Goal: Task Accomplishment & Management: Manage account settings

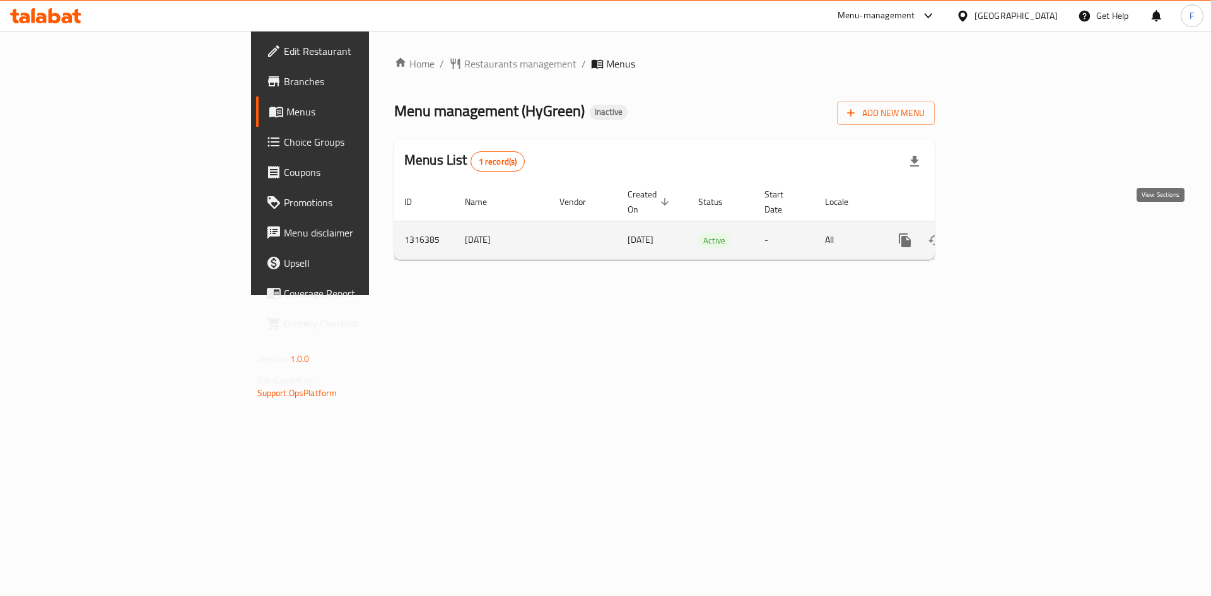
click at [1002, 235] on icon "enhanced table" at bounding box center [995, 240] width 11 height 11
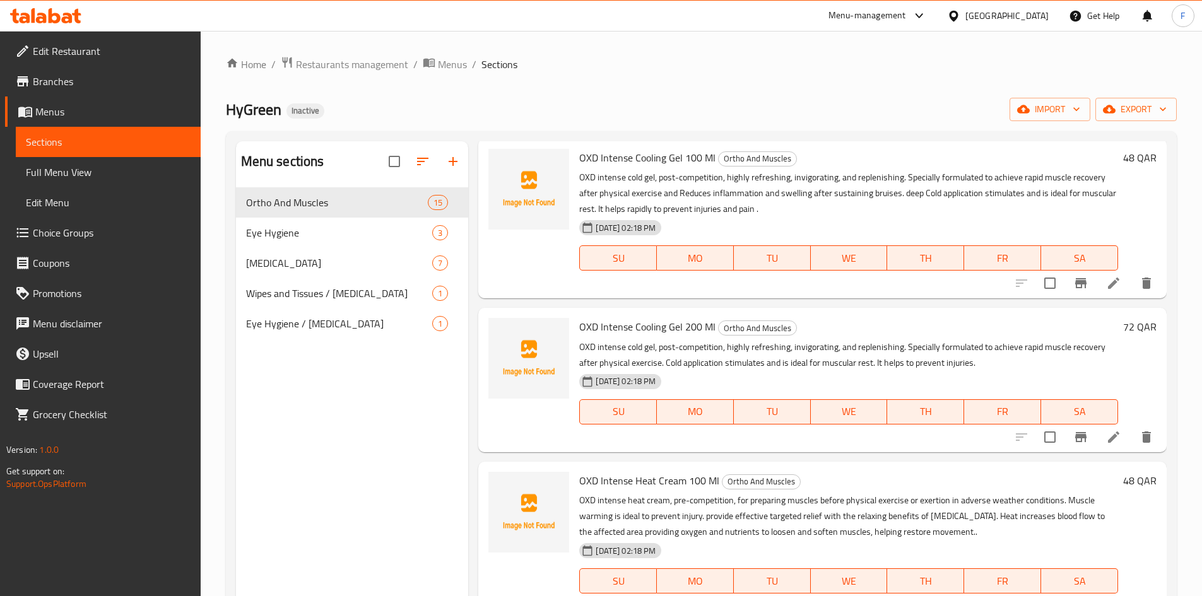
scroll to position [63, 0]
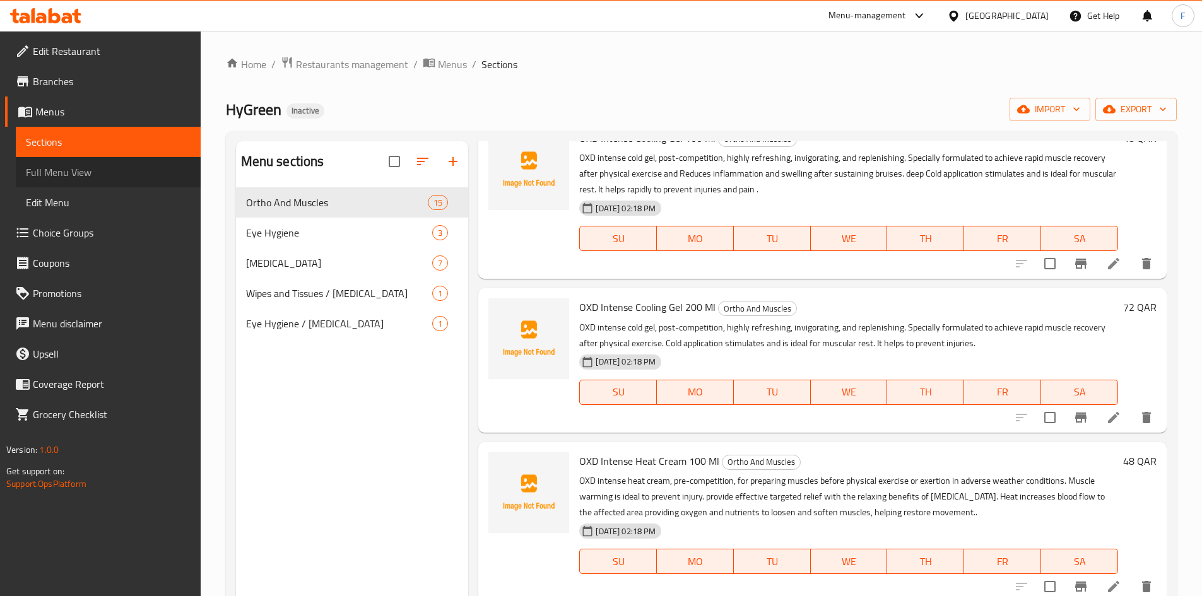
click at [57, 172] on span "Full Menu View" at bounding box center [108, 172] width 165 height 15
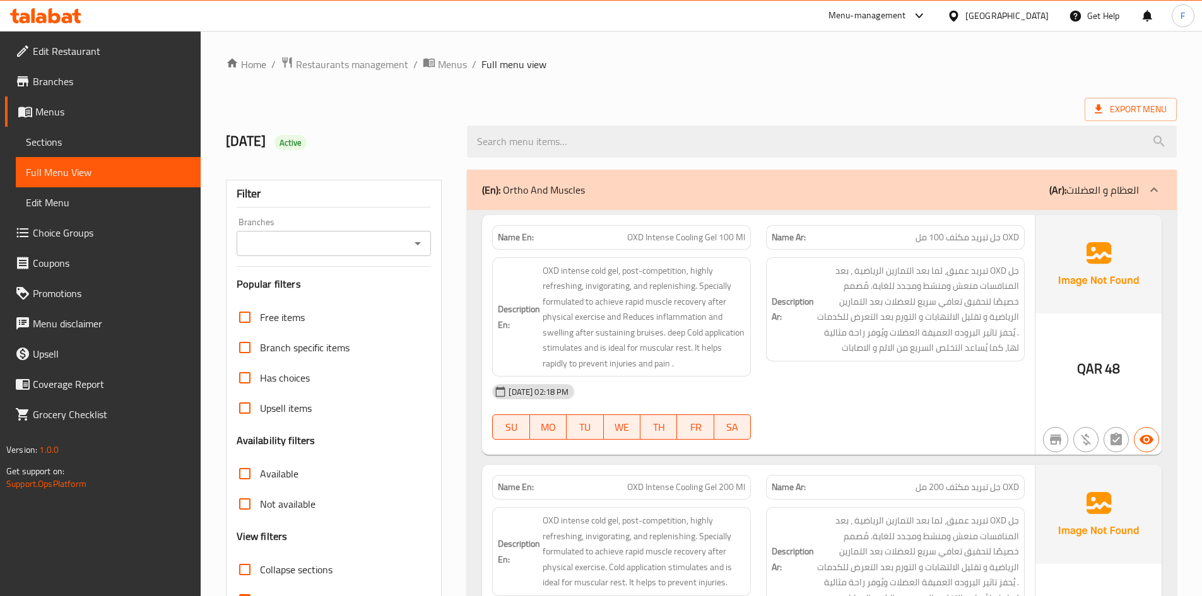
click at [50, 115] on span "Menus" at bounding box center [112, 111] width 155 height 15
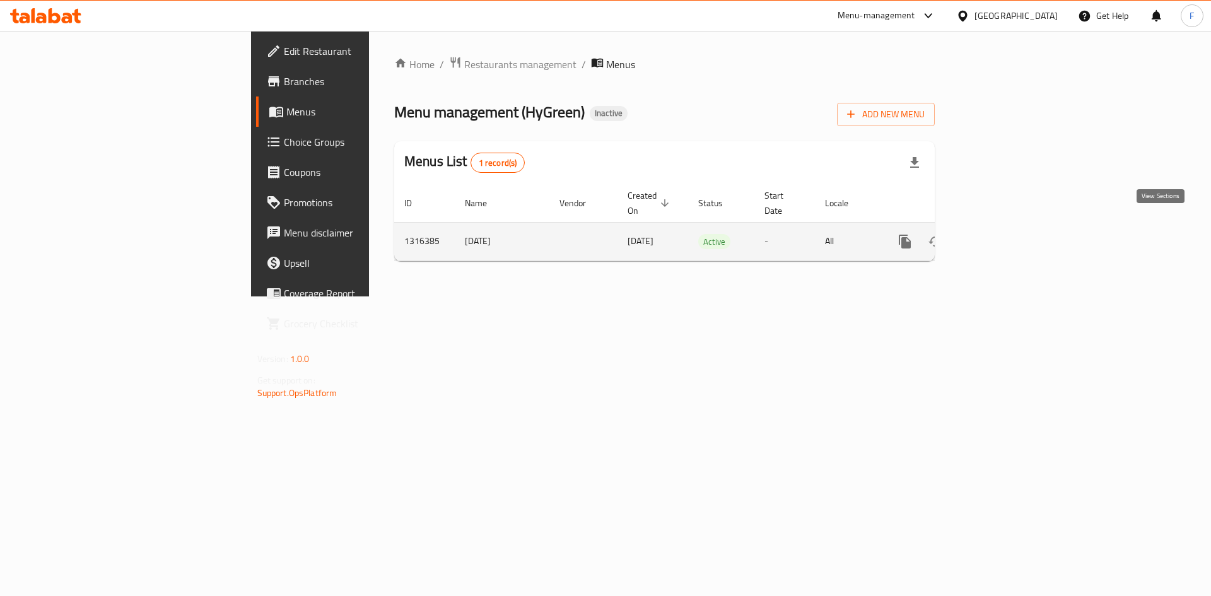
click at [1004, 234] on icon "enhanced table" at bounding box center [995, 241] width 15 height 15
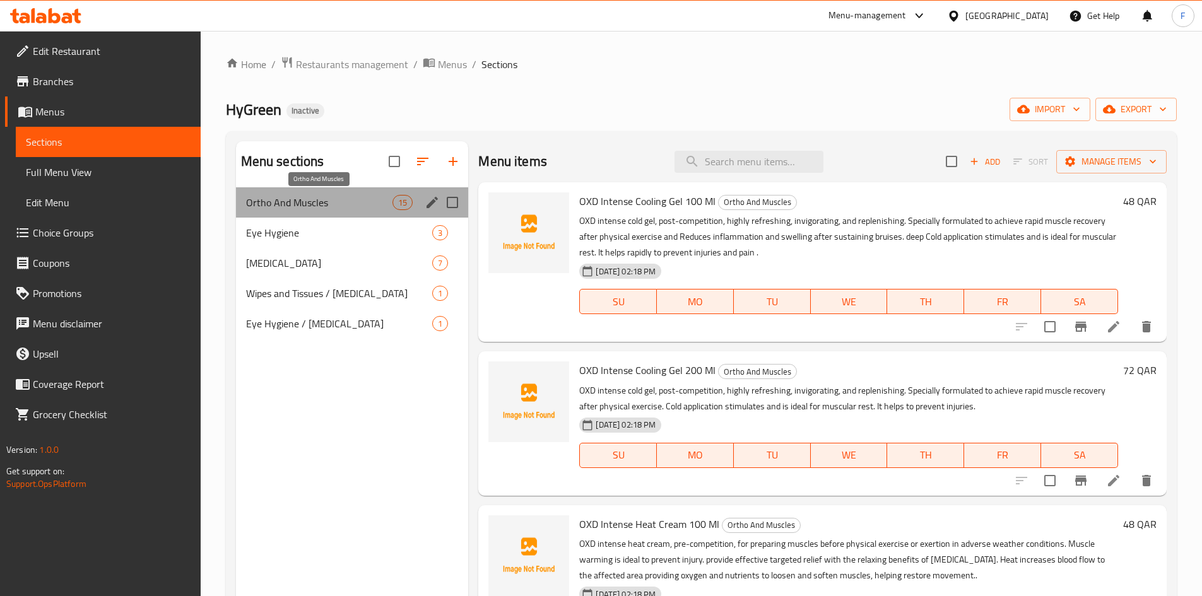
click at [332, 200] on span "Ortho And Muscles" at bounding box center [319, 202] width 147 height 15
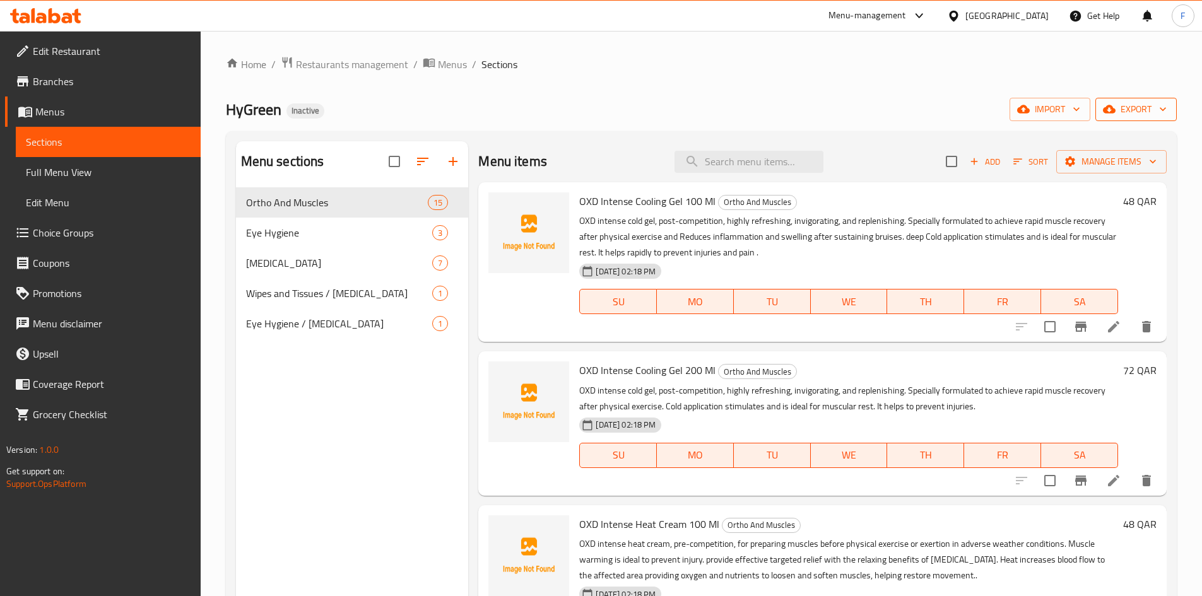
click at [1128, 107] on span "export" at bounding box center [1135, 110] width 61 height 16
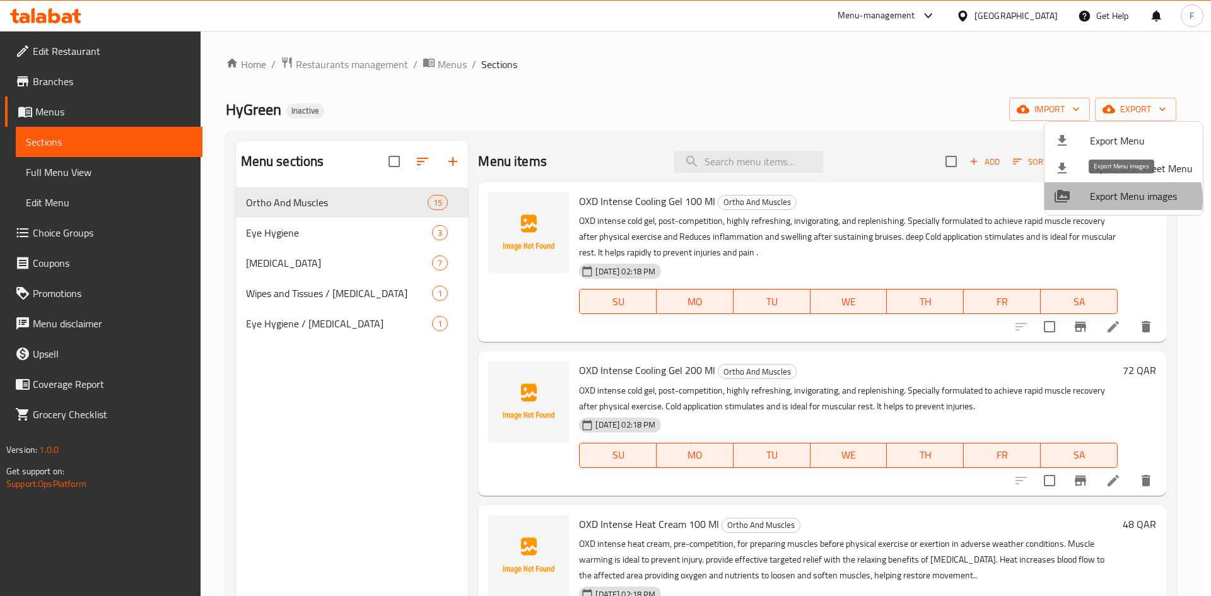
click at [1120, 199] on span "Export Menu images" at bounding box center [1141, 196] width 103 height 15
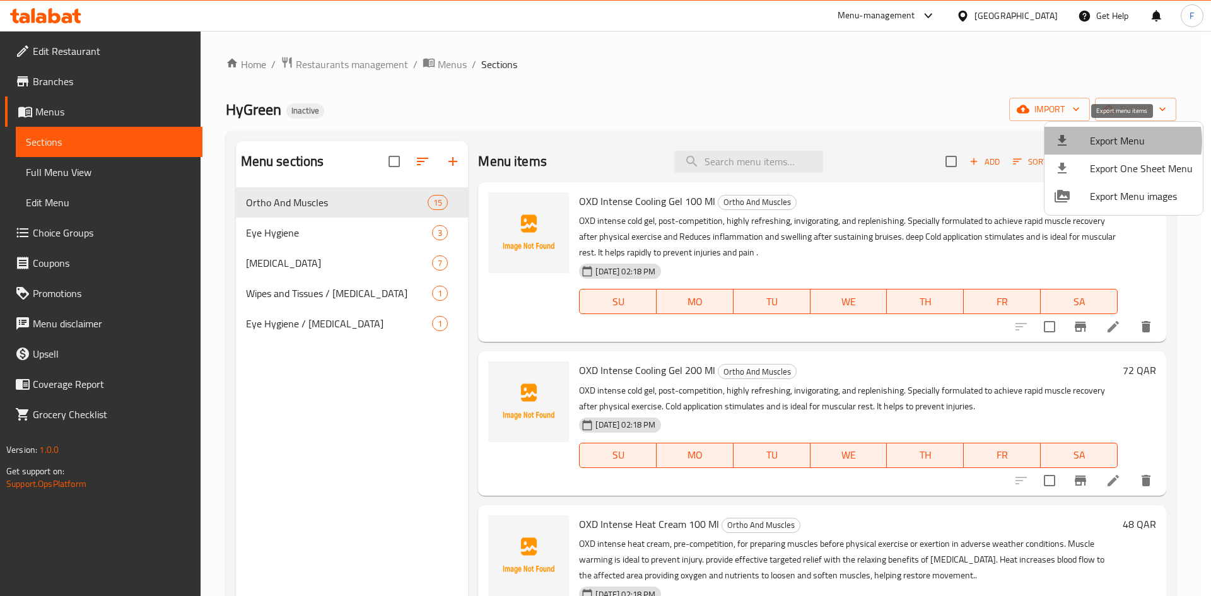
click at [1115, 141] on span "Export Menu" at bounding box center [1141, 140] width 103 height 15
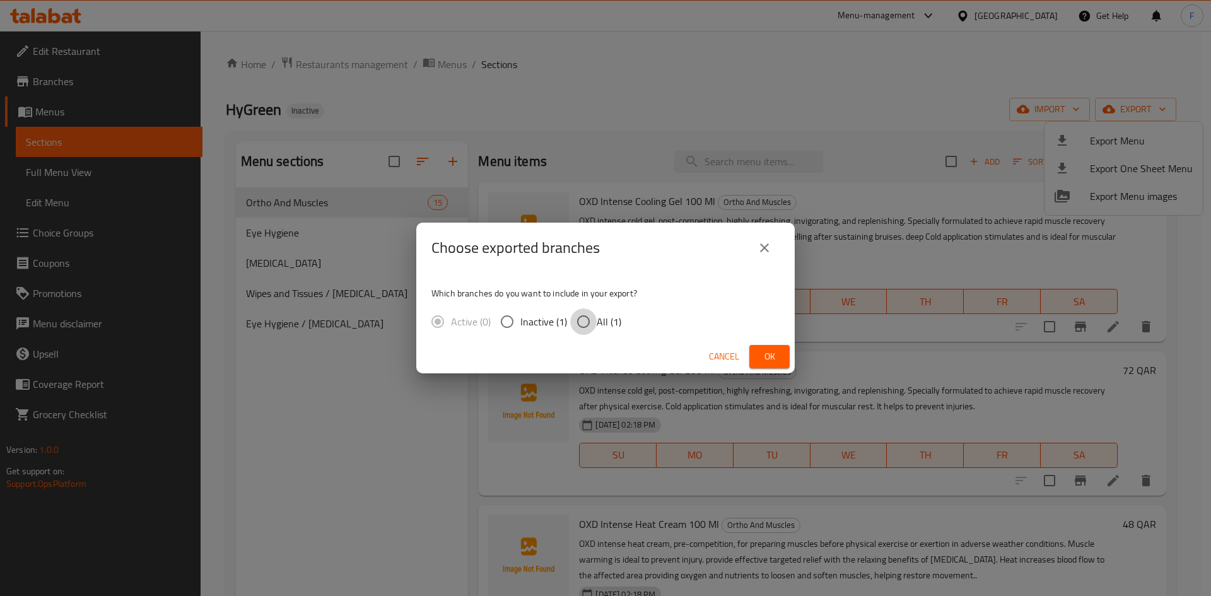
click at [578, 324] on input "All (1)" at bounding box center [583, 321] width 26 height 26
radio input "true"
click at [778, 356] on span "Ok" at bounding box center [769, 357] width 20 height 16
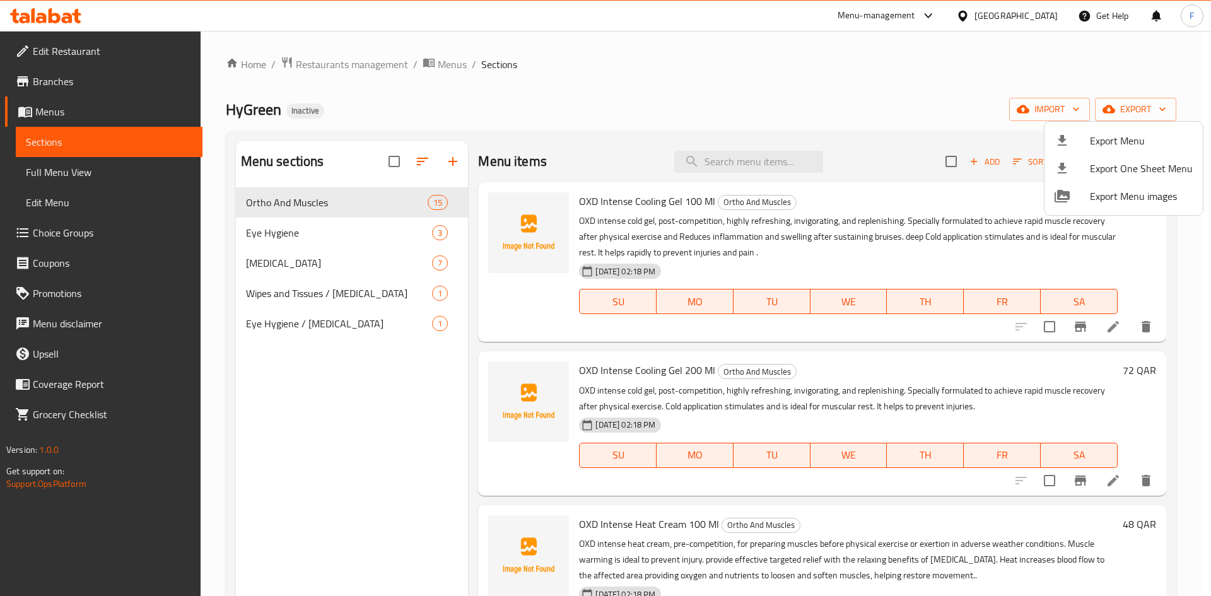
drag, startPoint x: 1161, startPoint y: 238, endPoint x: 1158, endPoint y: 313, distance: 74.5
click at [1158, 313] on div at bounding box center [605, 298] width 1211 height 596
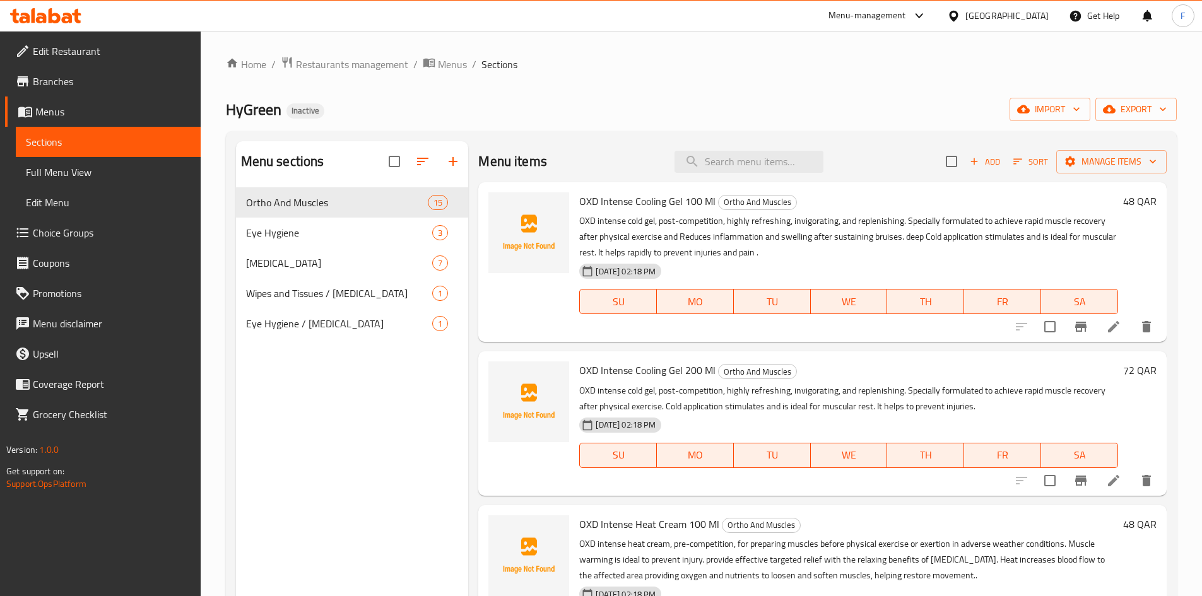
click at [843, 97] on div "Home / Restaurants management / Menus / Sections HyGreen Inactive import export…" at bounding box center [701, 401] width 951 height 691
click at [724, 166] on input "search" at bounding box center [748, 162] width 149 height 22
paste input "DROP DEFENCE (10 ML)"
type input "DROP DEFENCE (10 ML)"
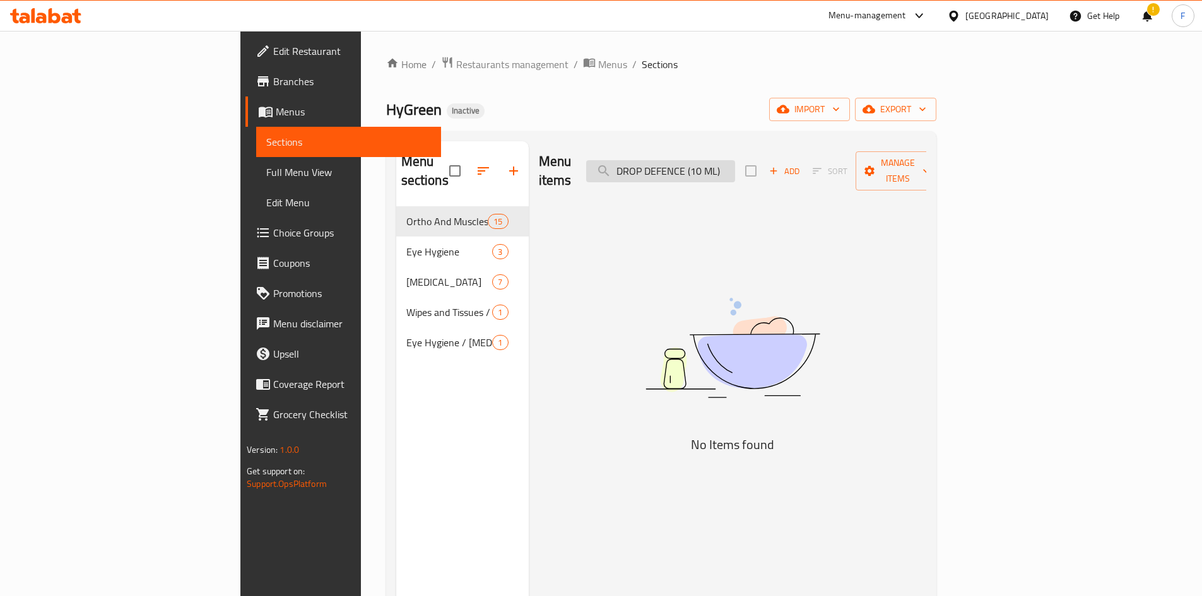
click at [724, 166] on input "DROP DEFENCE (10 ML)" at bounding box center [660, 171] width 149 height 22
click at [724, 167] on input "DROP DEFENCE (10 ML)" at bounding box center [660, 171] width 149 height 22
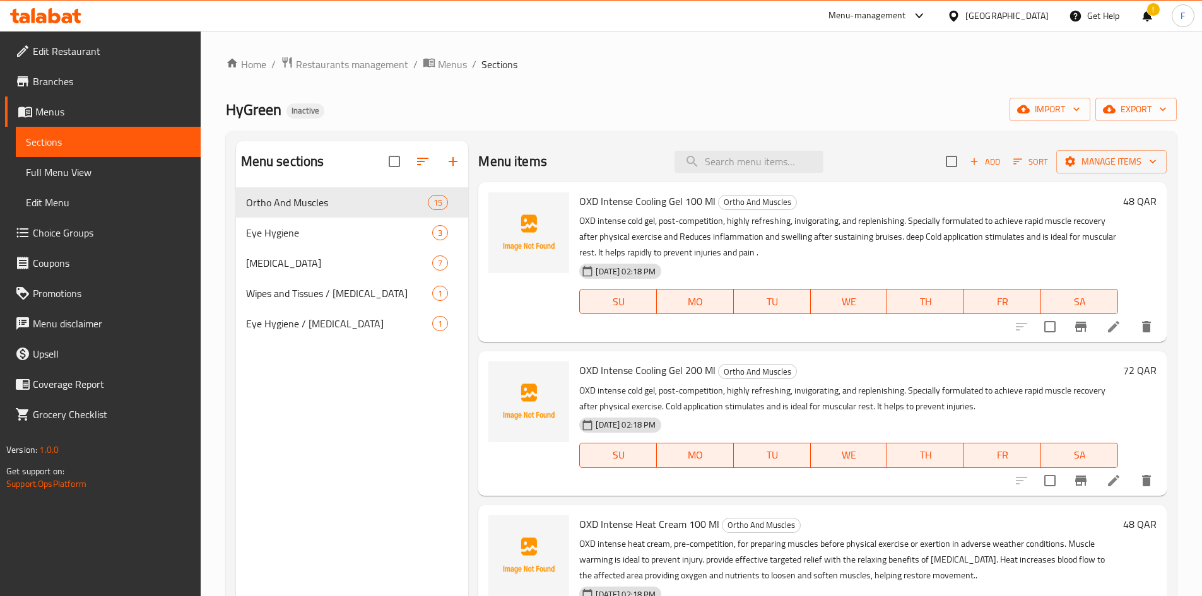
click at [627, 216] on p "OXD intense cold gel, post-competition, highly refreshing, invigorating, and re…" at bounding box center [848, 236] width 539 height 47
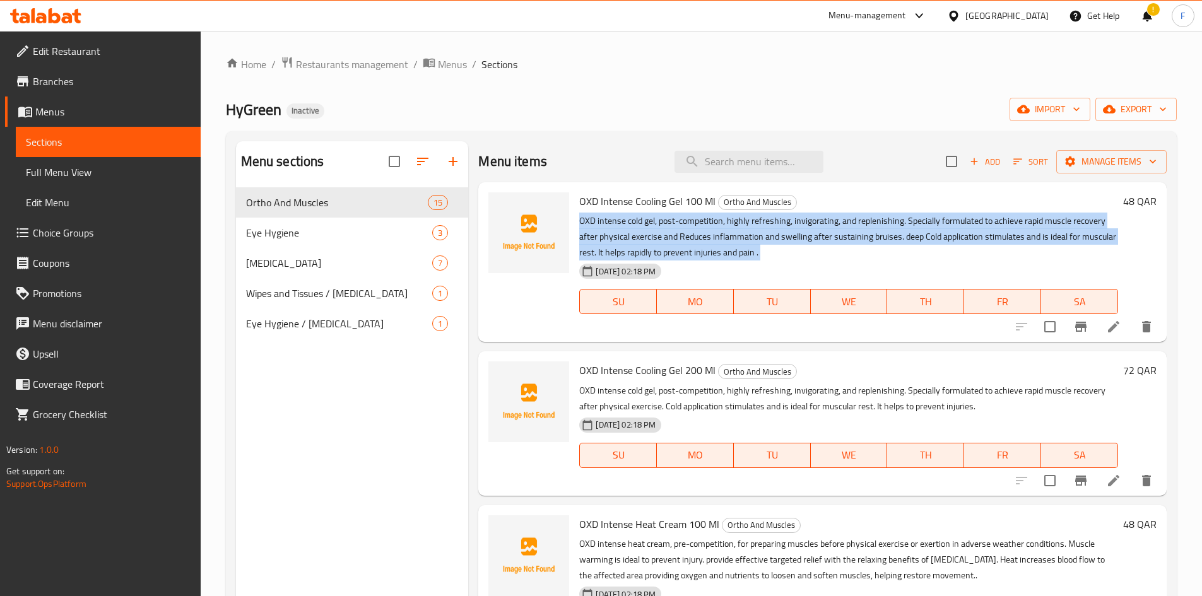
click at [627, 216] on p "OXD intense cold gel, post-competition, highly refreshing, invigorating, and re…" at bounding box center [848, 236] width 539 height 47
click at [428, 201] on icon "edit" at bounding box center [432, 202] width 15 height 15
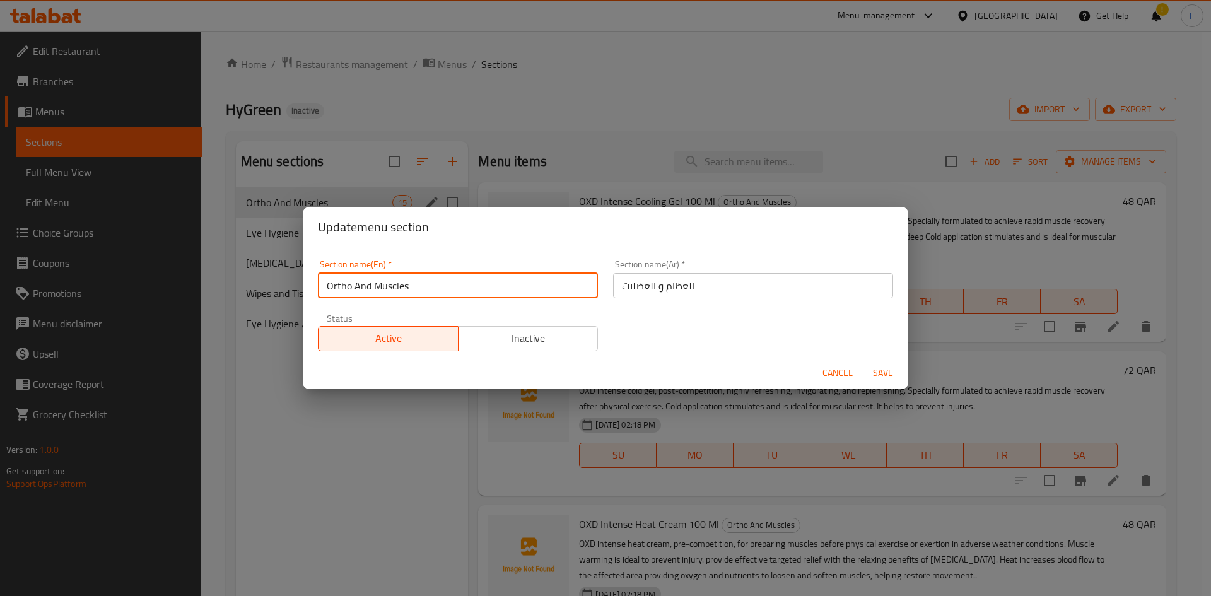
drag, startPoint x: 422, startPoint y: 284, endPoint x: 329, endPoint y: 284, distance: 93.4
click at [329, 284] on input "Ortho And Muscles" at bounding box center [458, 285] width 280 height 25
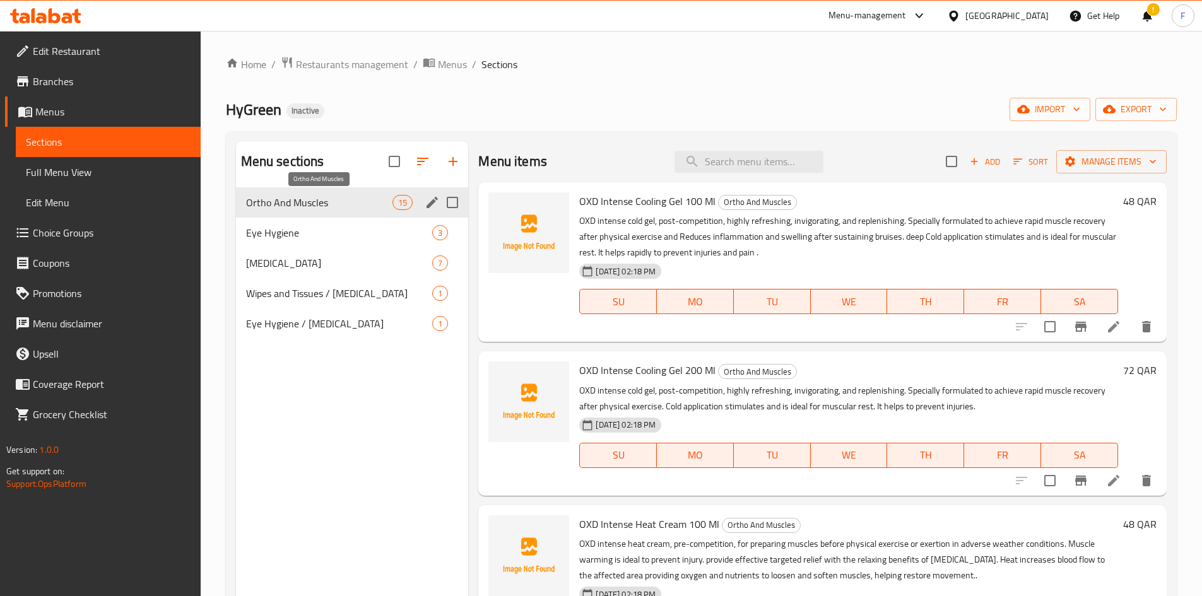
click at [348, 204] on span "Ortho And Muscles" at bounding box center [319, 202] width 147 height 15
click at [325, 202] on span "Ortho And Muscles" at bounding box center [319, 202] width 147 height 15
click at [739, 161] on input "search" at bounding box center [748, 162] width 149 height 22
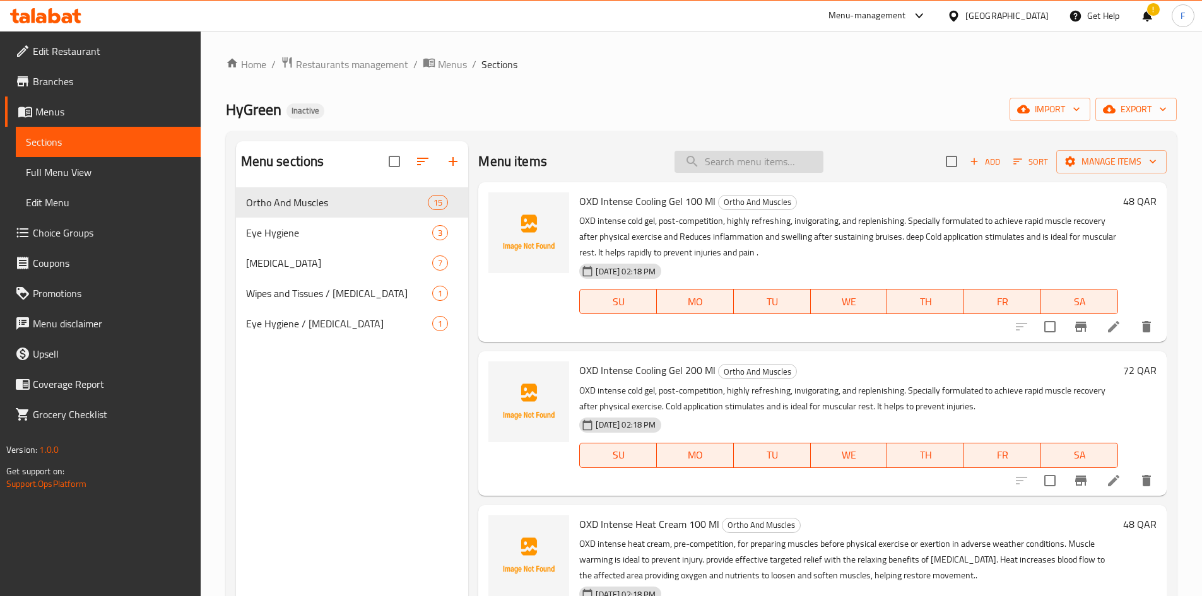
paste input "OXD Arnica Body Gel (500ml)"
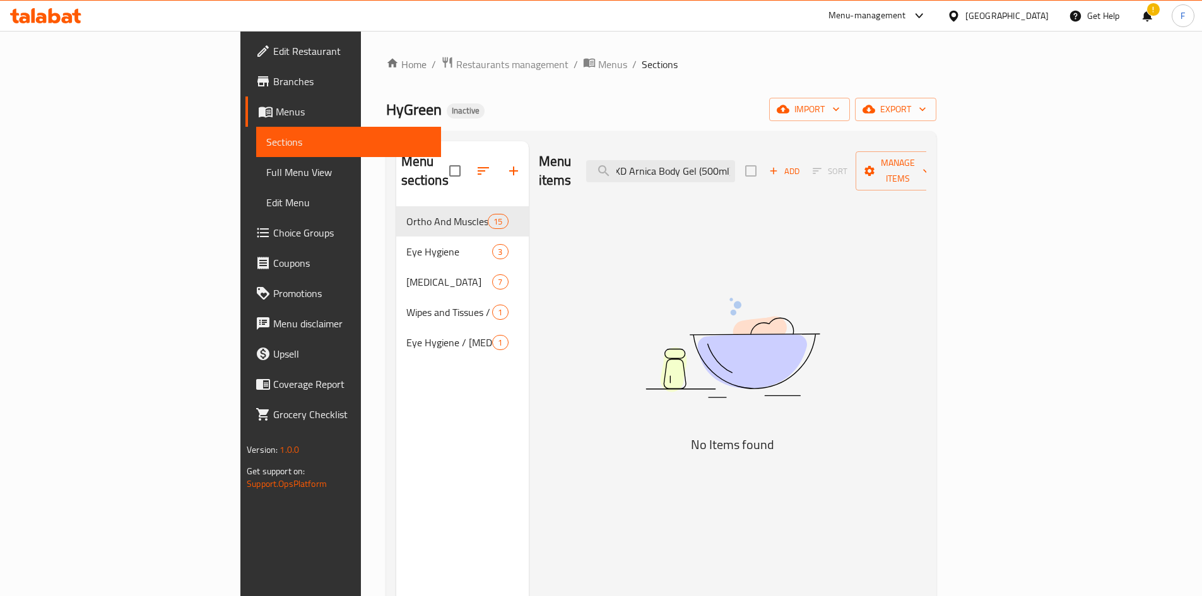
scroll to position [0, 9]
drag, startPoint x: 718, startPoint y: 160, endPoint x: 835, endPoint y: 179, distance: 118.2
click at [835, 179] on div "Menu items OXD Arnica Body Gel (500ml) Add Sort Manage items" at bounding box center [732, 171] width 387 height 60
click at [731, 160] on input "OXD Arnica Body Gel (500ml)" at bounding box center [660, 171] width 149 height 22
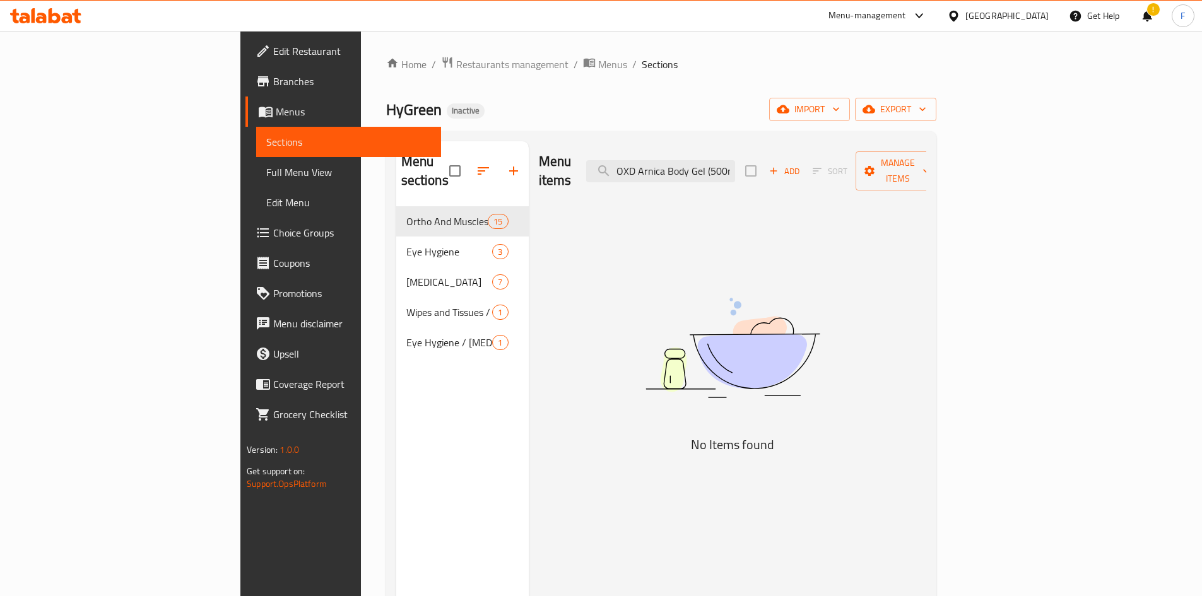
scroll to position [0, 9]
drag, startPoint x: 751, startPoint y: 163, endPoint x: 835, endPoint y: 182, distance: 85.9
click at [835, 182] on div "Menu items OXD Arnica Body Gel (500ml) Add Sort Manage items" at bounding box center [732, 171] width 387 height 60
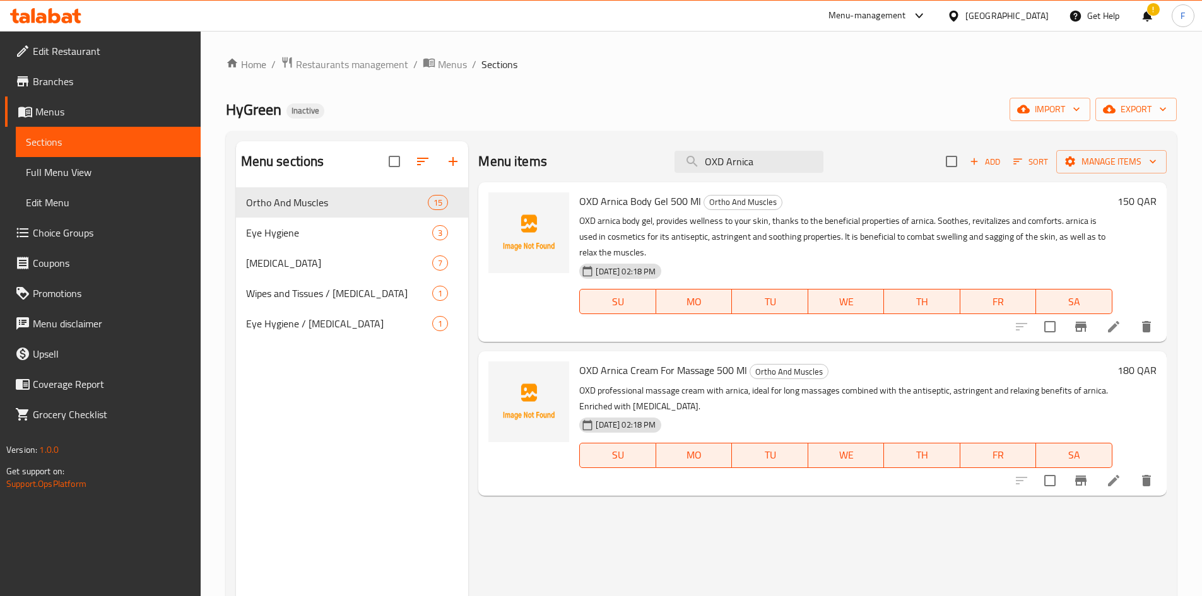
type input "OXD Arnica"
click at [656, 204] on span "OXD Arnica Body Gel 500 Ml" at bounding box center [640, 201] width 122 height 19
click at [648, 375] on span "OXD Arnica Cream For Massage 500 Ml" at bounding box center [663, 370] width 168 height 19
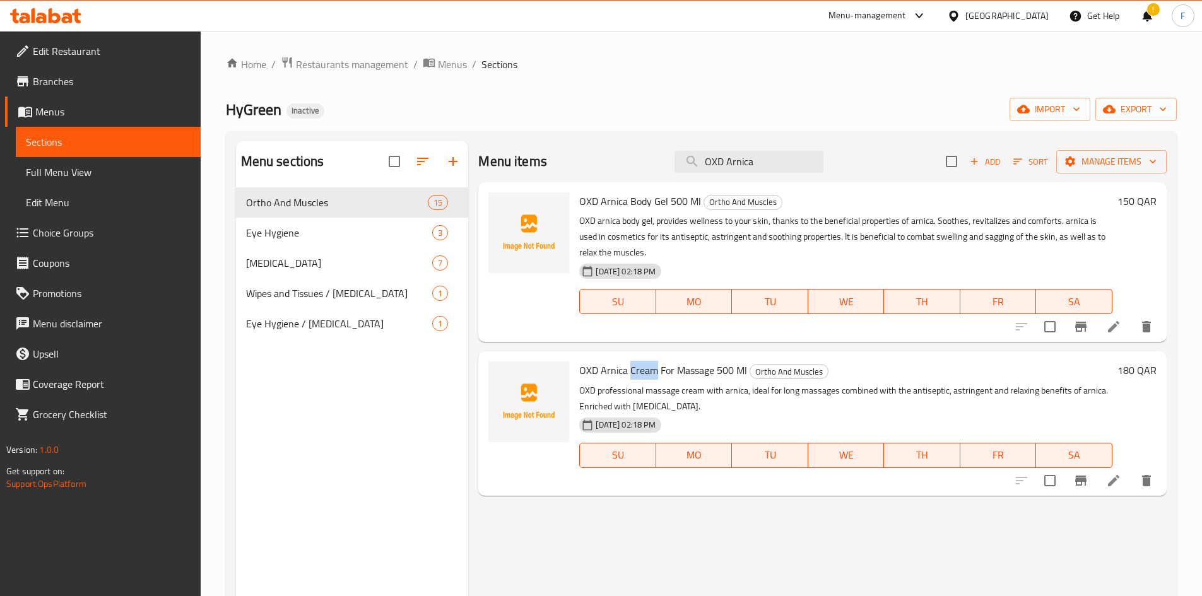
click at [649, 375] on span "OXD Arnica Cream For Massage 500 Ml" at bounding box center [663, 370] width 168 height 19
click at [650, 375] on span "OXD Arnica Cream For Massage 500 Ml" at bounding box center [663, 370] width 168 height 19
click at [651, 375] on span "OXD Arnica Cream For Massage 500 Ml" at bounding box center [663, 370] width 168 height 19
drag, startPoint x: 623, startPoint y: 372, endPoint x: 750, endPoint y: 363, distance: 127.1
click at [750, 363] on h6 "OXD Arnica Cream For Massage 500 Ml Ortho And Muscles" at bounding box center [845, 370] width 533 height 18
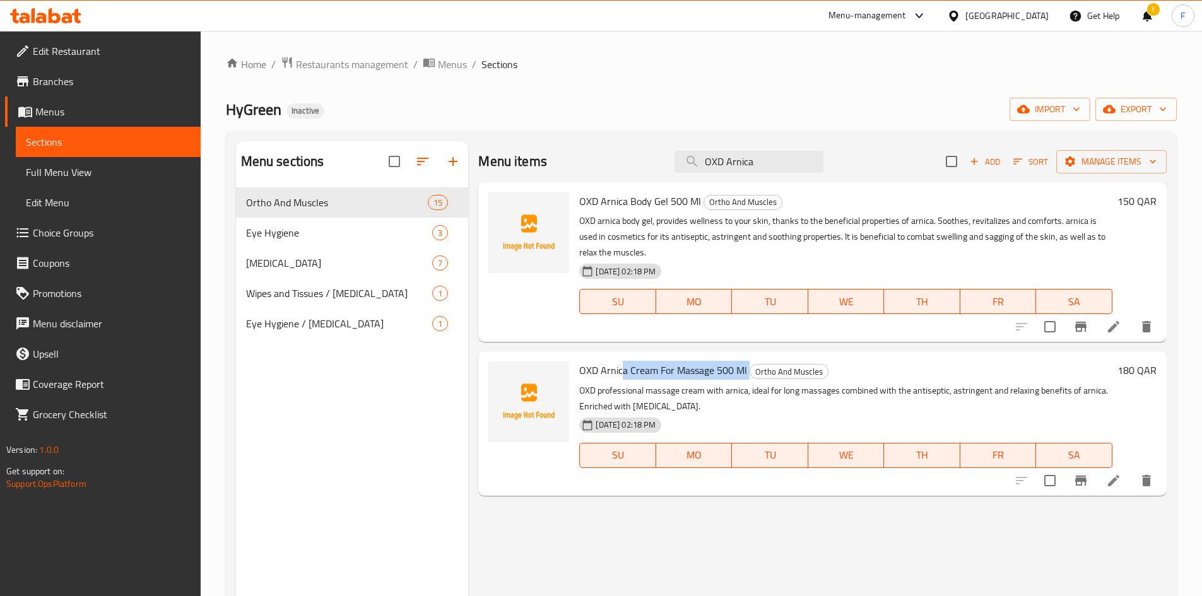
click at [681, 364] on span "OXD Arnica Cream For Massage 500 Ml" at bounding box center [663, 370] width 168 height 19
click at [659, 204] on span "OXD Arnica Body Gel 500 Ml" at bounding box center [640, 201] width 122 height 19
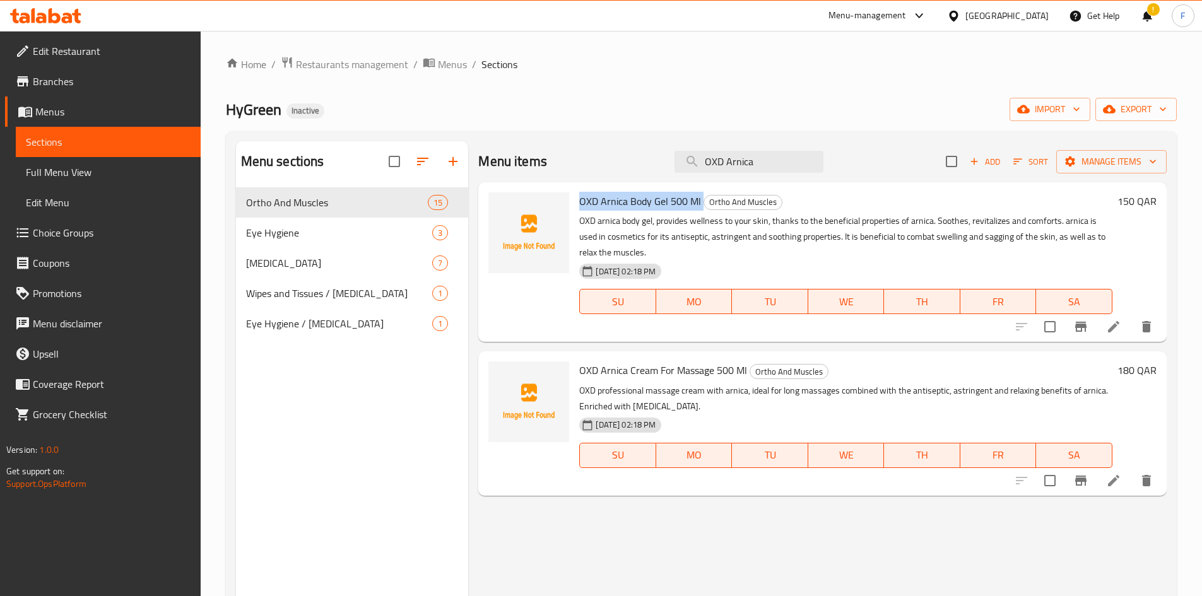
click at [659, 204] on span "OXD Arnica Body Gel 500 Ml" at bounding box center [640, 201] width 122 height 19
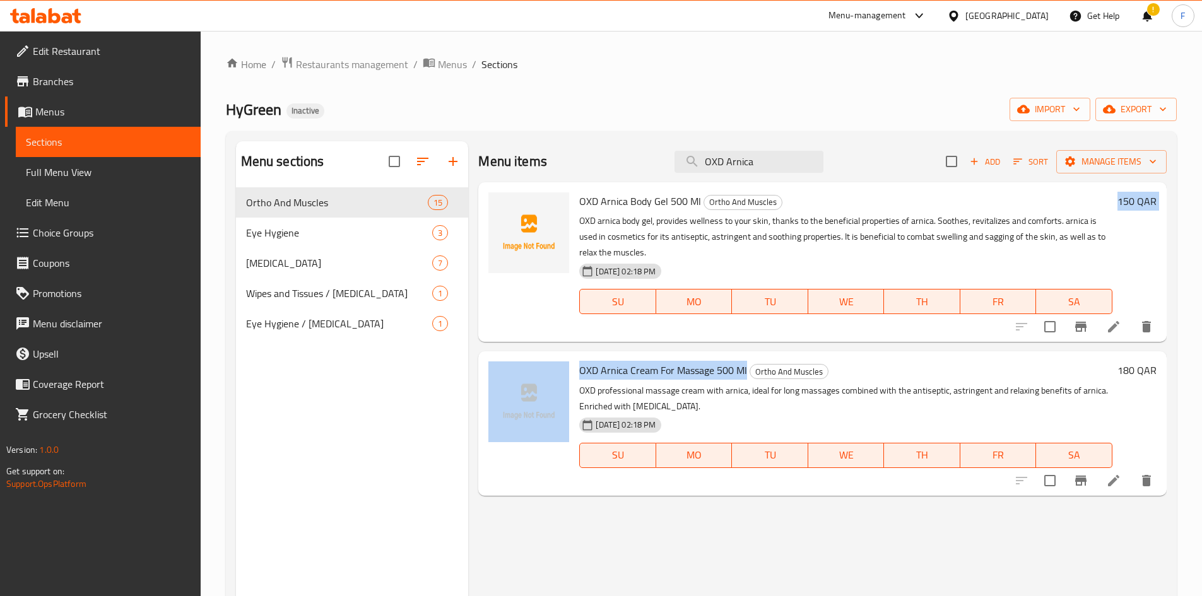
drag, startPoint x: 746, startPoint y: 369, endPoint x: 581, endPoint y: 341, distance: 167.6
click at [581, 195] on div "OXD Arnica Body Gel 500 Ml Ortho And Muscles OXD arnica body gel, provides well…" at bounding box center [822, 188] width 688 height 13
click at [592, 356] on div "OXD Arnica Cream For Massage 500 Ml Ortho And Muscles OXD professional massage …" at bounding box center [845, 423] width 543 height 134
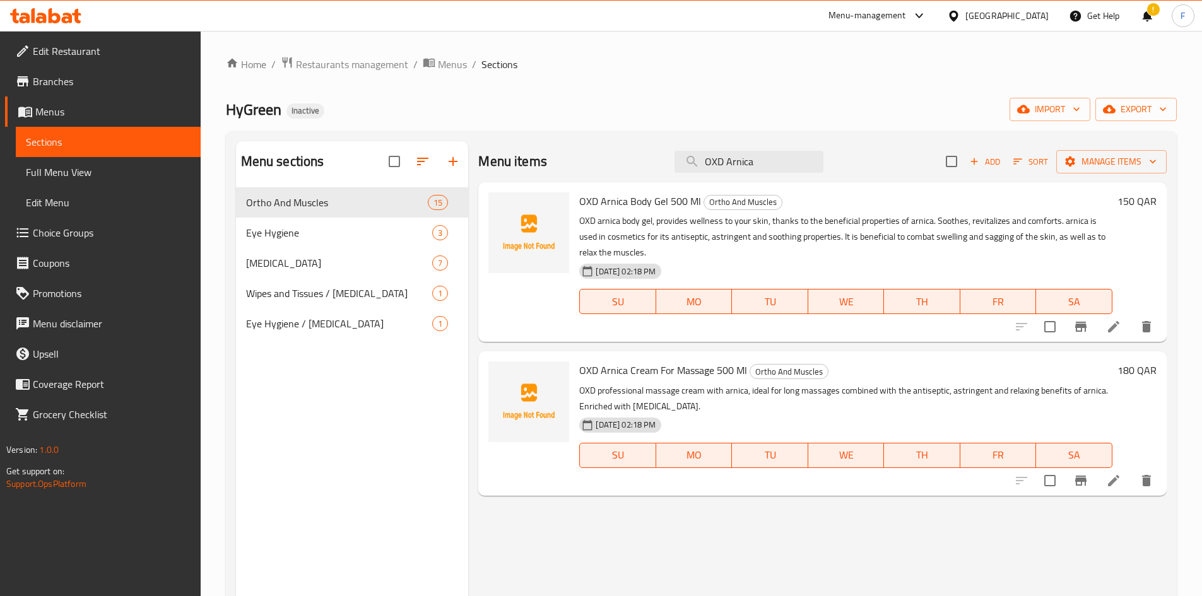
click at [690, 361] on span "OXD Arnica Cream For Massage 500 Ml" at bounding box center [663, 370] width 168 height 19
drag, startPoint x: 613, startPoint y: 195, endPoint x: 694, endPoint y: 199, distance: 81.5
click at [694, 199] on span "OXD Arnica Body Gel 500 Ml" at bounding box center [640, 201] width 122 height 19
click at [662, 203] on span "OXD Arnica Body Gel 500 Ml" at bounding box center [640, 201] width 122 height 19
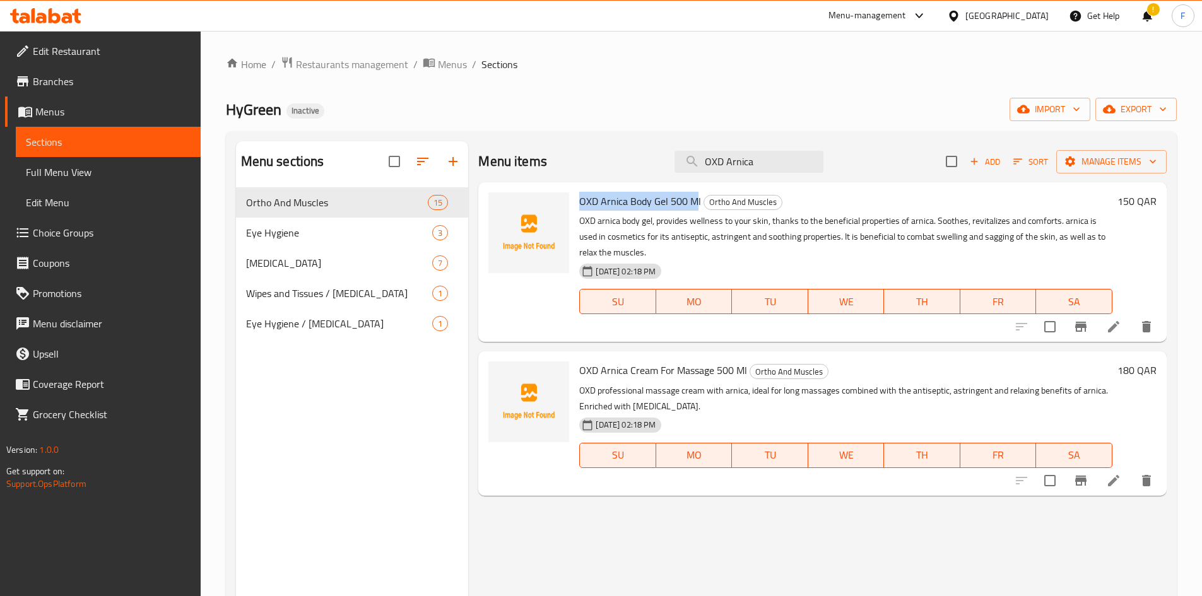
drag, startPoint x: 581, startPoint y: 201, endPoint x: 696, endPoint y: 204, distance: 115.5
click at [696, 204] on span "OXD Arnica Body Gel 500 Ml" at bounding box center [640, 201] width 122 height 19
click at [665, 373] on span "OXD Arnica Cream For Massage 500 Ml" at bounding box center [663, 370] width 168 height 19
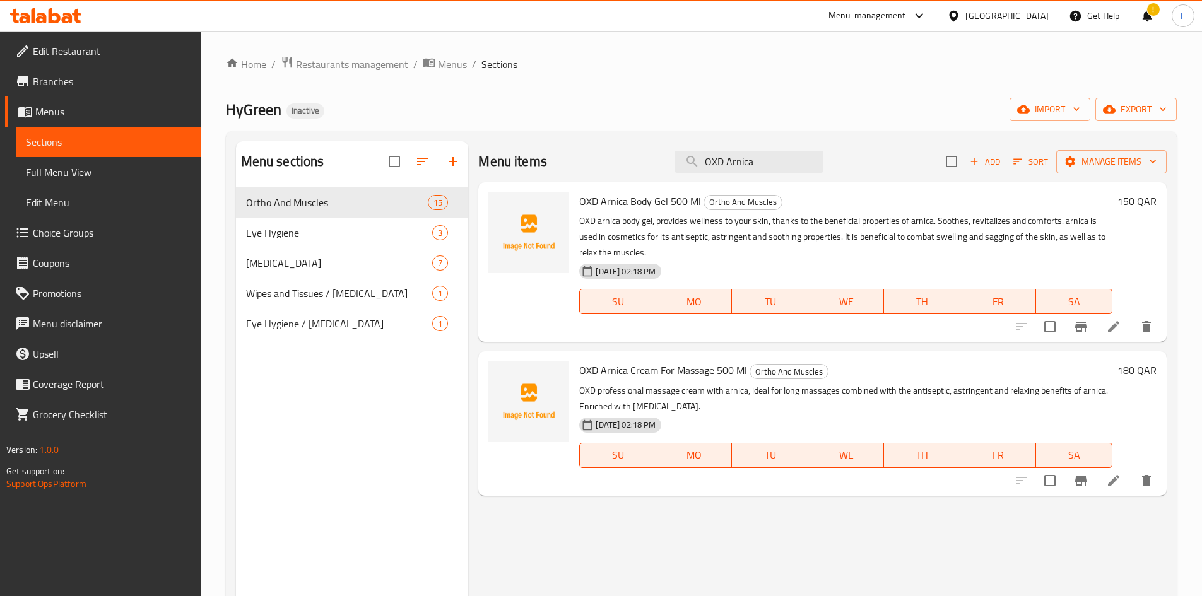
click at [664, 211] on div "OXD Arnica Body Gel 500 Ml Ortho And Muscles OXD arnica body gel, provides well…" at bounding box center [845, 261] width 543 height 149
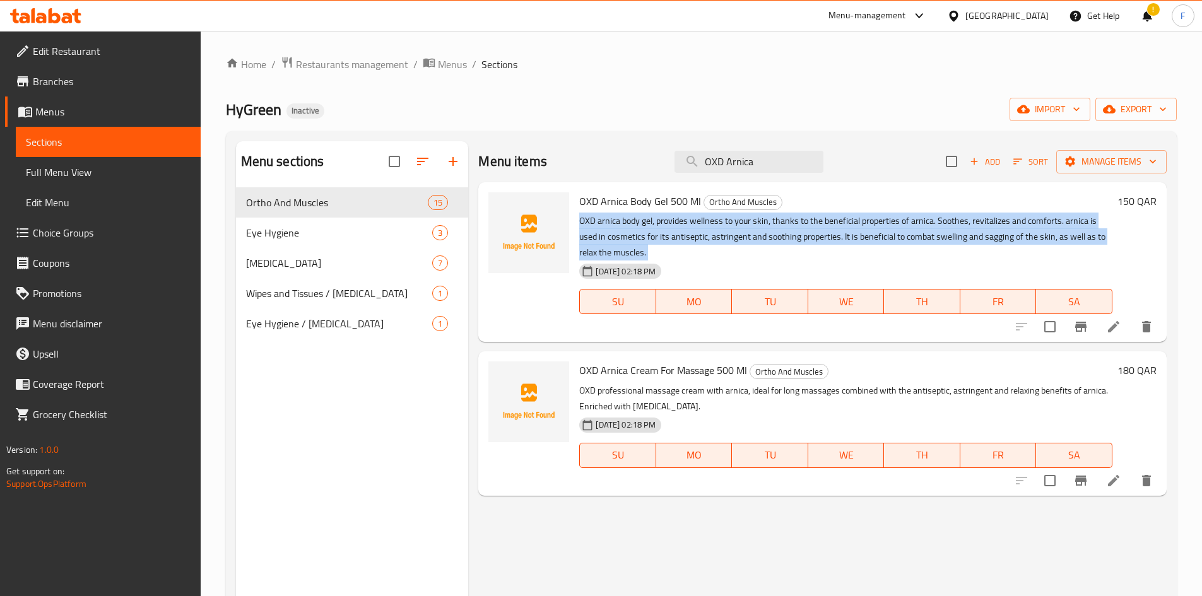
click at [664, 211] on div "OXD Arnica Body Gel 500 Ml Ortho And Muscles OXD arnica body gel, provides well…" at bounding box center [845, 261] width 543 height 149
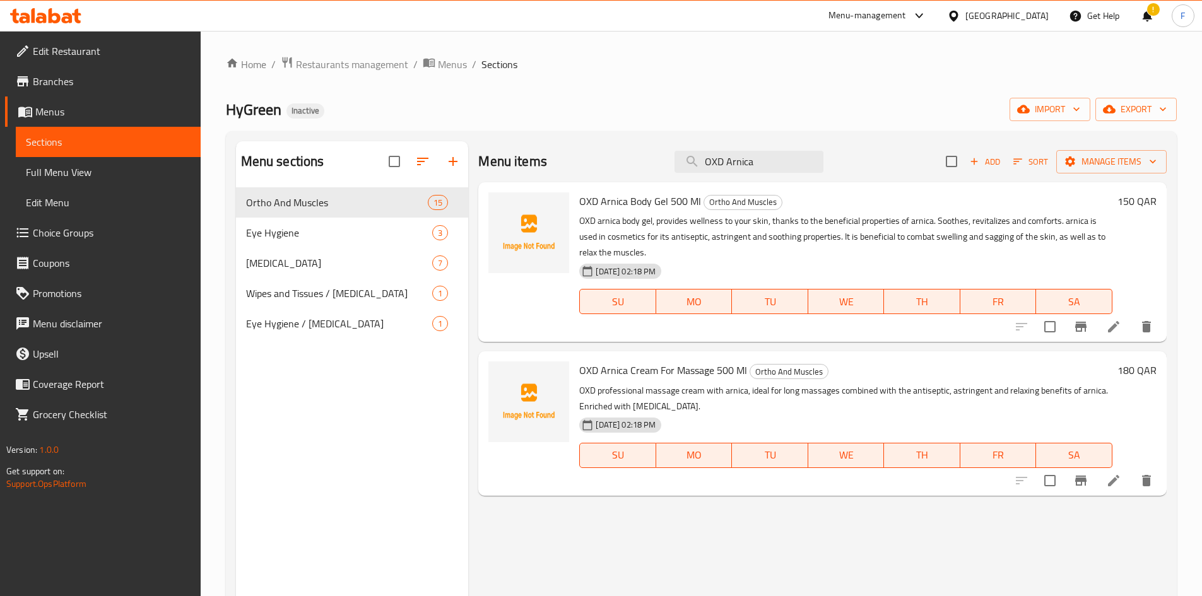
click at [666, 199] on span "OXD Arnica Body Gel 500 Ml" at bounding box center [640, 201] width 122 height 19
click at [724, 388] on p "OXD professional massage cream with arnica, ideal for long massages combined wi…" at bounding box center [845, 399] width 533 height 32
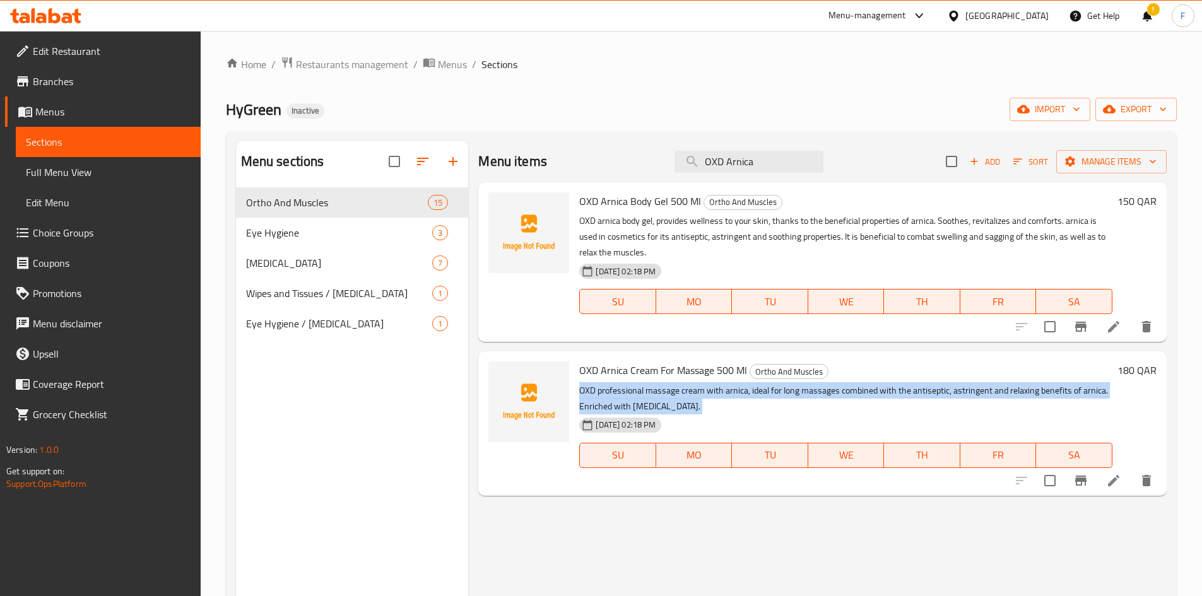
click at [724, 388] on p "OXD professional massage cream with arnica, ideal for long massages combined wi…" at bounding box center [845, 399] width 533 height 32
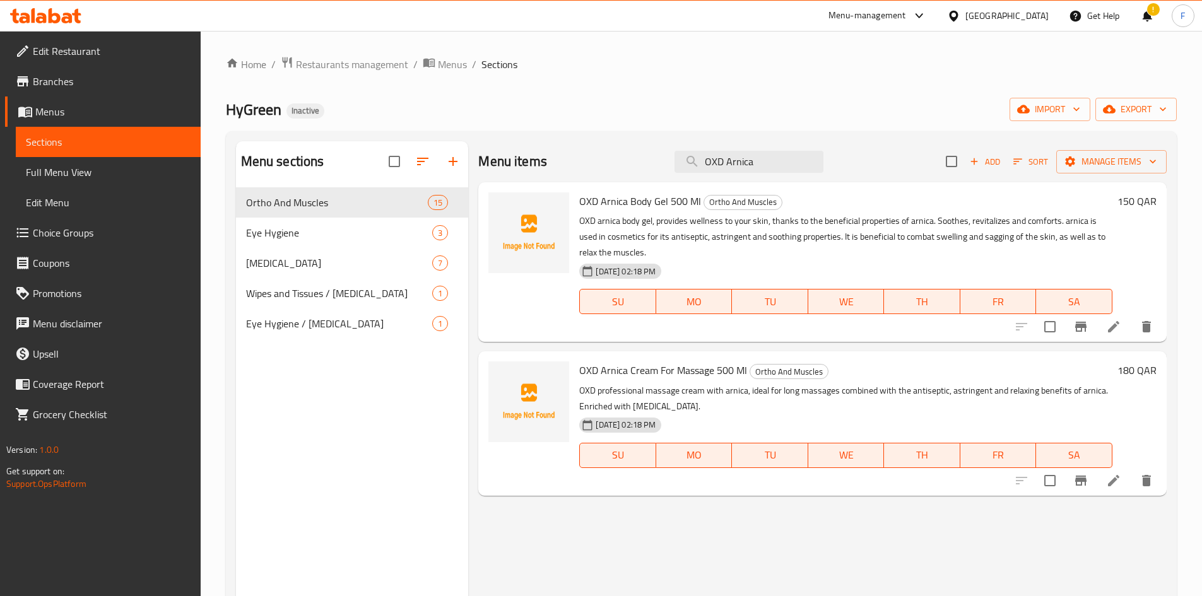
click at [717, 240] on p "OXD arnica body gel, provides wellness to your skin, thanks to the beneficial p…" at bounding box center [845, 236] width 533 height 47
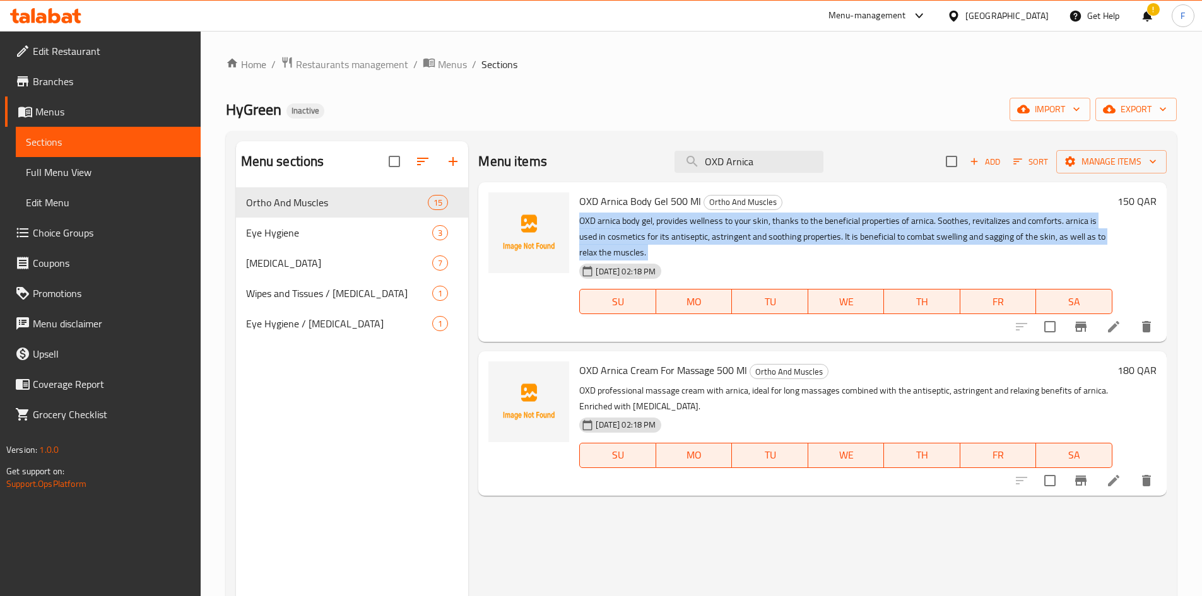
click at [717, 240] on p "OXD arnica body gel, provides wellness to your skin, thanks to the beneficial p…" at bounding box center [845, 236] width 533 height 47
click at [696, 240] on p "OXD arnica body gel, provides wellness to your skin, thanks to the beneficial p…" at bounding box center [845, 236] width 533 height 47
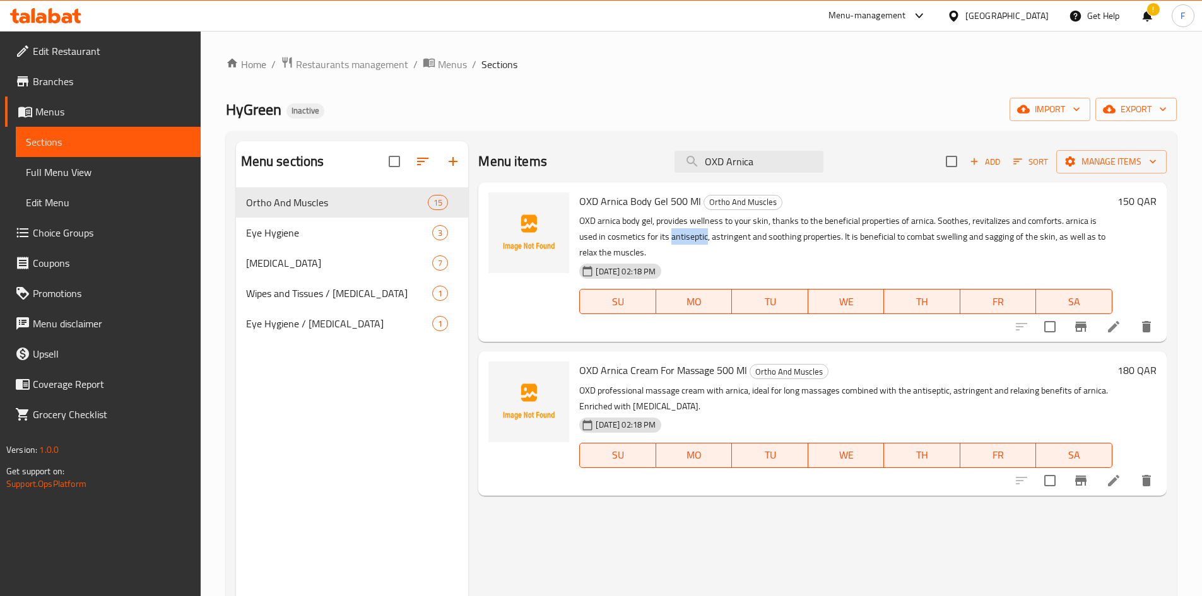
click at [696, 240] on p "OXD arnica body gel, provides wellness to your skin, thanks to the beneficial p…" at bounding box center [845, 236] width 533 height 47
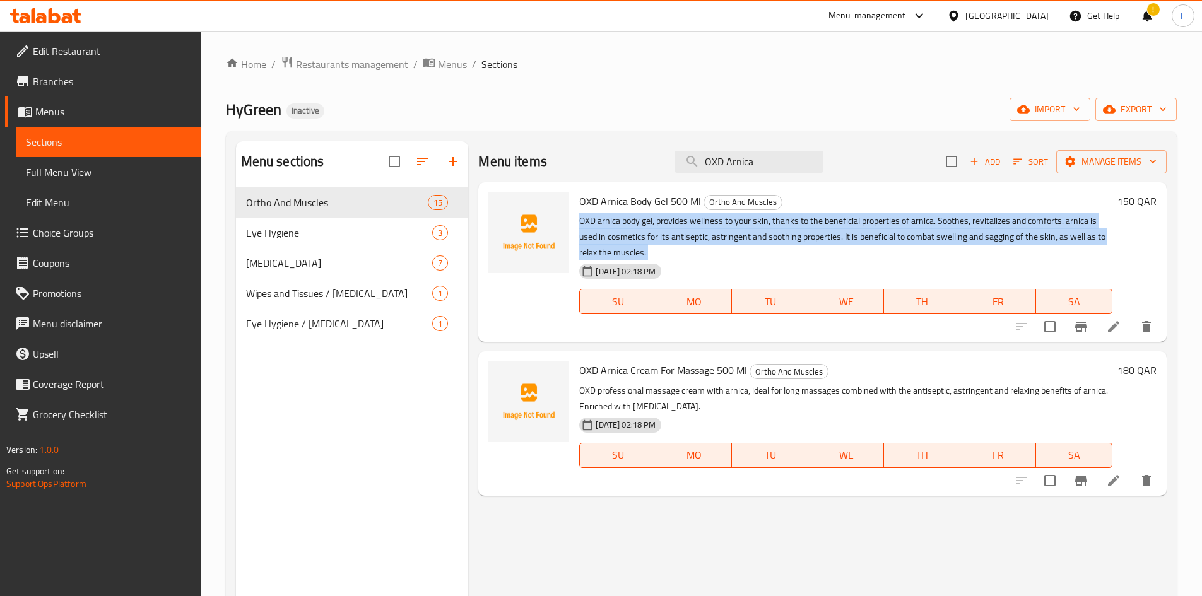
click at [696, 240] on p "OXD arnica body gel, provides wellness to your skin, thanks to the beneficial p…" at bounding box center [845, 236] width 533 height 47
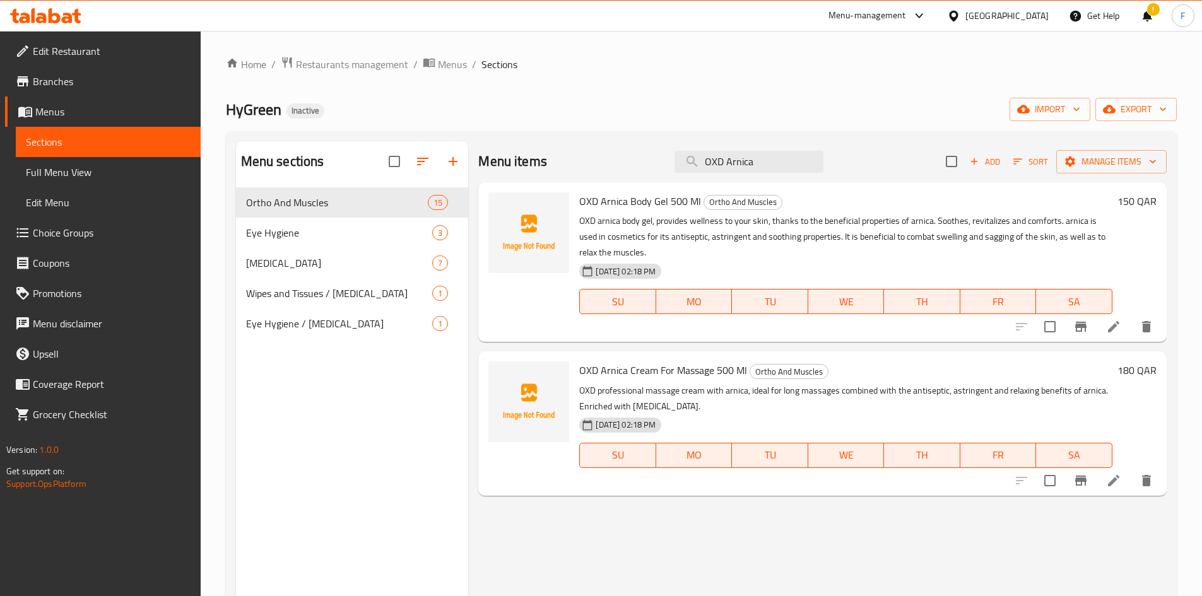
click at [724, 396] on p "OXD professional massage cream with arnica, ideal for long massages combined wi…" at bounding box center [845, 399] width 533 height 32
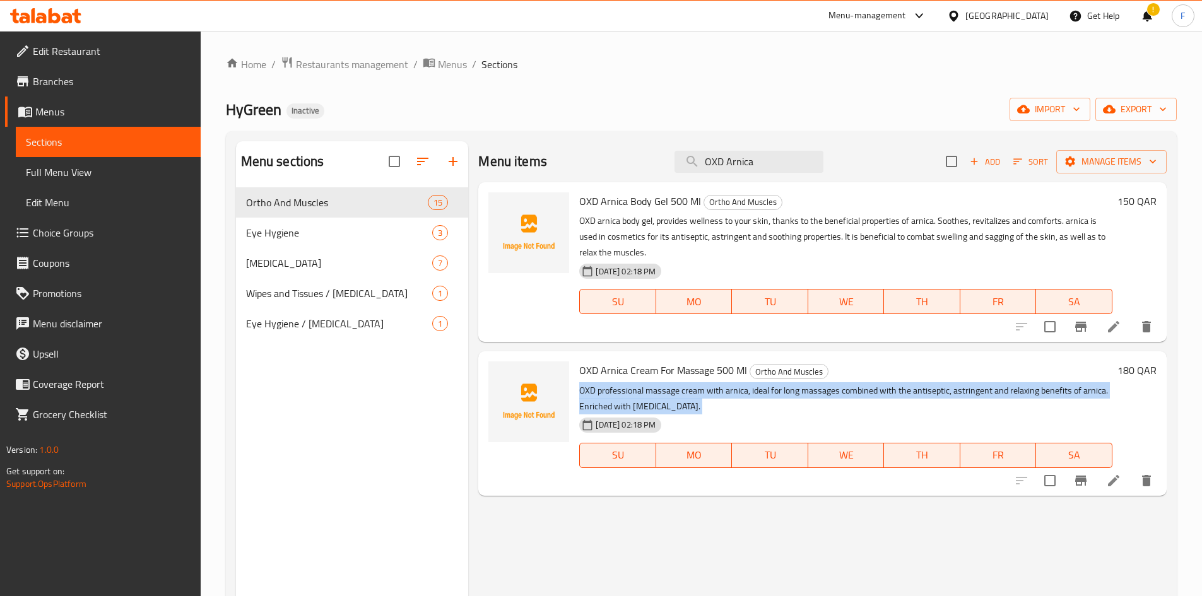
click at [724, 396] on p "OXD professional massage cream with arnica, ideal for long massages combined wi…" at bounding box center [845, 399] width 533 height 32
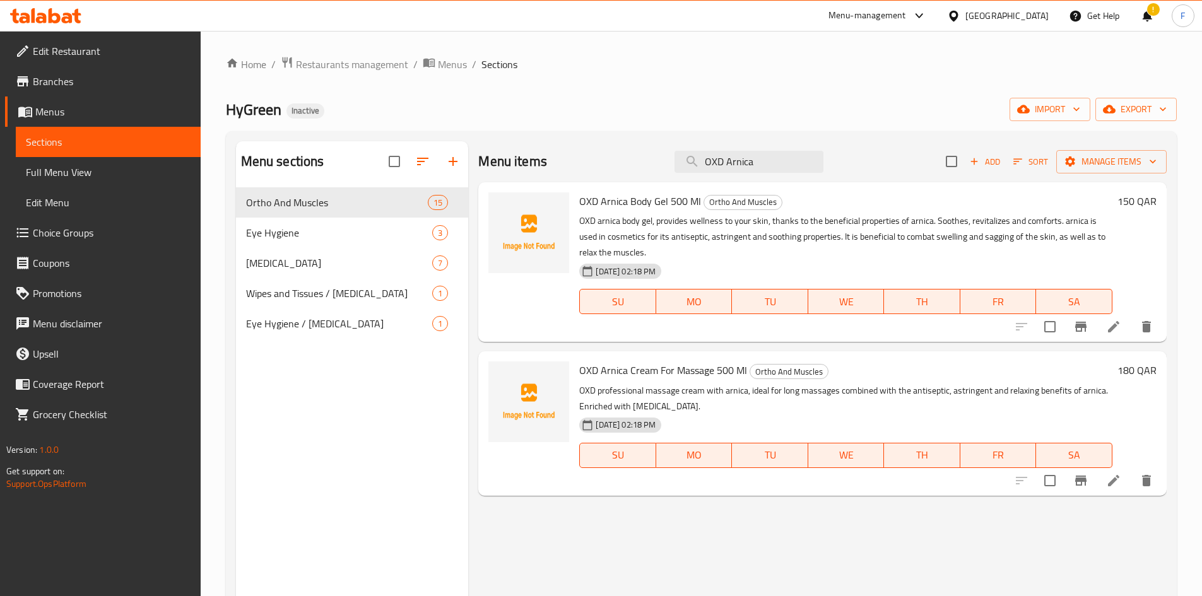
click at [619, 238] on p "OXD arnica body gel, provides wellness to your skin, thanks to the beneficial p…" at bounding box center [845, 236] width 533 height 47
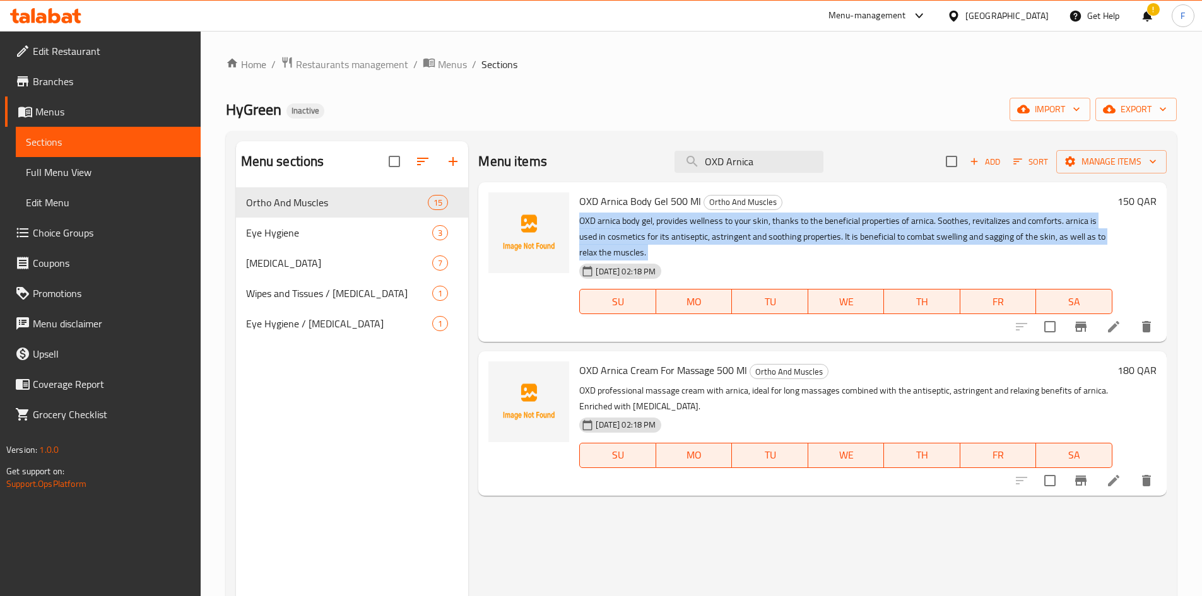
click at [619, 238] on p "OXD arnica body gel, provides wellness to your skin, thanks to the beneficial p…" at bounding box center [845, 236] width 533 height 47
click at [618, 223] on p "OXD arnica body gel, provides wellness to your skin, thanks to the beneficial p…" at bounding box center [845, 236] width 533 height 47
drag, startPoint x: 580, startPoint y: 218, endPoint x: 680, endPoint y: 261, distance: 108.5
click at [680, 261] on div "OXD Arnica Body Gel 500 Ml Ortho And Muscles OXD arnica body gel, provides well…" at bounding box center [845, 261] width 543 height 149
click at [681, 240] on p "OXD arnica body gel, provides wellness to your skin, thanks to the beneficial p…" at bounding box center [845, 236] width 533 height 47
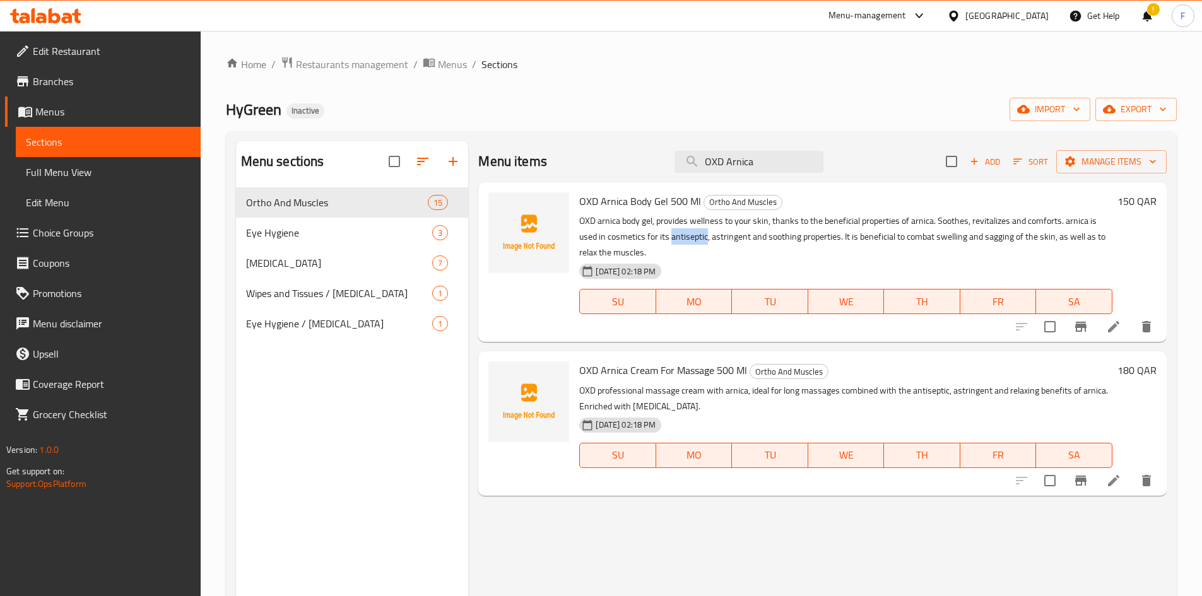
click at [681, 240] on p "OXD arnica body gel, provides wellness to your skin, thanks to the beneficial p…" at bounding box center [845, 236] width 533 height 47
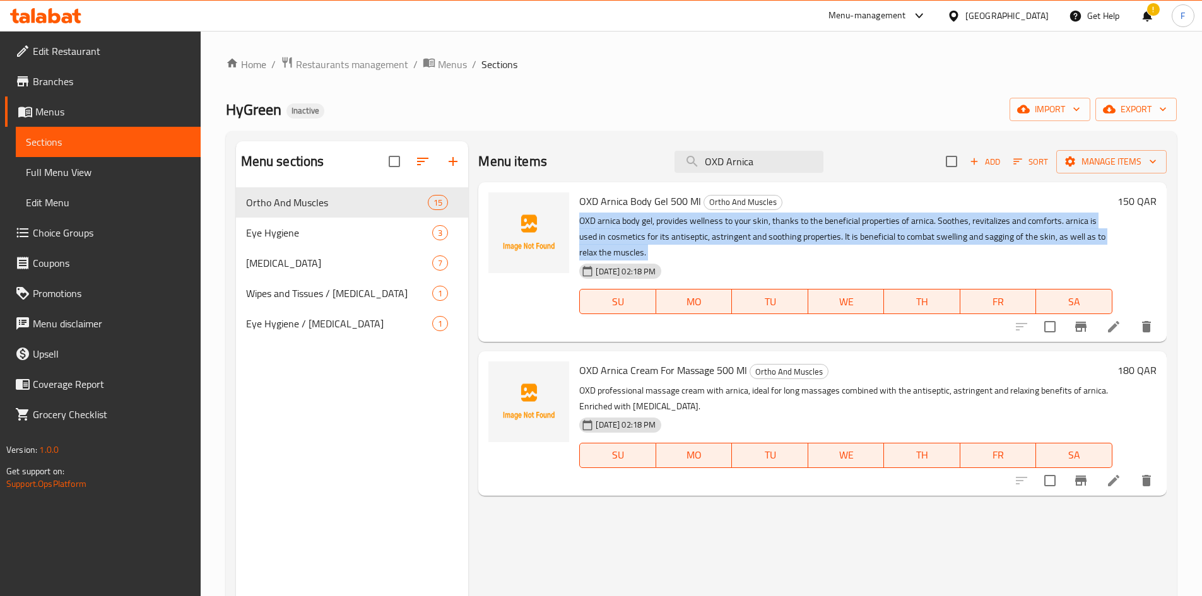
click at [681, 240] on p "OXD arnica body gel, provides wellness to your skin, thanks to the beneficial p…" at bounding box center [845, 236] width 533 height 47
click at [684, 238] on p "OXD arnica body gel, provides wellness to your skin, thanks to the beneficial p…" at bounding box center [845, 236] width 533 height 47
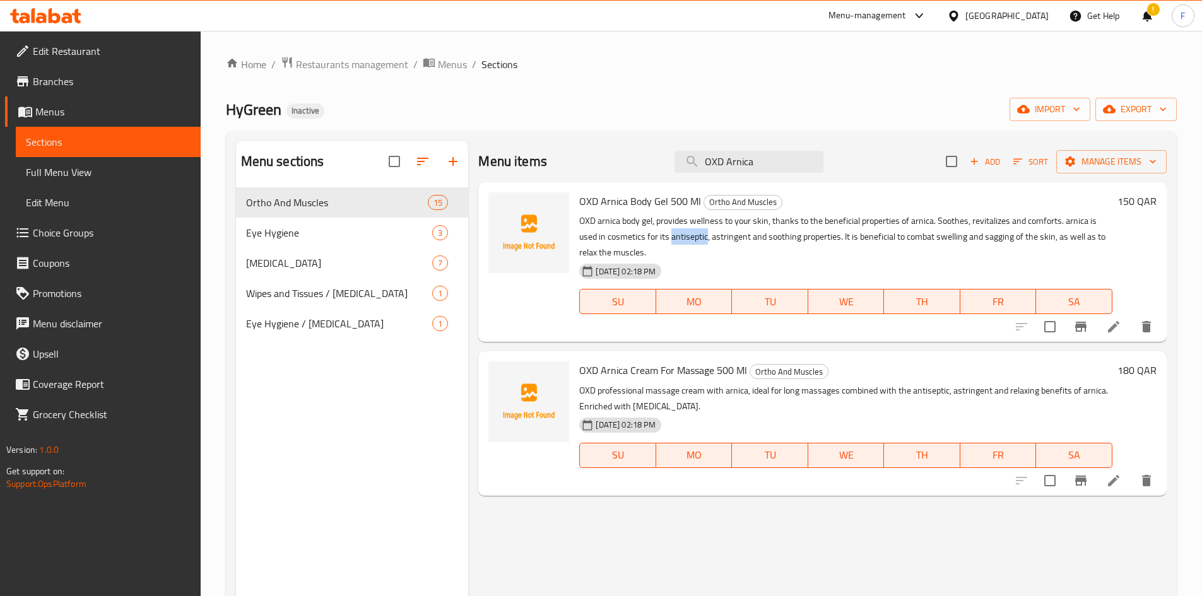
click at [684, 238] on p "OXD arnica body gel, provides wellness to your skin, thanks to the beneficial p…" at bounding box center [845, 236] width 533 height 47
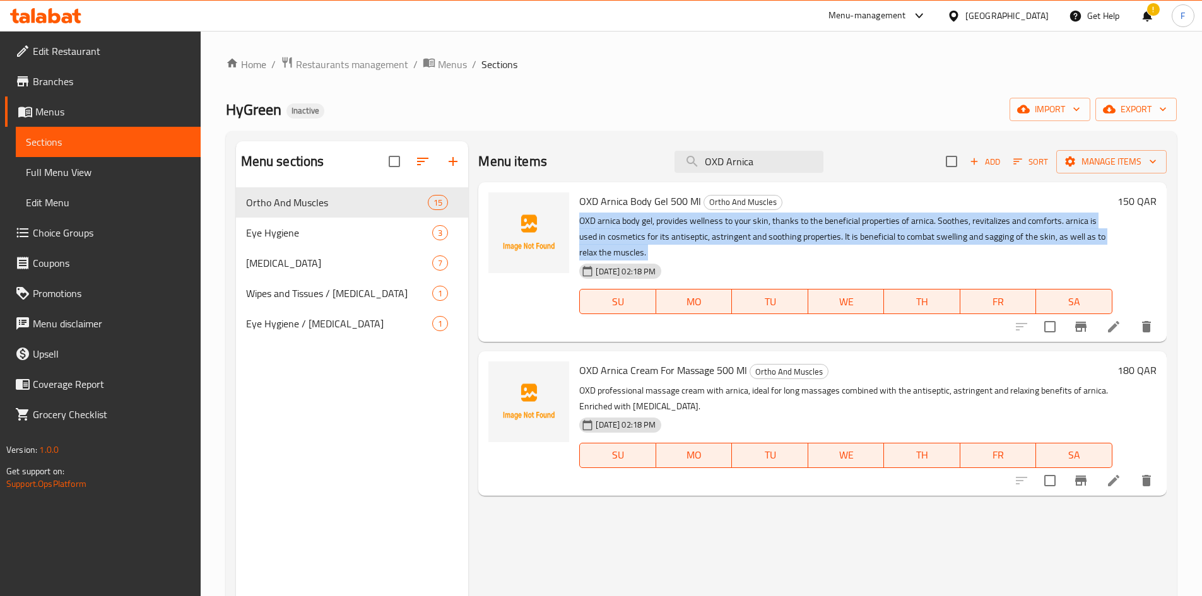
click at [684, 238] on p "OXD arnica body gel, provides wellness to your skin, thanks to the beneficial p…" at bounding box center [845, 236] width 533 height 47
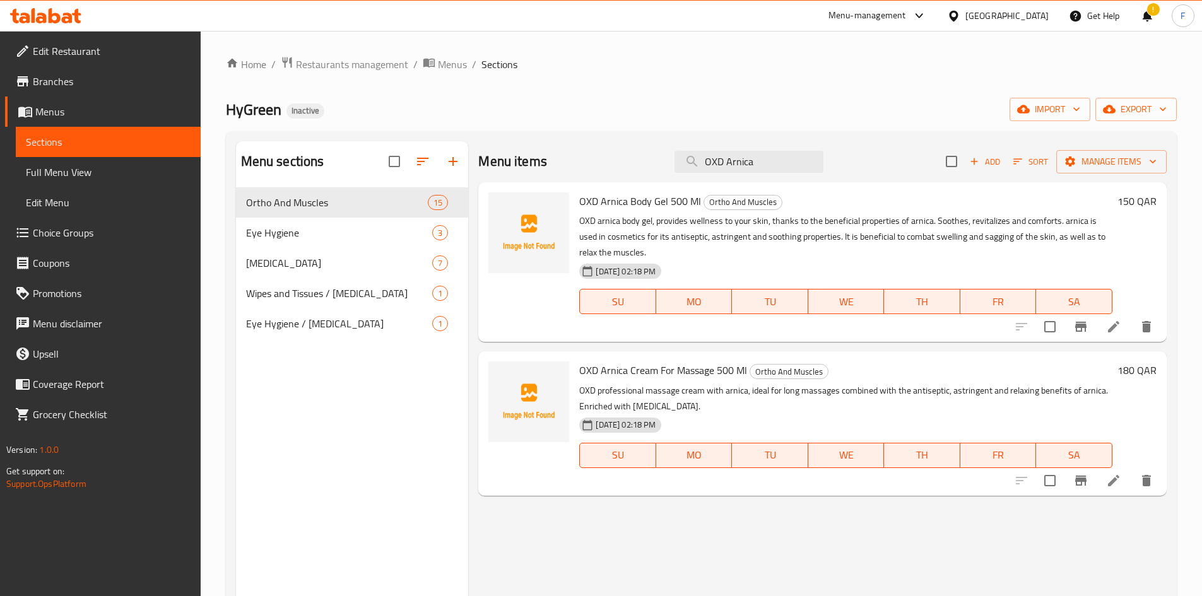
click at [688, 395] on p "OXD professional massage cream with arnica, ideal for long massages combined wi…" at bounding box center [845, 399] width 533 height 32
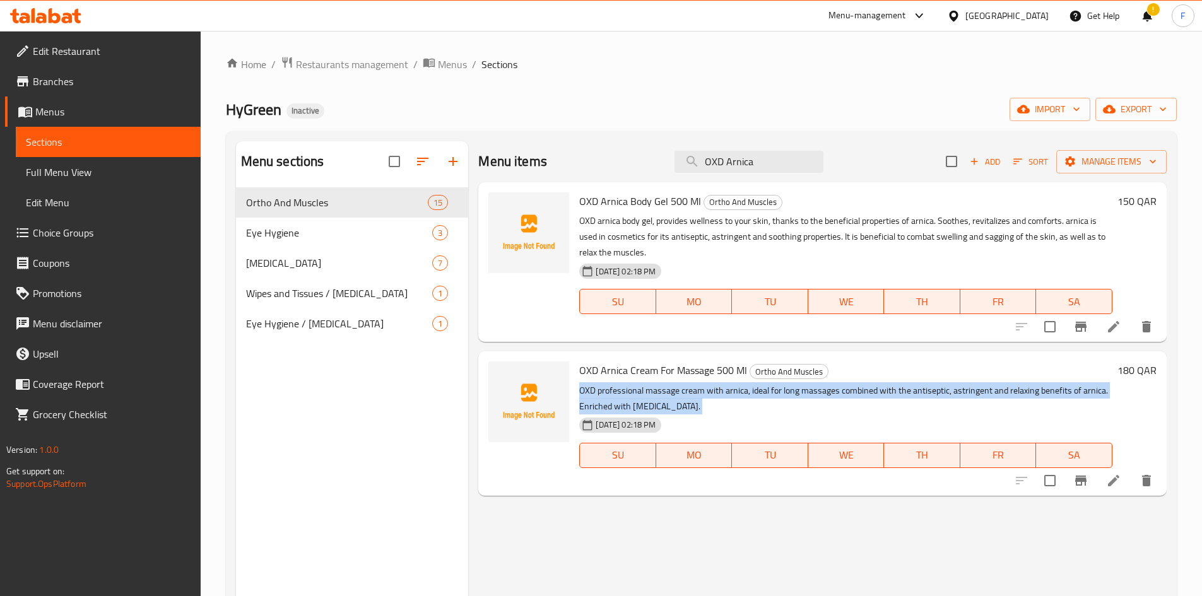
click at [688, 395] on p "OXD professional massage cream with arnica, ideal for long massages combined wi…" at bounding box center [845, 399] width 533 height 32
click at [648, 404] on p "OXD professional massage cream with arnica, ideal for long massages combined wi…" at bounding box center [845, 399] width 533 height 32
drag, startPoint x: 669, startPoint y: 408, endPoint x: 578, endPoint y: 393, distance: 92.1
click at [578, 393] on div "OXD Arnica Cream For Massage 500 Ml Ortho And Muscles OXD professional massage …" at bounding box center [845, 423] width 543 height 134
click at [595, 397] on p "OXD professional massage cream with arnica, ideal for long massages combined wi…" at bounding box center [845, 399] width 533 height 32
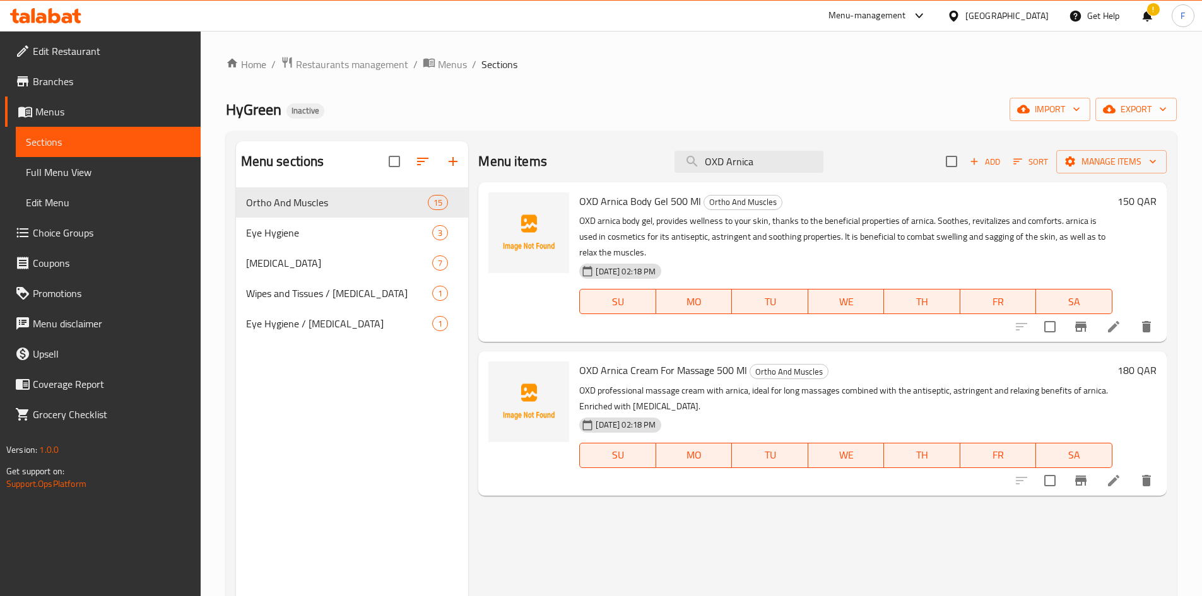
click at [598, 397] on p "OXD professional massage cream with arnica, ideal for long massages combined wi…" at bounding box center [845, 399] width 533 height 32
click at [62, 109] on span "Menus" at bounding box center [112, 111] width 155 height 15
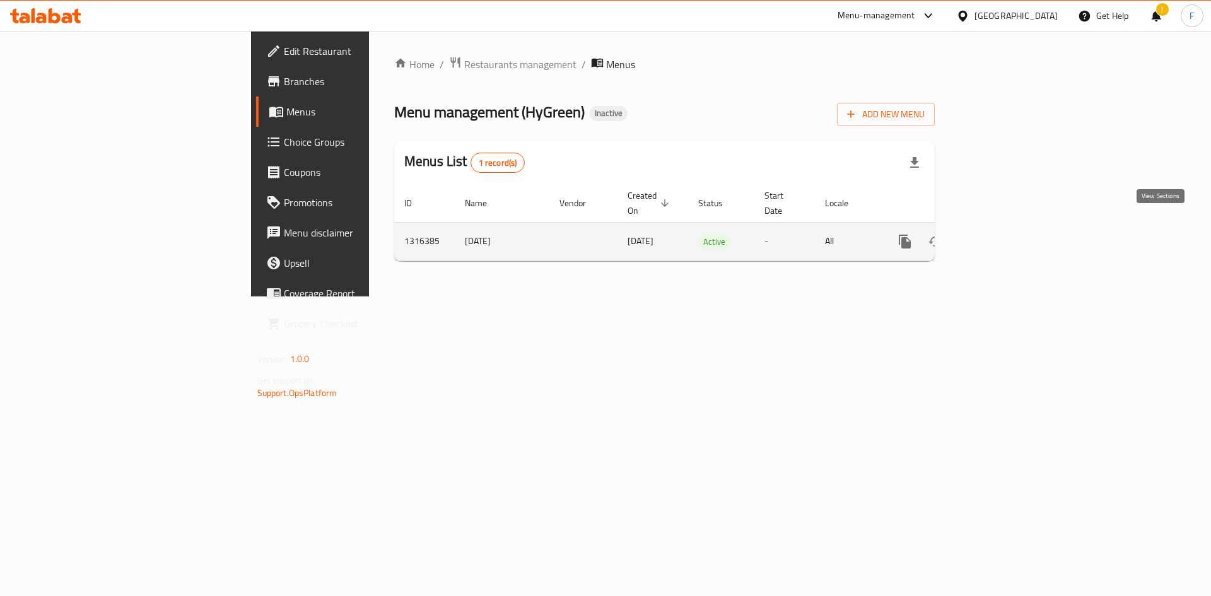
click at [1004, 234] on icon "enhanced table" at bounding box center [995, 241] width 15 height 15
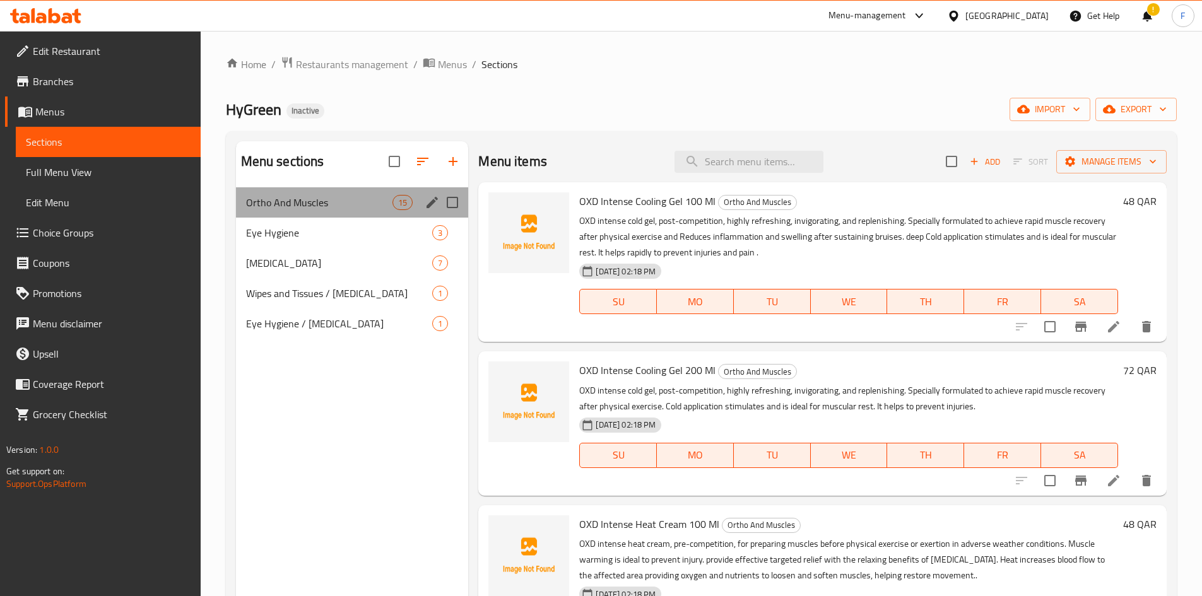
click at [361, 211] on div "Ortho And Muscles 15" at bounding box center [352, 202] width 233 height 30
click at [360, 235] on span "Eye Hygiene" at bounding box center [321, 232] width 151 height 15
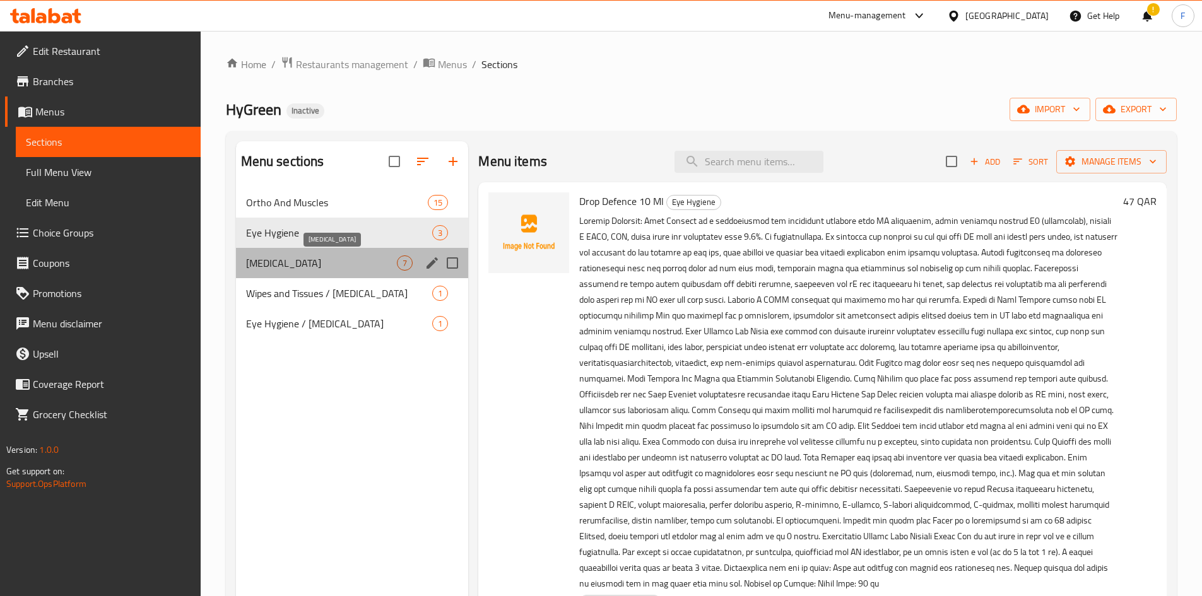
click at [367, 261] on span "[MEDICAL_DATA]" at bounding box center [321, 262] width 151 height 15
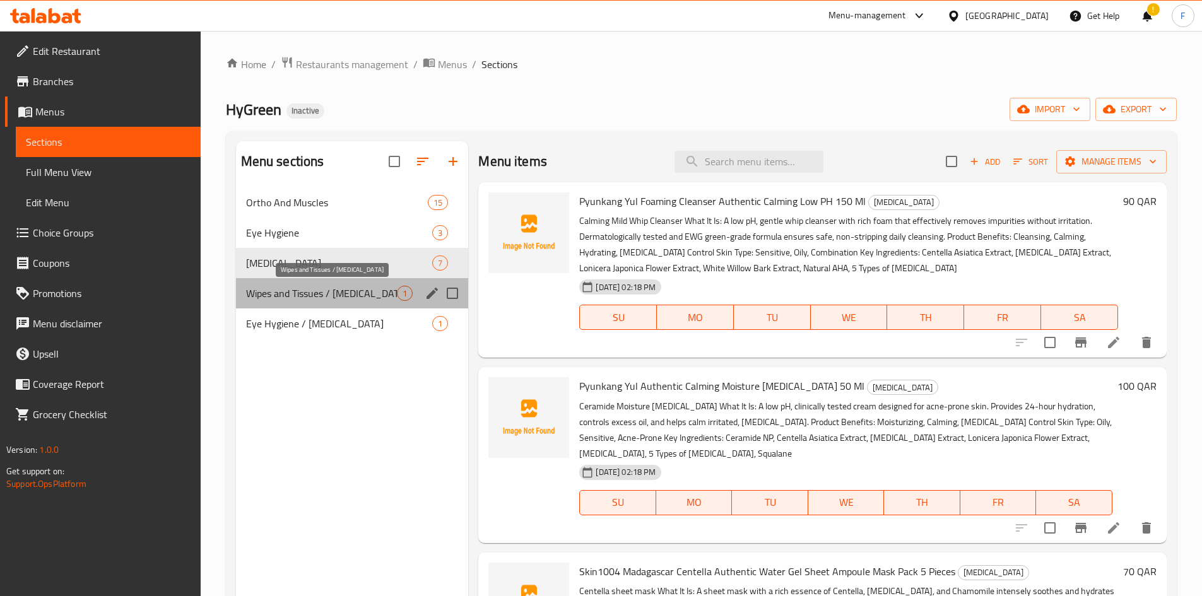
click at [368, 291] on span "Wipes and Tissues / [MEDICAL_DATA]" at bounding box center [321, 293] width 151 height 15
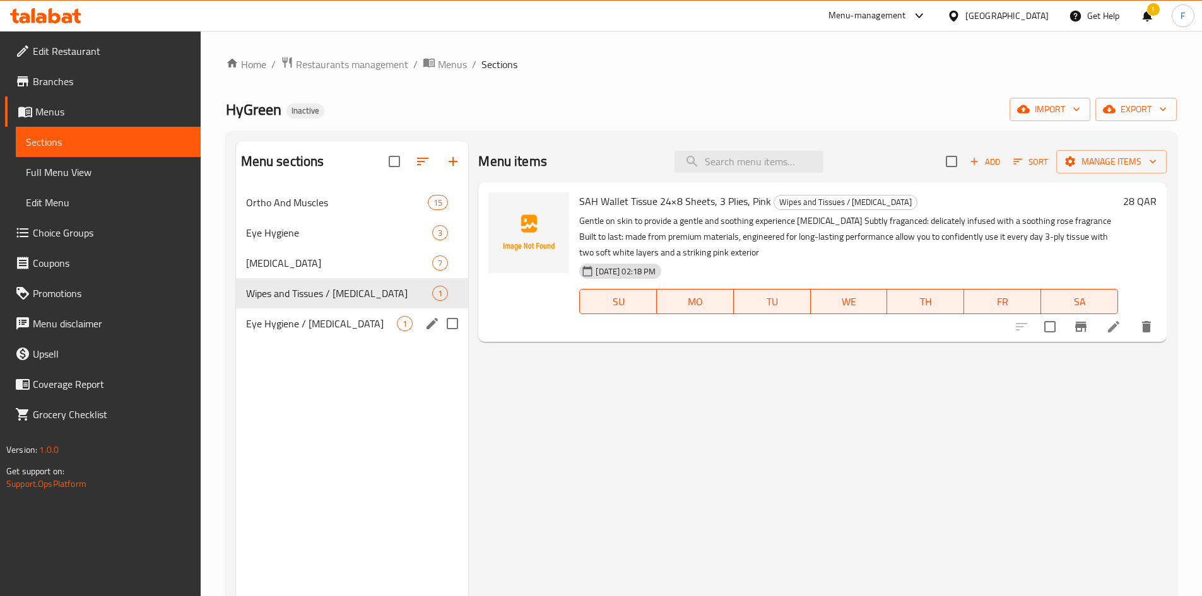
click at [373, 333] on div "Eye Hygiene / [MEDICAL_DATA] 1" at bounding box center [352, 323] width 233 height 30
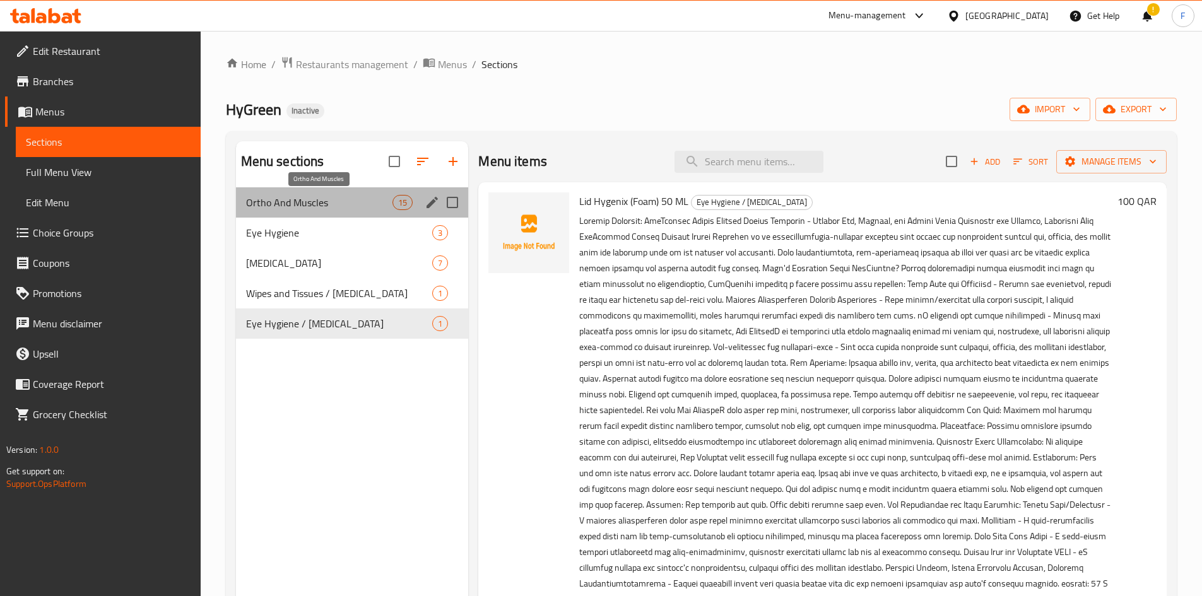
click at [296, 197] on span "Ortho And Muscles" at bounding box center [319, 202] width 147 height 15
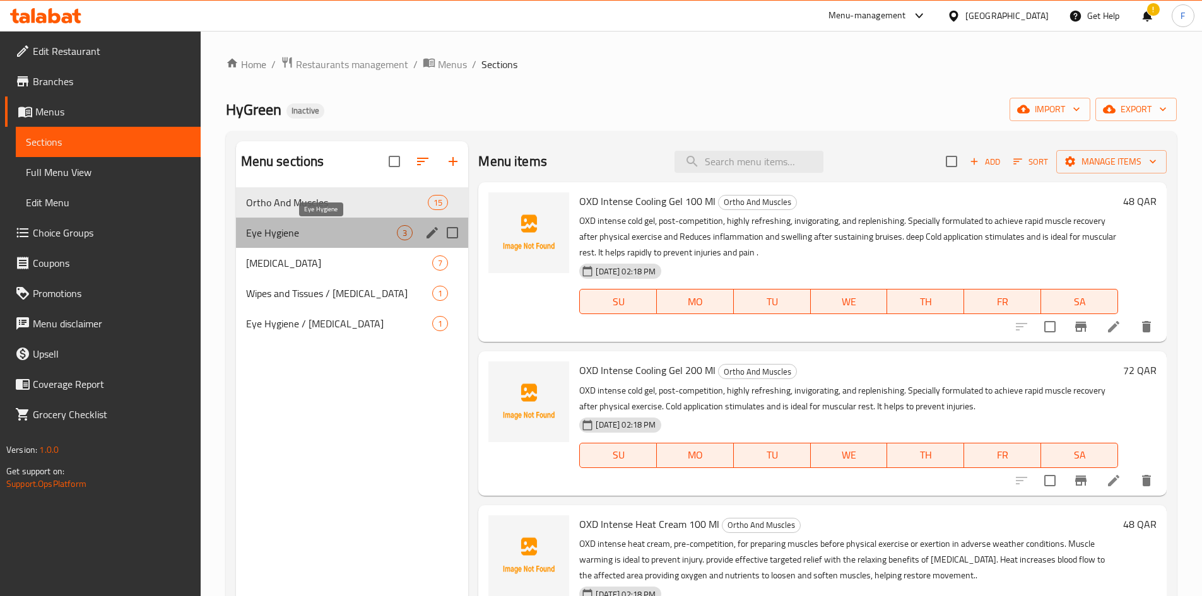
click at [308, 238] on span "Eye Hygiene" at bounding box center [321, 232] width 151 height 15
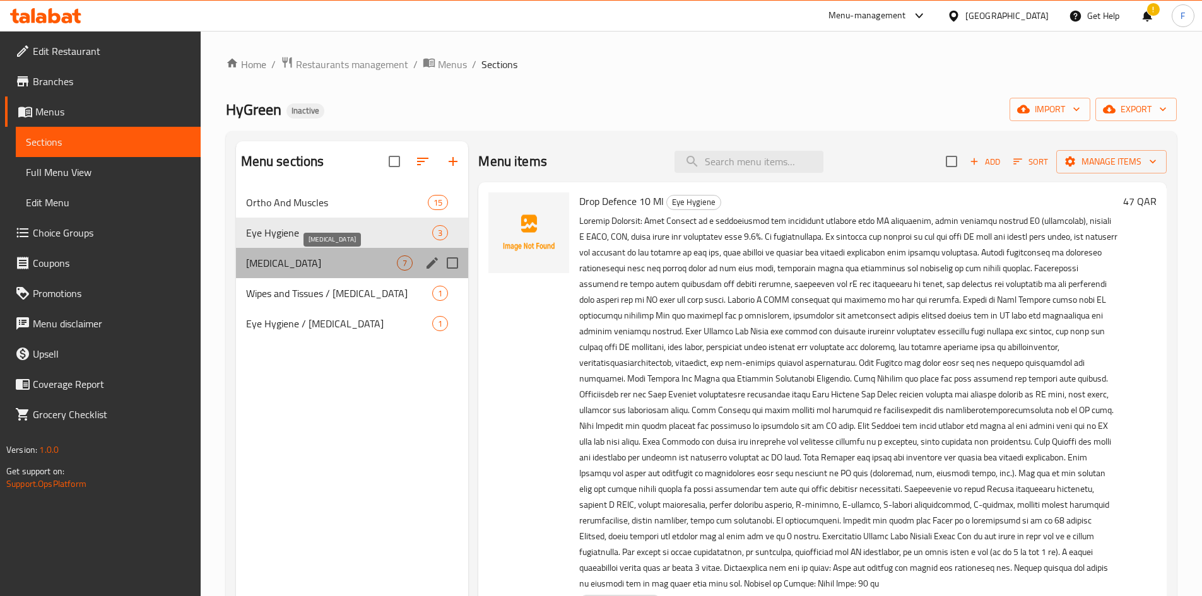
click at [319, 262] on span "[MEDICAL_DATA]" at bounding box center [321, 262] width 151 height 15
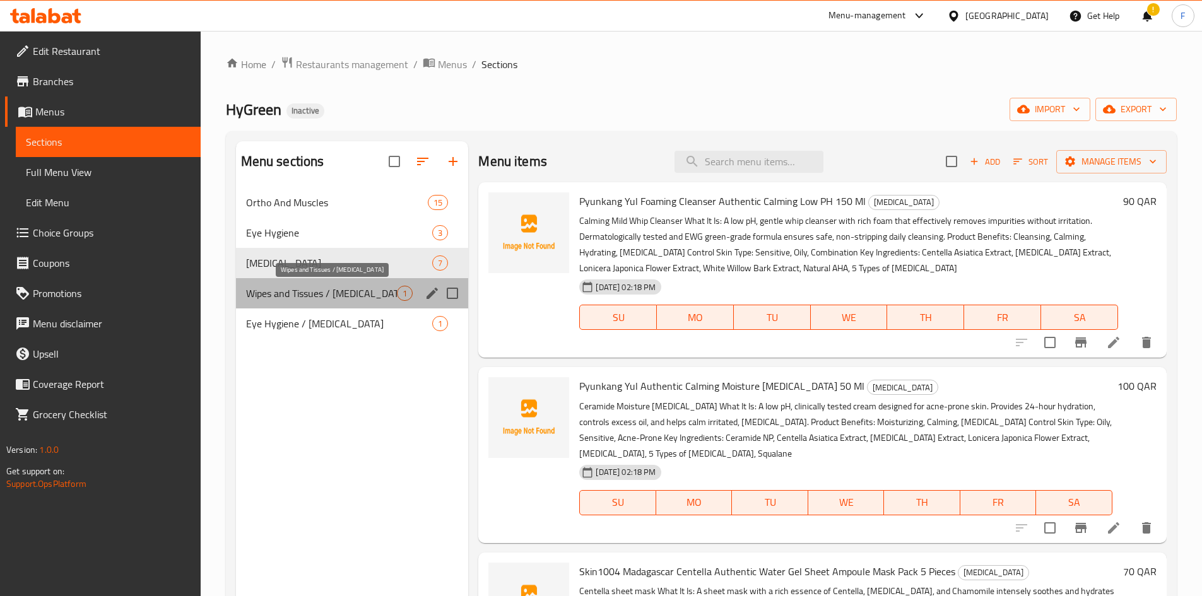
click at [332, 290] on span "Wipes and Tissues / [MEDICAL_DATA]" at bounding box center [321, 293] width 151 height 15
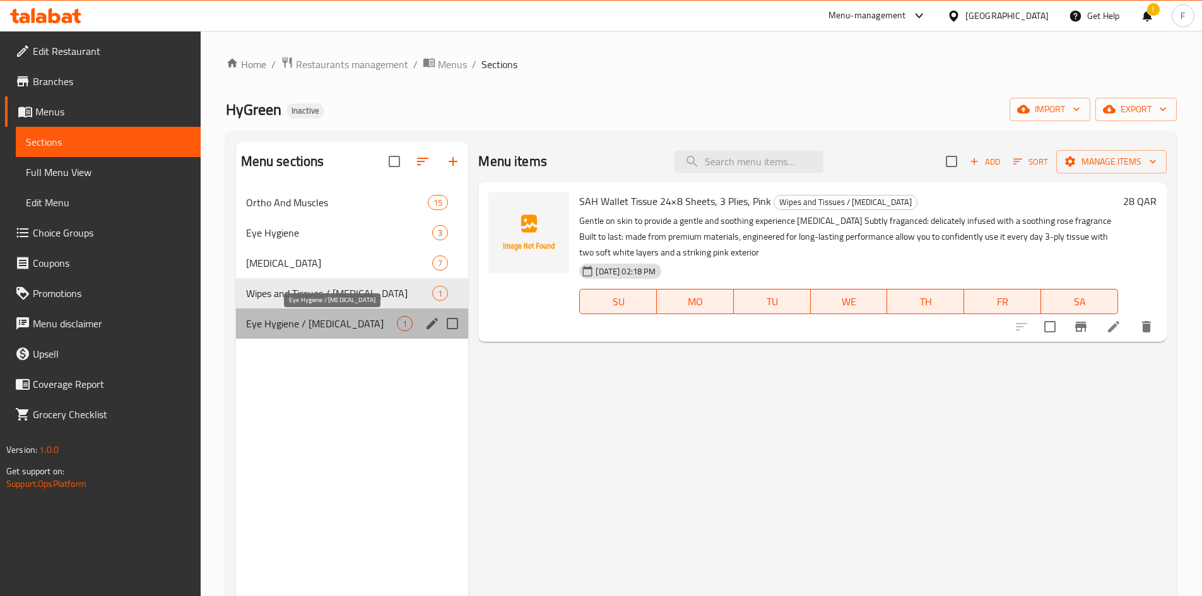
click at [353, 322] on span "Eye Hygiene / [MEDICAL_DATA]" at bounding box center [321, 323] width 151 height 15
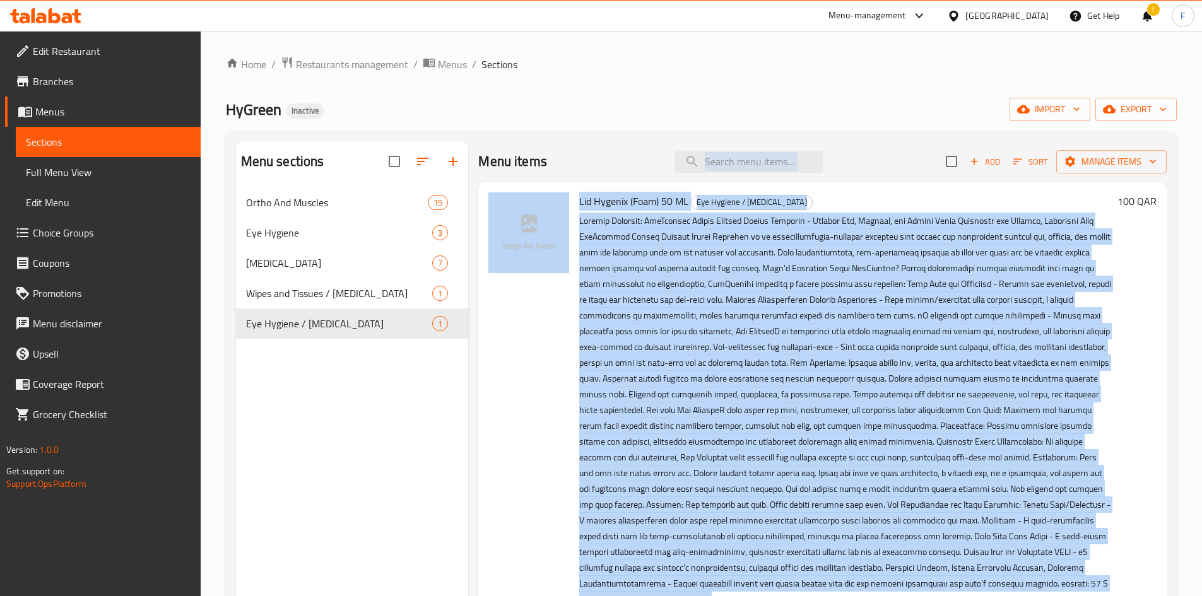
drag, startPoint x: 980, startPoint y: 402, endPoint x: 596, endPoint y: 166, distance: 450.3
click at [597, 143] on div "Menu items Add Sort Manage items Lid Hygenix (Foam) 50 ML Eye Hygiene / Skin ca…" at bounding box center [817, 439] width 698 height 596
click at [345, 204] on span "Ortho And Muscles" at bounding box center [319, 202] width 147 height 15
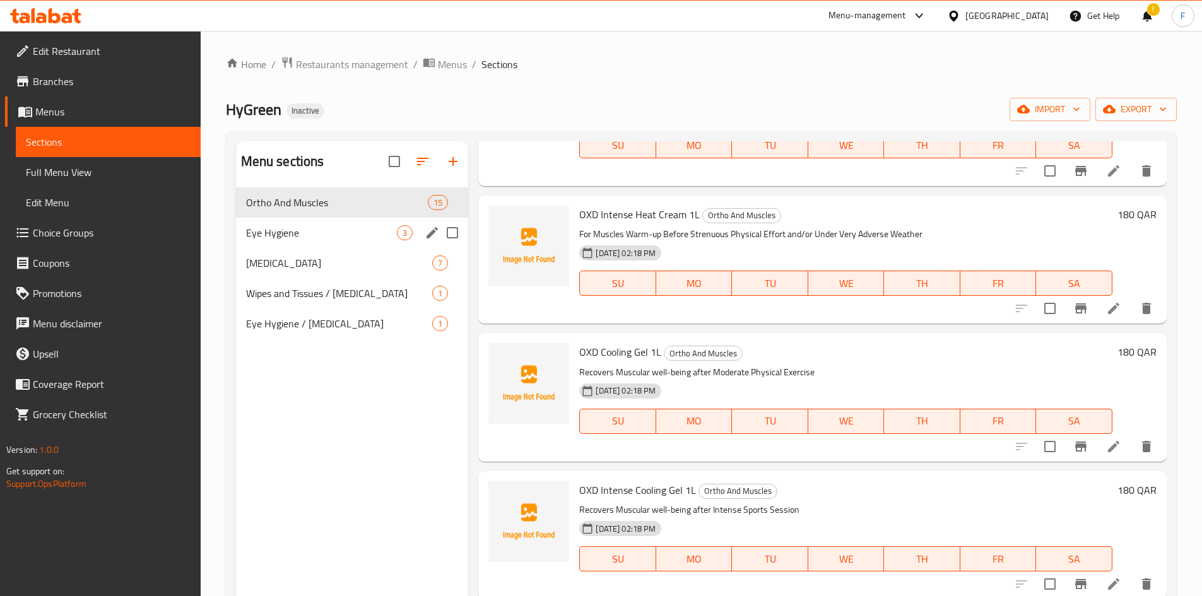
click at [346, 241] on div "Eye Hygiene 3" at bounding box center [352, 233] width 233 height 30
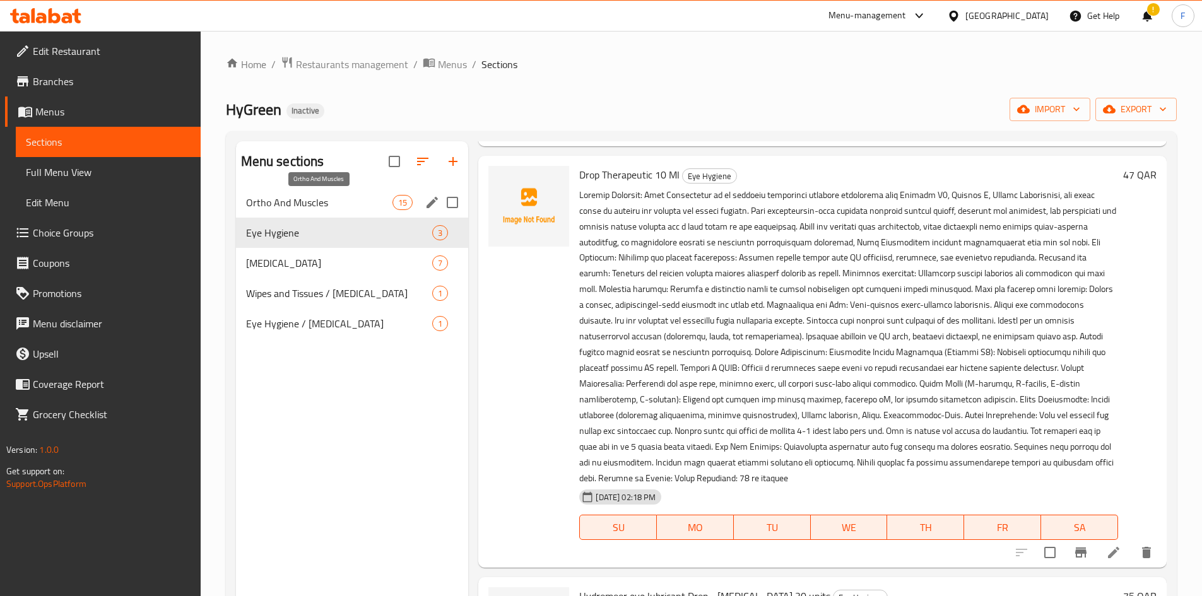
click at [349, 208] on span "Ortho And Muscles" at bounding box center [319, 202] width 147 height 15
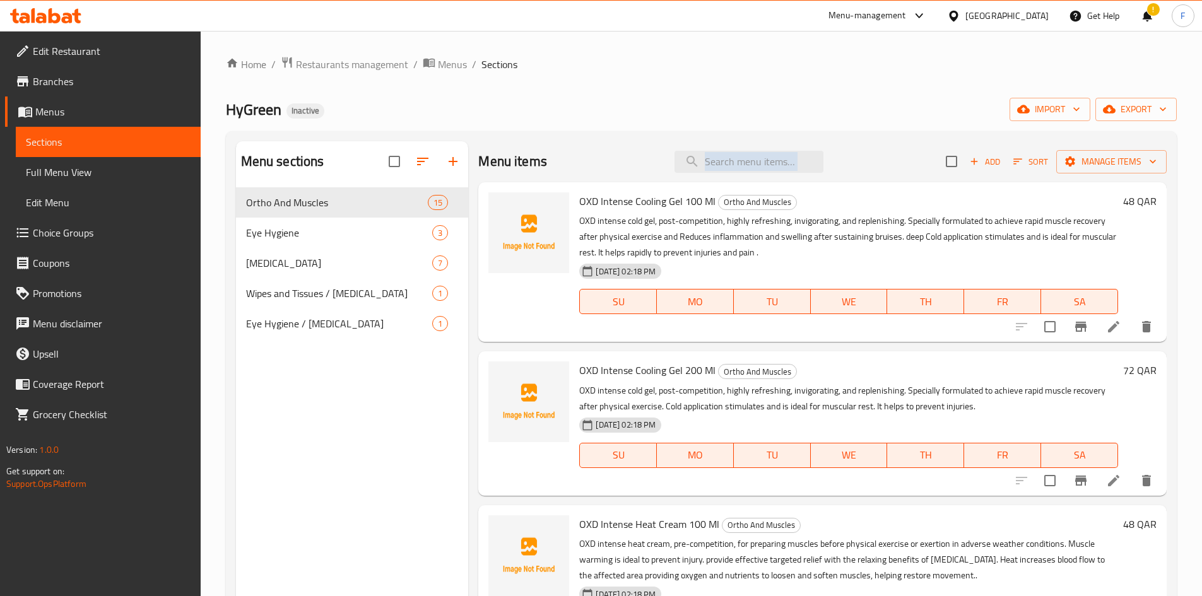
click at [762, 128] on div "Home / Restaurants management / Menus / Sections HyGreen Inactive import export…" at bounding box center [701, 401] width 951 height 691
click at [597, 201] on span "OXD Intense Cooling Gel 100 Ml" at bounding box center [647, 201] width 136 height 19
click at [671, 365] on span "OXD Intense Cooling Gel 200 Ml" at bounding box center [647, 370] width 136 height 19
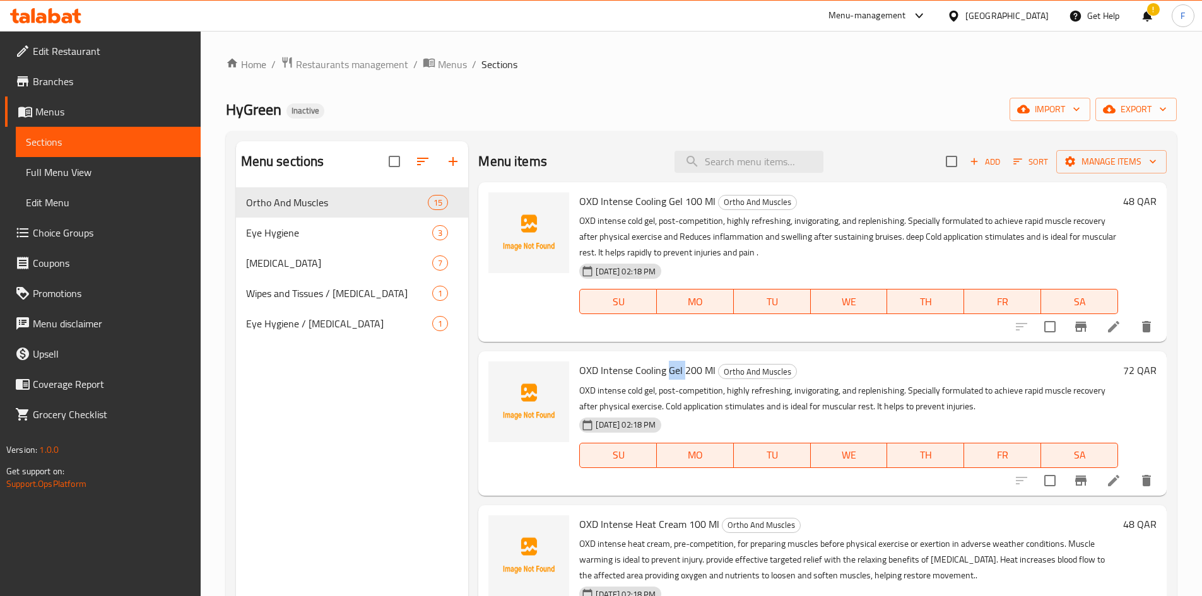
click at [671, 365] on span "OXD Intense Cooling Gel 200 Ml" at bounding box center [647, 370] width 136 height 19
click at [622, 372] on span "OXD Intense Cooling Gel 200 Ml" at bounding box center [647, 370] width 136 height 19
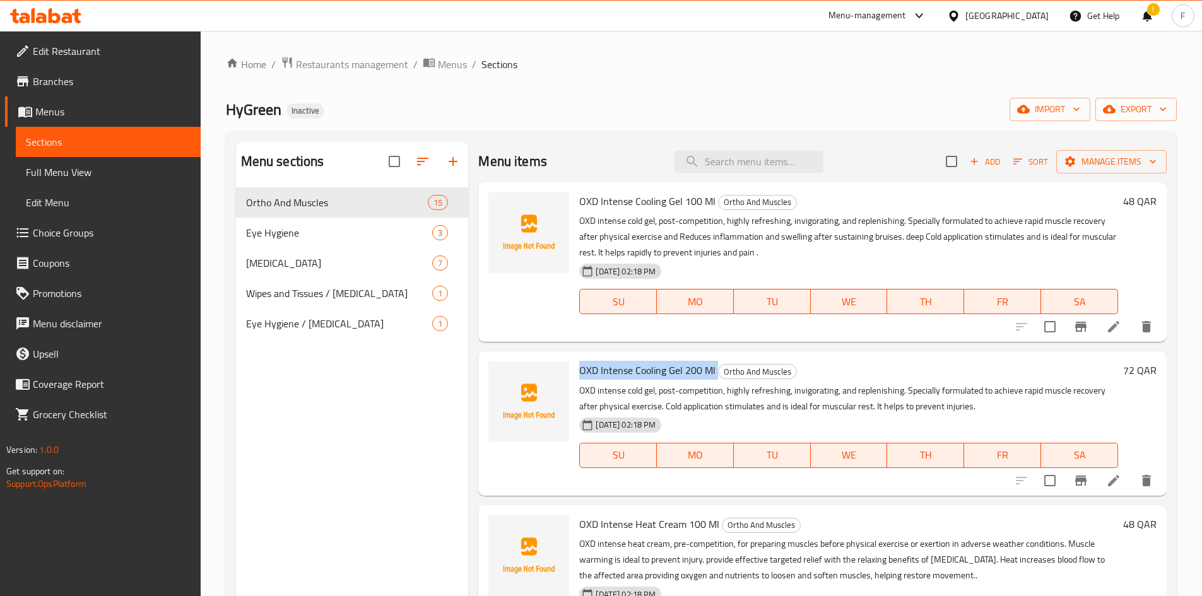
click at [674, 367] on span "OXD Intense Cooling Gel 200 Ml" at bounding box center [647, 370] width 136 height 19
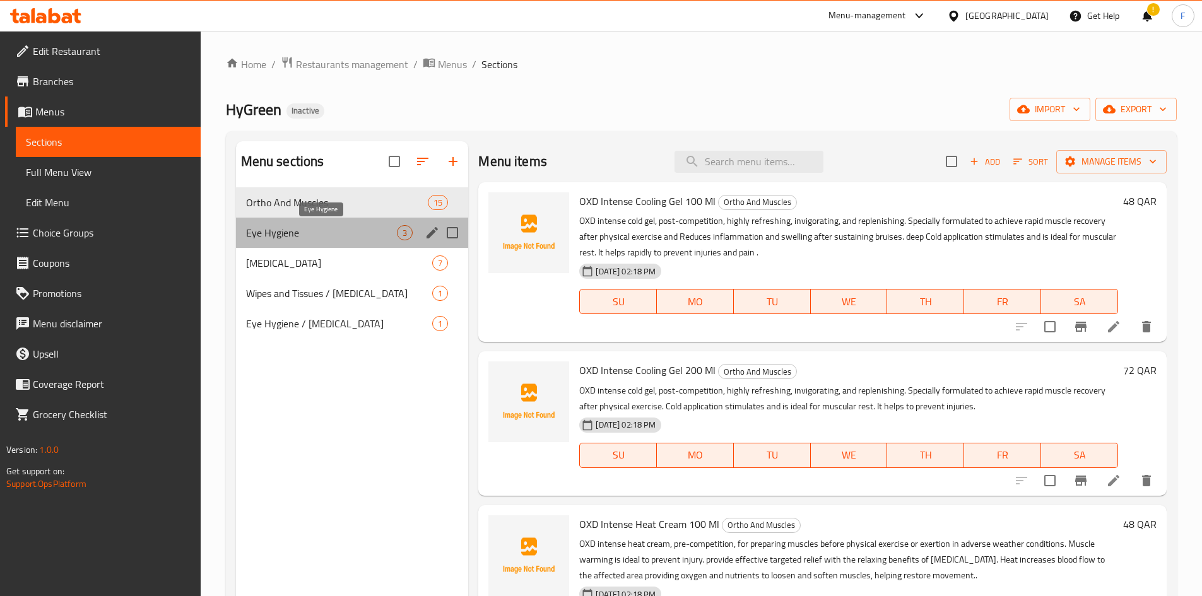
click at [370, 237] on span "Eye Hygiene" at bounding box center [321, 232] width 151 height 15
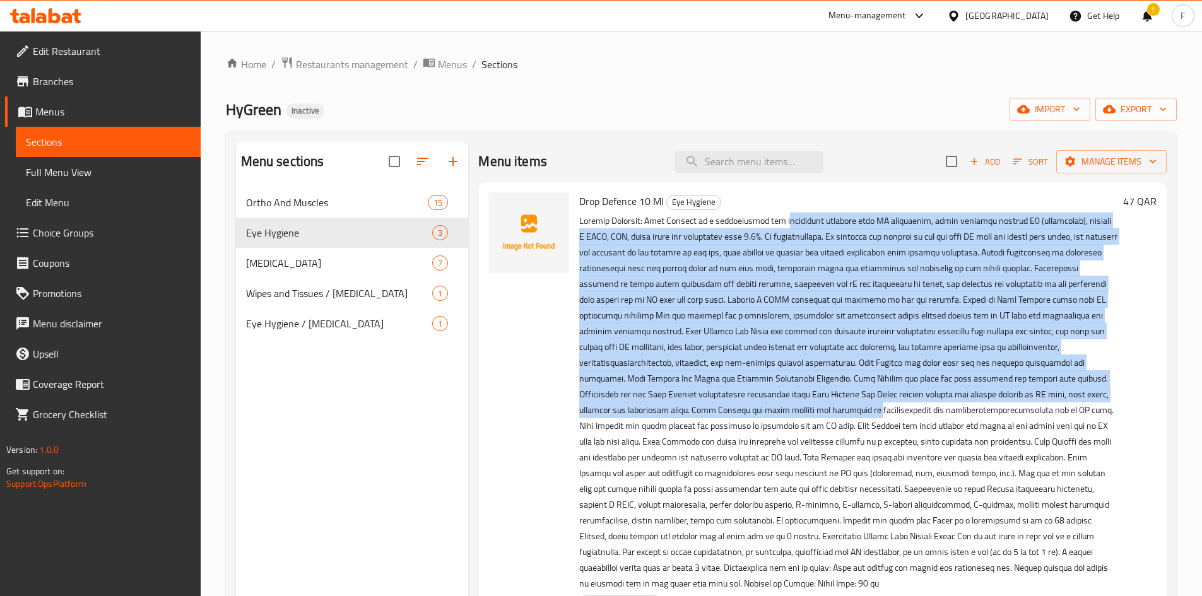
drag, startPoint x: 782, startPoint y: 227, endPoint x: 883, endPoint y: 408, distance: 207.6
click at [882, 416] on p at bounding box center [848, 402] width 539 height 378
click at [901, 361] on p at bounding box center [848, 402] width 539 height 378
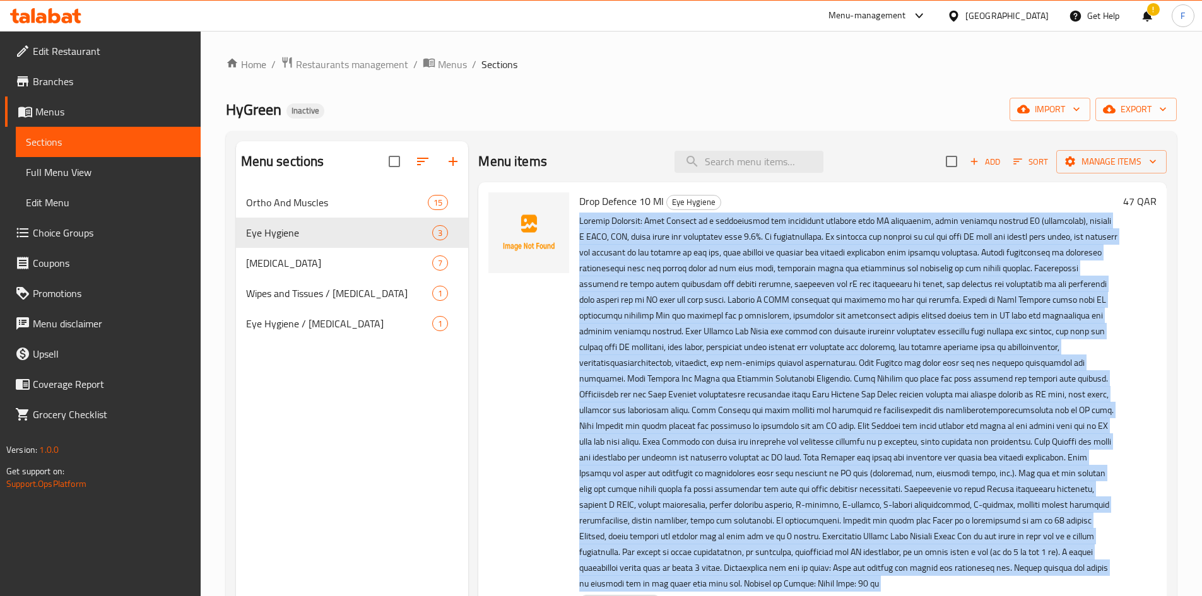
drag, startPoint x: 964, startPoint y: 463, endPoint x: 578, endPoint y: 218, distance: 457.4
click at [578, 218] on div "Drop Defence 10 Ml Eye Hygiene 08-10-2025 02:18 PM SU MO TU WE TH FR SA" at bounding box center [848, 427] width 549 height 481
click at [612, 225] on p at bounding box center [848, 402] width 539 height 378
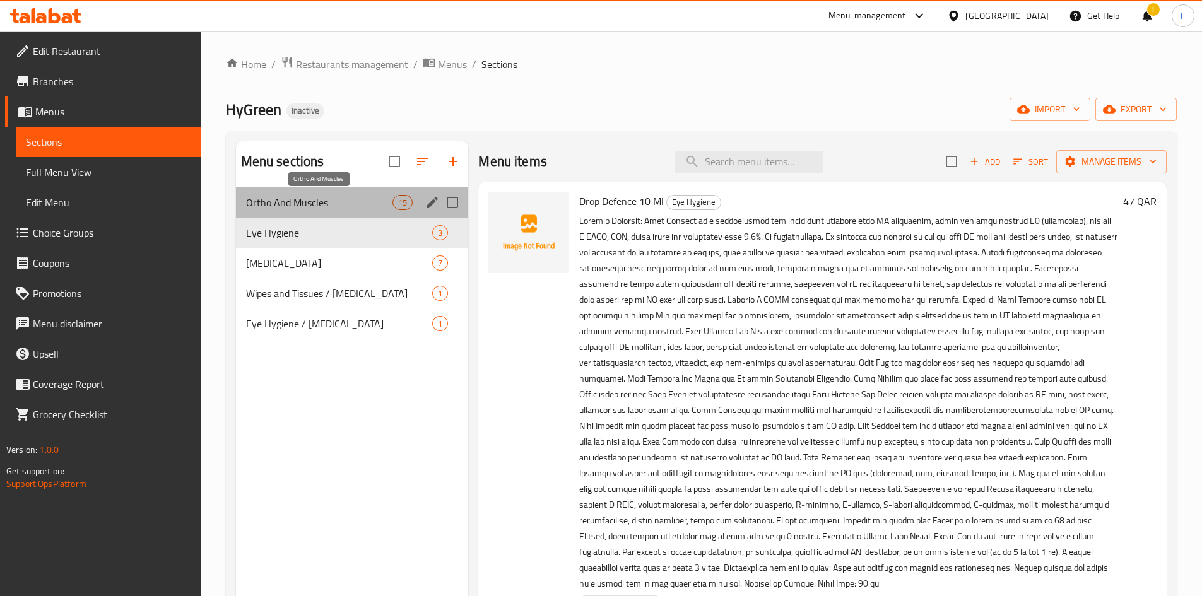
click at [331, 199] on span "Ortho And Muscles" at bounding box center [319, 202] width 147 height 15
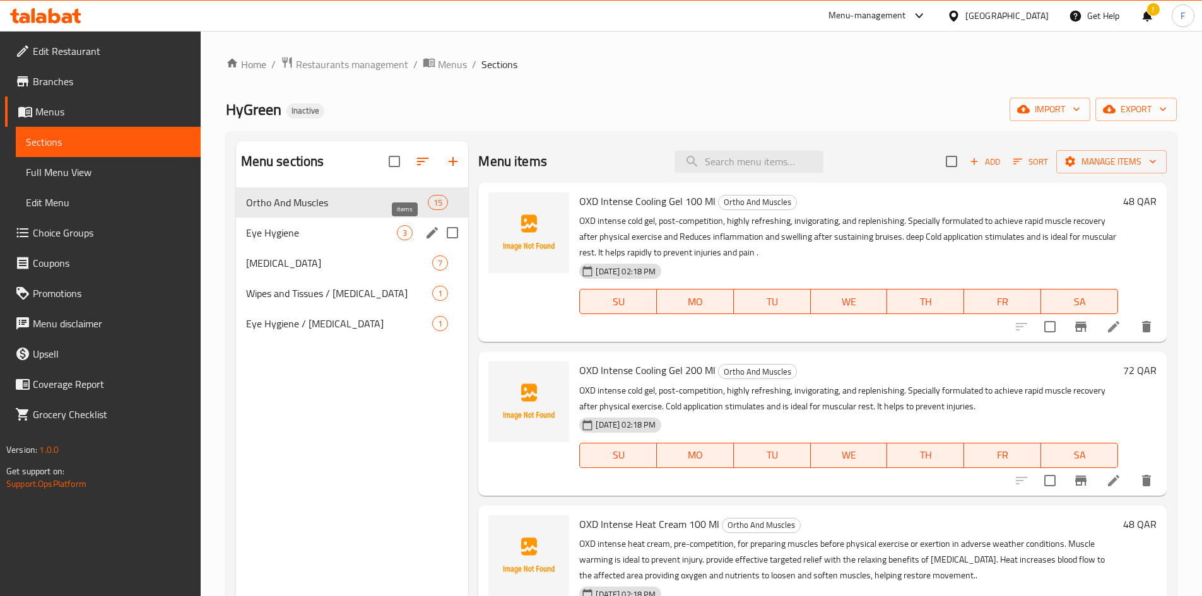
click at [403, 239] on div "3" at bounding box center [405, 232] width 16 height 15
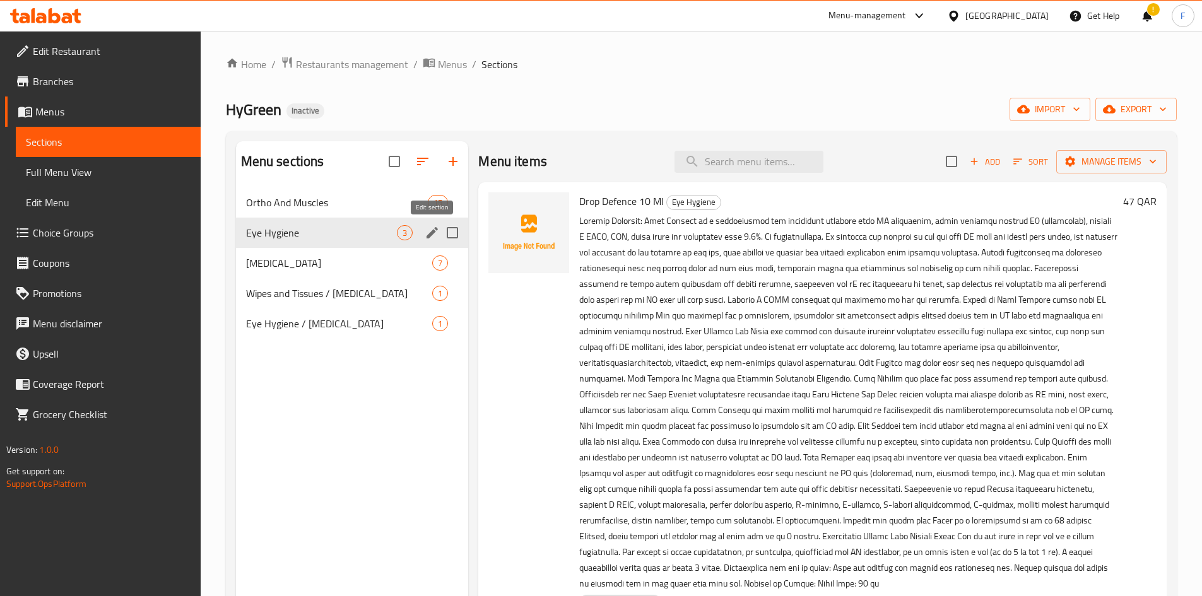
click at [433, 231] on icon "edit" at bounding box center [431, 232] width 11 height 11
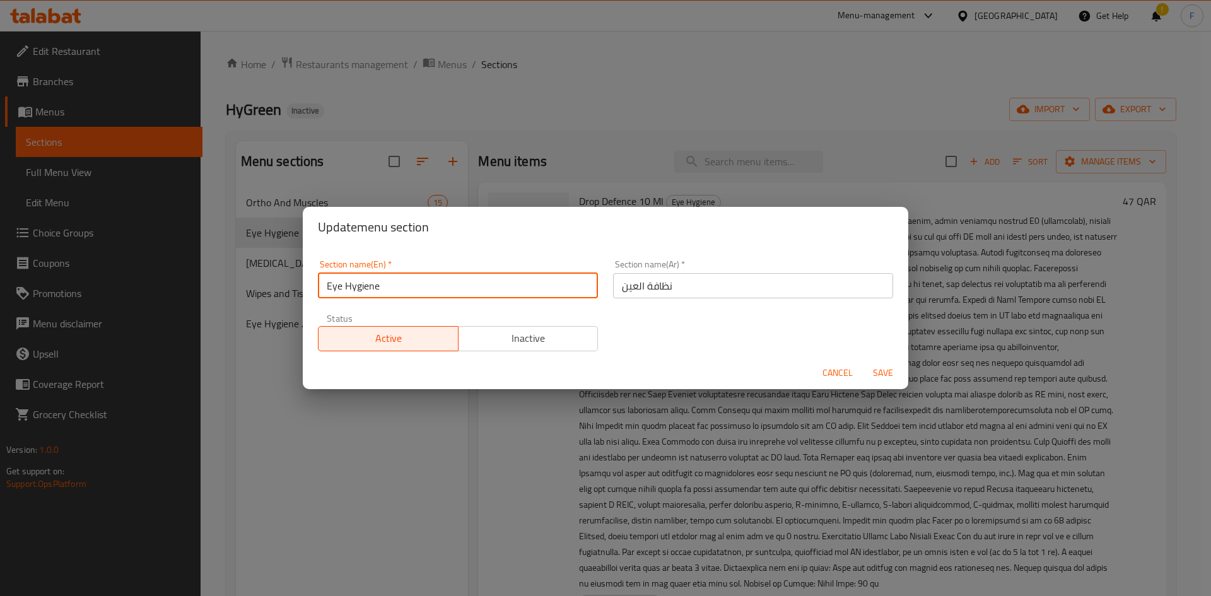
drag, startPoint x: 384, startPoint y: 285, endPoint x: 322, endPoint y: 277, distance: 62.4
click at [322, 277] on input "Eye Hygiene" at bounding box center [458, 285] width 280 height 25
click at [833, 372] on span "Cancel" at bounding box center [838, 373] width 30 height 16
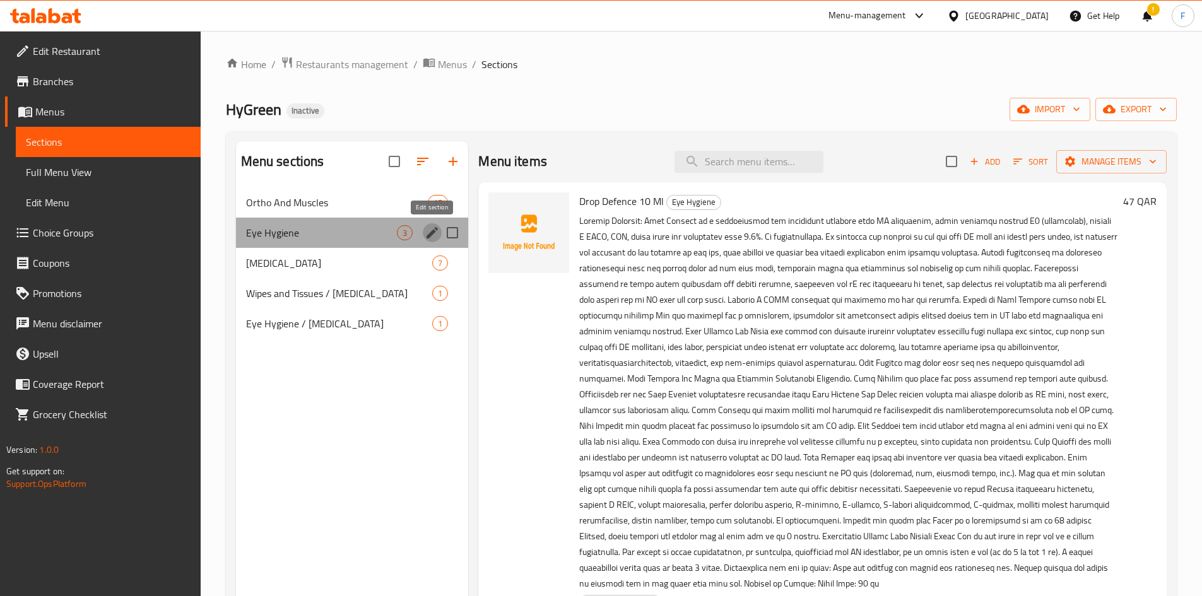
click at [430, 232] on icon "edit" at bounding box center [432, 232] width 15 height 15
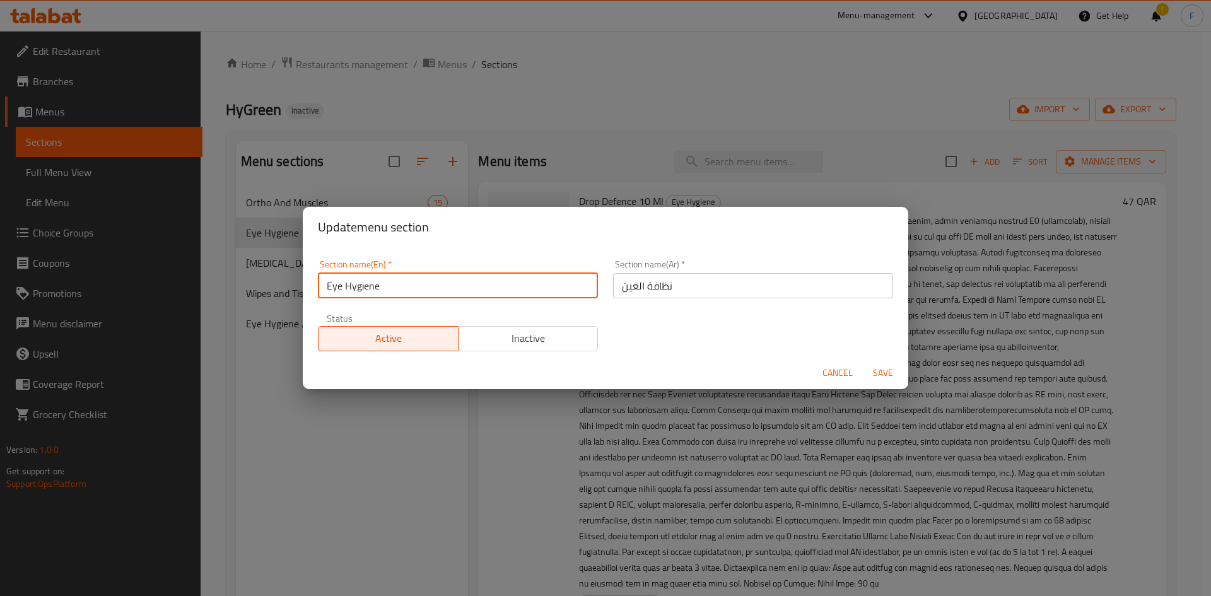
click at [378, 294] on input "Eye Hygiene" at bounding box center [458, 285] width 280 height 25
drag, startPoint x: 838, startPoint y: 372, endPoint x: 828, endPoint y: 341, distance: 31.9
click at [838, 370] on span "Cancel" at bounding box center [838, 373] width 30 height 16
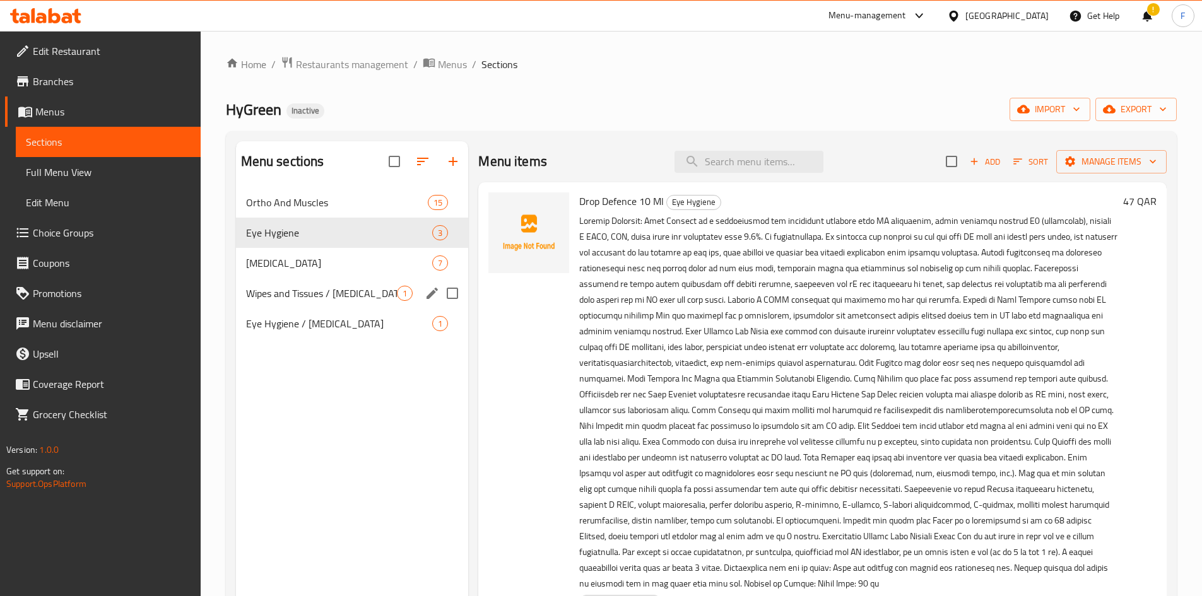
drag, startPoint x: 255, startPoint y: 285, endPoint x: 245, endPoint y: 301, distance: 18.4
click at [255, 286] on span "Wipes and Tissues / [MEDICAL_DATA]" at bounding box center [321, 293] width 151 height 15
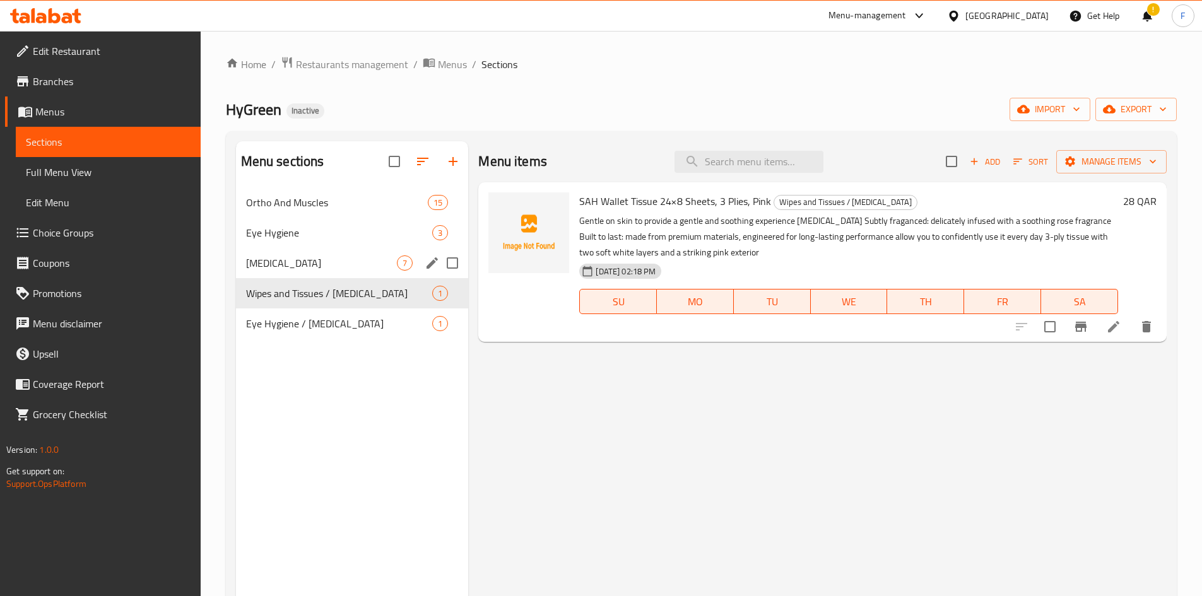
click at [334, 272] on div "Skin Care 7" at bounding box center [352, 263] width 233 height 30
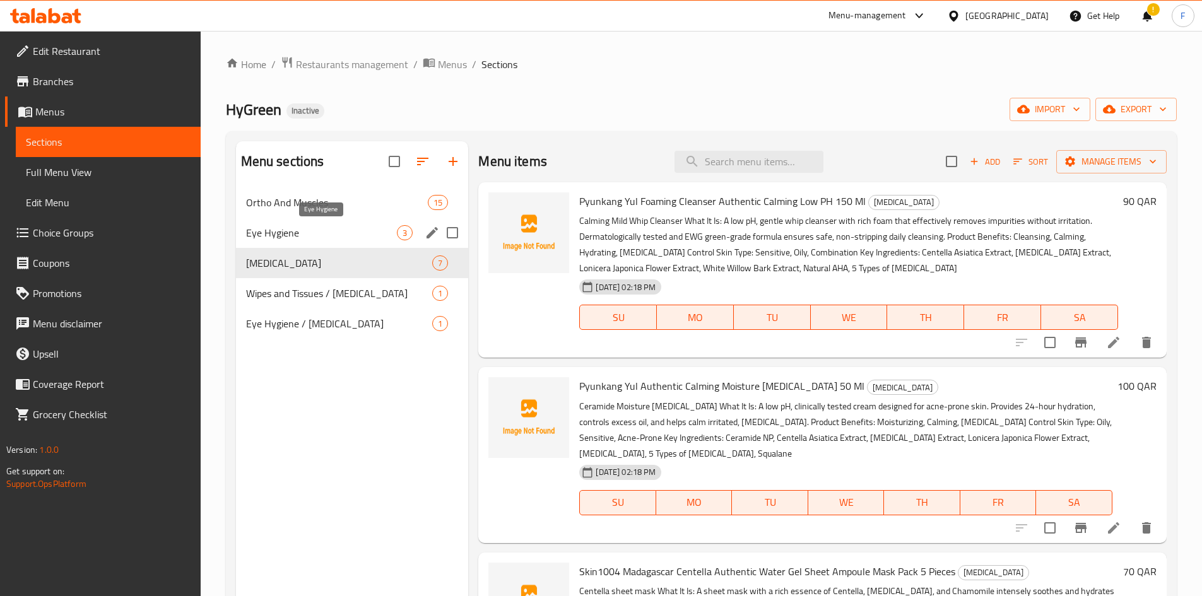
click at [343, 240] on span "Eye Hygiene" at bounding box center [321, 232] width 151 height 15
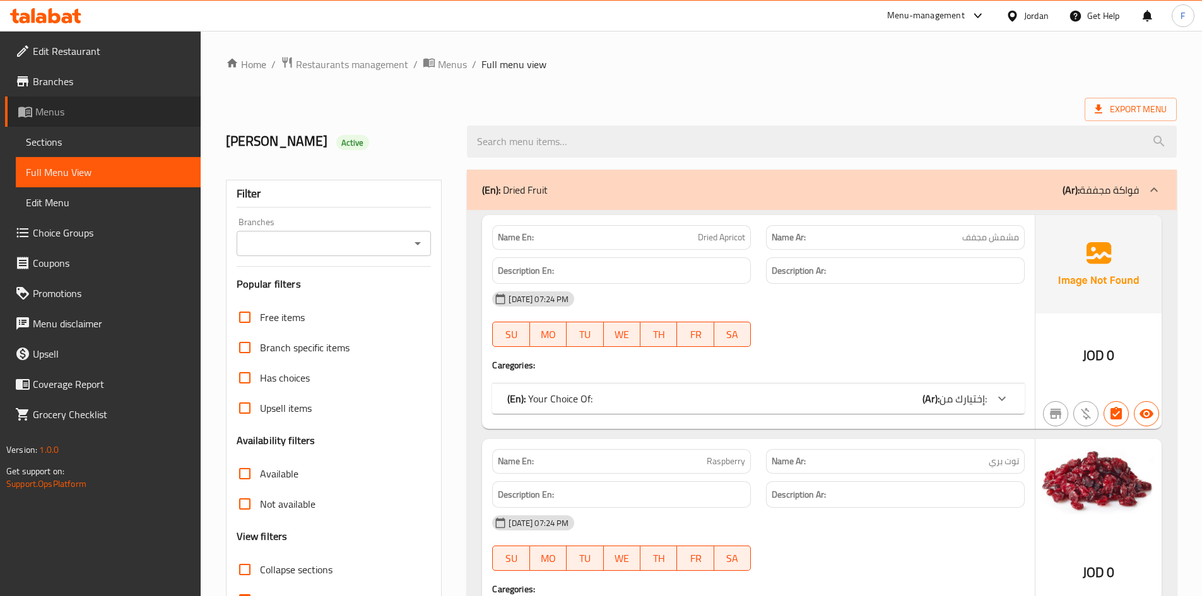
click at [50, 115] on span "Menus" at bounding box center [112, 111] width 155 height 15
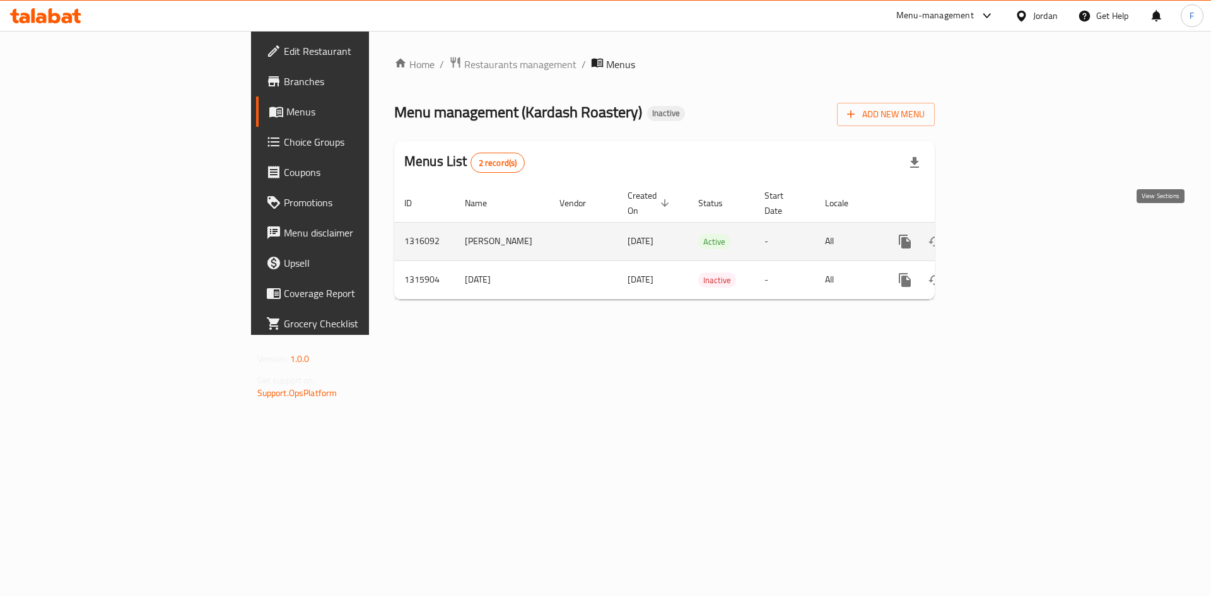
click at [1004, 234] on icon "enhanced table" at bounding box center [995, 241] width 15 height 15
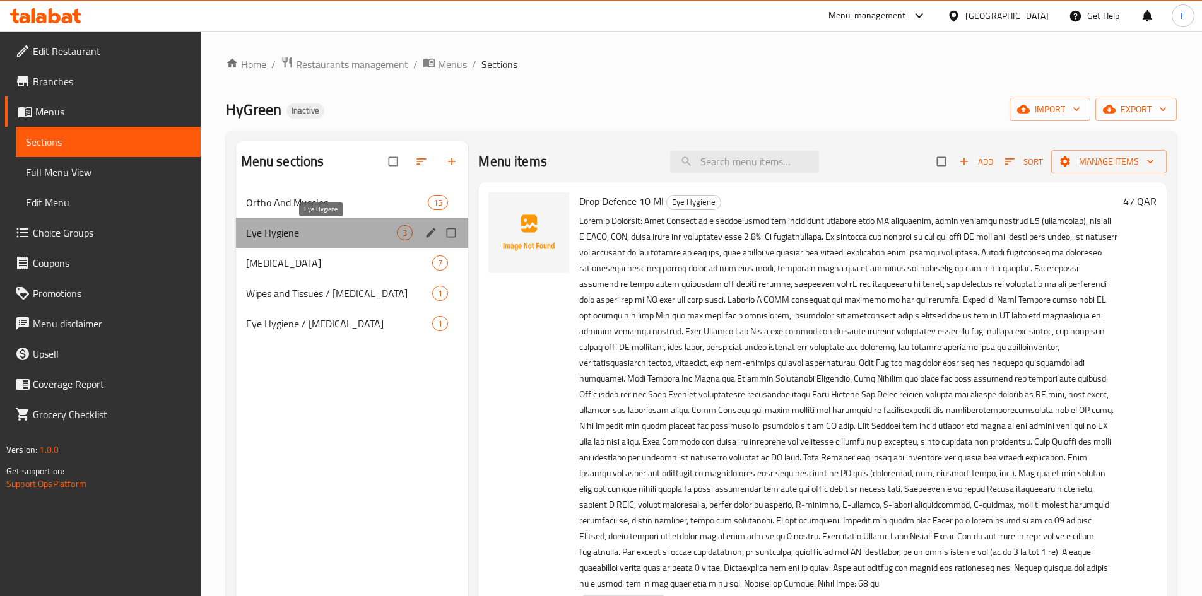
click at [336, 237] on span "Eye Hygiene" at bounding box center [321, 232] width 151 height 15
click at [346, 264] on span "[MEDICAL_DATA]" at bounding box center [321, 262] width 151 height 15
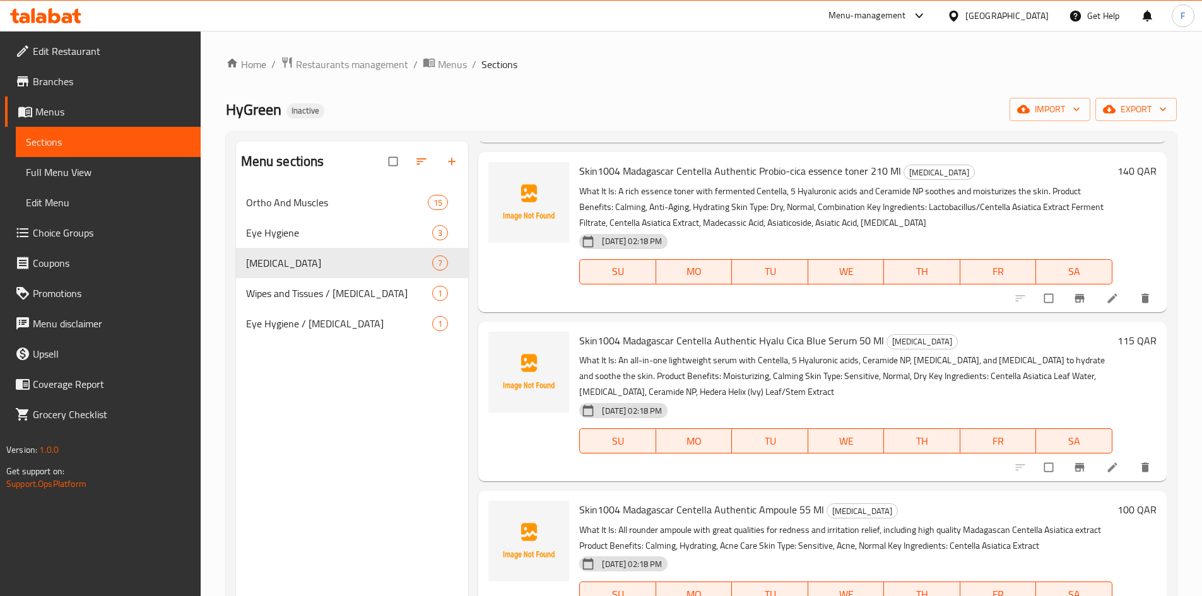
scroll to position [636, 0]
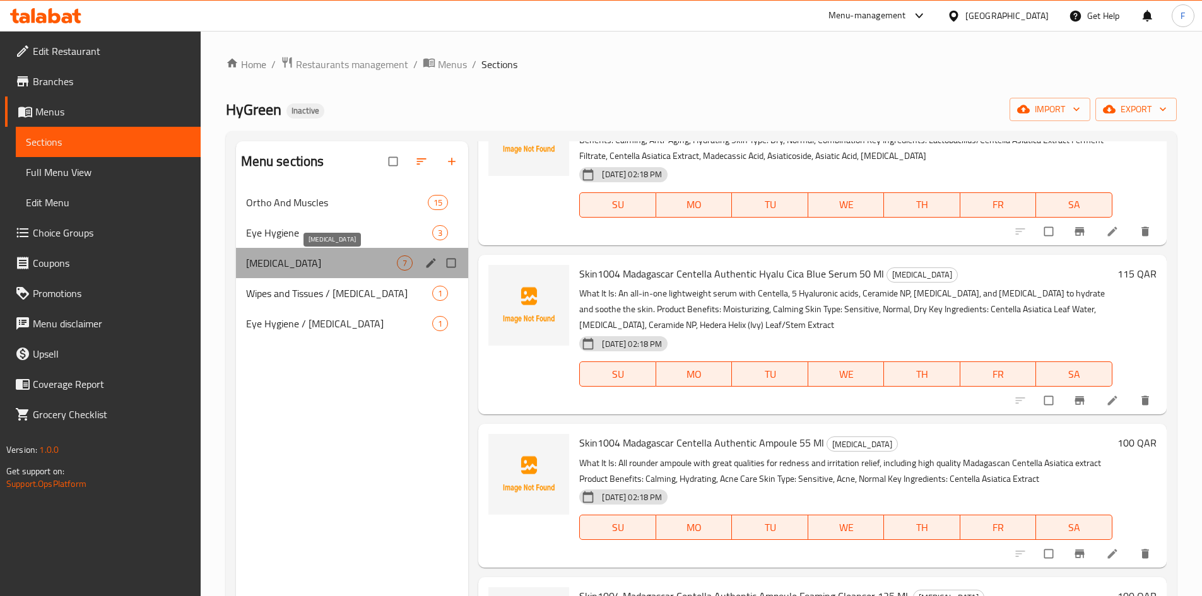
click at [320, 269] on span "[MEDICAL_DATA]" at bounding box center [321, 262] width 151 height 15
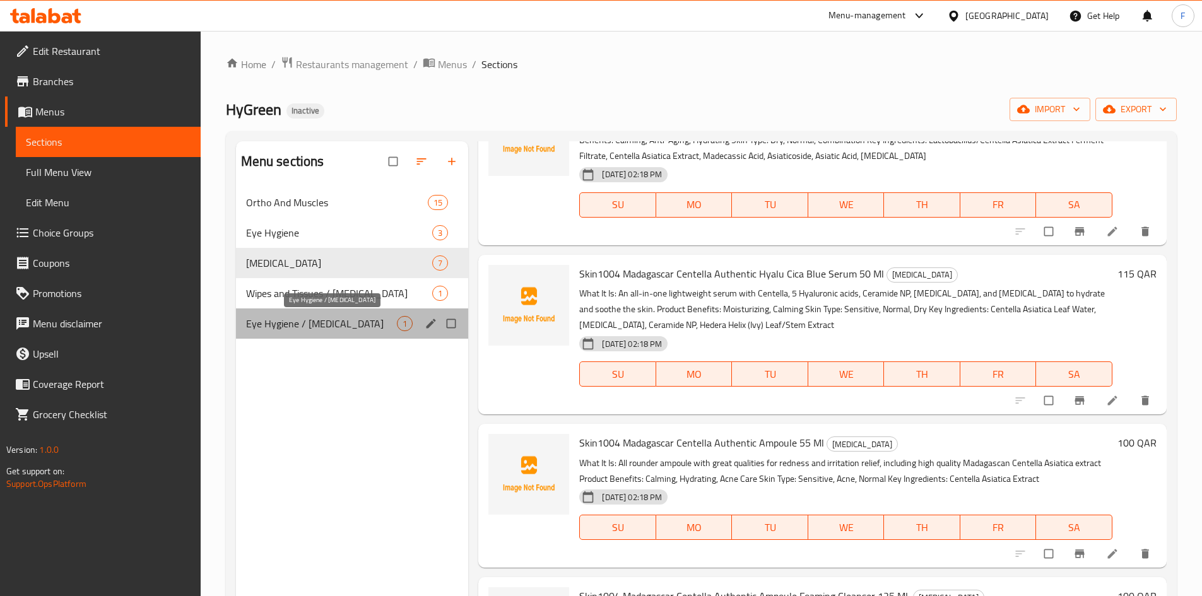
click at [312, 319] on span "Eye Hygiene / [MEDICAL_DATA]" at bounding box center [321, 323] width 151 height 15
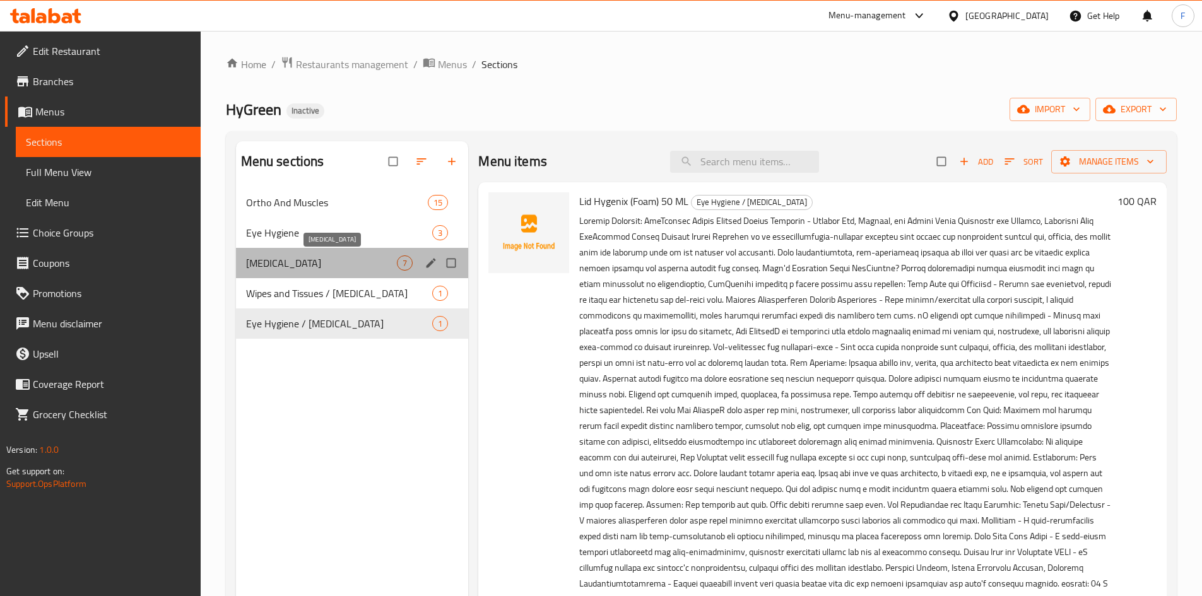
click at [387, 266] on span "[MEDICAL_DATA]" at bounding box center [321, 262] width 151 height 15
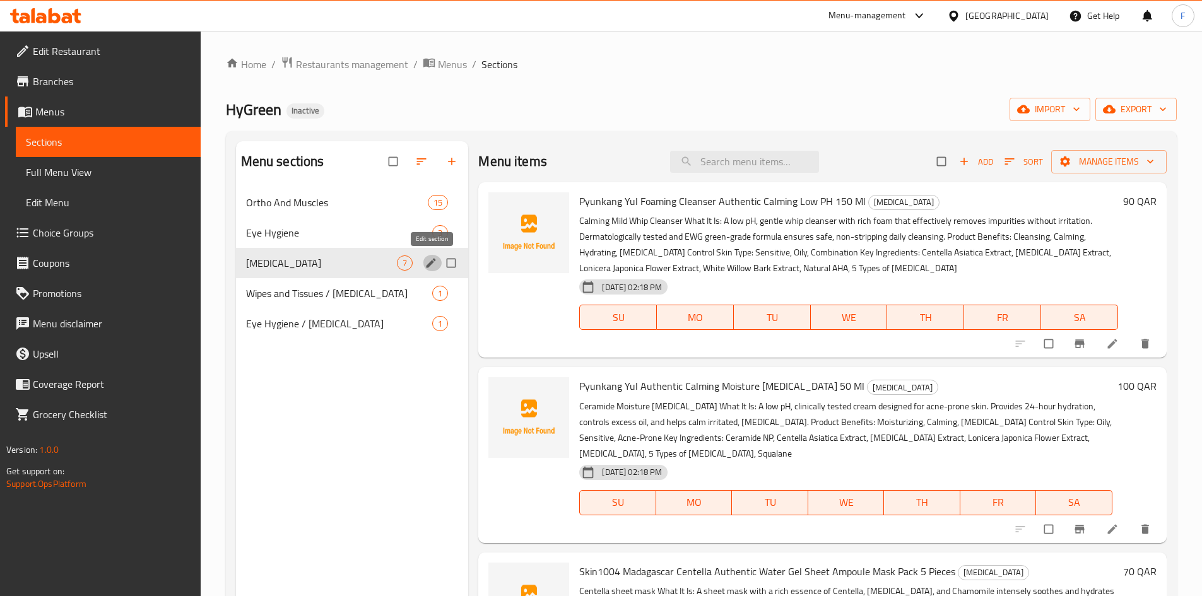
click at [430, 258] on icon "edit" at bounding box center [431, 263] width 13 height 13
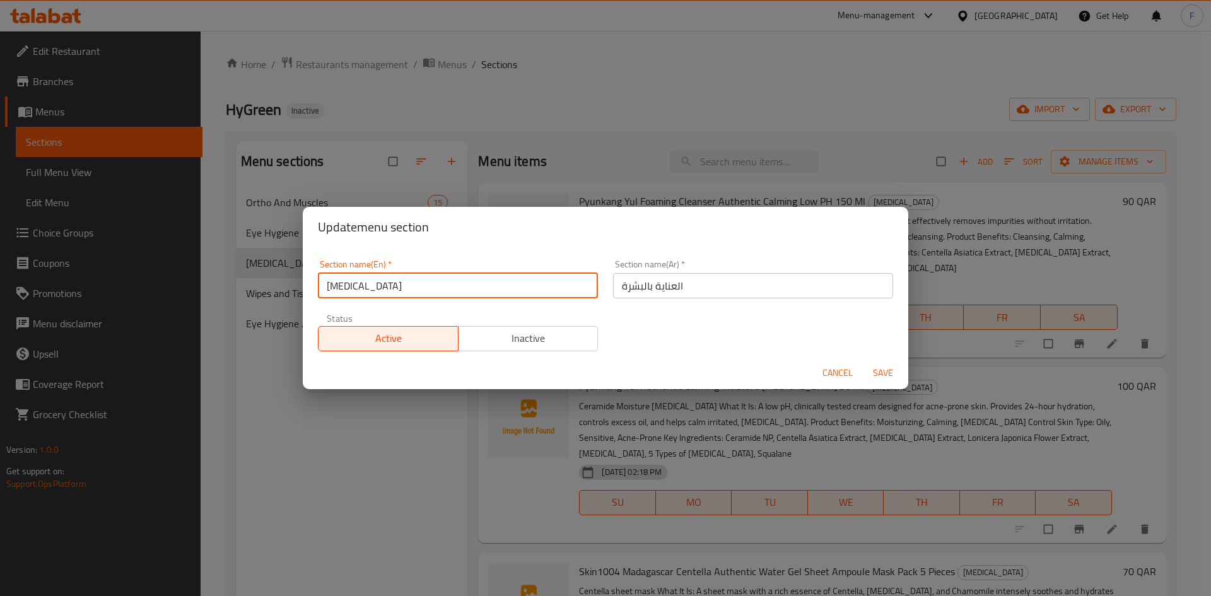
drag, startPoint x: 381, startPoint y: 291, endPoint x: 322, endPoint y: 291, distance: 59.3
click at [322, 291] on input "Skin Care" at bounding box center [458, 285] width 280 height 25
click at [820, 371] on button "Cancel" at bounding box center [837, 372] width 40 height 23
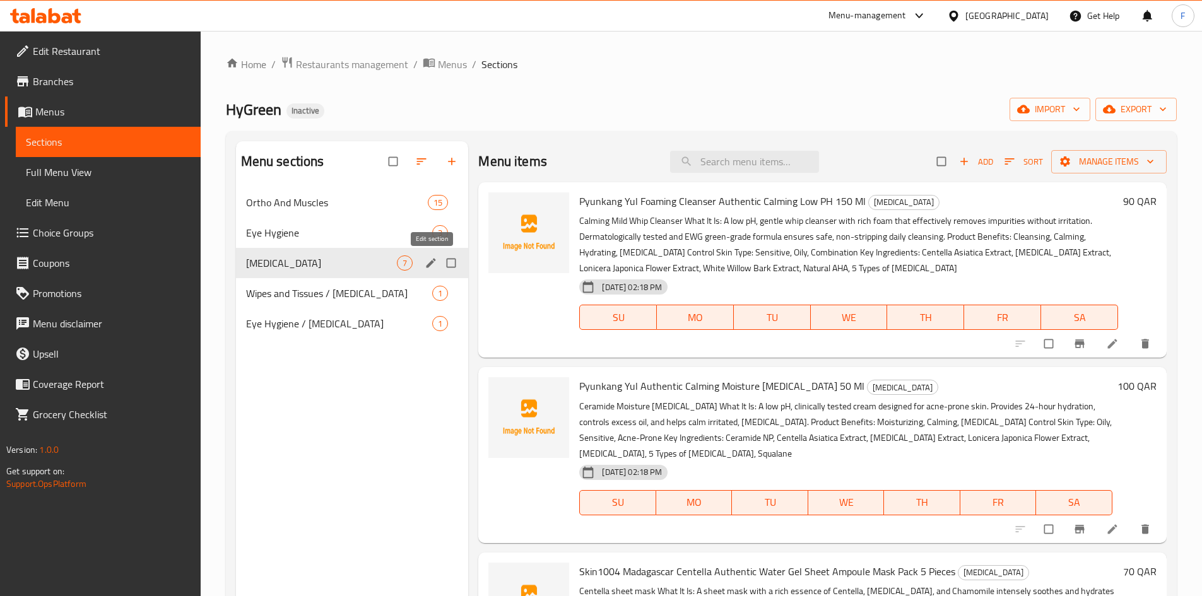
click at [437, 261] on icon "edit" at bounding box center [431, 263] width 13 height 13
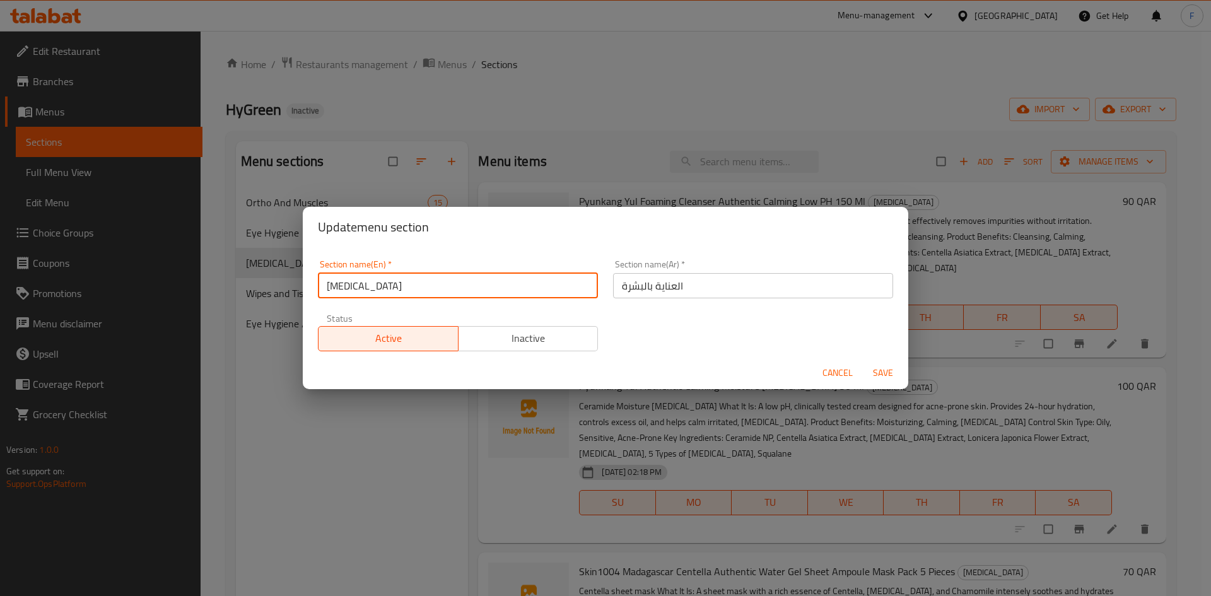
drag, startPoint x: 374, startPoint y: 279, endPoint x: 317, endPoint y: 277, distance: 57.5
click at [317, 277] on div "Section name(En)   * Skin Care Section name(En) *" at bounding box center [457, 279] width 295 height 54
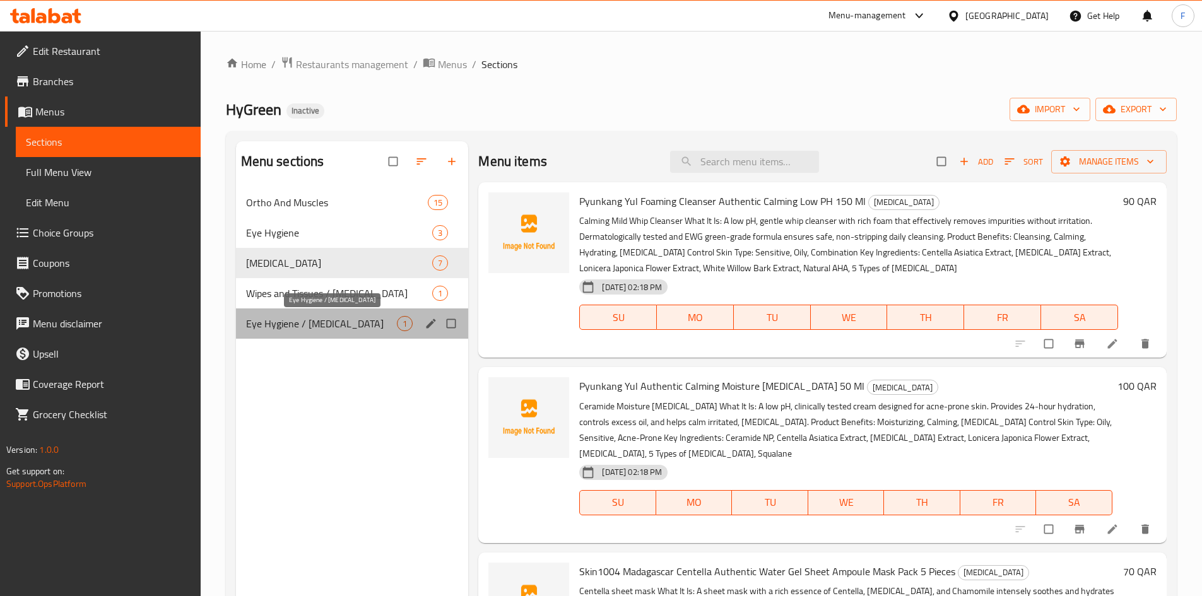
click at [318, 324] on span "Eye Hygiene / Skin care" at bounding box center [321, 323] width 151 height 15
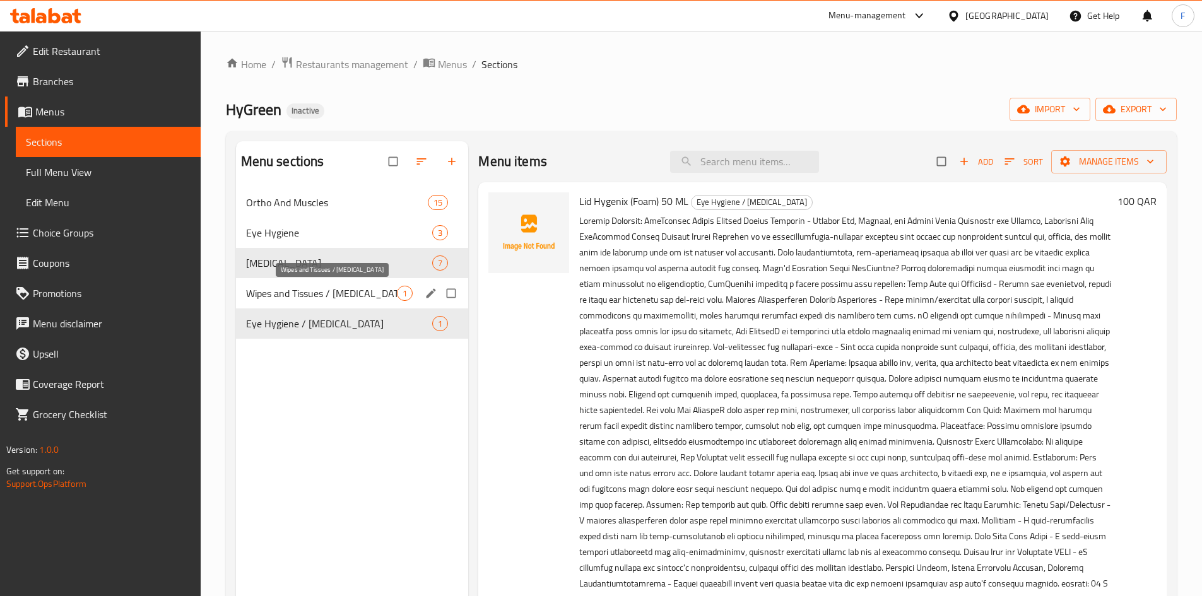
click at [344, 295] on span "Wipes and Tissues / Skin care" at bounding box center [321, 293] width 151 height 15
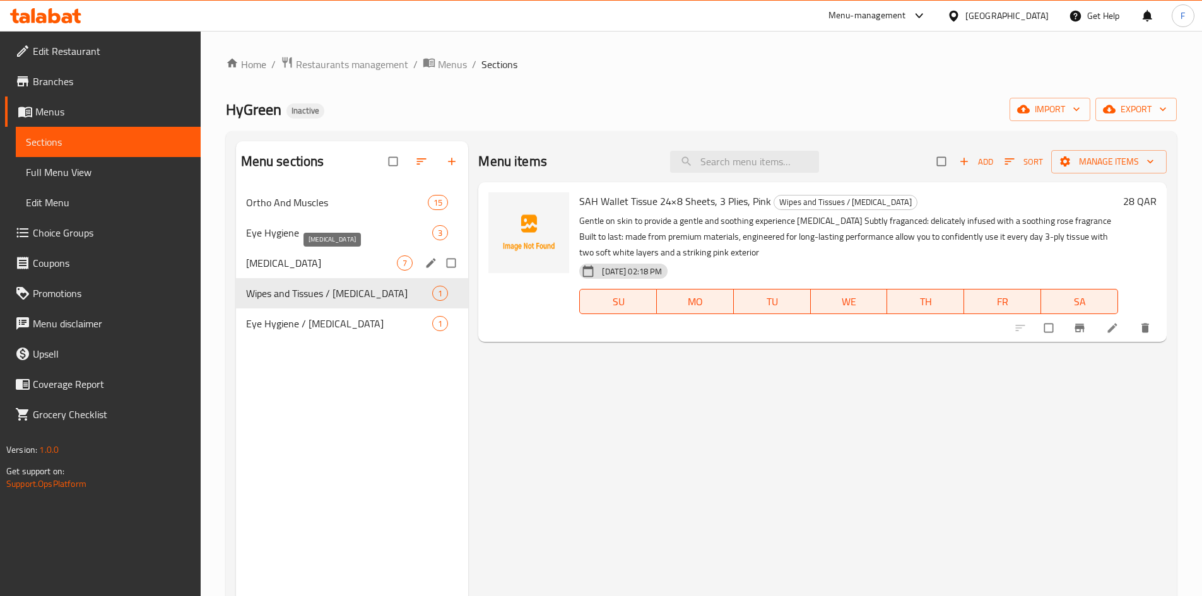
click at [370, 260] on span "Skin Care" at bounding box center [321, 262] width 151 height 15
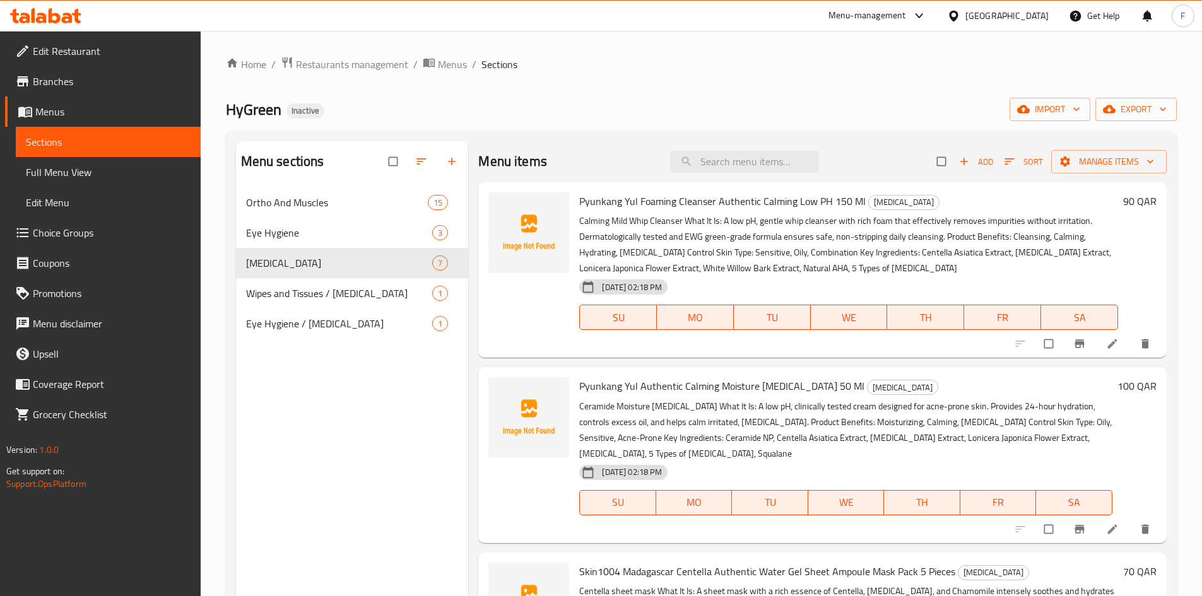
click at [659, 227] on p "Calming Mild Whip Cleanser What It Is: A low pH, gentle whip cleanser with rich…" at bounding box center [848, 244] width 539 height 63
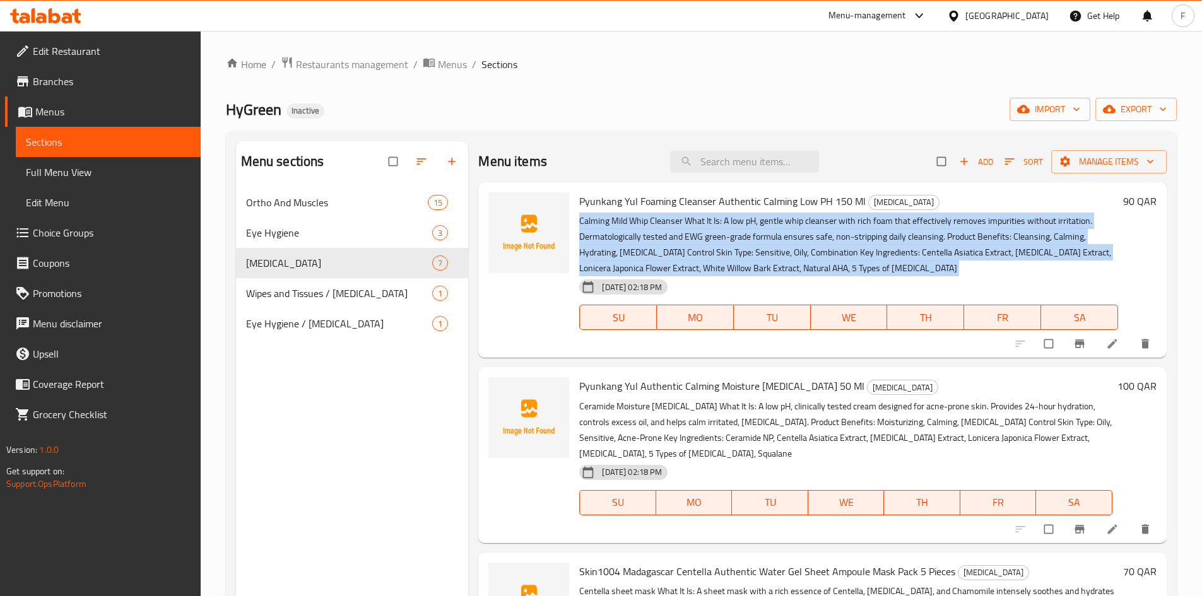
click at [659, 227] on p "Calming Mild Whip Cleanser What It Is: A low pH, gentle whip cleanser with rich…" at bounding box center [848, 244] width 539 height 63
click at [670, 241] on p "Calming Mild Whip Cleanser What It Is: A low pH, gentle whip cleanser with rich…" at bounding box center [848, 244] width 539 height 63
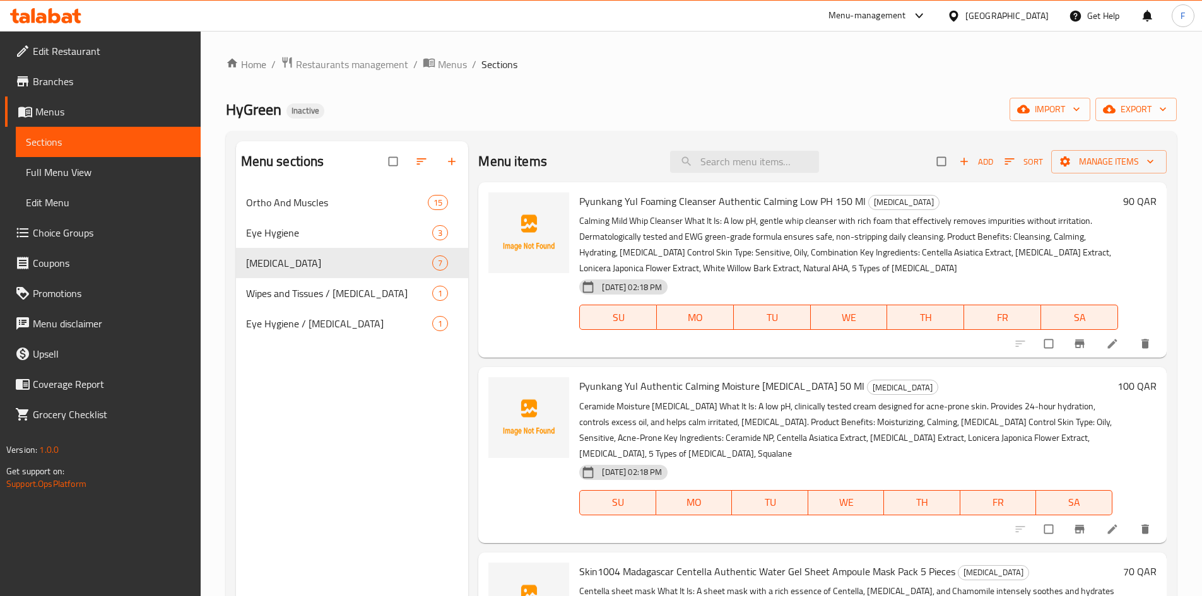
click at [721, 200] on span "Pyunkang Yul Foaming Cleanser Authentic Calming Low PH 150 Ml" at bounding box center [722, 201] width 286 height 19
click at [722, 223] on p "Calming Mild Whip Cleanser What It Is: A low pH, gentle whip cleanser with rich…" at bounding box center [848, 244] width 539 height 63
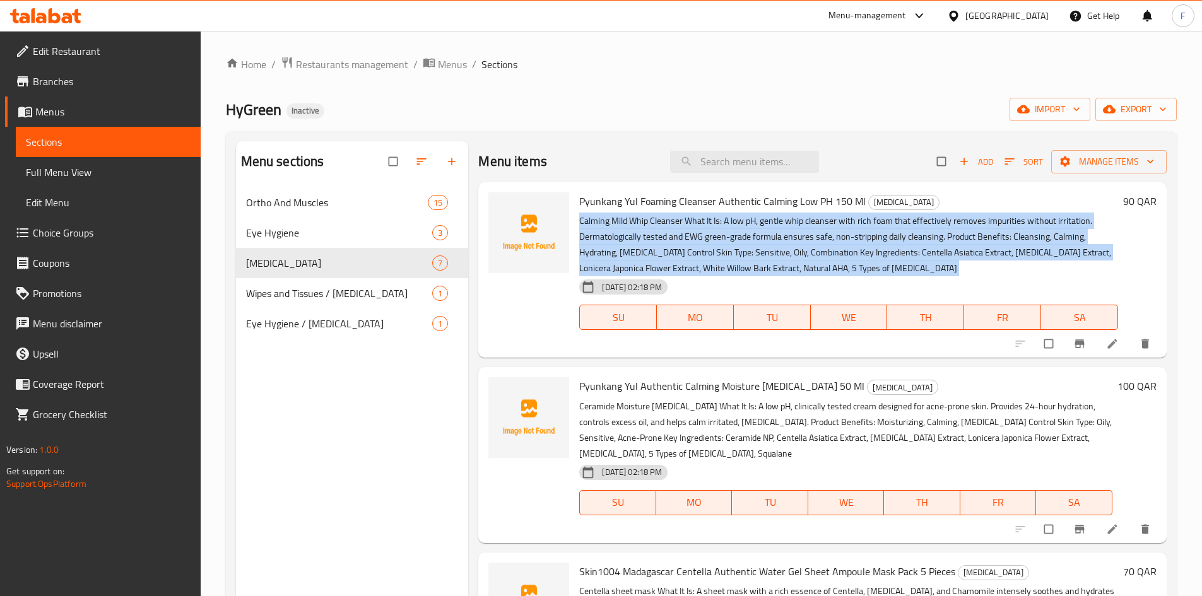
click at [722, 223] on p "Calming Mild Whip Cleanser What It Is: A low pH, gentle whip cleanser with rich…" at bounding box center [848, 244] width 539 height 63
click at [729, 236] on p "Calming Mild Whip Cleanser What It Is: A low pH, gentle whip cleanser with rich…" at bounding box center [848, 244] width 539 height 63
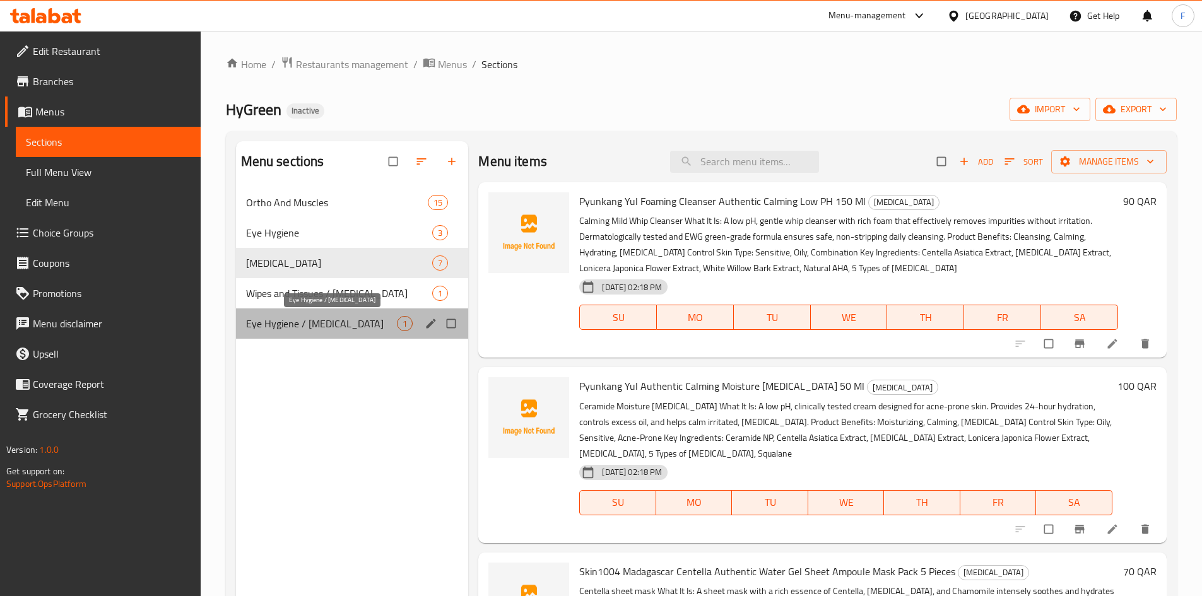
click at [384, 327] on span "Eye Hygiene / Skin care" at bounding box center [321, 323] width 151 height 15
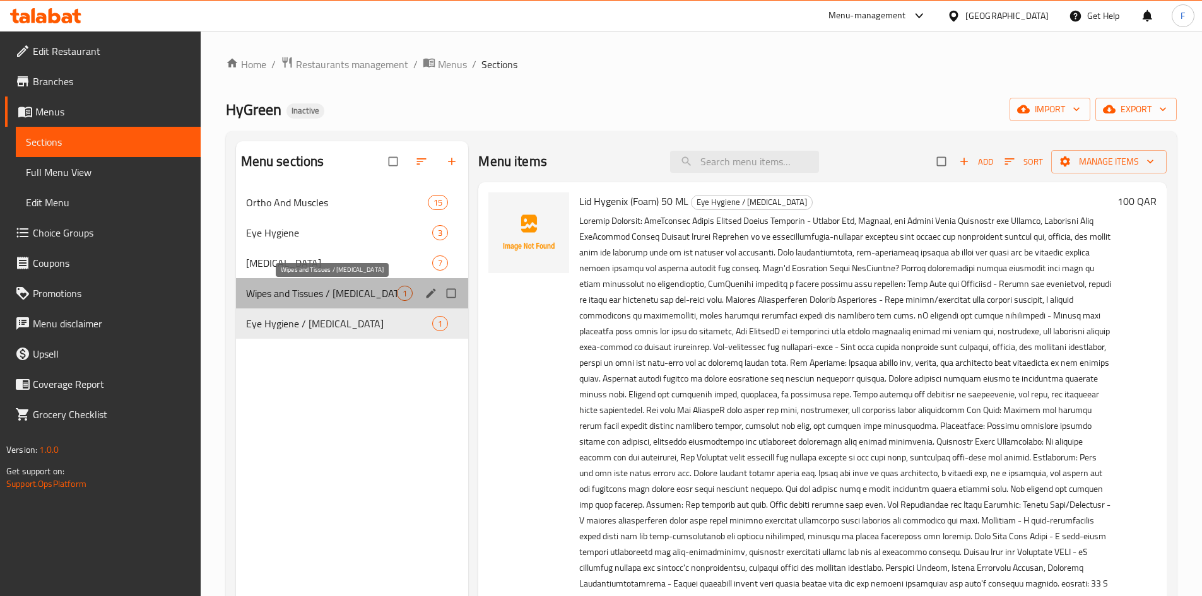
click at [377, 296] on span "Wipes and Tissues / Skin care" at bounding box center [321, 293] width 151 height 15
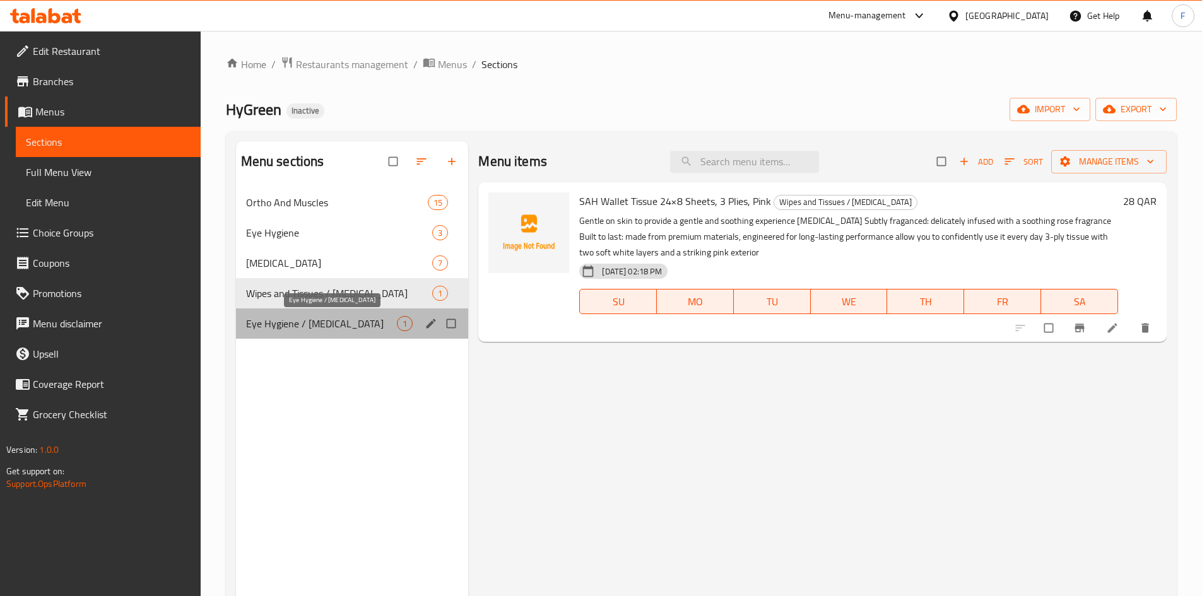
click at [371, 316] on span "Eye Hygiene / Skin care" at bounding box center [321, 323] width 151 height 15
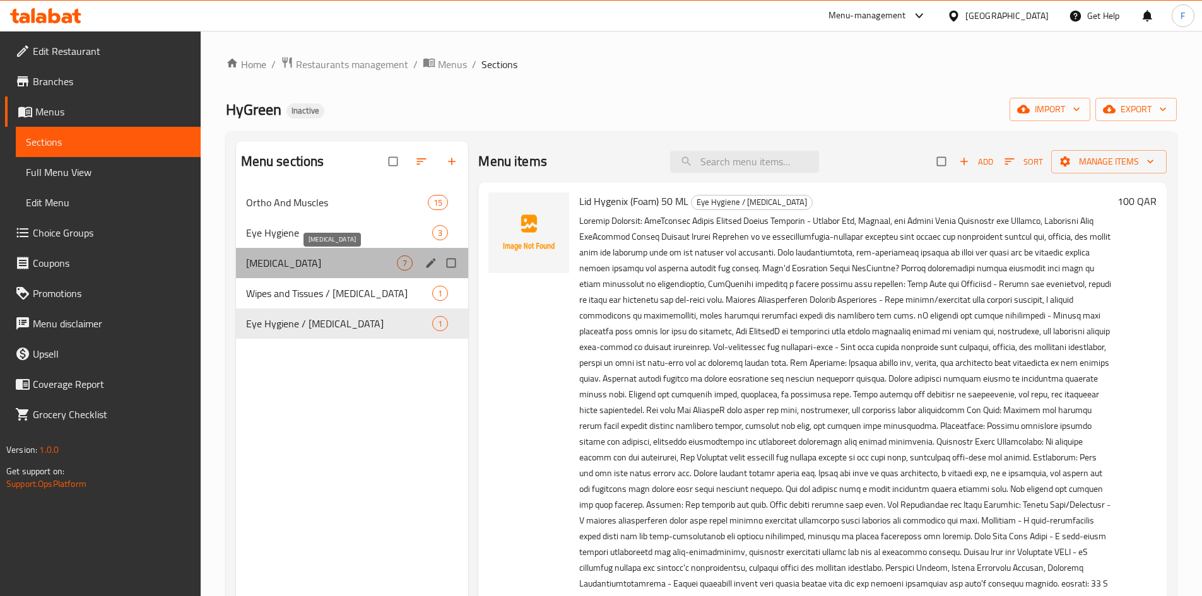
click at [382, 264] on span "Skin Care" at bounding box center [321, 262] width 151 height 15
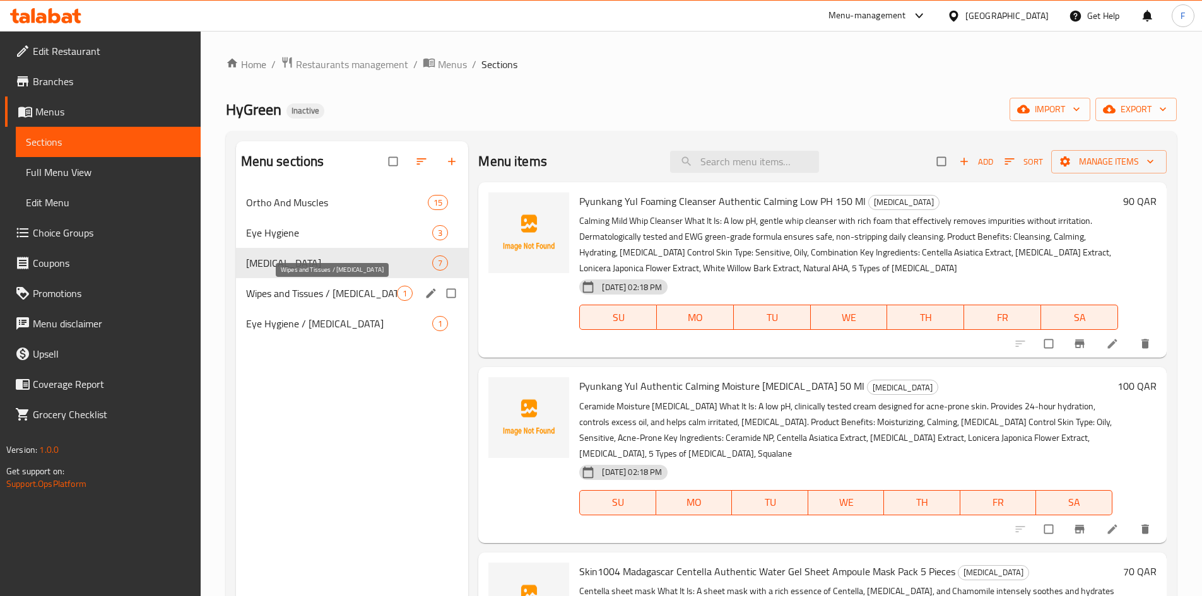
click at [357, 295] on span "Wipes and Tissues / Skin care" at bounding box center [321, 293] width 151 height 15
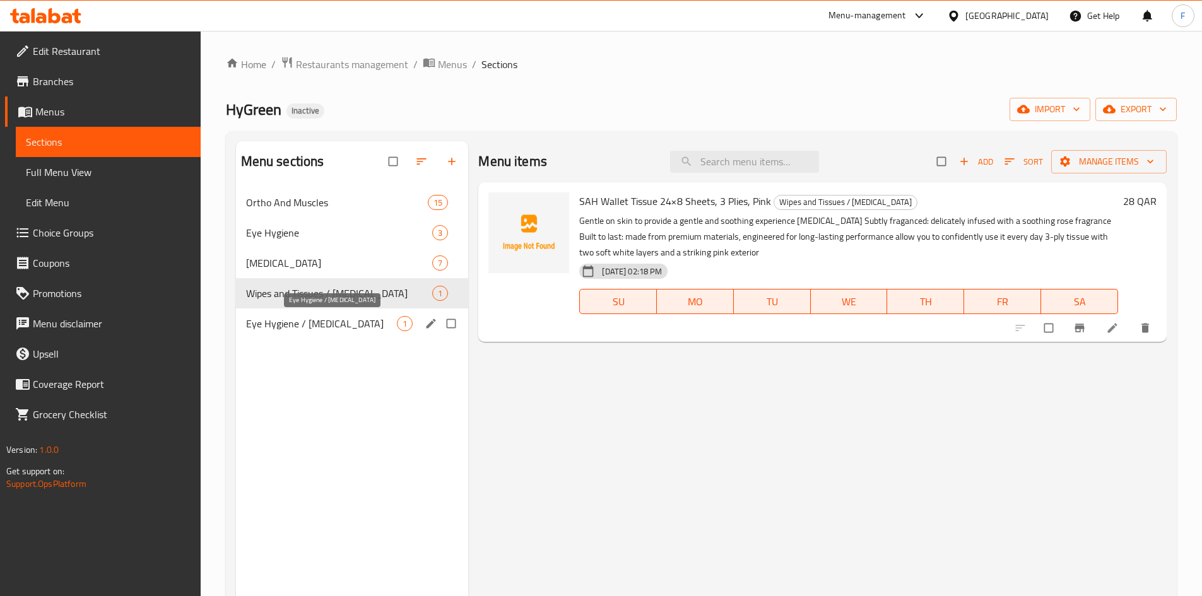
click at [351, 320] on span "Eye Hygiene / Skin care" at bounding box center [321, 323] width 151 height 15
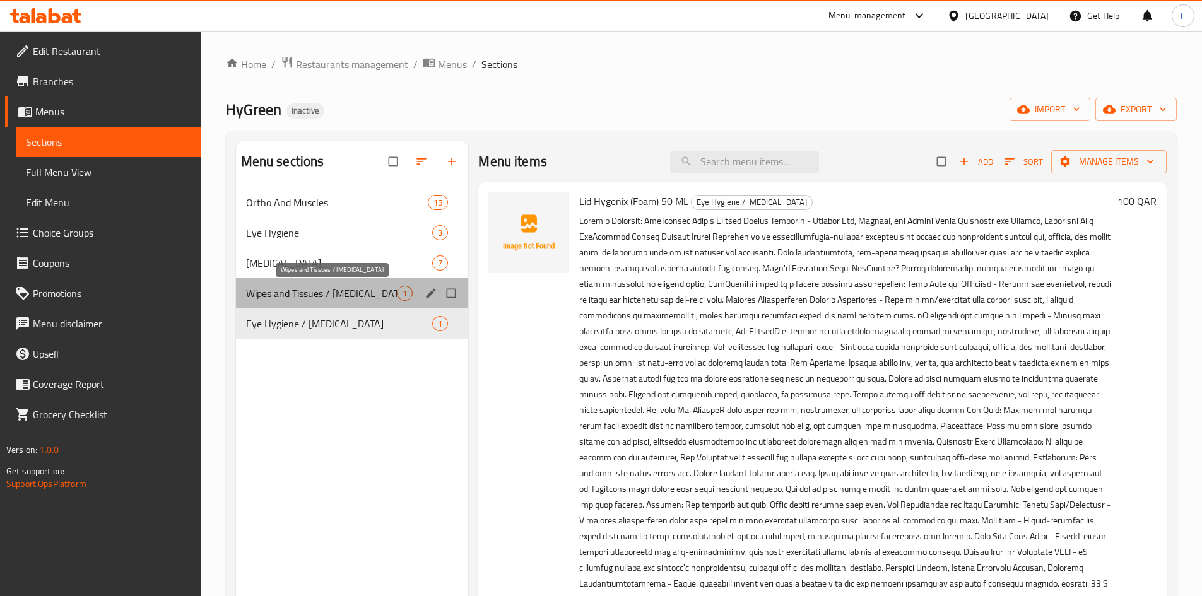
click at [357, 300] on span "Wipes and Tissues / Skin care" at bounding box center [321, 293] width 151 height 15
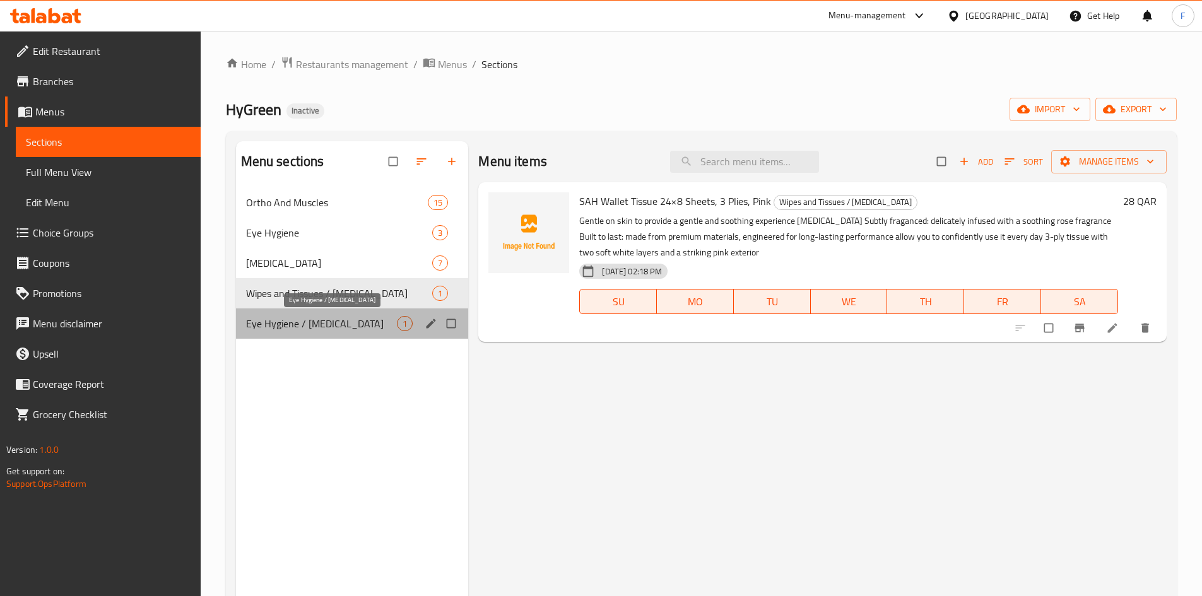
click at [329, 329] on span "Eye Hygiene / Skin care" at bounding box center [321, 323] width 151 height 15
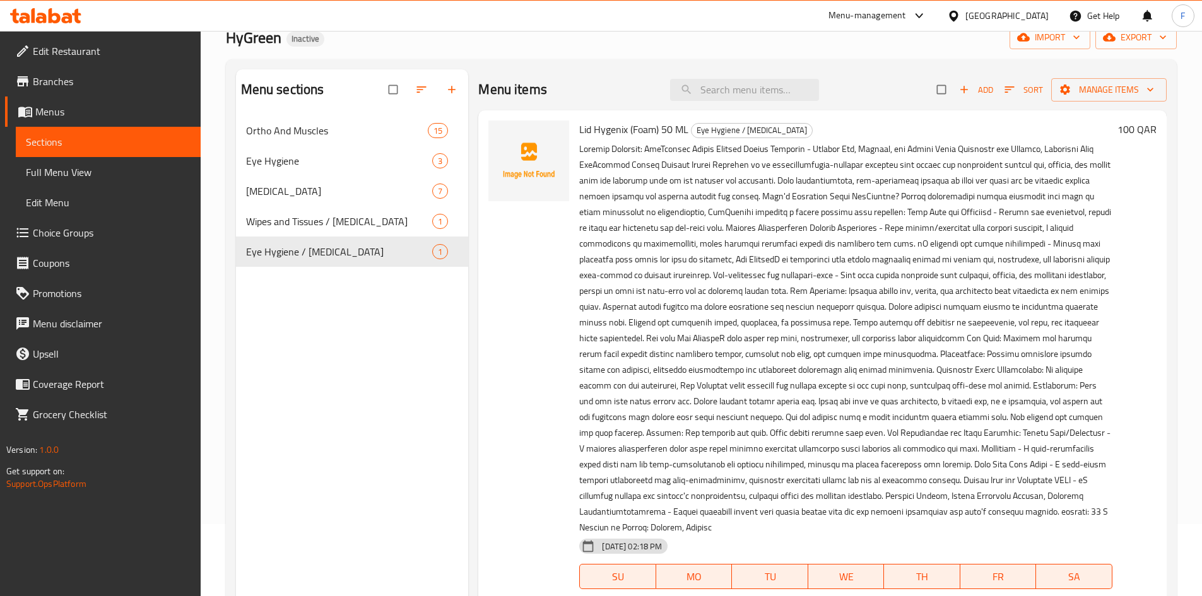
scroll to position [50, 0]
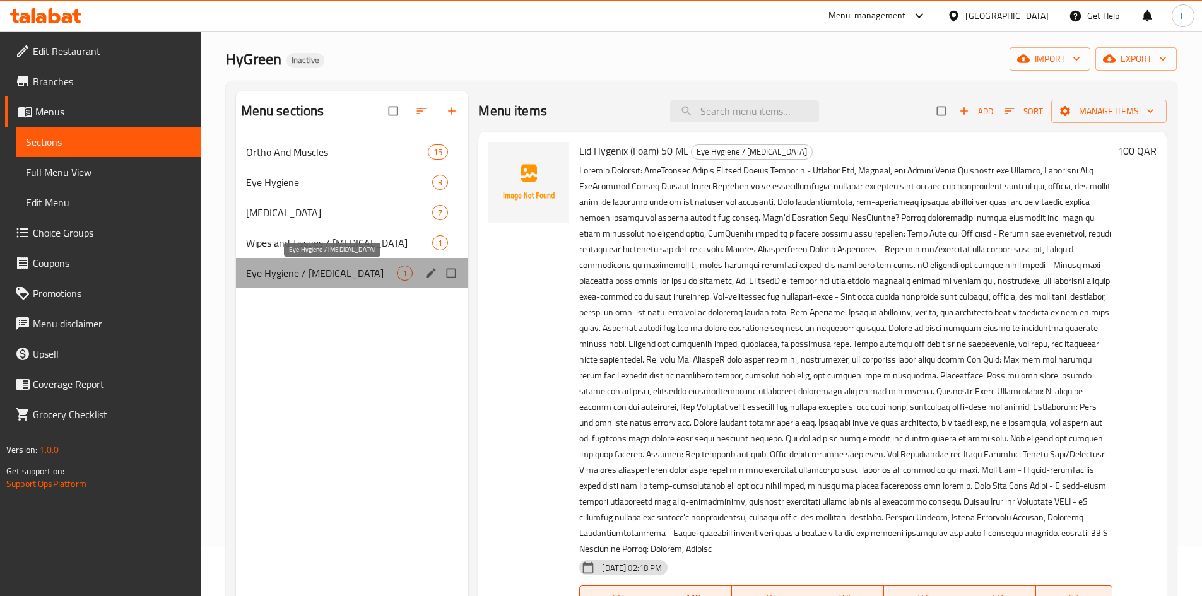
click at [288, 279] on span "Eye Hygiene / Skin care" at bounding box center [321, 273] width 151 height 15
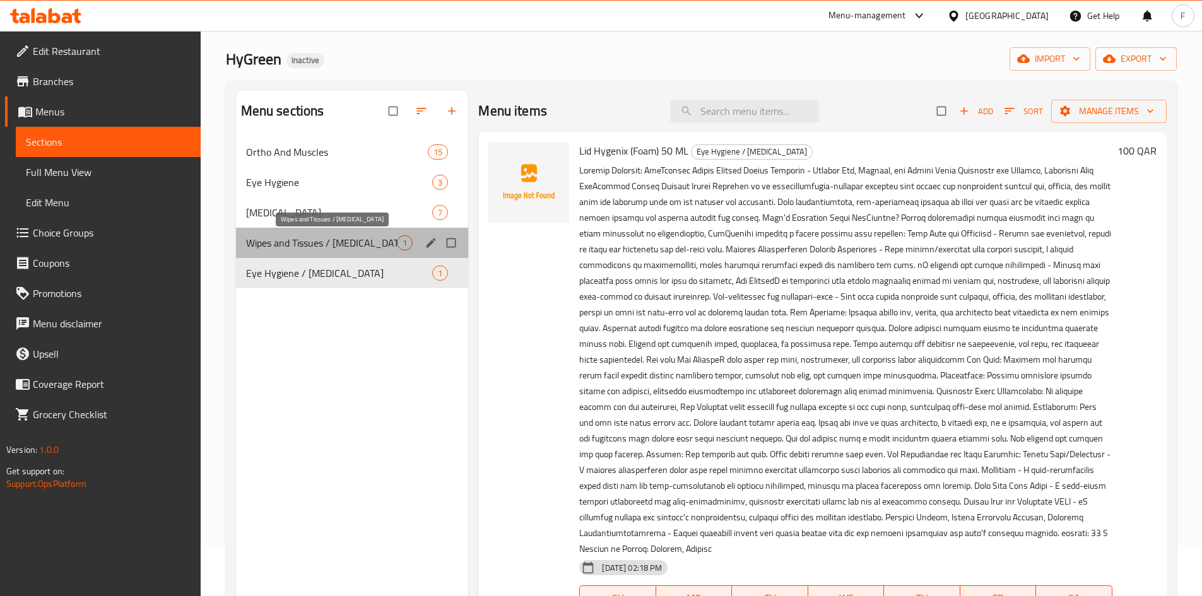
click at [312, 250] on span "Wipes and Tissues / Skin care" at bounding box center [321, 242] width 151 height 15
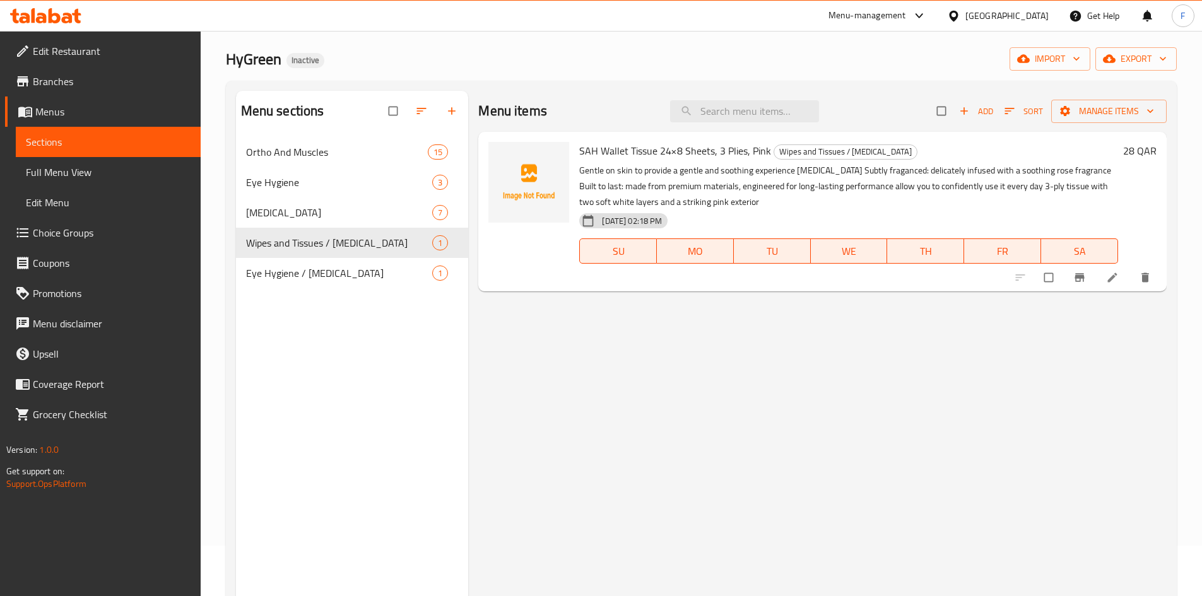
click at [614, 192] on p "Gentle on skin to provide a gentle and soothing experience for sensitive skin S…" at bounding box center [848, 186] width 539 height 47
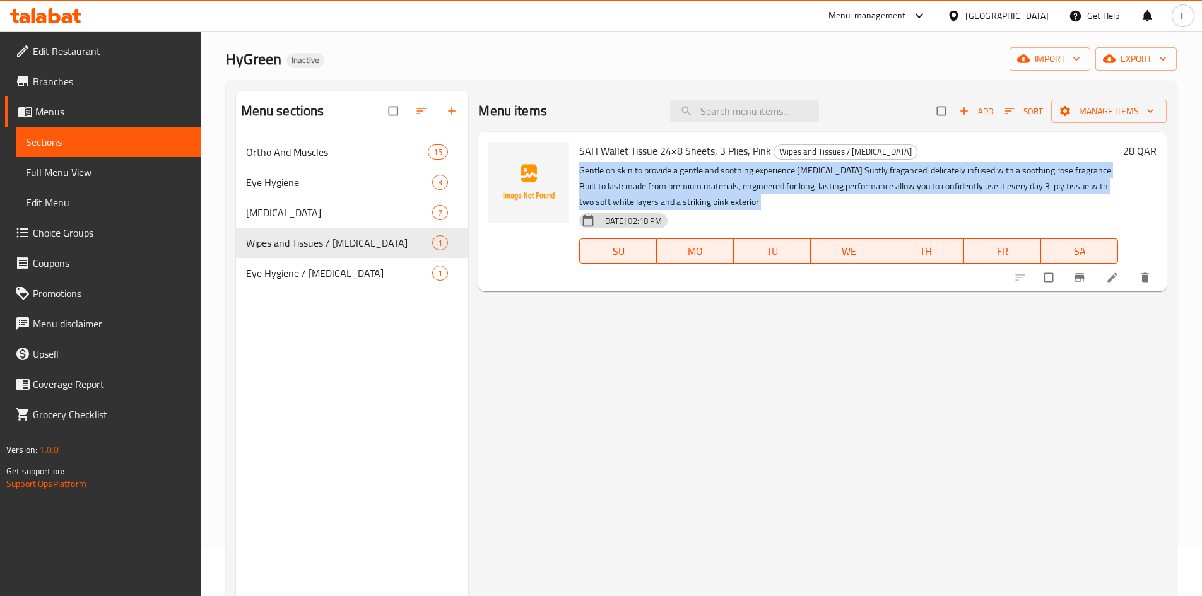
click at [614, 192] on p "Gentle on skin to provide a gentle and soothing experience for sensitive skin S…" at bounding box center [848, 186] width 539 height 47
click at [433, 237] on icon "edit" at bounding box center [431, 243] width 13 height 13
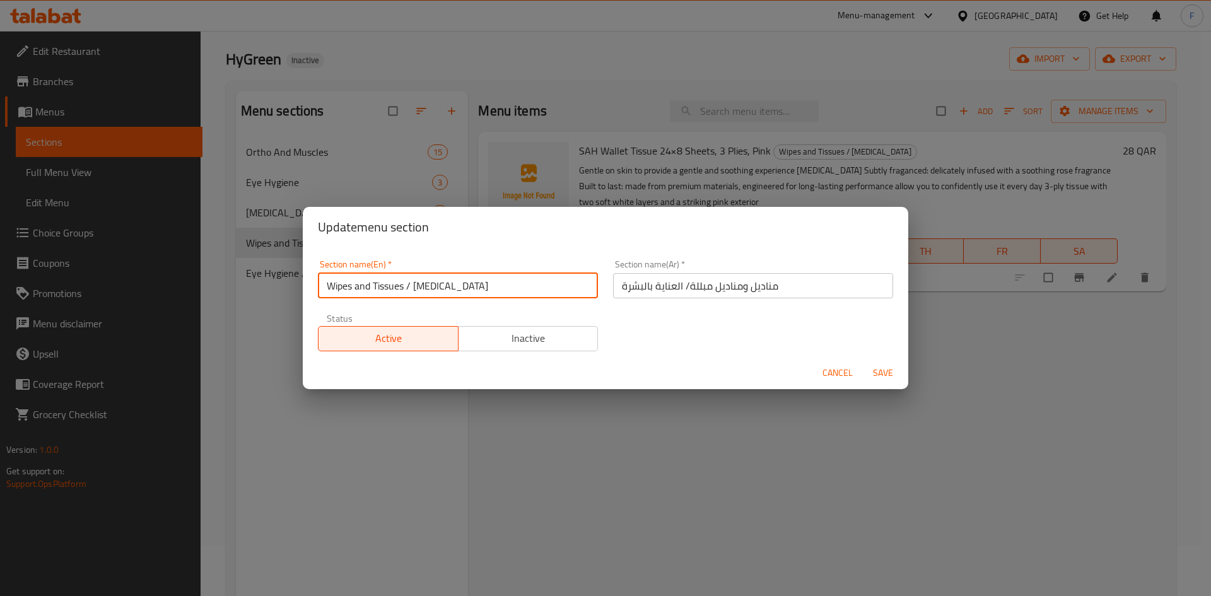
drag, startPoint x: 459, startPoint y: 292, endPoint x: 316, endPoint y: 280, distance: 143.7
click at [316, 280] on div "Section name(En)   * Wipes and Tissues / Skin care Section name(En) *" at bounding box center [457, 279] width 295 height 54
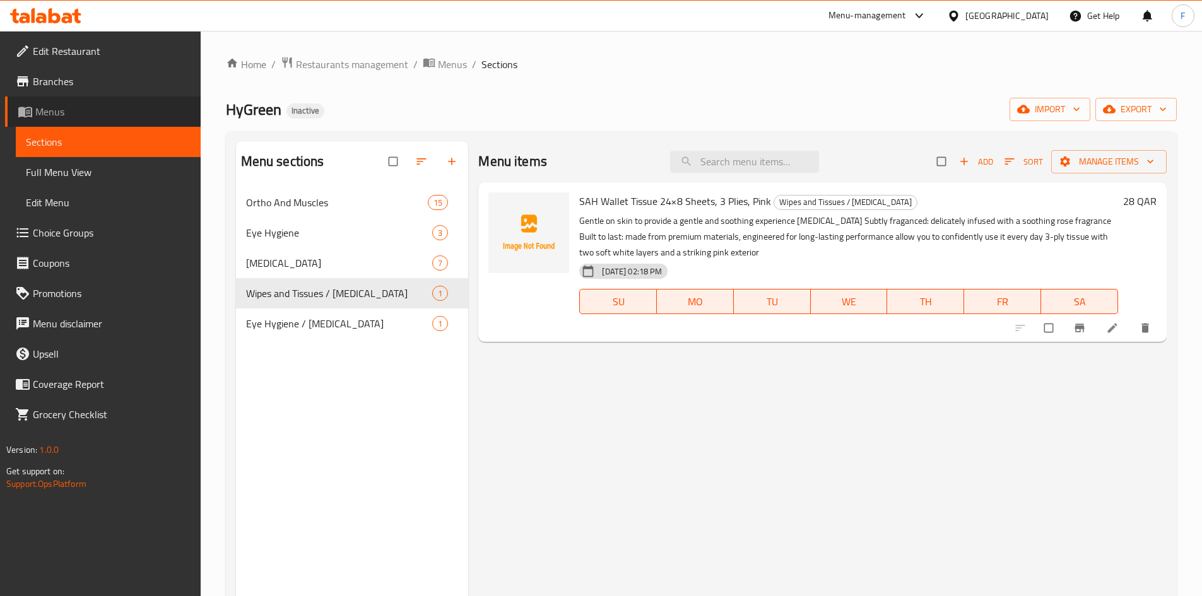
click at [64, 110] on span "Menus" at bounding box center [112, 111] width 155 height 15
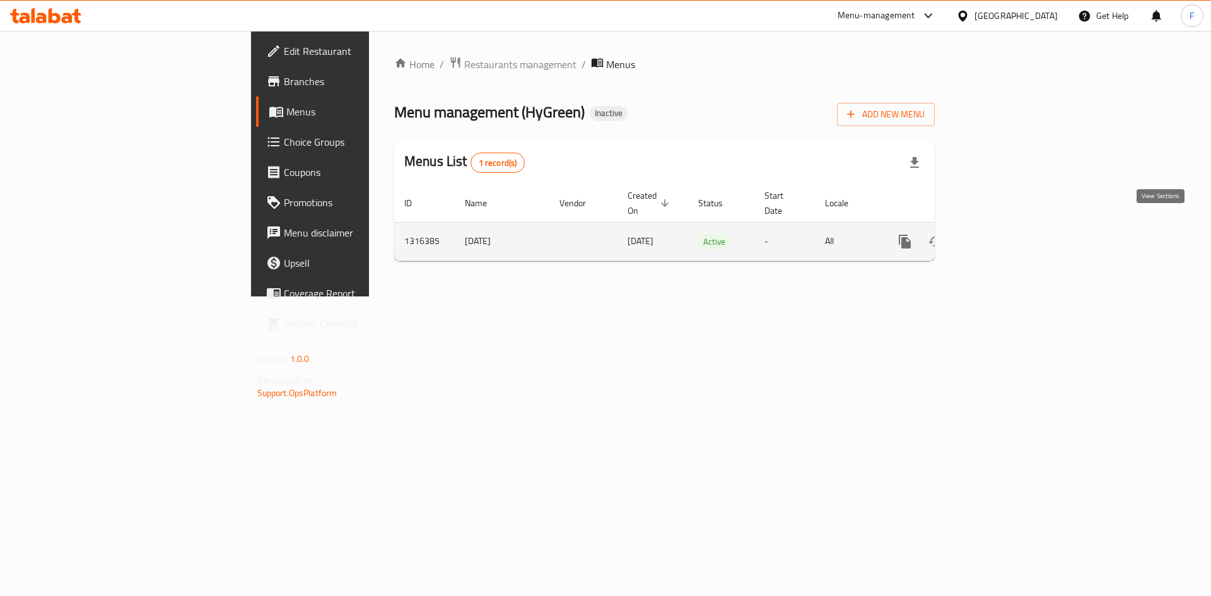
click at [1004, 234] on icon "enhanced table" at bounding box center [995, 241] width 15 height 15
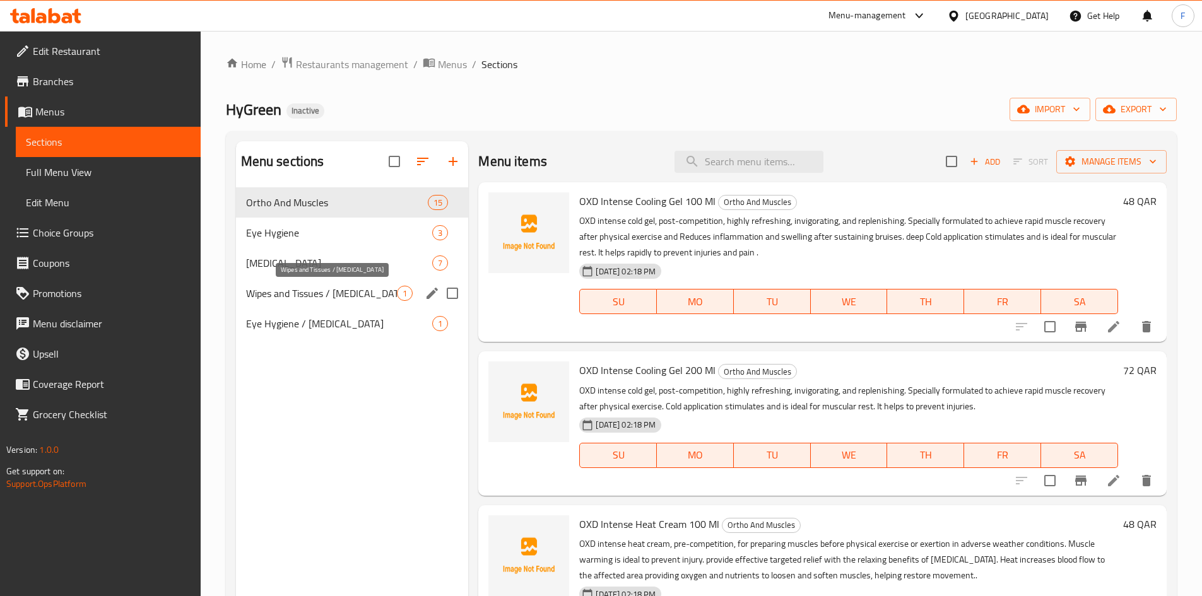
drag, startPoint x: 368, startPoint y: 291, endPoint x: 394, endPoint y: 136, distance: 157.3
click at [368, 291] on span "Wipes and Tissues / [MEDICAL_DATA]" at bounding box center [321, 293] width 151 height 15
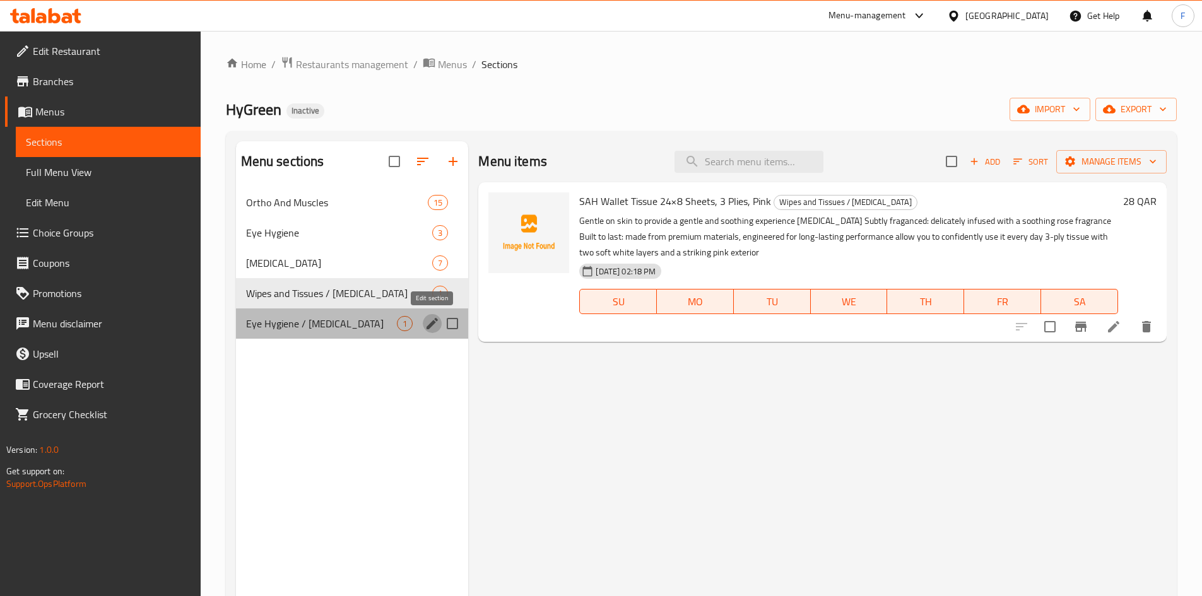
click at [425, 327] on icon "edit" at bounding box center [432, 323] width 15 height 15
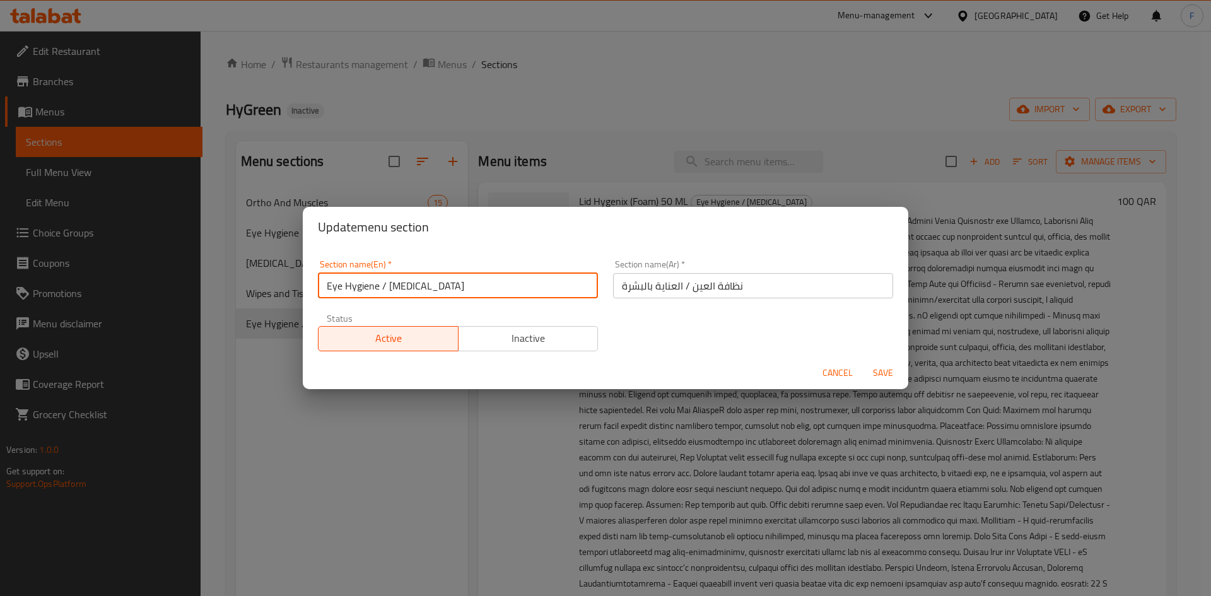
drag, startPoint x: 427, startPoint y: 293, endPoint x: 319, endPoint y: 283, distance: 108.9
click at [319, 283] on input "Eye Hygiene / [MEDICAL_DATA]" at bounding box center [458, 285] width 280 height 25
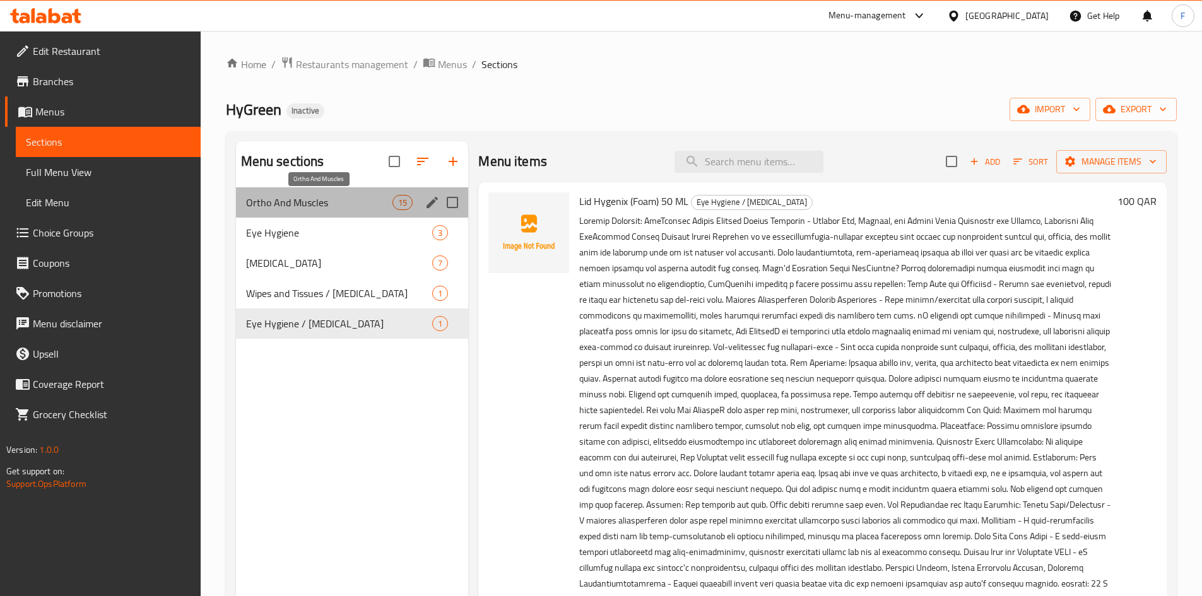
click at [353, 209] on span "Ortho And Muscles" at bounding box center [319, 202] width 147 height 15
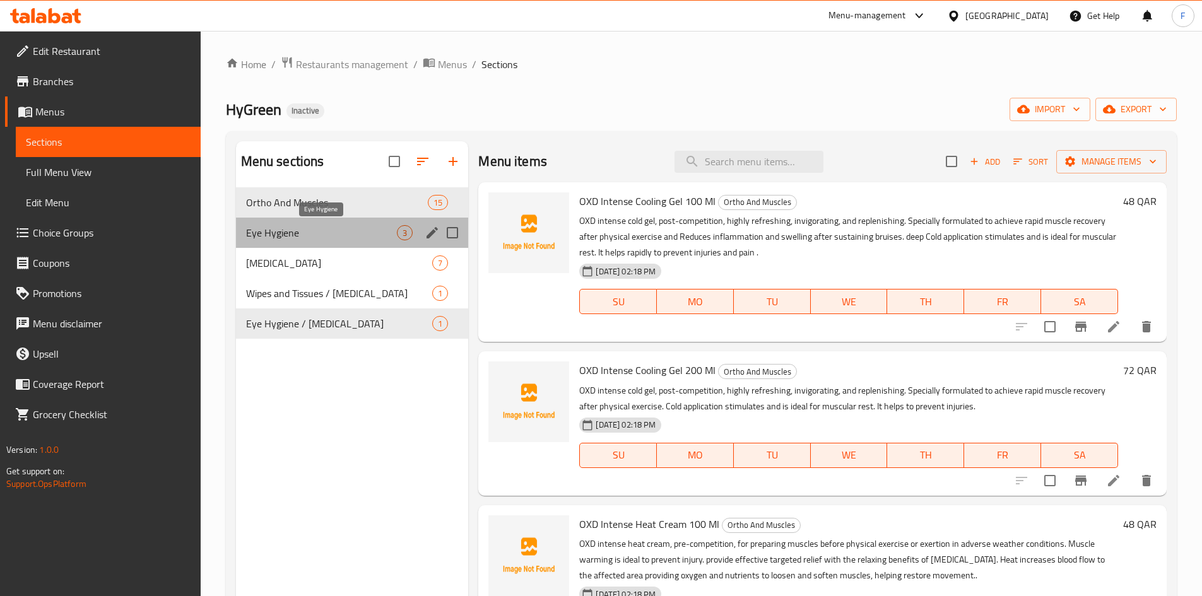
click at [356, 237] on span "Eye Hygiene" at bounding box center [321, 232] width 151 height 15
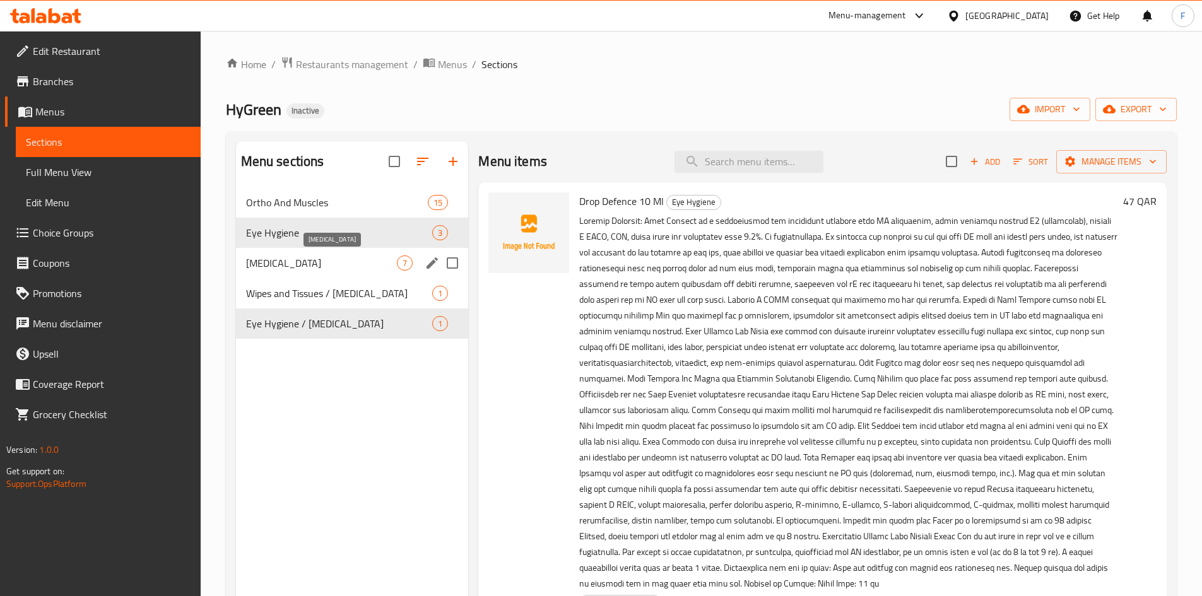
click at [360, 257] on span "[MEDICAL_DATA]" at bounding box center [321, 262] width 151 height 15
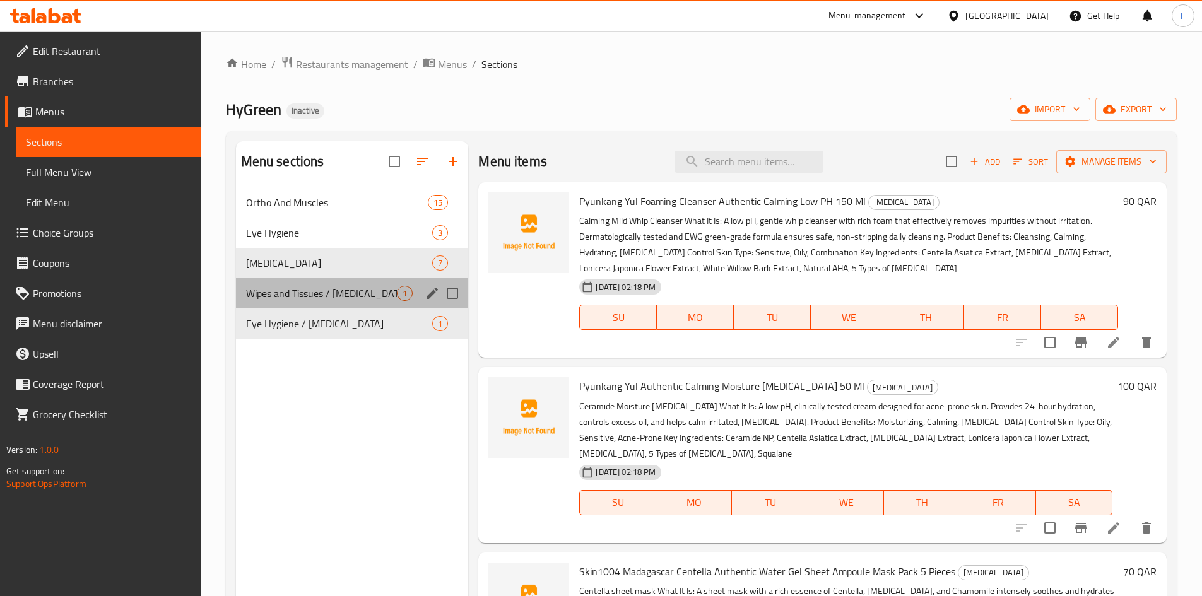
click at [360, 281] on div "Wipes and Tissues / [MEDICAL_DATA] 1" at bounding box center [352, 293] width 233 height 30
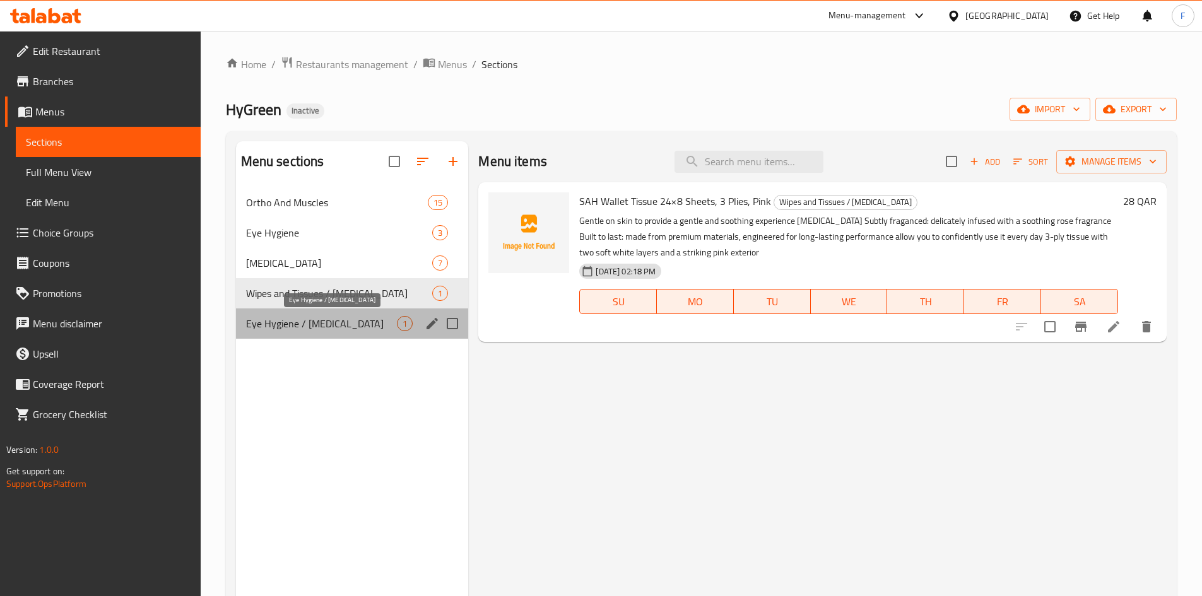
click at [365, 322] on span "Eye Hygiene / [MEDICAL_DATA]" at bounding box center [321, 323] width 151 height 15
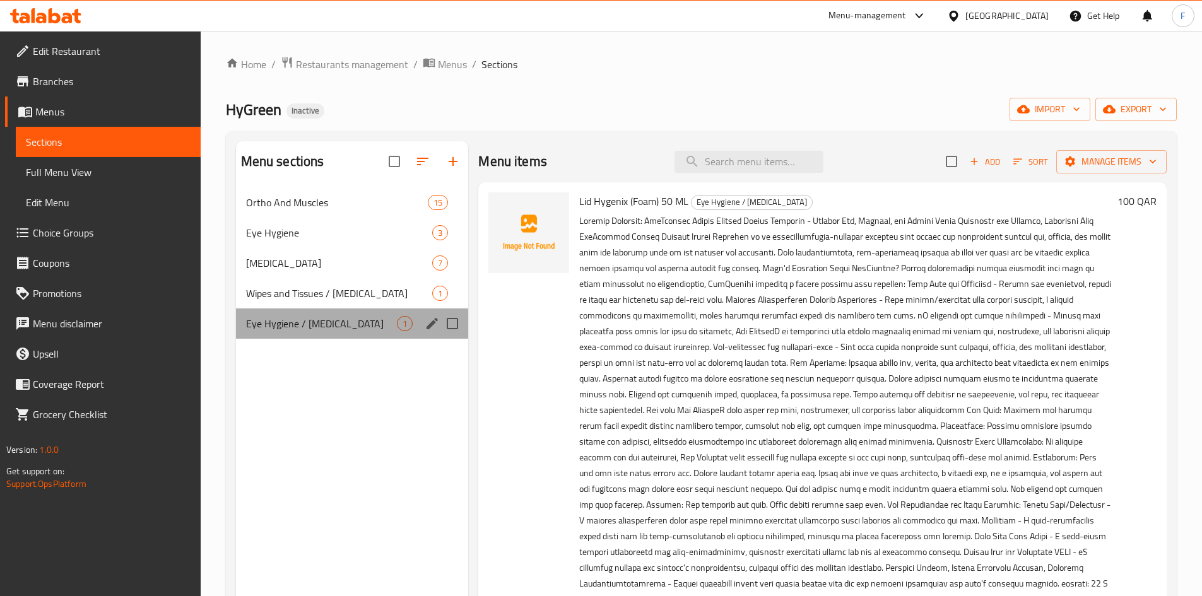
click at [360, 333] on div "Eye Hygiene / [MEDICAL_DATA] 1" at bounding box center [352, 323] width 233 height 30
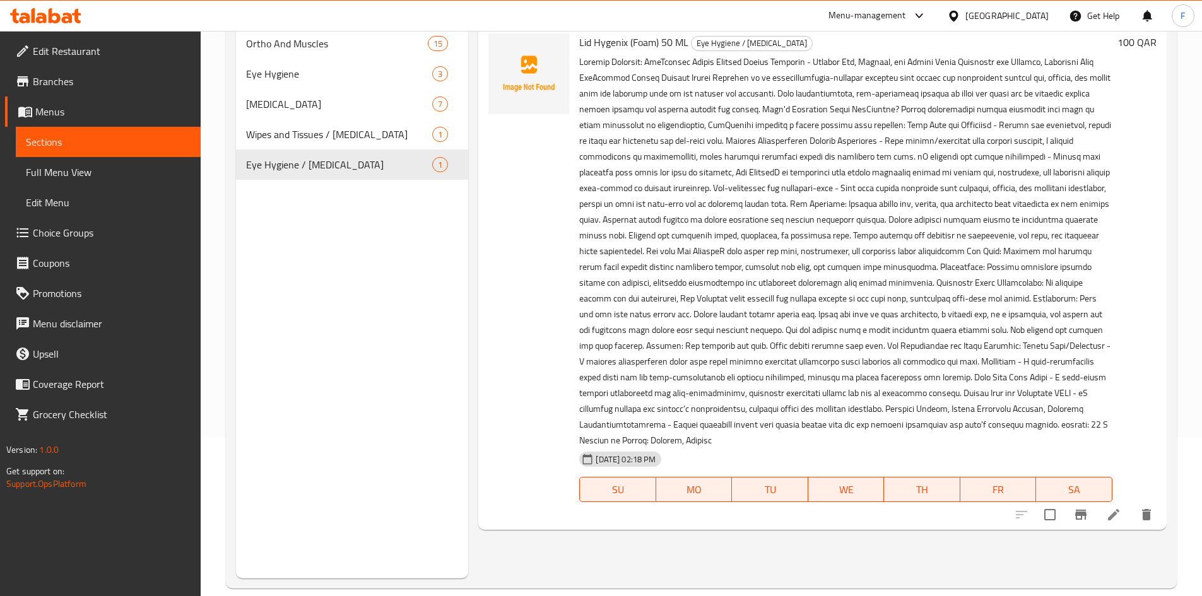
scroll to position [177, 0]
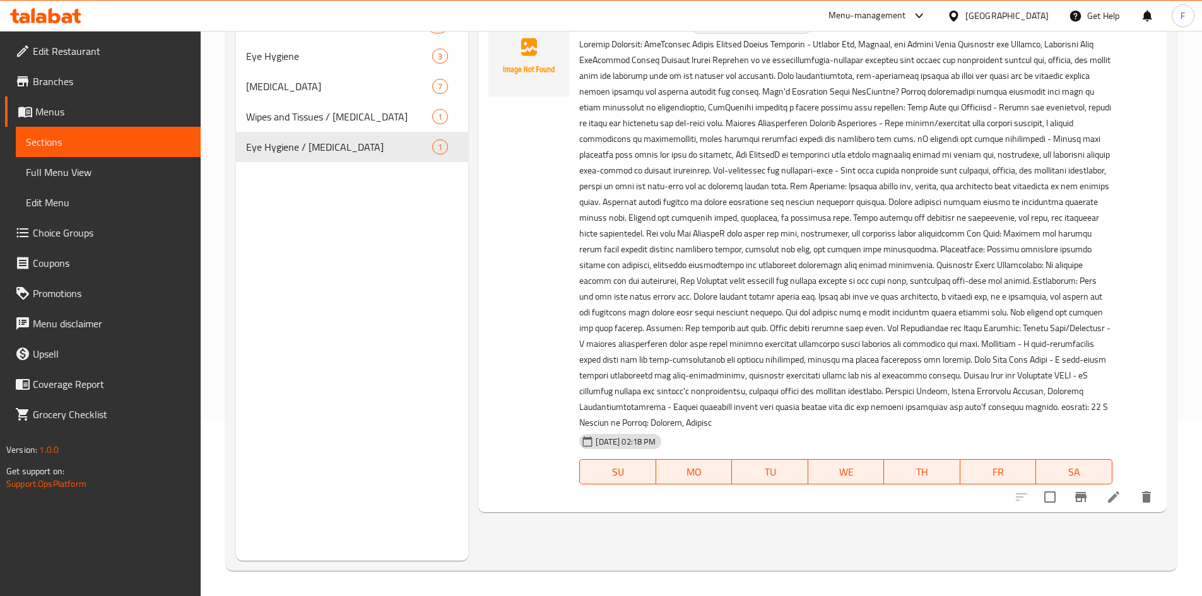
click at [812, 266] on p at bounding box center [845, 234] width 533 height 394
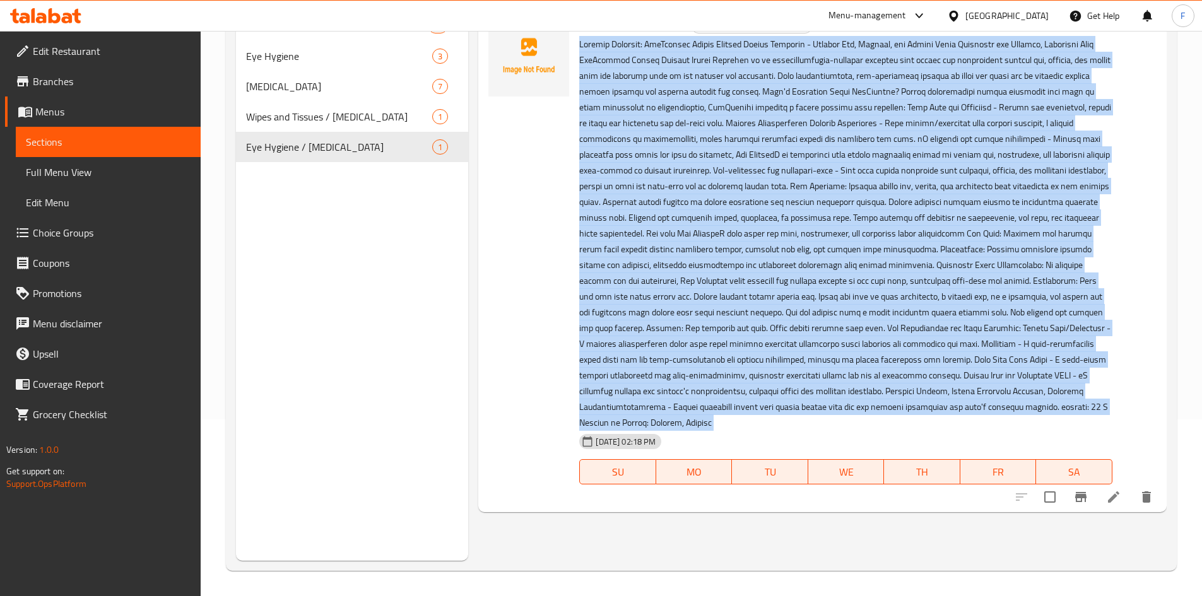
click at [812, 266] on p at bounding box center [845, 234] width 533 height 394
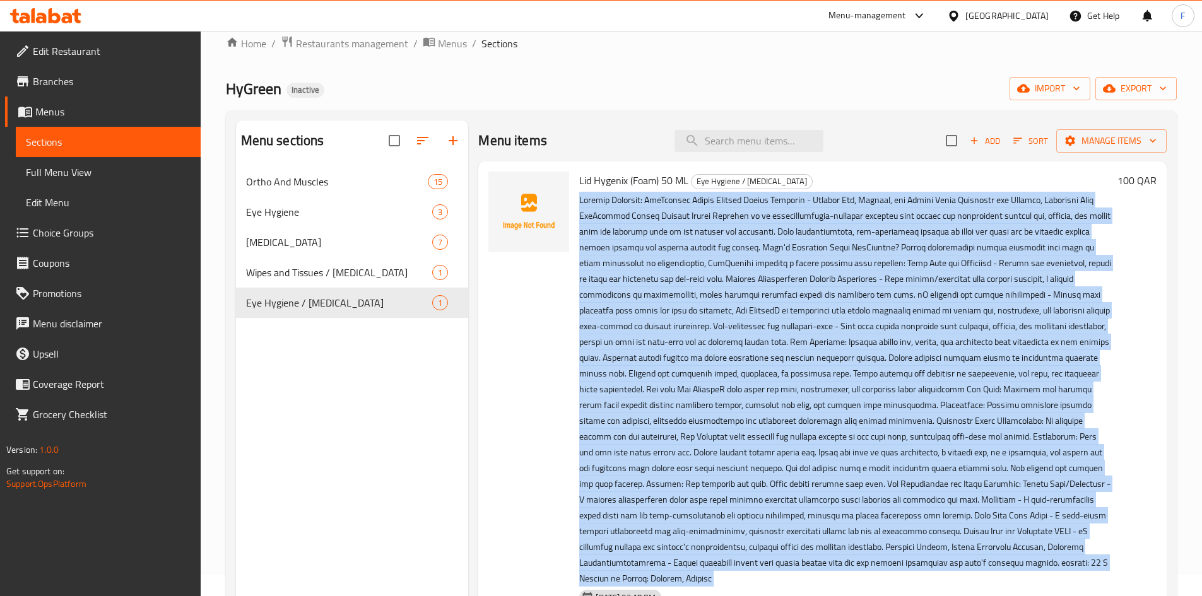
scroll to position [0, 0]
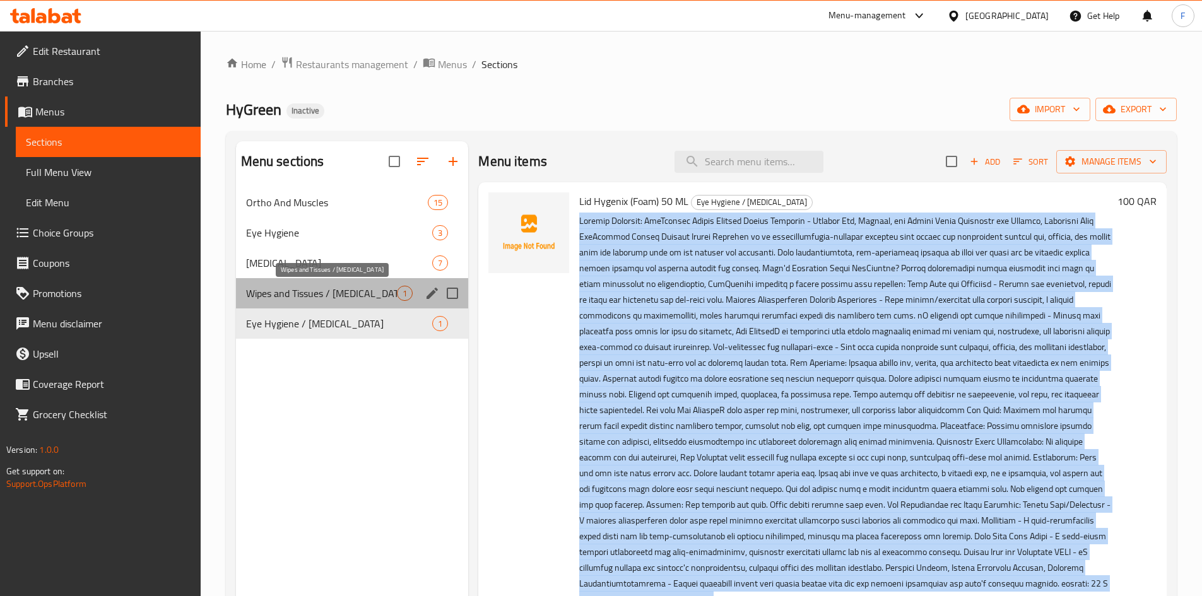
click at [344, 290] on span "Wipes and Tissues / [MEDICAL_DATA]" at bounding box center [321, 293] width 151 height 15
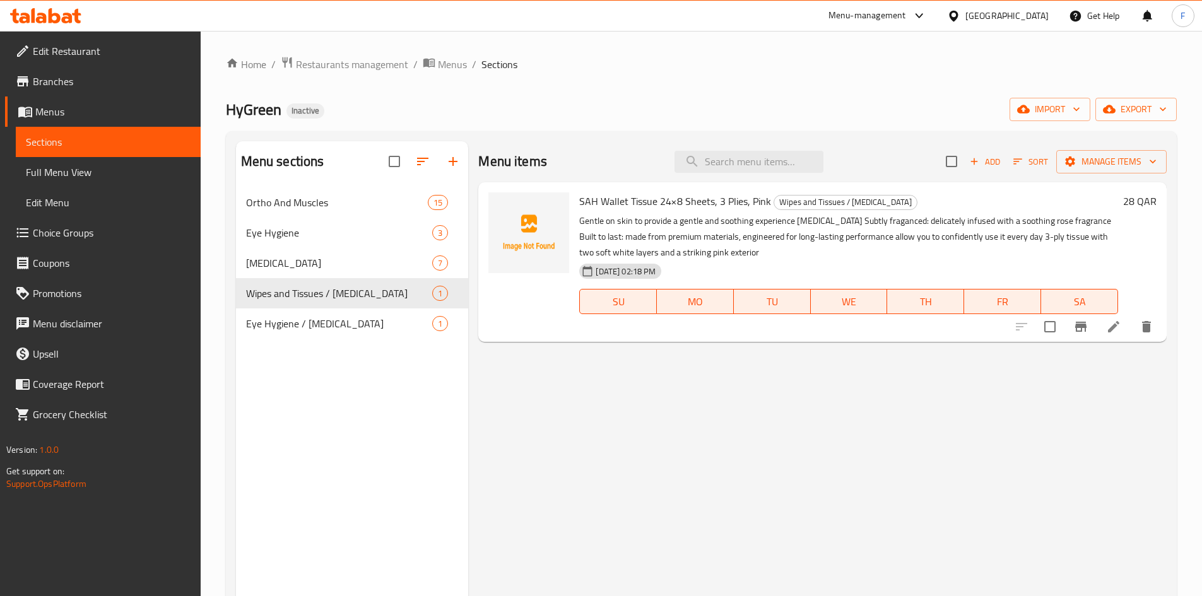
click at [759, 206] on span "SAH Wallet Tissue 24×8 Sheets, 3 Plies, Pink" at bounding box center [675, 201] width 192 height 19
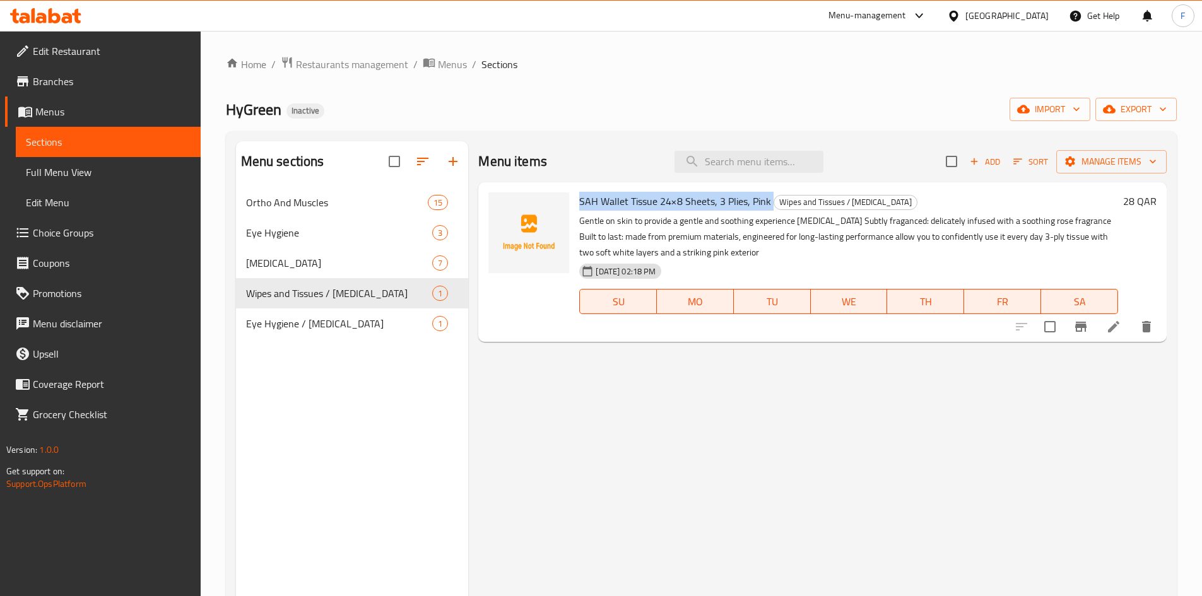
click at [759, 206] on span "SAH Wallet Tissue 24×8 Sheets, 3 Plies, Pink" at bounding box center [675, 201] width 192 height 19
click at [759, 204] on span "SAH Wallet Tissue 24×8 Sheets, 3 Plies, Pink" at bounding box center [675, 201] width 192 height 19
drag, startPoint x: 580, startPoint y: 200, endPoint x: 657, endPoint y: 197, distance: 77.7
click at [657, 197] on span "SAH Wallet Tissue 24×8 Sheets, 3 Plies, Pink" at bounding box center [675, 201] width 192 height 19
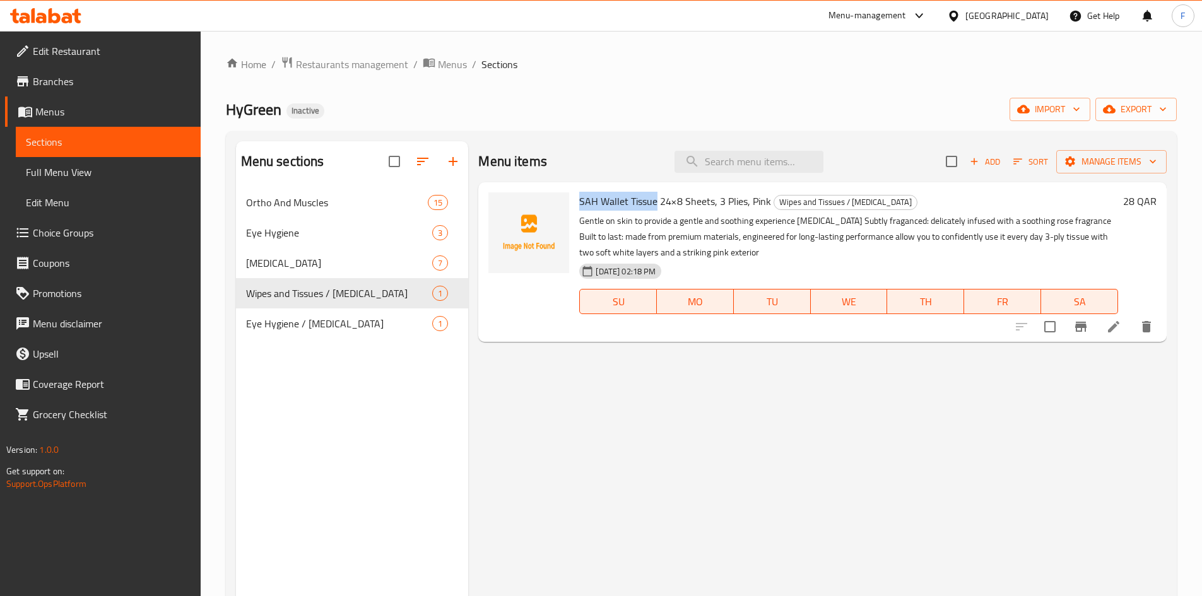
copy span "SAH Wallet Tissue"
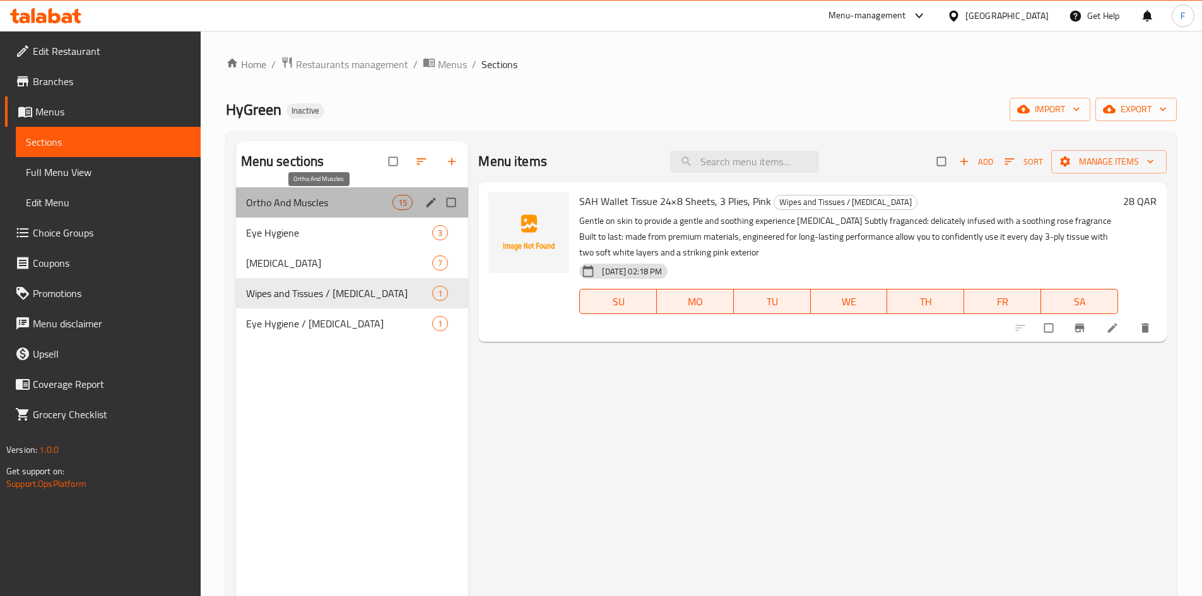
click at [337, 203] on span "Ortho And Muscles" at bounding box center [319, 202] width 147 height 15
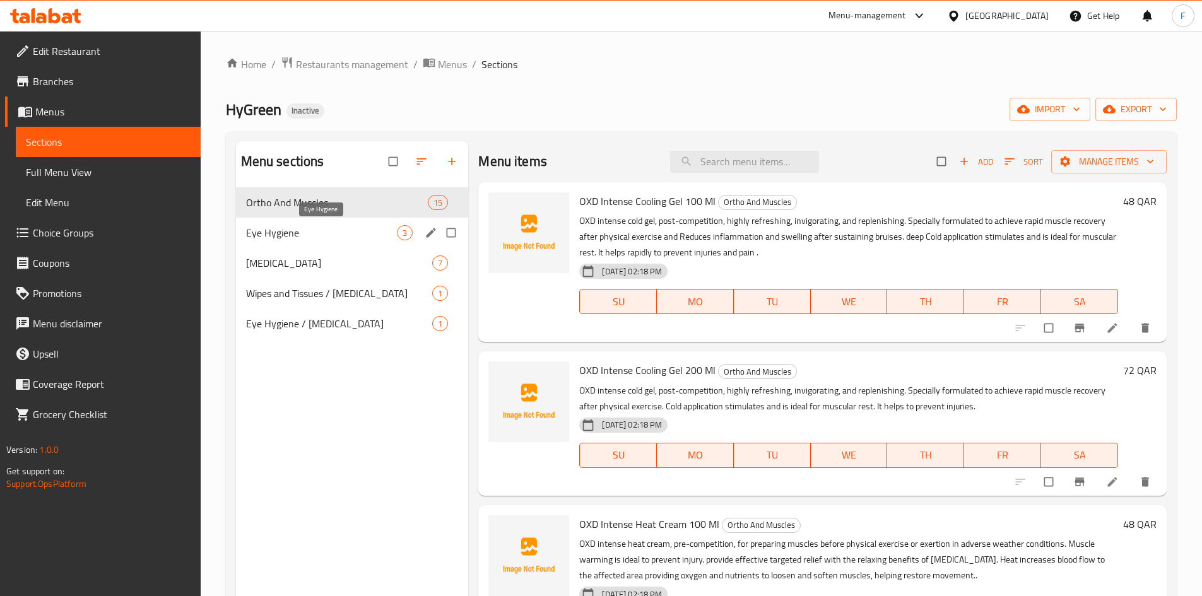
click at [337, 229] on span "Eye Hygiene" at bounding box center [321, 232] width 151 height 15
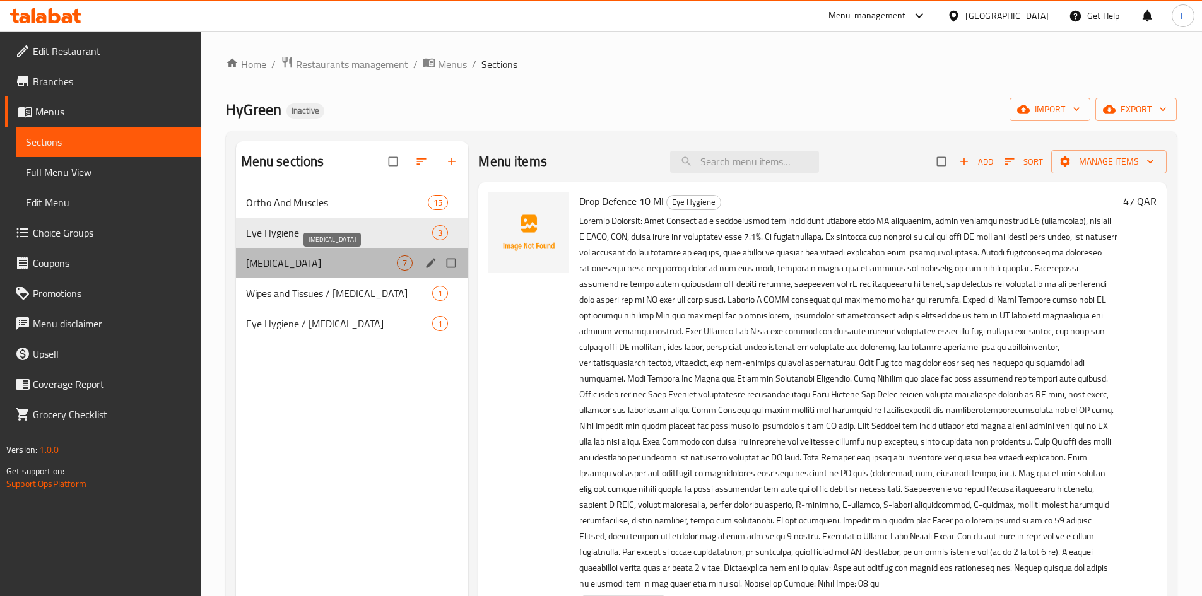
click at [337, 259] on span "[MEDICAL_DATA]" at bounding box center [321, 262] width 151 height 15
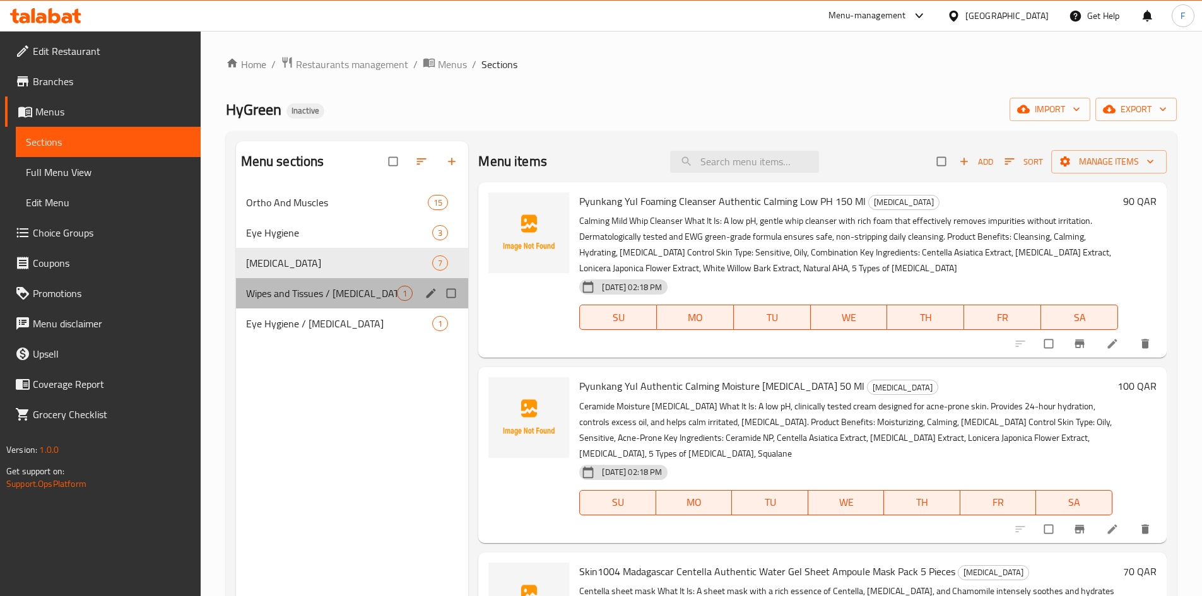
click at [339, 301] on div "Wipes and Tissues / [MEDICAL_DATA] 1" at bounding box center [352, 293] width 233 height 30
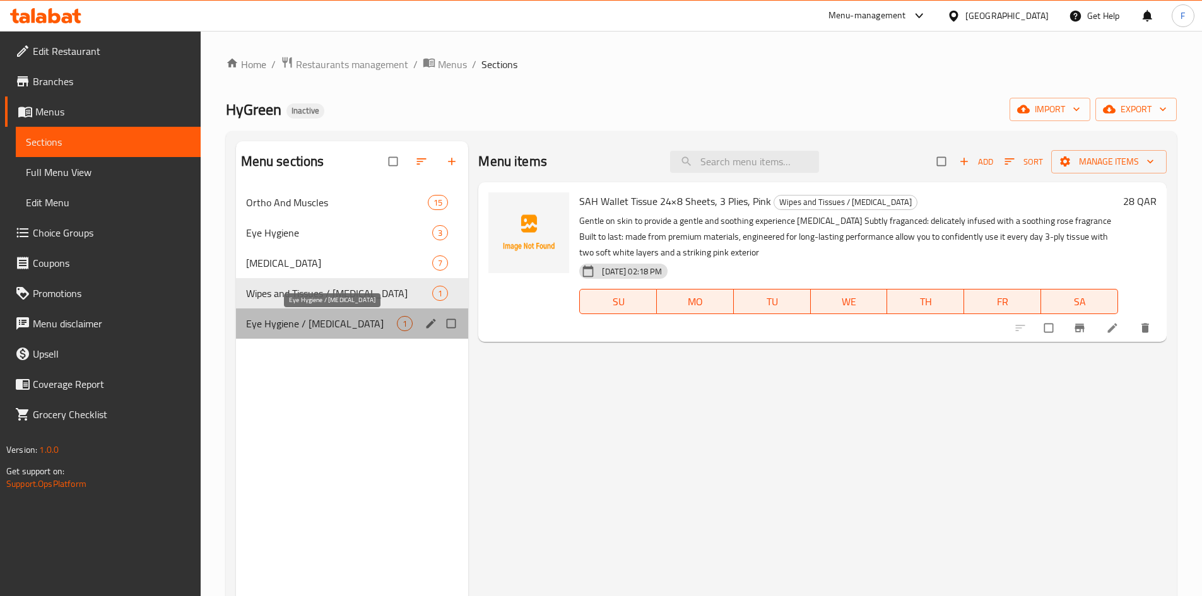
click at [341, 325] on span "Eye Hygiene / [MEDICAL_DATA]" at bounding box center [321, 323] width 151 height 15
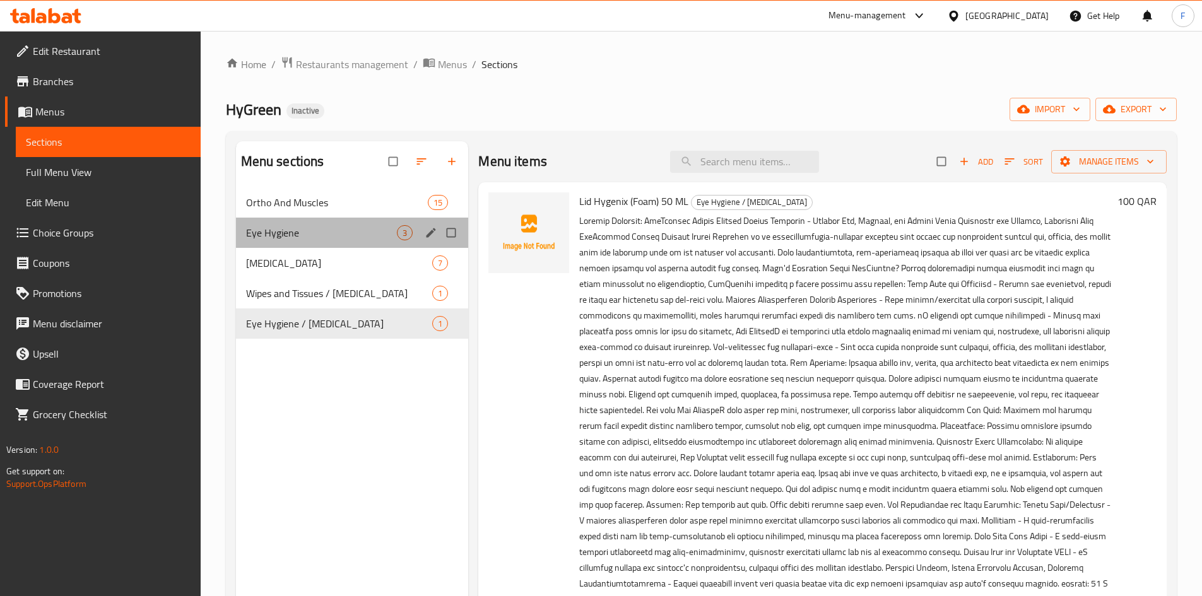
click at [376, 219] on div "Eye Hygiene 3" at bounding box center [352, 233] width 233 height 30
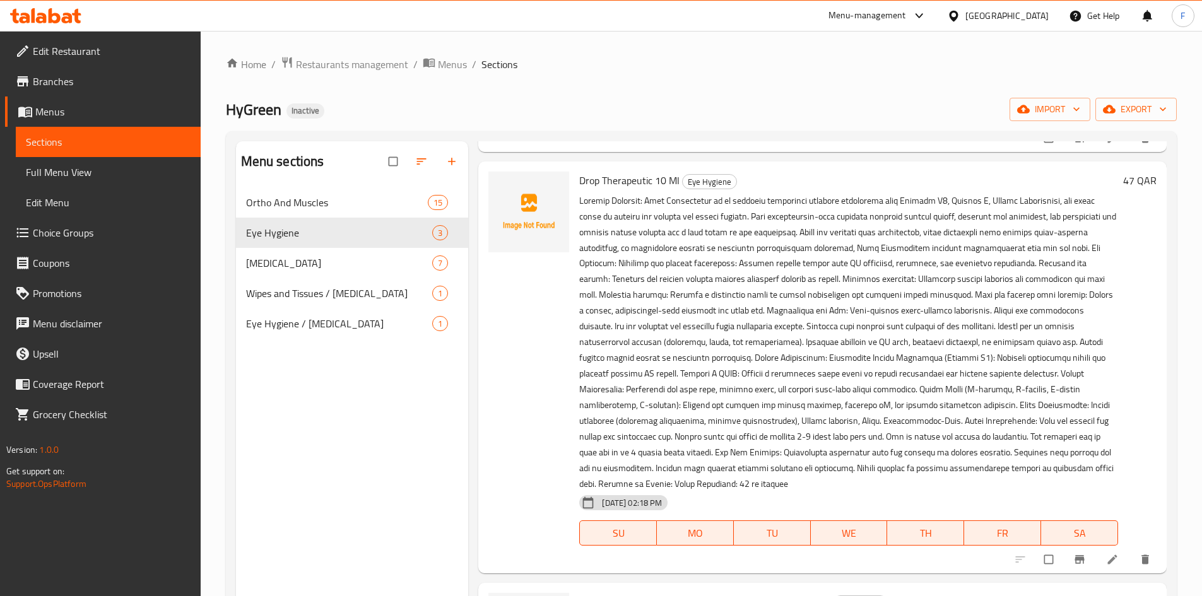
scroll to position [527, 0]
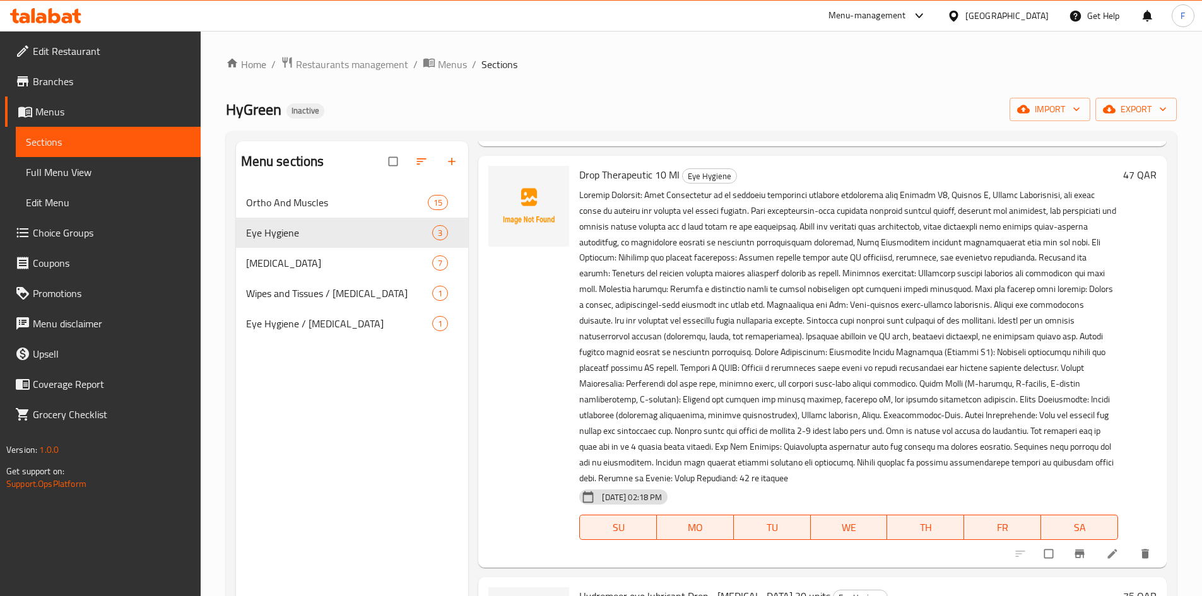
click at [719, 406] on p at bounding box center [848, 337] width 539 height 300
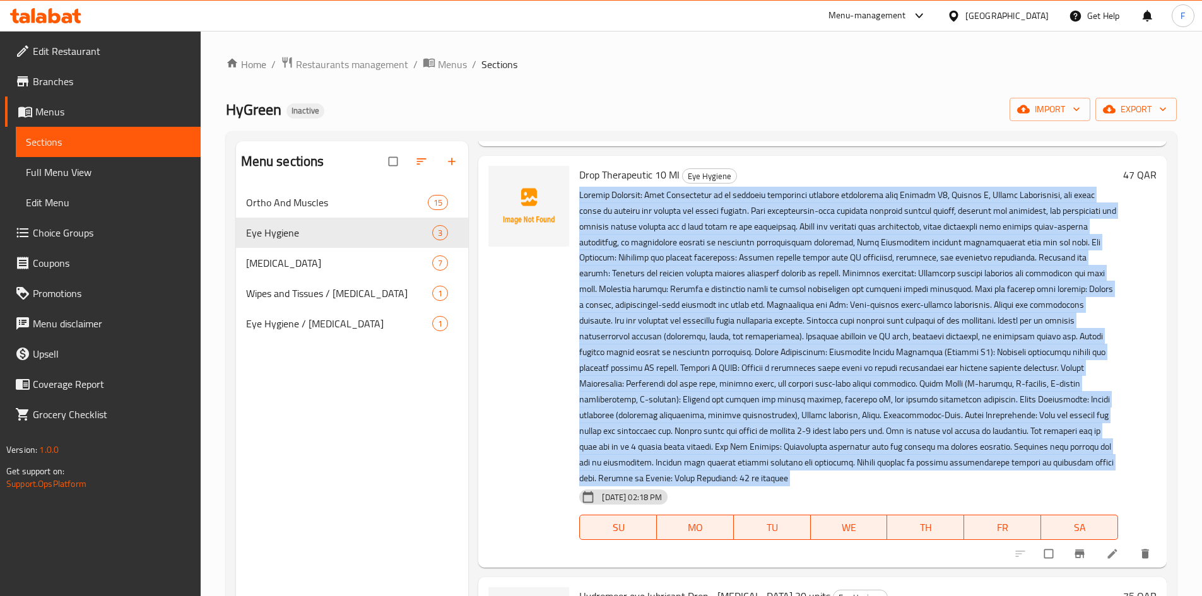
click at [719, 406] on p at bounding box center [848, 337] width 539 height 300
click at [737, 406] on p at bounding box center [848, 337] width 539 height 300
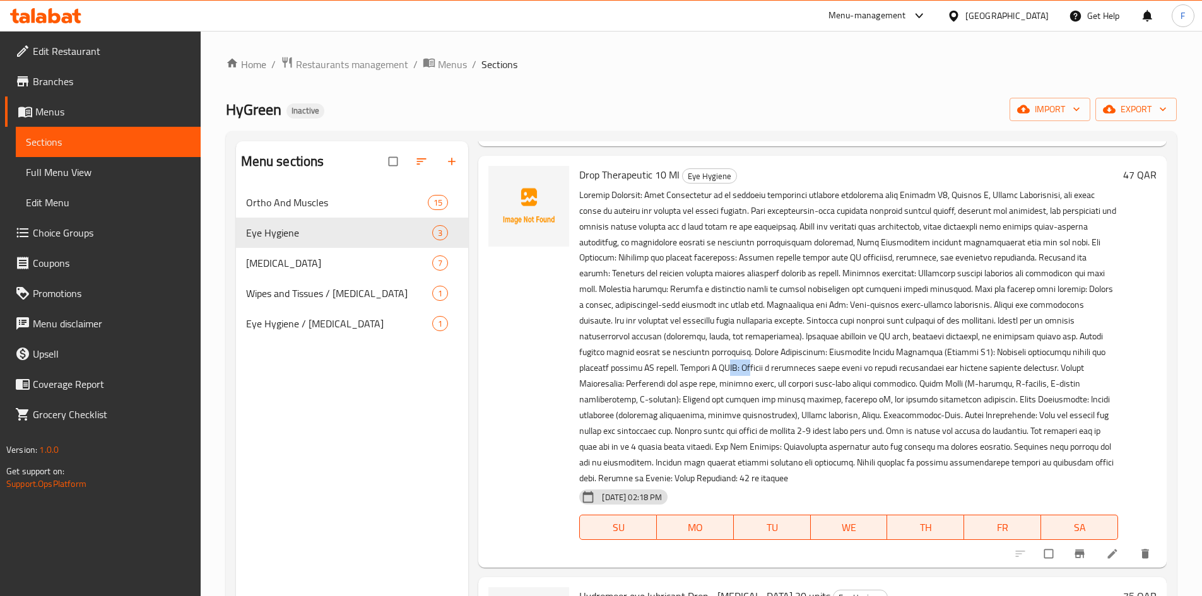
drag, startPoint x: 771, startPoint y: 376, endPoint x: 751, endPoint y: 373, distance: 21.1
click at [751, 373] on p at bounding box center [848, 337] width 539 height 300
click at [435, 233] on icon "edit" at bounding box center [431, 232] width 13 height 13
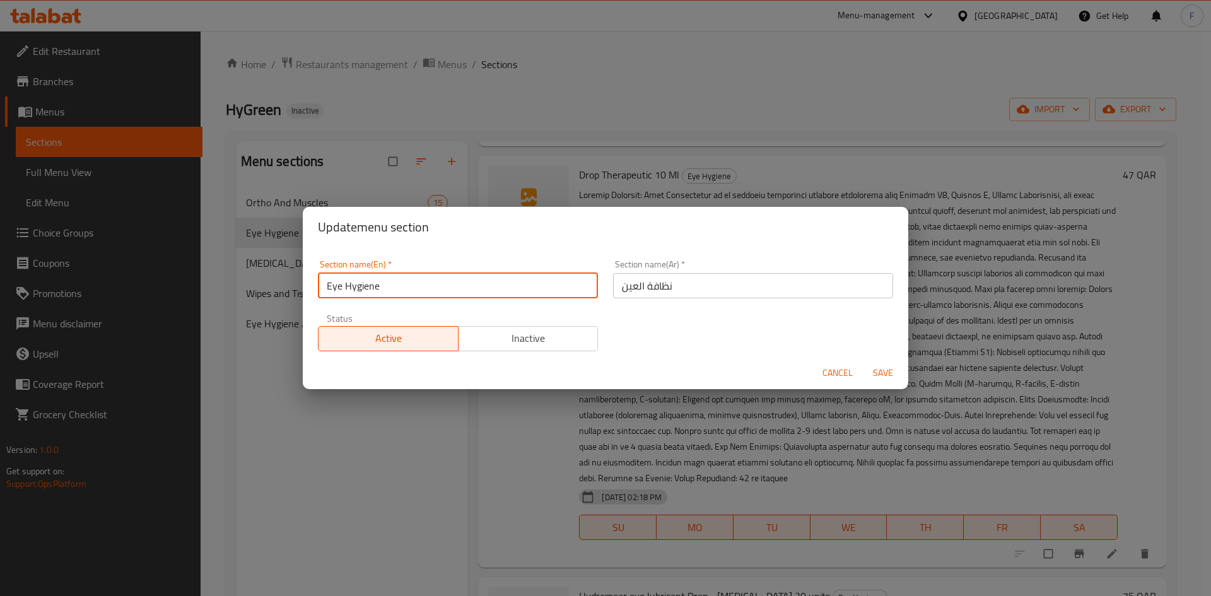
drag, startPoint x: 409, startPoint y: 276, endPoint x: 328, endPoint y: 278, distance: 80.8
click at [328, 278] on input "Eye Hygiene" at bounding box center [458, 285] width 280 height 25
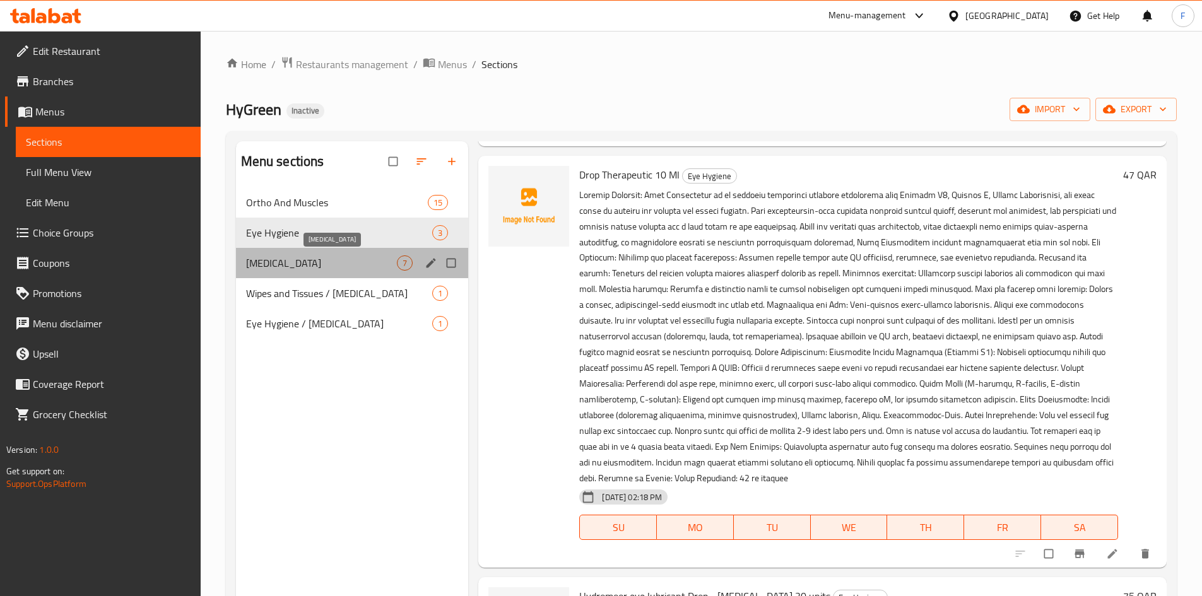
click at [381, 265] on span "[MEDICAL_DATA]" at bounding box center [321, 262] width 151 height 15
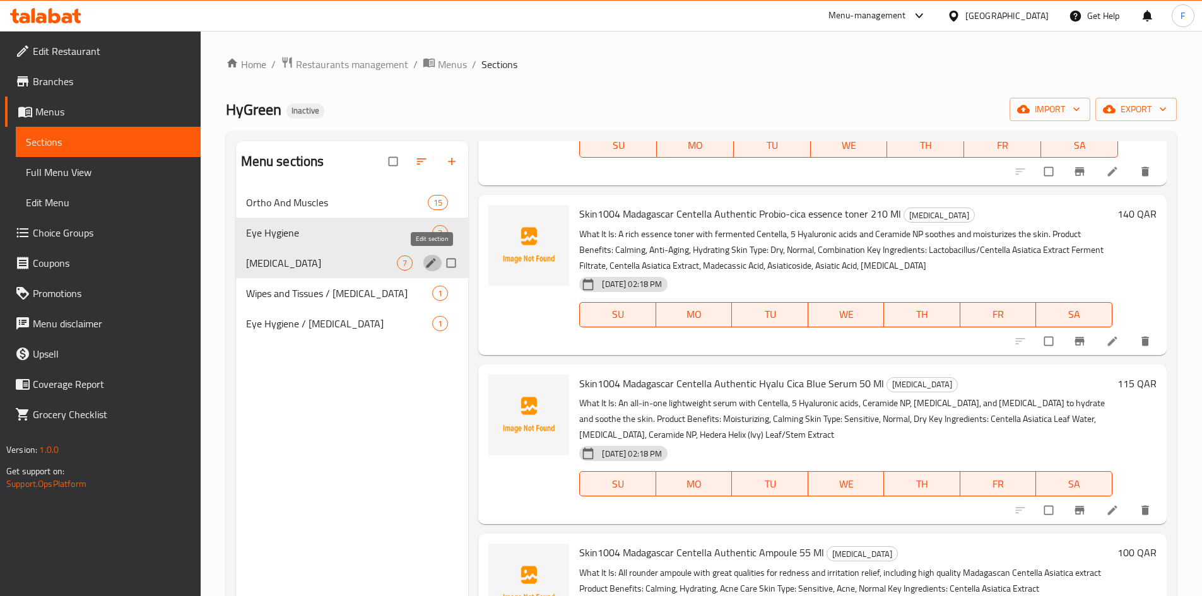
click at [428, 261] on icon "edit" at bounding box center [431, 263] width 13 height 13
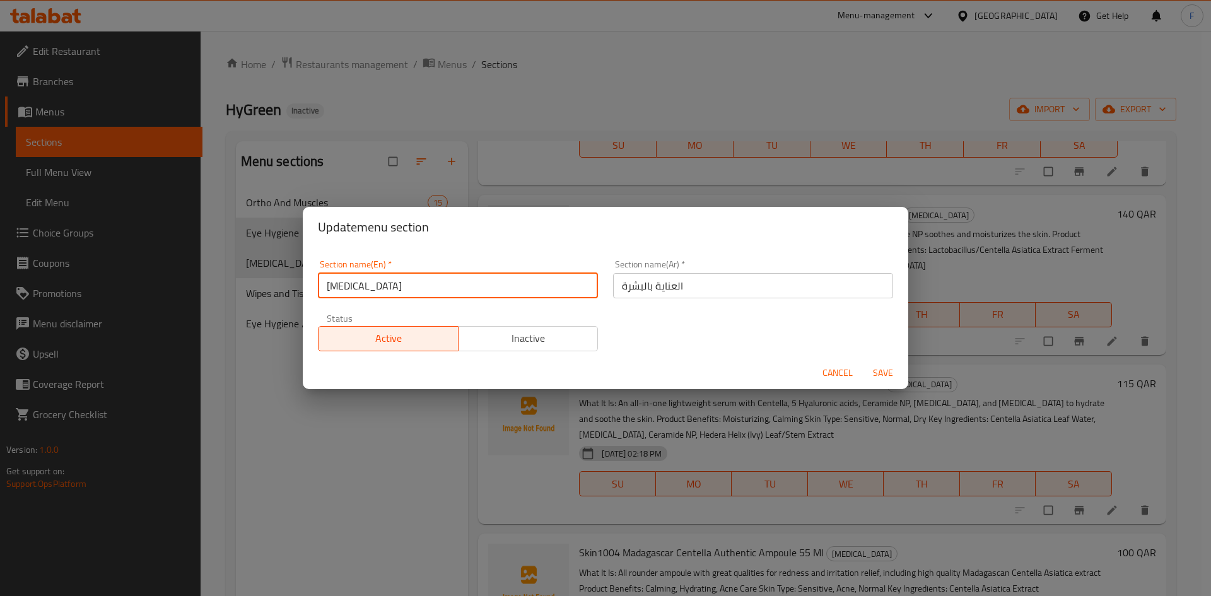
drag, startPoint x: 408, startPoint y: 289, endPoint x: 326, endPoint y: 287, distance: 82.0
click at [326, 287] on input "[MEDICAL_DATA]" at bounding box center [458, 285] width 280 height 25
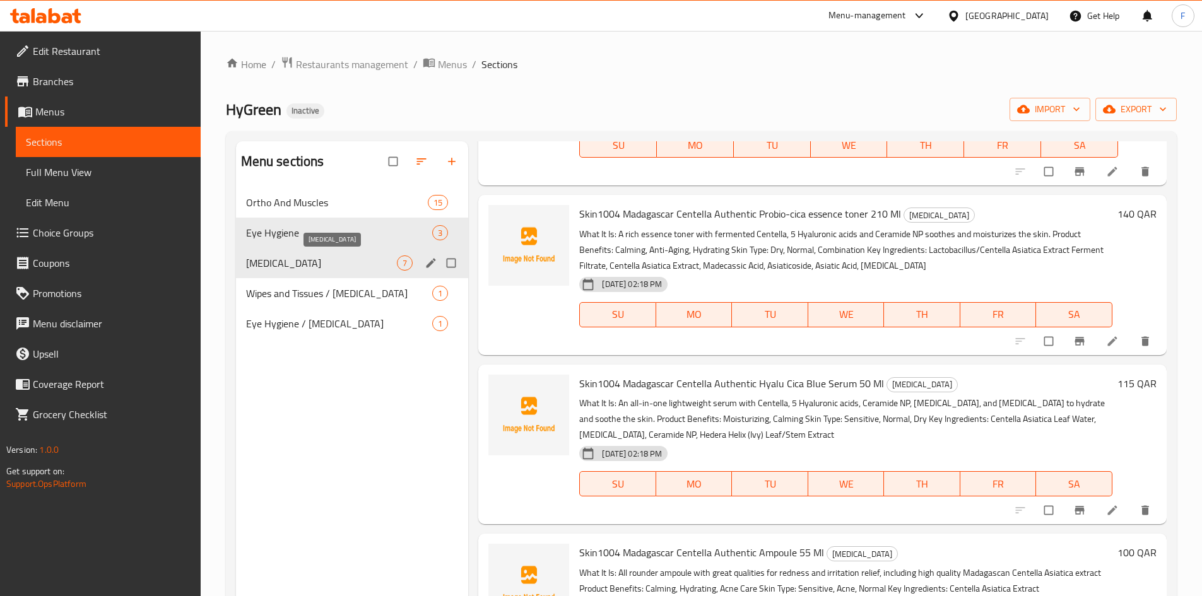
click at [346, 261] on span "[MEDICAL_DATA]" at bounding box center [321, 262] width 151 height 15
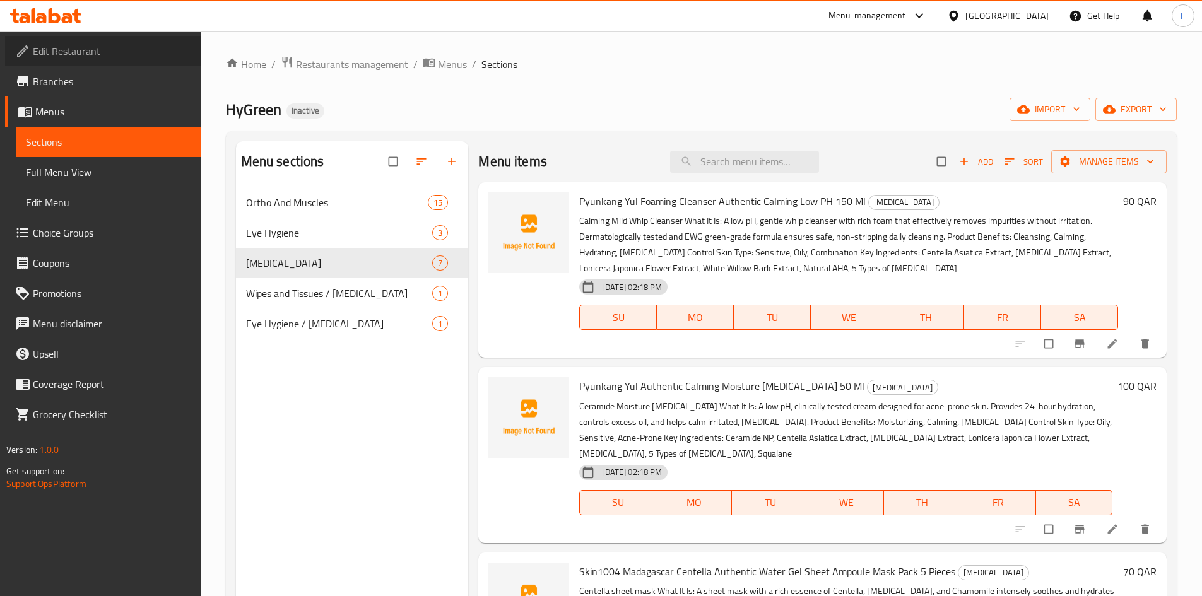
click at [106, 47] on span "Edit Restaurant" at bounding box center [112, 51] width 158 height 15
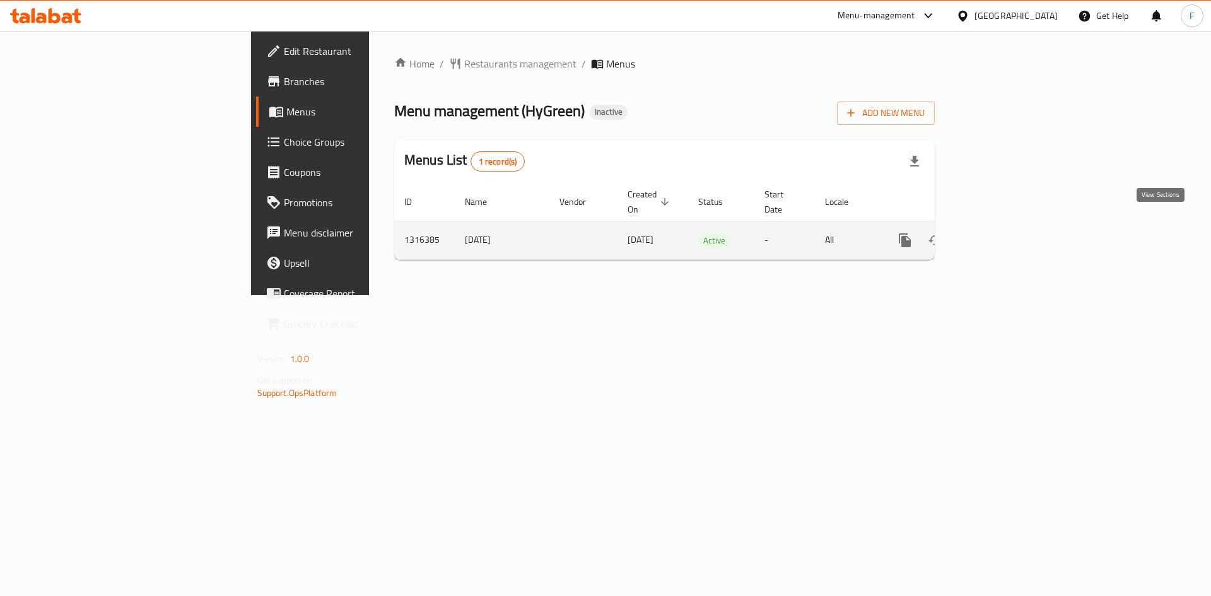
click at [1011, 225] on link "enhanced table" at bounding box center [996, 240] width 30 height 30
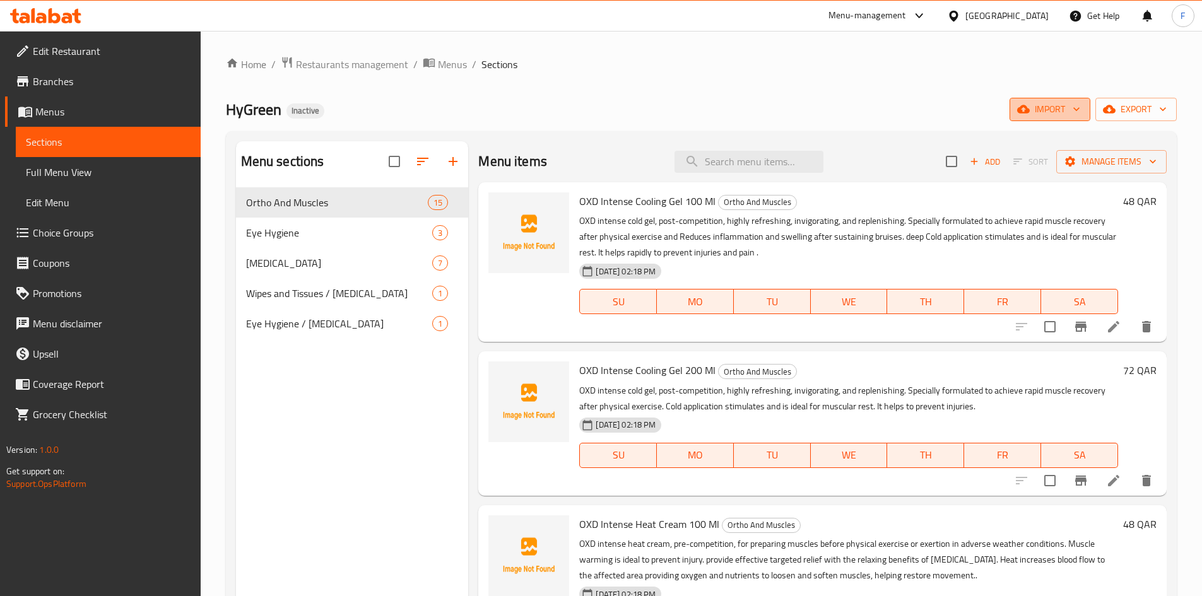
click at [1048, 112] on span "import" at bounding box center [1049, 110] width 61 height 16
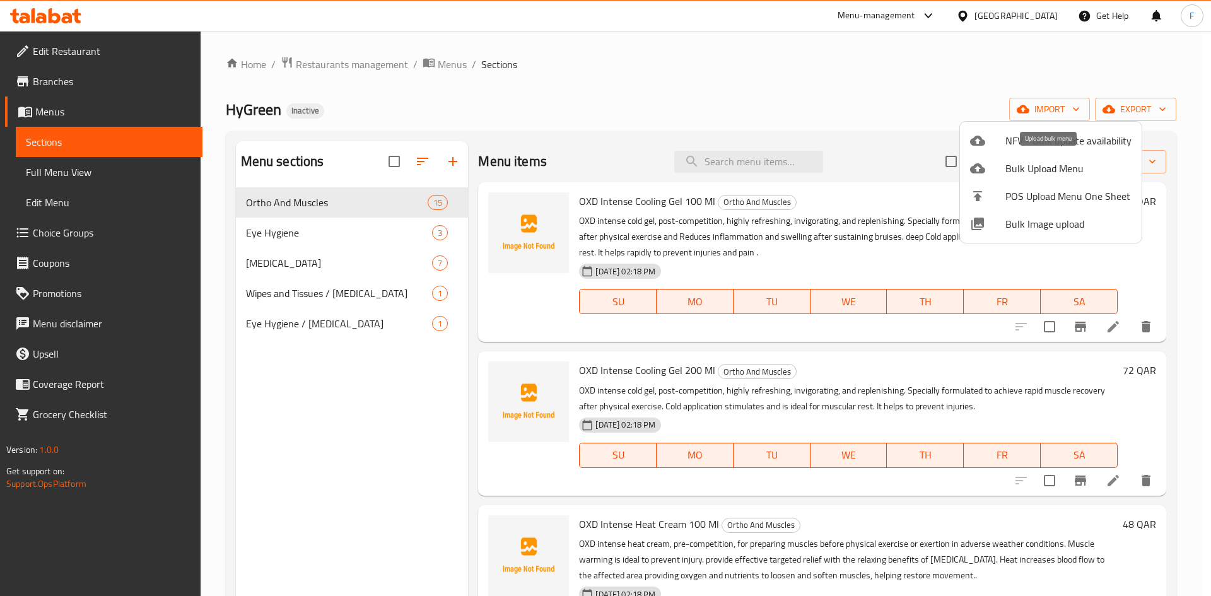
click at [1016, 165] on span "Bulk Upload Menu" at bounding box center [1068, 168] width 126 height 15
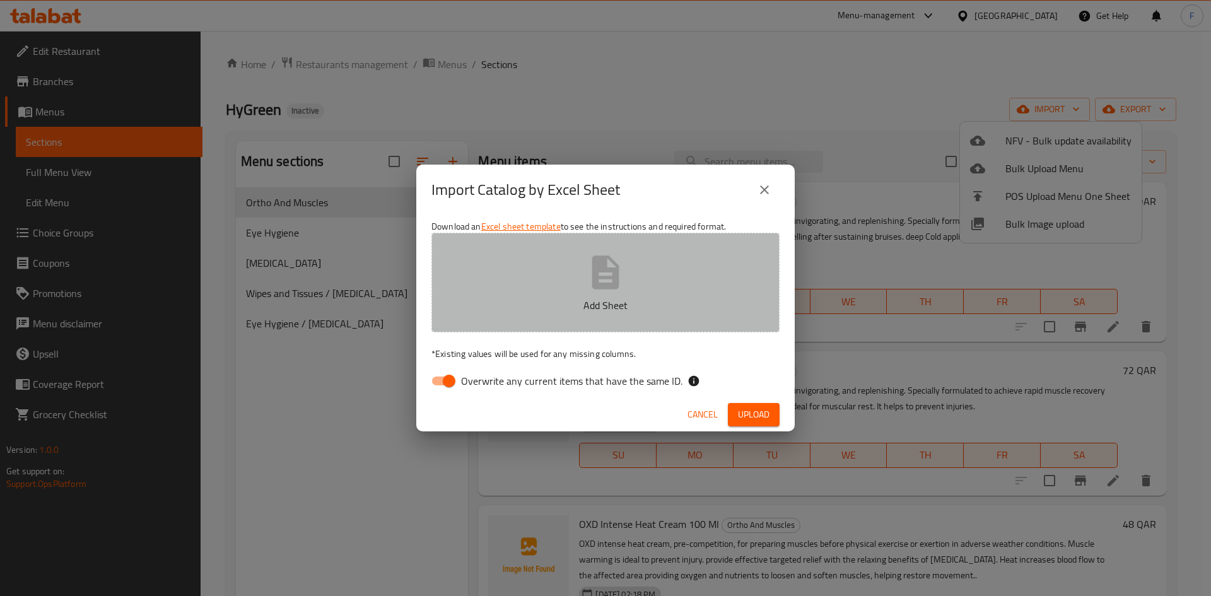
click at [618, 275] on icon "button" at bounding box center [605, 271] width 27 height 33
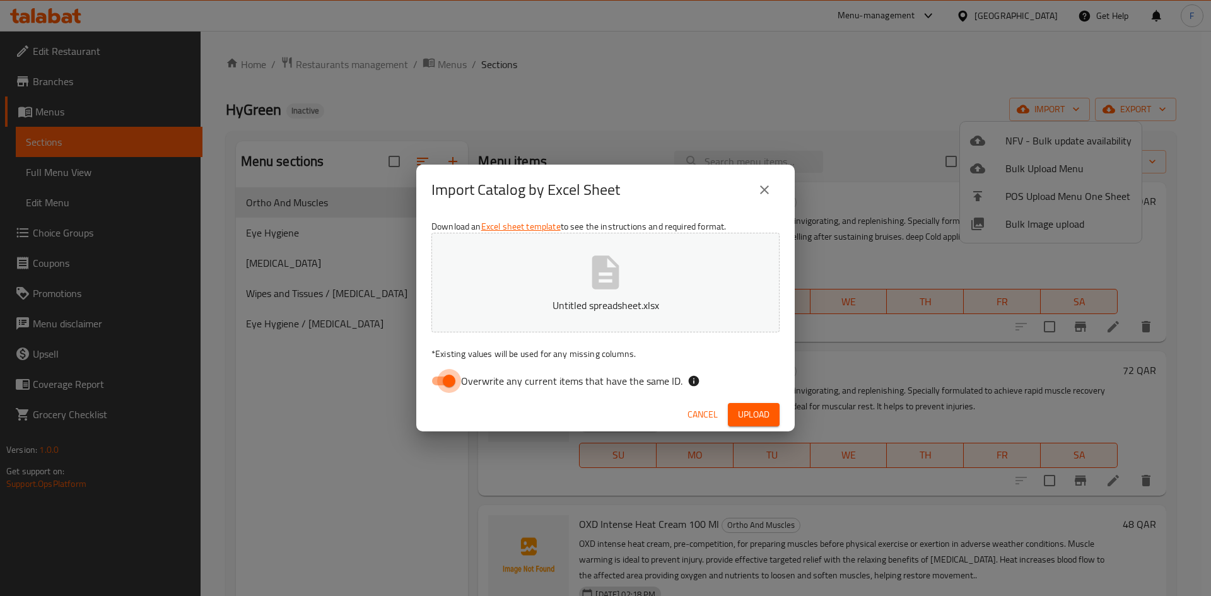
click at [443, 378] on input "Overwrite any current items that have the same ID." at bounding box center [449, 381] width 72 height 24
checkbox input "false"
click at [765, 419] on span "Upload" at bounding box center [754, 415] width 32 height 16
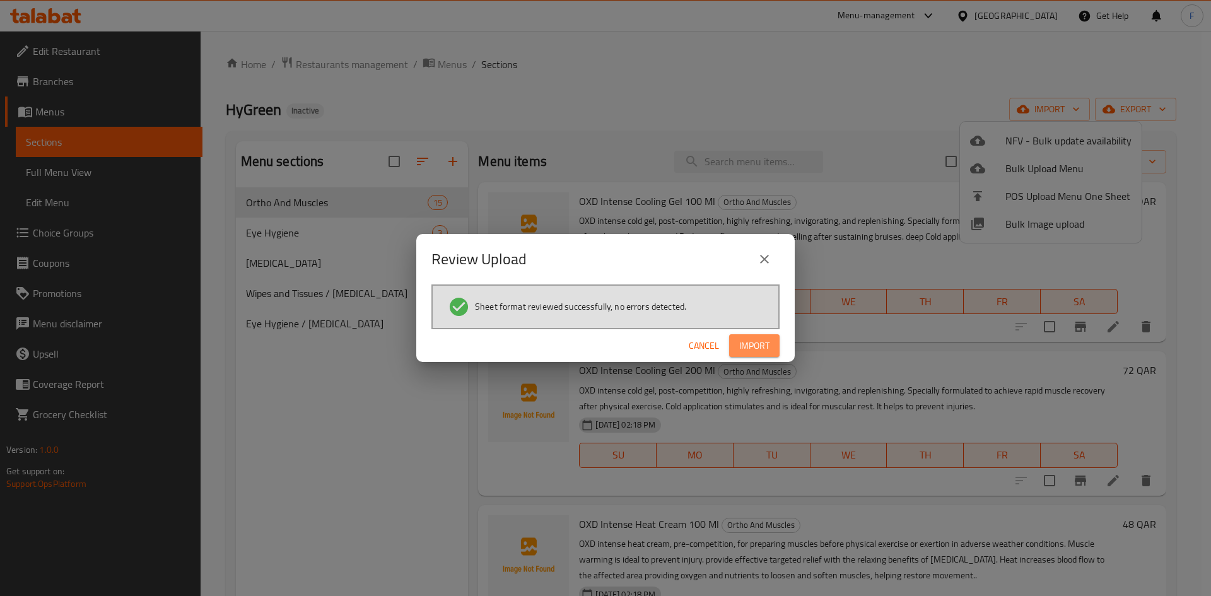
click at [753, 343] on span "Import" at bounding box center [754, 346] width 30 height 16
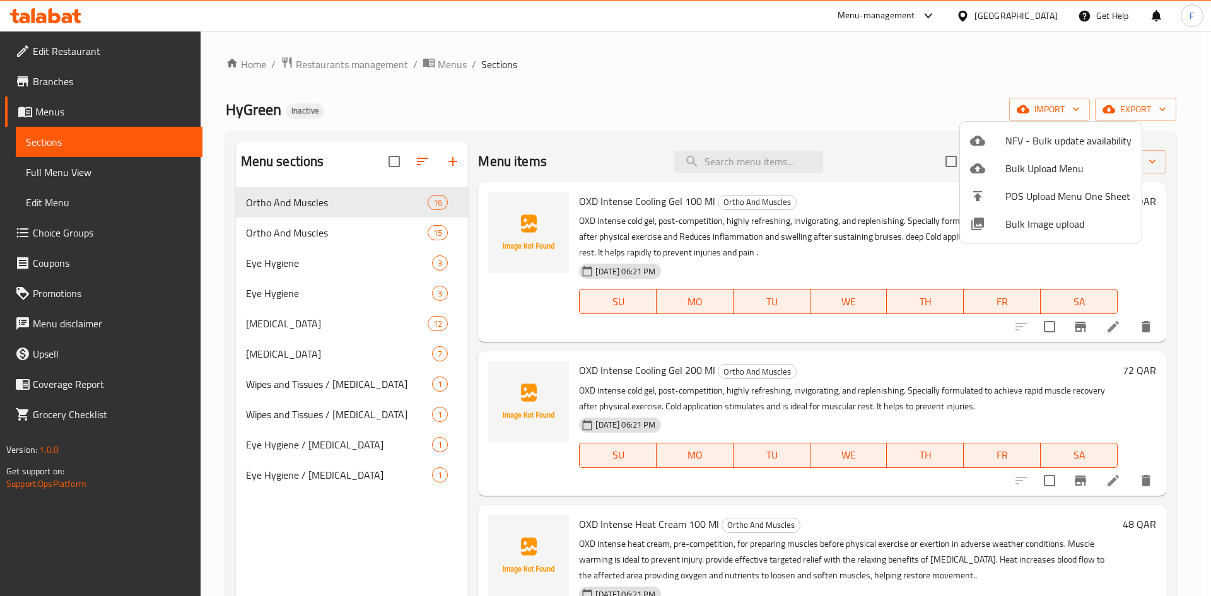
click at [317, 325] on div at bounding box center [605, 298] width 1211 height 596
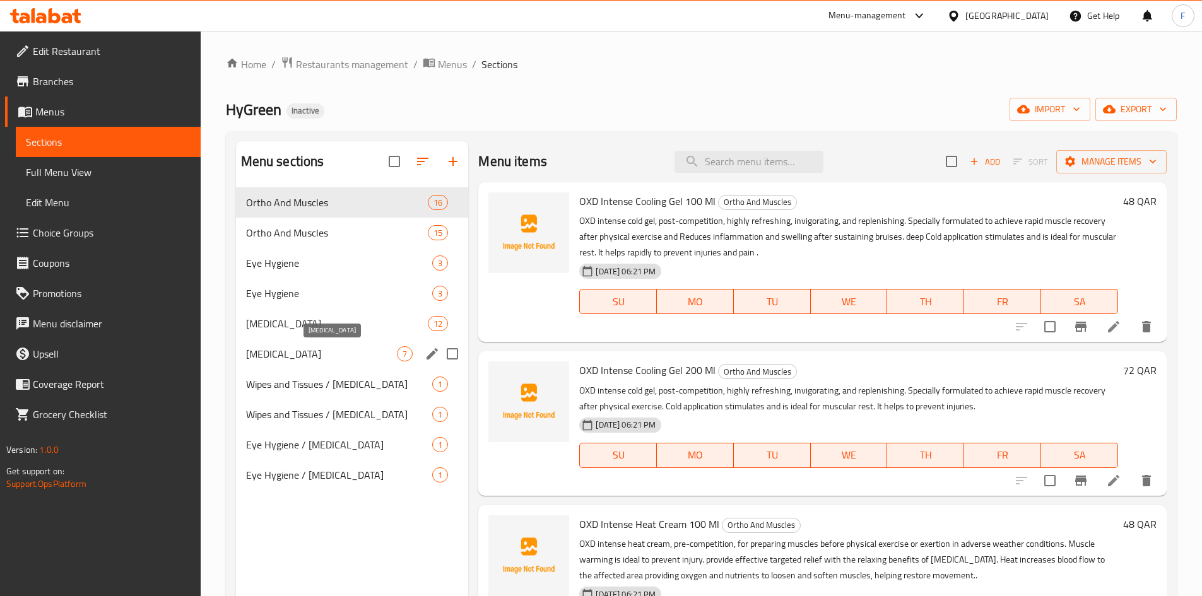
click at [344, 354] on span "[MEDICAL_DATA]" at bounding box center [321, 353] width 151 height 15
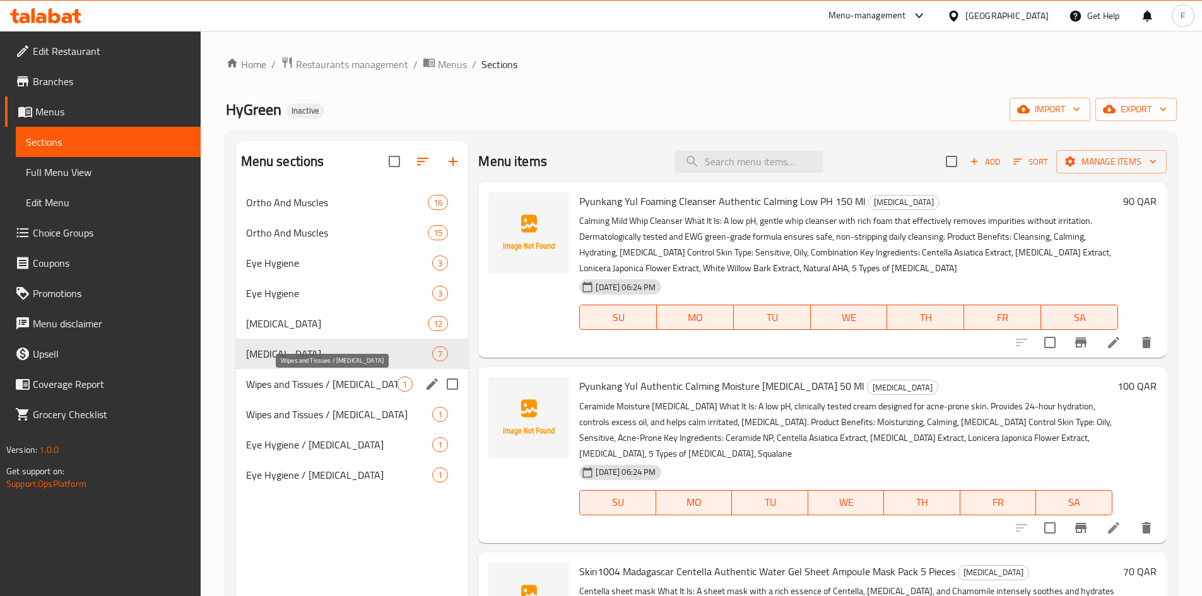
click at [341, 385] on span "Wipes and Tissues / [MEDICAL_DATA]" at bounding box center [321, 384] width 151 height 15
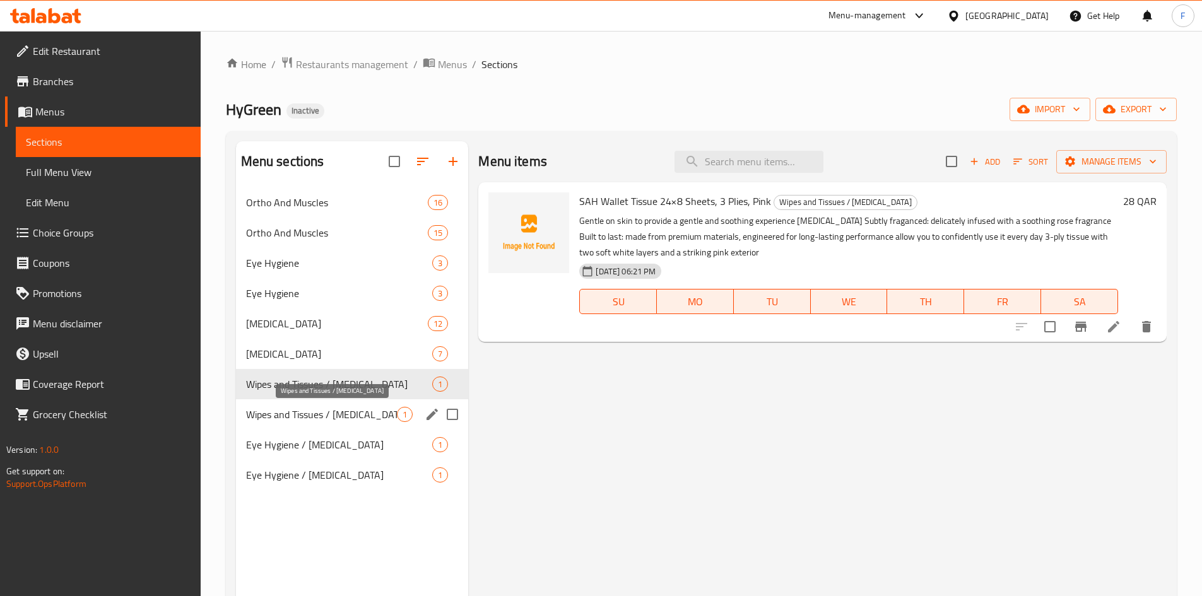
click at [350, 413] on span "Wipes and Tissues / [MEDICAL_DATA]" at bounding box center [321, 414] width 151 height 15
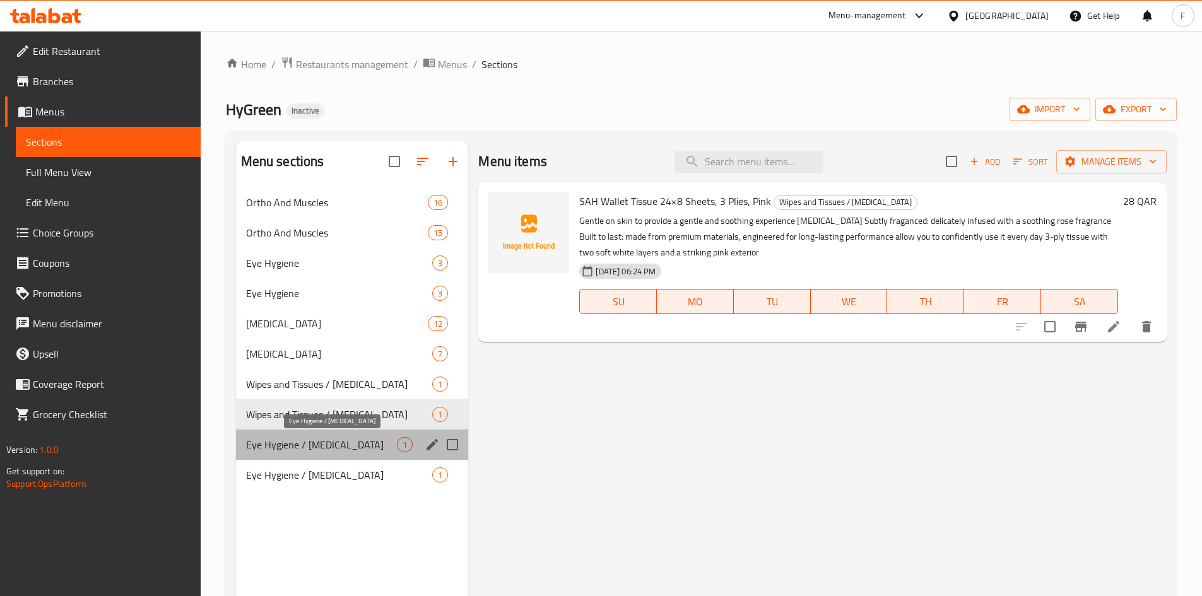
click at [349, 437] on span "Eye Hygiene / [MEDICAL_DATA]" at bounding box center [321, 444] width 151 height 15
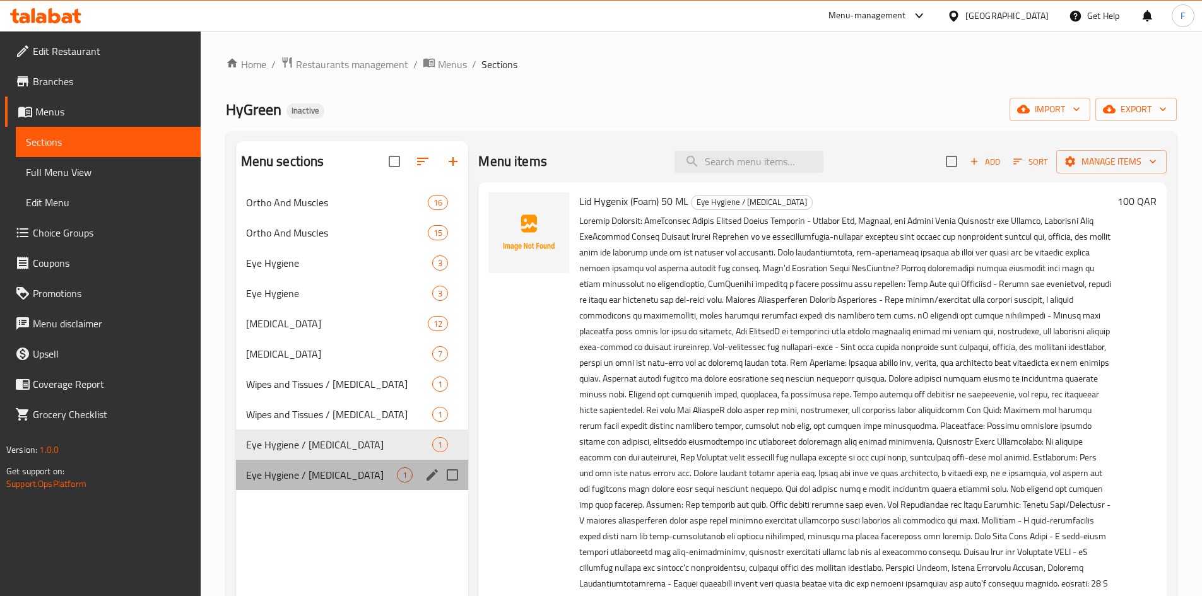
click at [354, 460] on div "Eye Hygiene / [MEDICAL_DATA] 1" at bounding box center [352, 475] width 233 height 30
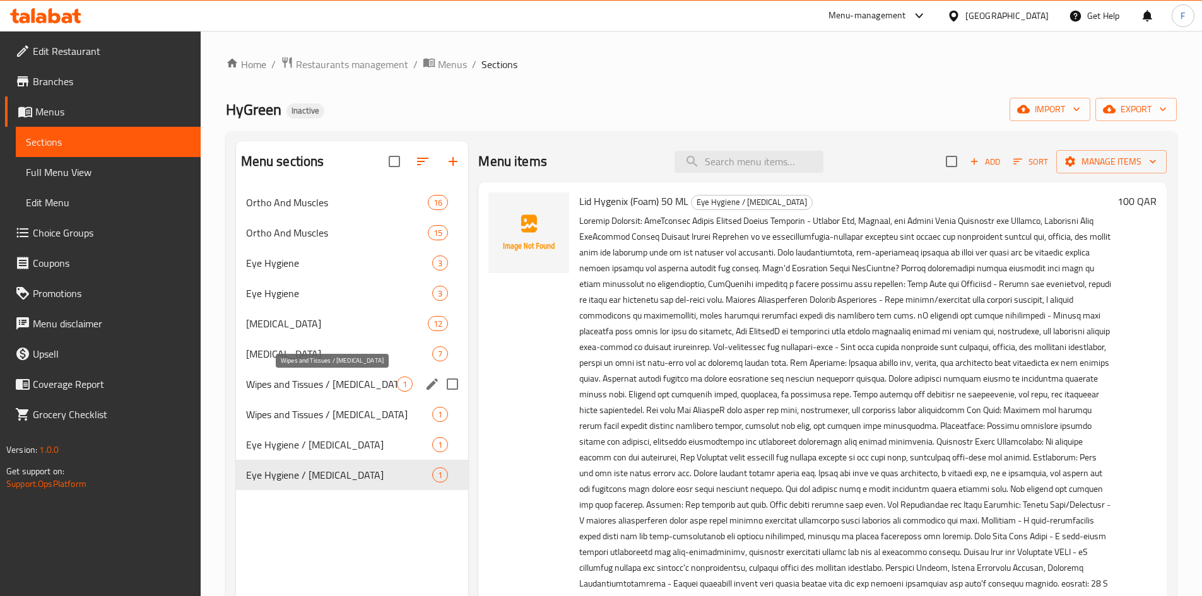
click at [347, 380] on span "Wipes and Tissues / [MEDICAL_DATA]" at bounding box center [321, 384] width 151 height 15
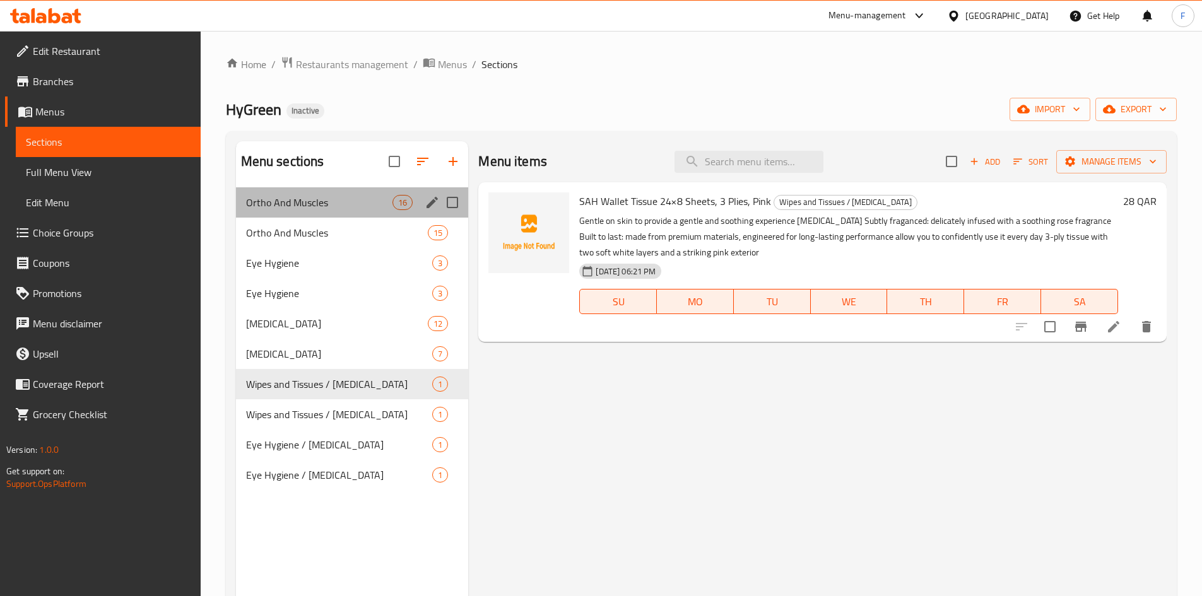
click at [370, 215] on div "Ortho And Muscles 16" at bounding box center [352, 202] width 233 height 30
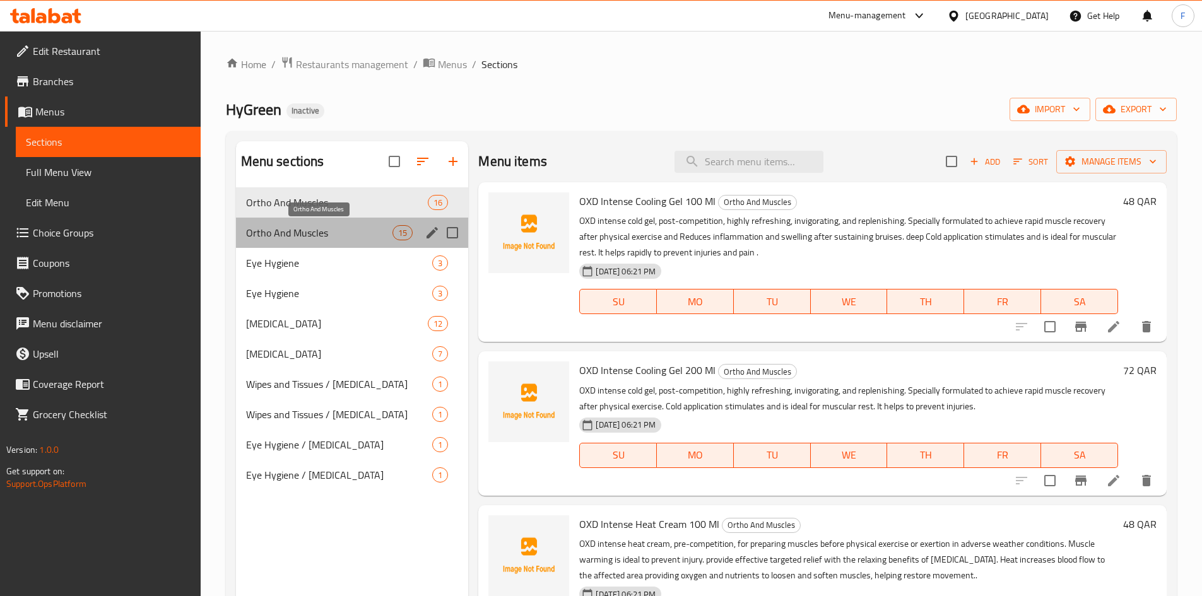
drag, startPoint x: 358, startPoint y: 229, endPoint x: 358, endPoint y: 249, distance: 19.6
click at [358, 230] on span "Ortho And Muscles" at bounding box center [319, 232] width 147 height 15
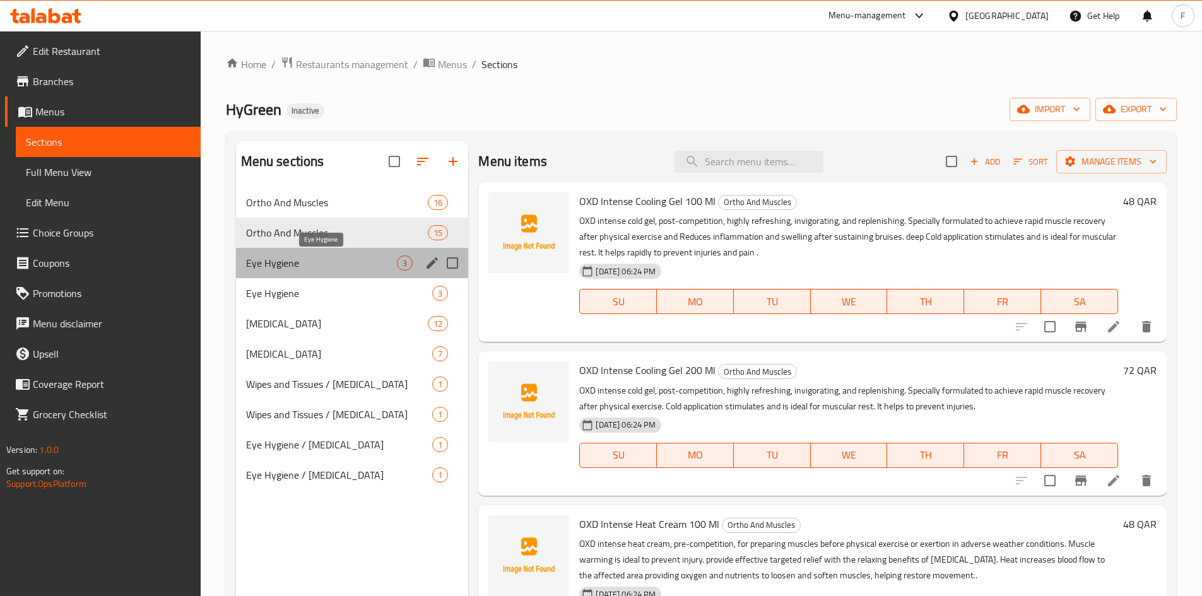
click at [354, 265] on span "Eye Hygiene" at bounding box center [321, 262] width 151 height 15
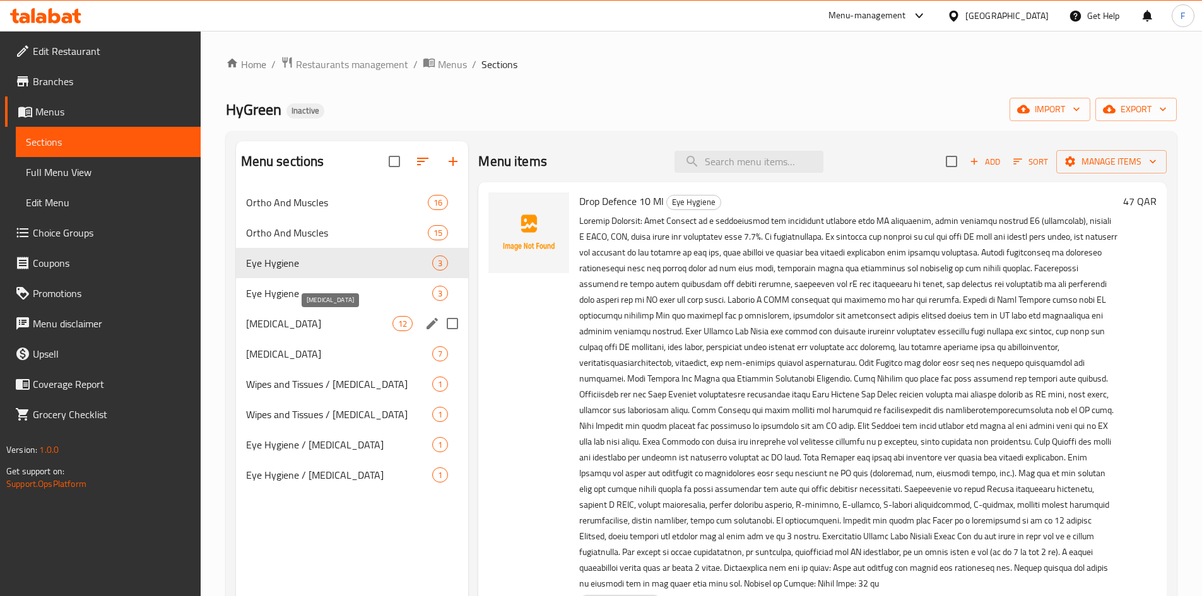
drag, startPoint x: 359, startPoint y: 324, endPoint x: 360, endPoint y: 341, distance: 16.4
click at [360, 325] on span "[MEDICAL_DATA]" at bounding box center [319, 323] width 147 height 15
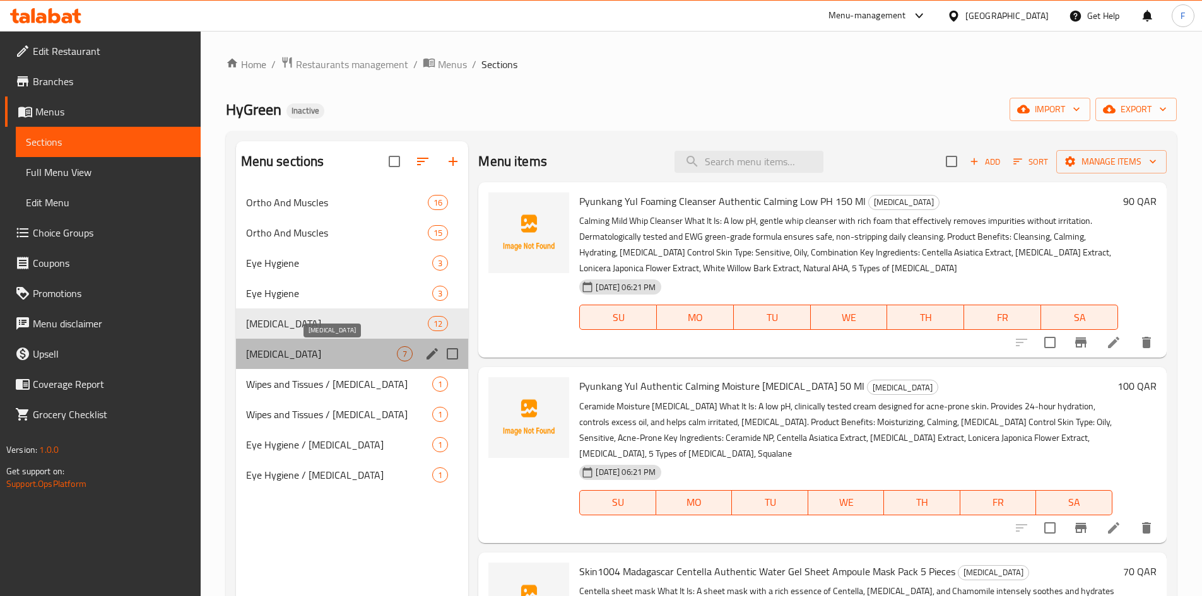
click at [360, 349] on span "[MEDICAL_DATA]" at bounding box center [321, 353] width 151 height 15
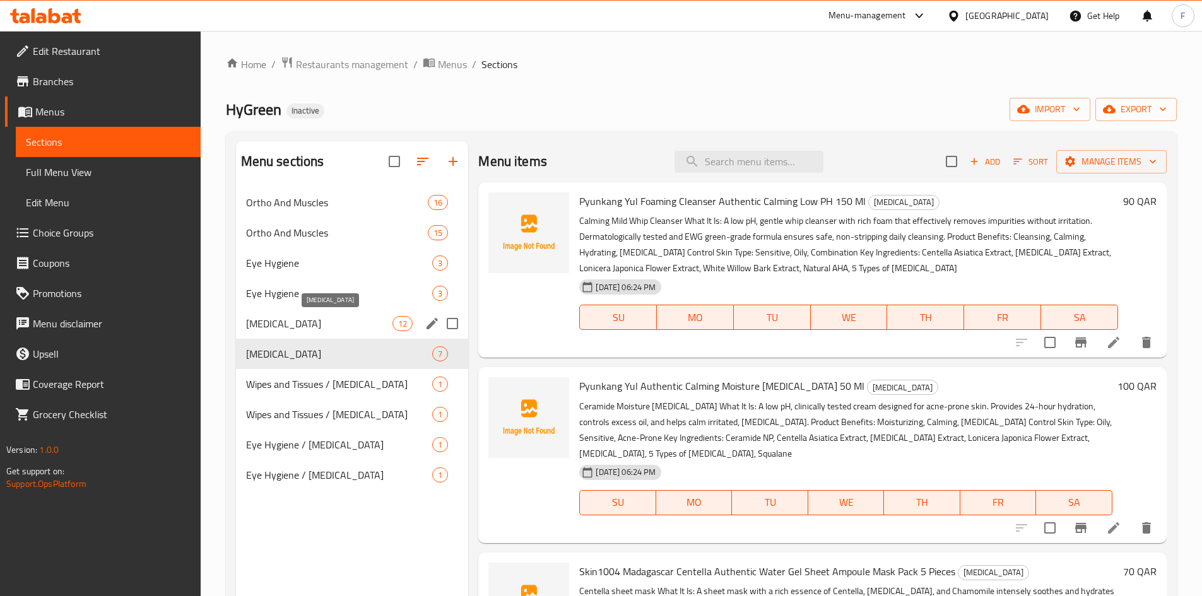
click at [363, 331] on span "[MEDICAL_DATA]" at bounding box center [319, 323] width 147 height 15
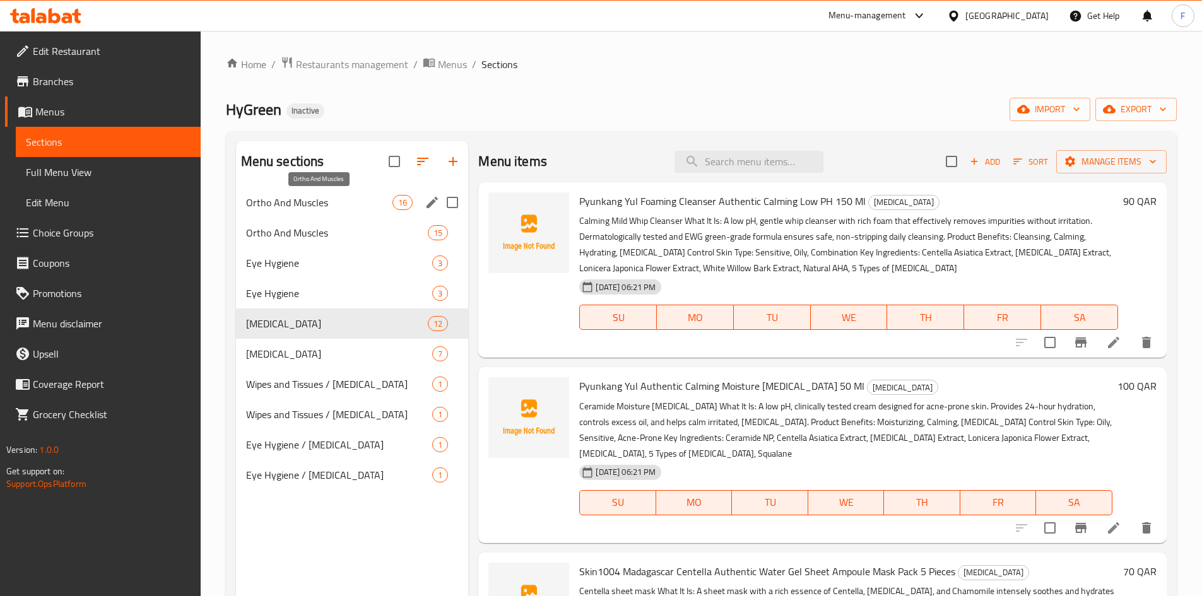
click at [329, 208] on span "Ortho And Muscles" at bounding box center [319, 202] width 147 height 15
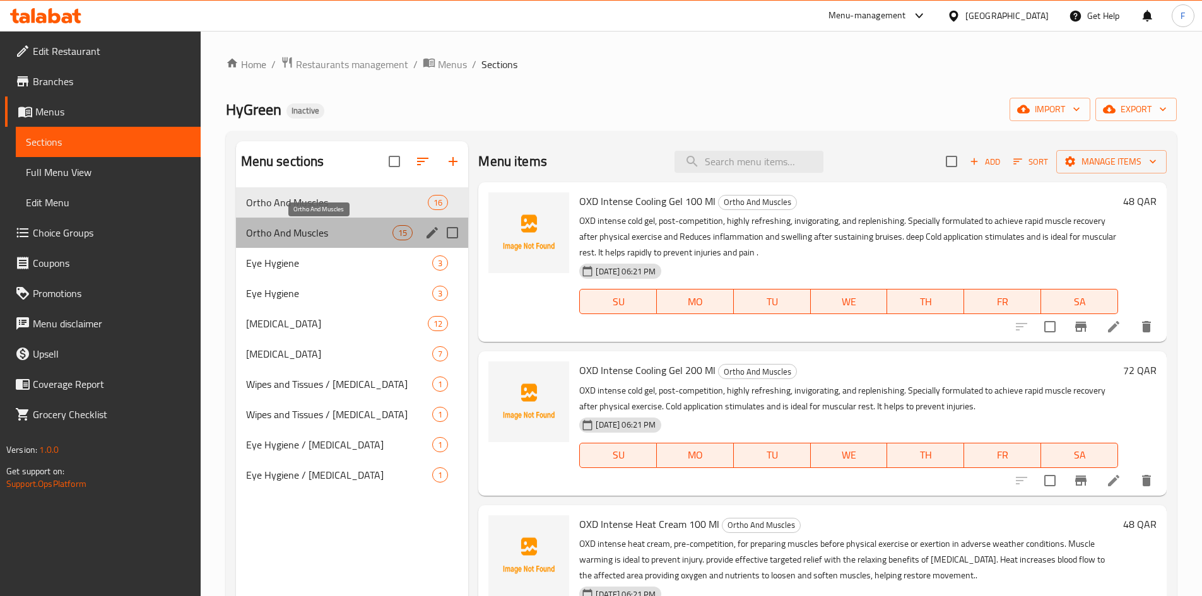
click at [356, 228] on span "Ortho And Muscles" at bounding box center [319, 232] width 147 height 15
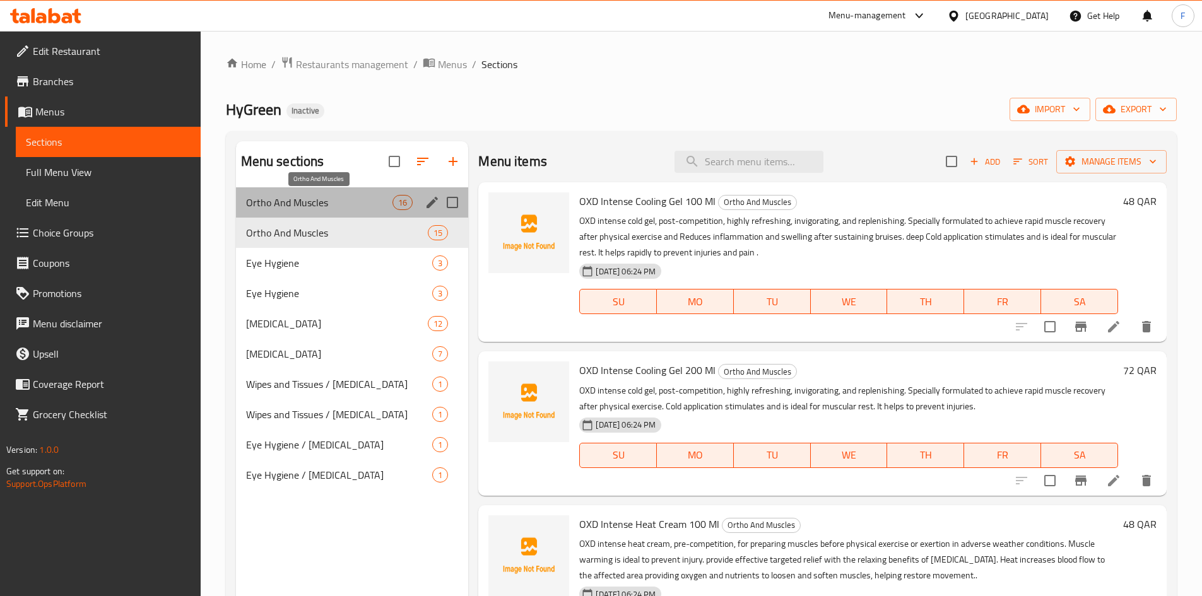
click at [358, 204] on span "Ortho And Muscles" at bounding box center [319, 202] width 147 height 15
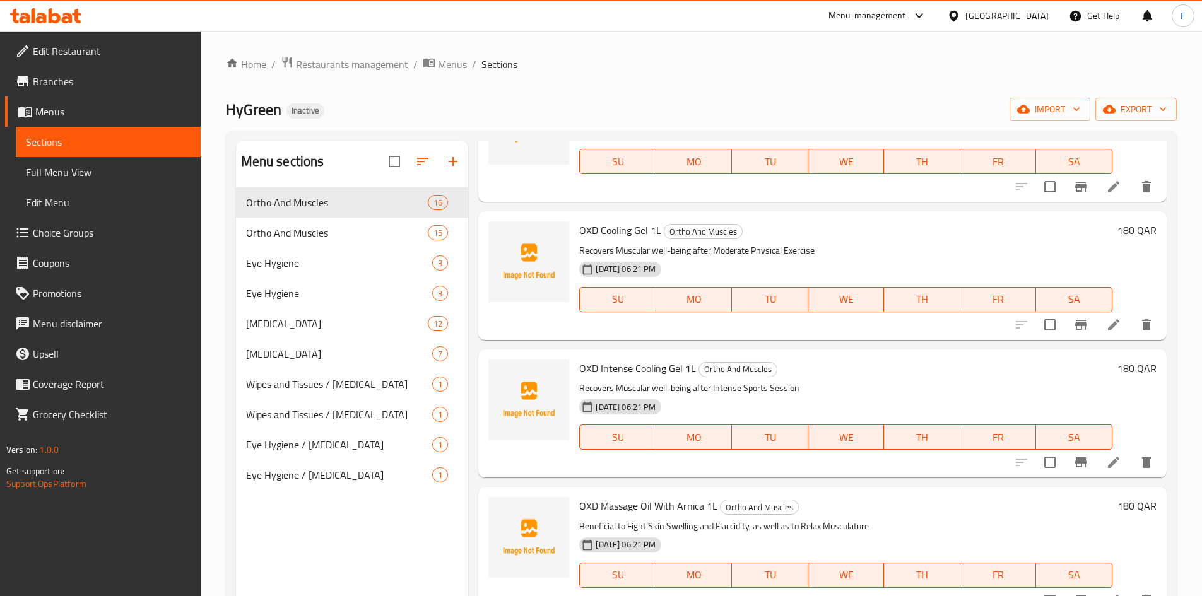
scroll to position [1924, 0]
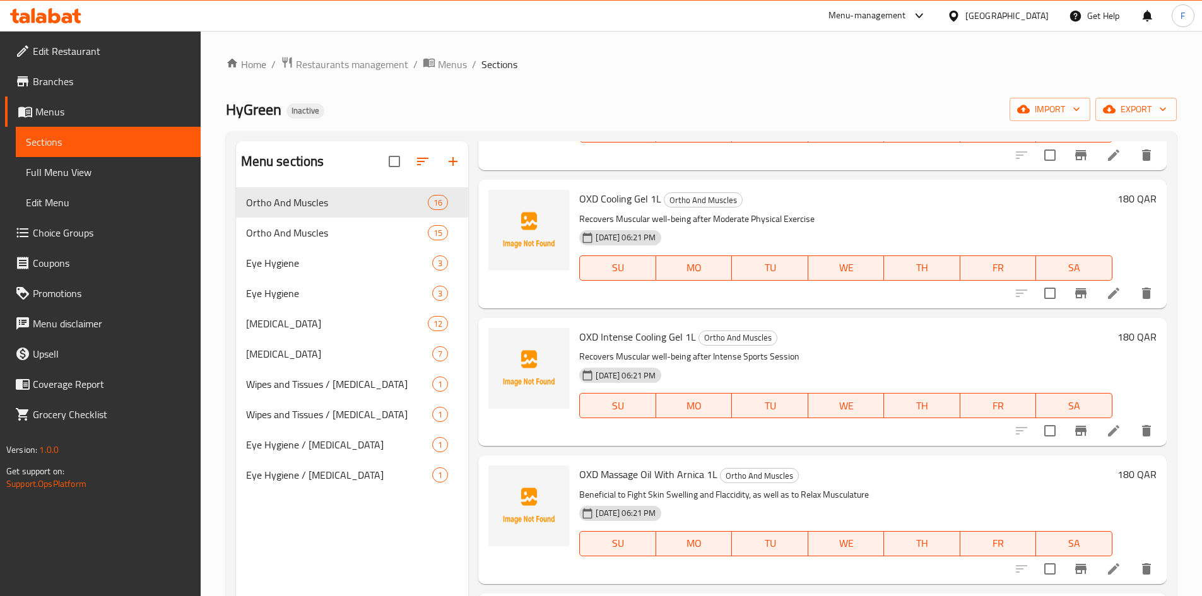
click at [671, 474] on span "OXD Massage Oil With Arnica 1L" at bounding box center [648, 474] width 138 height 19
click at [683, 469] on span "OXD Massage Oil With Arnica 1L" at bounding box center [648, 474] width 138 height 19
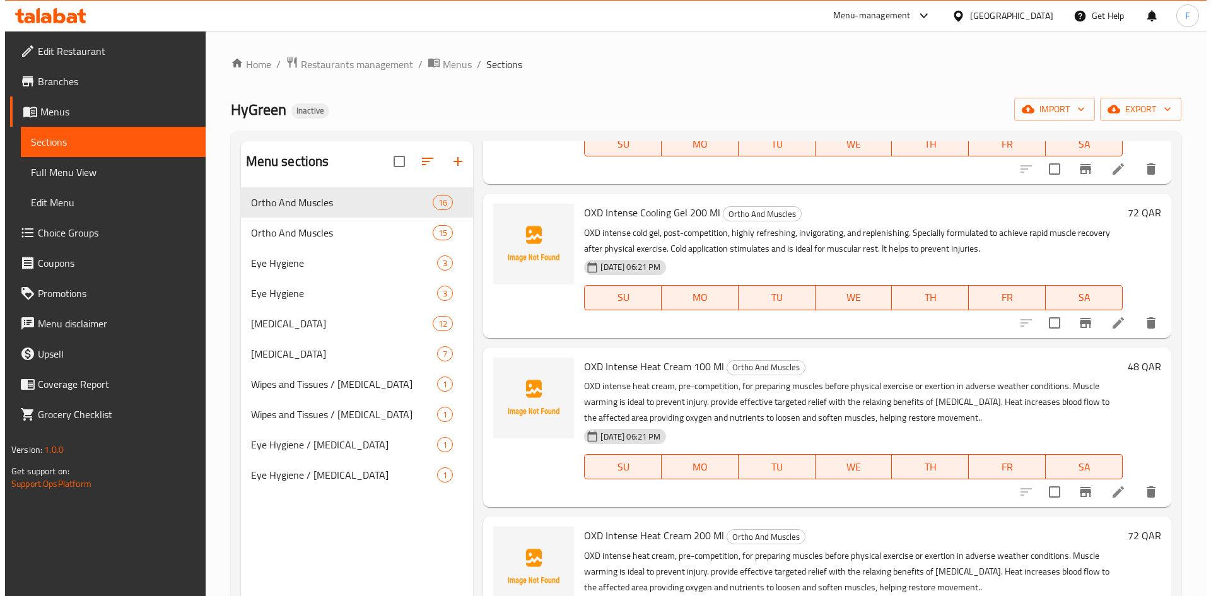
scroll to position [0, 0]
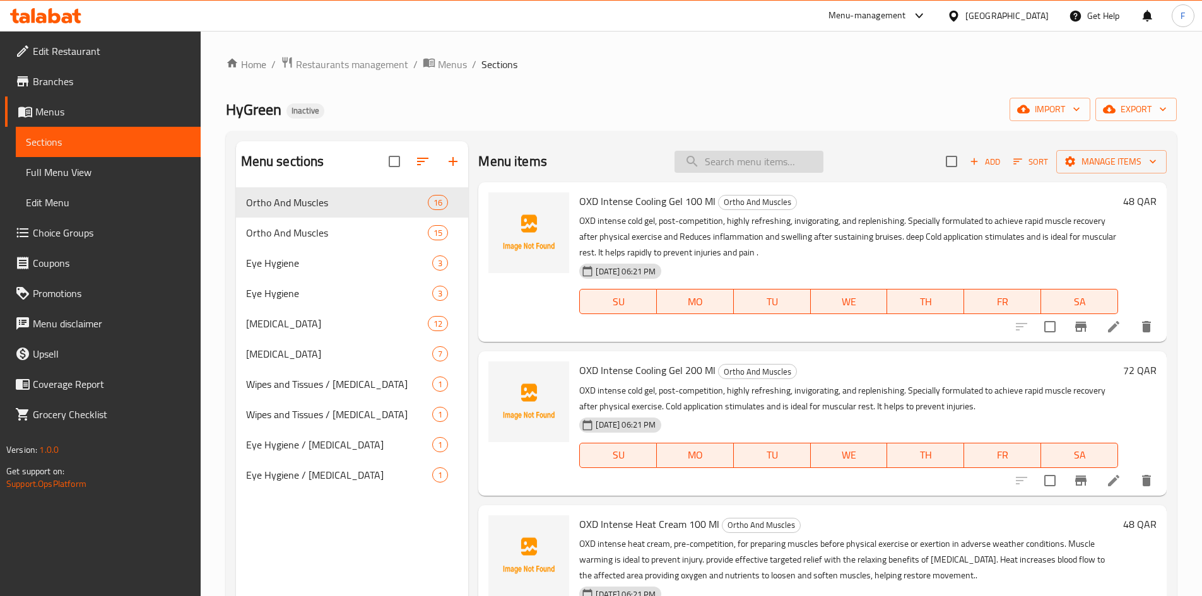
click at [706, 151] on input "search" at bounding box center [748, 162] width 149 height 22
paste input "OXD Reusable"
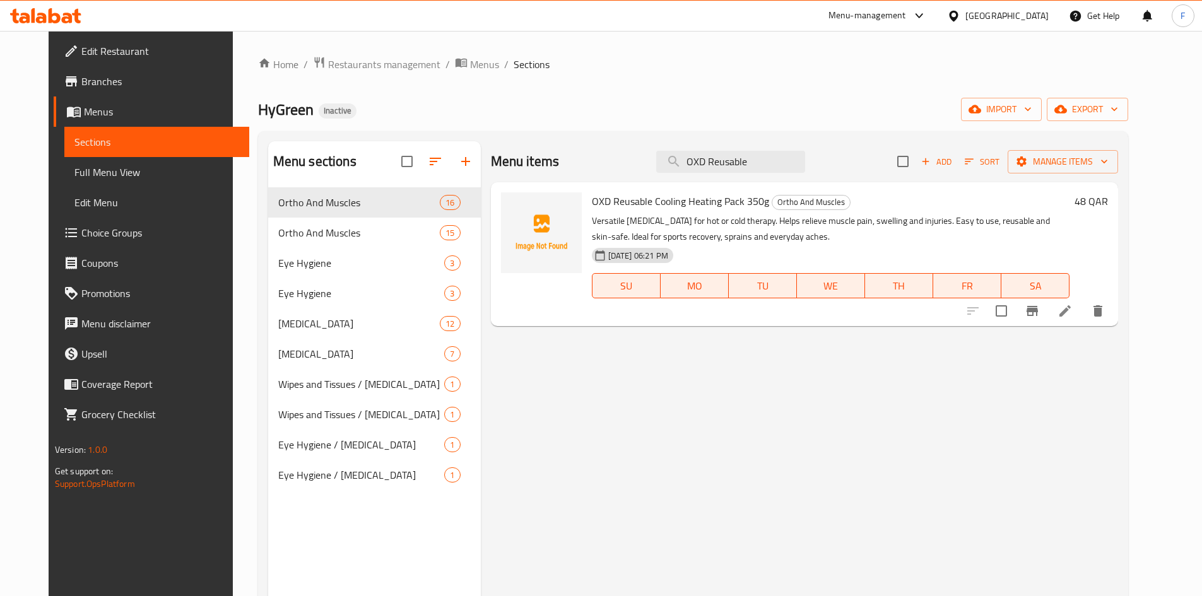
type input "OXD Reusable"
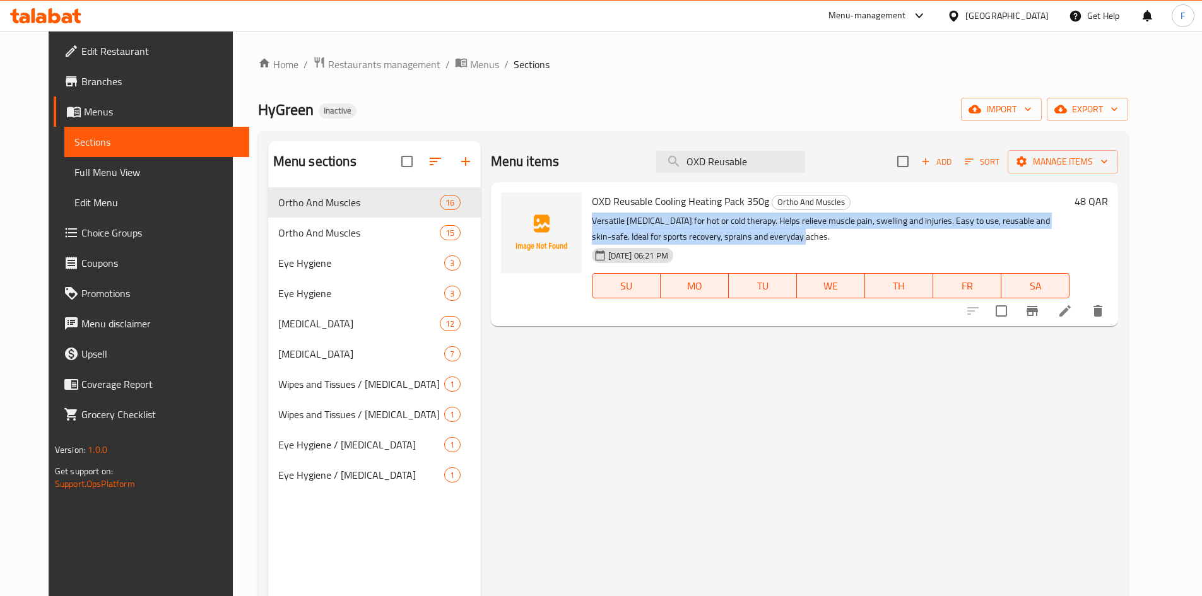
drag, startPoint x: 729, startPoint y: 237, endPoint x: 577, endPoint y: 222, distance: 152.1
click at [587, 222] on div "OXD Reusable Cooling Heating Pack 350g Ortho And Muscles Versatile gel pack for…" at bounding box center [831, 254] width 488 height 134
click at [1101, 158] on span "Manage items" at bounding box center [1062, 162] width 90 height 16
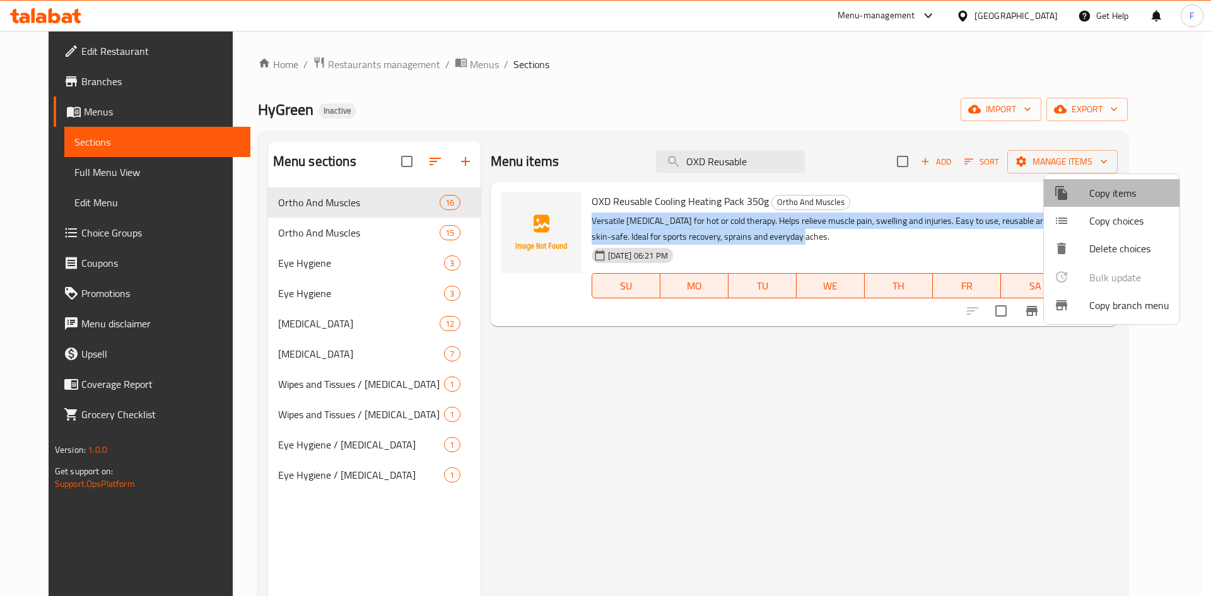
click at [1102, 195] on span "Copy items" at bounding box center [1129, 192] width 80 height 15
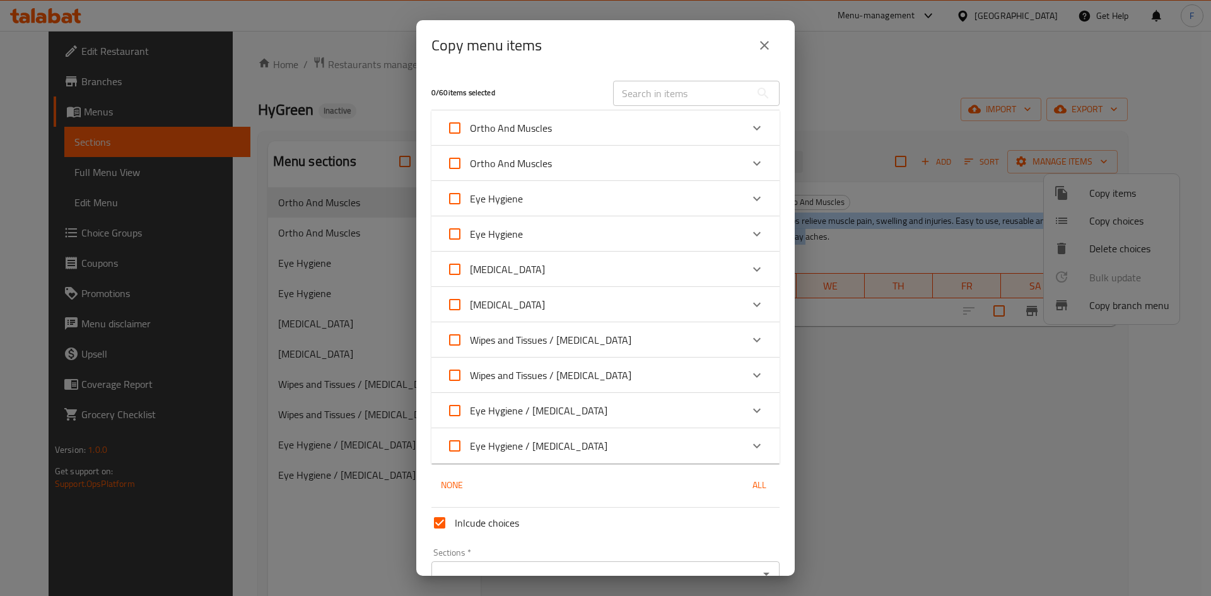
click at [749, 126] on icon "Expand" at bounding box center [756, 127] width 15 height 15
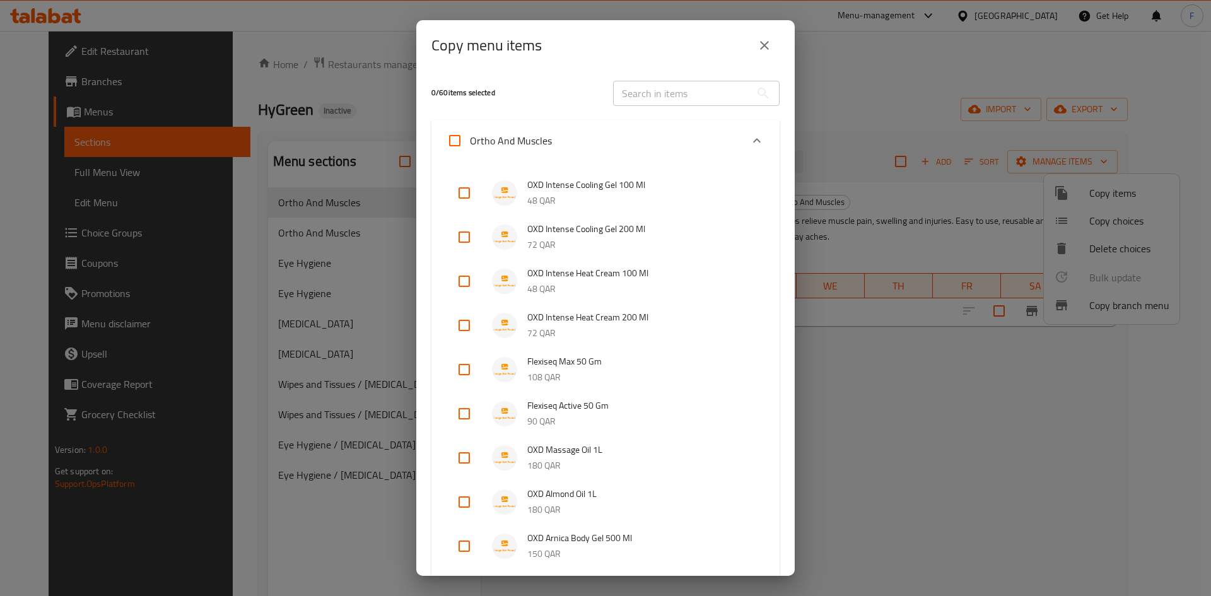
click at [698, 104] on input "text" at bounding box center [682, 93] width 138 height 25
paste input "OXD Reusable"
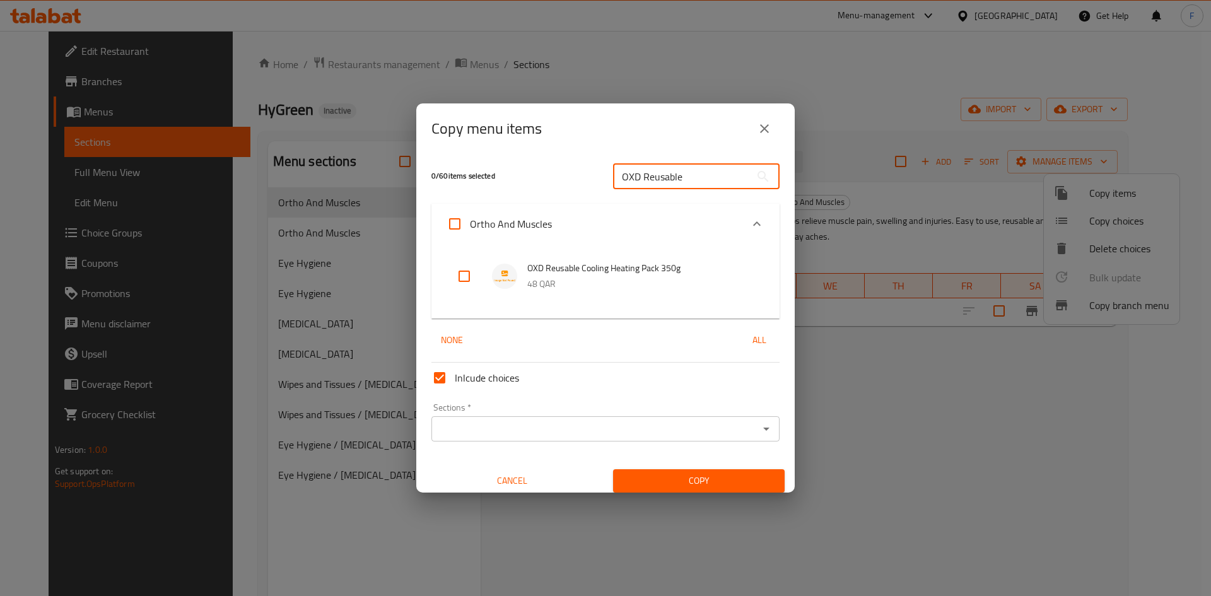
type input "OXD Reusable"
click at [469, 275] on input "checkbox" at bounding box center [464, 276] width 30 height 30
checkbox input "true"
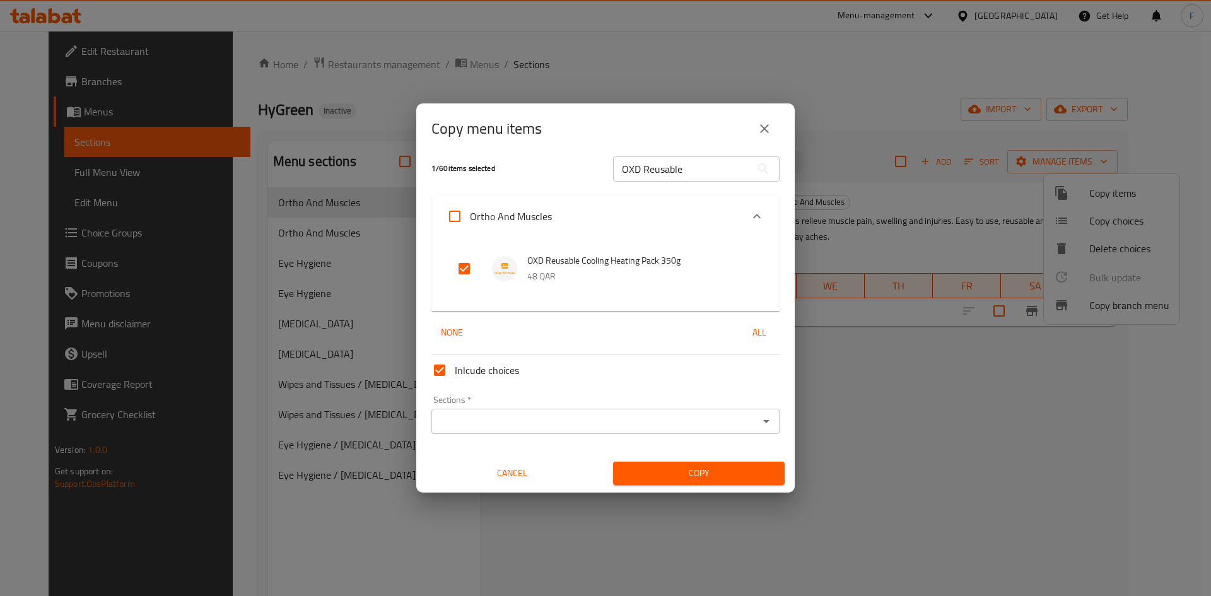
click at [573, 418] on input "Sections   *" at bounding box center [595, 422] width 320 height 18
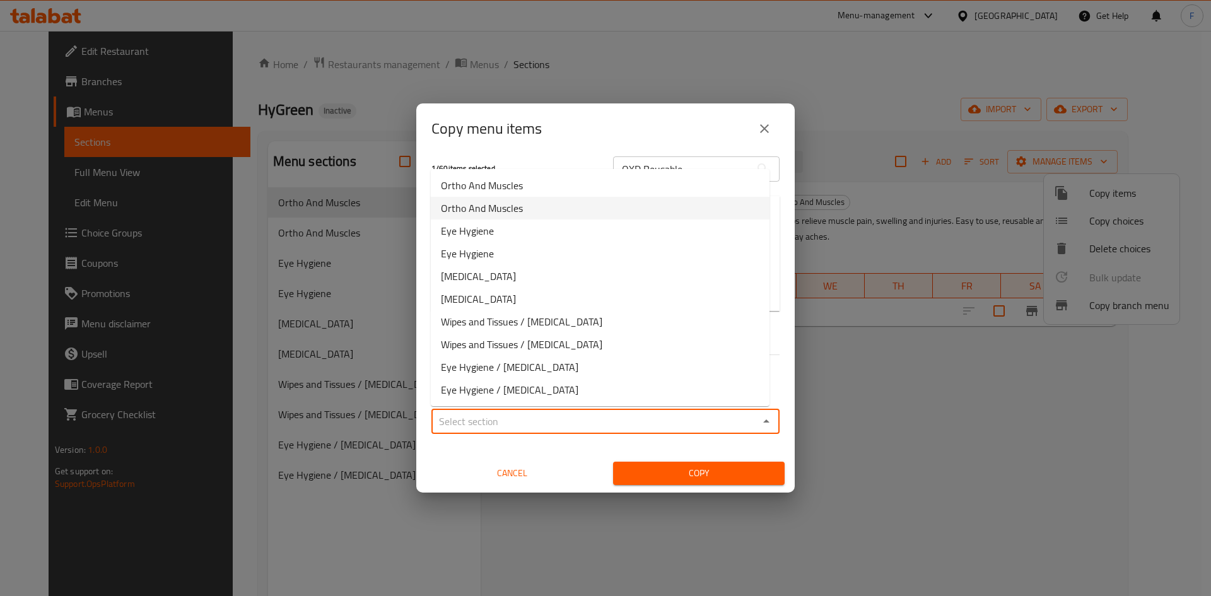
click at [508, 210] on span "Ortho And Muscles" at bounding box center [482, 208] width 82 height 15
type input "Ortho And Muscles"
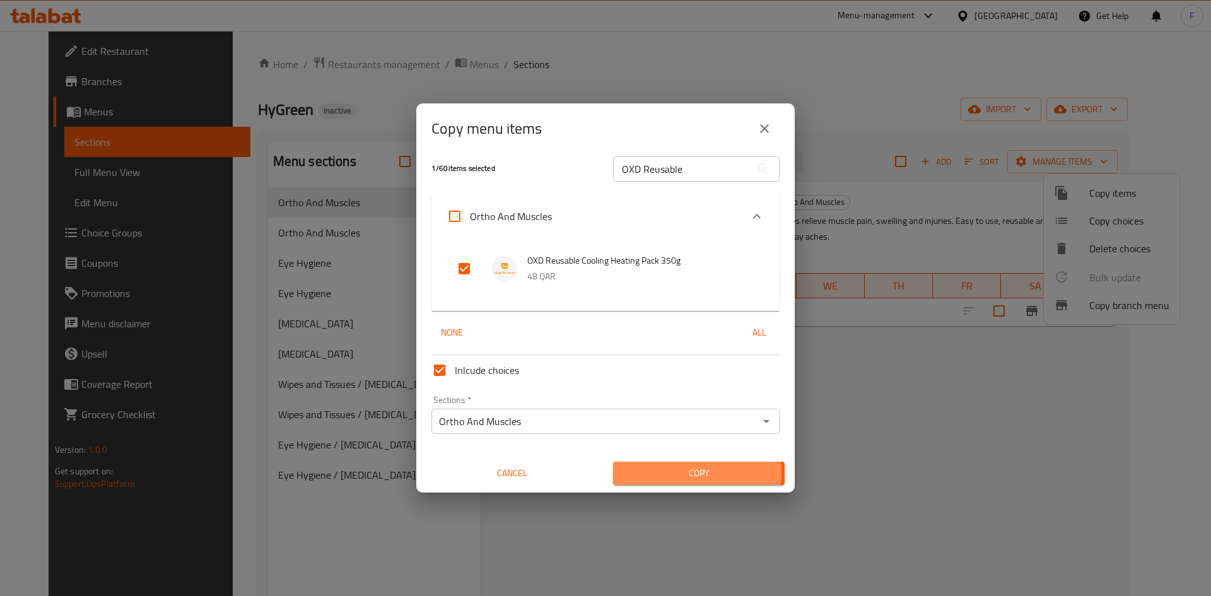
click at [664, 473] on span "Copy" at bounding box center [698, 474] width 151 height 16
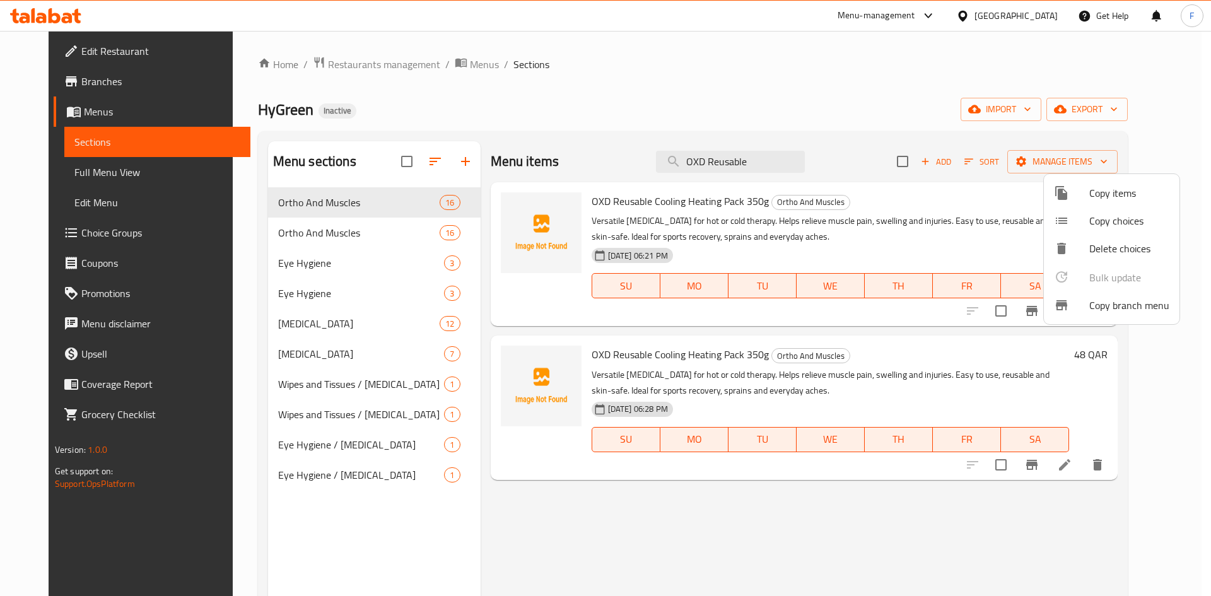
click at [381, 234] on div at bounding box center [605, 298] width 1211 height 596
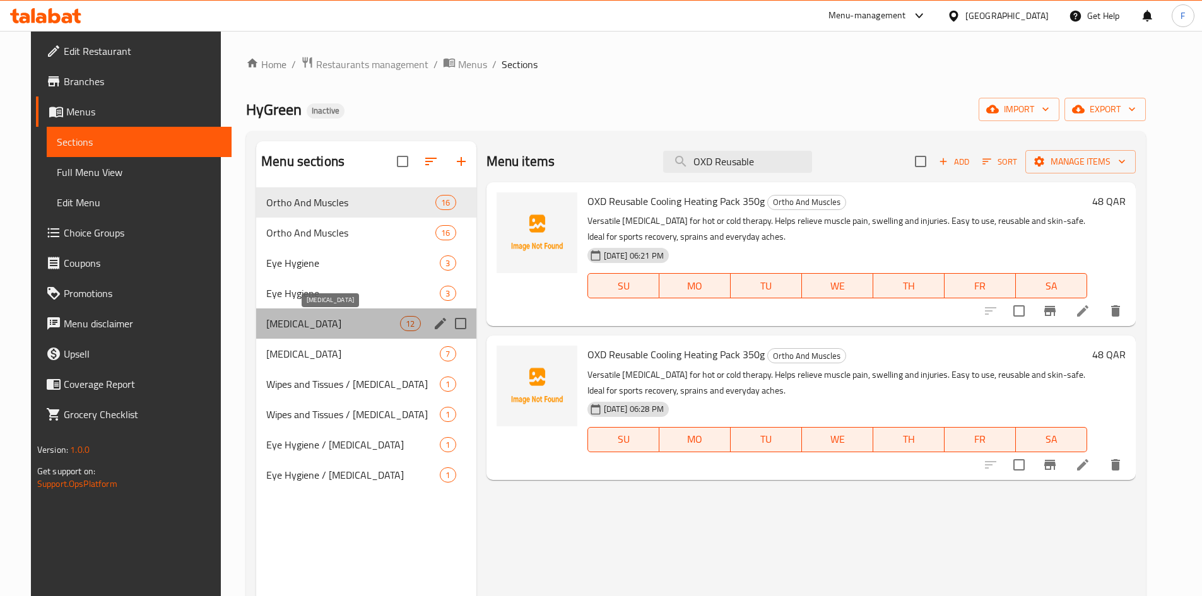
click at [315, 321] on span "[MEDICAL_DATA]" at bounding box center [333, 323] width 134 height 15
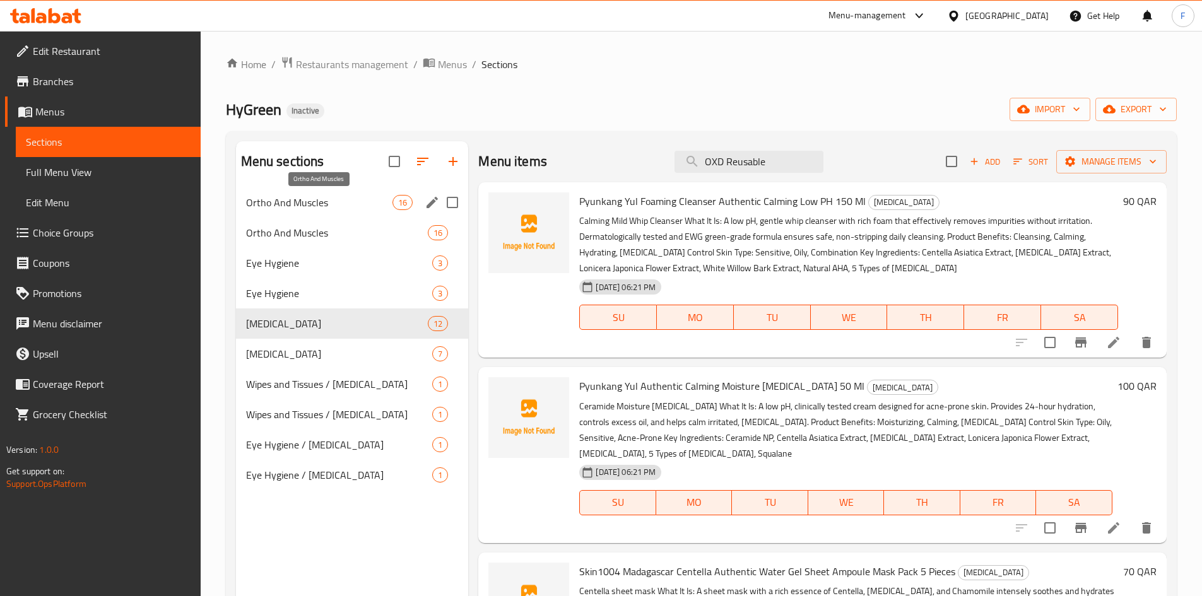
click at [359, 198] on span "Ortho And Muscles" at bounding box center [319, 202] width 147 height 15
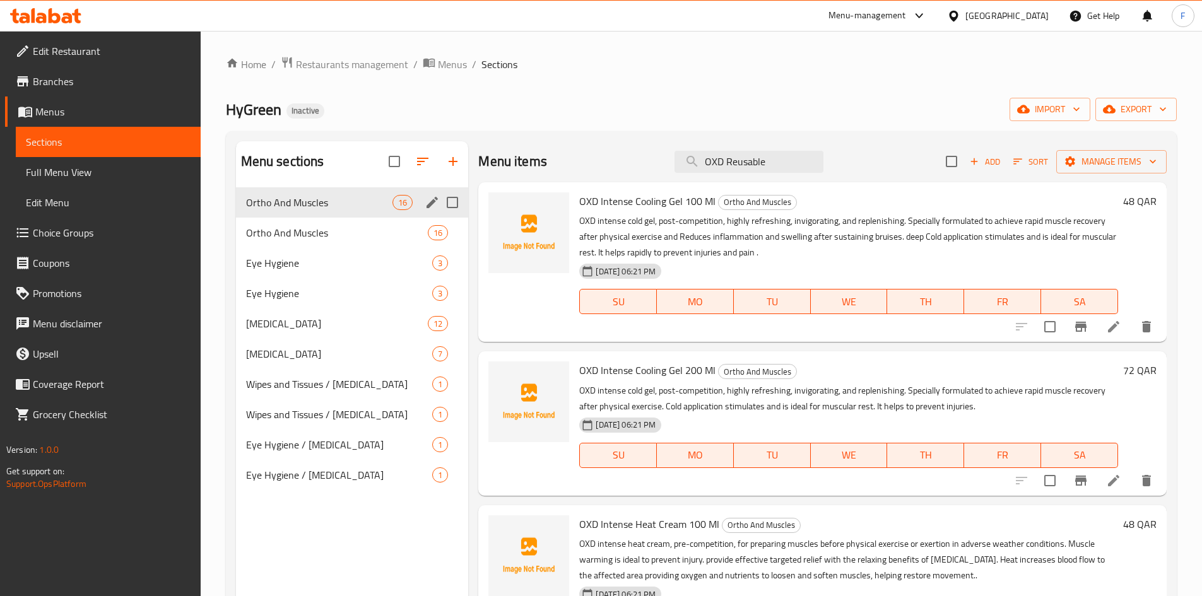
click at [456, 208] on input "Menu sections" at bounding box center [452, 202] width 26 height 26
checkbox input "true"
click at [417, 161] on icon "button" at bounding box center [422, 161] width 15 height 15
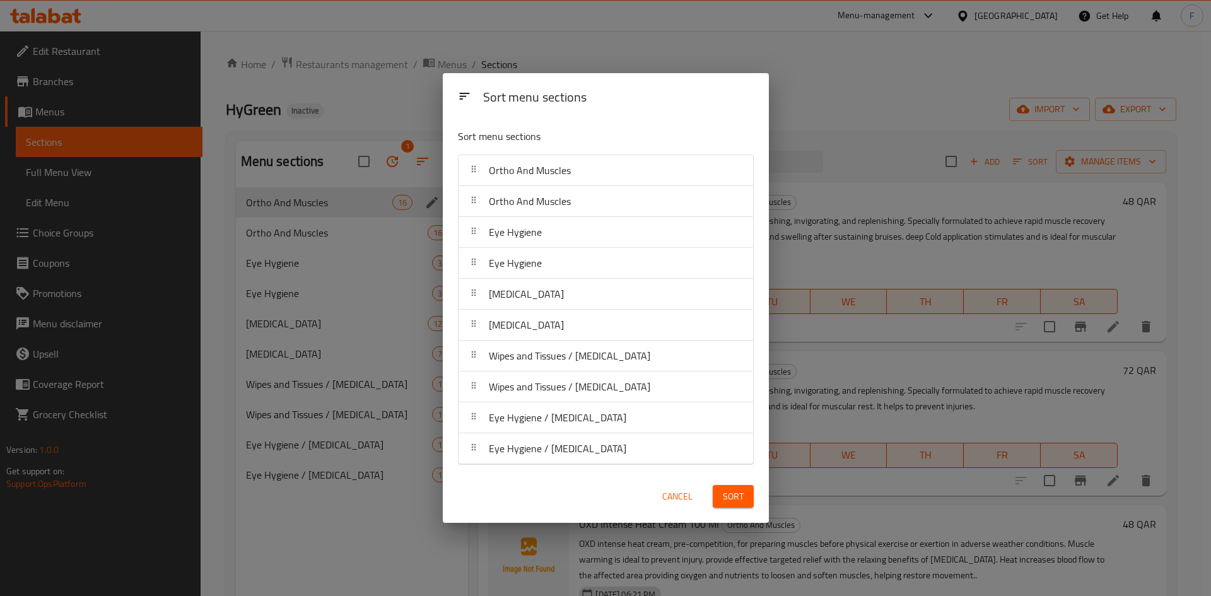
click at [659, 496] on button "Cancel" at bounding box center [677, 496] width 40 height 23
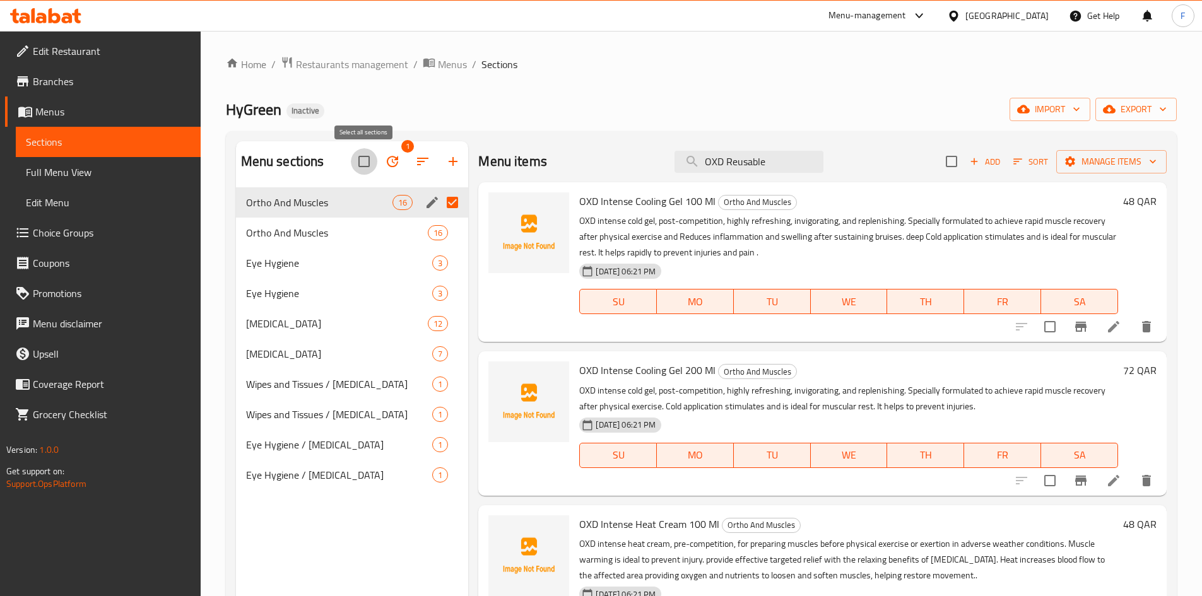
click at [356, 161] on input "checkbox" at bounding box center [364, 161] width 26 height 26
checkbox input "false"
click at [447, 199] on input "Menu sections" at bounding box center [452, 202] width 26 height 26
checkbox input "true"
click at [397, 161] on icon "button" at bounding box center [392, 161] width 15 height 15
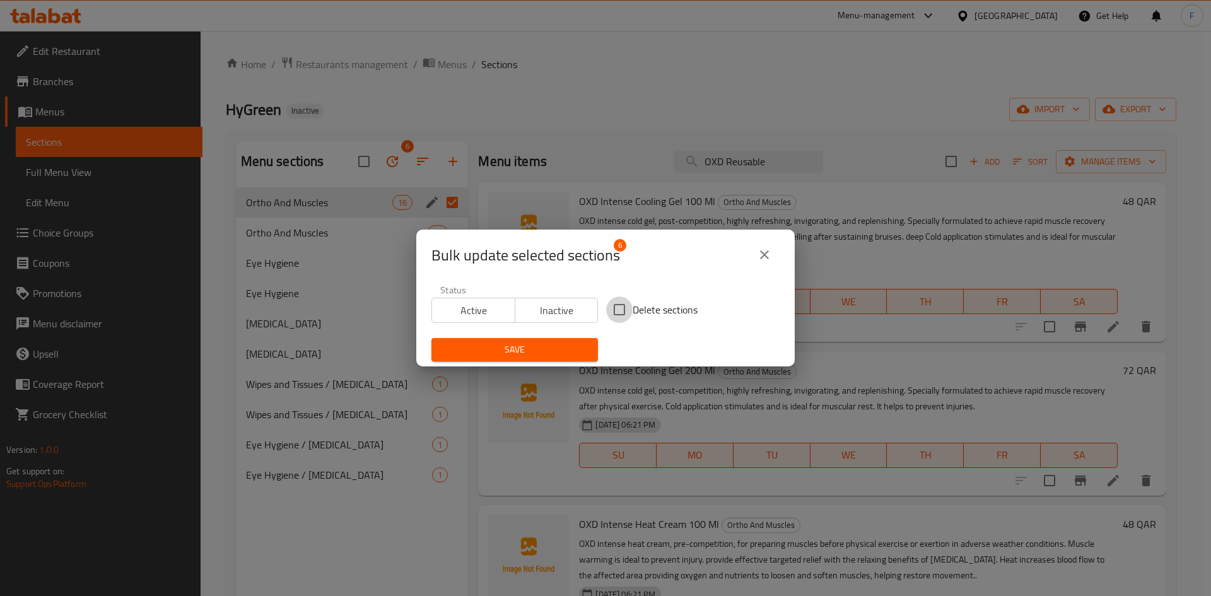
click at [617, 304] on input "Delete sections" at bounding box center [619, 309] width 26 height 26
checkbox input "true"
click at [561, 347] on span "Save" at bounding box center [515, 350] width 146 height 16
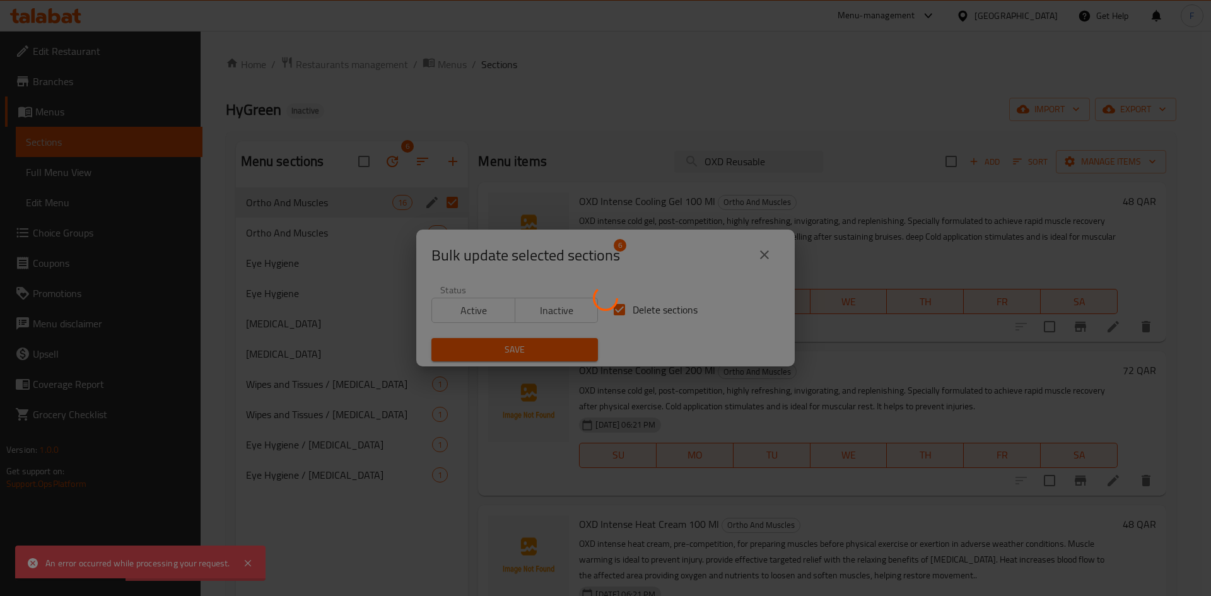
click at [756, 254] on div at bounding box center [605, 298] width 1211 height 596
click at [768, 259] on div at bounding box center [605, 298] width 1211 height 596
click at [766, 254] on div at bounding box center [605, 298] width 1211 height 596
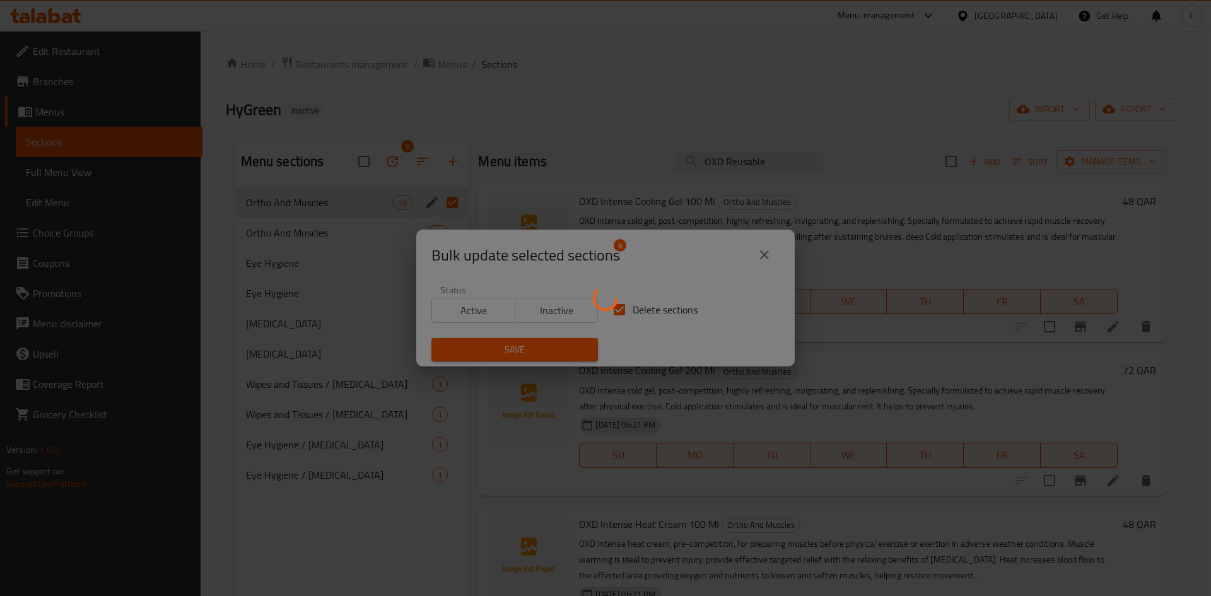
click at [559, 351] on div at bounding box center [605, 298] width 1211 height 596
click at [763, 254] on div at bounding box center [605, 298] width 1211 height 596
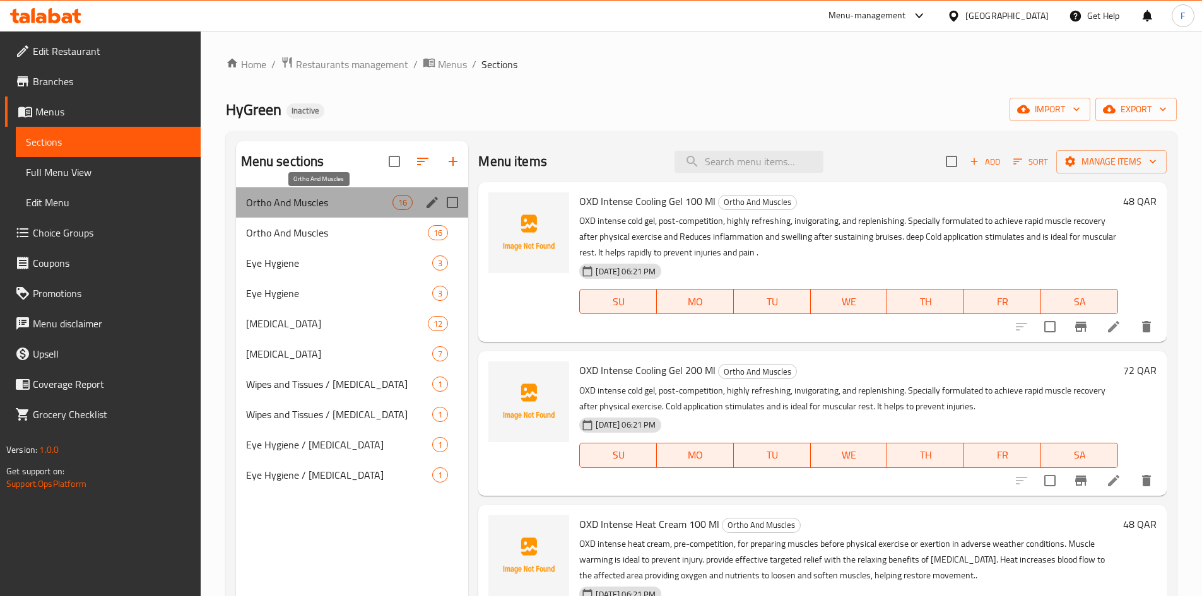
click at [353, 203] on span "Ortho And Muscles" at bounding box center [319, 202] width 147 height 15
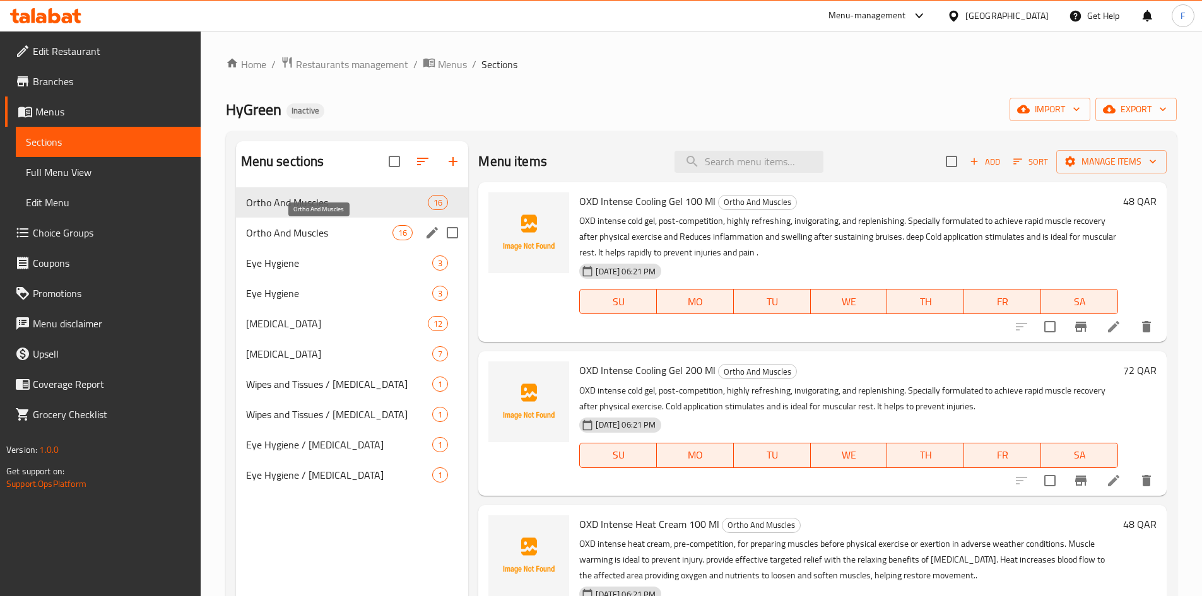
click at [355, 230] on span "Ortho And Muscles" at bounding box center [319, 232] width 147 height 15
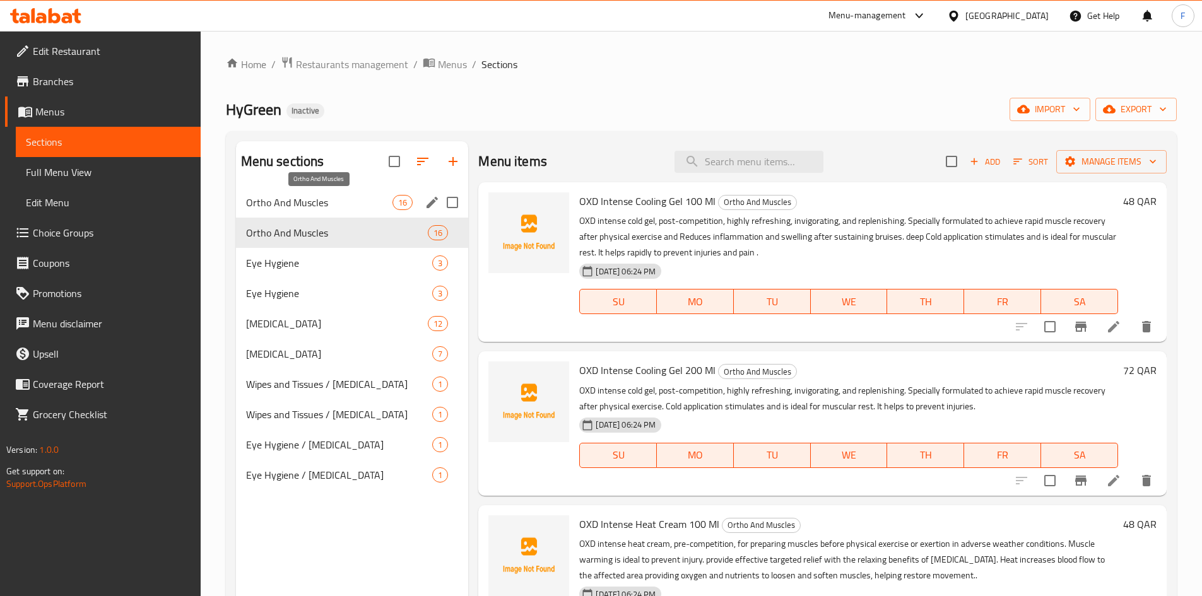
click at [373, 208] on span "Ortho And Muscles" at bounding box center [319, 202] width 147 height 15
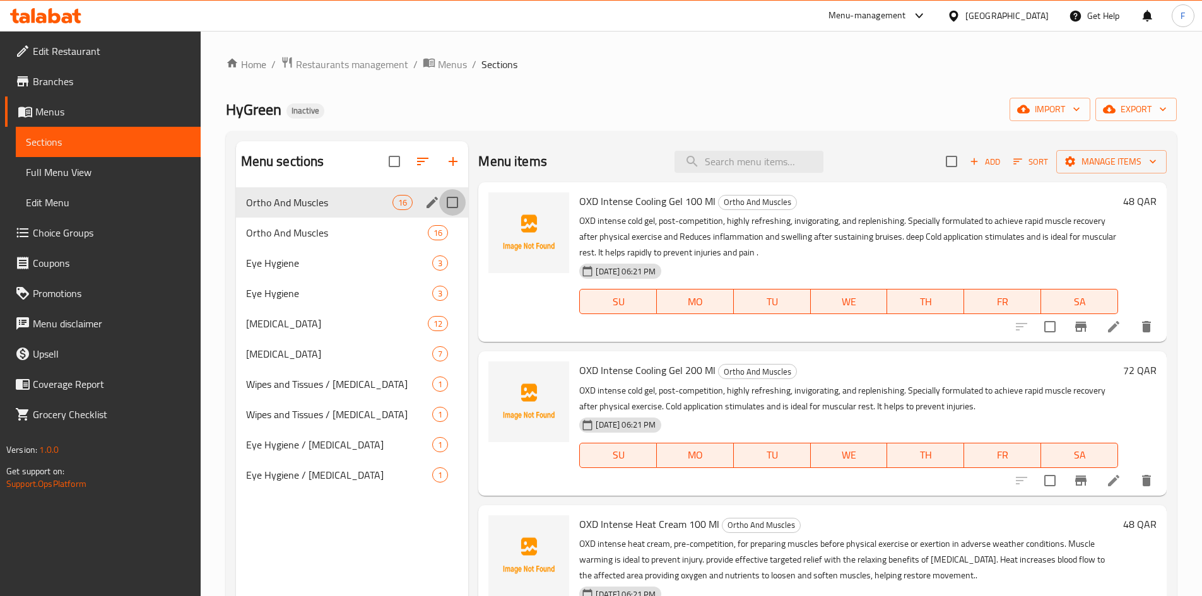
click at [454, 204] on input "Menu sections" at bounding box center [452, 202] width 26 height 26
checkbox input "true"
click at [393, 161] on icon "button" at bounding box center [392, 161] width 15 height 15
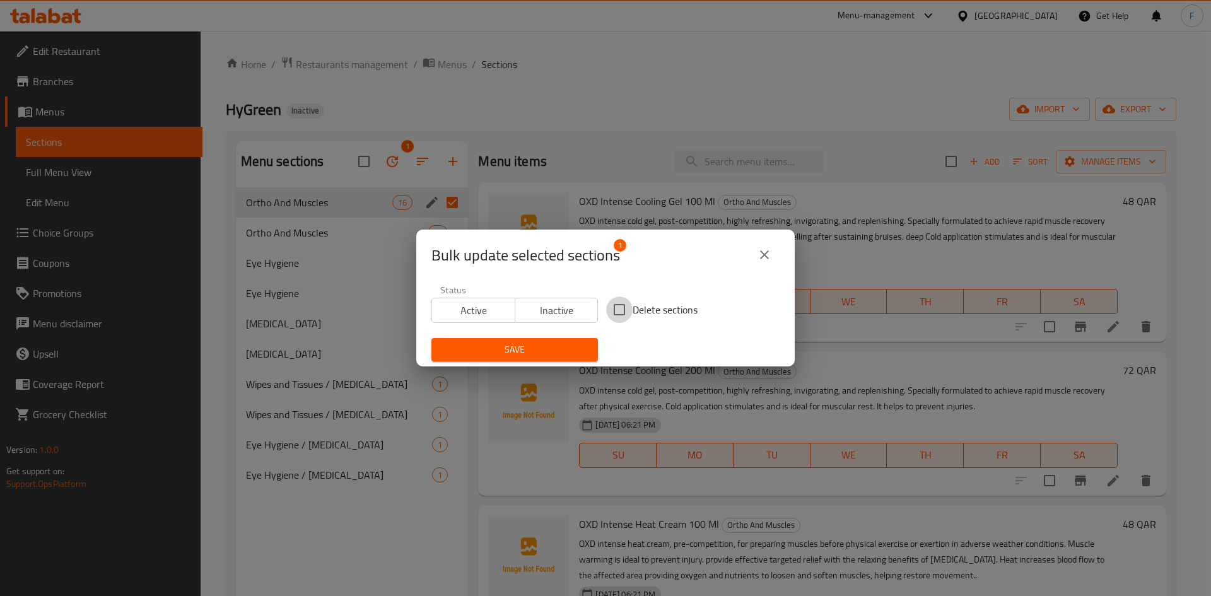
click at [619, 304] on input "Delete sections" at bounding box center [619, 309] width 26 height 26
checkbox input "true"
click at [566, 348] on span "Save" at bounding box center [515, 350] width 146 height 16
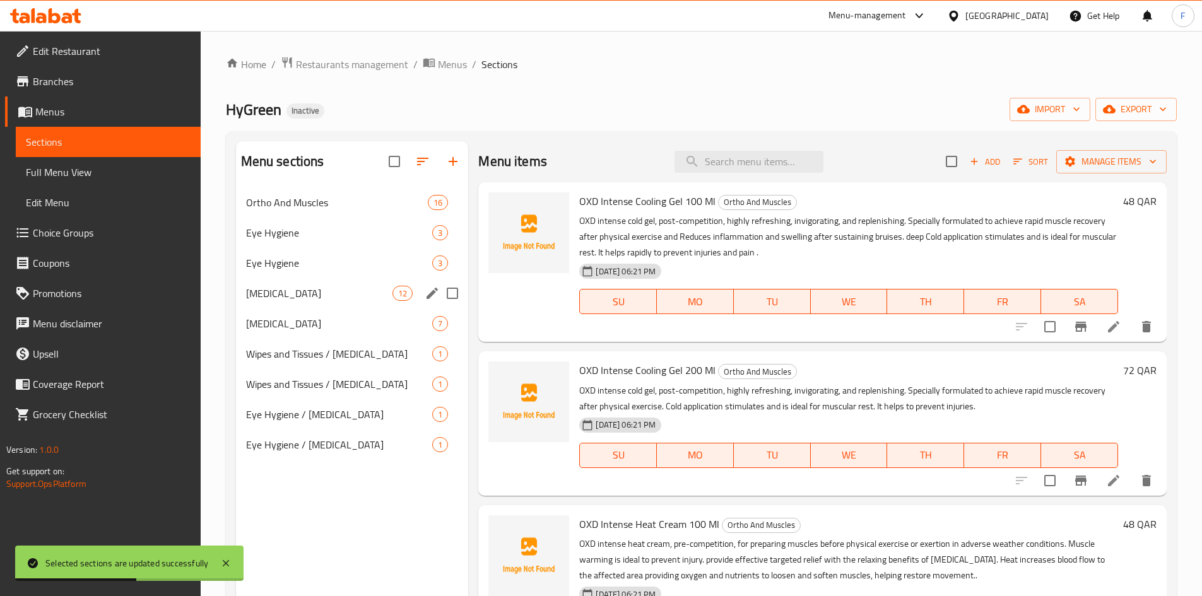
click at [366, 284] on div "[MEDICAL_DATA] 12" at bounding box center [352, 293] width 233 height 30
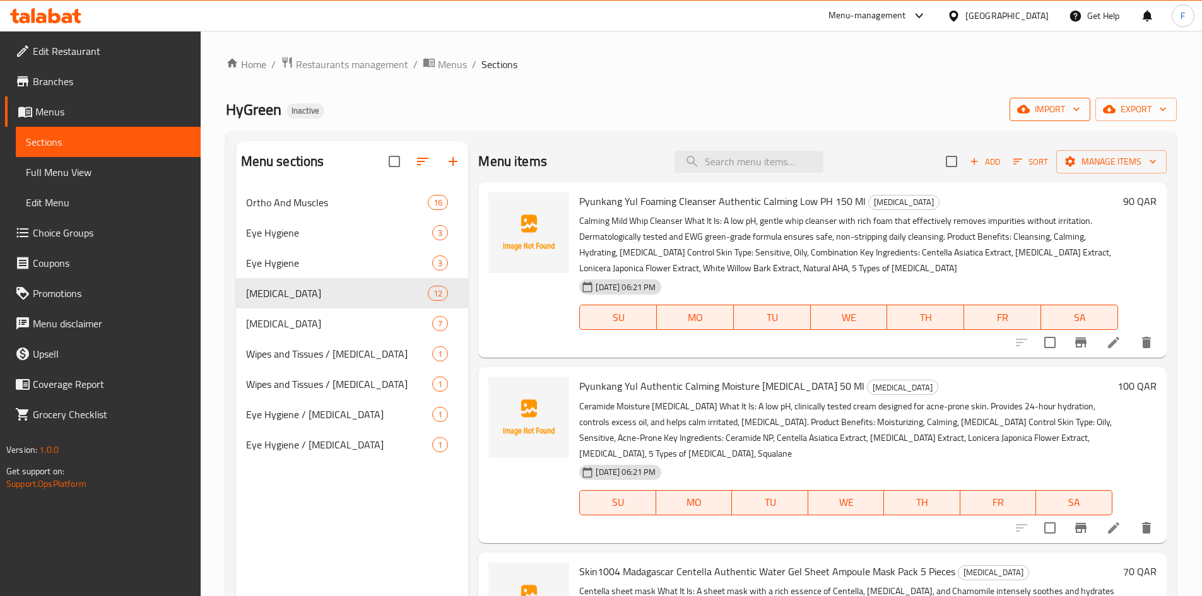
click at [1058, 115] on span "import" at bounding box center [1049, 110] width 61 height 16
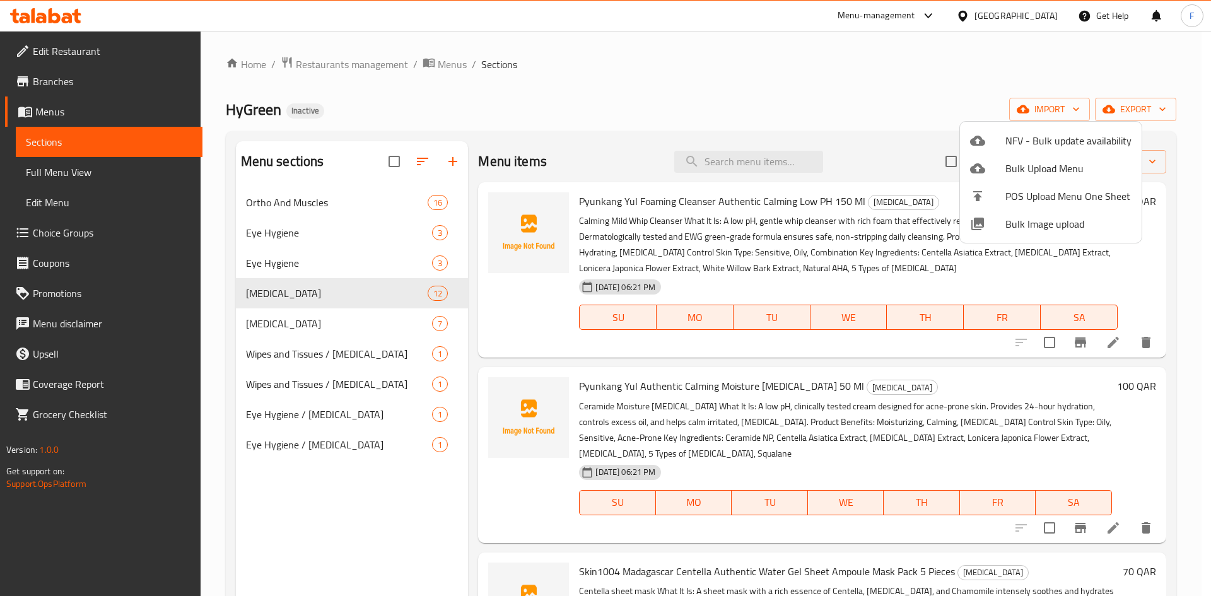
click at [899, 110] on div at bounding box center [605, 298] width 1211 height 596
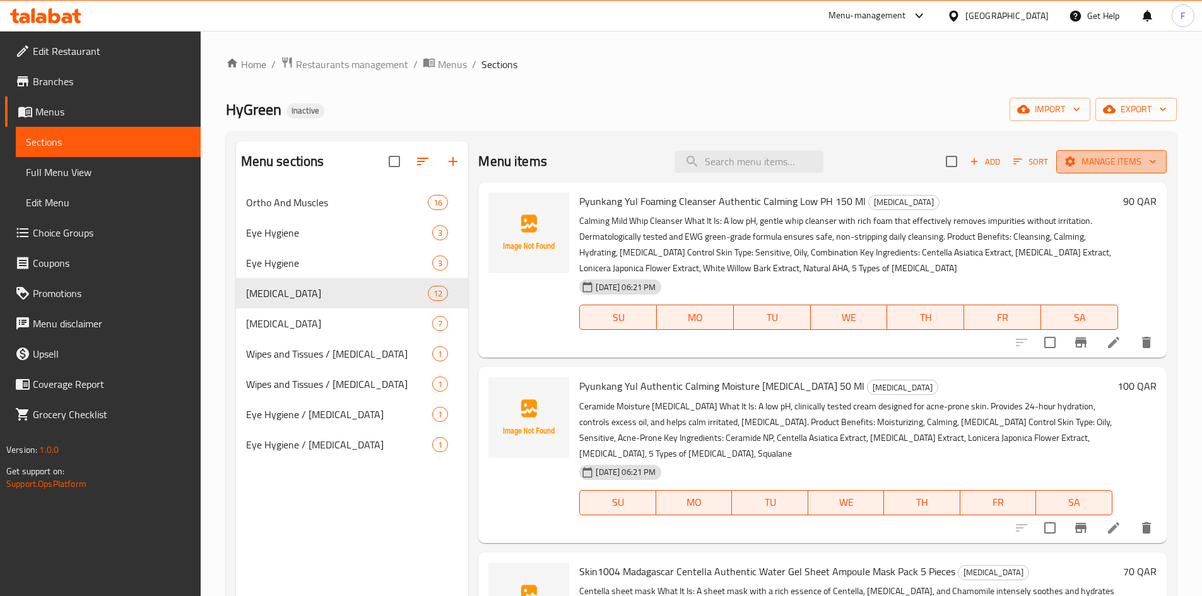
click at [1070, 158] on span "Manage items" at bounding box center [1111, 162] width 90 height 16
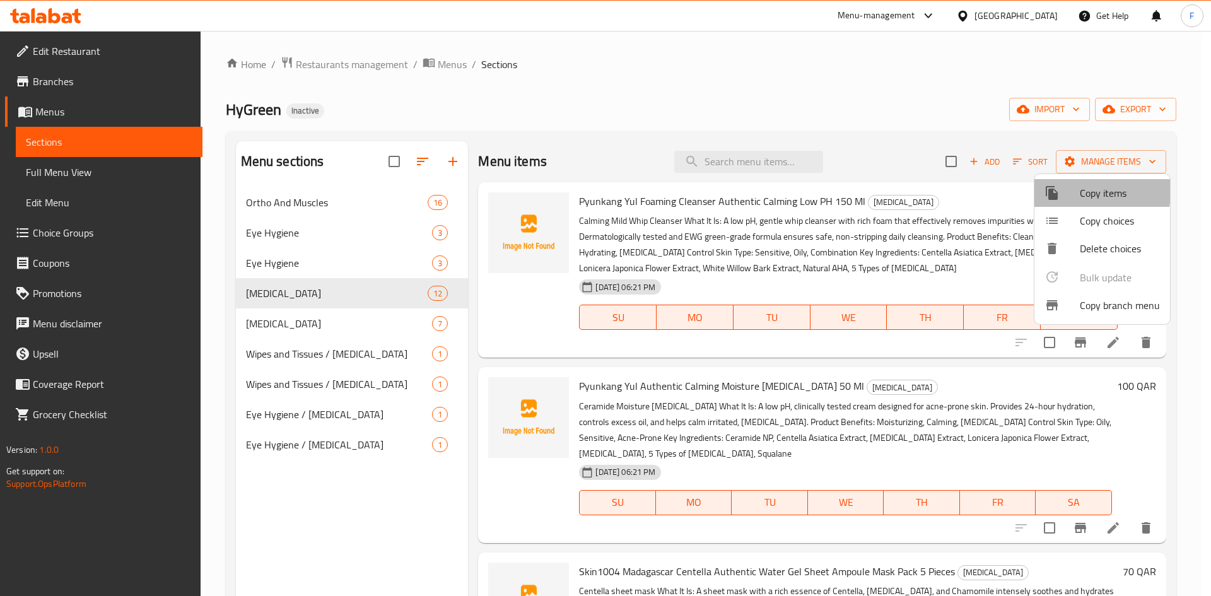
click at [1079, 192] on div at bounding box center [1062, 192] width 35 height 15
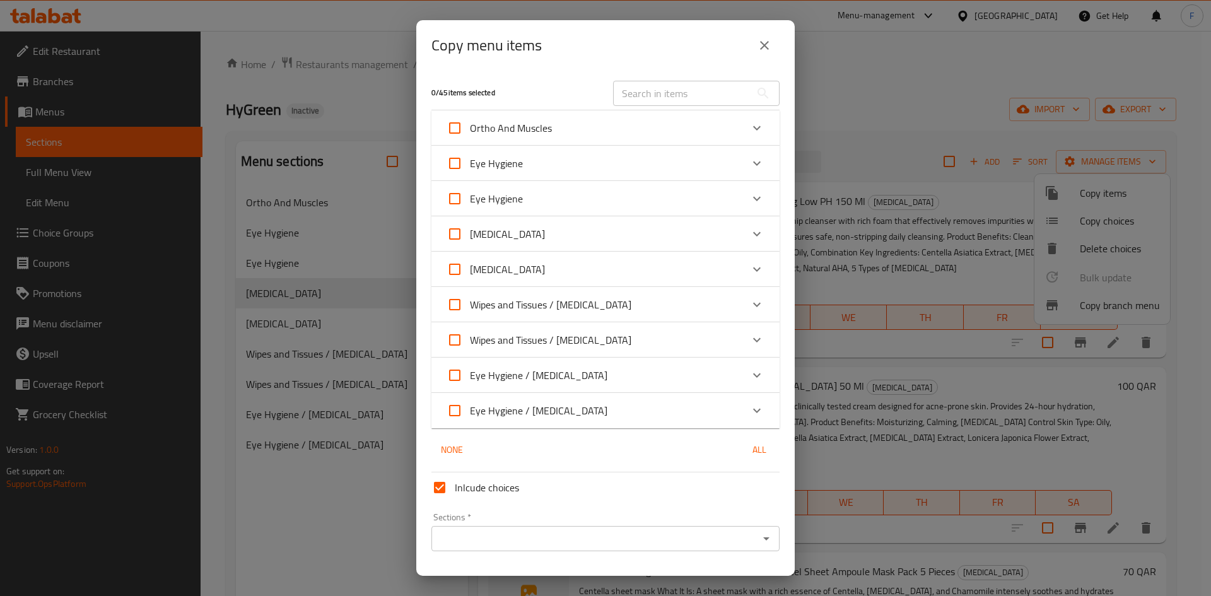
click at [561, 238] on div "[MEDICAL_DATA]" at bounding box center [594, 234] width 295 height 30
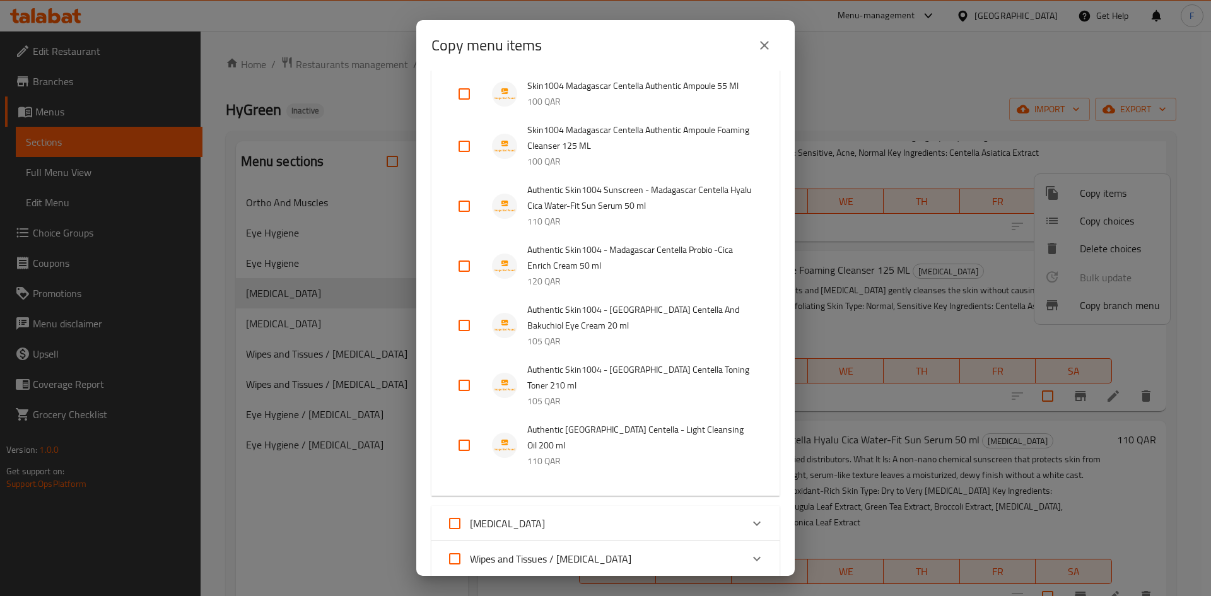
scroll to position [442, 0]
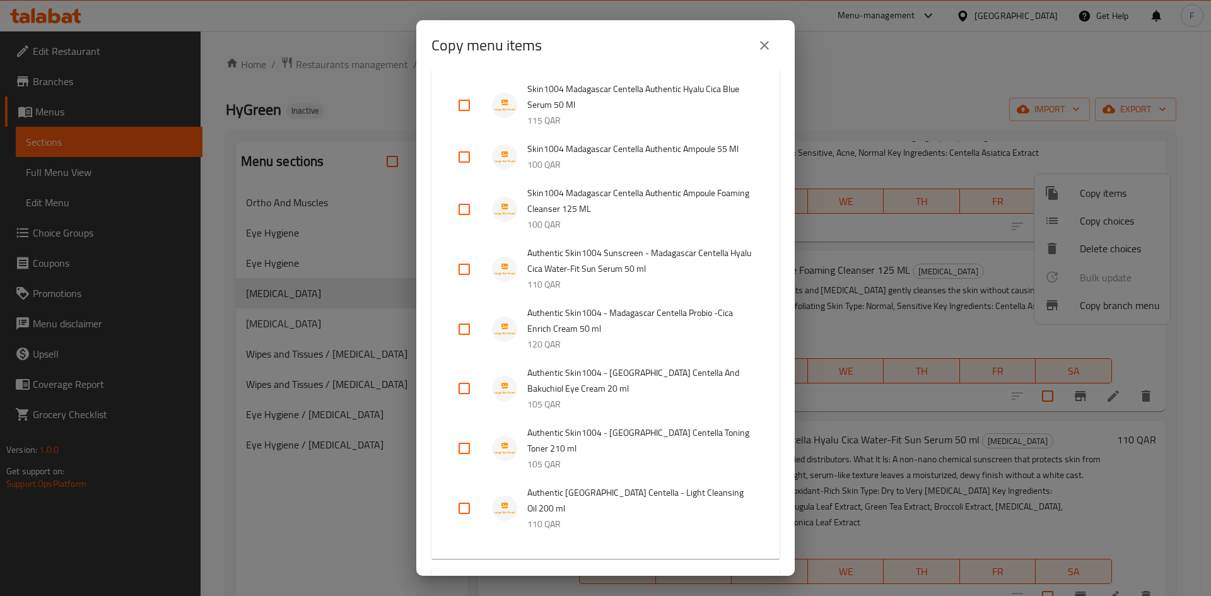
click at [466, 269] on input "checkbox" at bounding box center [464, 269] width 30 height 30
checkbox input "true"
click at [468, 332] on input "checkbox" at bounding box center [464, 329] width 30 height 30
checkbox input "true"
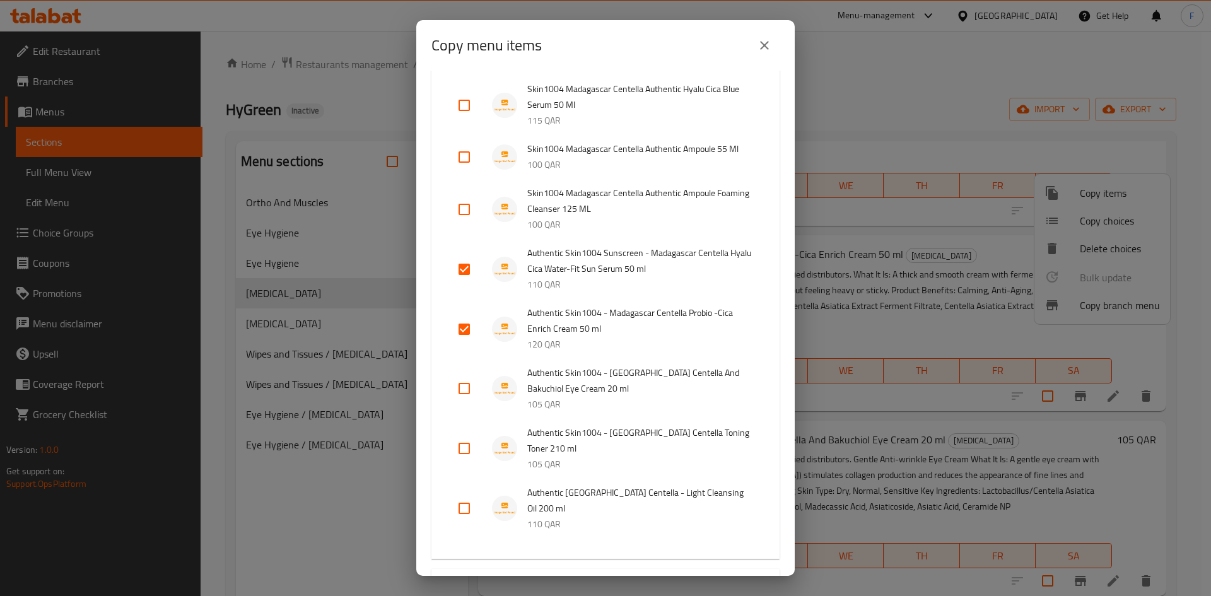
click at [469, 387] on input "checkbox" at bounding box center [464, 388] width 30 height 30
checkbox input "true"
click at [468, 449] on input "checkbox" at bounding box center [464, 448] width 30 height 30
checkbox input "true"
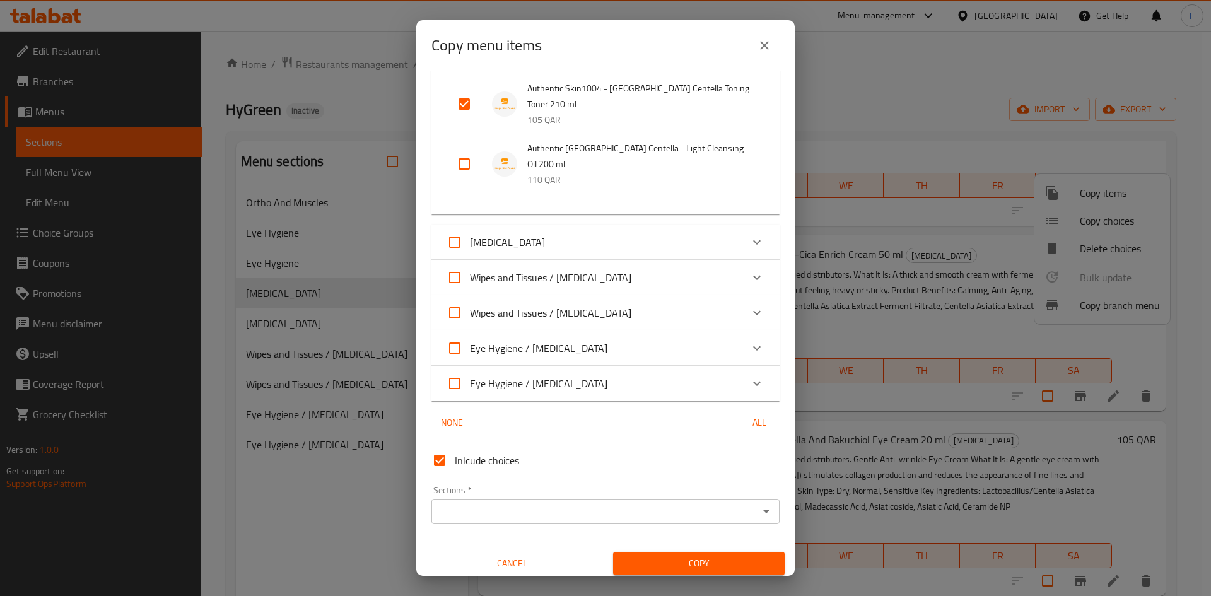
scroll to position [793, 0]
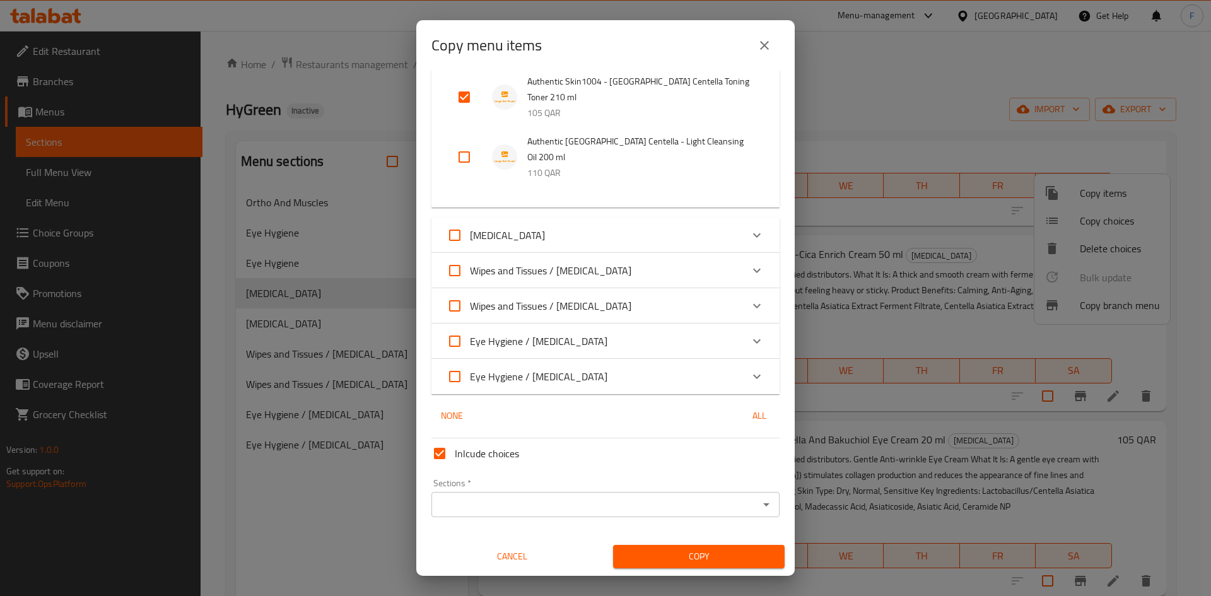
click at [523, 510] on input "Sections   *" at bounding box center [595, 505] width 320 height 18
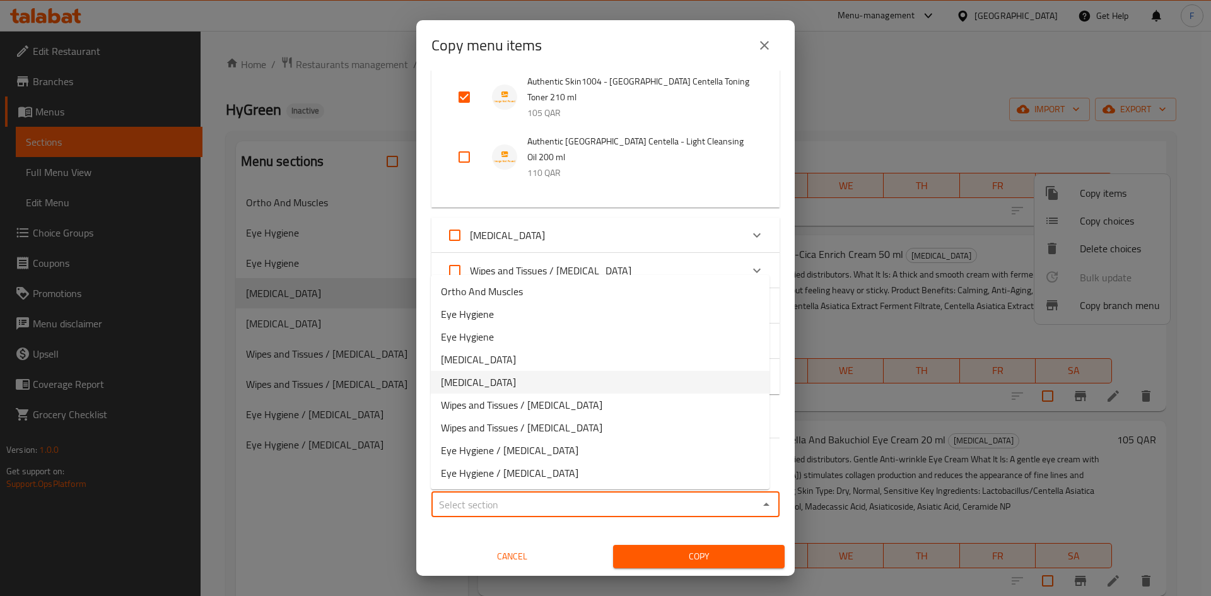
click at [474, 383] on span "[MEDICAL_DATA]" at bounding box center [478, 382] width 75 height 15
type input "[MEDICAL_DATA]"
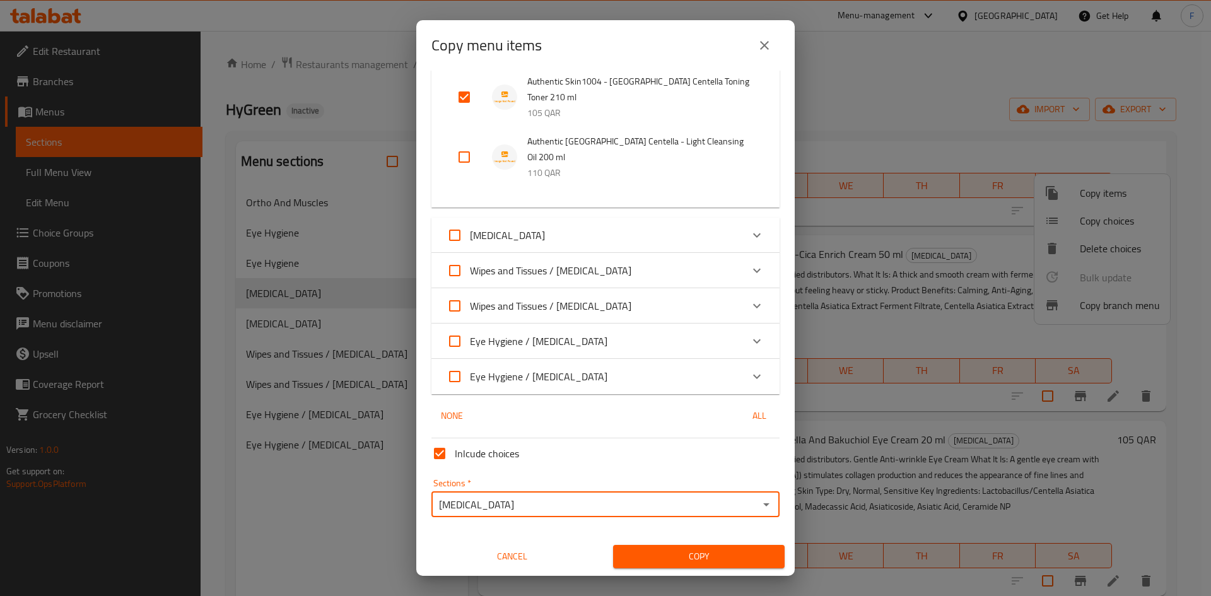
click at [572, 504] on input "[MEDICAL_DATA]" at bounding box center [595, 505] width 320 height 18
click at [759, 505] on icon "Open" at bounding box center [766, 504] width 15 height 15
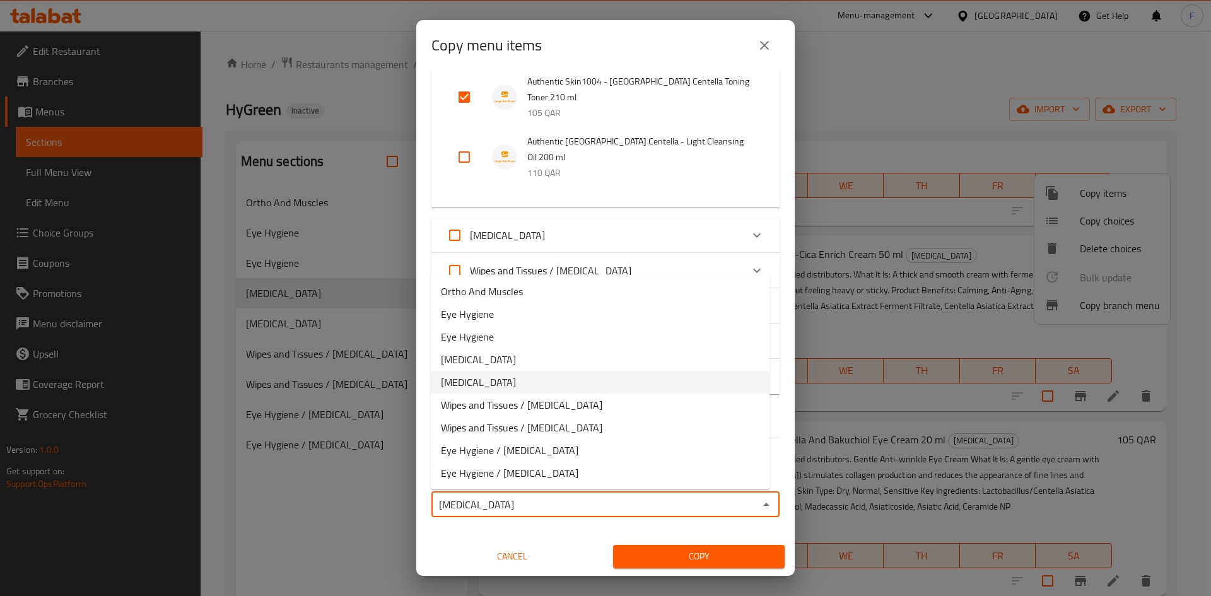
click at [499, 384] on li "[MEDICAL_DATA]" at bounding box center [600, 382] width 339 height 23
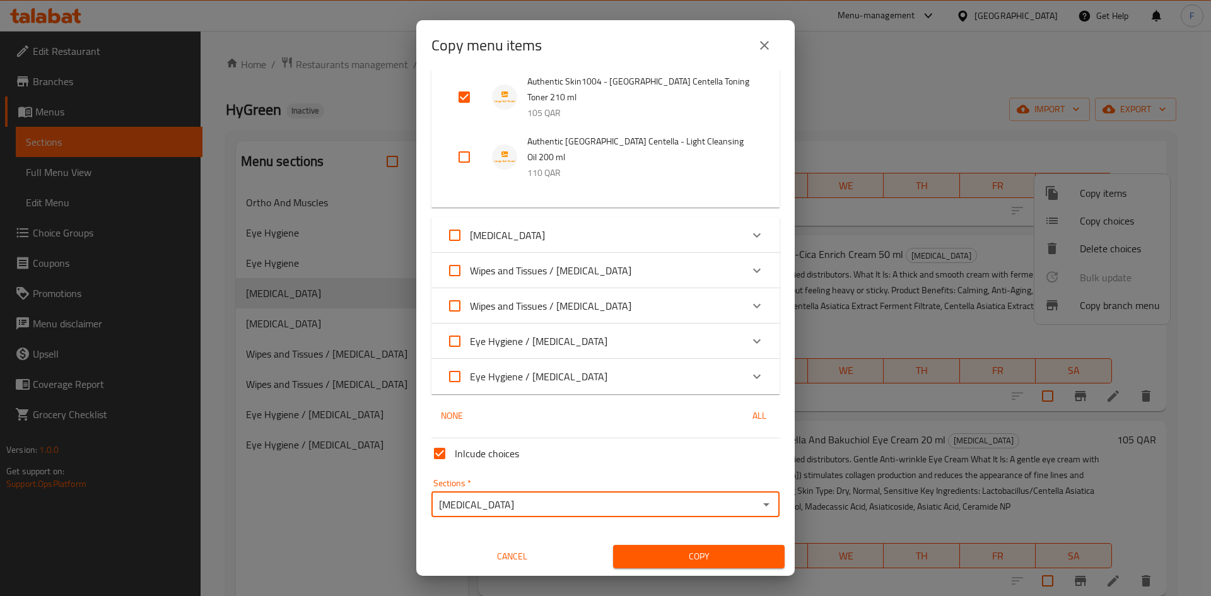
click at [688, 558] on span "Copy" at bounding box center [698, 557] width 151 height 16
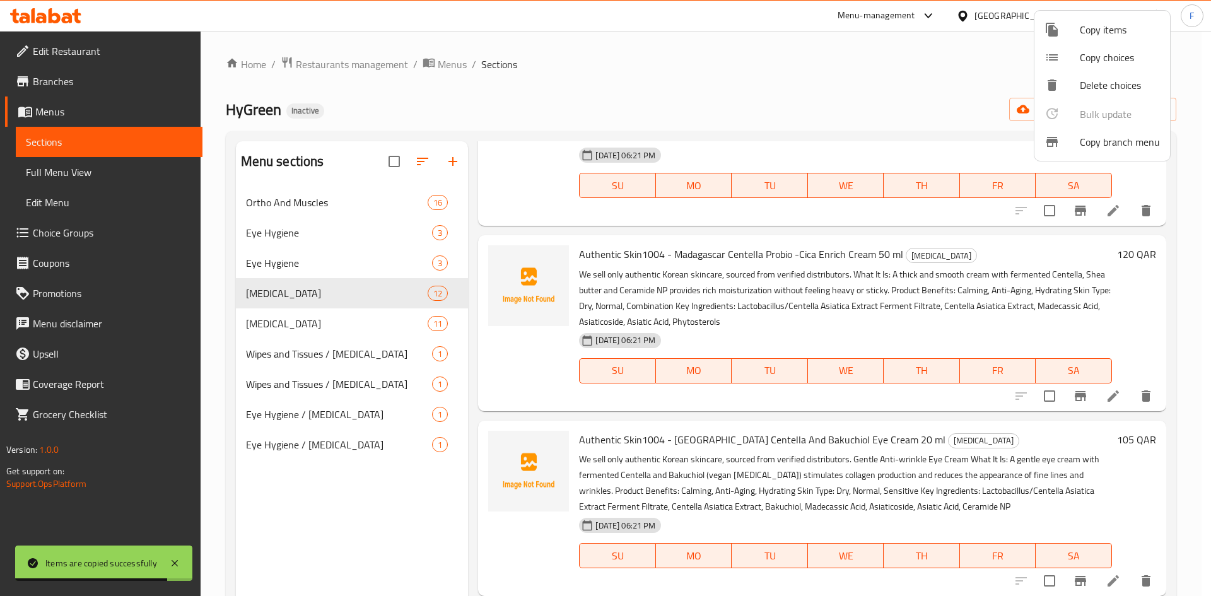
click at [346, 329] on div at bounding box center [605, 298] width 1211 height 596
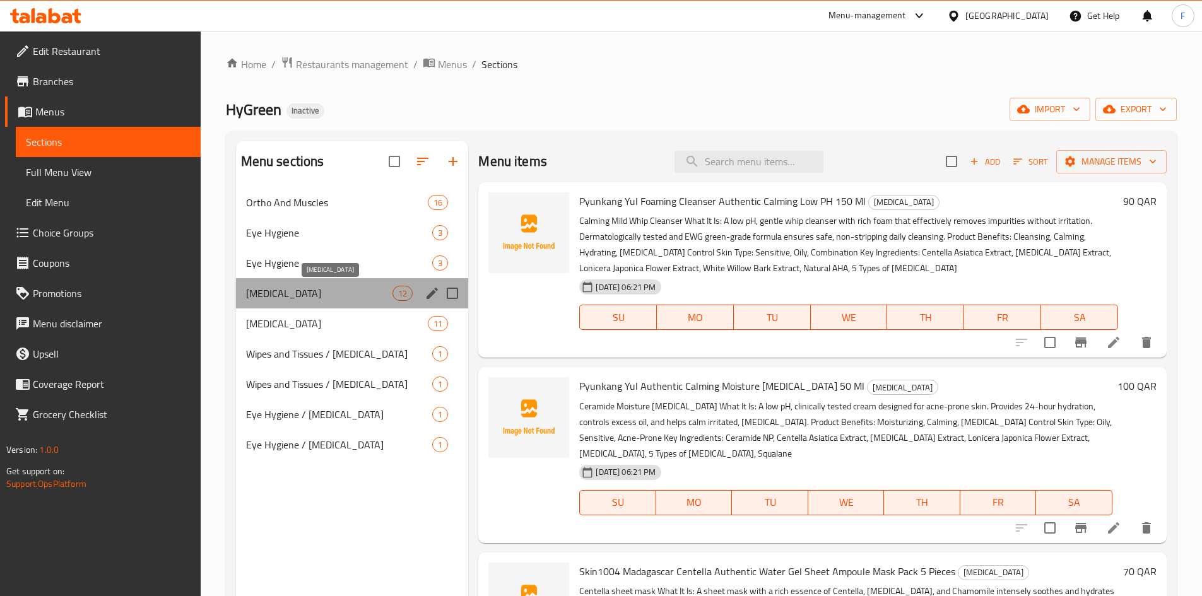
click at [360, 286] on span "[MEDICAL_DATA]" at bounding box center [319, 293] width 147 height 15
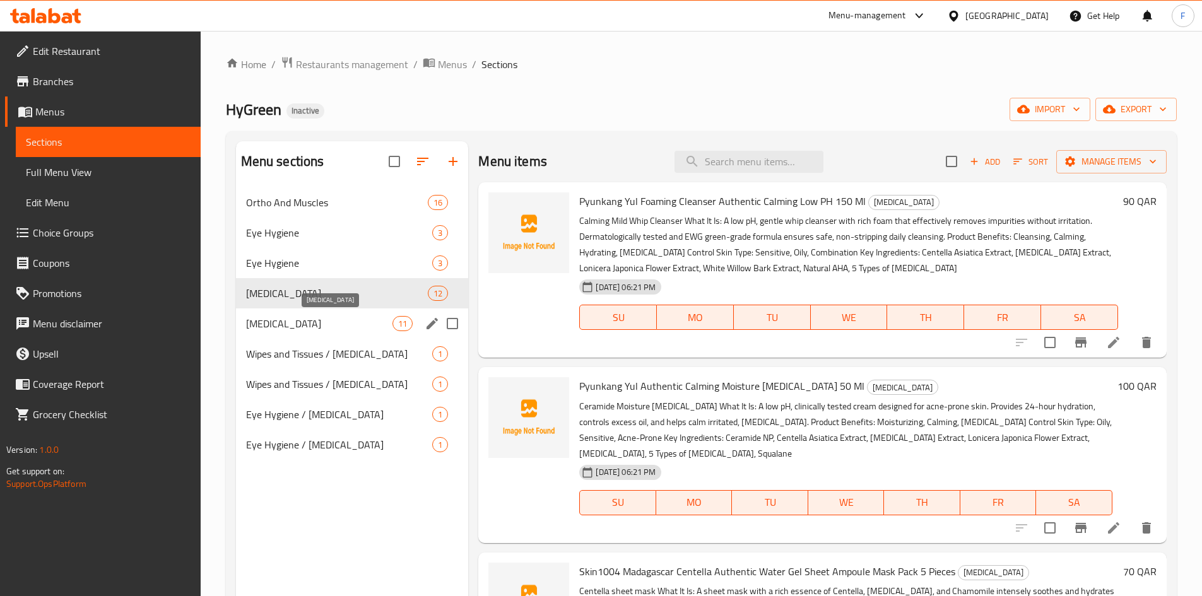
click at [381, 328] on span "[MEDICAL_DATA]" at bounding box center [319, 323] width 147 height 15
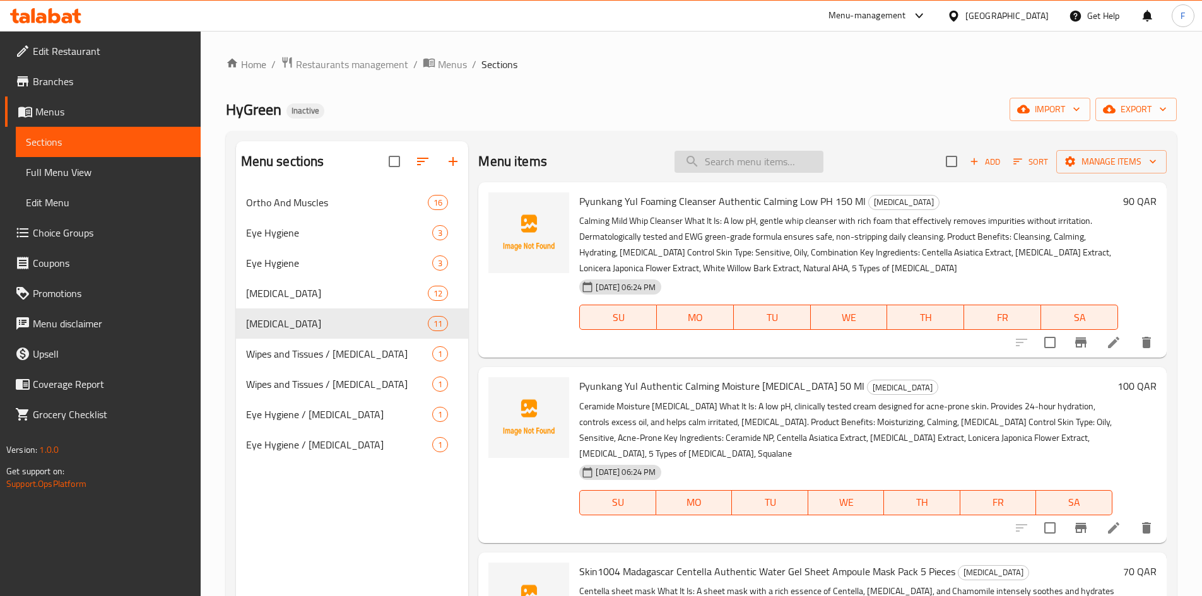
click at [787, 163] on input "search" at bounding box center [748, 162] width 149 height 22
paste input "Toning Toner"
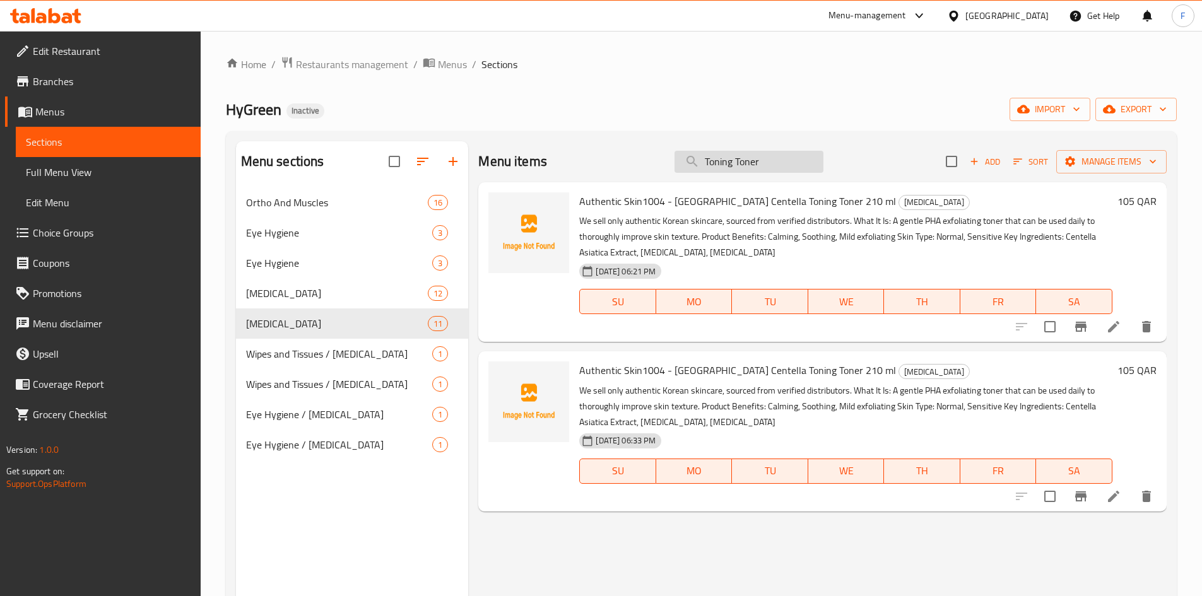
click at [712, 169] on input "Toning Toner" at bounding box center [748, 162] width 149 height 22
paste input "Cleansing Oil"
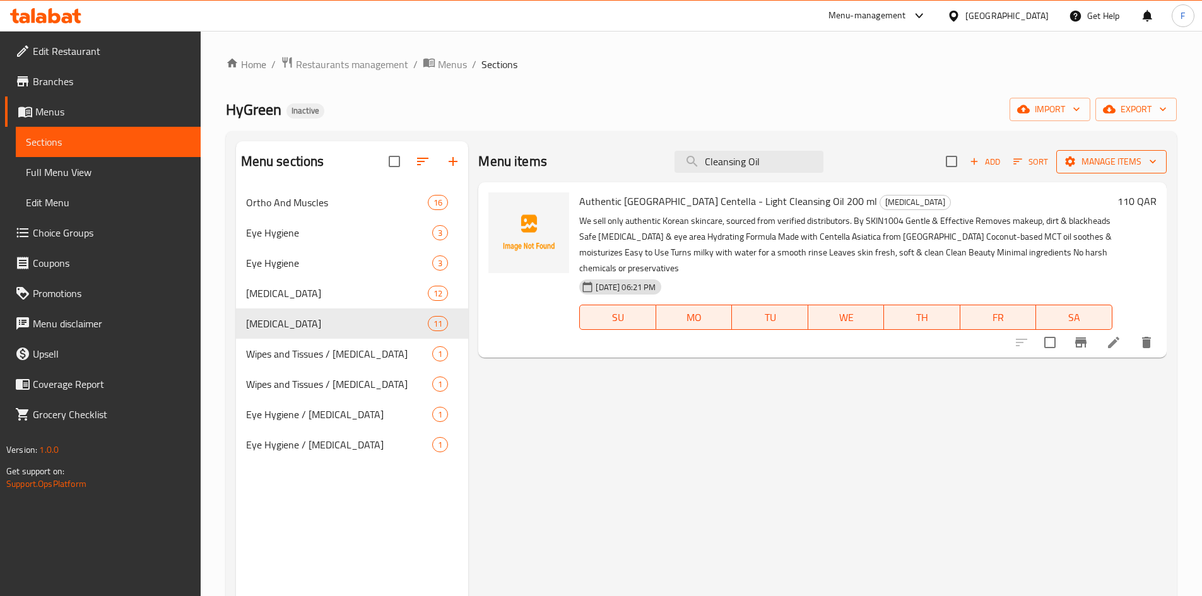
type input "Cleansing Oil"
click at [1105, 166] on span "Manage items" at bounding box center [1111, 162] width 90 height 16
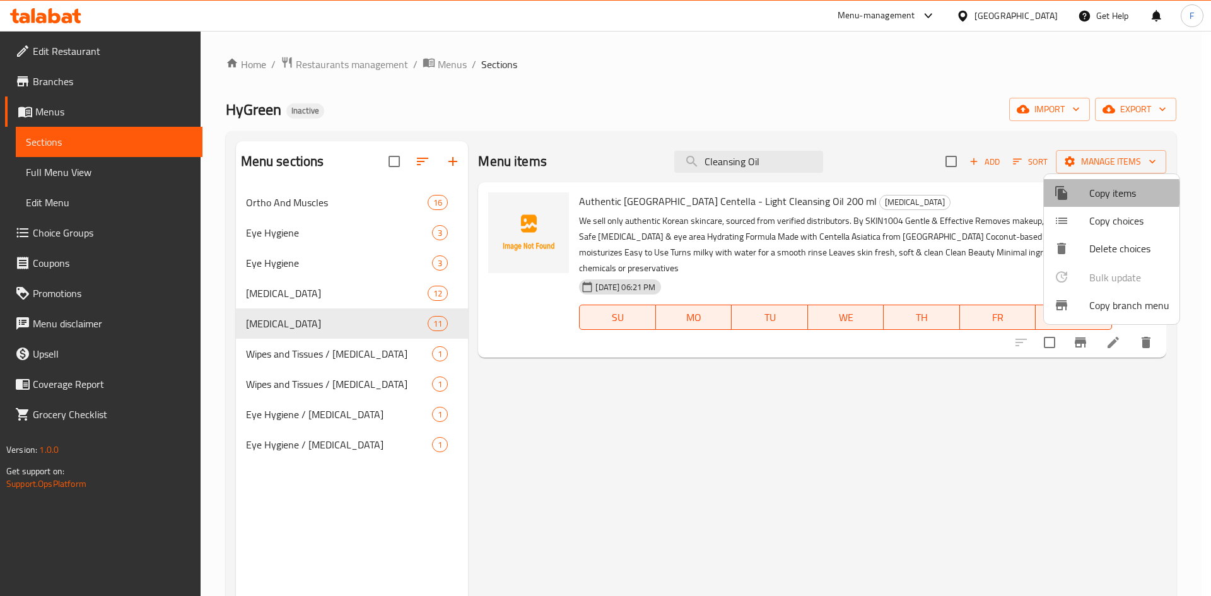
click at [1087, 193] on div at bounding box center [1071, 192] width 35 height 15
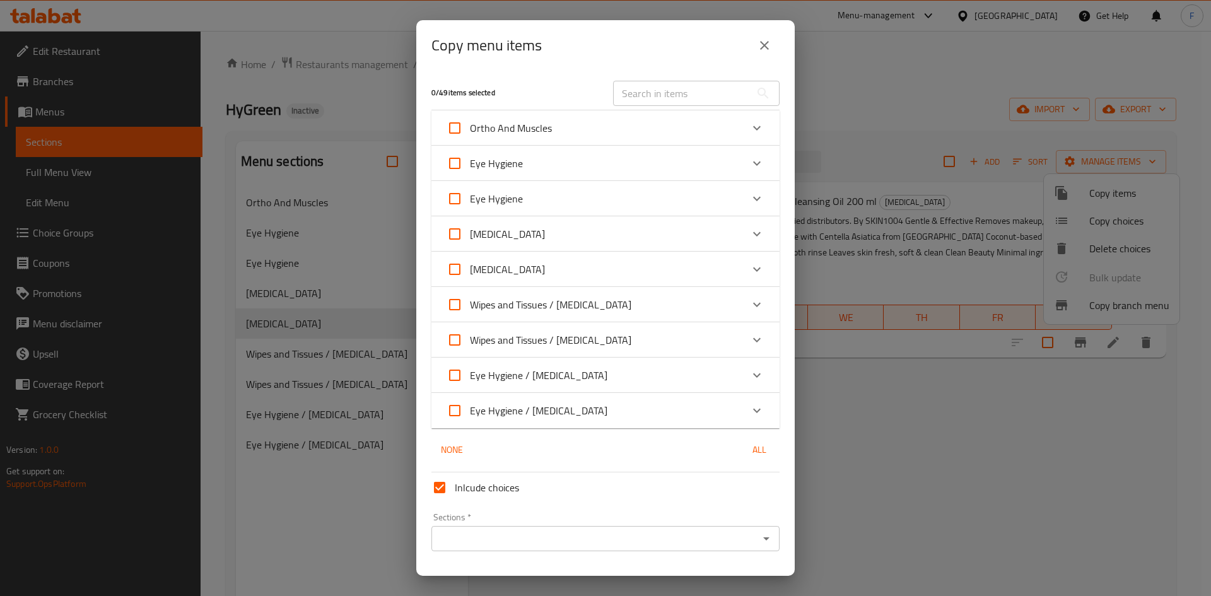
click at [560, 240] on div "[MEDICAL_DATA]" at bounding box center [594, 234] width 295 height 30
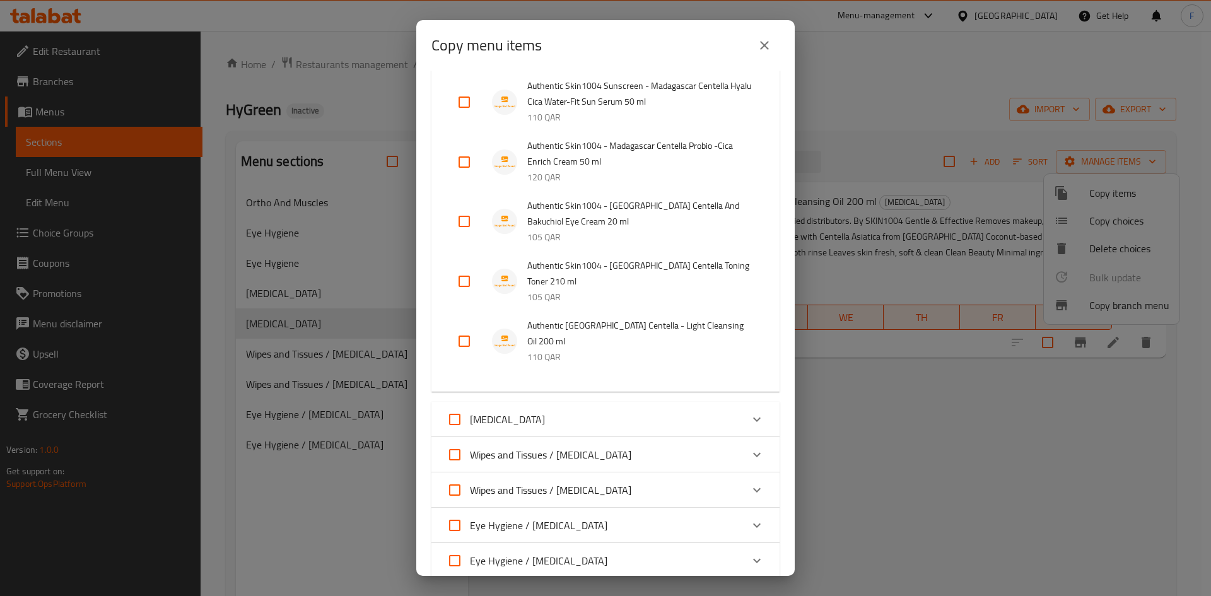
scroll to position [631, 0]
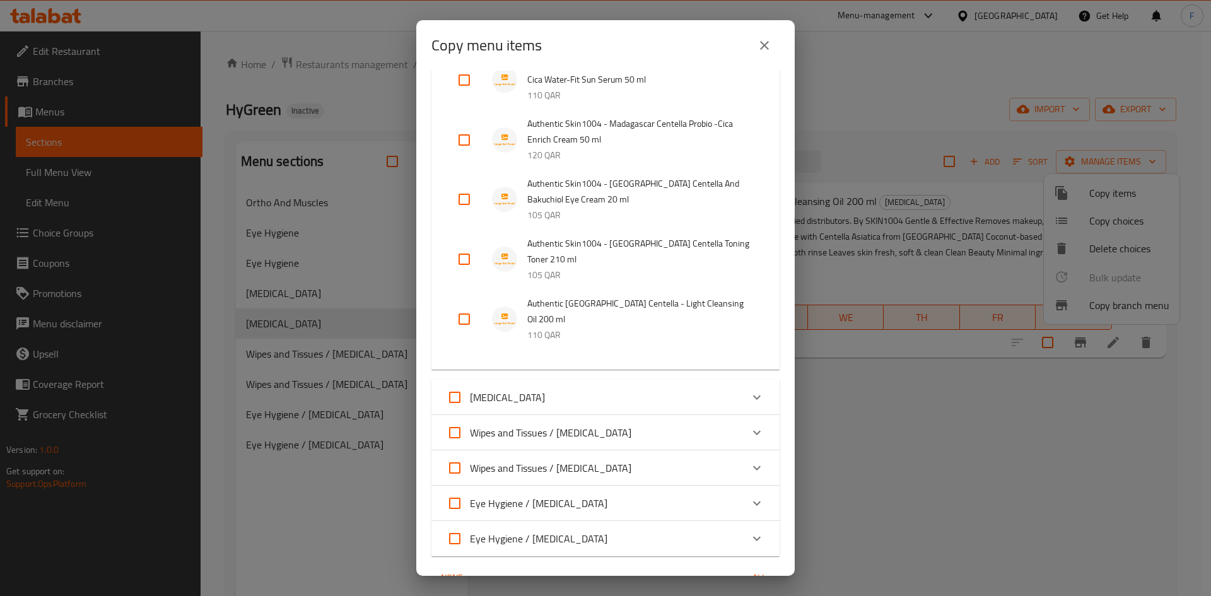
click at [463, 319] on input "checkbox" at bounding box center [464, 319] width 30 height 30
checkbox input "true"
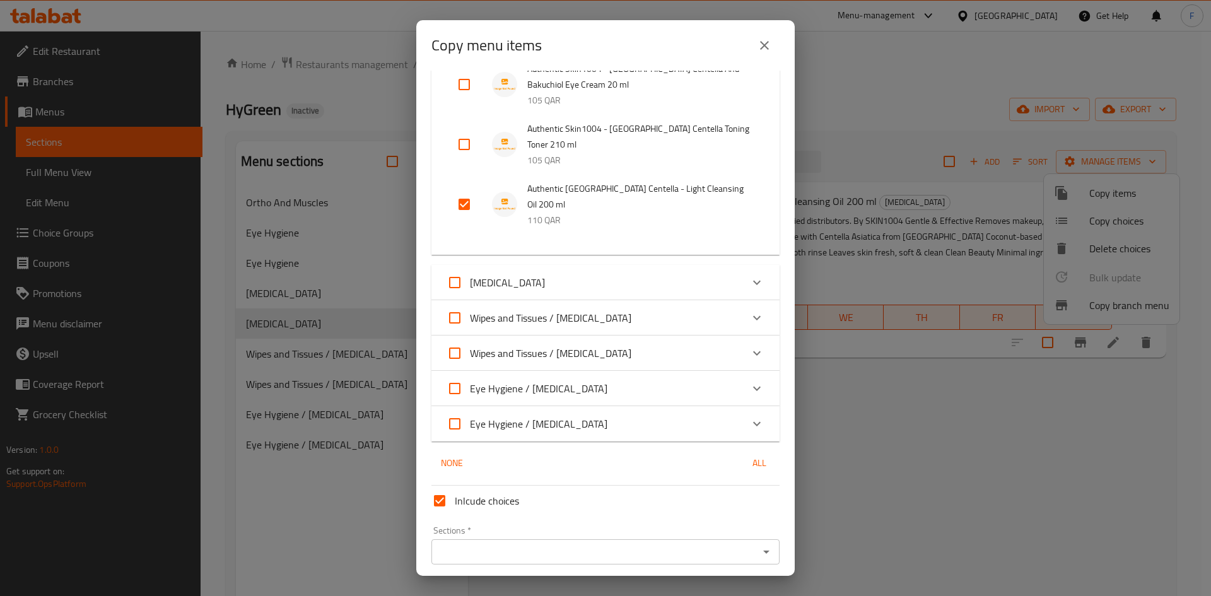
scroll to position [757, 0]
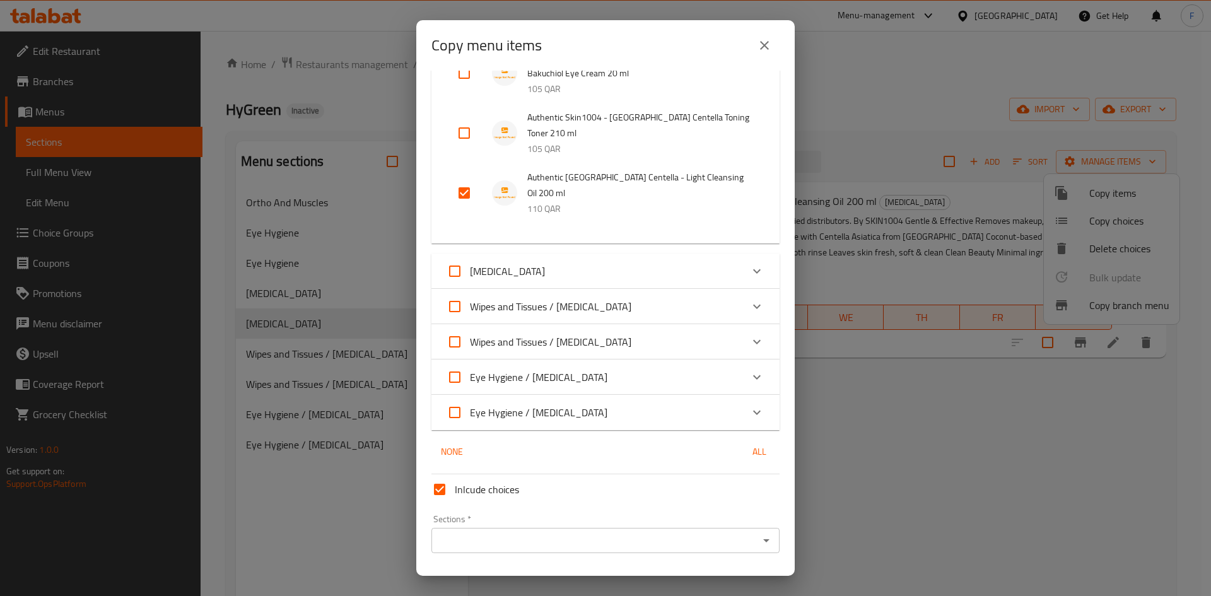
click at [578, 274] on div "[MEDICAL_DATA]" at bounding box center [594, 271] width 295 height 30
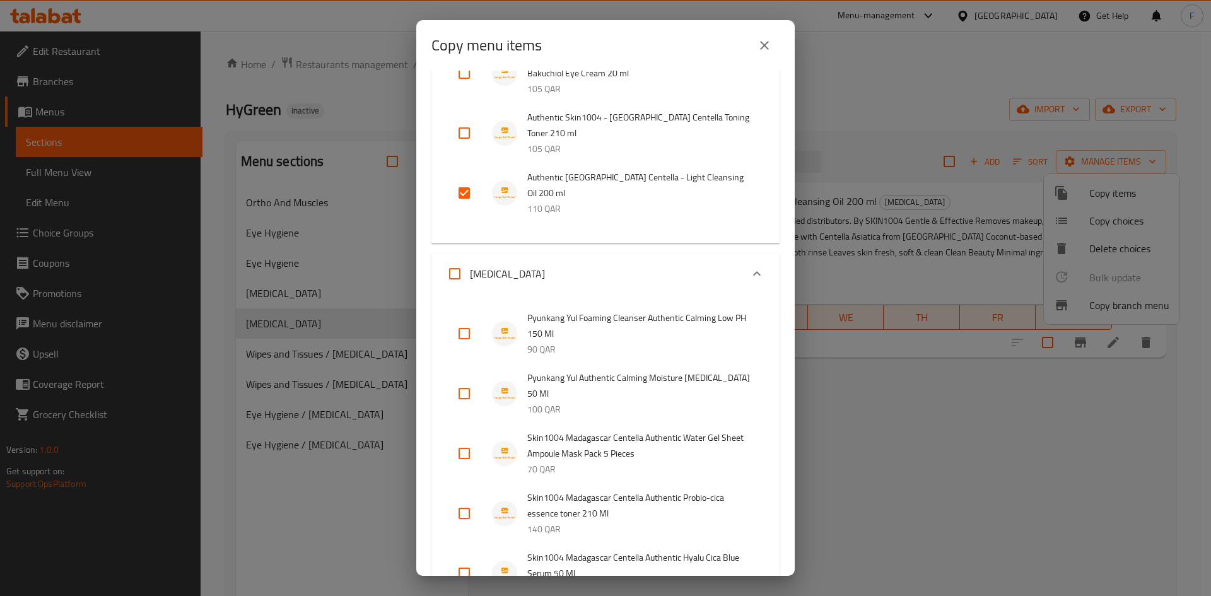
click at [578, 274] on div "[MEDICAL_DATA]" at bounding box center [594, 274] width 295 height 30
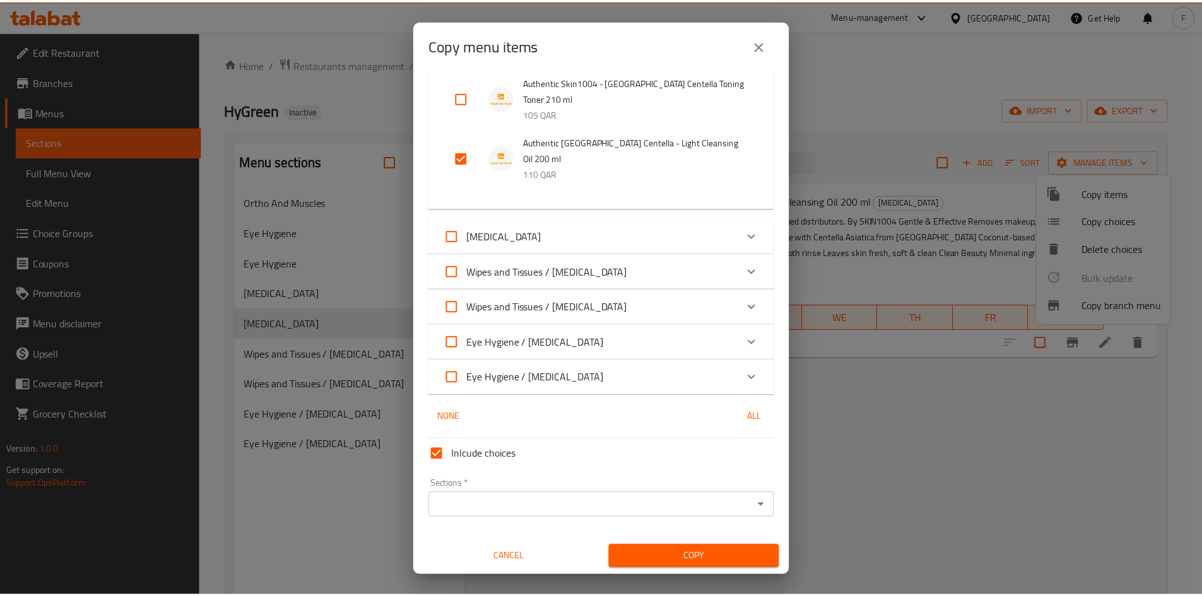
scroll to position [793, 0]
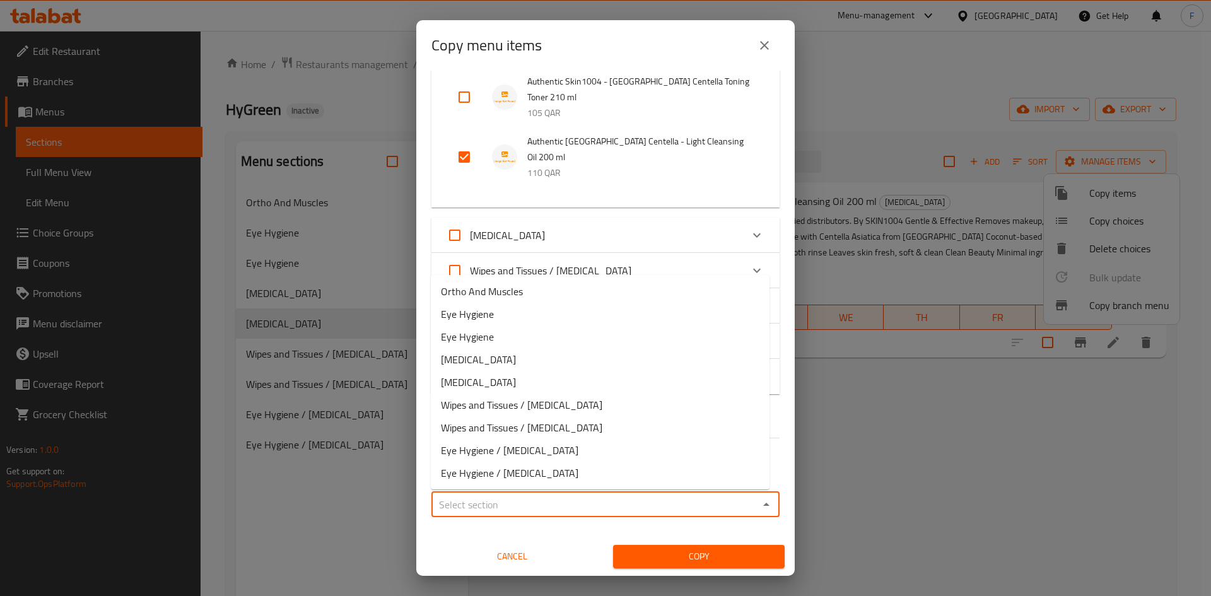
click at [502, 505] on input "Sections   *" at bounding box center [595, 505] width 320 height 18
click at [496, 381] on li "[MEDICAL_DATA]" at bounding box center [600, 382] width 339 height 23
type input "[MEDICAL_DATA]"
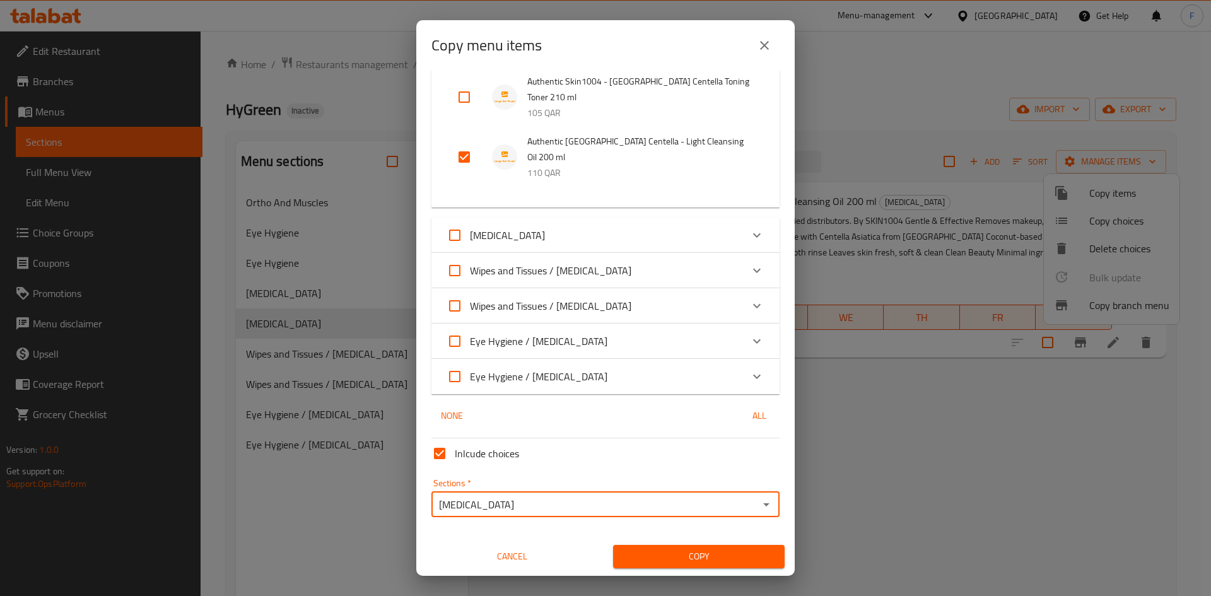
click at [707, 559] on span "Copy" at bounding box center [698, 557] width 151 height 16
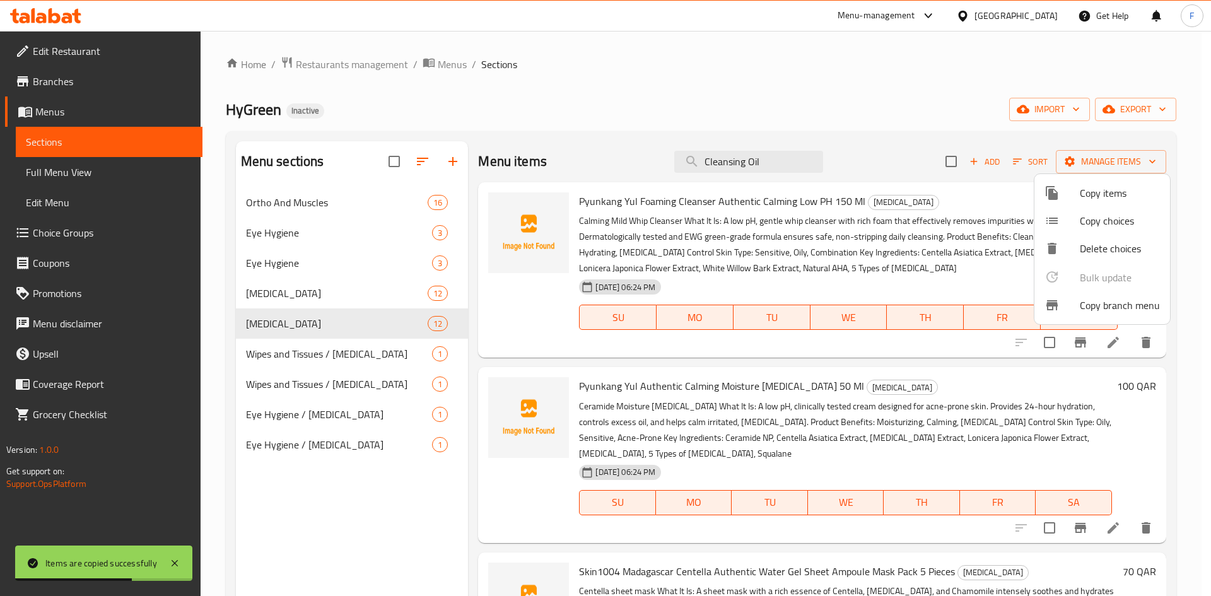
click at [390, 293] on div at bounding box center [605, 298] width 1211 height 596
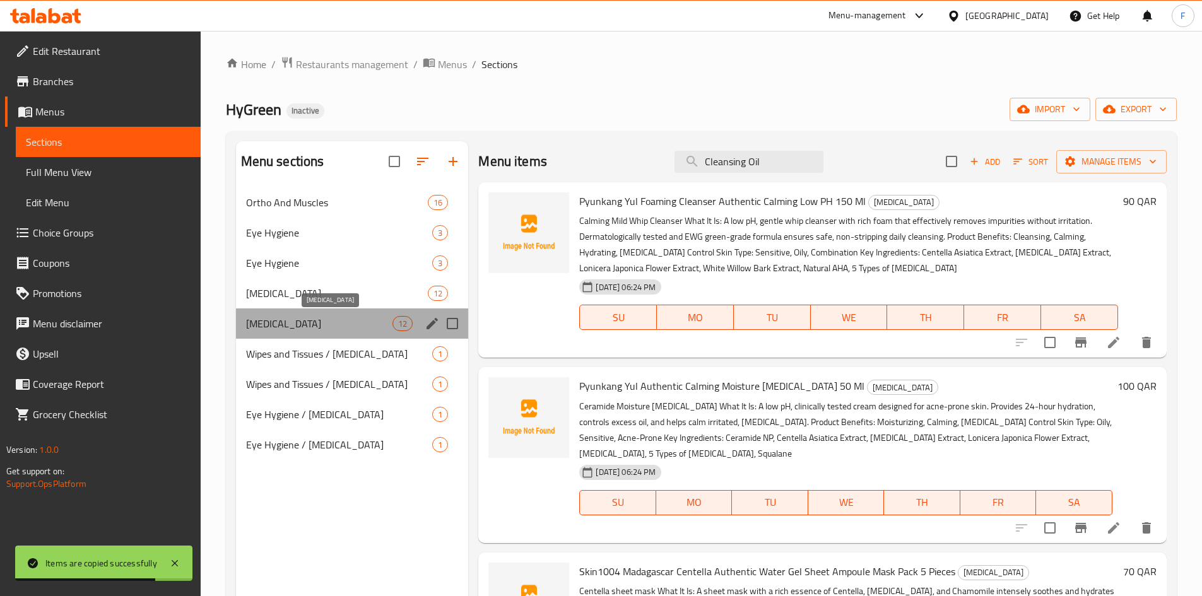
click at [385, 321] on span "[MEDICAL_DATA]" at bounding box center [319, 323] width 147 height 15
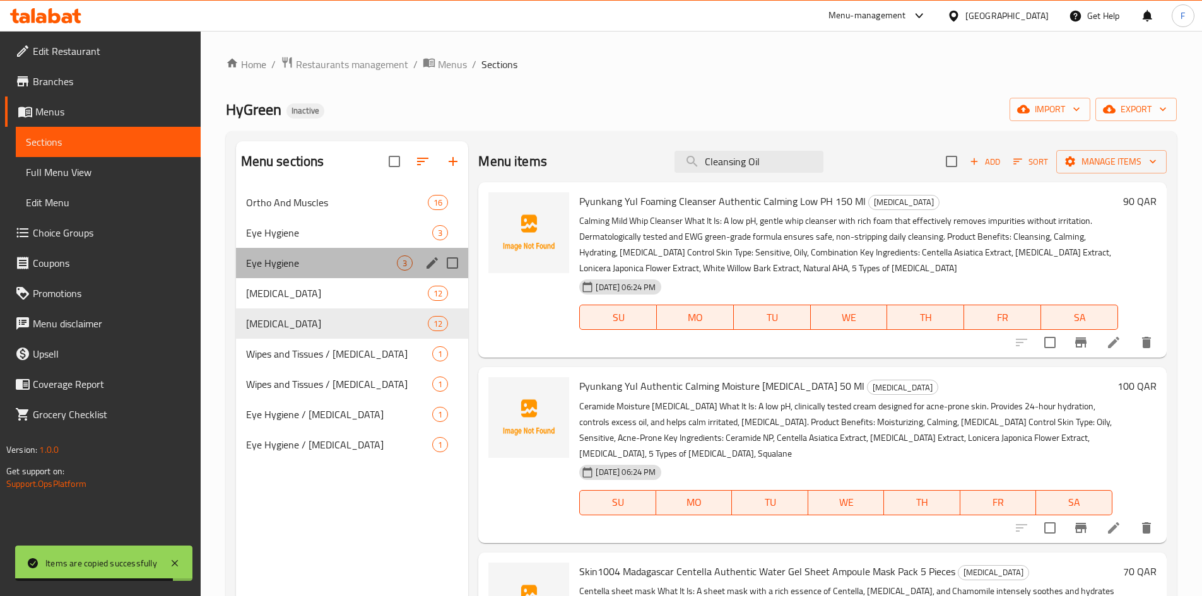
click at [392, 271] on div "Eye Hygiene 3" at bounding box center [352, 263] width 233 height 30
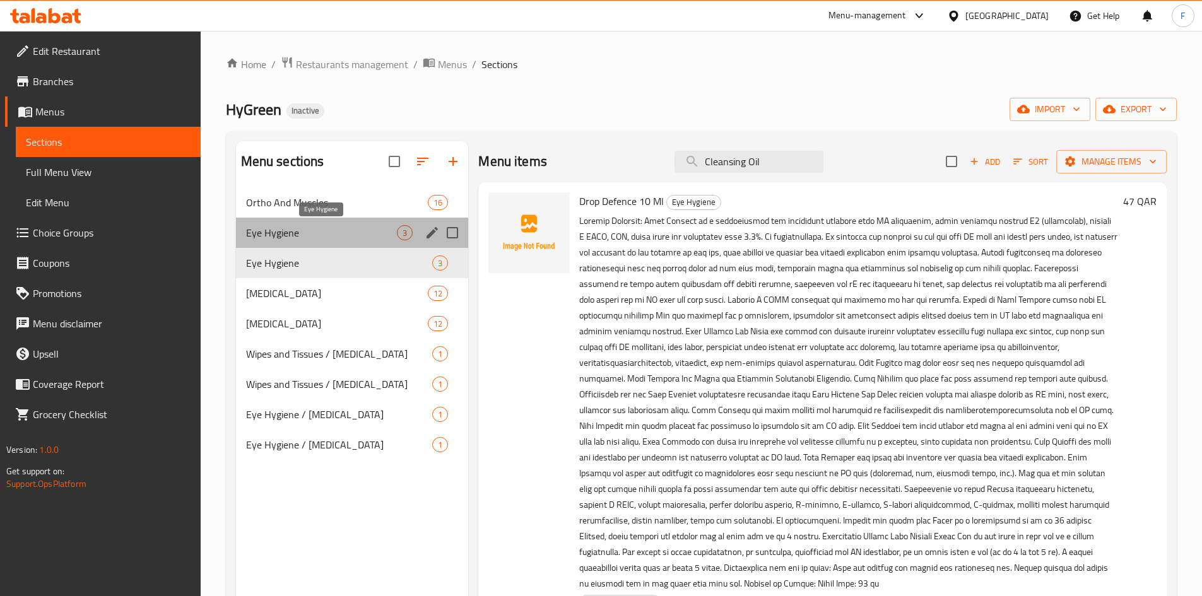
click at [395, 228] on span "Eye Hygiene" at bounding box center [321, 232] width 151 height 15
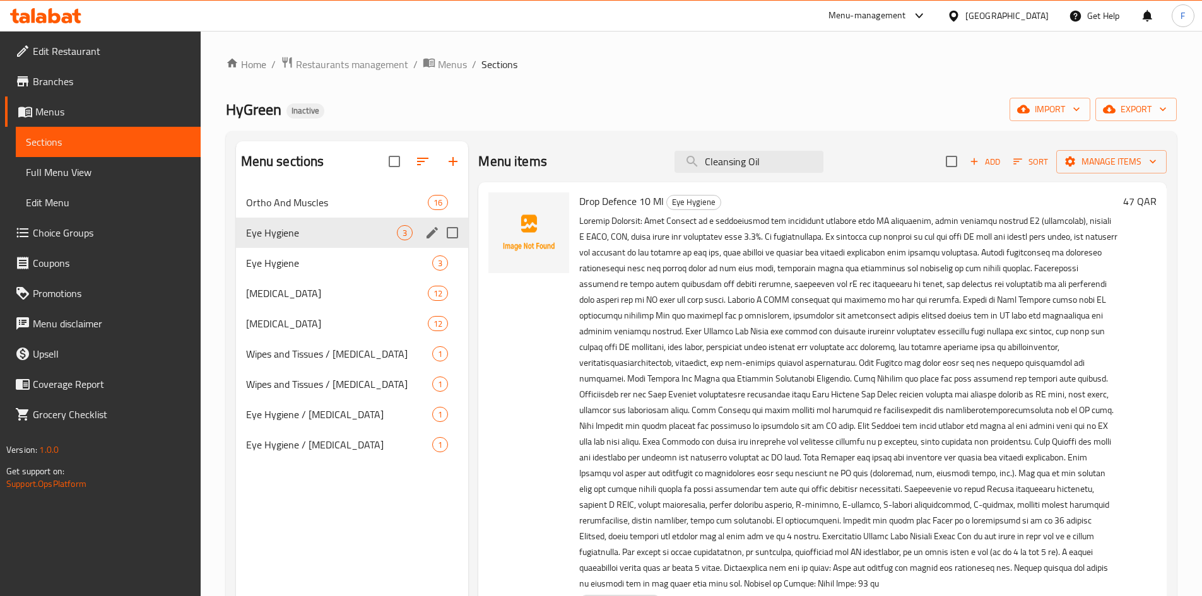
click at [449, 235] on input "Menu sections" at bounding box center [452, 233] width 26 height 26
checkbox input "true"
click at [389, 156] on icon "button" at bounding box center [392, 161] width 15 height 15
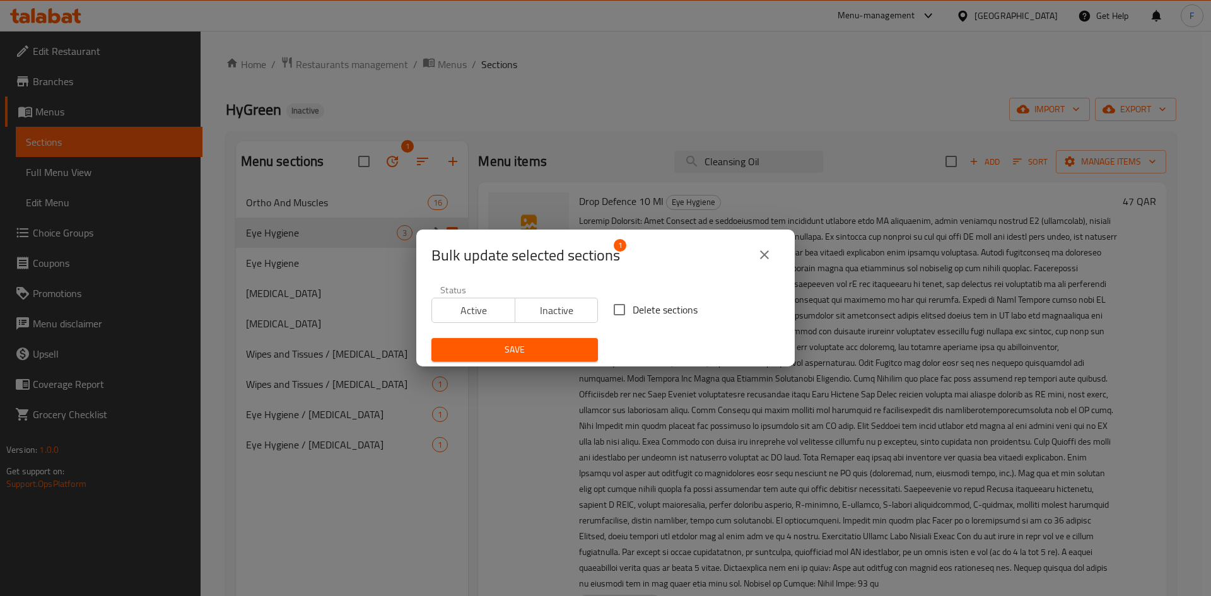
click at [620, 307] on input "Delete sections" at bounding box center [619, 309] width 26 height 26
checkbox input "true"
click at [547, 353] on span "Save" at bounding box center [515, 350] width 146 height 16
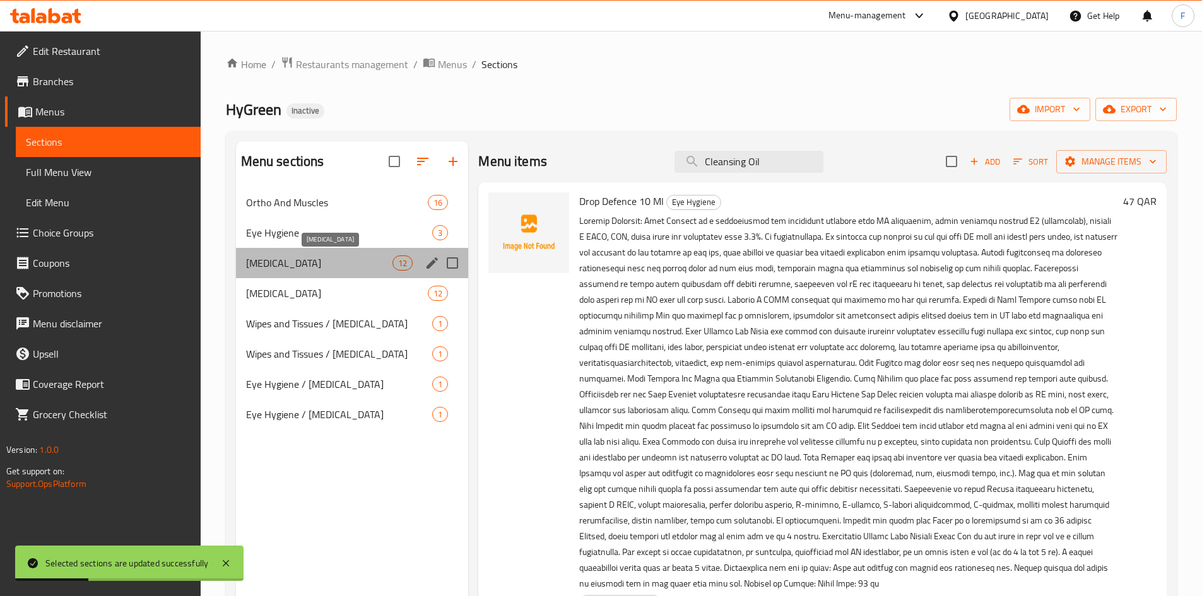
click at [366, 262] on span "[MEDICAL_DATA]" at bounding box center [319, 262] width 147 height 15
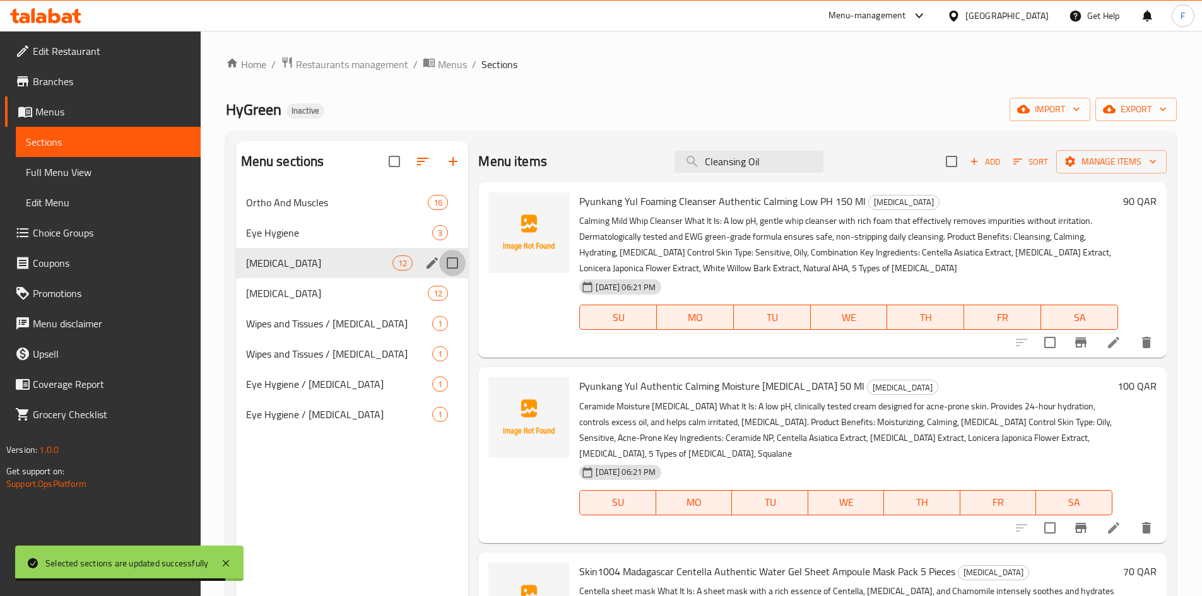
click at [455, 266] on input "Menu sections" at bounding box center [452, 263] width 26 height 26
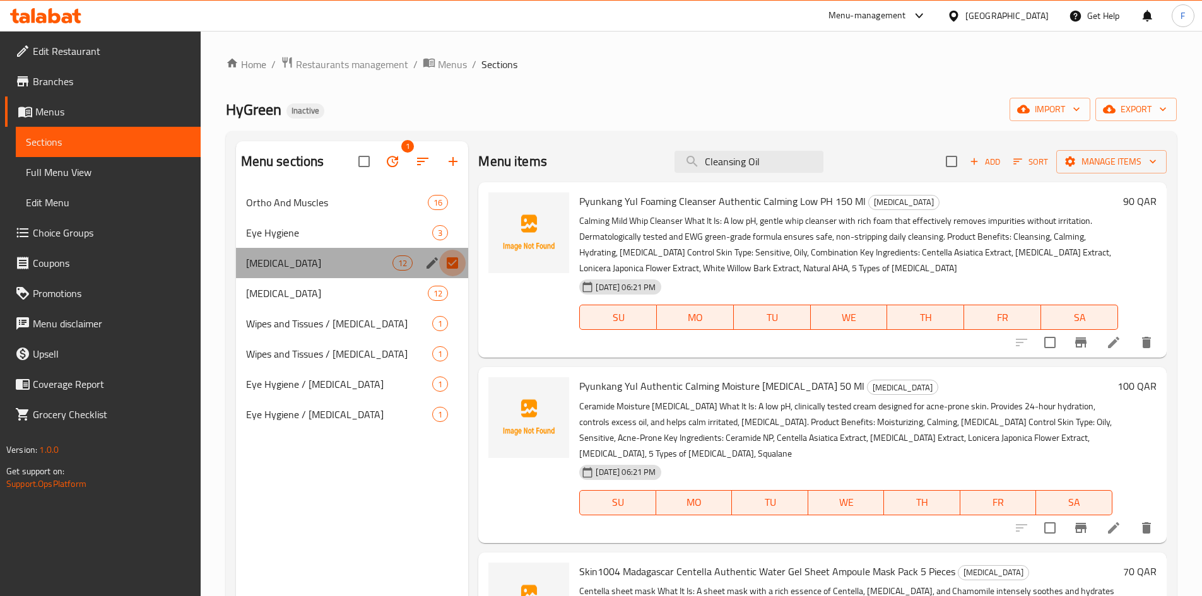
click at [458, 262] on input "Menu sections" at bounding box center [452, 263] width 26 height 26
checkbox input "false"
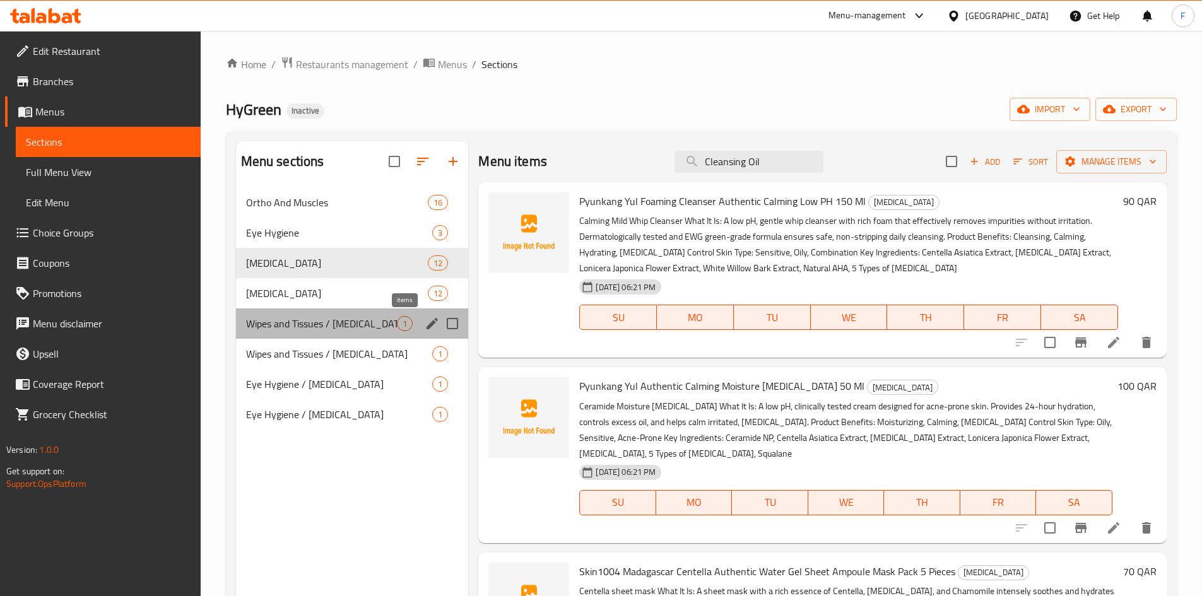
click at [400, 318] on span "1" at bounding box center [404, 324] width 15 height 12
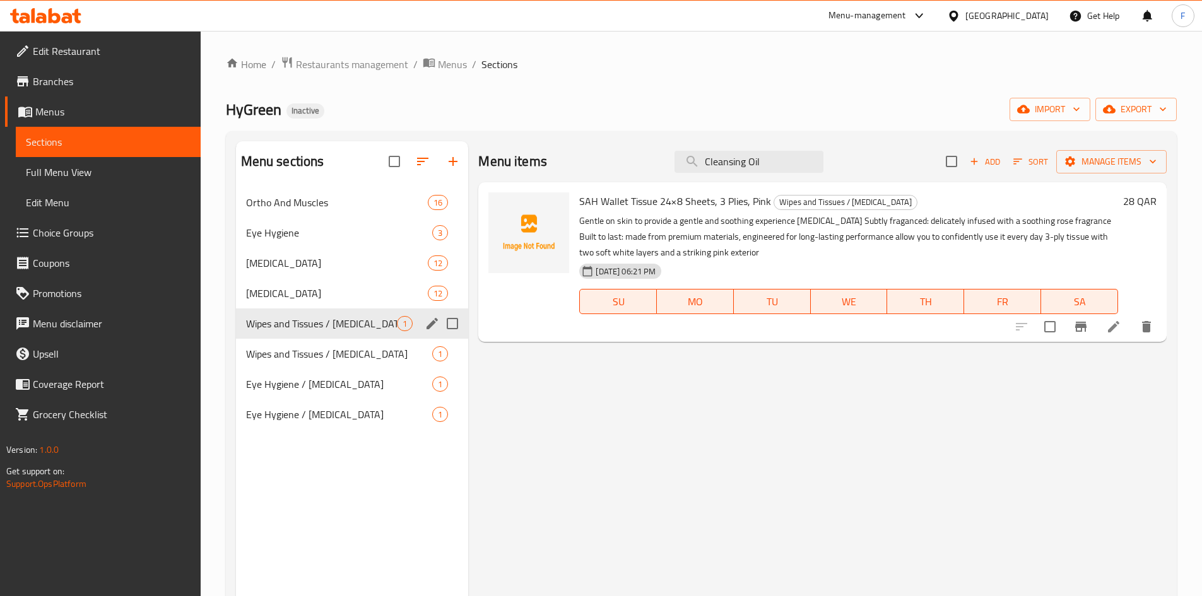
click at [449, 324] on input "Menu sections" at bounding box center [452, 323] width 26 height 26
checkbox input "true"
click at [397, 156] on icon "button" at bounding box center [392, 161] width 15 height 15
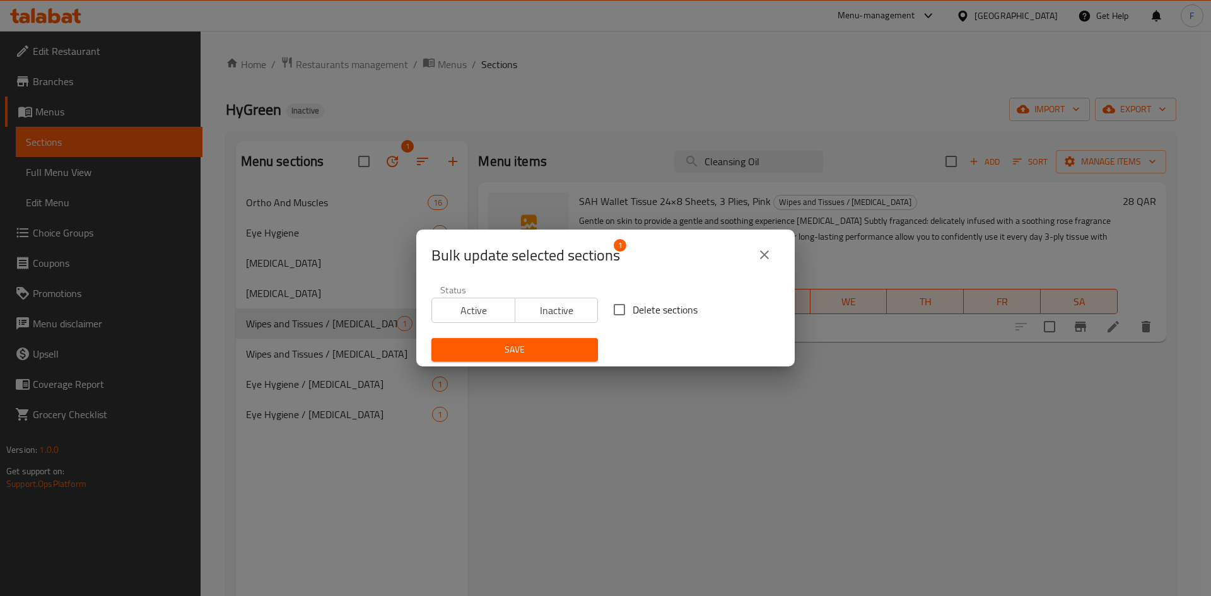
click at [618, 305] on input "Delete sections" at bounding box center [619, 309] width 26 height 26
checkbox input "true"
click at [536, 346] on span "Save" at bounding box center [515, 350] width 146 height 16
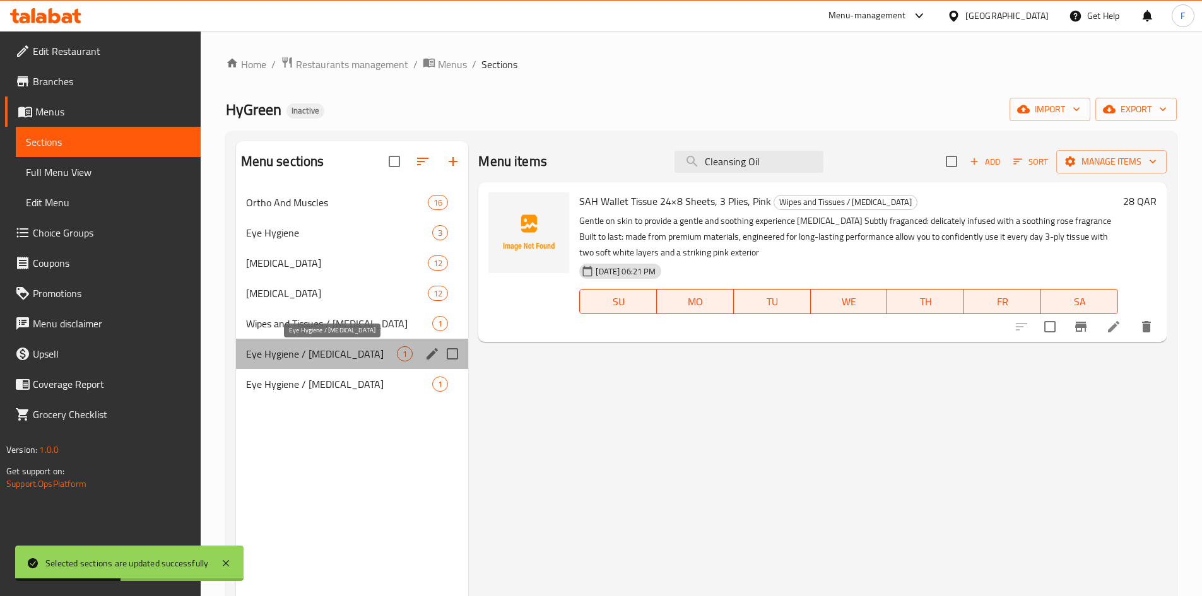
click at [354, 358] on span "Eye Hygiene / [MEDICAL_DATA]" at bounding box center [321, 353] width 151 height 15
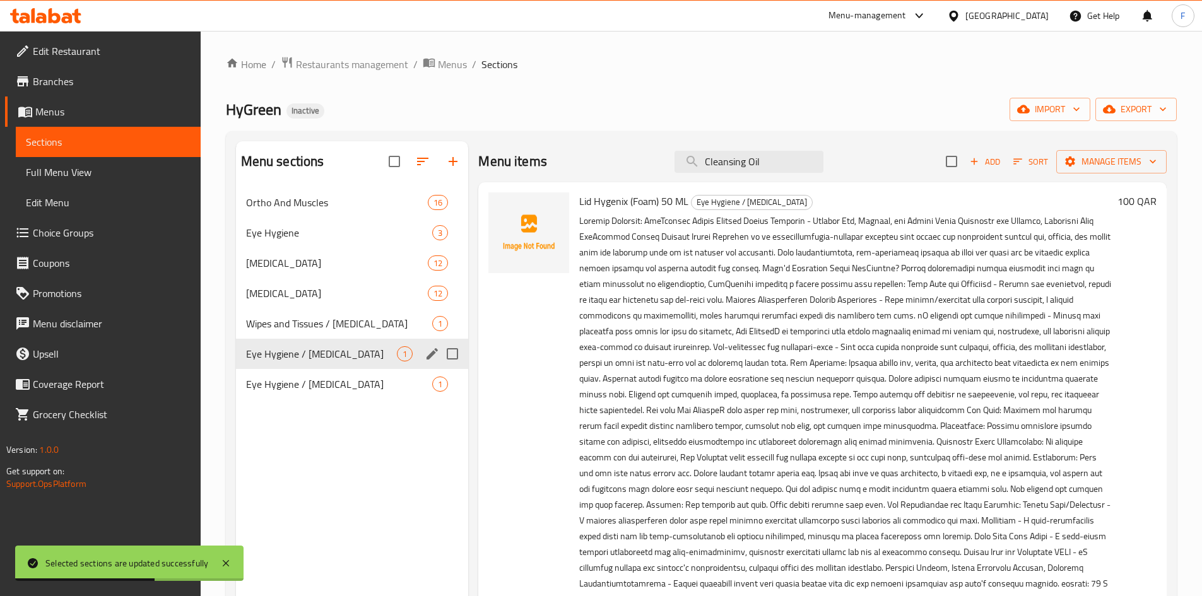
click at [453, 352] on input "Menu sections" at bounding box center [452, 354] width 26 height 26
checkbox input "true"
click at [394, 160] on icon "button" at bounding box center [392, 161] width 15 height 15
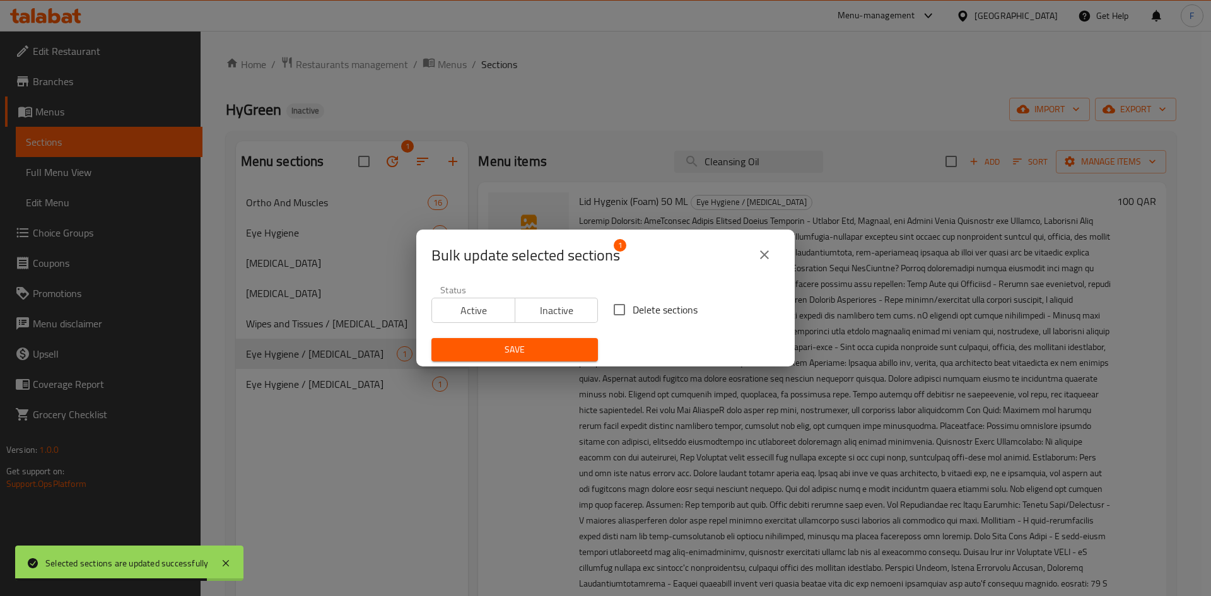
click at [614, 313] on input "Delete sections" at bounding box center [619, 309] width 26 height 26
checkbox input "true"
click at [562, 351] on span "Save" at bounding box center [515, 350] width 146 height 16
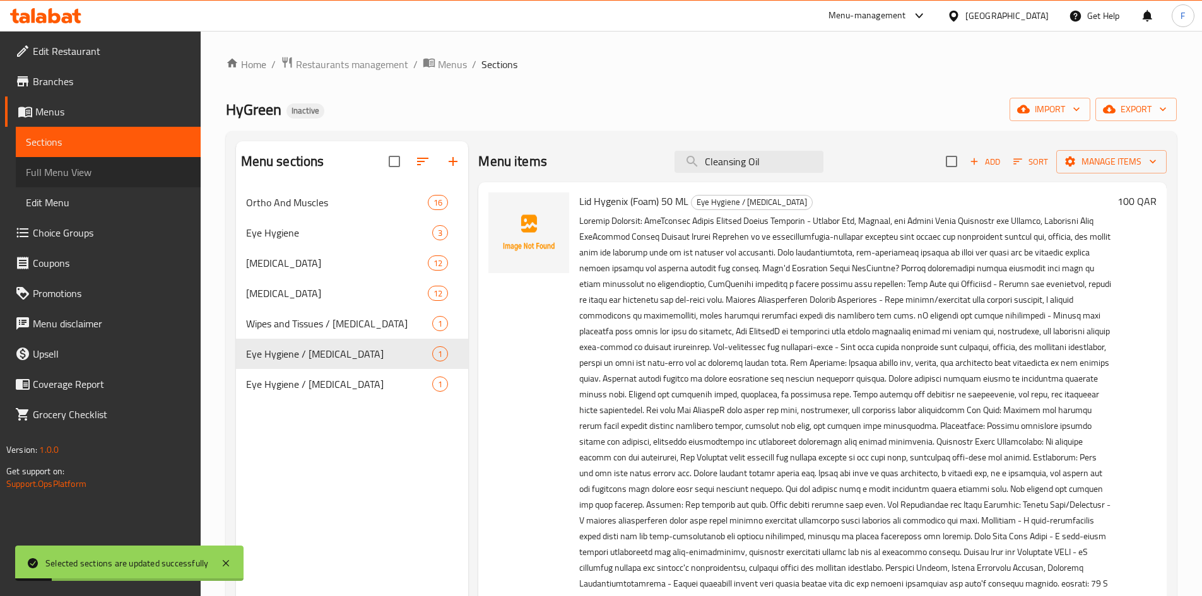
click at [65, 175] on span "Full Menu View" at bounding box center [108, 172] width 165 height 15
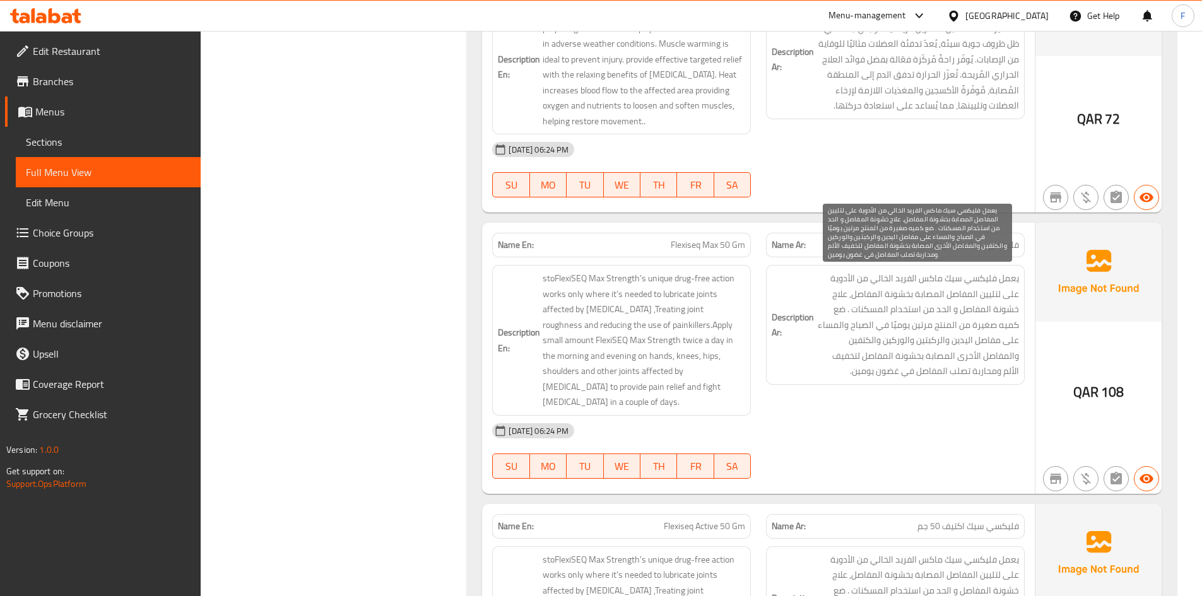
scroll to position [1009, 0]
click at [985, 284] on span "يعمل فليكسي سيك ماكس الفريد الخالي من الأدوية على لتليين المفاصل المصابة بخشونة…" at bounding box center [917, 323] width 202 height 108
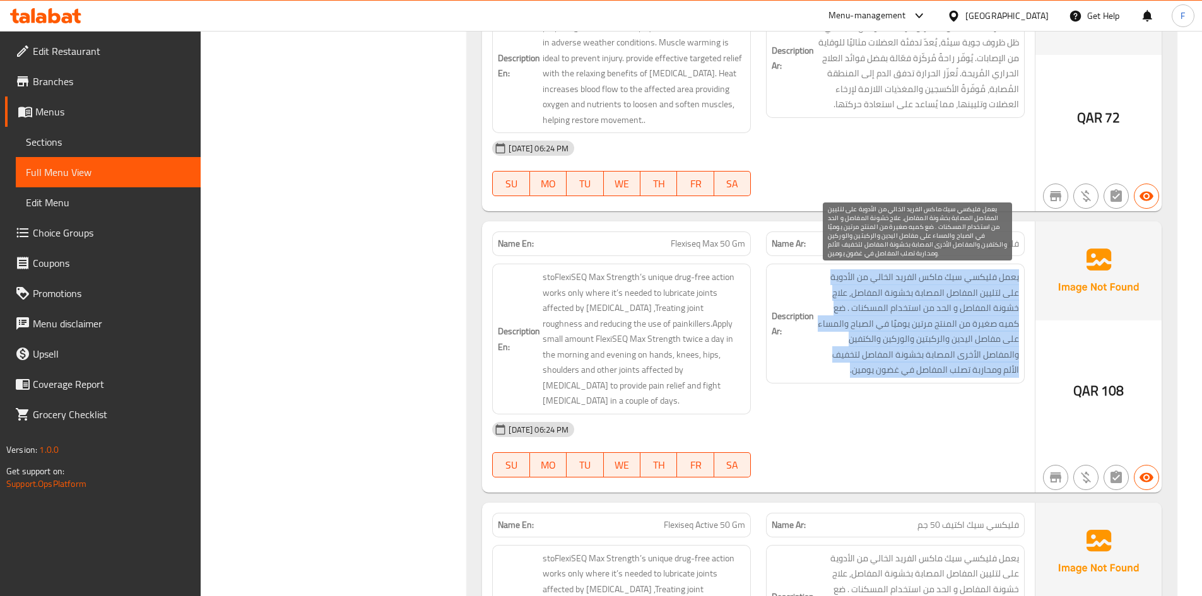
click at [985, 284] on span "يعمل فليكسي سيك ماكس الفريد الخالي من الأدوية على لتليين المفاصل المصابة بخشونة…" at bounding box center [917, 323] width 202 height 108
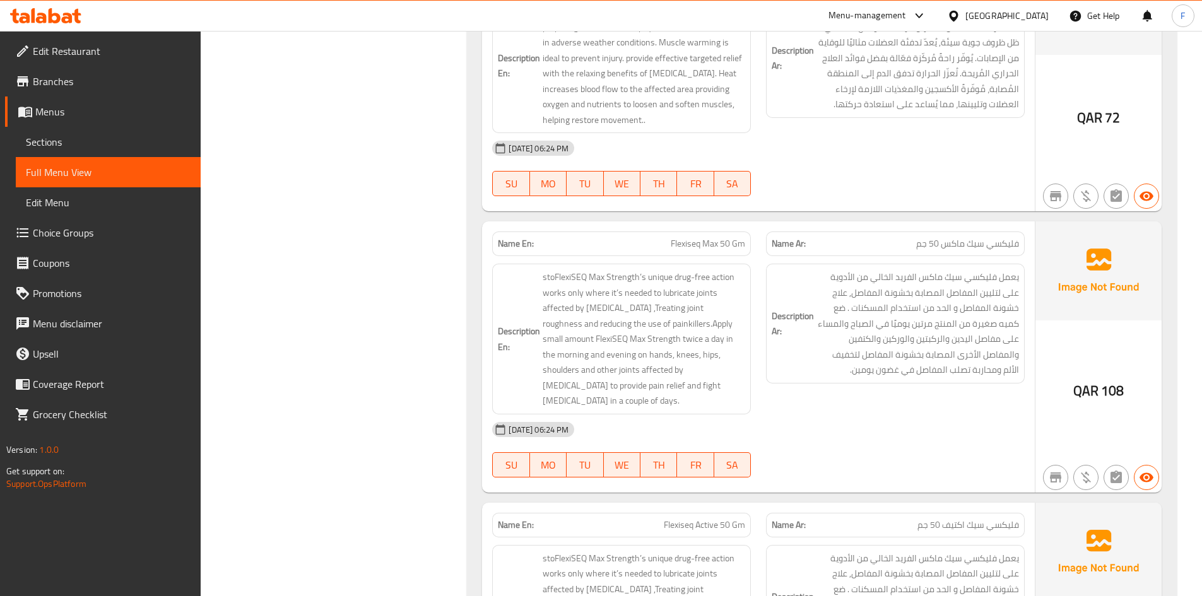
click at [940, 519] on span "فليكسي سيك اكتيف 50 جم" at bounding box center [968, 525] width 102 height 13
click at [953, 519] on span "فليكسي سيك اكتيف 50 جم" at bounding box center [968, 525] width 102 height 13
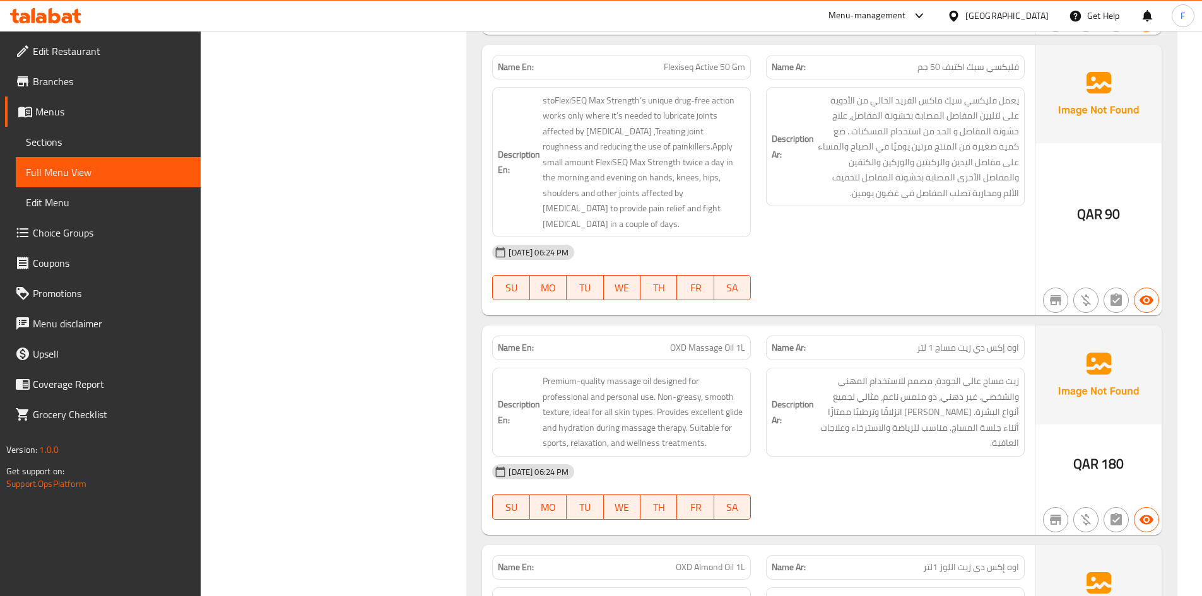
scroll to position [1577, 0]
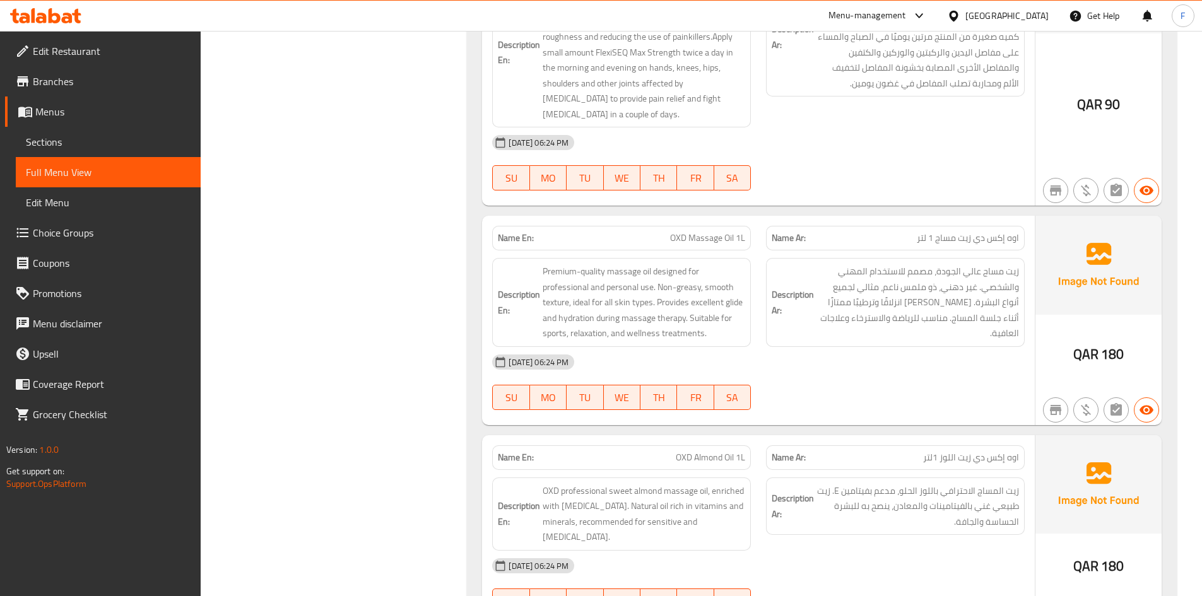
click at [981, 231] on span "اوه إكس دي زيت مساج 1 لتر" at bounding box center [968, 237] width 102 height 13
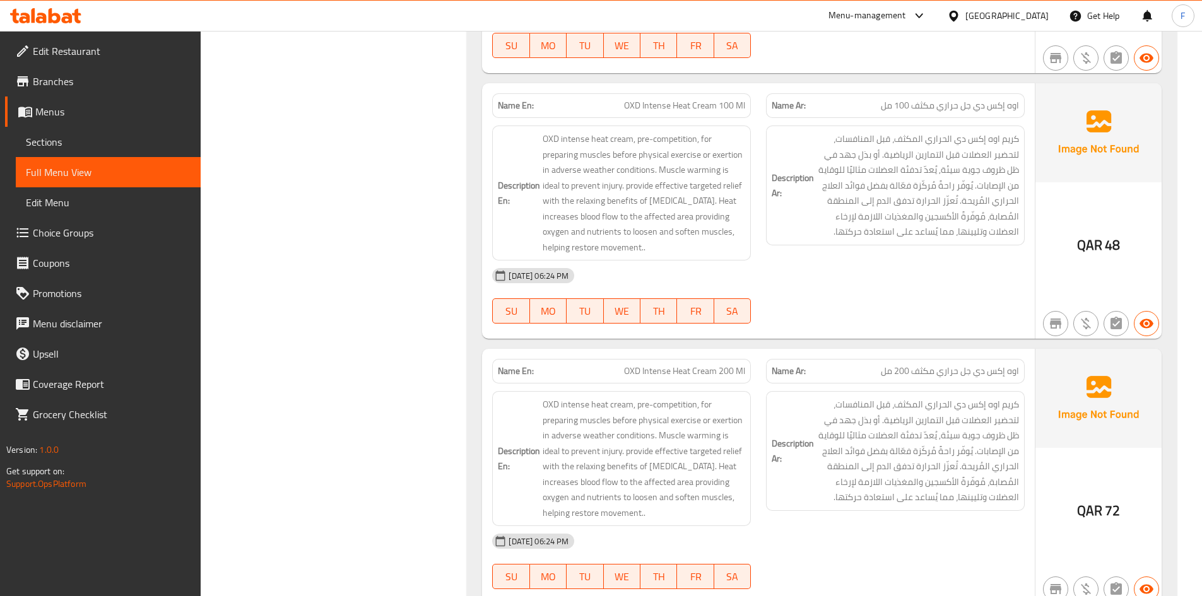
scroll to position [0, 0]
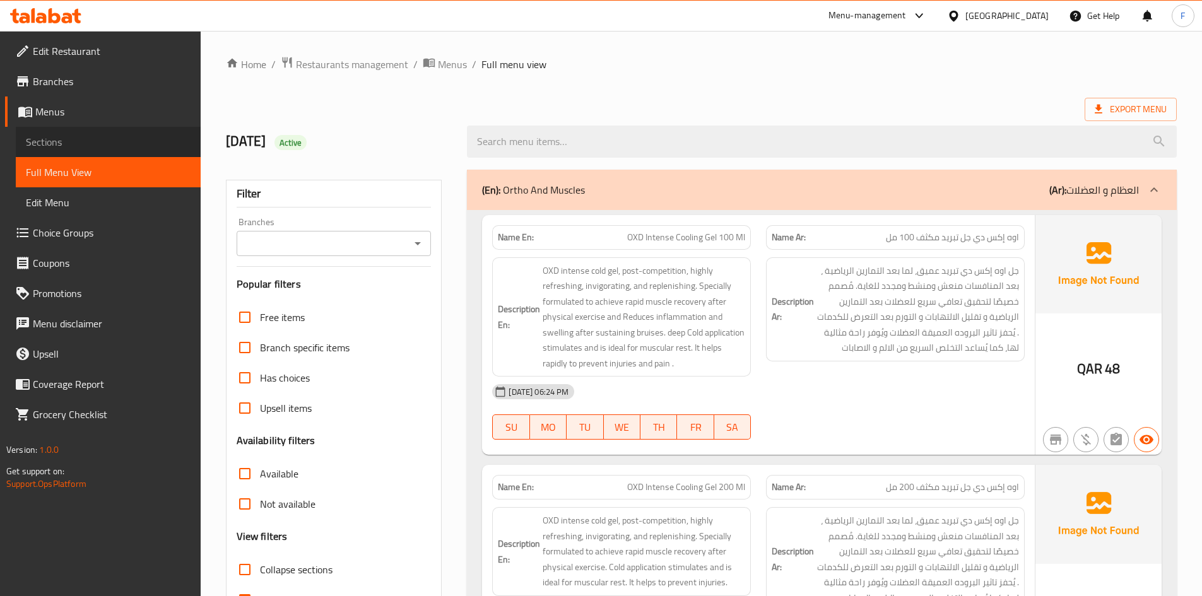
click at [49, 143] on span "Sections" at bounding box center [108, 141] width 165 height 15
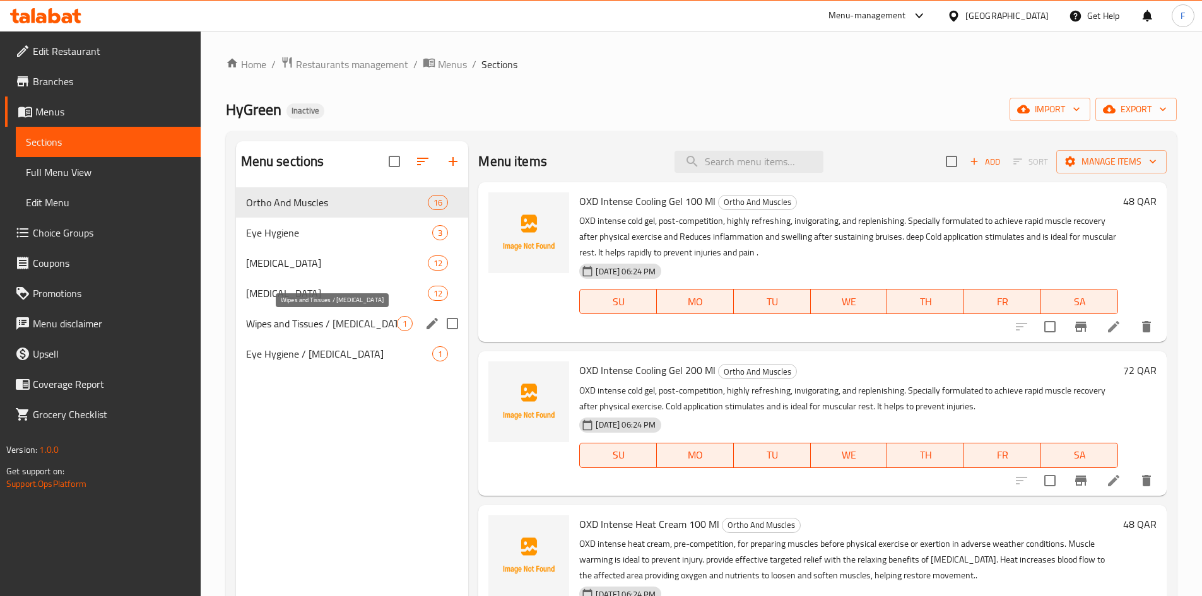
click at [361, 330] on span "Wipes and Tissues / [MEDICAL_DATA]" at bounding box center [321, 323] width 151 height 15
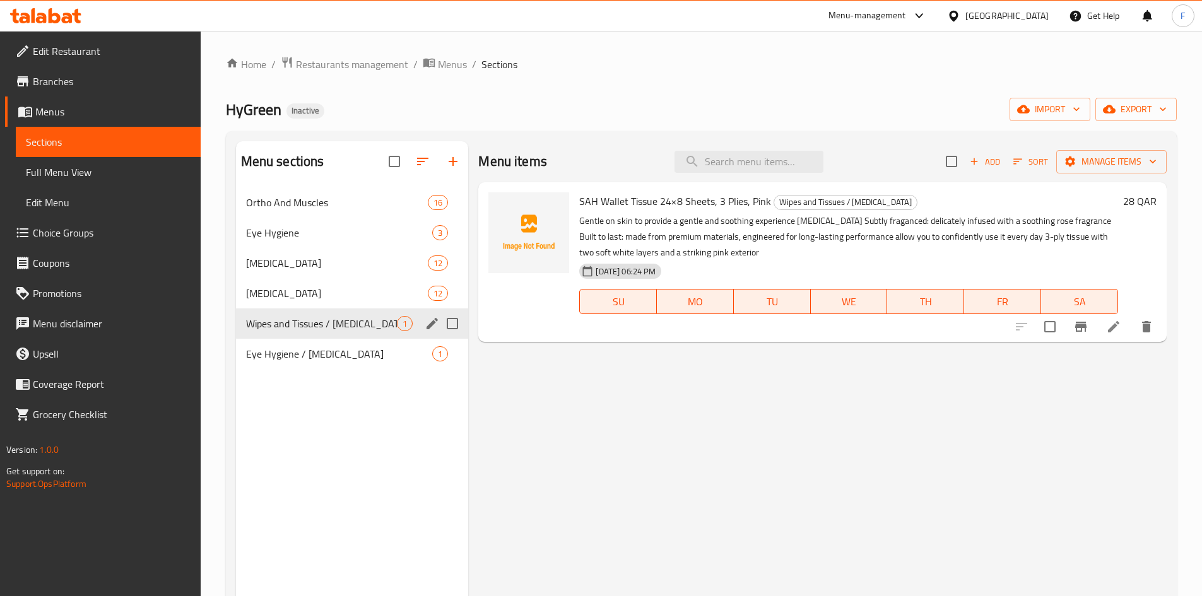
click at [447, 324] on input "Menu sections" at bounding box center [452, 323] width 26 height 26
checkbox input "false"
click at [1106, 328] on icon at bounding box center [1113, 326] width 15 height 15
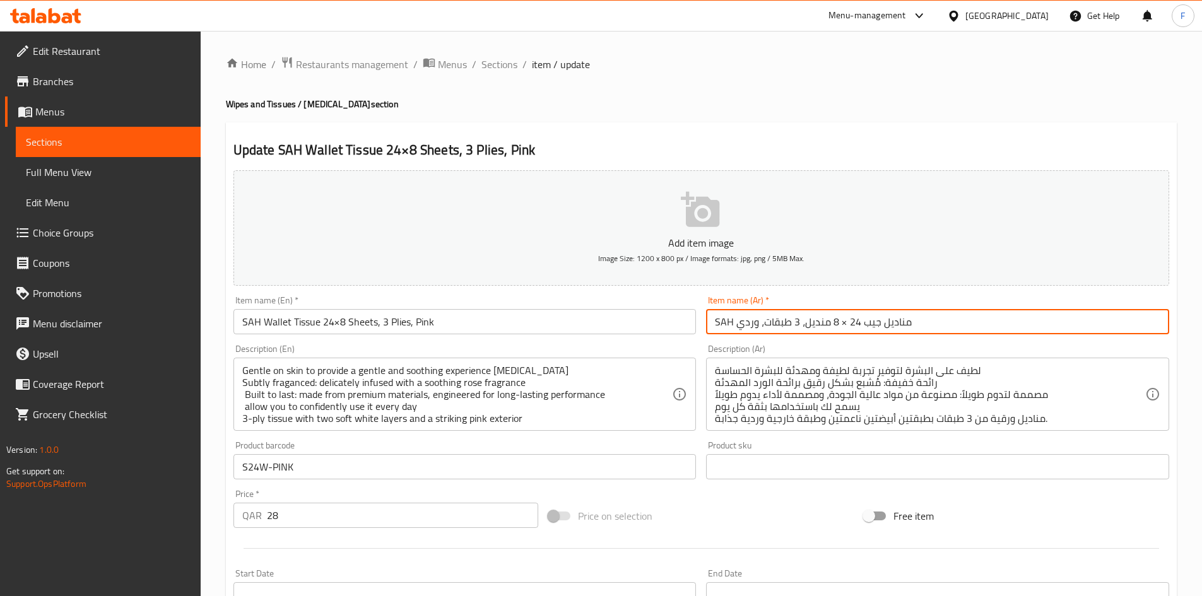
drag, startPoint x: 862, startPoint y: 324, endPoint x: 910, endPoint y: 324, distance: 47.3
click at [910, 324] on input "SAH مناديل جيب 24 × 8 منديل، 3 طبقات، وردي" at bounding box center [937, 321] width 463 height 25
click at [883, 326] on input "SAH مناديل جيب 24 × 8 منديل، 3 طبقات، وردي" at bounding box center [937, 321] width 463 height 25
click at [768, 324] on input "SAH مناديل جيب 24 × 8 منديل، 3 طبقات، وردي" at bounding box center [937, 321] width 463 height 25
click at [749, 323] on input "SAH مناديل جيب 24 × 8 منديل، 3 طبقات، وردي" at bounding box center [937, 321] width 463 height 25
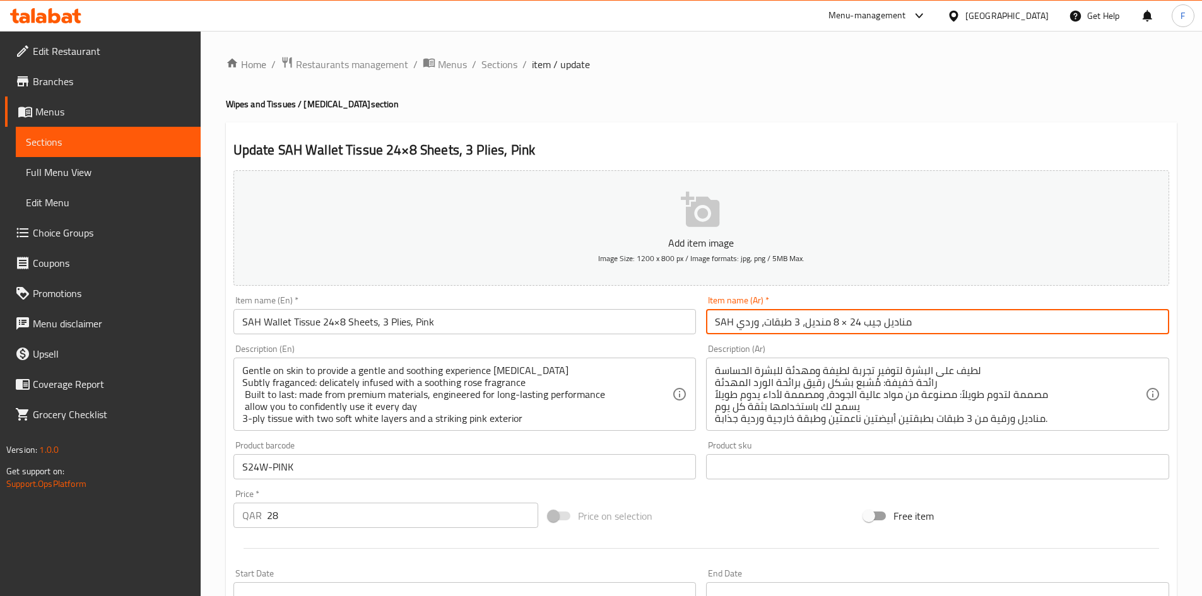
click at [749, 323] on input "SAH مناديل جيب 24 × 8 منديل، 3 طبقات، وردي" at bounding box center [937, 321] width 463 height 25
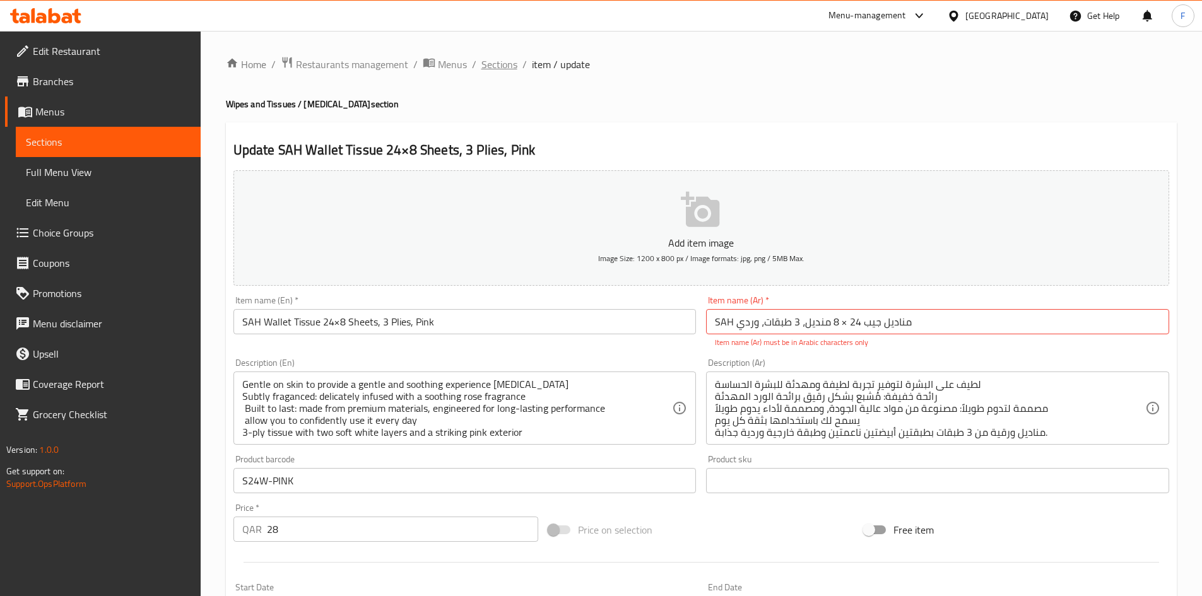
click at [496, 63] on span "Sections" at bounding box center [499, 64] width 36 height 15
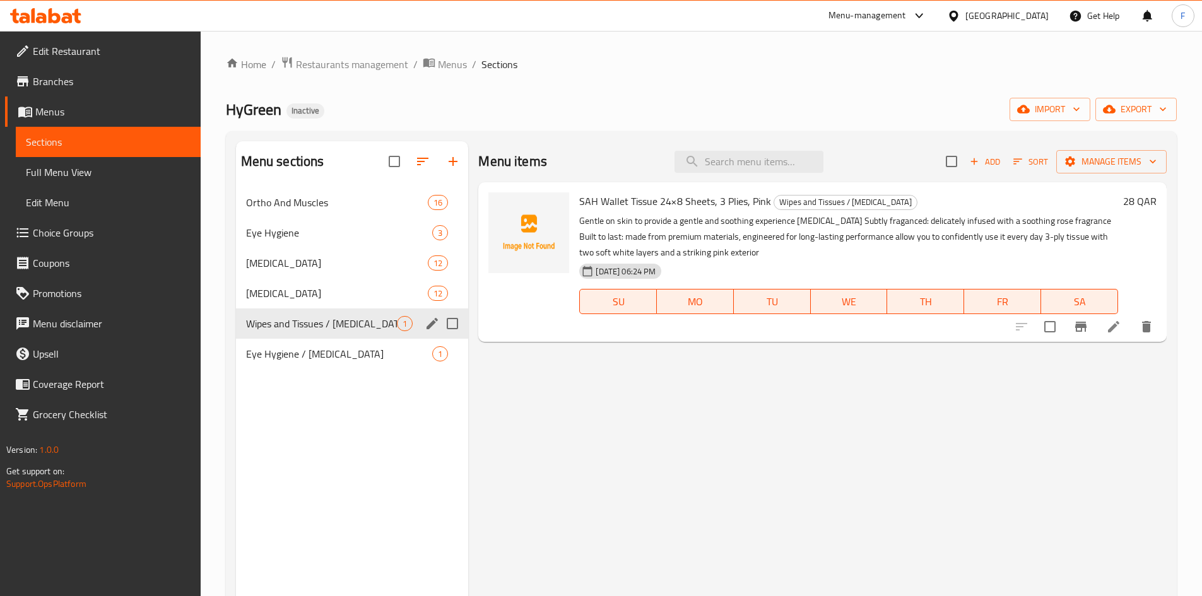
click at [450, 325] on input "Menu sections" at bounding box center [452, 323] width 26 height 26
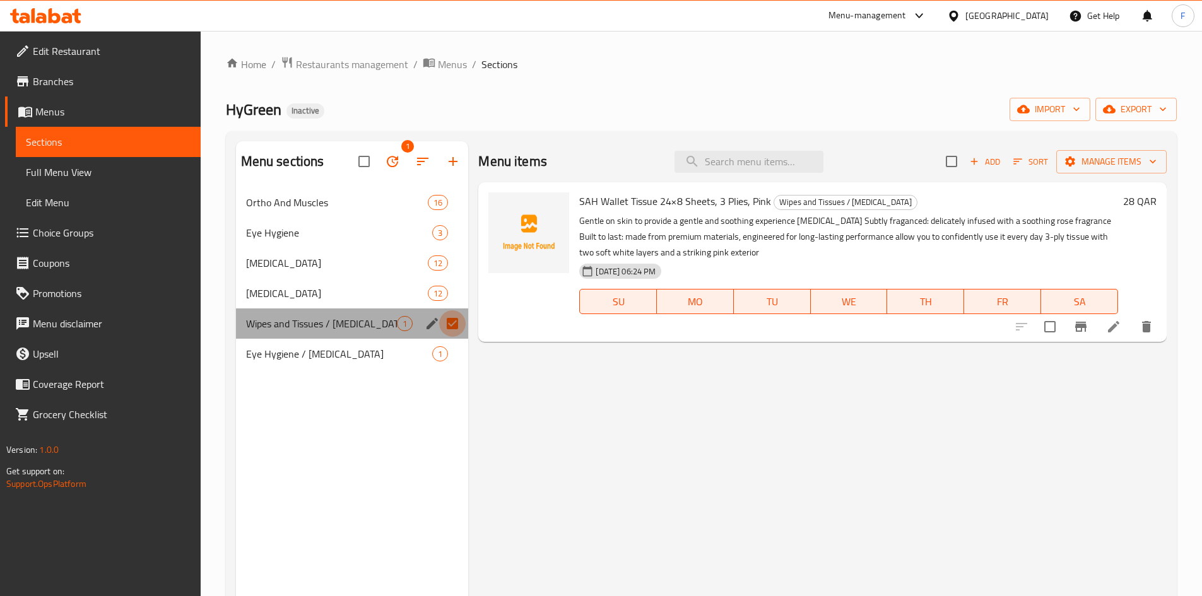
click at [450, 325] on input "Menu sections" at bounding box center [452, 323] width 26 height 26
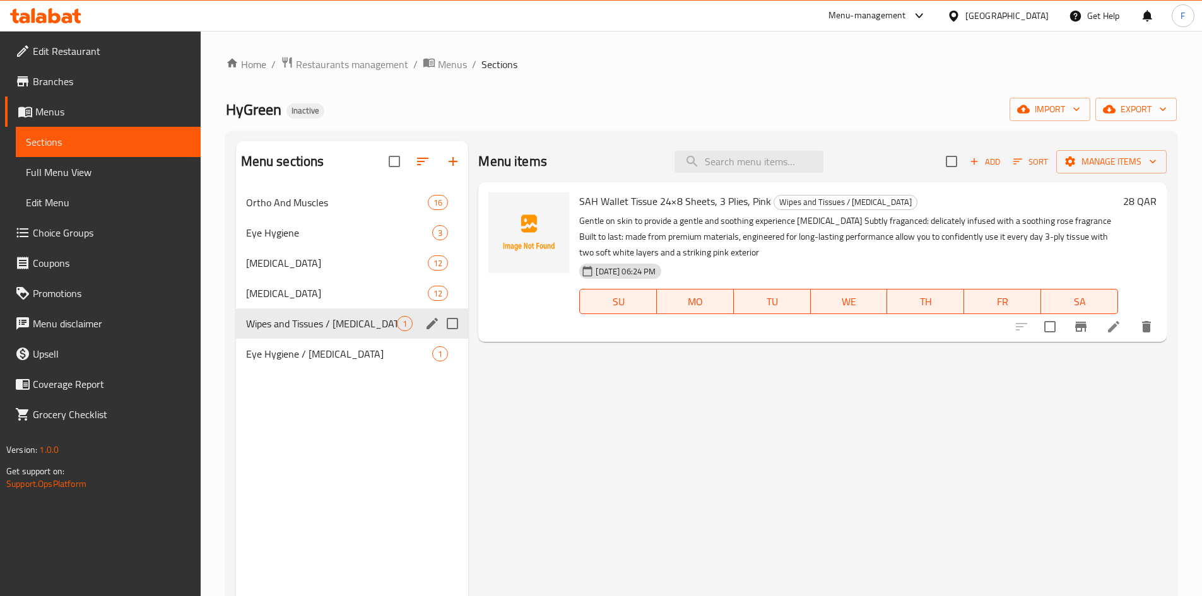
click at [450, 325] on input "Menu sections" at bounding box center [452, 323] width 26 height 26
checkbox input "true"
click at [1113, 327] on icon at bounding box center [1113, 326] width 11 height 11
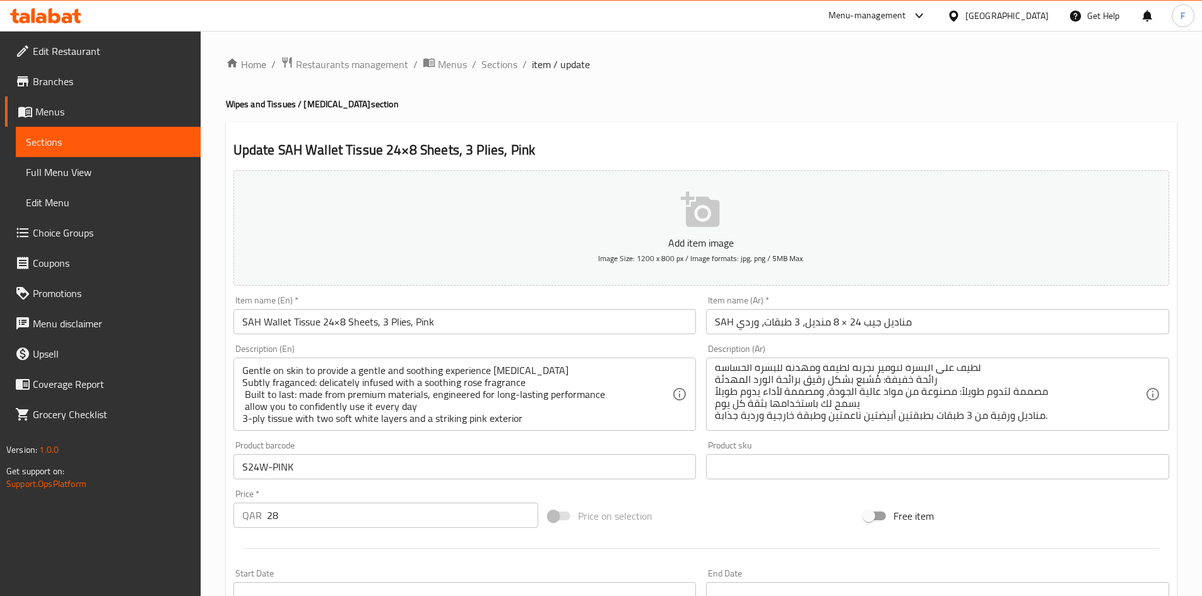
scroll to position [12, 0]
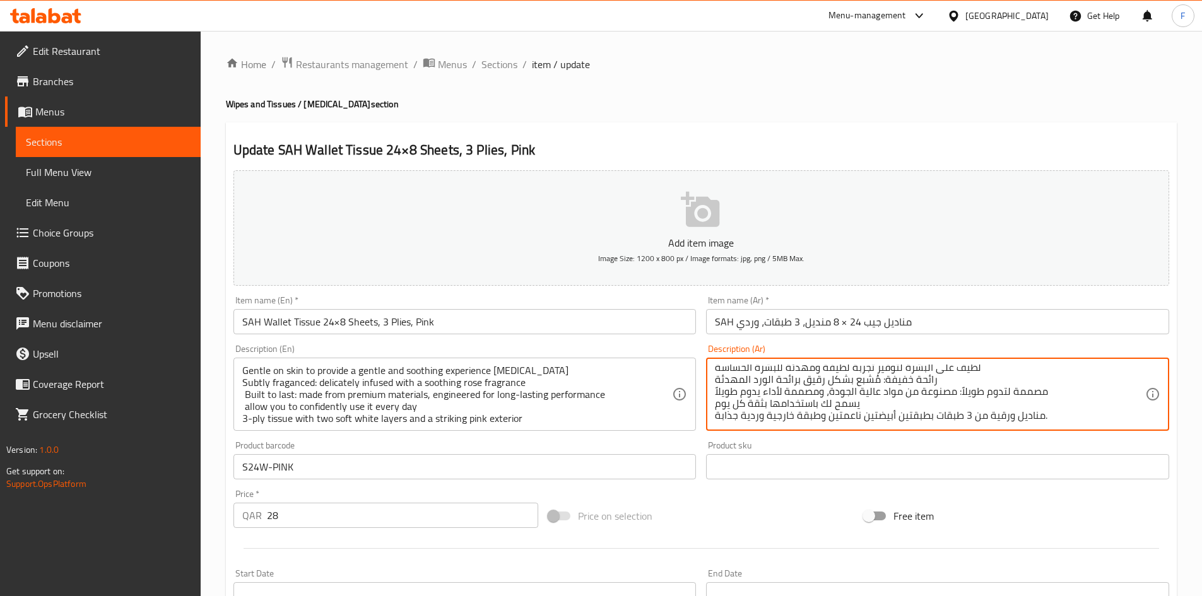
drag, startPoint x: 775, startPoint y: 409, endPoint x: 845, endPoint y: 409, distance: 70.6
drag, startPoint x: 1024, startPoint y: 409, endPoint x: 705, endPoint y: 365, distance: 321.7
click at [705, 365] on div "Description (Ar) لطيف على البشرة لتوفير تجربة لطيفة ومهدئة للبشرة الحساسة رائحة…" at bounding box center [937, 387] width 473 height 97
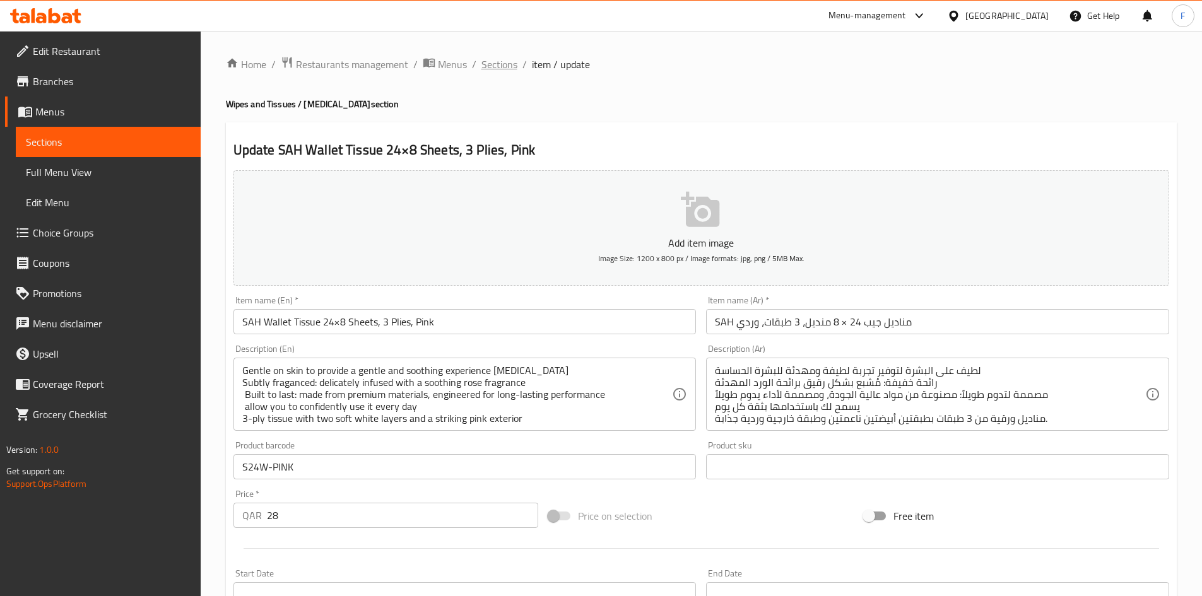
click at [492, 66] on span "Sections" at bounding box center [499, 64] width 36 height 15
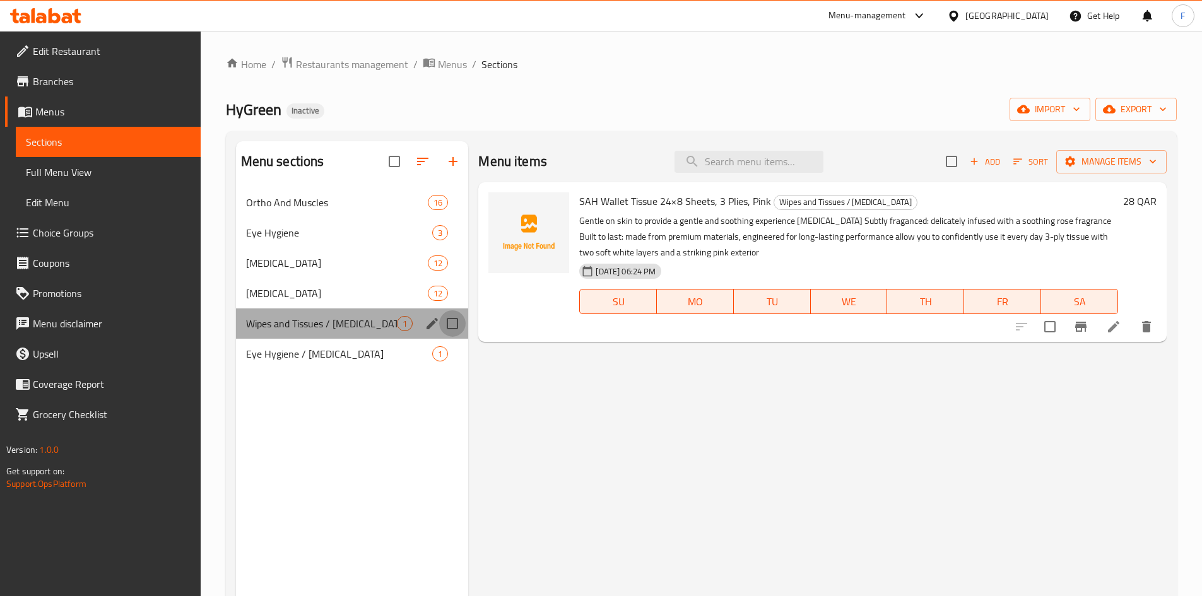
click at [450, 323] on input "Menu sections" at bounding box center [452, 323] width 26 height 26
checkbox input "true"
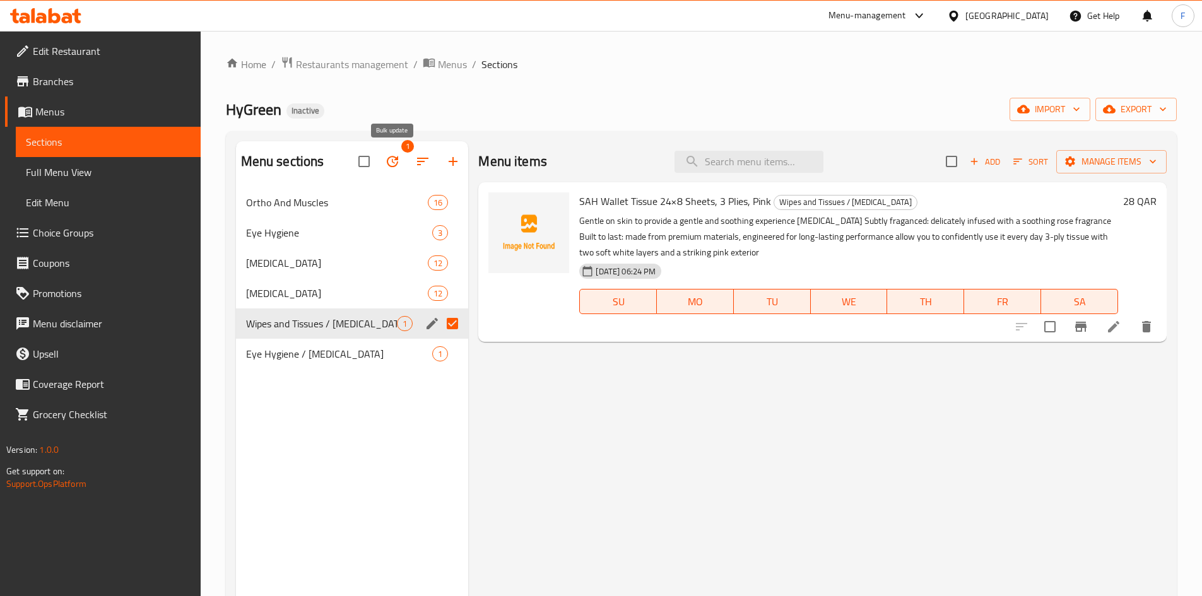
click at [392, 167] on icon "button" at bounding box center [392, 161] width 11 height 11
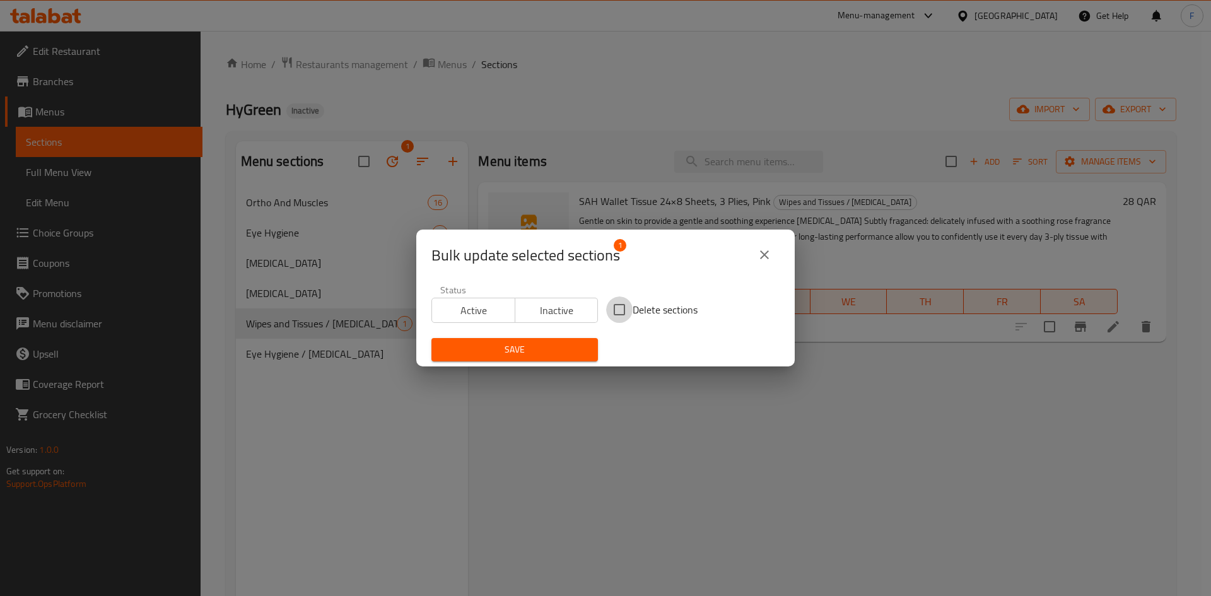
click at [613, 312] on input "Delete sections" at bounding box center [619, 309] width 26 height 26
checkbox input "true"
click at [570, 355] on span "Save" at bounding box center [515, 350] width 146 height 16
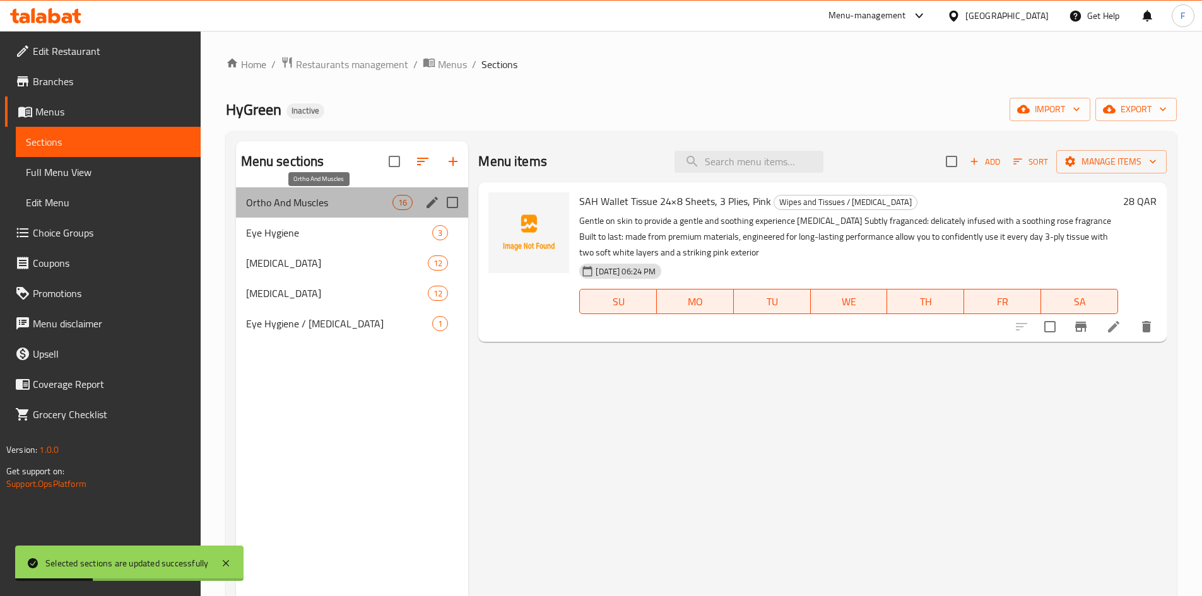
click at [378, 202] on span "Ortho And Muscles" at bounding box center [319, 202] width 147 height 15
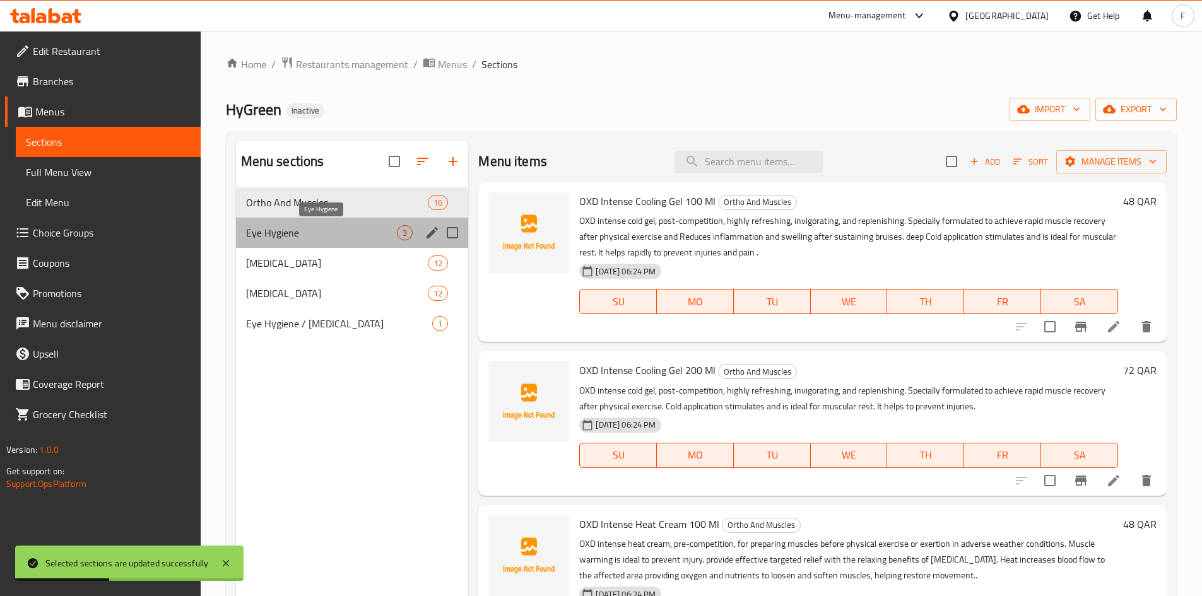
click at [370, 230] on span "Eye Hygiene" at bounding box center [321, 232] width 151 height 15
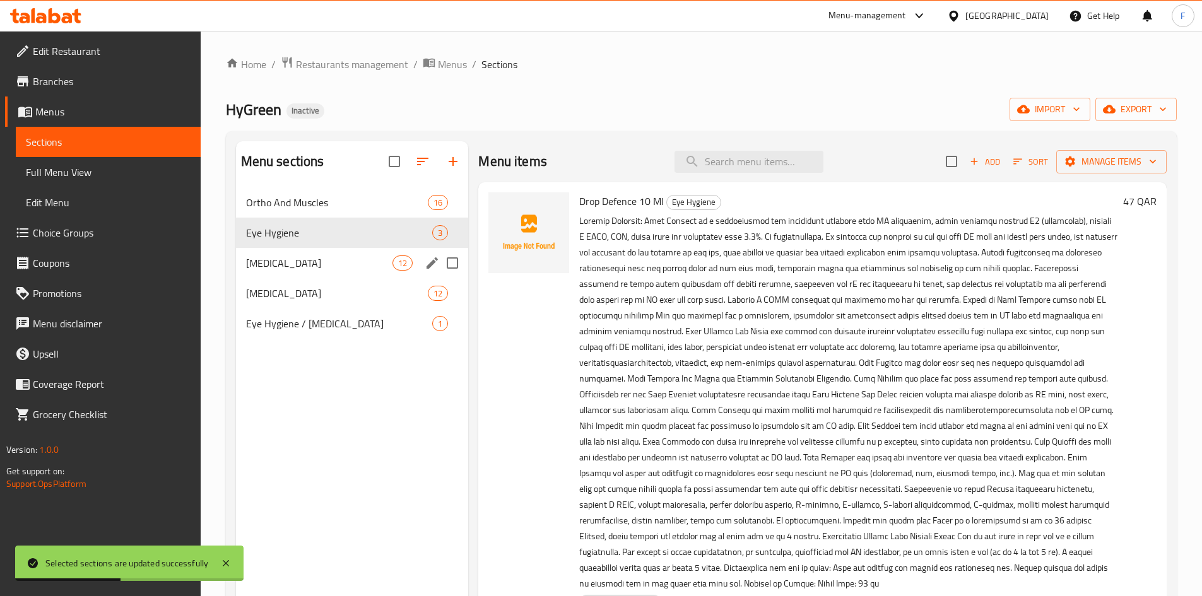
click at [370, 248] on div "Skin Care 12" at bounding box center [352, 263] width 233 height 30
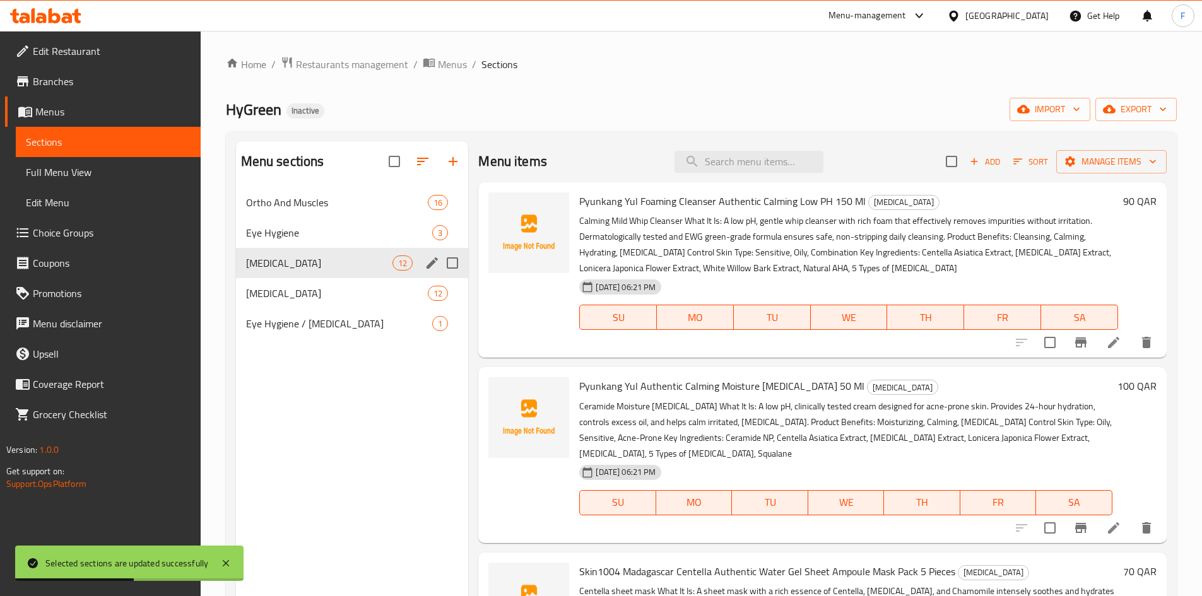
click at [365, 275] on div "Skin Care 12" at bounding box center [352, 263] width 233 height 30
click at [360, 323] on span "Eye Hygiene / [MEDICAL_DATA]" at bounding box center [321, 323] width 151 height 15
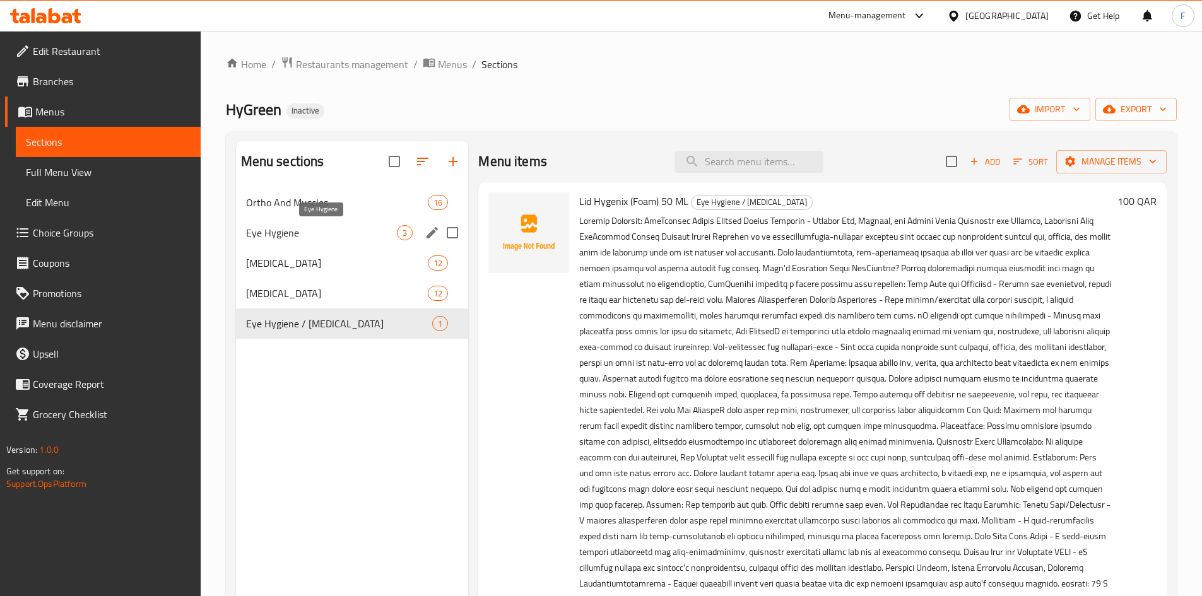
click at [396, 234] on span "Eye Hygiene" at bounding box center [321, 232] width 151 height 15
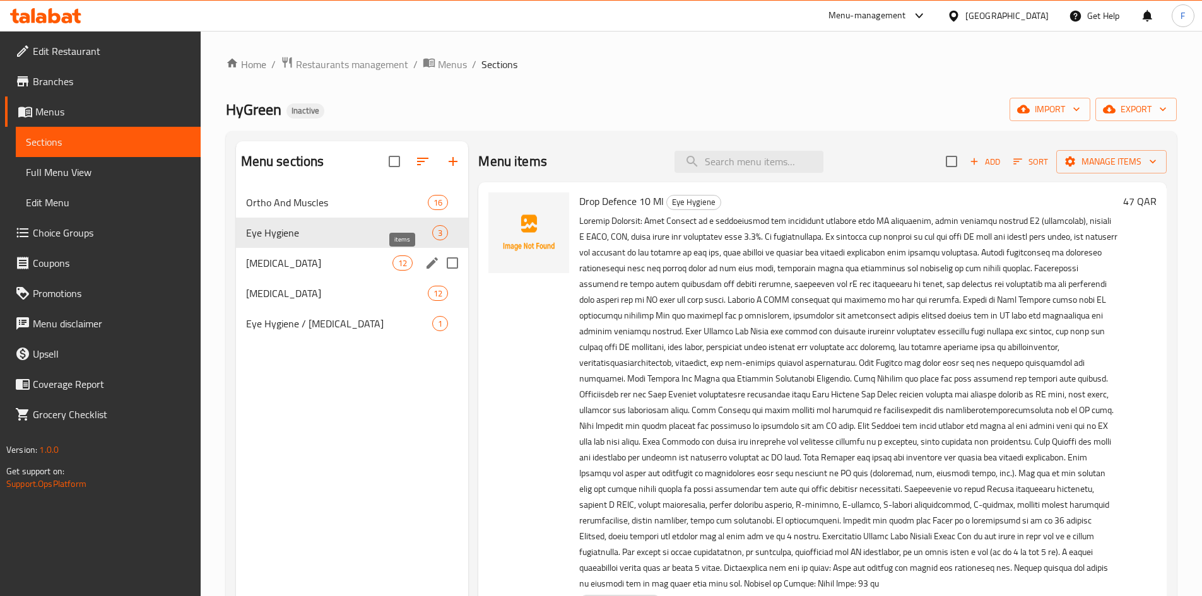
click at [393, 259] on span "12" at bounding box center [402, 263] width 19 height 12
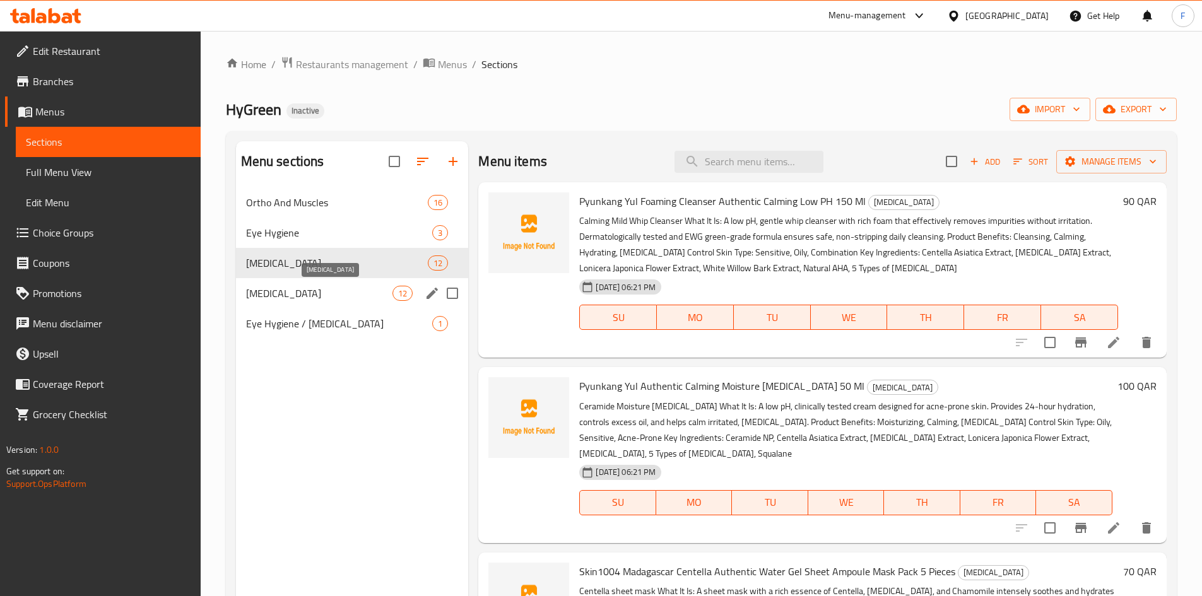
click at [379, 294] on span "[MEDICAL_DATA]" at bounding box center [319, 293] width 147 height 15
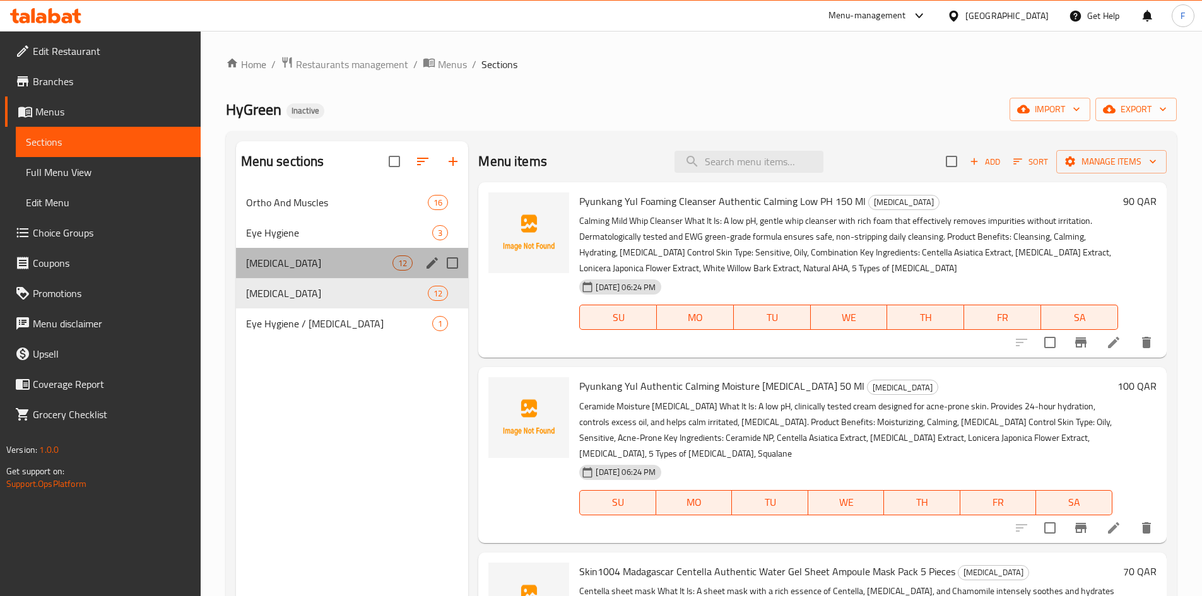
click at [351, 274] on div "Skin Care 12" at bounding box center [352, 263] width 233 height 30
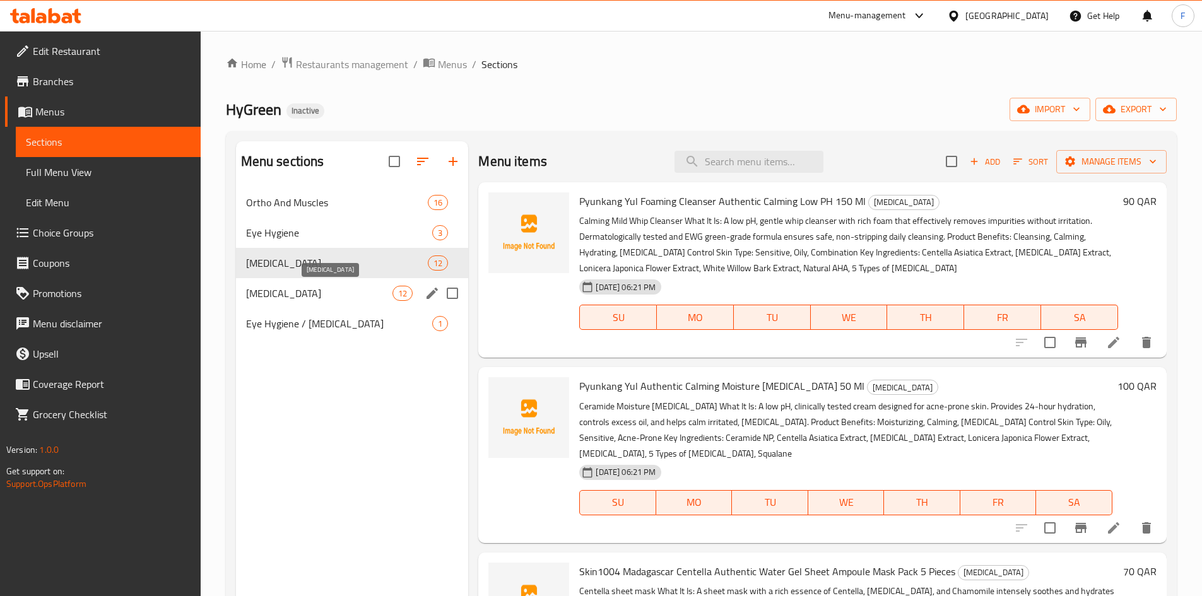
click at [352, 293] on span "[MEDICAL_DATA]" at bounding box center [319, 293] width 147 height 15
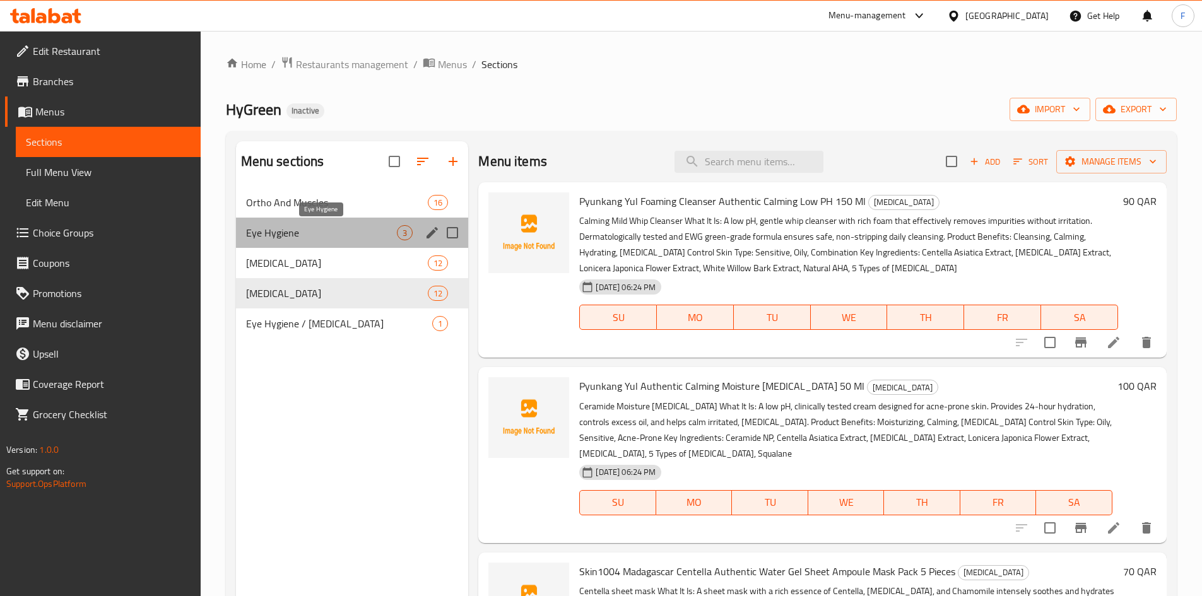
click at [266, 238] on span "Eye Hygiene" at bounding box center [321, 232] width 151 height 15
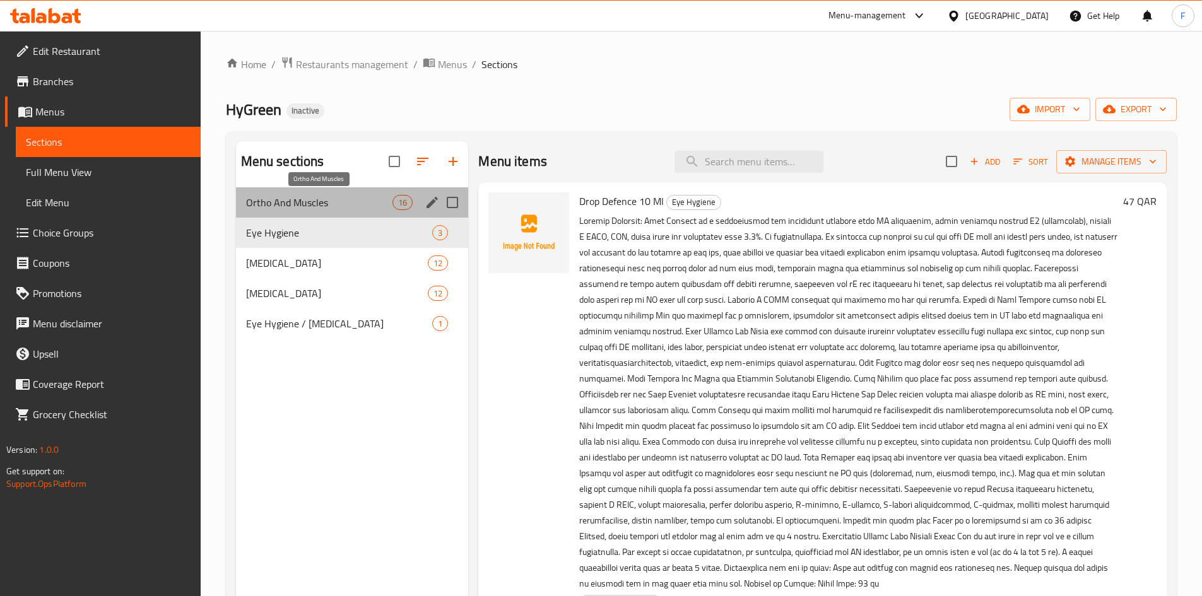
click at [385, 204] on span "Ortho And Muscles" at bounding box center [319, 202] width 147 height 15
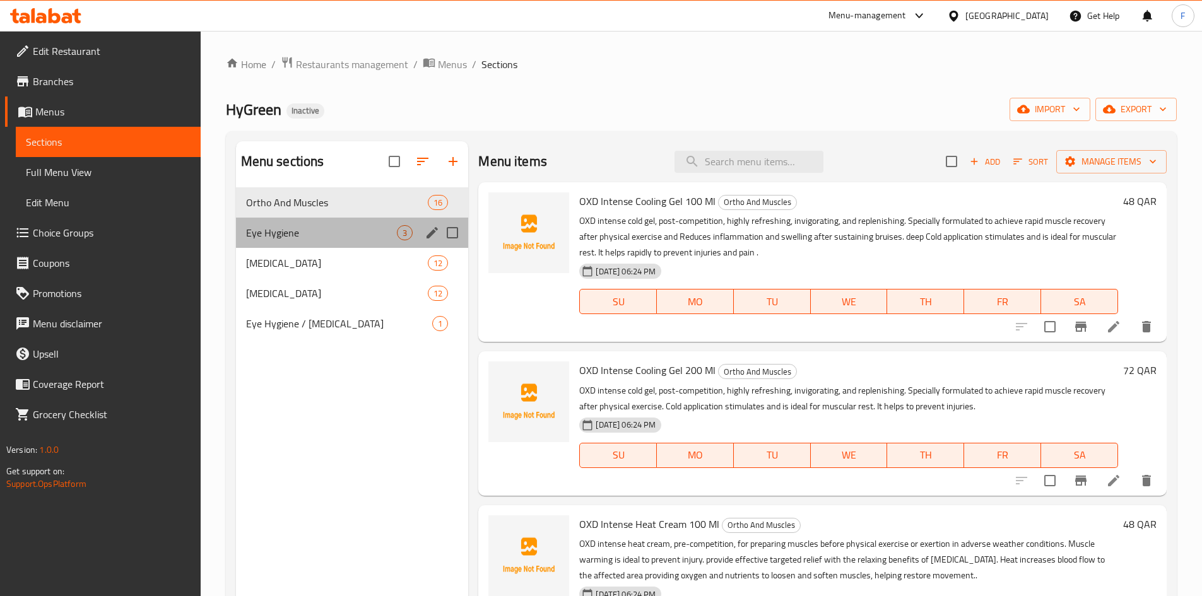
click at [385, 223] on div "Eye Hygiene 3" at bounding box center [352, 233] width 233 height 30
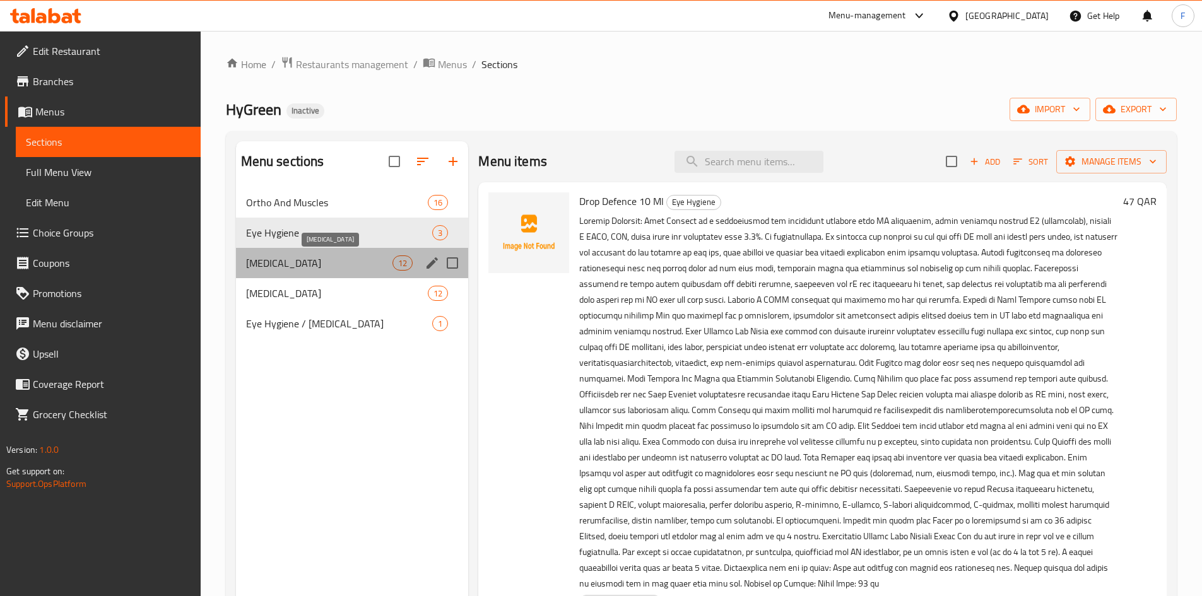
click at [389, 261] on span "[MEDICAL_DATA]" at bounding box center [319, 262] width 147 height 15
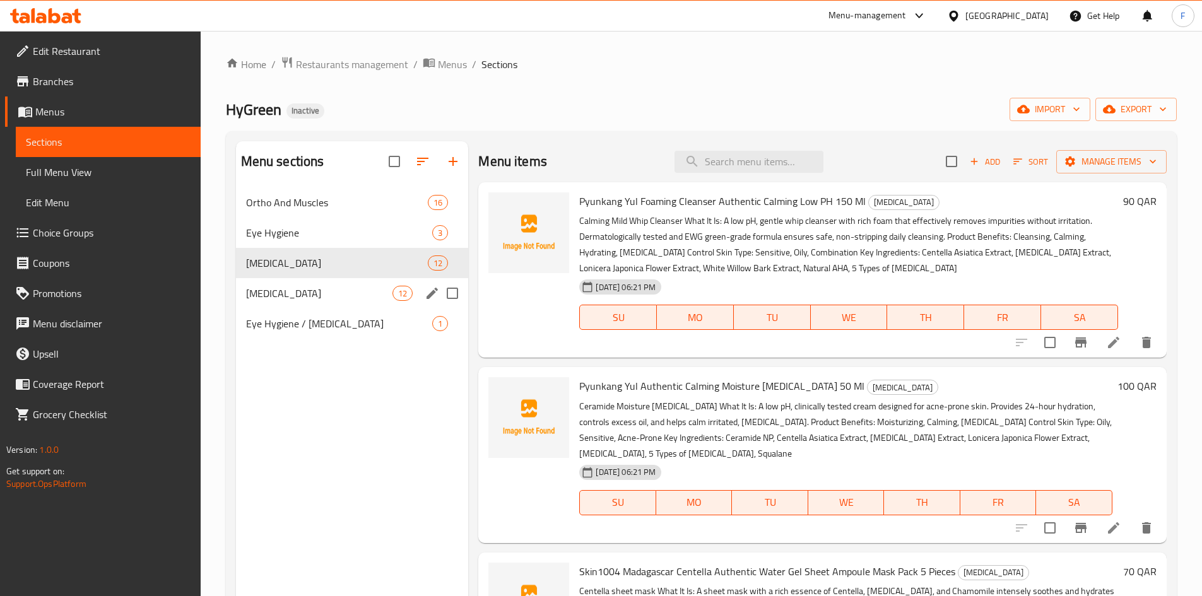
click at [377, 295] on span "[MEDICAL_DATA]" at bounding box center [319, 293] width 147 height 15
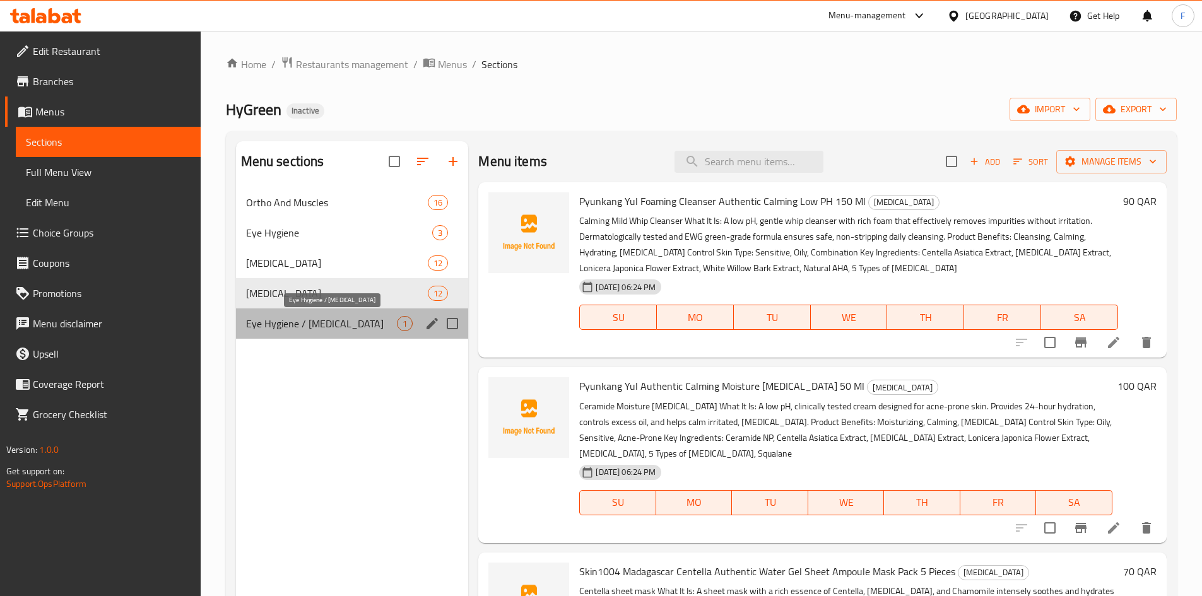
click at [372, 327] on span "Eye Hygiene / [MEDICAL_DATA]" at bounding box center [321, 323] width 151 height 15
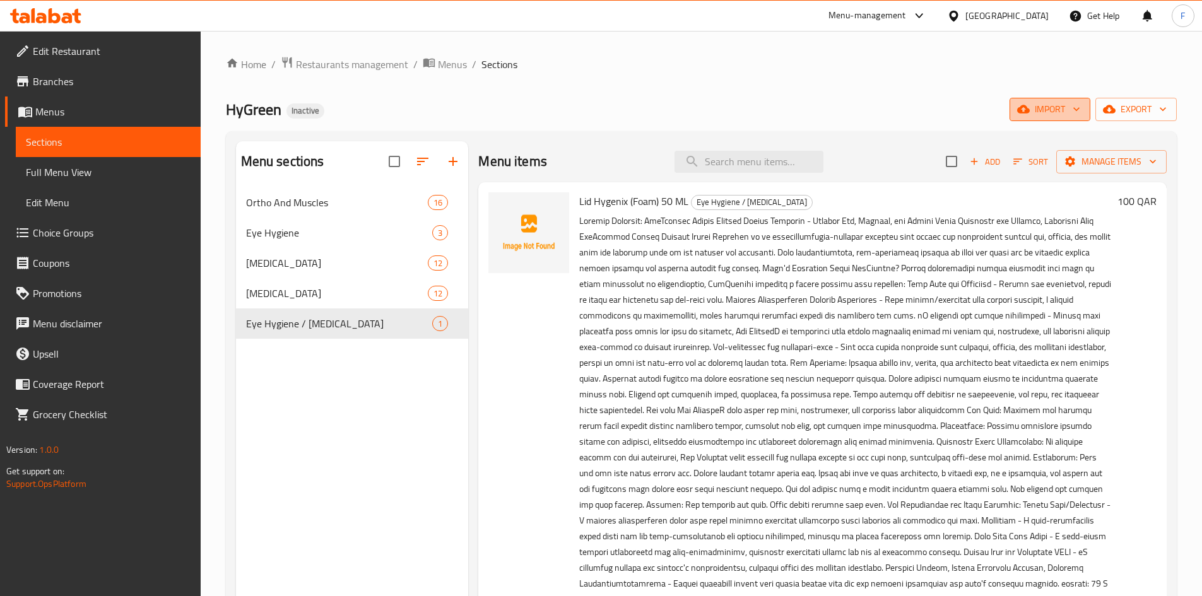
click at [1041, 100] on button "import" at bounding box center [1049, 109] width 81 height 23
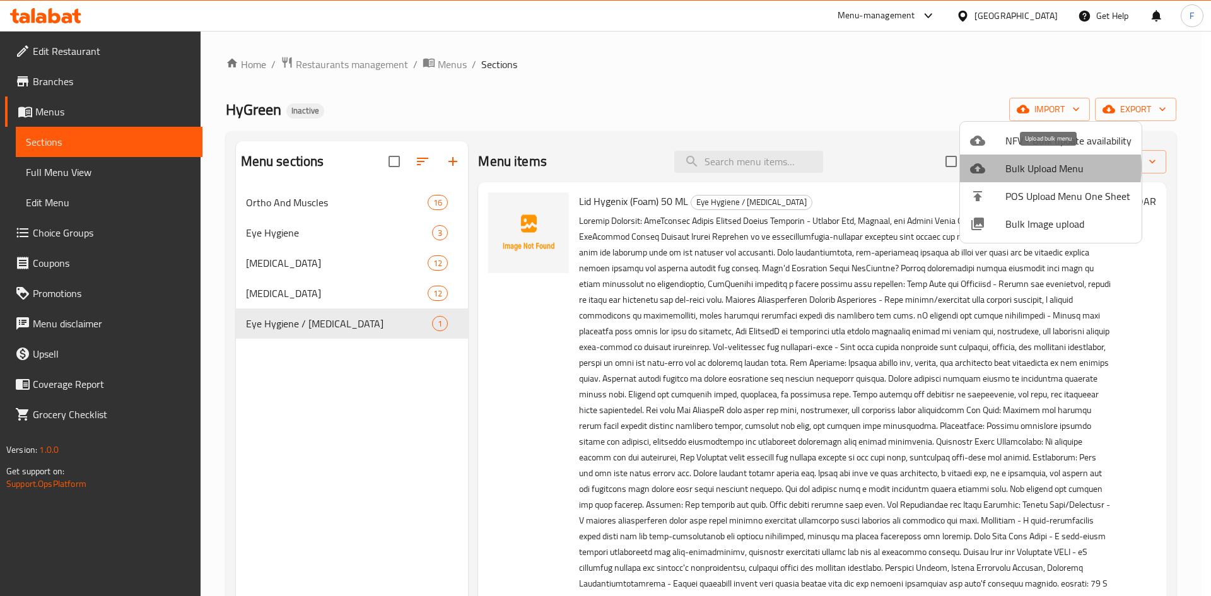
click at [1026, 167] on span "Bulk Upload Menu" at bounding box center [1068, 168] width 126 height 15
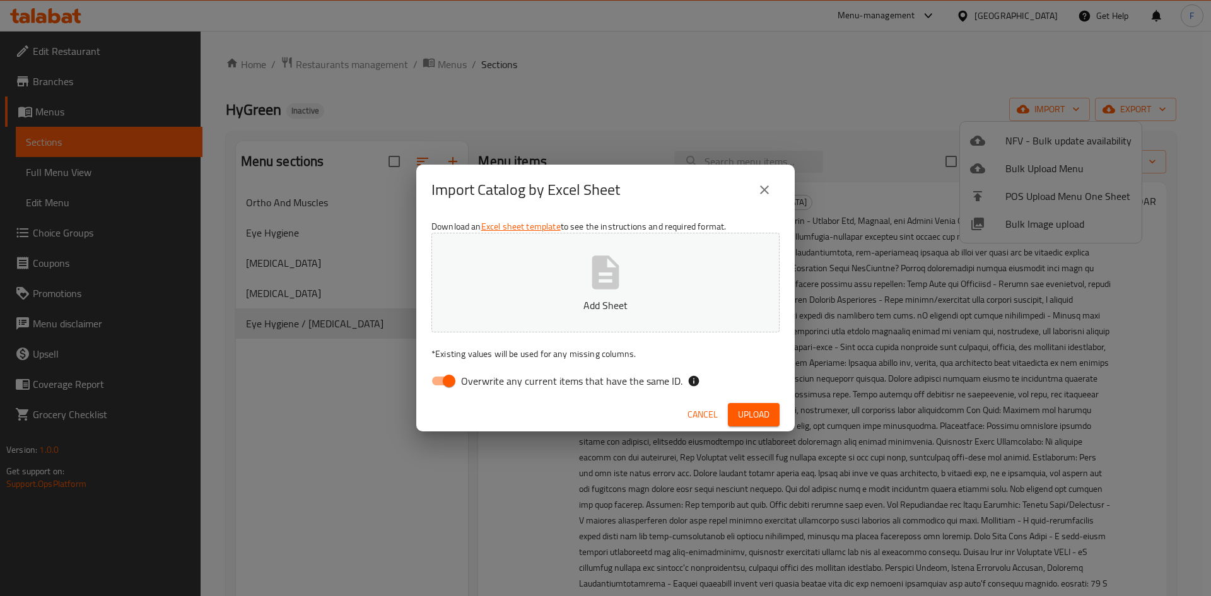
click at [627, 281] on button "Add Sheet" at bounding box center [605, 283] width 348 height 100
click at [439, 378] on input "Overwrite any current items that have the same ID." at bounding box center [449, 381] width 72 height 24
checkbox input "false"
click at [742, 413] on span "Upload" at bounding box center [754, 415] width 32 height 16
click at [742, 407] on span "Upload" at bounding box center [754, 415] width 32 height 16
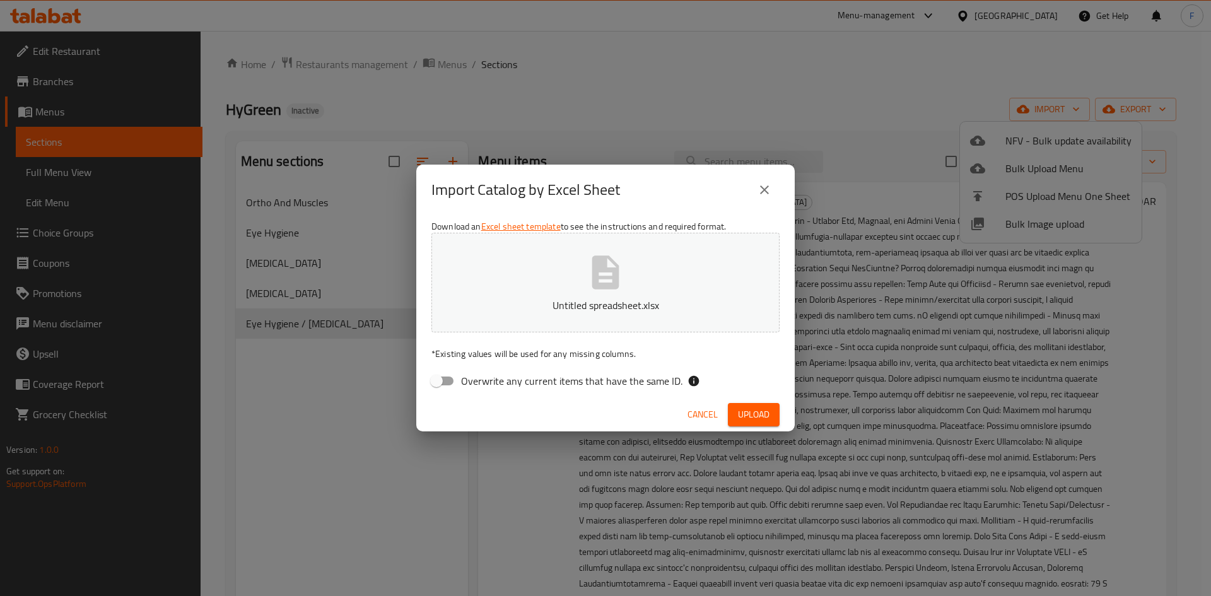
click at [759, 401] on div "Cancel Upload" at bounding box center [605, 414] width 378 height 33
click at [753, 416] on span "Upload" at bounding box center [754, 415] width 32 height 16
click at [764, 184] on icon "close" at bounding box center [764, 189] width 15 height 15
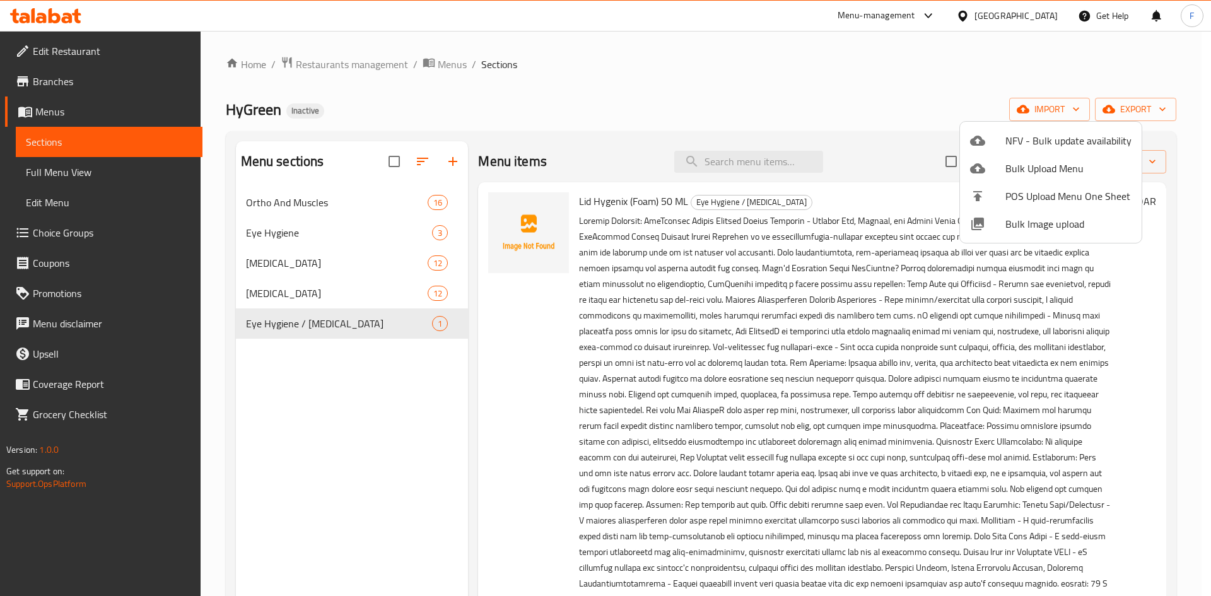
click at [852, 79] on div at bounding box center [605, 298] width 1211 height 596
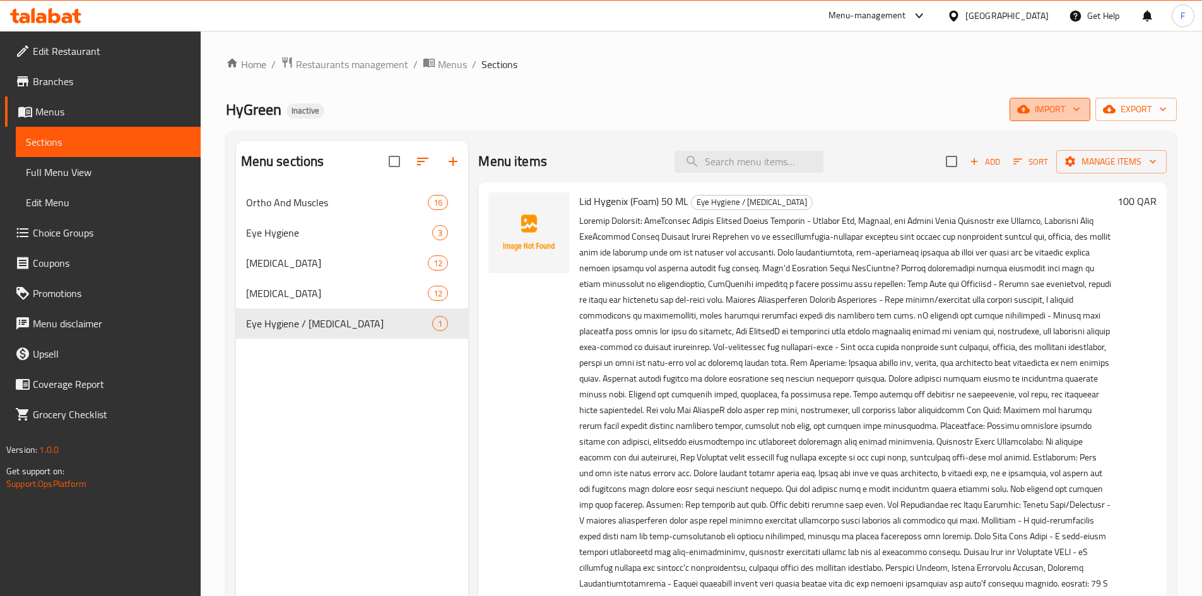
click at [1041, 112] on span "import" at bounding box center [1049, 110] width 61 height 16
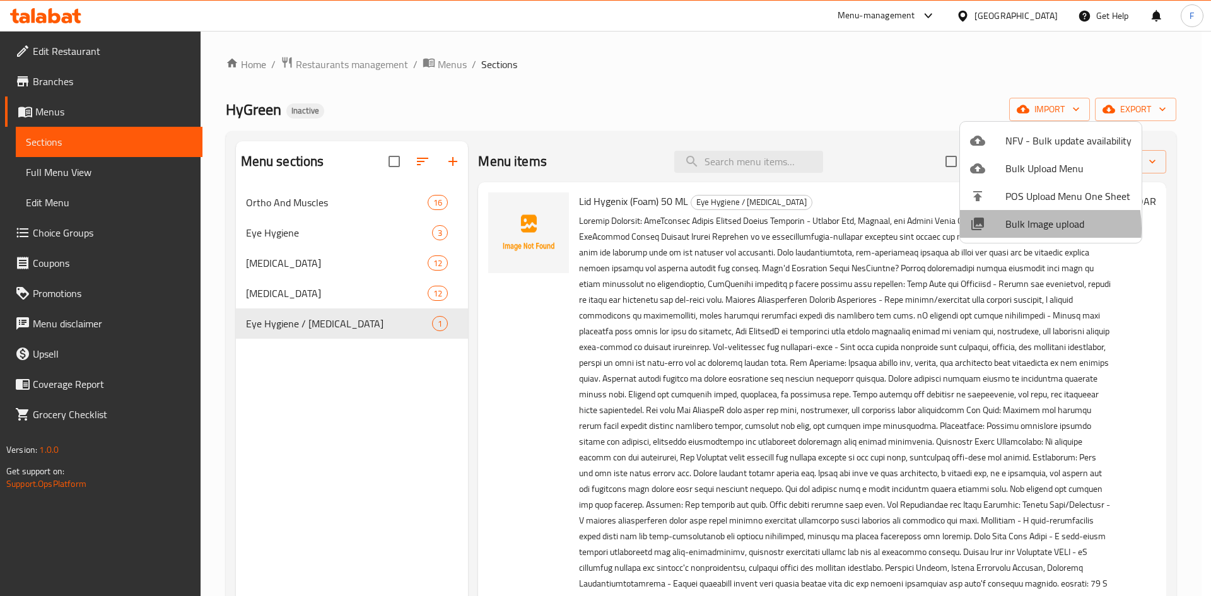
click at [1024, 228] on span "Bulk Image upload" at bounding box center [1068, 223] width 126 height 15
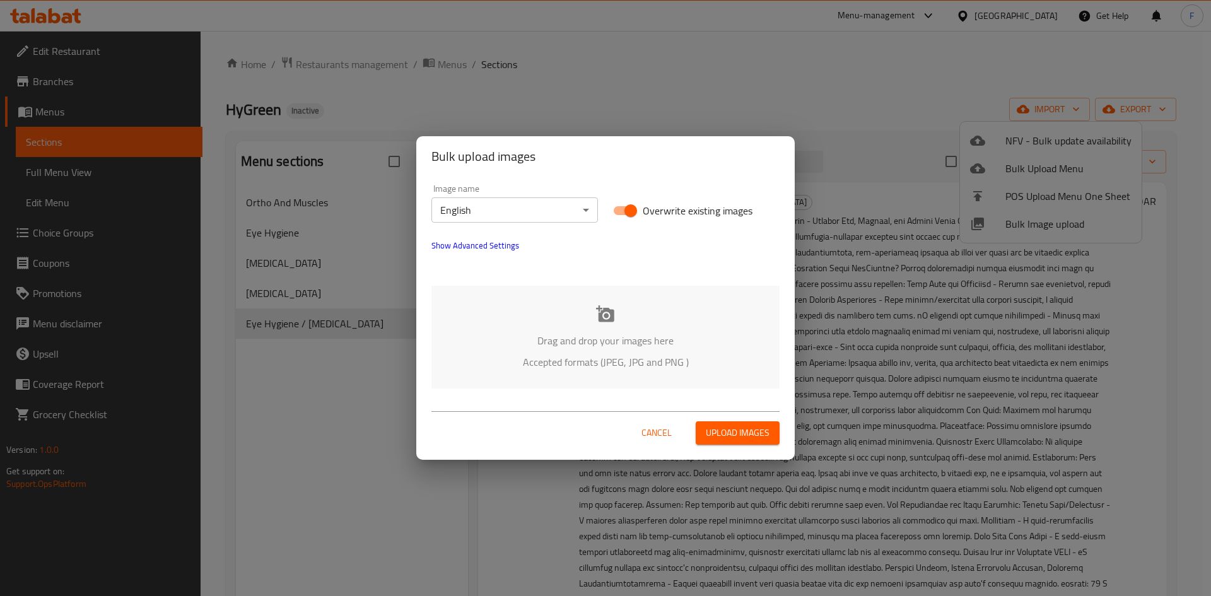
drag, startPoint x: 656, startPoint y: 436, endPoint x: 811, endPoint y: 358, distance: 173.5
click at [657, 436] on span "Cancel" at bounding box center [657, 433] width 30 height 16
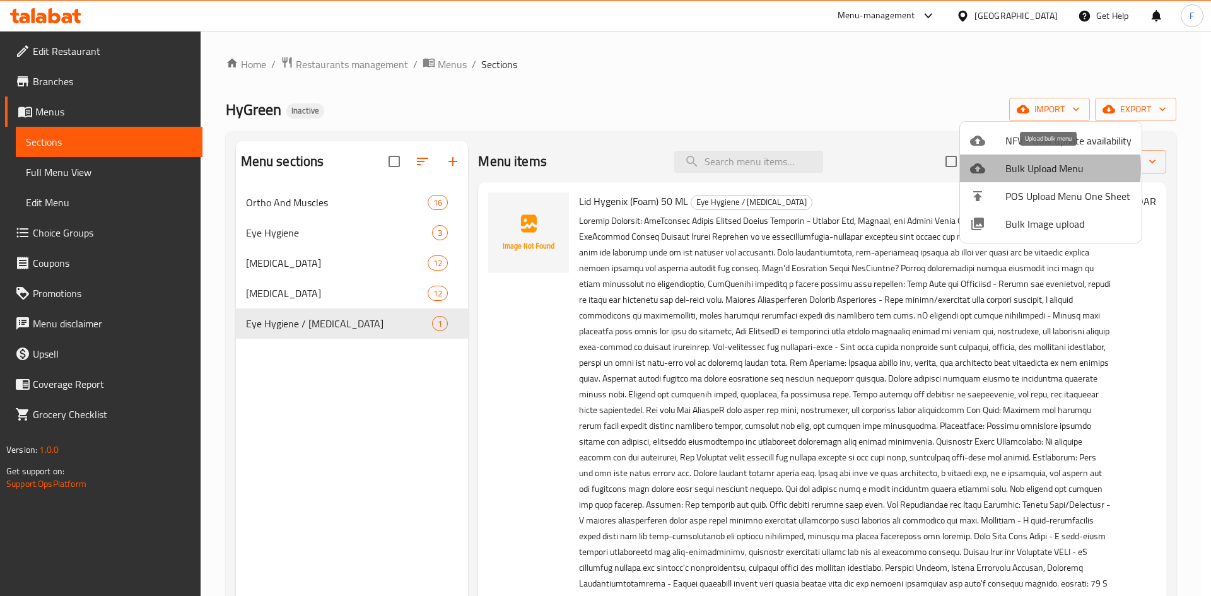
click at [1014, 168] on span "Bulk Upload Menu" at bounding box center [1068, 168] width 126 height 15
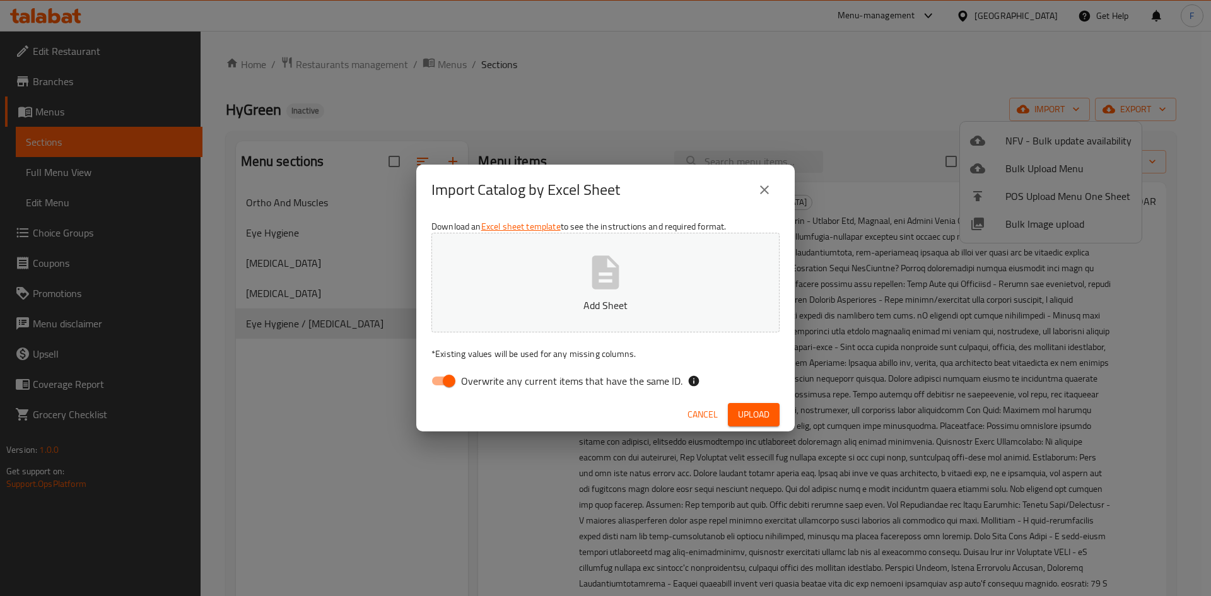
click at [442, 389] on input "Overwrite any current items that have the same ID." at bounding box center [449, 381] width 72 height 24
checkbox input "false"
click at [606, 312] on p "Add Sheet" at bounding box center [605, 305] width 309 height 15
click at [744, 414] on span "Upload" at bounding box center [754, 415] width 32 height 16
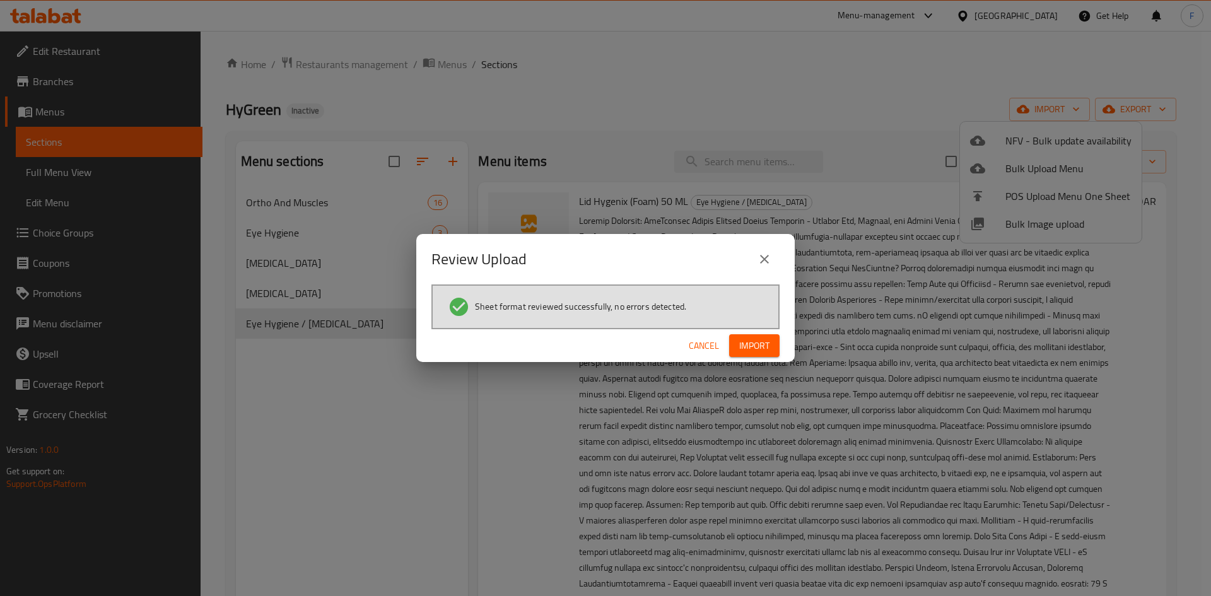
click at [771, 342] on button "Import" at bounding box center [754, 345] width 50 height 23
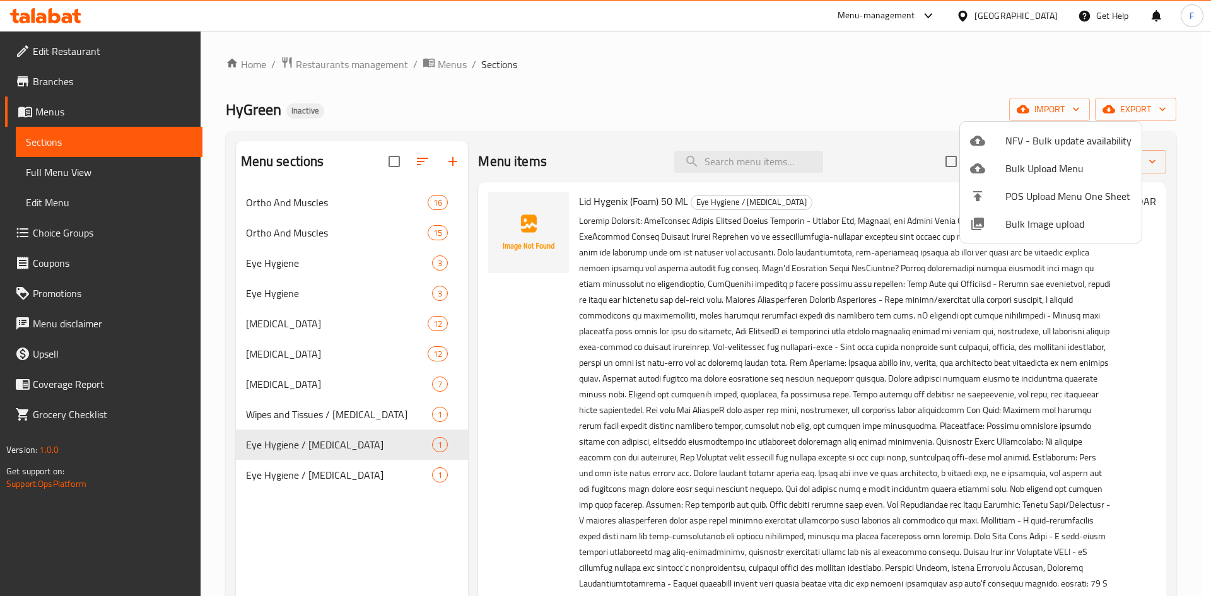
click at [376, 414] on div at bounding box center [605, 298] width 1211 height 596
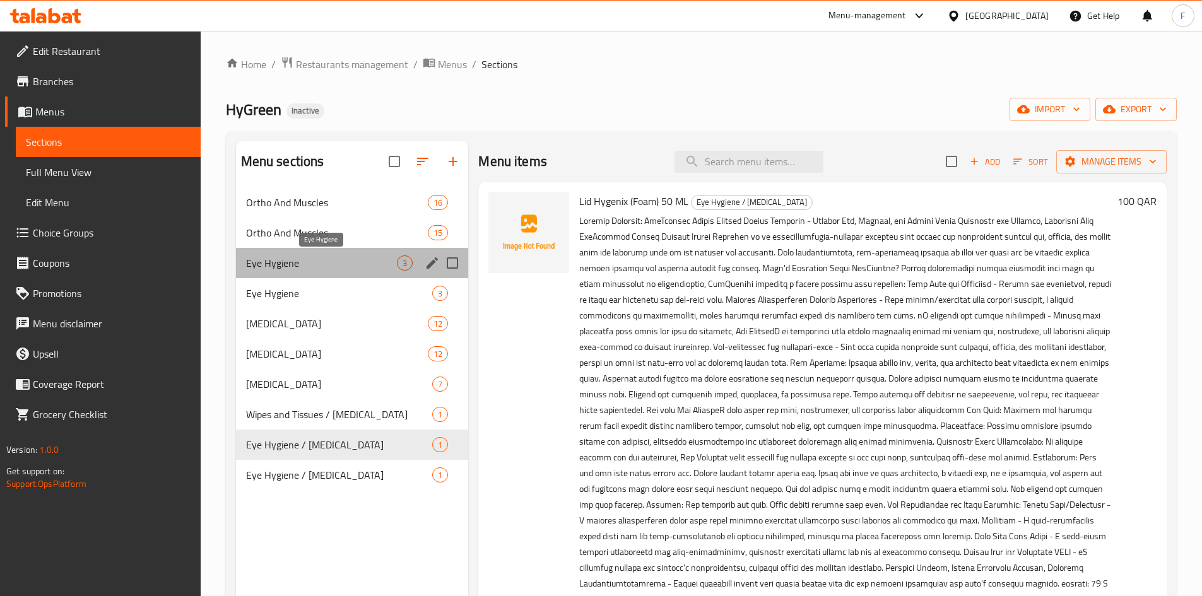
click at [364, 268] on span "Eye Hygiene" at bounding box center [321, 262] width 151 height 15
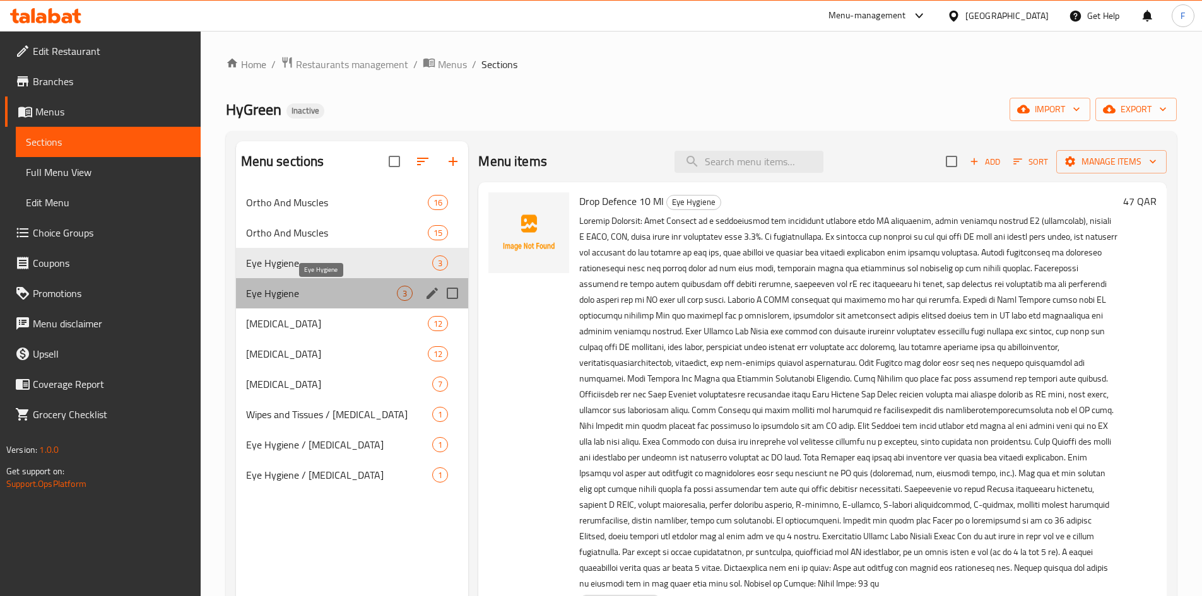
click at [366, 295] on span "Eye Hygiene" at bounding box center [321, 293] width 151 height 15
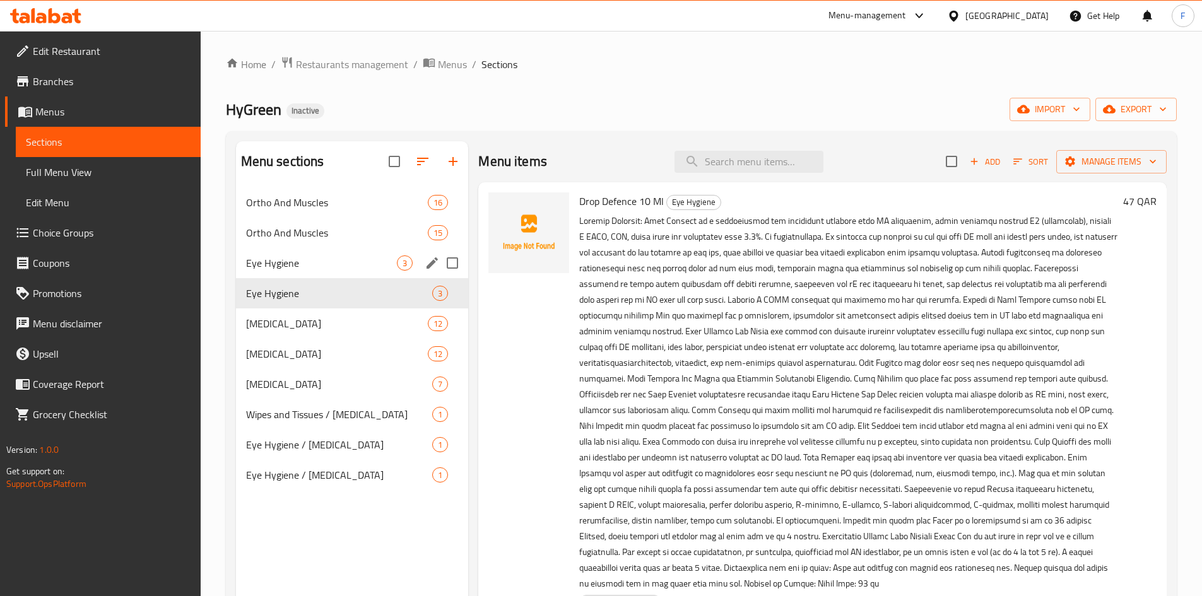
click at [449, 264] on input "Menu sections" at bounding box center [452, 263] width 26 height 26
checkbox input "true"
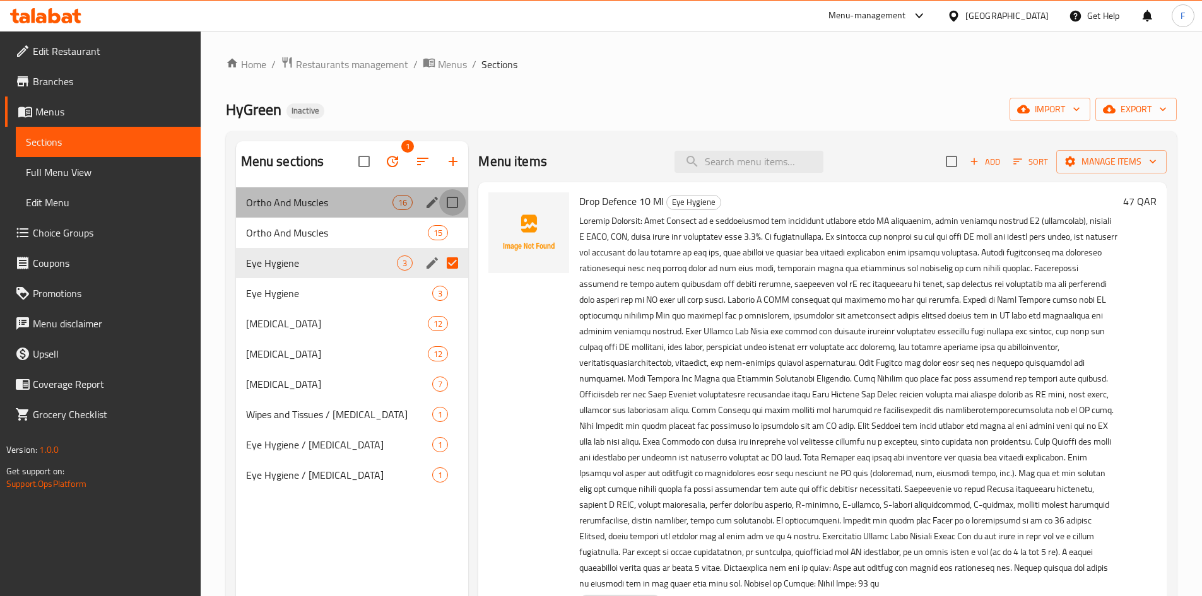
click at [450, 201] on input "Menu sections" at bounding box center [452, 202] width 26 height 26
checkbox input "true"
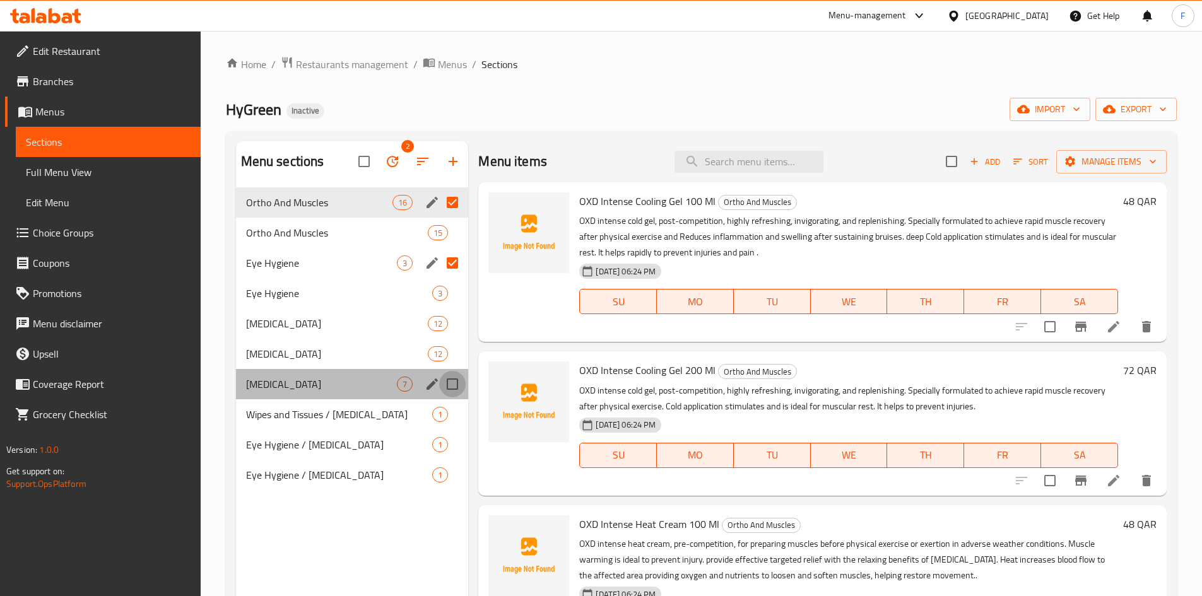
click at [455, 384] on input "Menu sections" at bounding box center [452, 384] width 26 height 26
checkbox input "true"
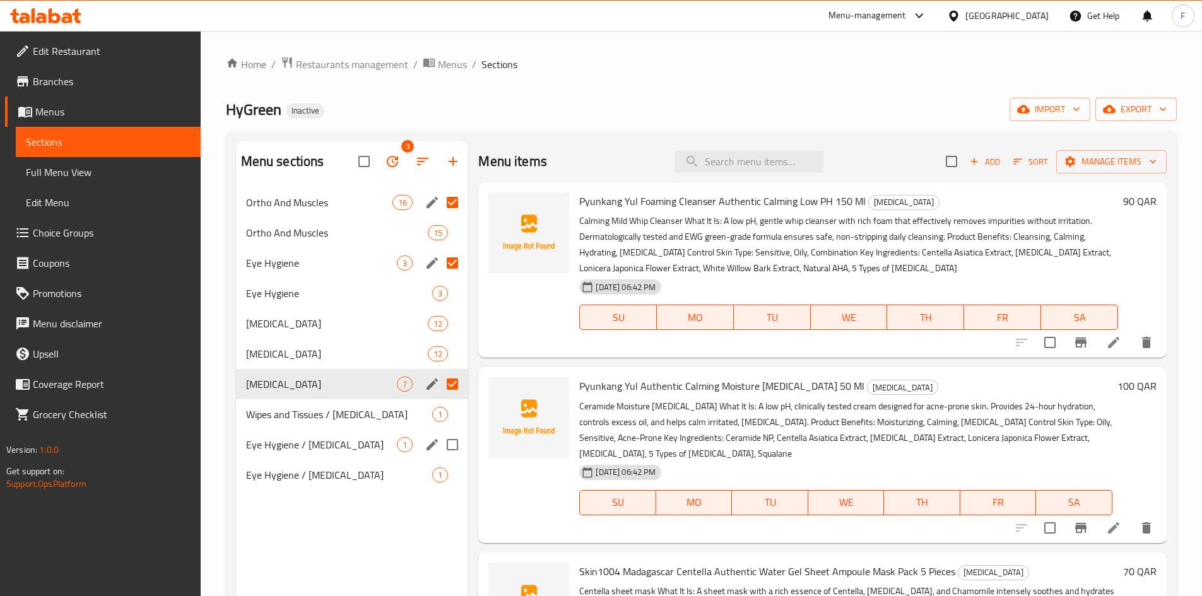
click at [456, 444] on input "Menu sections" at bounding box center [452, 444] width 26 height 26
checkbox input "true"
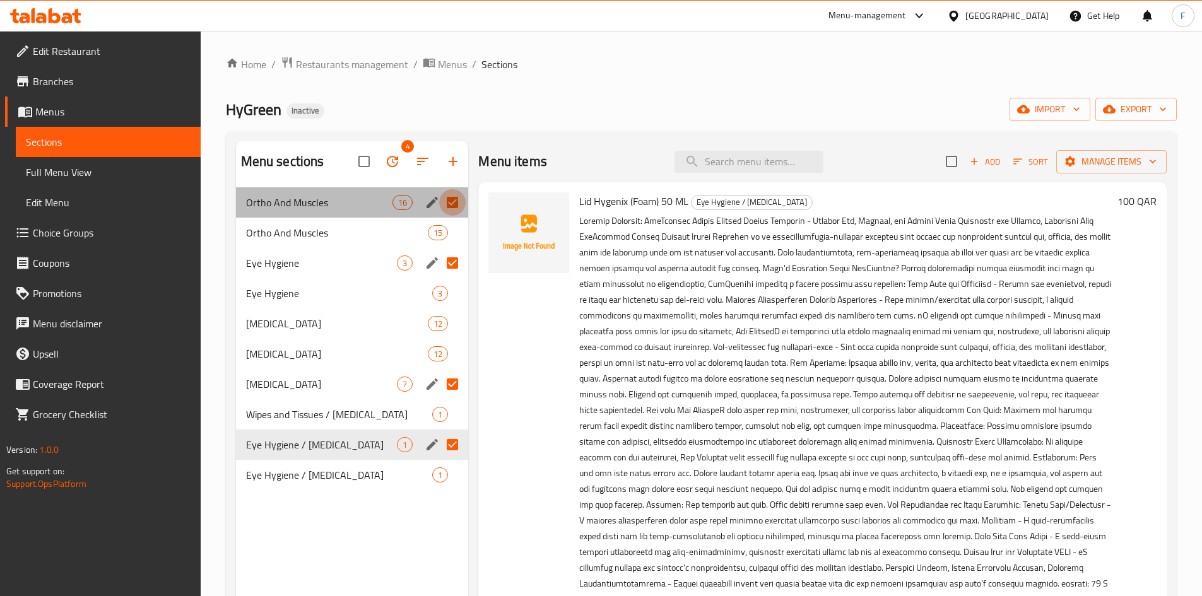
click at [453, 202] on input "Menu sections" at bounding box center [452, 202] width 26 height 26
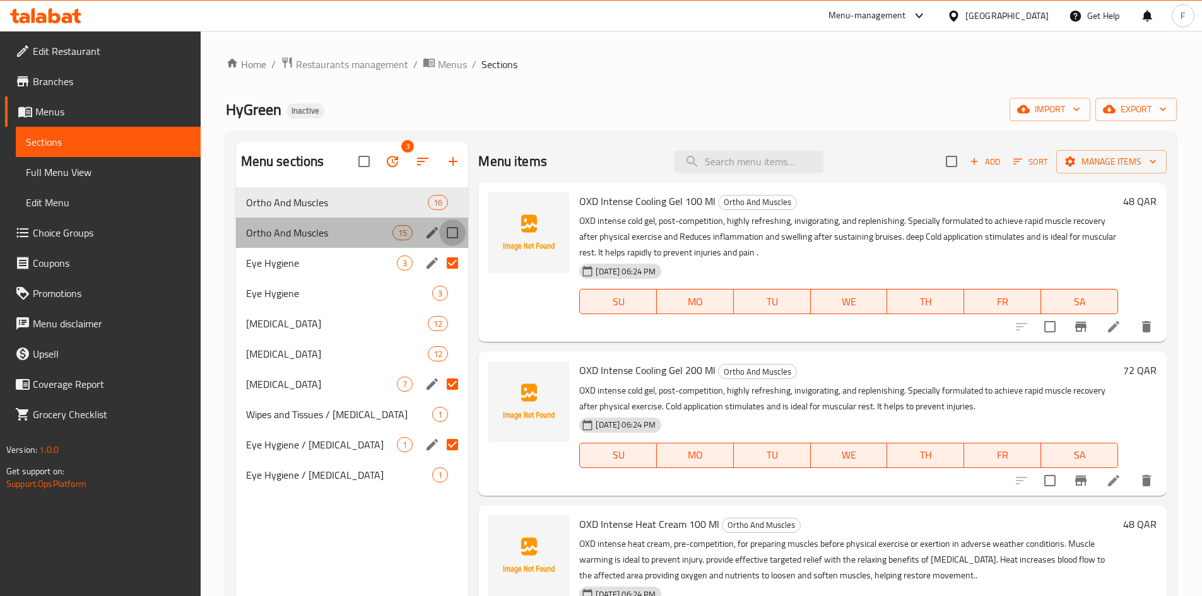
click at [455, 232] on input "Menu sections" at bounding box center [452, 233] width 26 height 26
checkbox input "true"
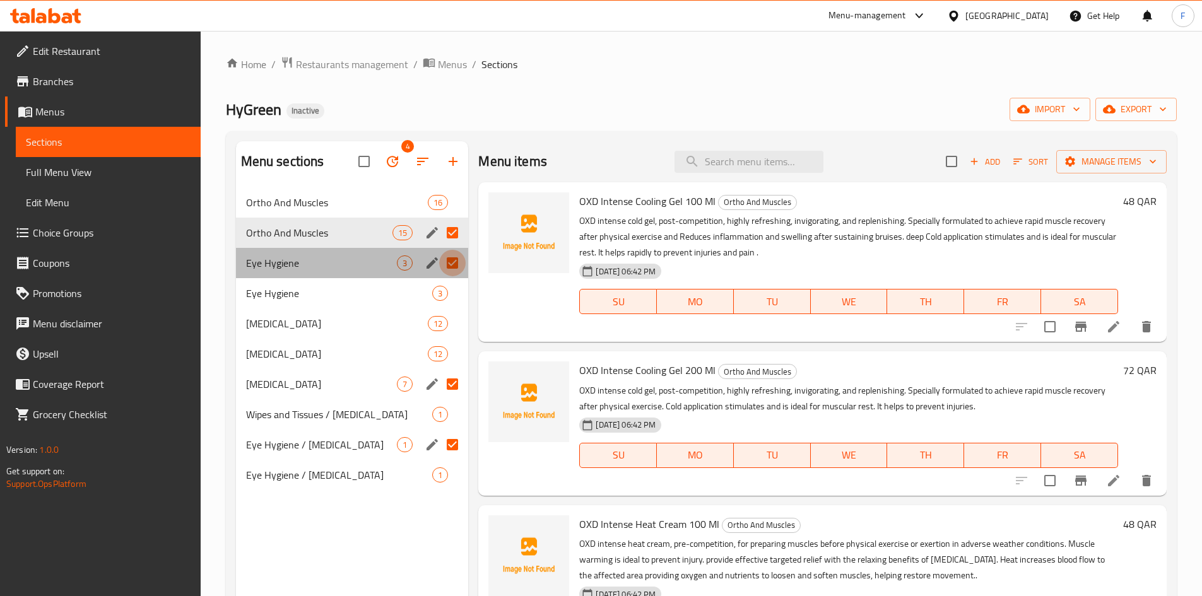
click at [456, 266] on input "Menu sections" at bounding box center [452, 263] width 26 height 26
checkbox input "false"
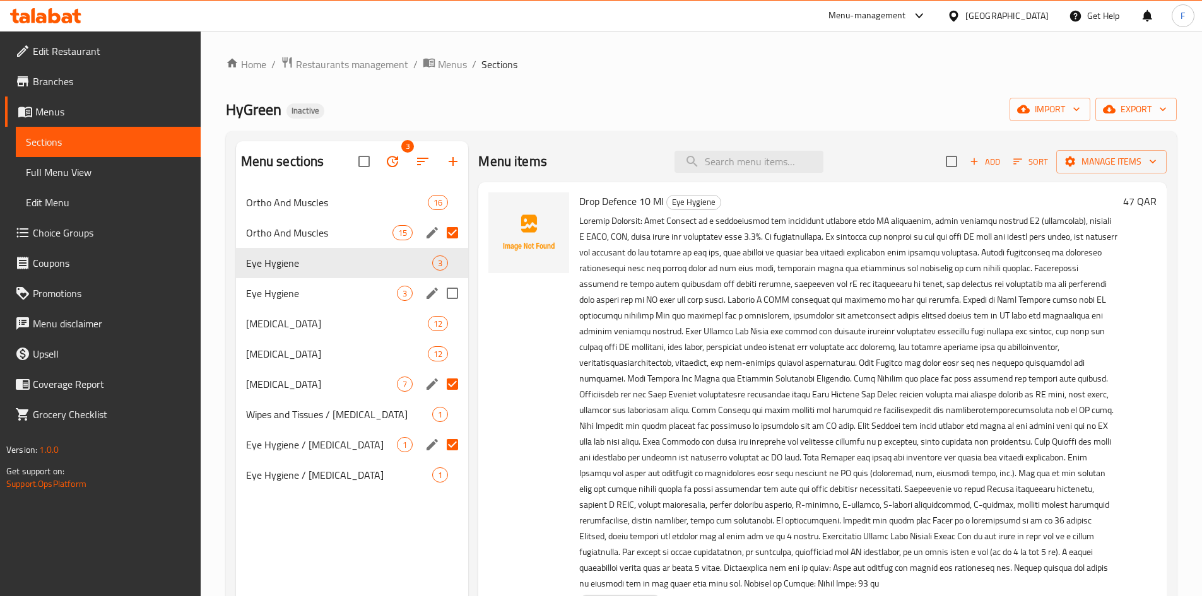
click at [453, 295] on input "Menu sections" at bounding box center [452, 293] width 26 height 26
checkbox input "true"
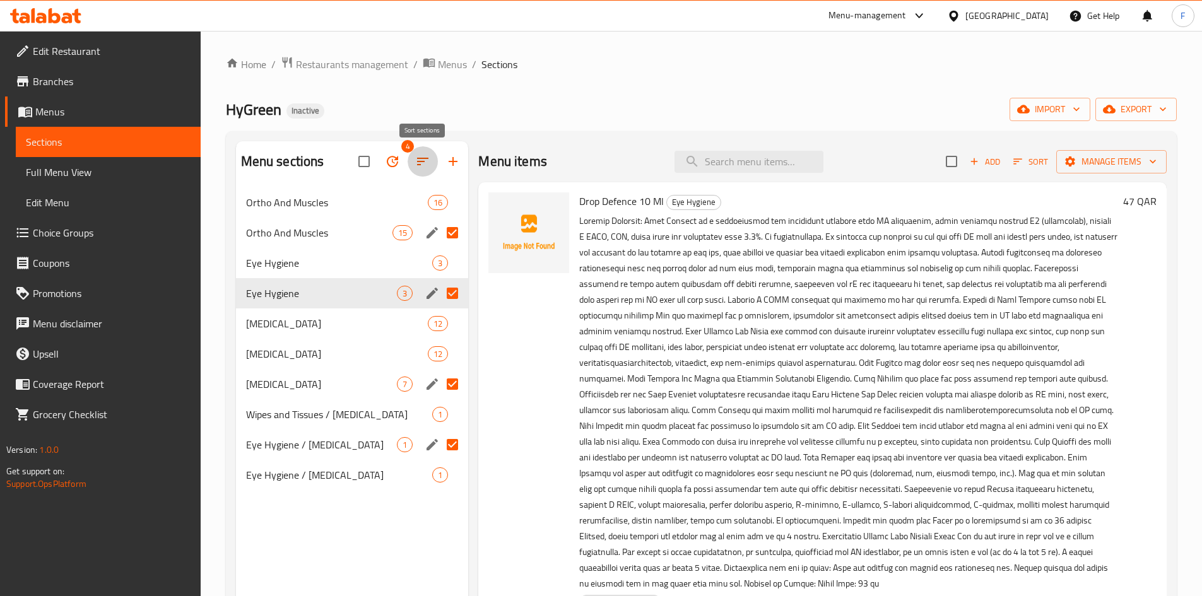
click at [421, 164] on icon "button" at bounding box center [422, 161] width 15 height 15
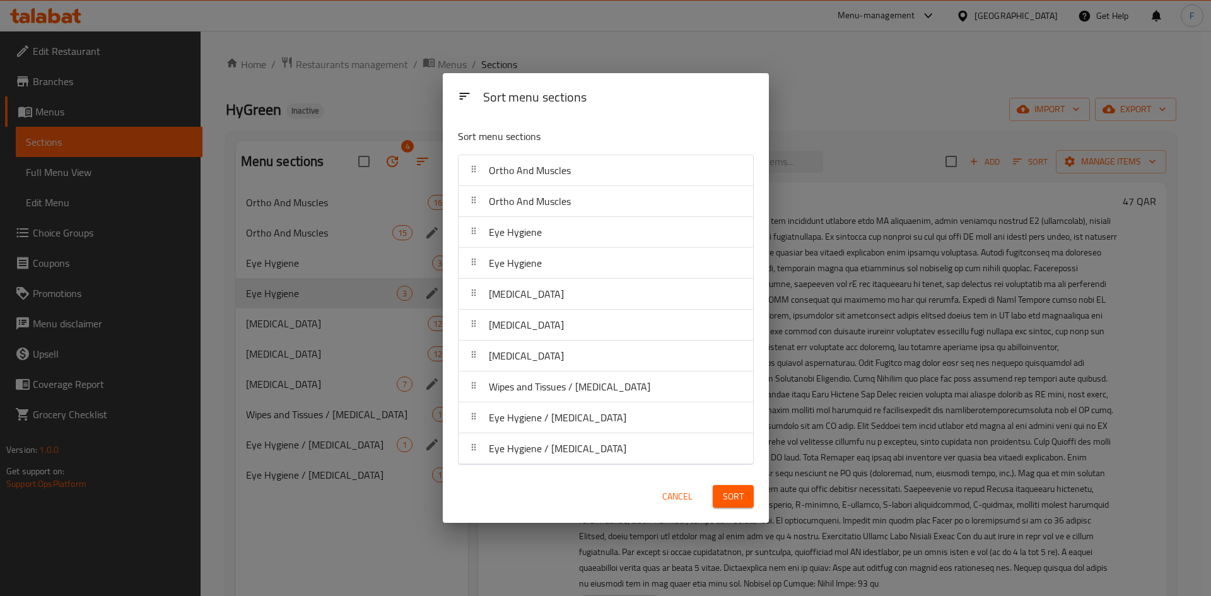
click at [421, 164] on div "Sort menu sections Sort menu sections Ortho And Muscles Ortho And Muscles Eye H…" at bounding box center [605, 298] width 1211 height 596
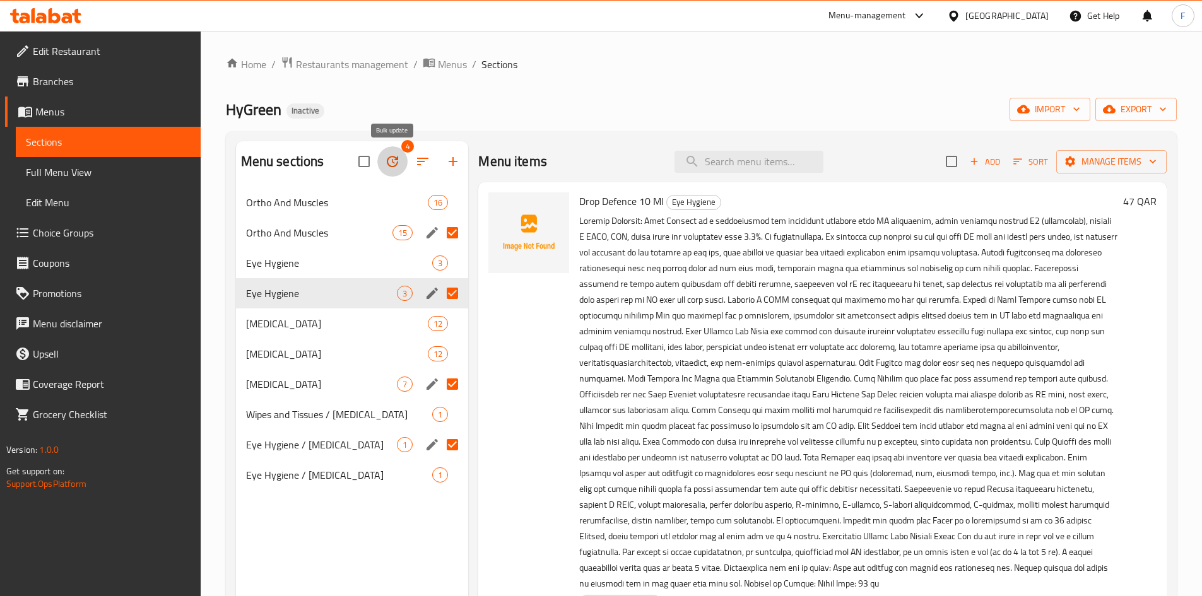
click at [390, 159] on icon "button" at bounding box center [392, 161] width 15 height 15
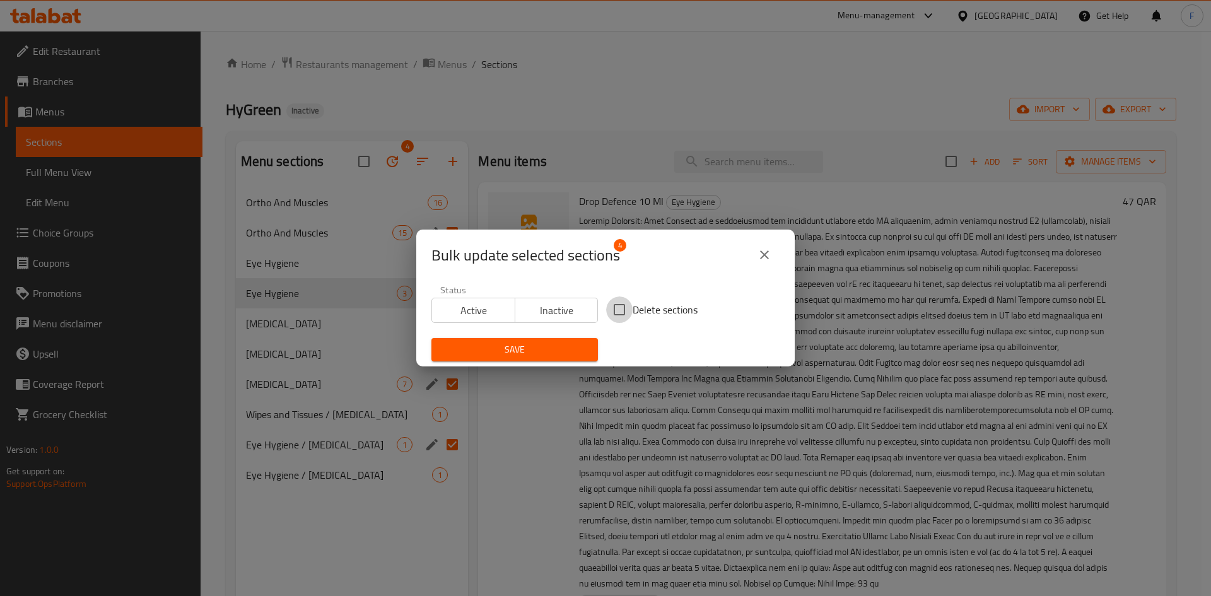
click at [612, 311] on input "Delete sections" at bounding box center [619, 309] width 26 height 26
checkbox input "true"
click at [561, 352] on span "Save" at bounding box center [515, 350] width 146 height 16
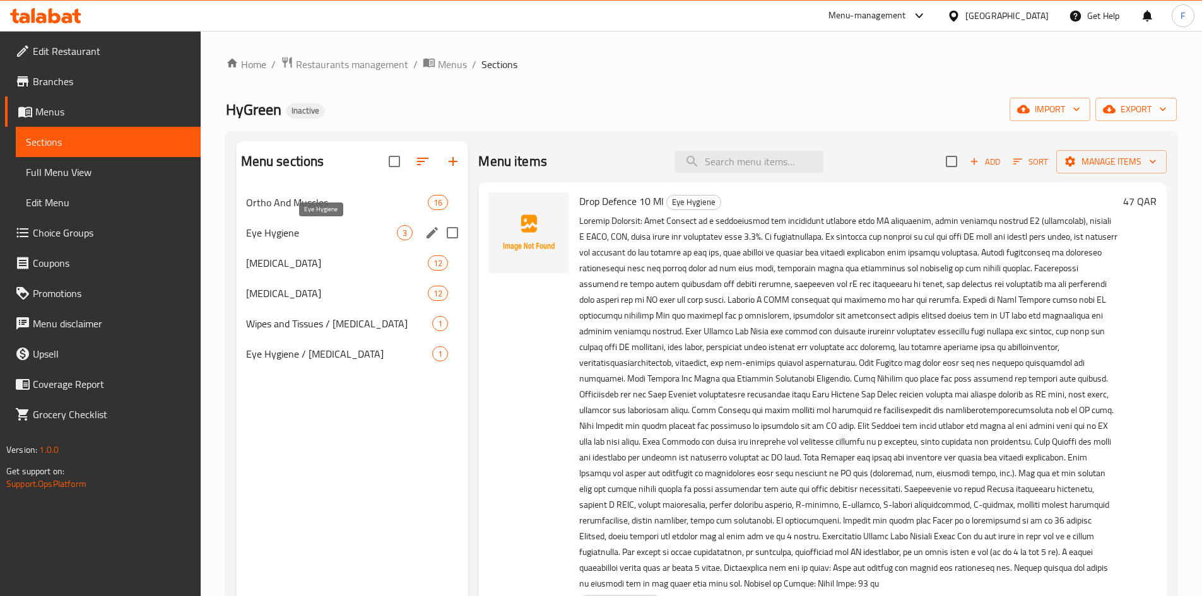
click at [305, 237] on span "Eye Hygiene" at bounding box center [321, 232] width 151 height 15
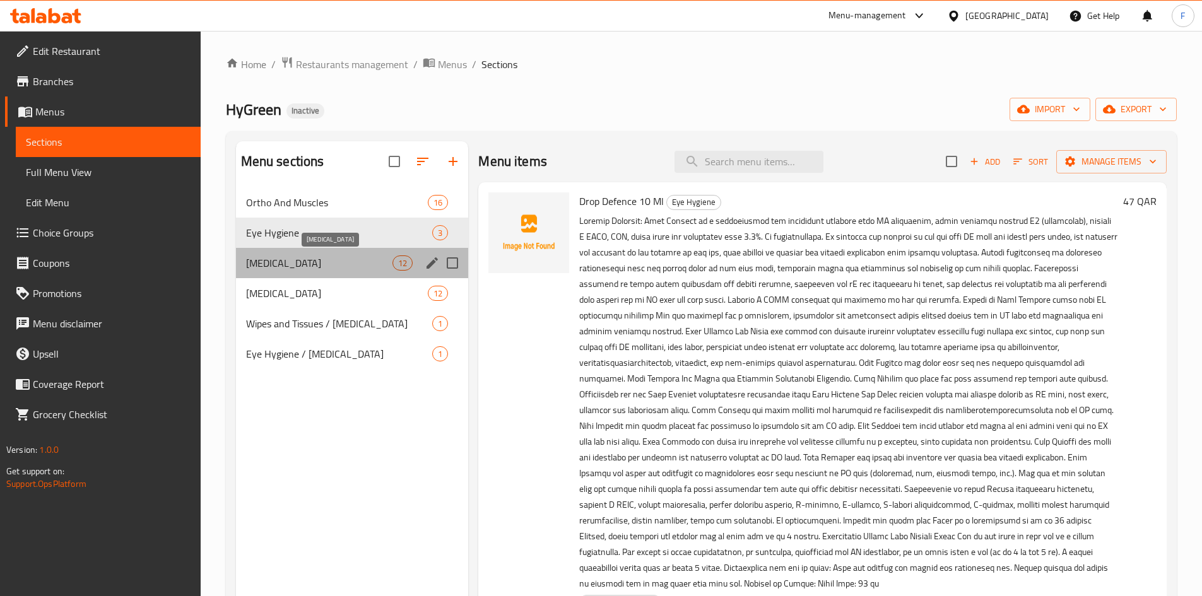
click at [345, 269] on span "[MEDICAL_DATA]" at bounding box center [319, 262] width 147 height 15
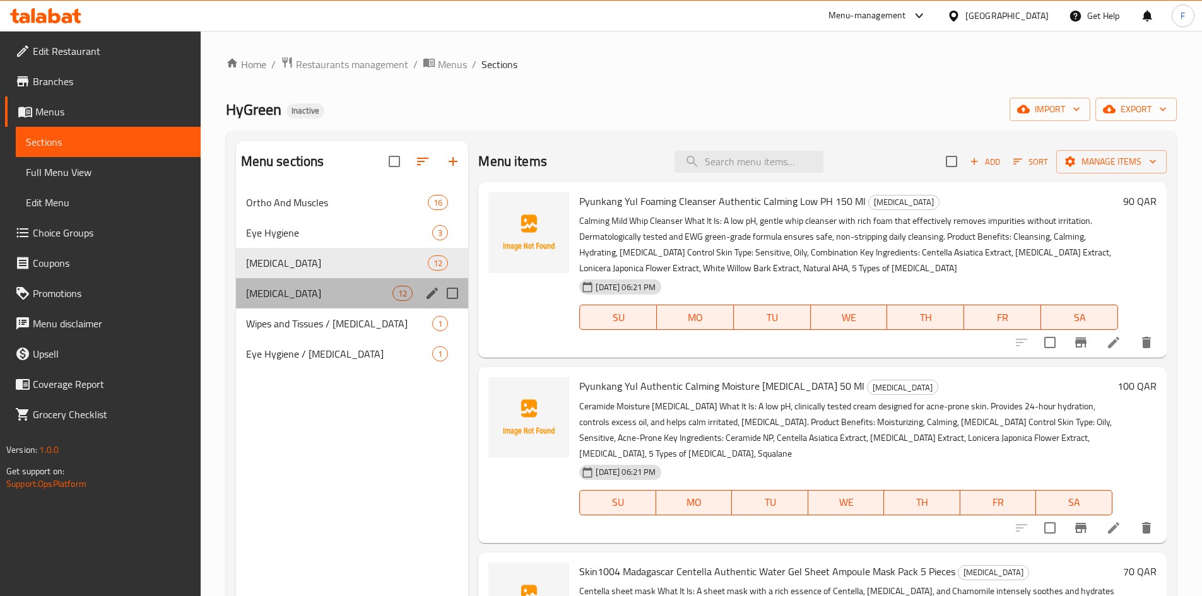
click at [353, 301] on div "Skin Care 12" at bounding box center [352, 293] width 233 height 30
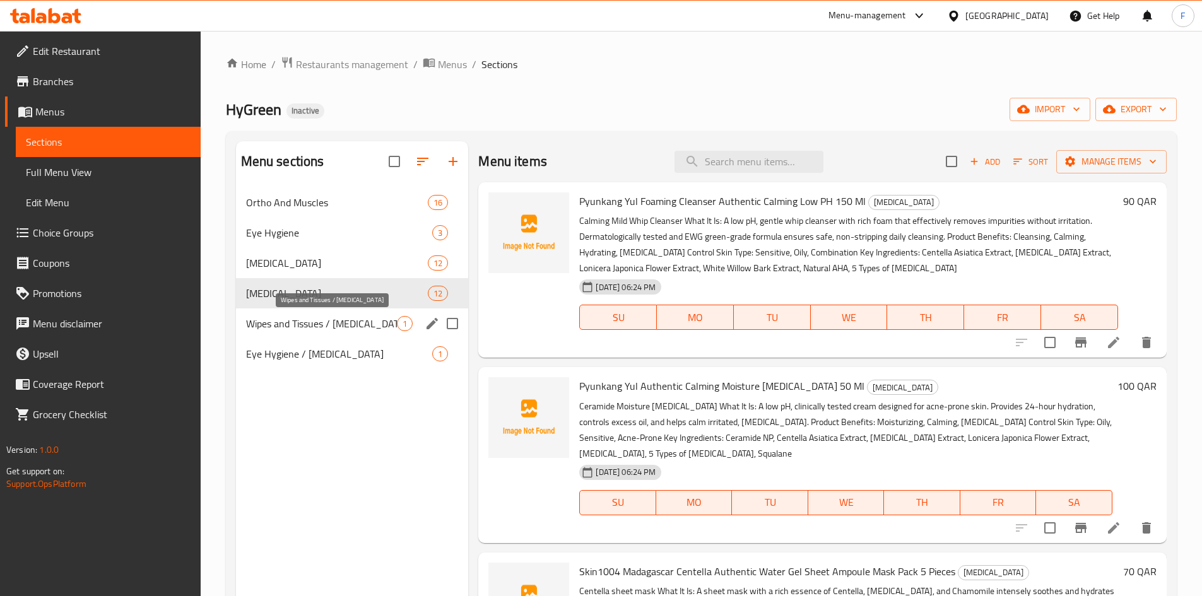
click at [355, 327] on span "Wipes and Tissues / [MEDICAL_DATA]" at bounding box center [321, 323] width 151 height 15
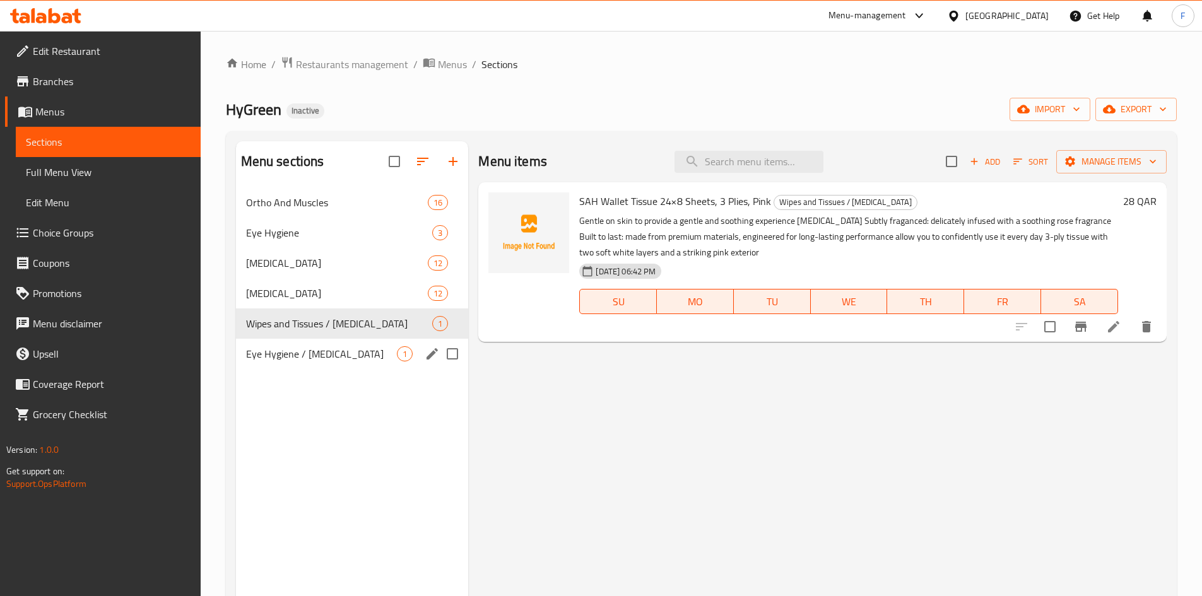
click at [357, 345] on div "Eye Hygiene / Skin care 1" at bounding box center [352, 354] width 233 height 30
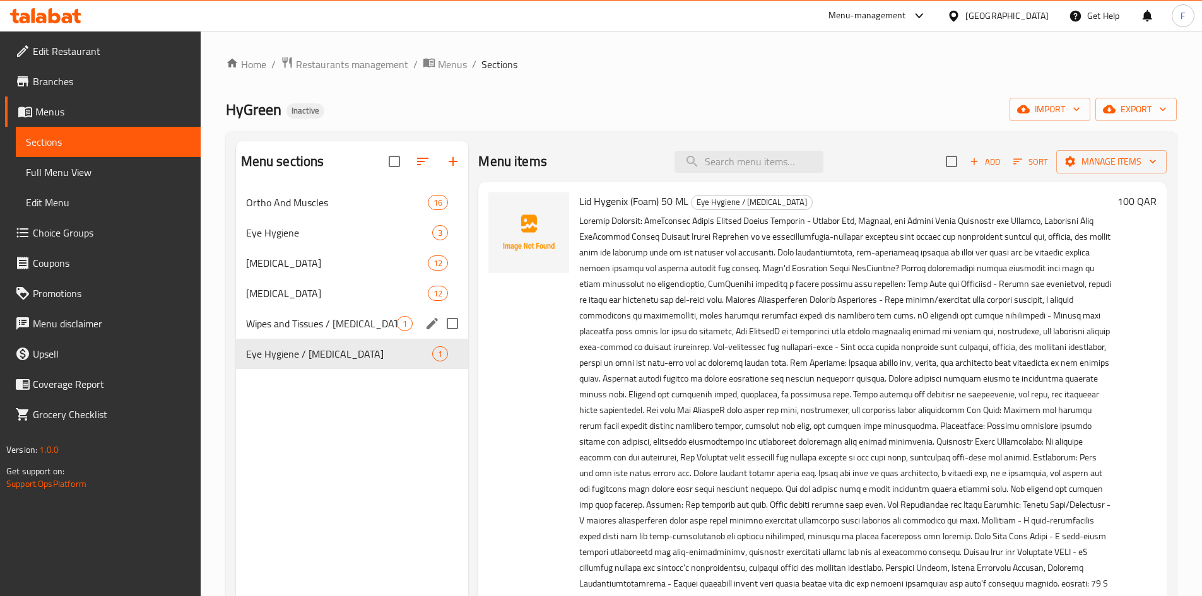
drag, startPoint x: 293, startPoint y: 206, endPoint x: 301, endPoint y: 264, distance: 58.6
click at [301, 308] on div "Ortho And Muscles 16 Eye Hygiene 3 Skin Care 12 Skin Care 12 Wipes and Tissues …" at bounding box center [352, 278] width 233 height 182
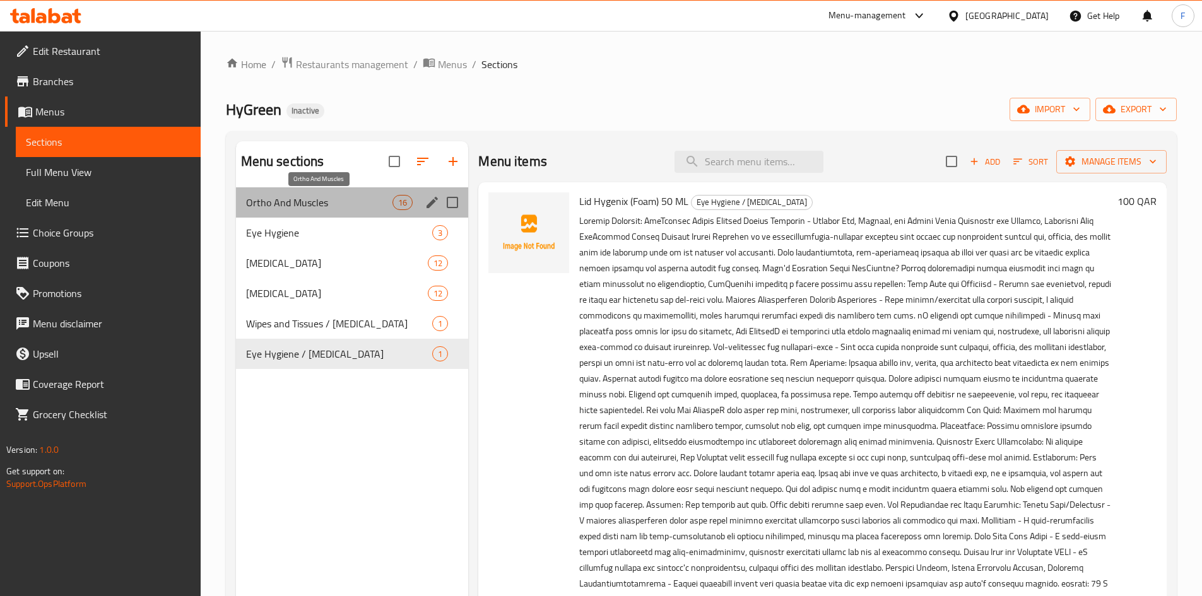
click at [298, 203] on span "Ortho And Muscles" at bounding box center [319, 202] width 147 height 15
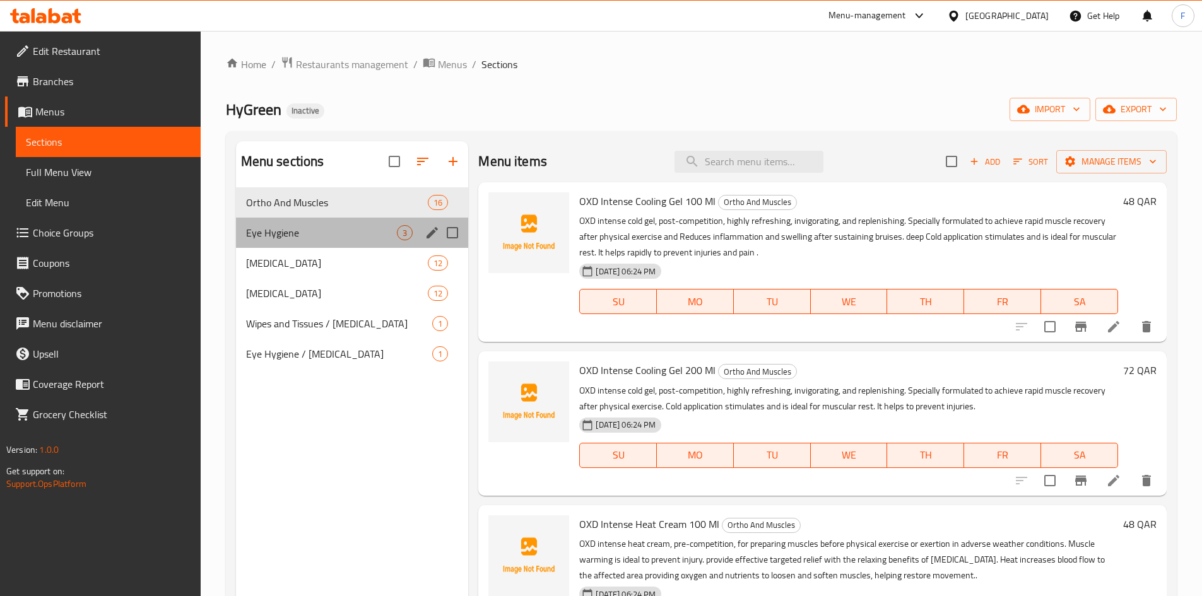
click at [296, 243] on div "Eye Hygiene 3" at bounding box center [352, 233] width 233 height 30
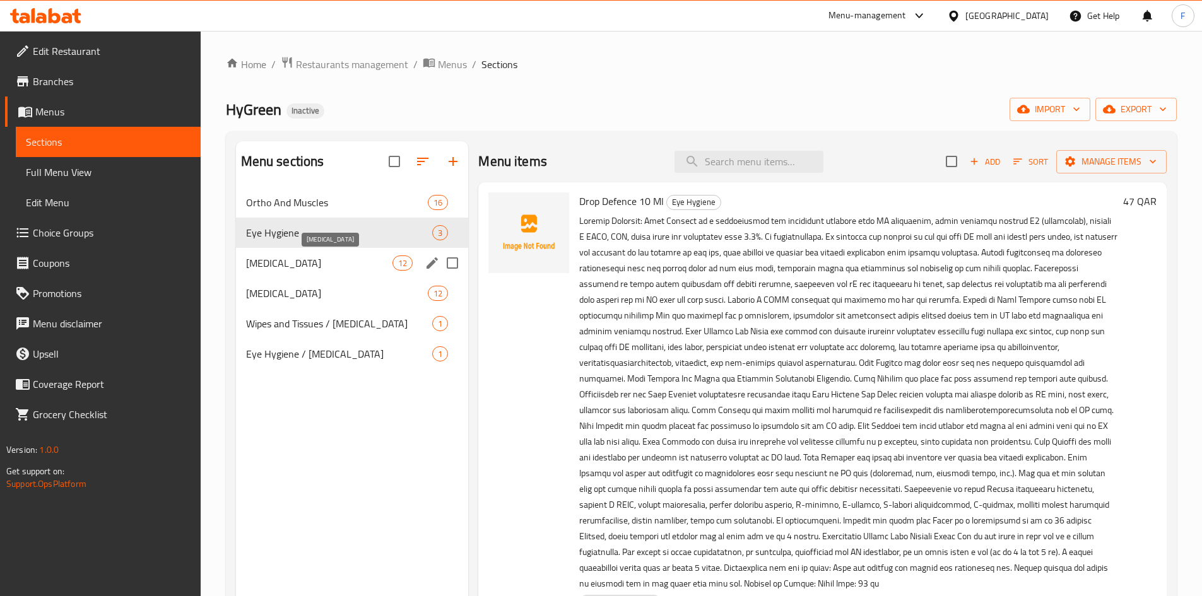
drag, startPoint x: 295, startPoint y: 262, endPoint x: 290, endPoint y: 287, distance: 25.0
click at [295, 263] on span "[MEDICAL_DATA]" at bounding box center [319, 262] width 147 height 15
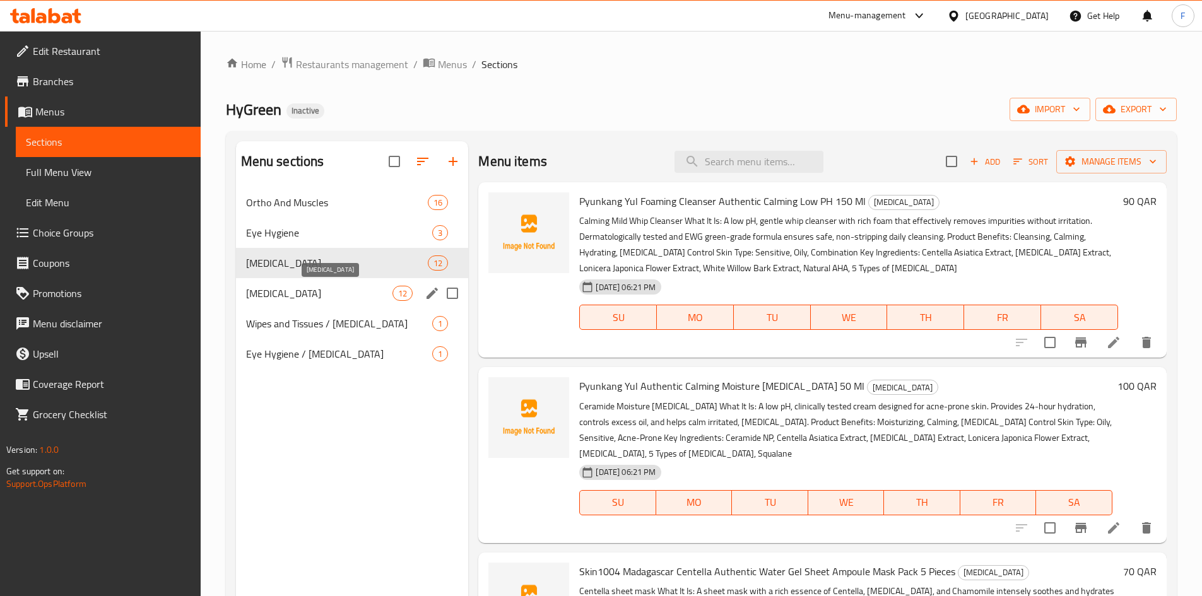
click at [290, 288] on span "[MEDICAL_DATA]" at bounding box center [319, 293] width 147 height 15
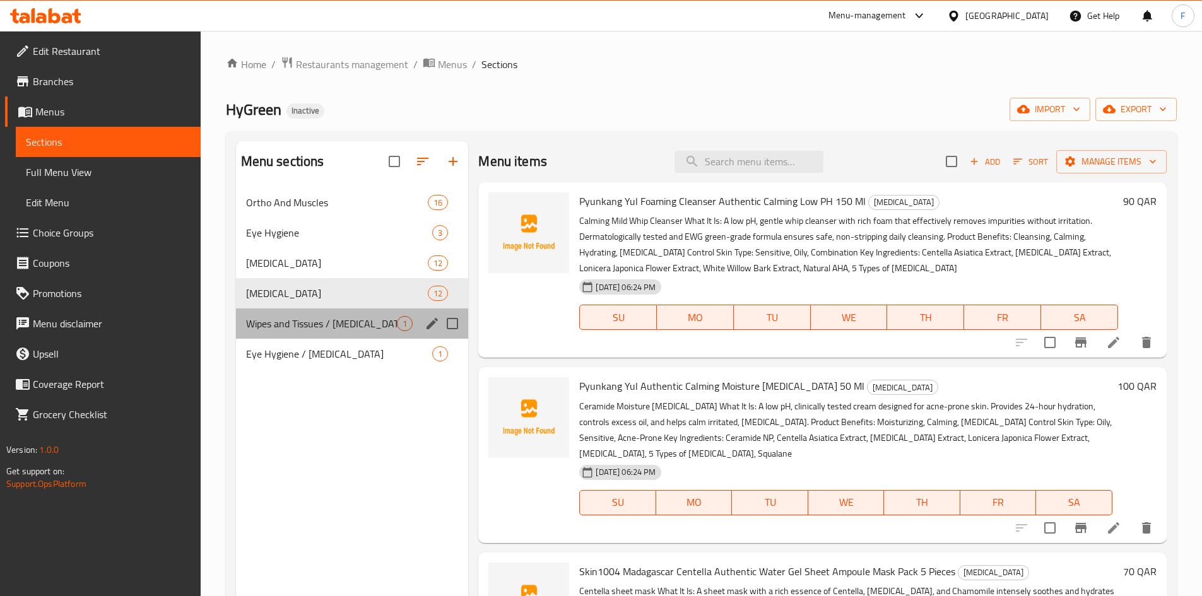
click at [287, 313] on div "Wipes and Tissues / Skin care 1" at bounding box center [352, 323] width 233 height 30
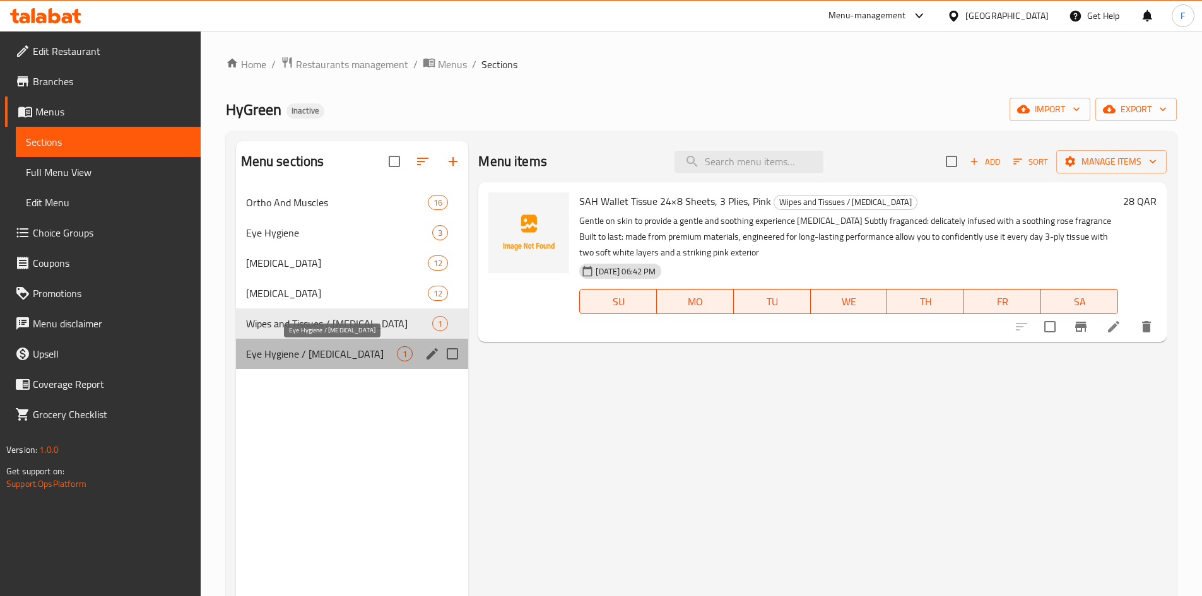
click at [286, 346] on span "Eye Hygiene / [MEDICAL_DATA]" at bounding box center [321, 353] width 151 height 15
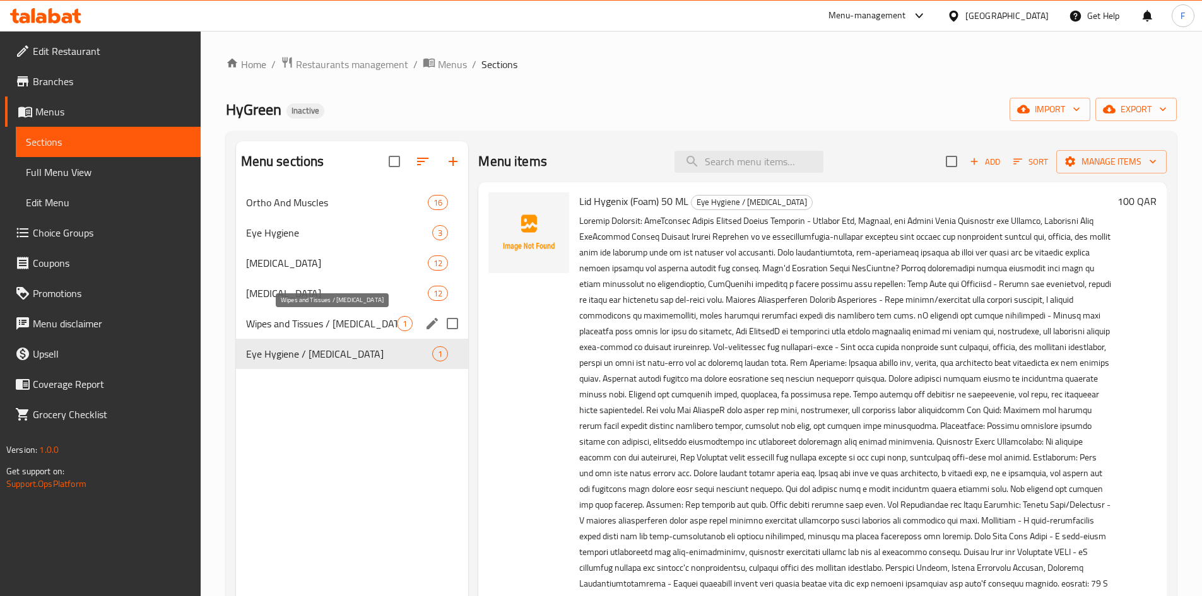
click at [283, 324] on span "Wipes and Tissues / [MEDICAL_DATA]" at bounding box center [321, 323] width 151 height 15
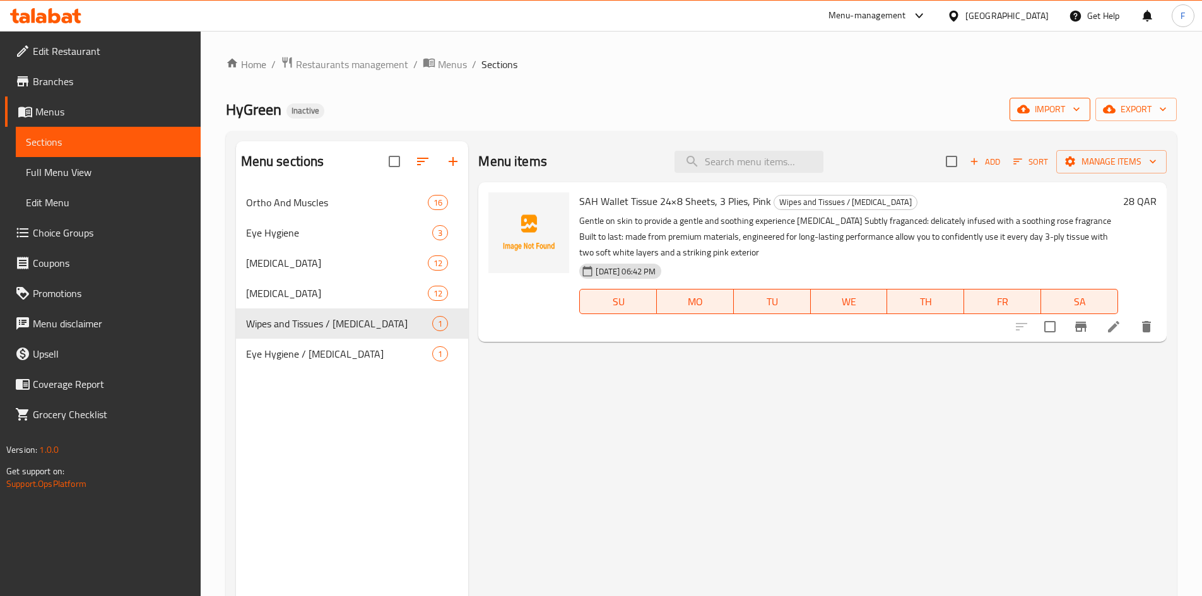
click at [1033, 112] on span "import" at bounding box center [1049, 110] width 61 height 16
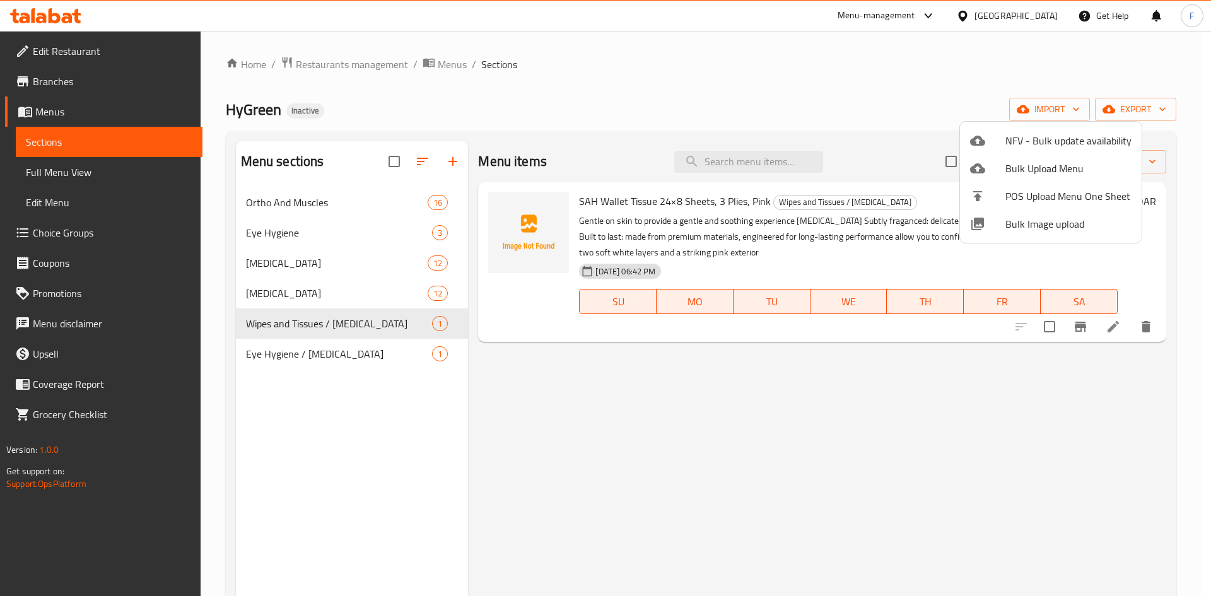
click at [1122, 112] on div at bounding box center [605, 298] width 1211 height 596
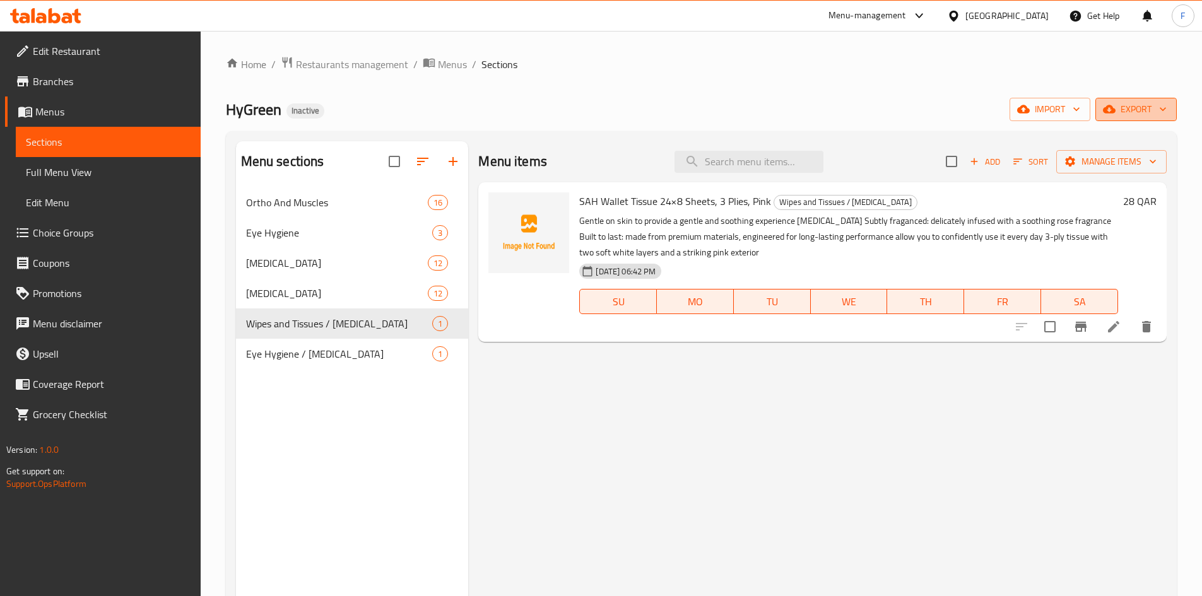
click at [1124, 112] on span "export" at bounding box center [1135, 110] width 61 height 16
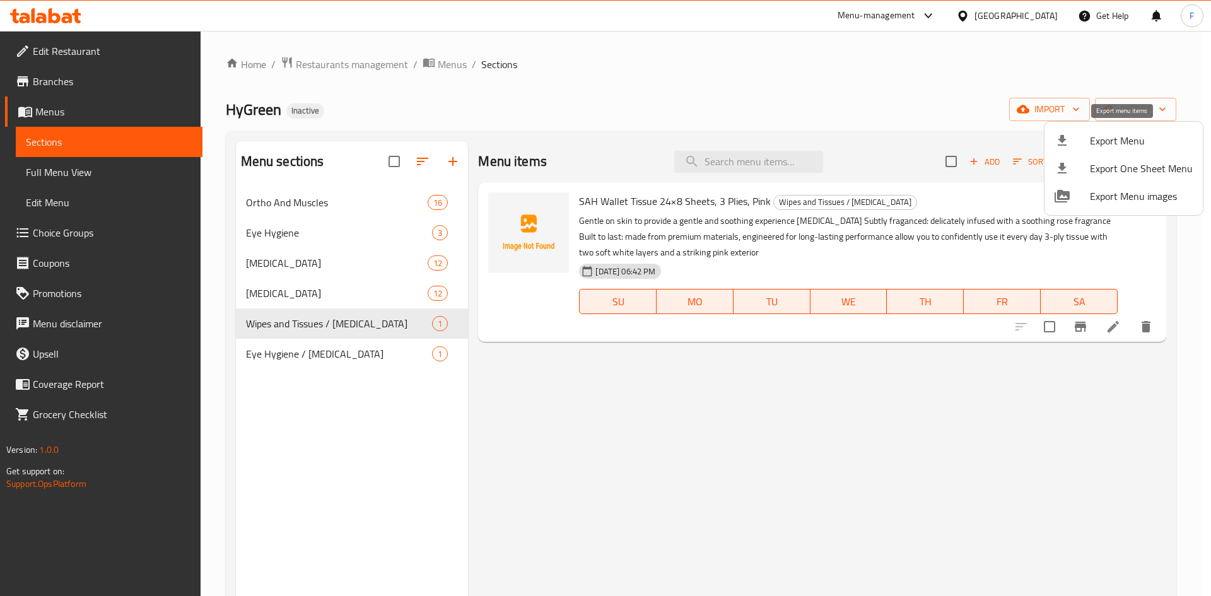
click at [1104, 144] on span "Export Menu" at bounding box center [1141, 140] width 103 height 15
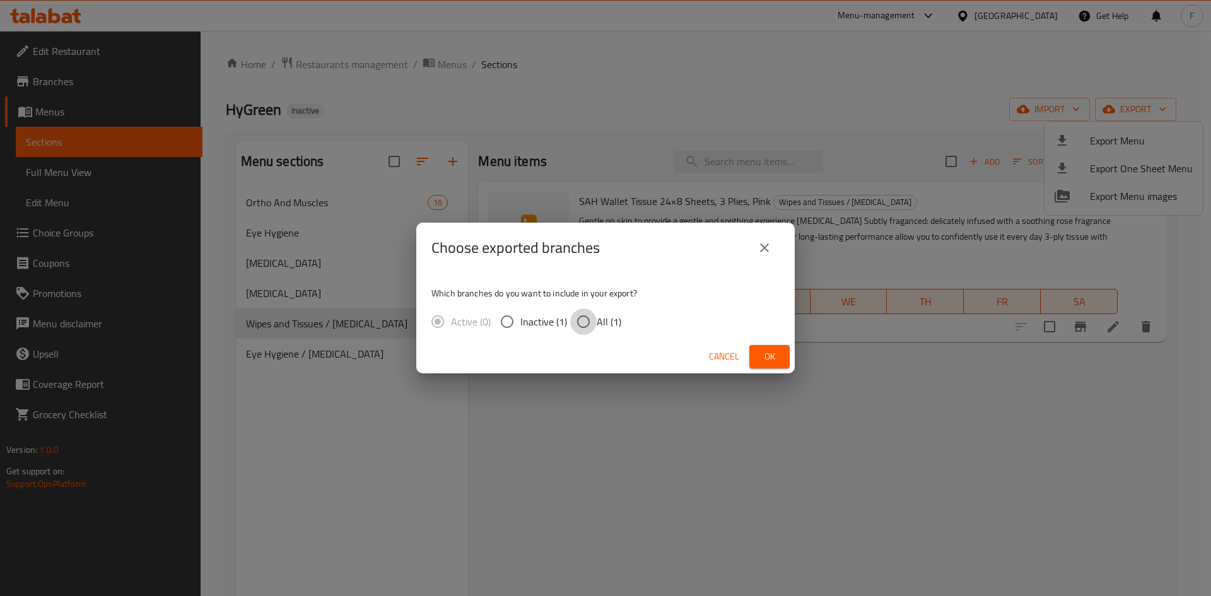
click at [585, 324] on input "All (1)" at bounding box center [583, 321] width 26 height 26
radio input "true"
click at [765, 244] on icon "close" at bounding box center [764, 247] width 15 height 15
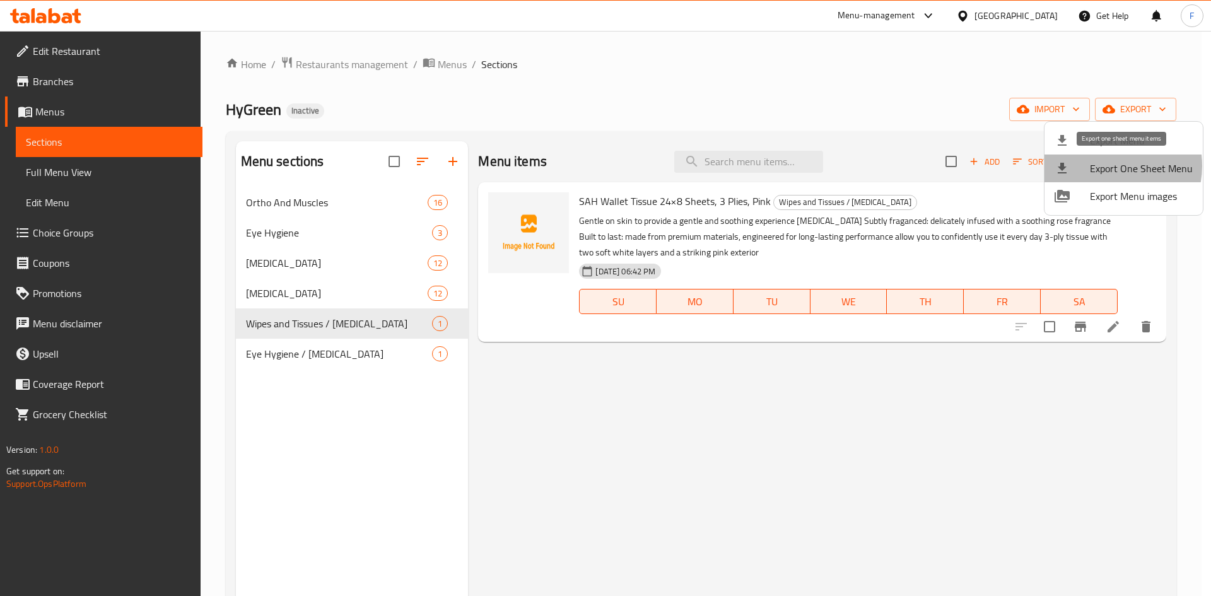
click at [1105, 166] on span "Export One Sheet Menu" at bounding box center [1141, 168] width 103 height 15
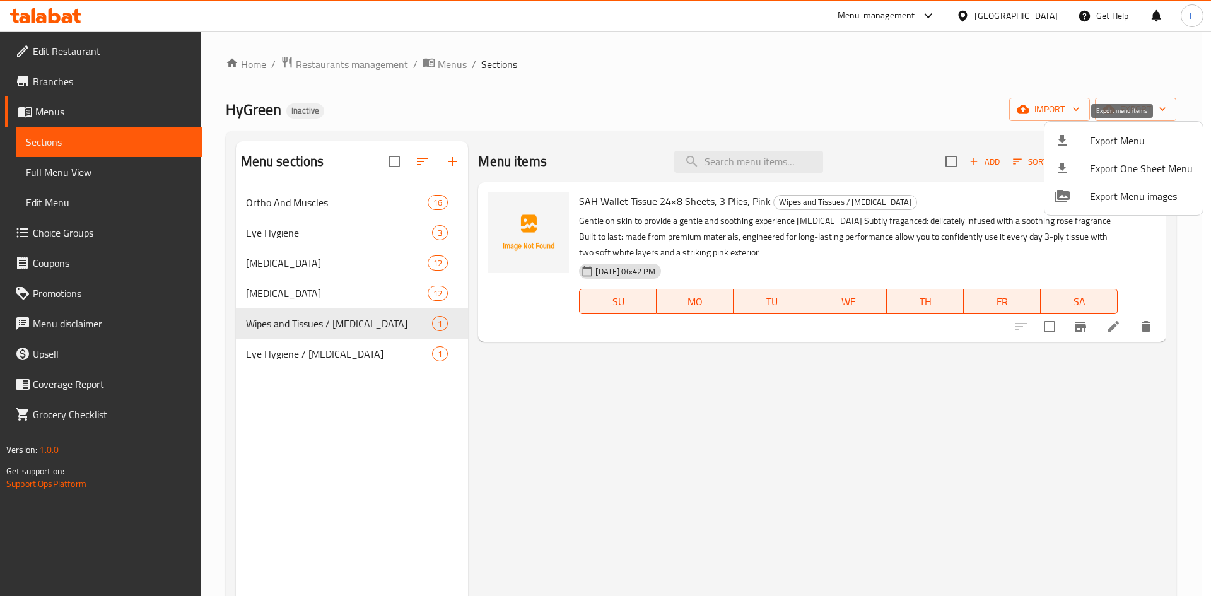
click at [1091, 142] on span "Export Menu" at bounding box center [1141, 140] width 103 height 15
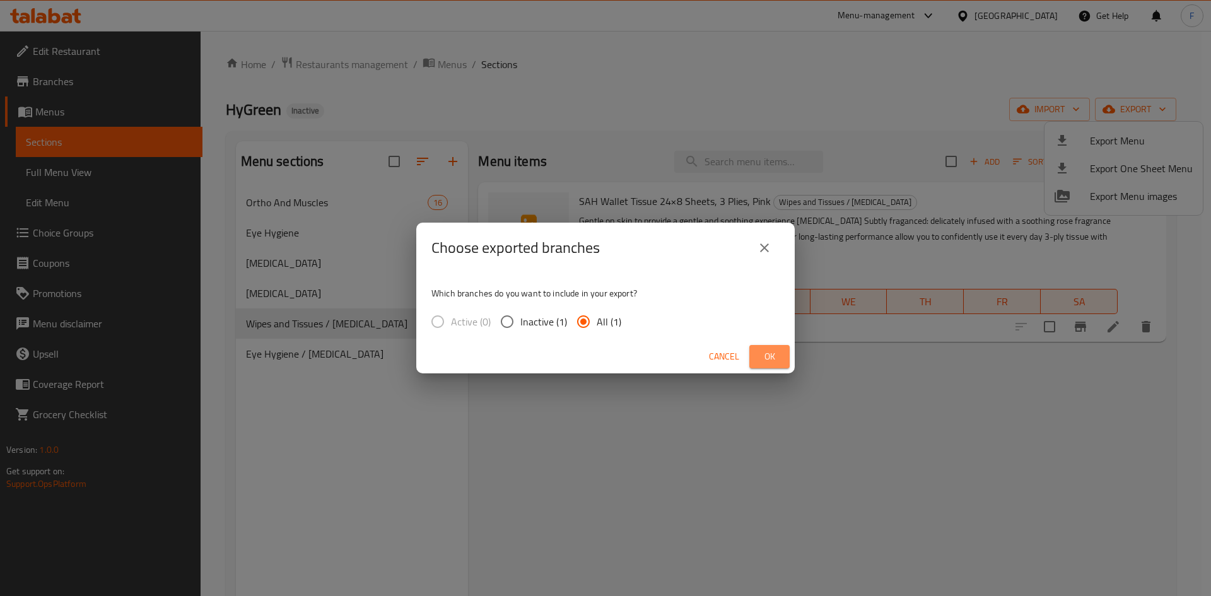
click at [765, 353] on span "Ok" at bounding box center [769, 357] width 20 height 16
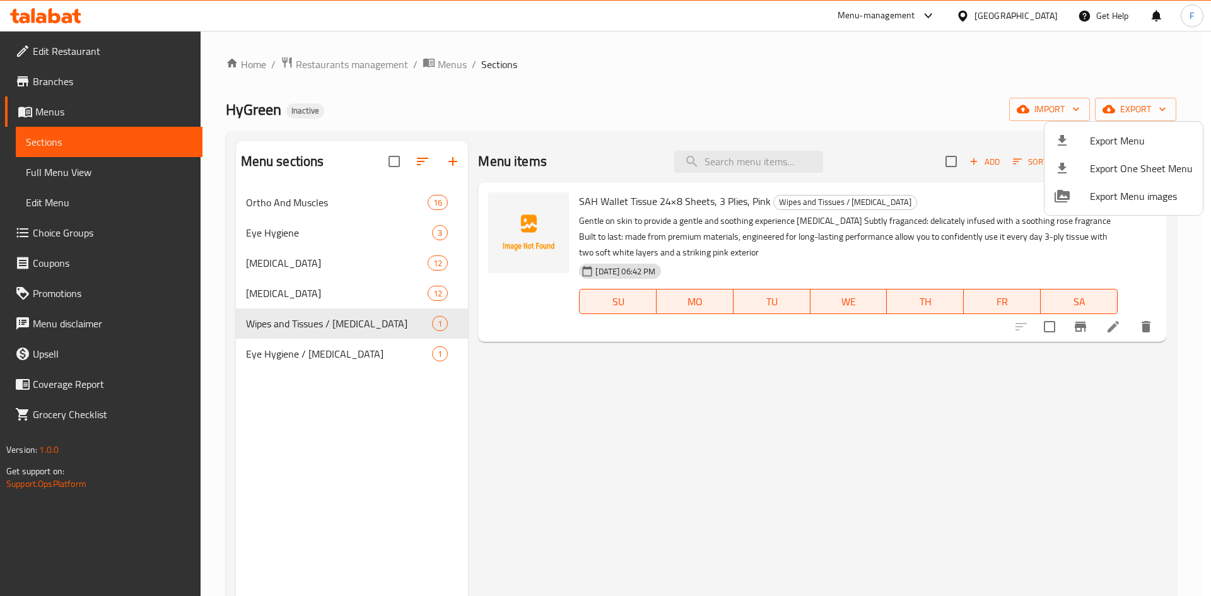
click at [449, 264] on div at bounding box center [605, 298] width 1211 height 596
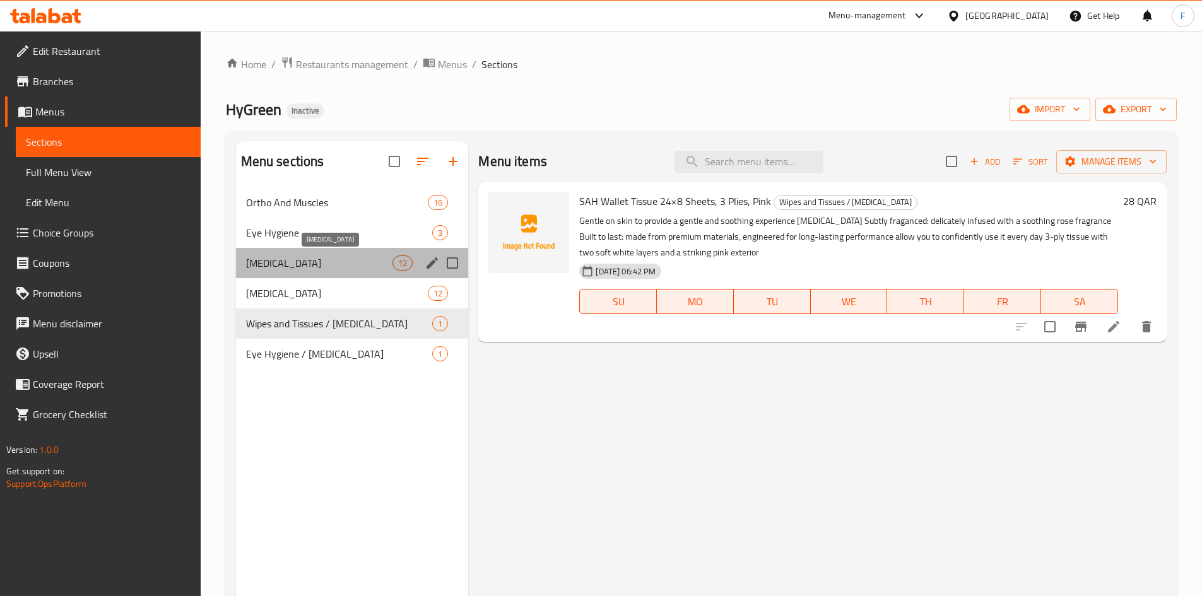
click at [374, 264] on span "[MEDICAL_DATA]" at bounding box center [319, 262] width 147 height 15
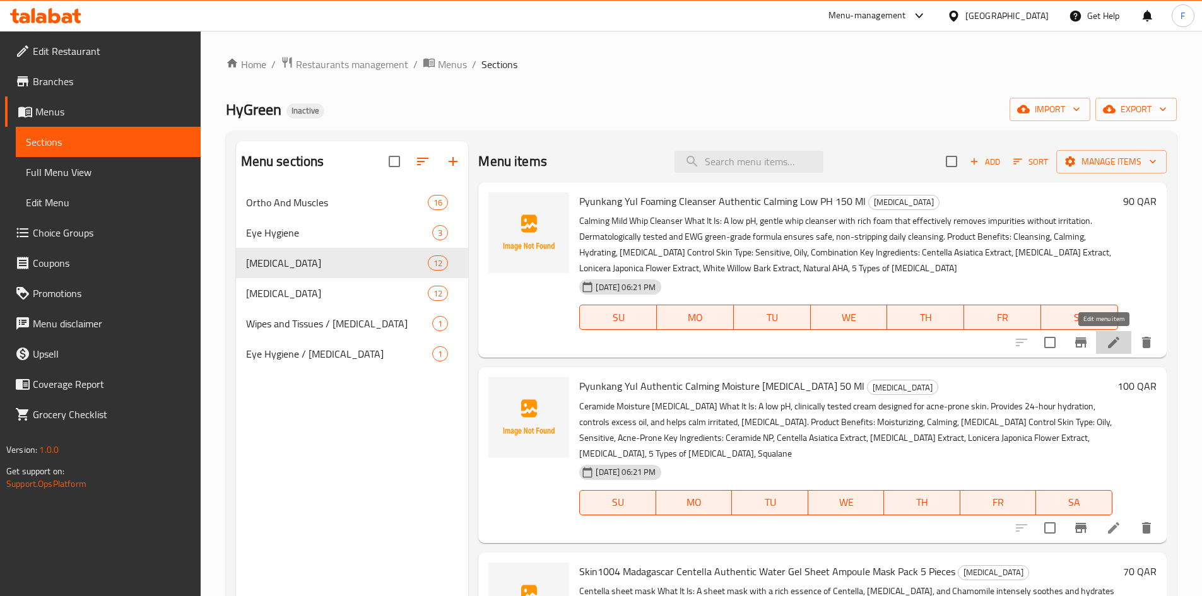
click at [1108, 346] on icon at bounding box center [1113, 342] width 11 height 11
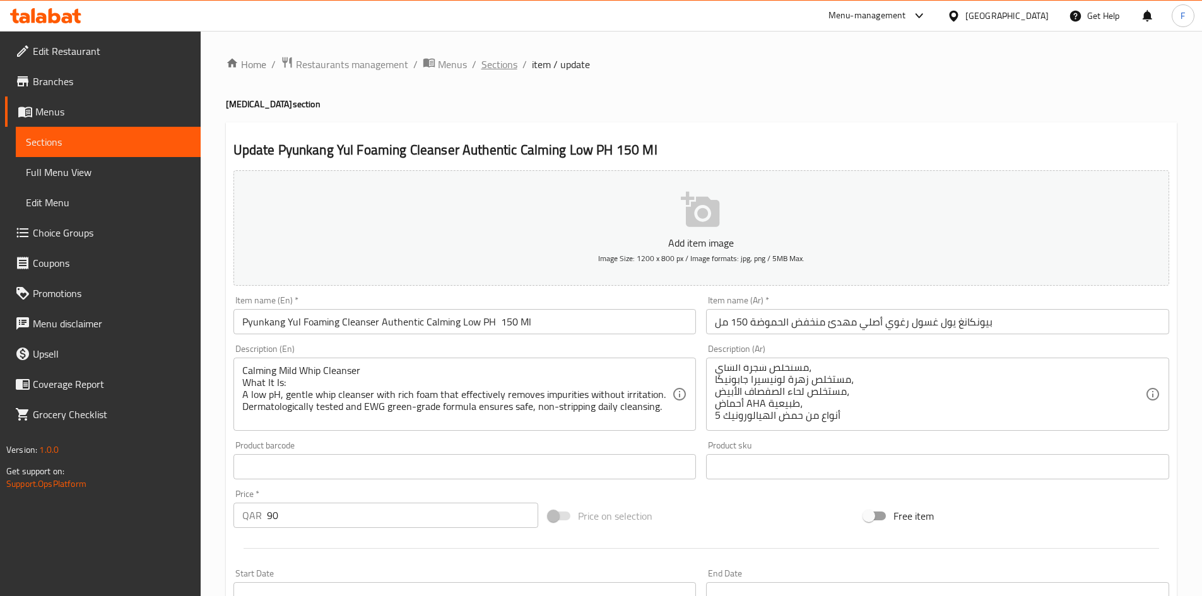
click at [505, 66] on span "Sections" at bounding box center [499, 64] width 36 height 15
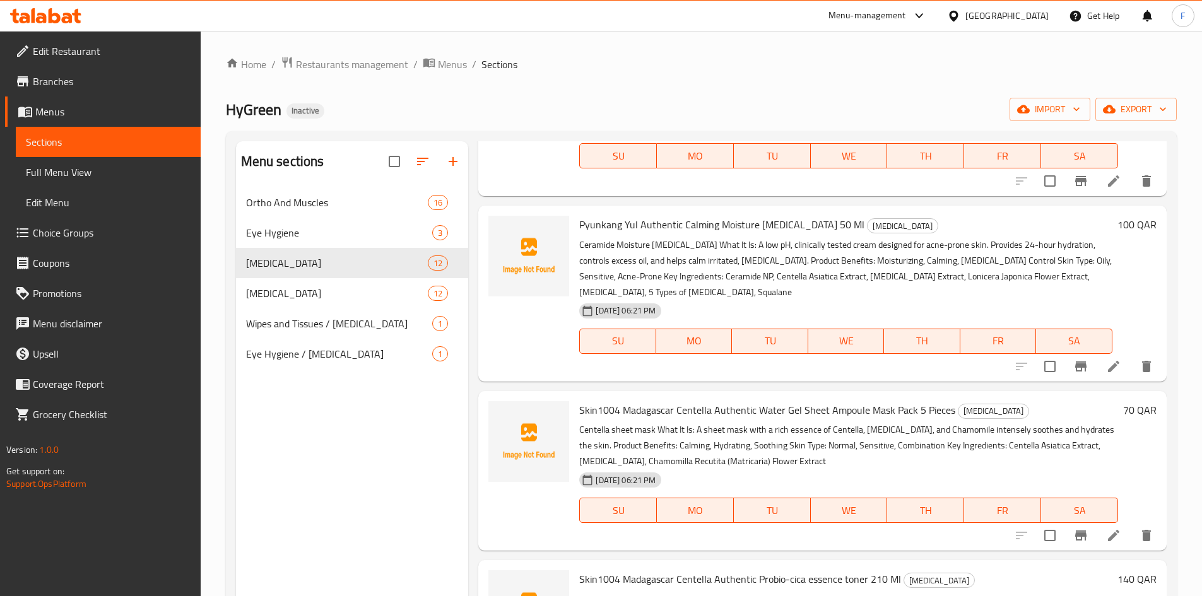
scroll to position [189, 0]
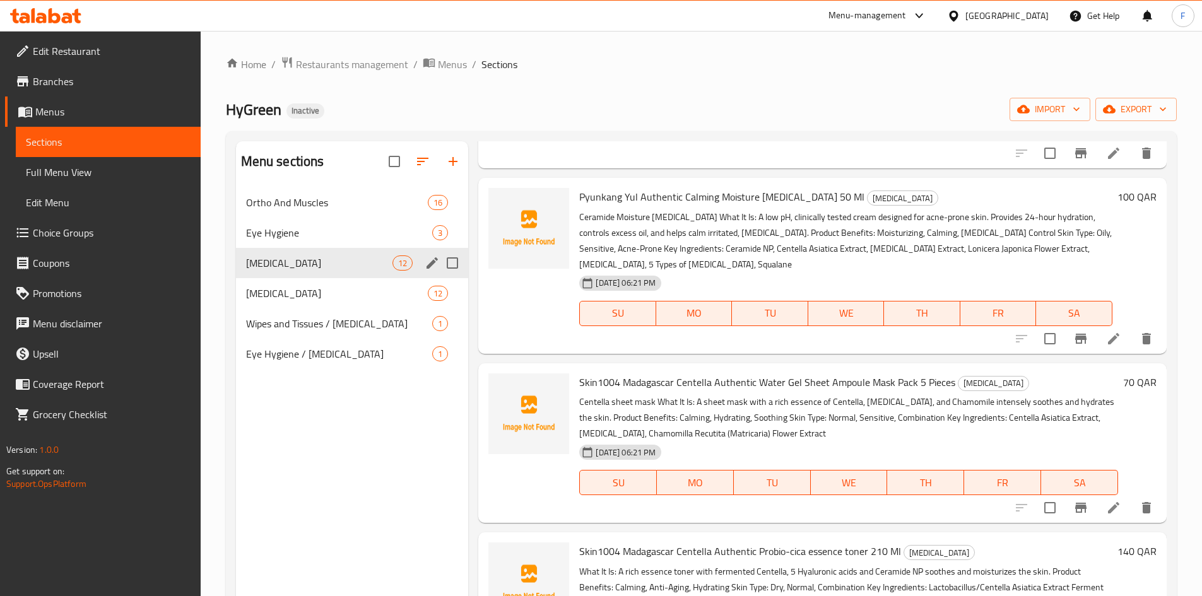
click at [451, 265] on input "Menu sections" at bounding box center [452, 263] width 26 height 26
checkbox input "false"
click at [430, 266] on icon "edit" at bounding box center [431, 262] width 11 height 11
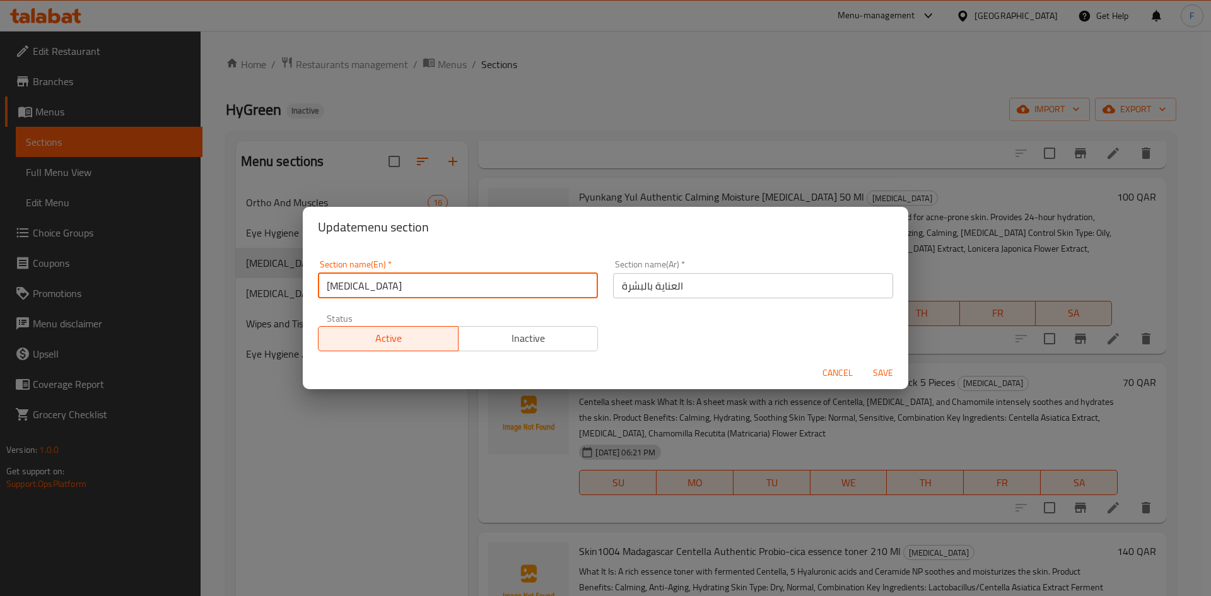
drag, startPoint x: 400, startPoint y: 282, endPoint x: 318, endPoint y: 272, distance: 82.5
click at [318, 273] on input "[MEDICAL_DATA]" at bounding box center [458, 285] width 280 height 25
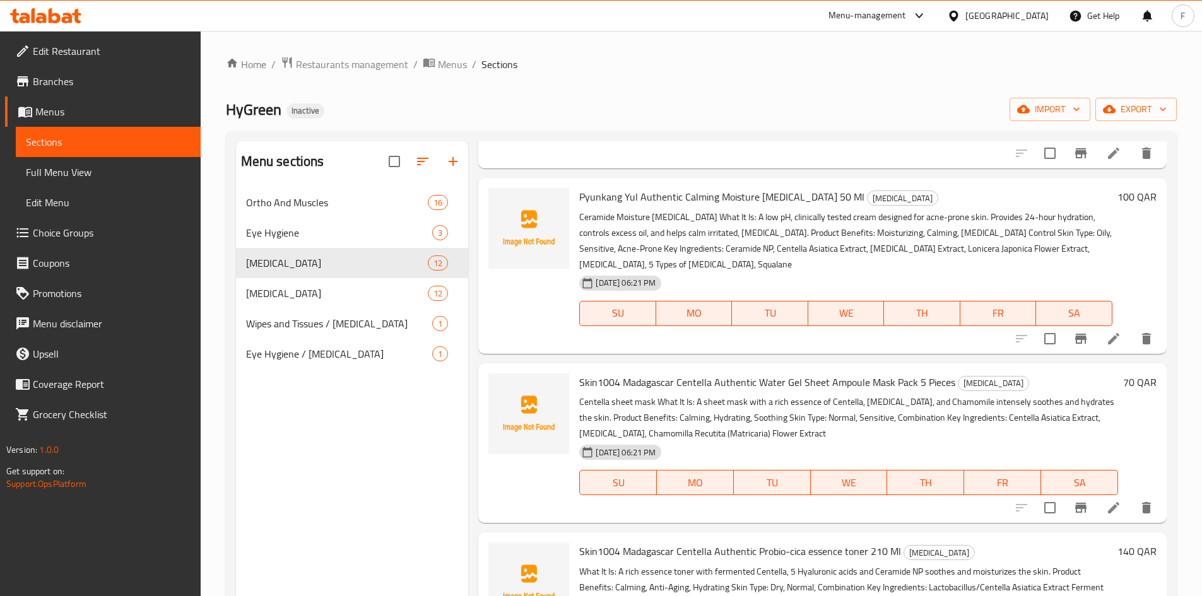
scroll to position [0, 0]
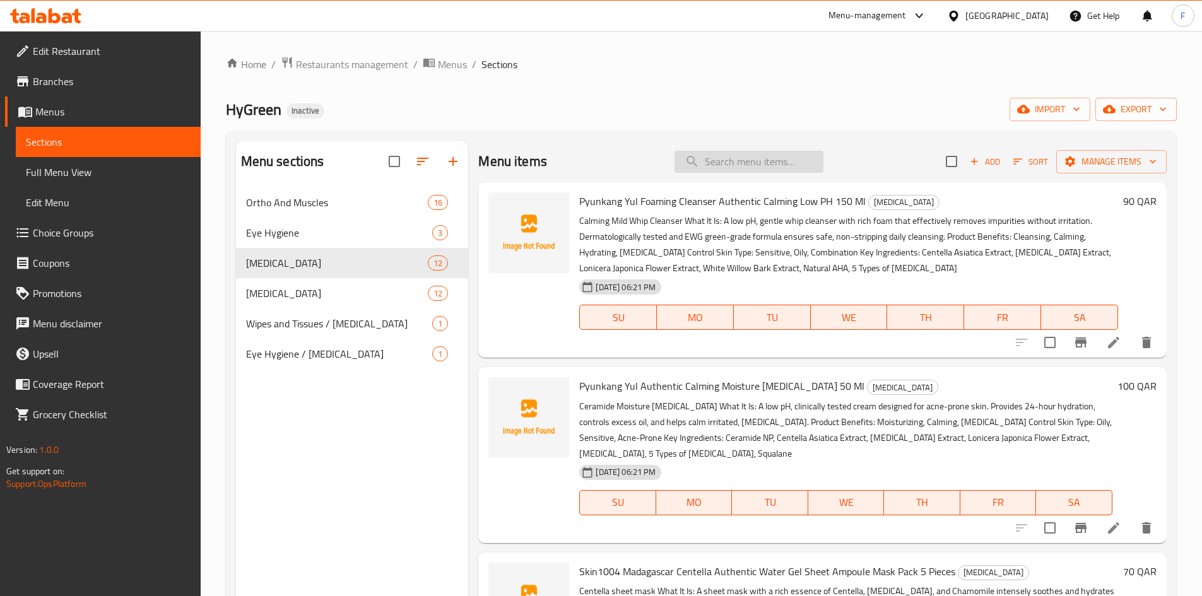
click at [730, 160] on input "search" at bounding box center [748, 162] width 149 height 22
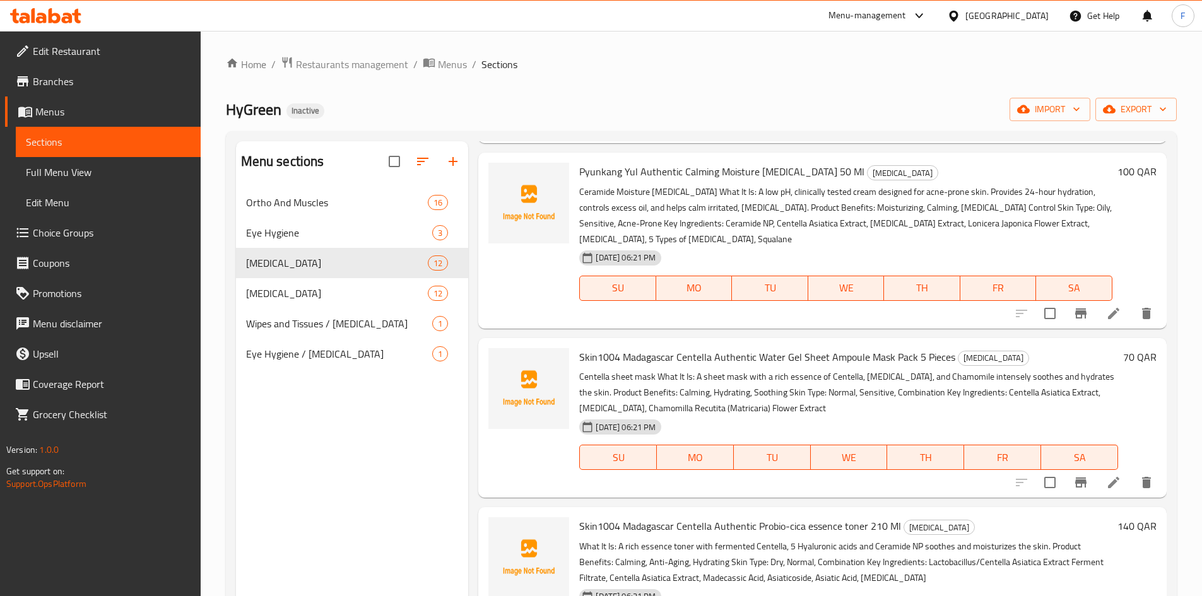
scroll to position [252, 0]
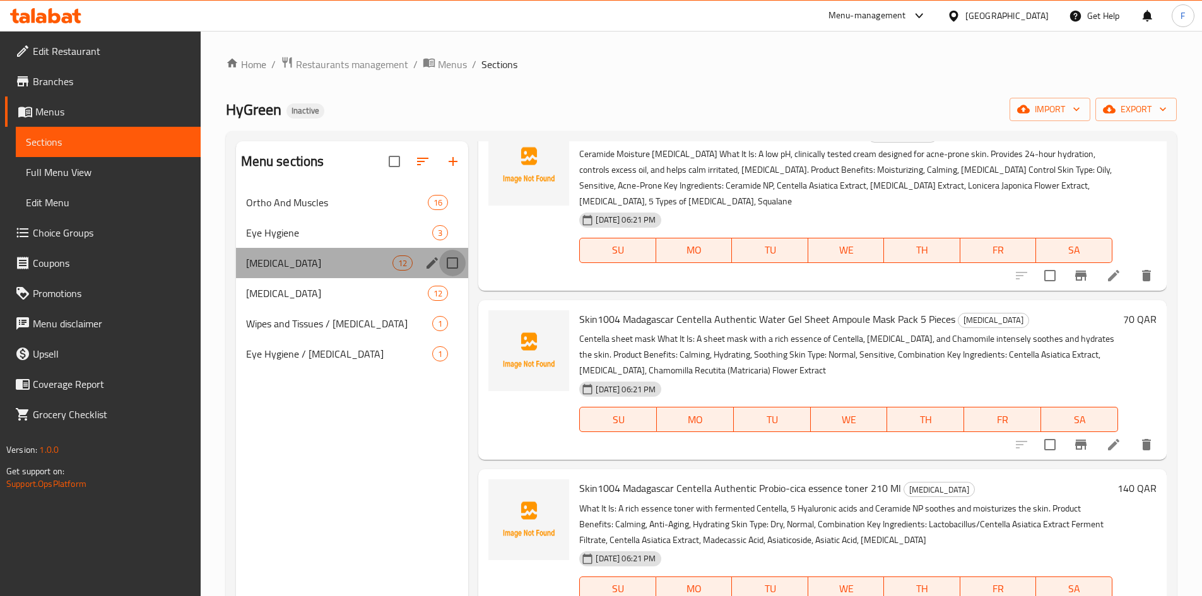
click at [455, 265] on input "Menu sections" at bounding box center [452, 263] width 26 height 26
checkbox input "true"
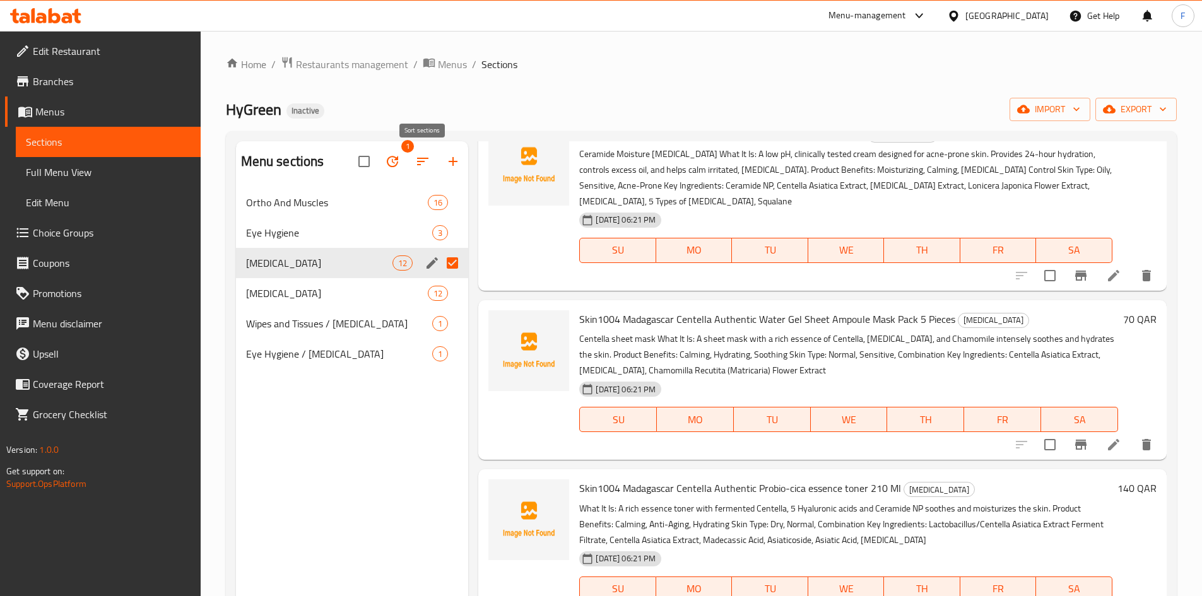
click at [423, 161] on icon "button" at bounding box center [422, 161] width 15 height 15
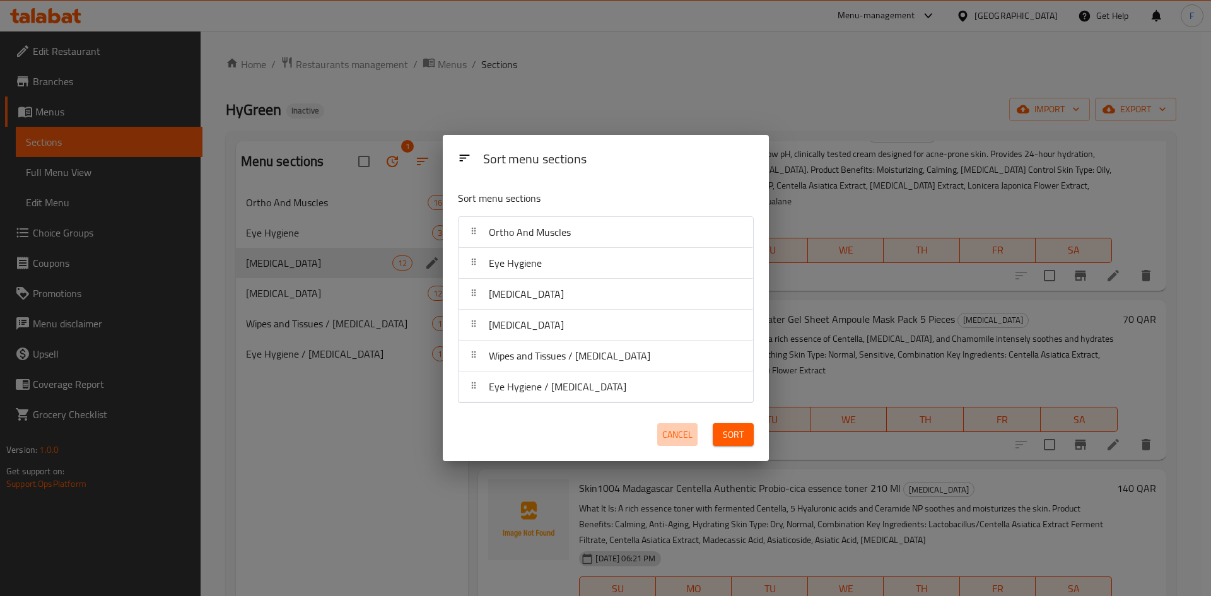
click at [667, 435] on span "Cancel" at bounding box center [677, 435] width 30 height 16
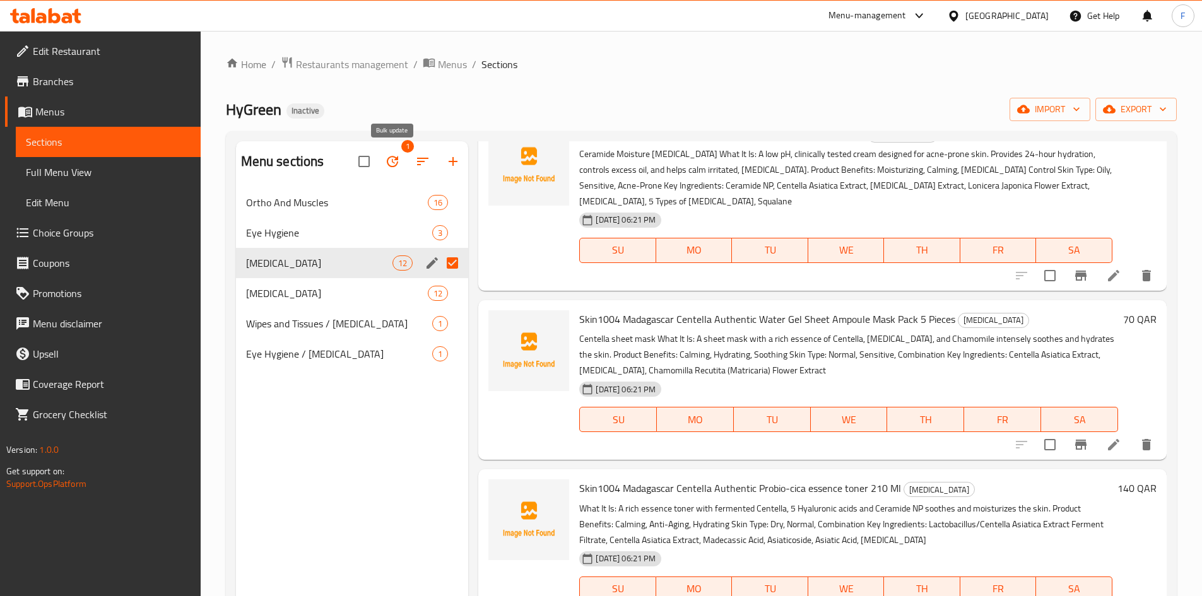
click at [394, 163] on icon "button" at bounding box center [392, 161] width 11 height 11
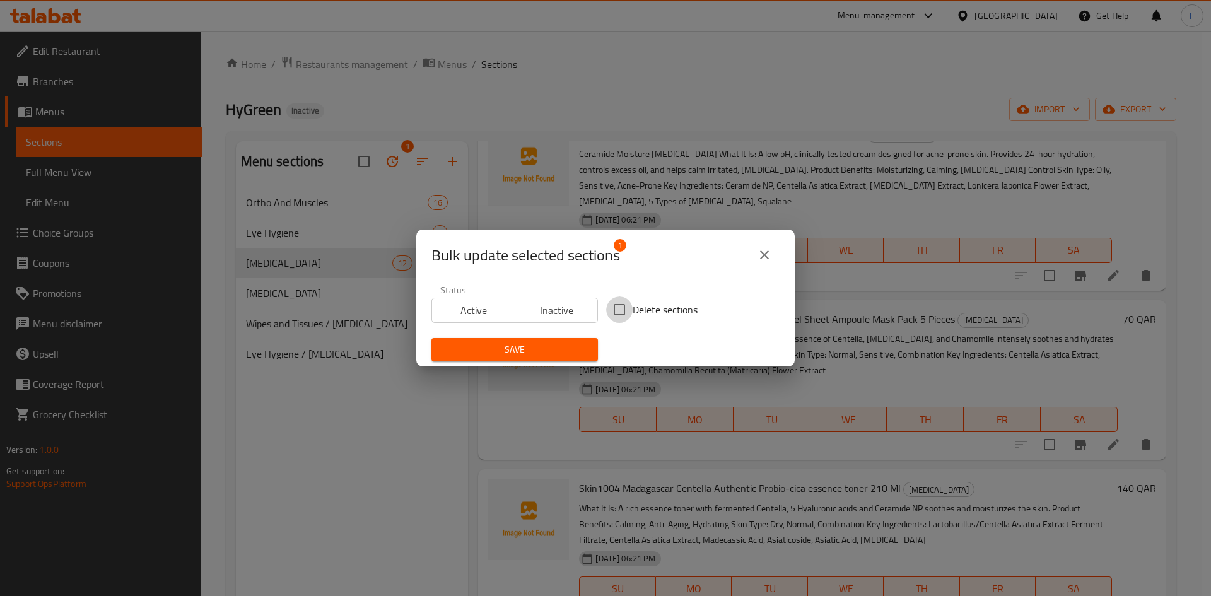
click at [613, 309] on input "Delete sections" at bounding box center [619, 309] width 26 height 26
checkbox input "true"
click at [542, 345] on span "Save" at bounding box center [515, 350] width 146 height 16
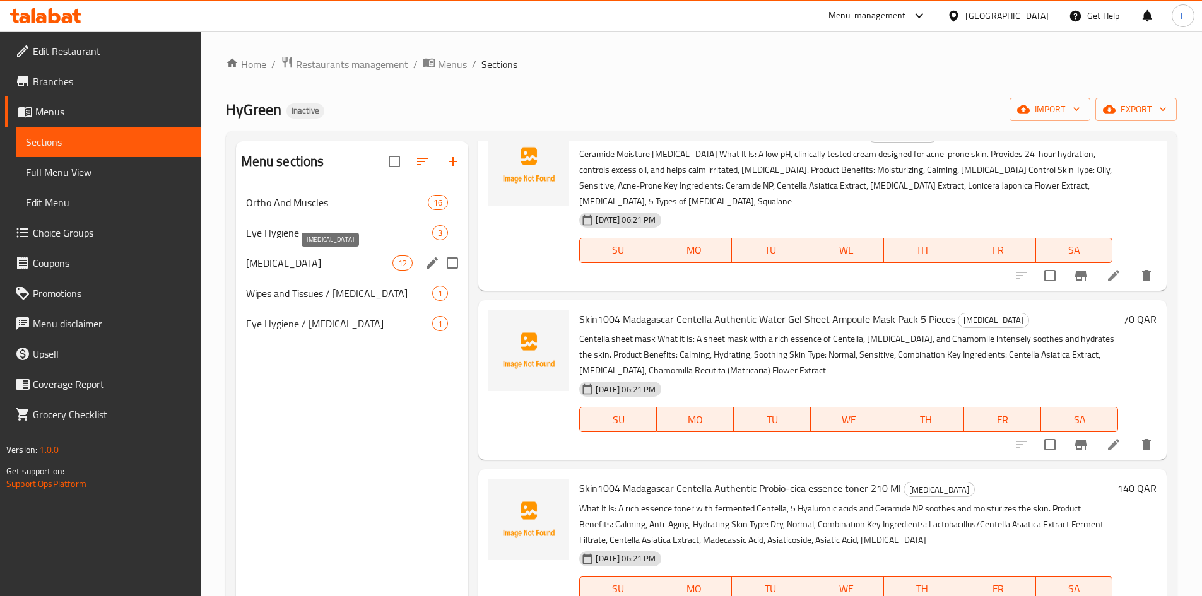
drag, startPoint x: 276, startPoint y: 269, endPoint x: 300, endPoint y: 269, distance: 23.3
click at [276, 269] on span "[MEDICAL_DATA]" at bounding box center [319, 262] width 147 height 15
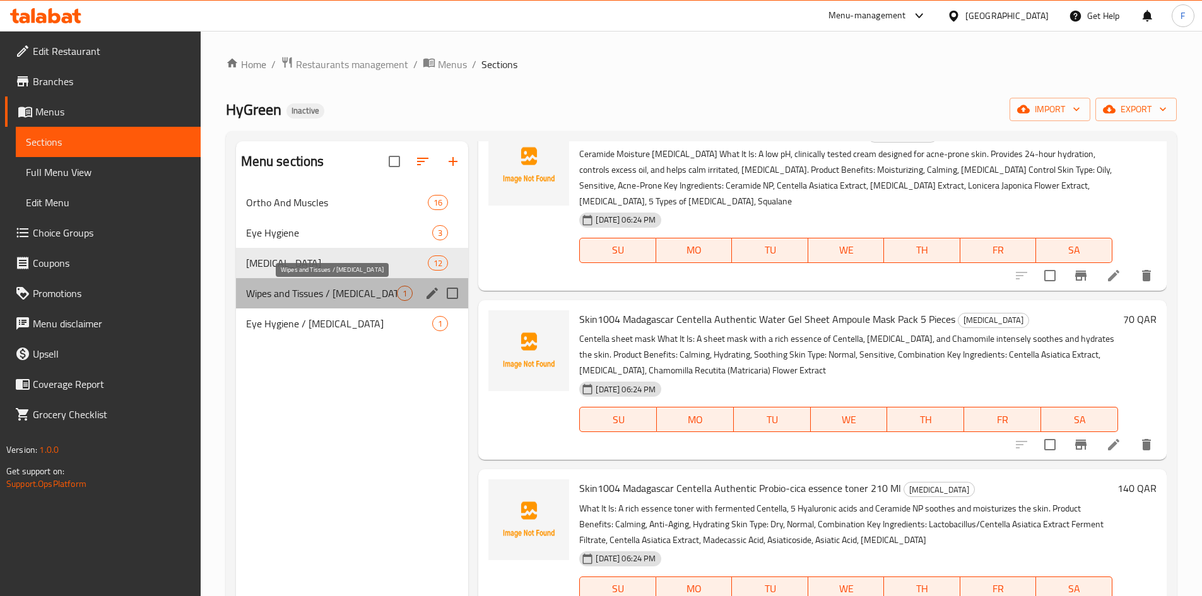
click at [327, 291] on span "Wipes and Tissues / [MEDICAL_DATA]" at bounding box center [321, 293] width 151 height 15
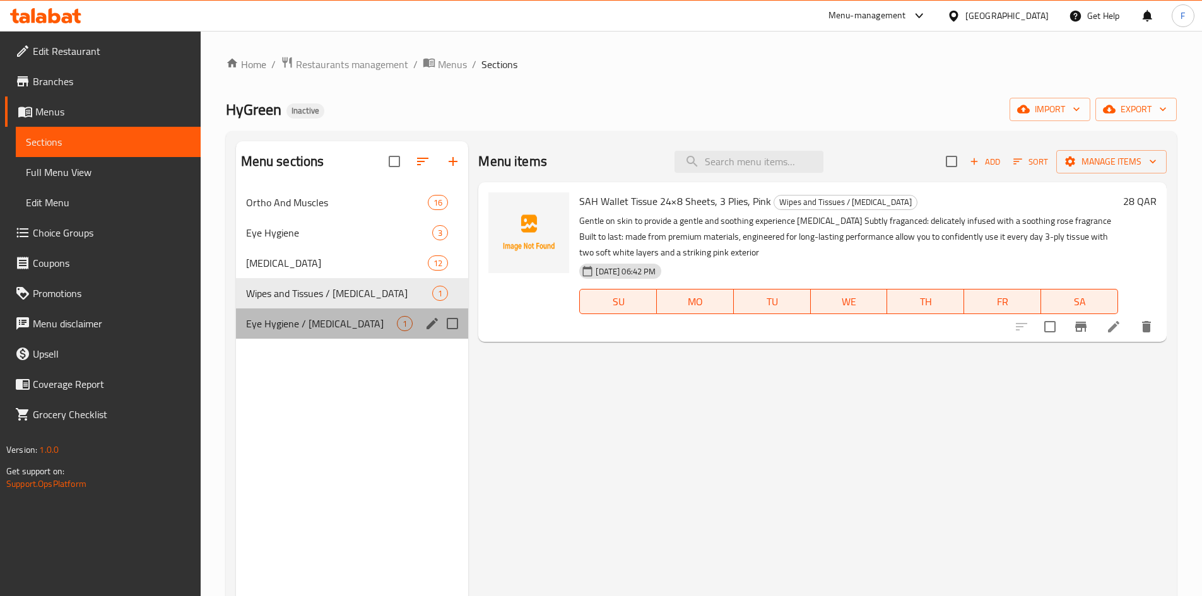
click at [364, 315] on div "Eye Hygiene / Skin care 1" at bounding box center [352, 323] width 233 height 30
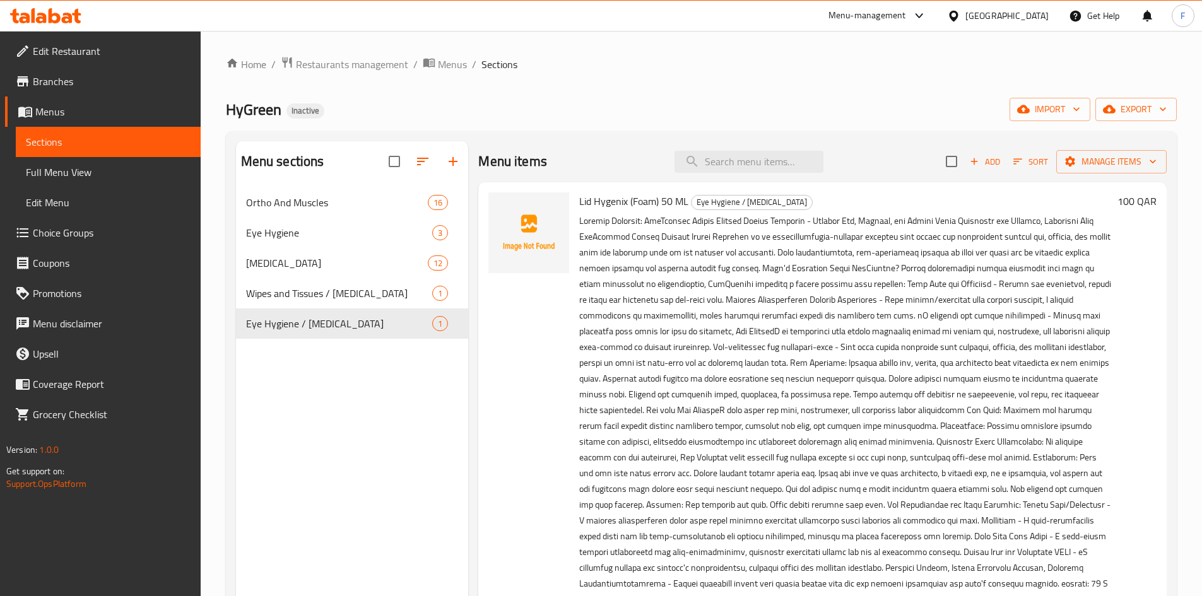
click at [80, 180] on span "Full Menu View" at bounding box center [108, 172] width 165 height 15
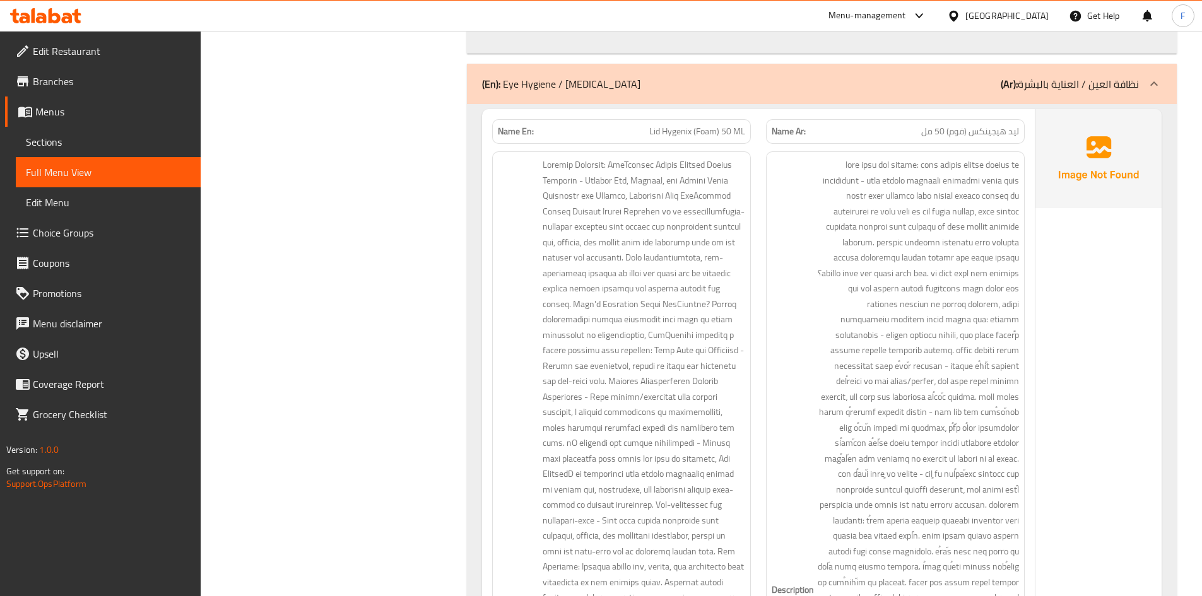
scroll to position [9886, 0]
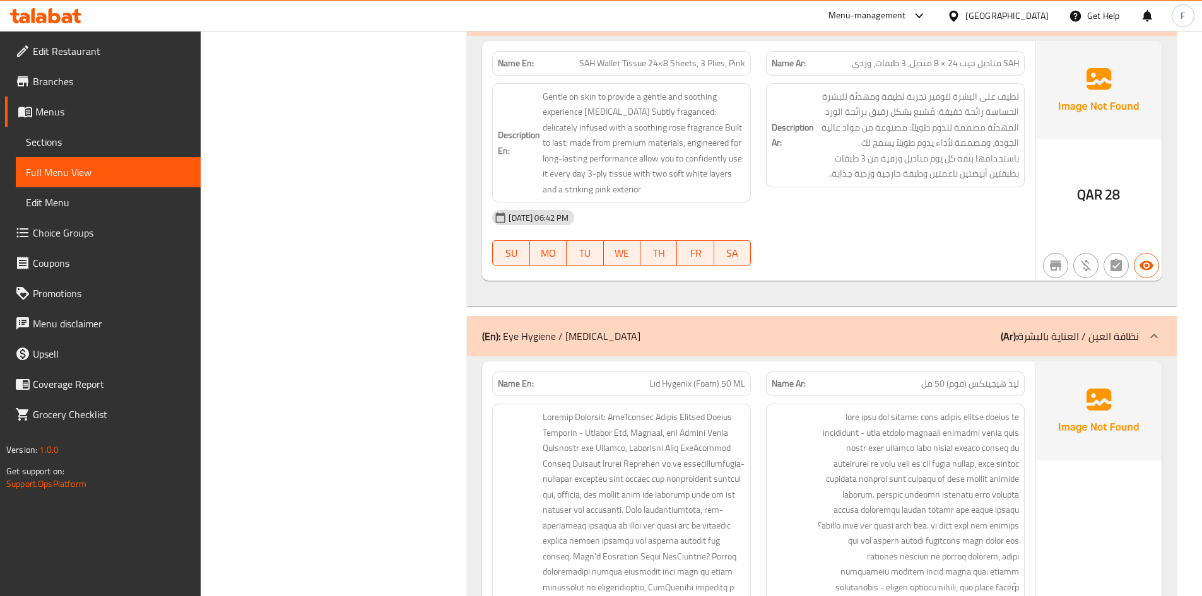
click at [987, 377] on span "ليد هيجينكس (فوم) 50 مل" at bounding box center [970, 383] width 98 height 13
click at [965, 377] on span "ليد هيجينكس (فوم) 50 مل" at bounding box center [970, 383] width 98 height 13
click at [692, 377] on span "Lid Hygenix (Foam) 50 ML" at bounding box center [697, 383] width 96 height 13
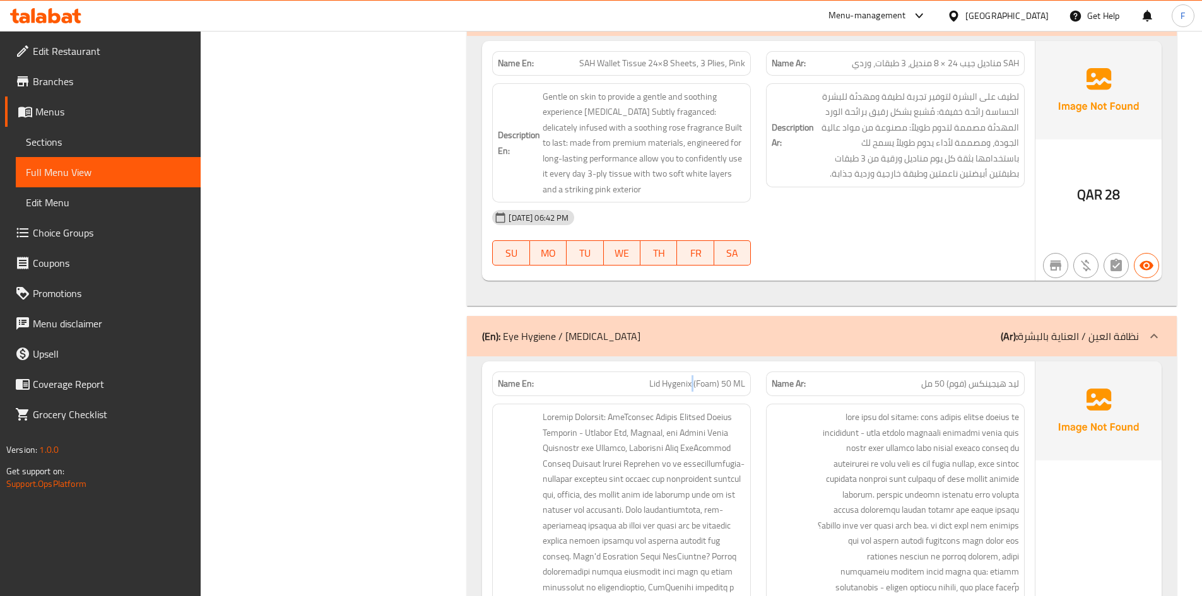
click at [692, 377] on span "Lid Hygenix (Foam) 50 ML" at bounding box center [697, 383] width 96 height 13
copy span "Lid Hygenix (Foam) 50 ML"
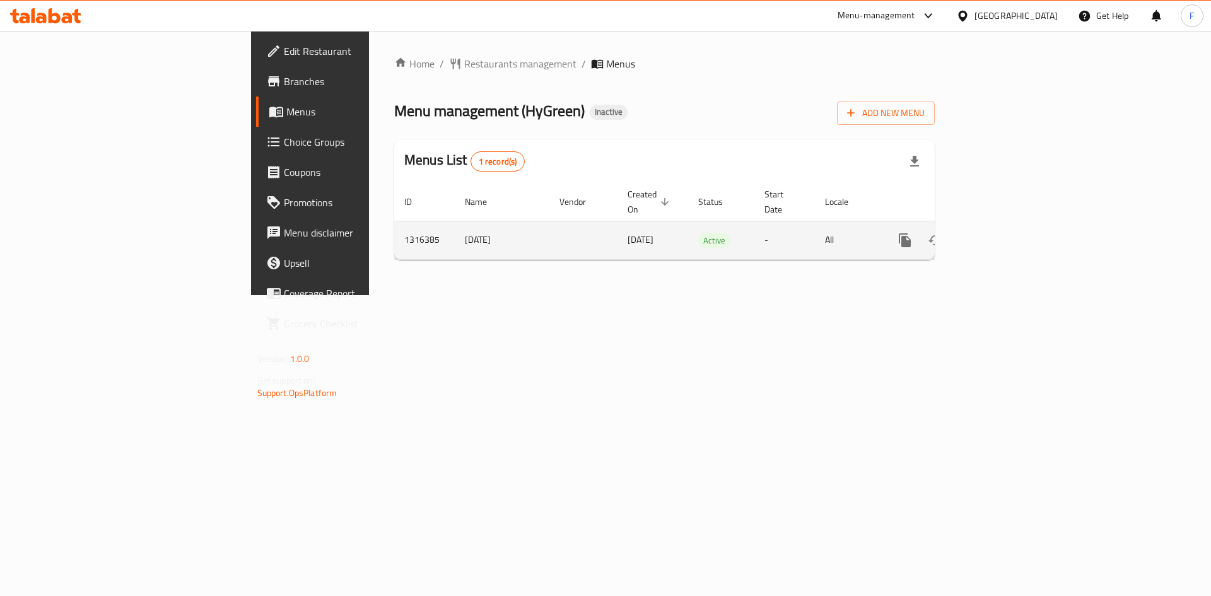
click at [1002, 235] on icon "enhanced table" at bounding box center [995, 240] width 11 height 11
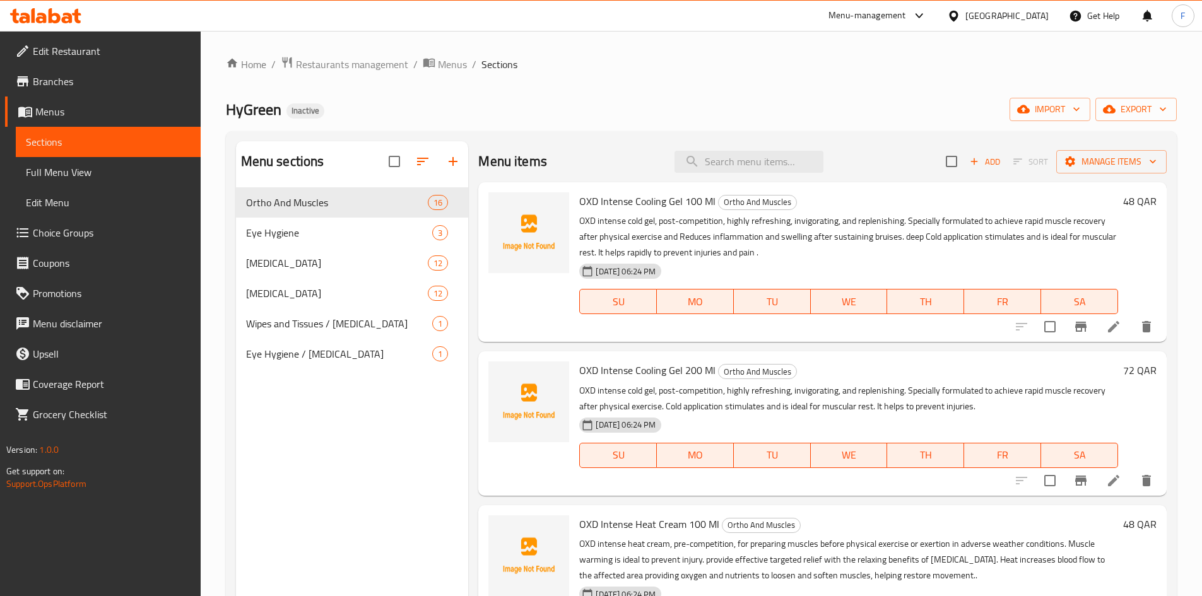
click at [73, 174] on span "Full Menu View" at bounding box center [108, 172] width 165 height 15
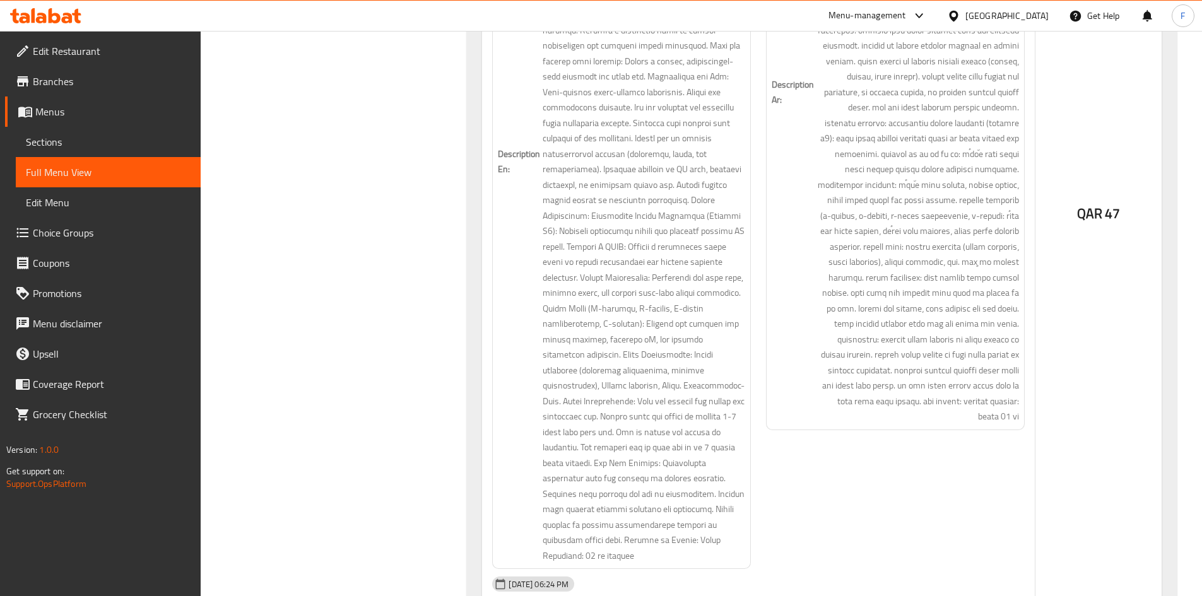
scroll to position [5221, 0]
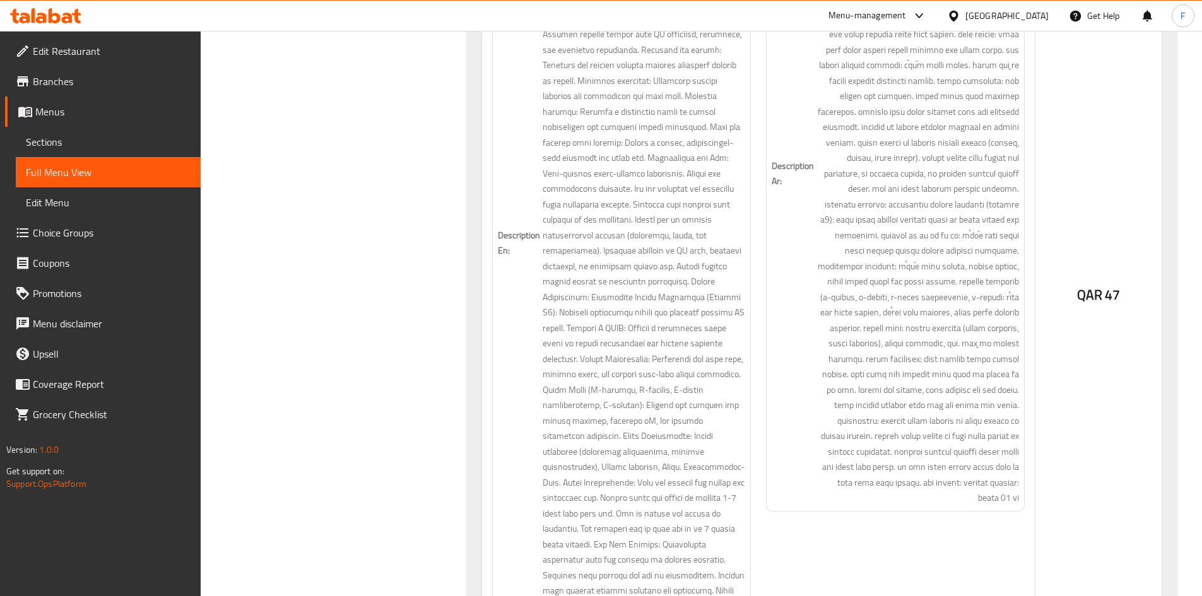
click at [518, 67] on h6 "Description En:" at bounding box center [621, 243] width 247 height 804
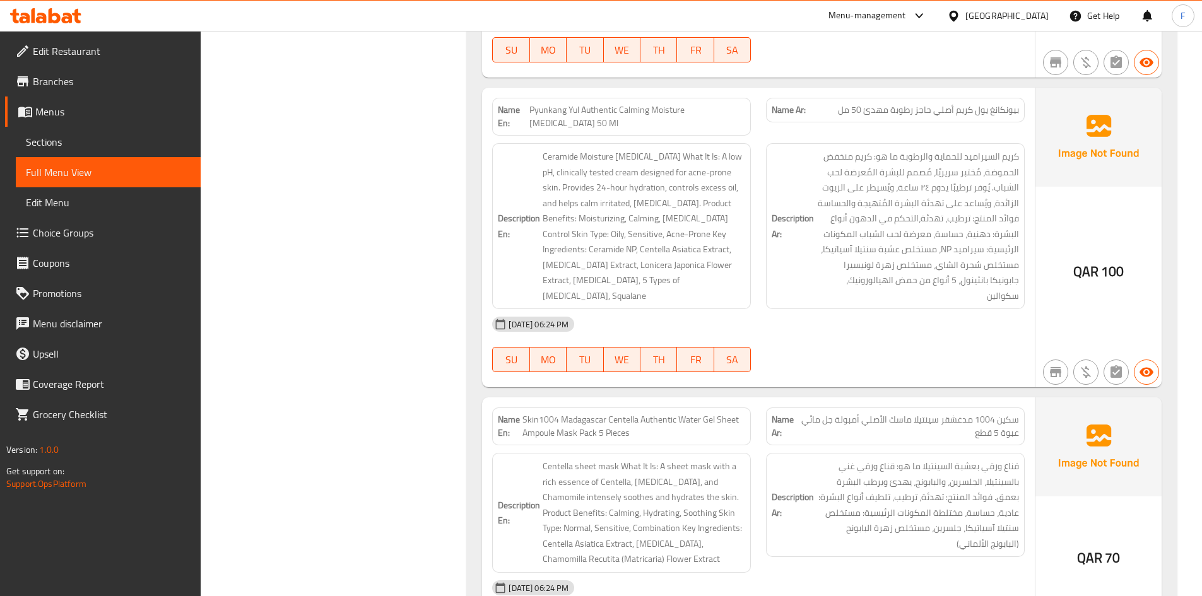
scroll to position [10227, 0]
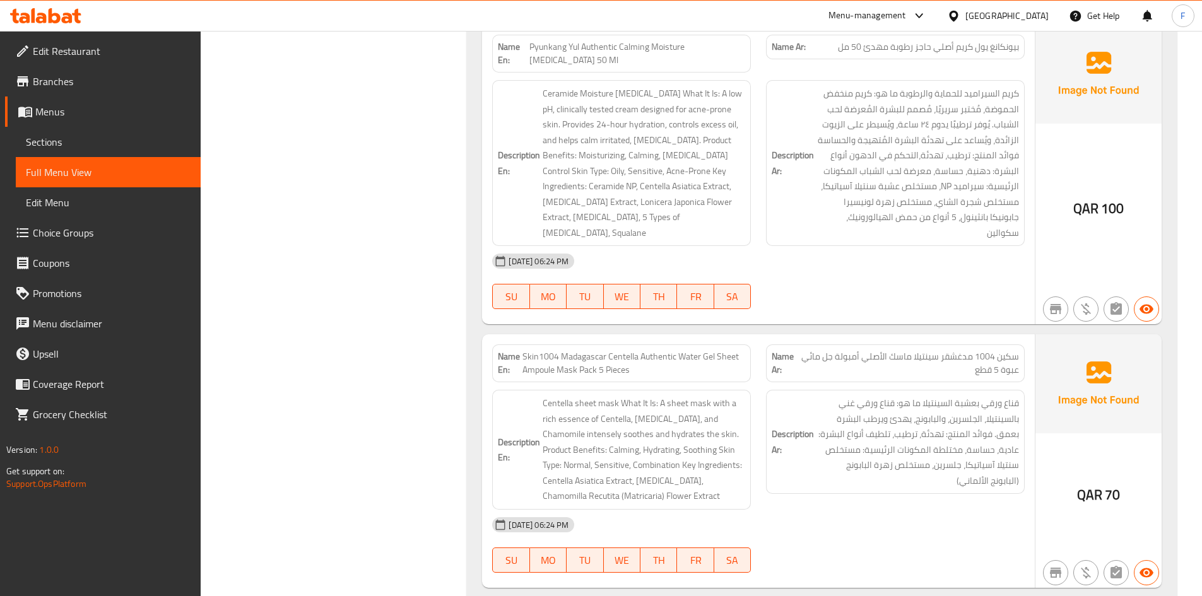
drag, startPoint x: 857, startPoint y: 403, endPoint x: 986, endPoint y: 461, distance: 141.2
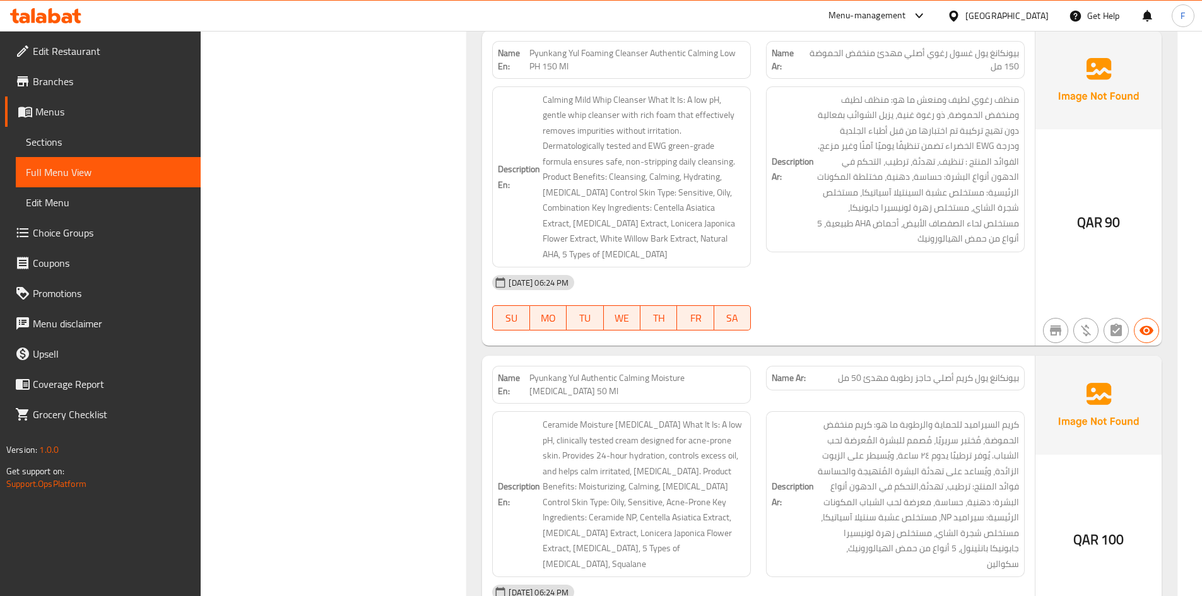
scroll to position [9911, 0]
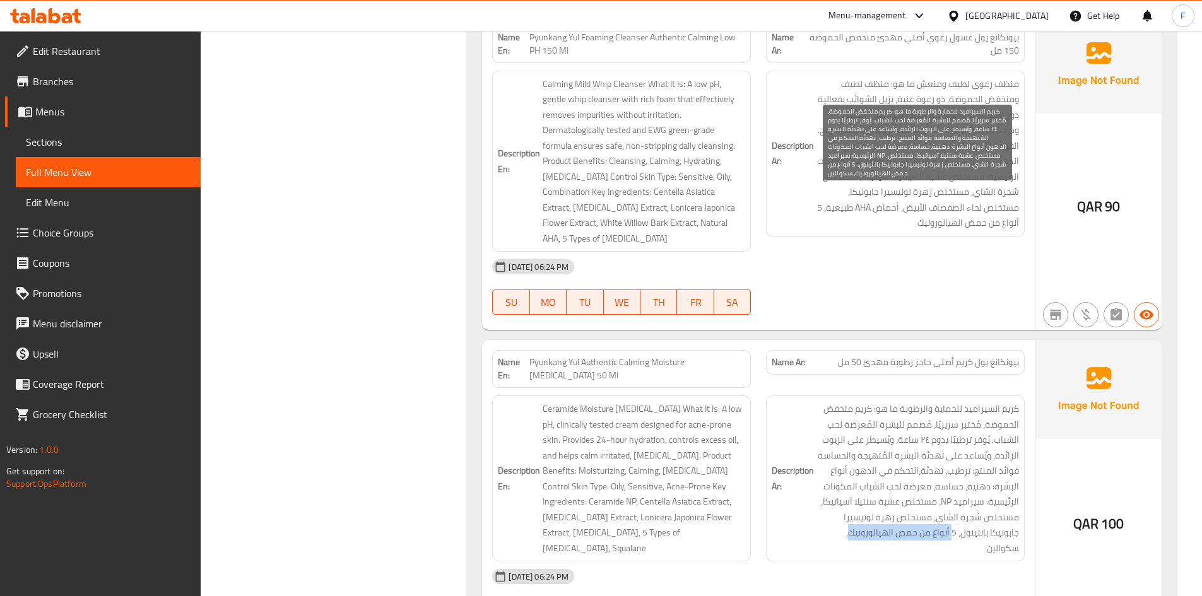
drag, startPoint x: 951, startPoint y: 324, endPoint x: 847, endPoint y: 322, distance: 104.1
click at [847, 401] on span "كريم السيراميد للحماية والرطوبة ما هو: كريم منخفض الحموضة، مُختبر سريريًا، مُصم…" at bounding box center [917, 478] width 202 height 155
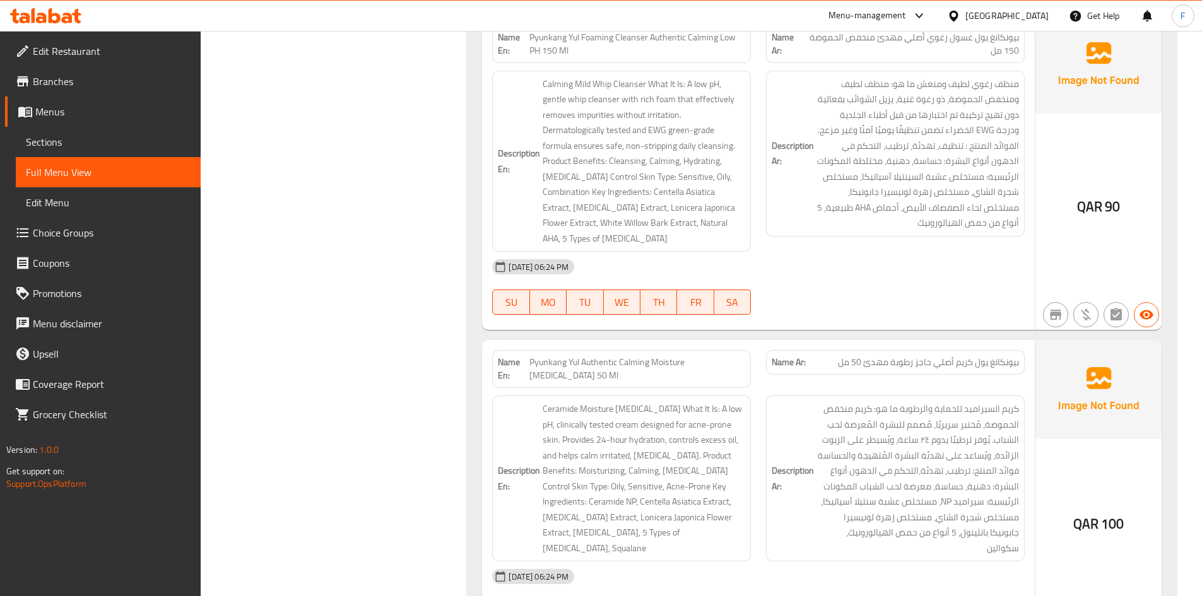
click at [1015, 396] on div "Description Ar: كريم السيراميد للحماية والرطوبة ما هو: كريم منخفض الحموضة، مُخت…" at bounding box center [895, 479] width 259 height 166
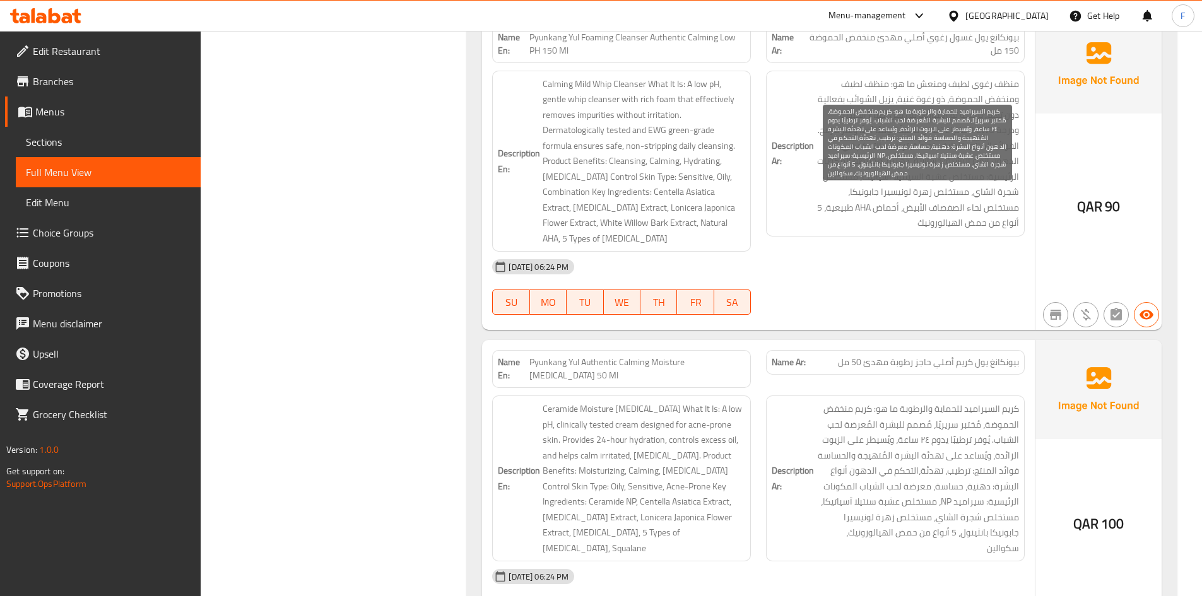
click at [1006, 401] on span "كريم السيراميد للحماية والرطوبة ما هو: كريم منخفض الحموضة، مُختبر سريريًا، مُصم…" at bounding box center [917, 478] width 202 height 155
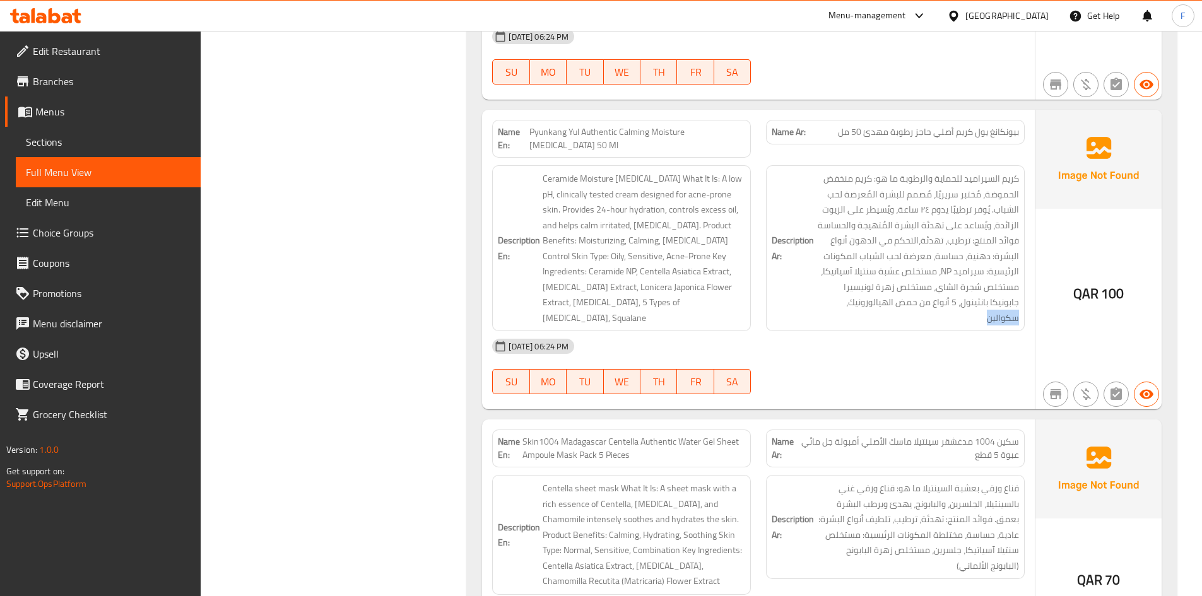
scroll to position [10164, 0]
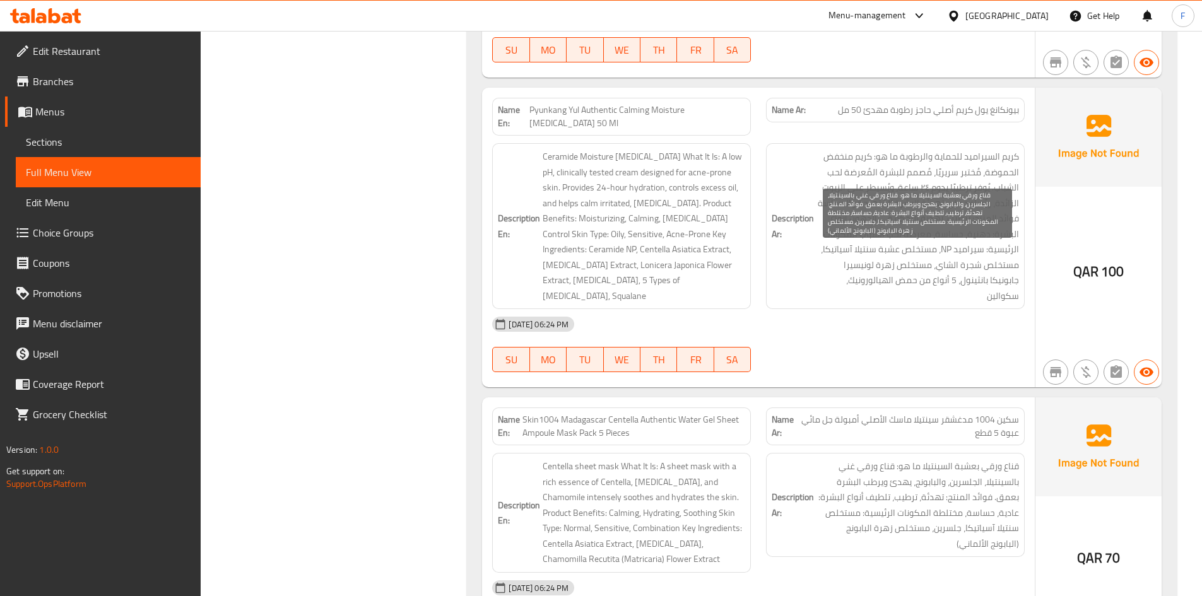
click at [990, 459] on span "قناع ورقي بعشبة السينتيلا ما هو: قناع ورقي غني بالسينتيلا، الجلسرين، والبابونج،…" at bounding box center [917, 505] width 202 height 93
click at [982, 459] on span "قناع ورقي بعشبة السينتيلا ما هو: قناع ورقي غني بالسينتيلا، الجلسرين، والبابونج،…" at bounding box center [917, 505] width 202 height 93
click at [1007, 459] on span "قناع ورقي بعشبة السينتيلا ما هو: قناع ورقي غني بالسينتيلا، الجلسرين، والبابونج،…" at bounding box center [917, 505] width 202 height 93
click at [976, 459] on span "قناع ورقي بعشبة السينتيلا ما هو: قناع ورقي غني بالسينتيلا، الجلسرين، والبابونج،…" at bounding box center [917, 505] width 202 height 93
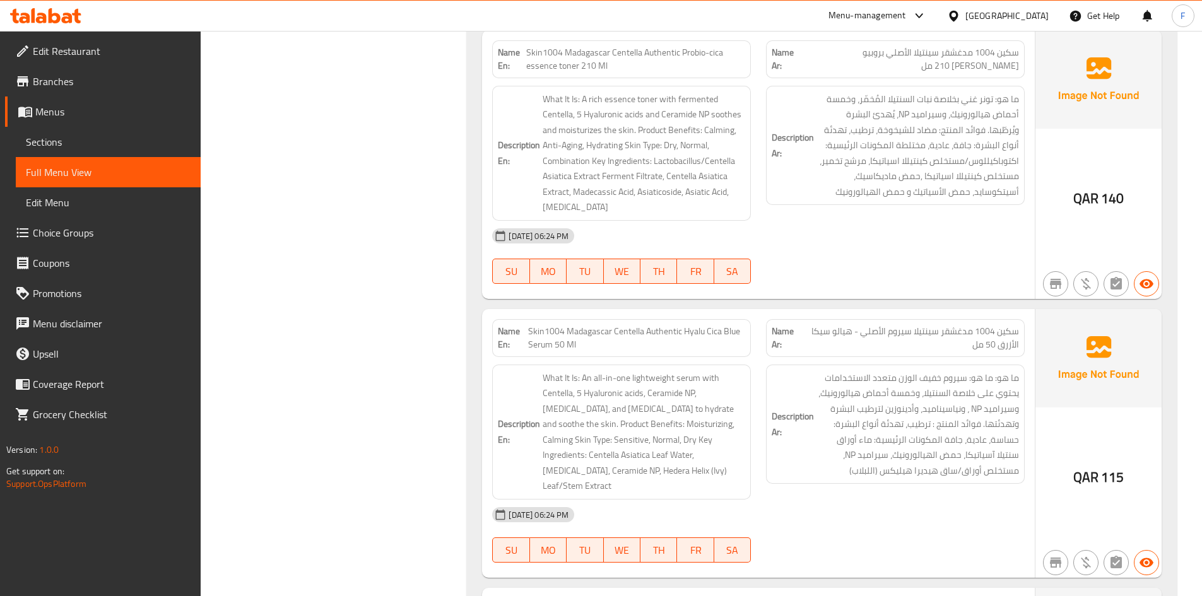
scroll to position [10921, 0]
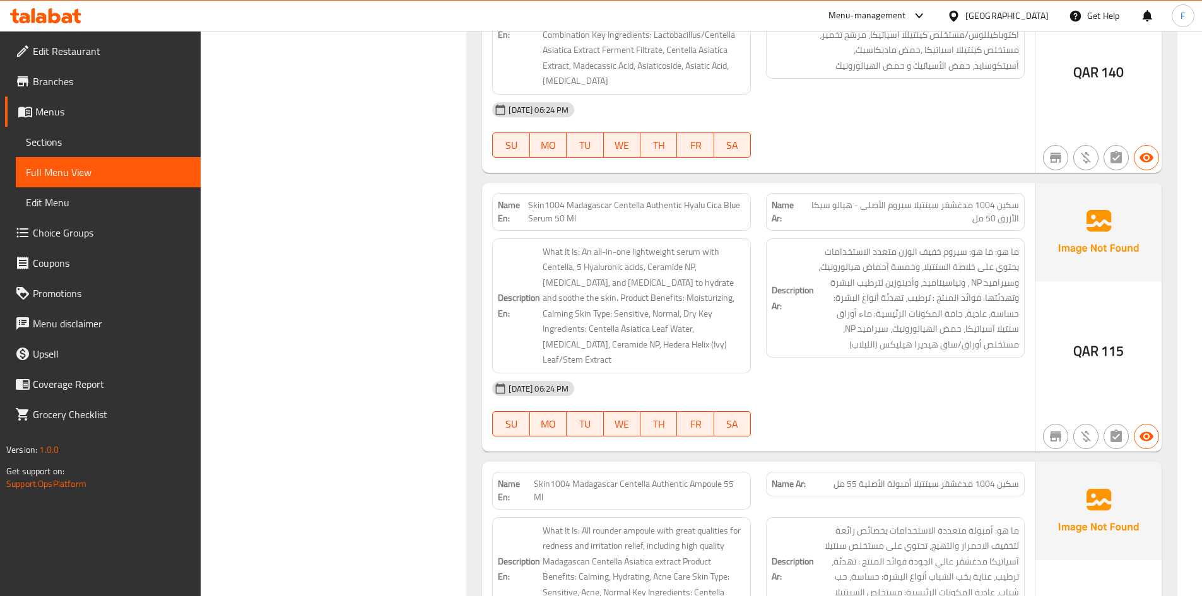
click at [886, 478] on span "سكين 1004 مدغشقر سينتيلا أمبولة الأصلية 55 مل" at bounding box center [925, 484] width 185 height 13
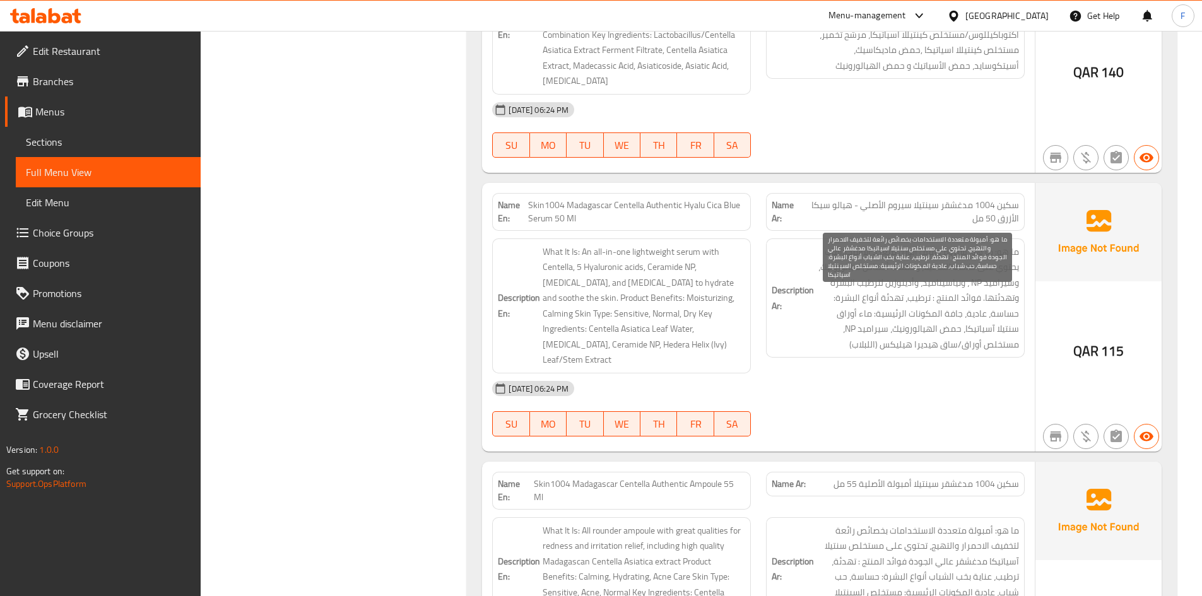
click at [907, 523] on span "ما هو: أمبولة متعددة الاستخدامات بخصائص رائعة لتخفيف الاحمرار والتهيج، تحتوي عل…" at bounding box center [917, 569] width 202 height 93
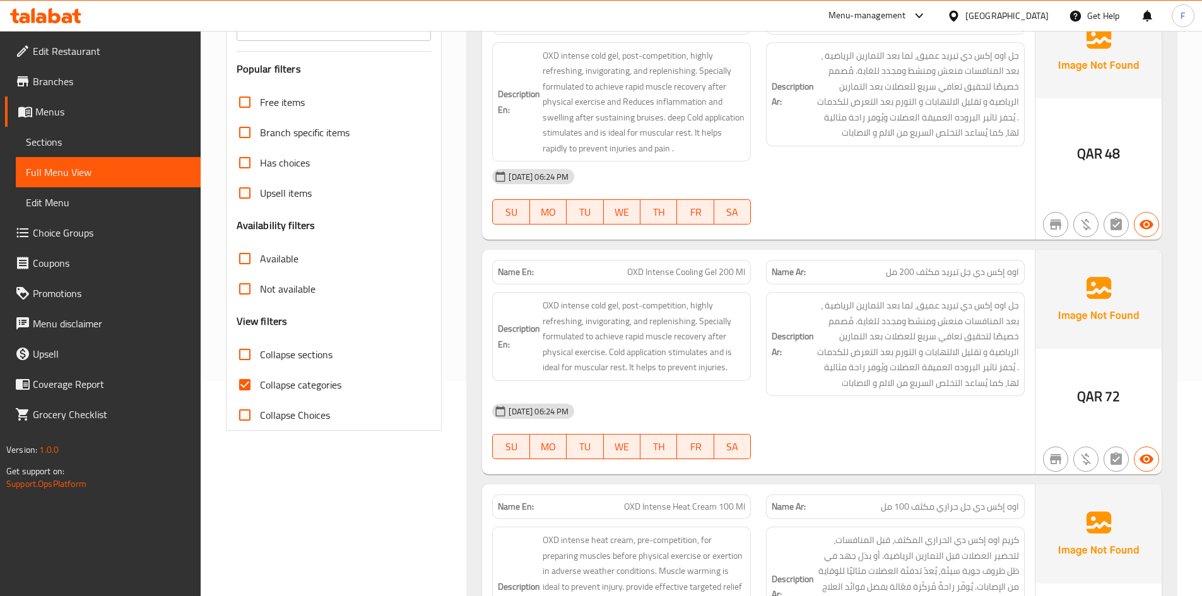
scroll to position [252, 0]
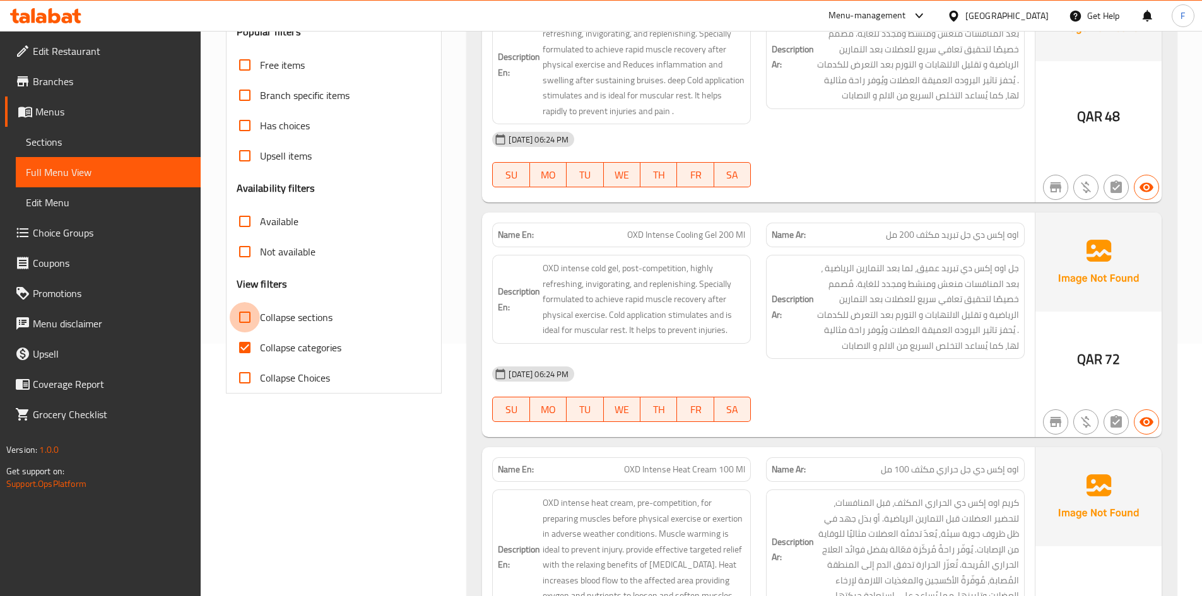
click at [244, 321] on input "Collapse sections" at bounding box center [245, 317] width 30 height 30
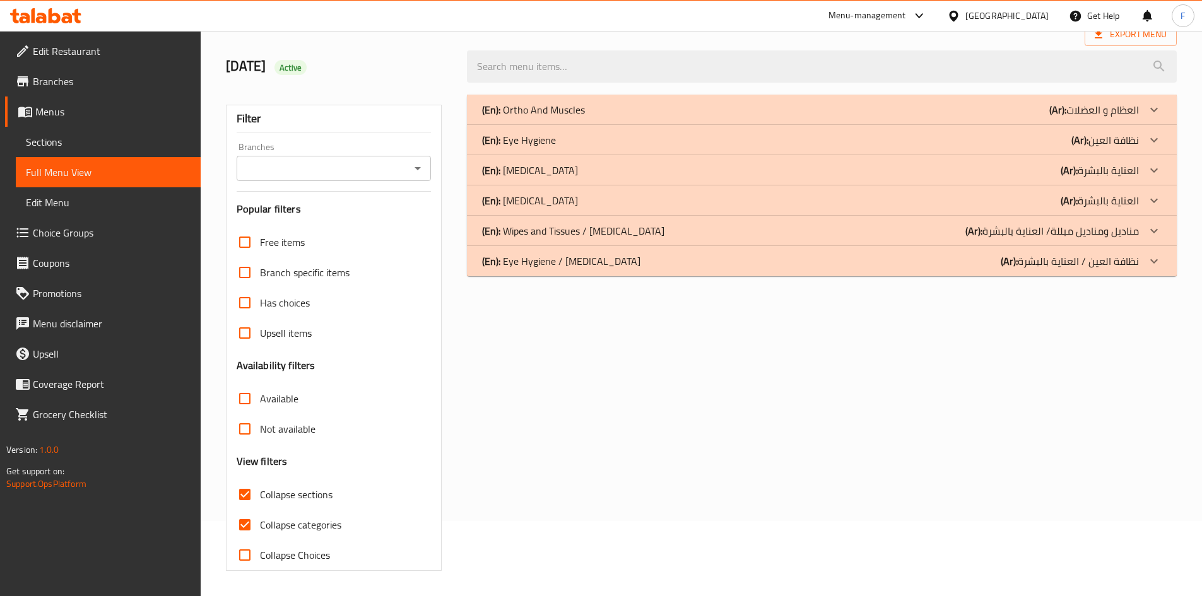
scroll to position [75, 0]
click at [1161, 174] on div at bounding box center [1154, 170] width 30 height 30
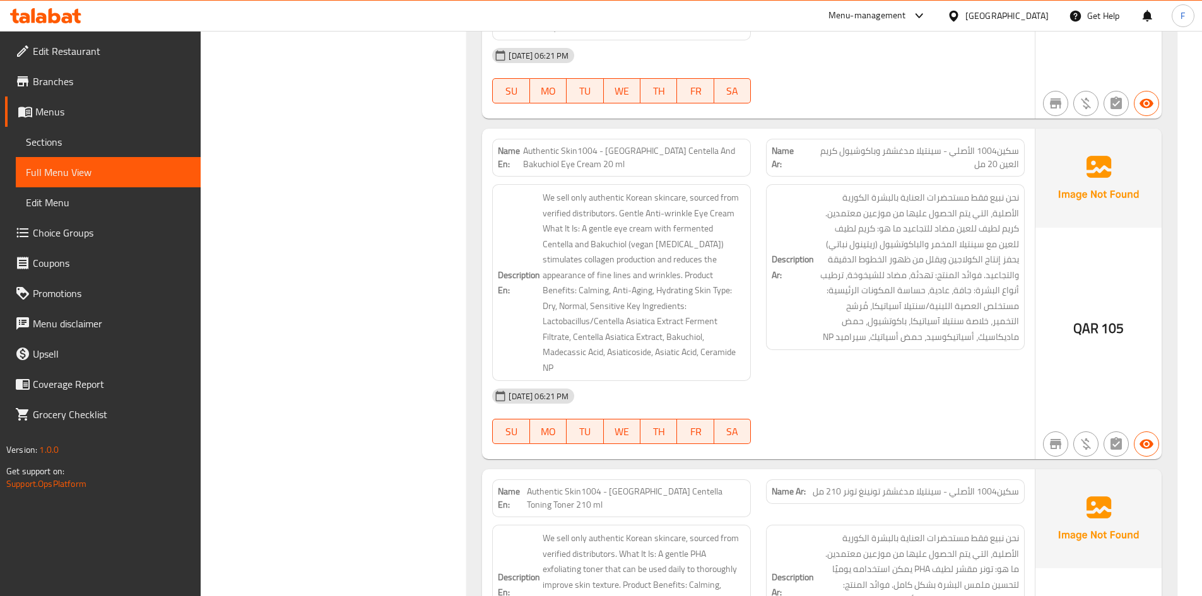
scroll to position [3287, 0]
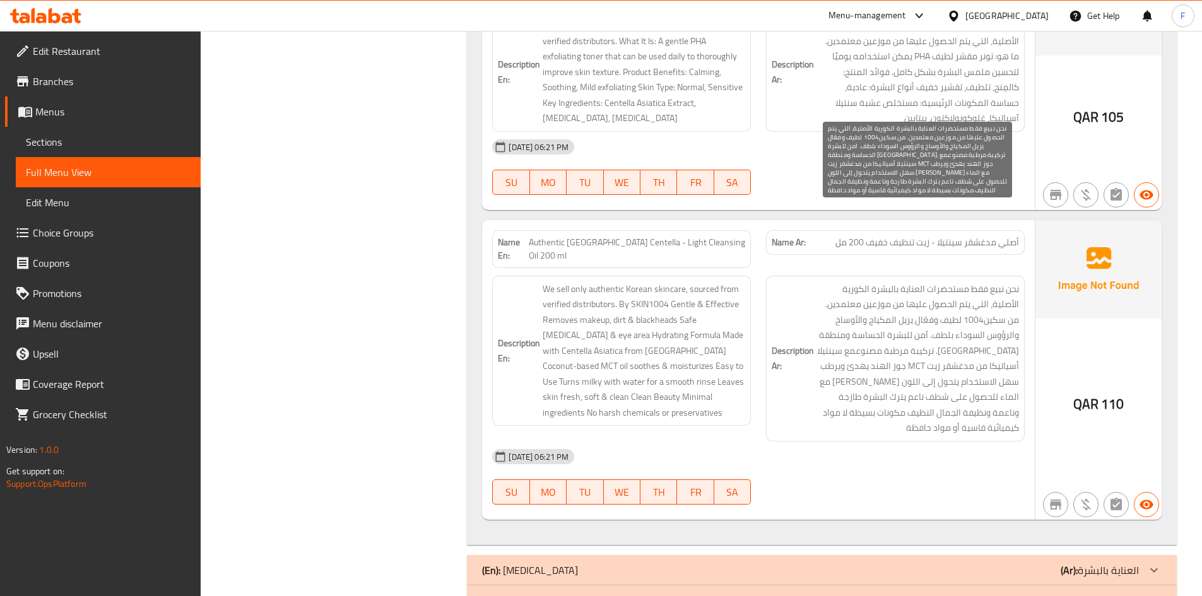
click at [966, 295] on span "نحن نبيع فقط مستحضرات العناية بالبشرة الكورية الأصلية، التي يتم الحصول عليها من…" at bounding box center [917, 358] width 202 height 155
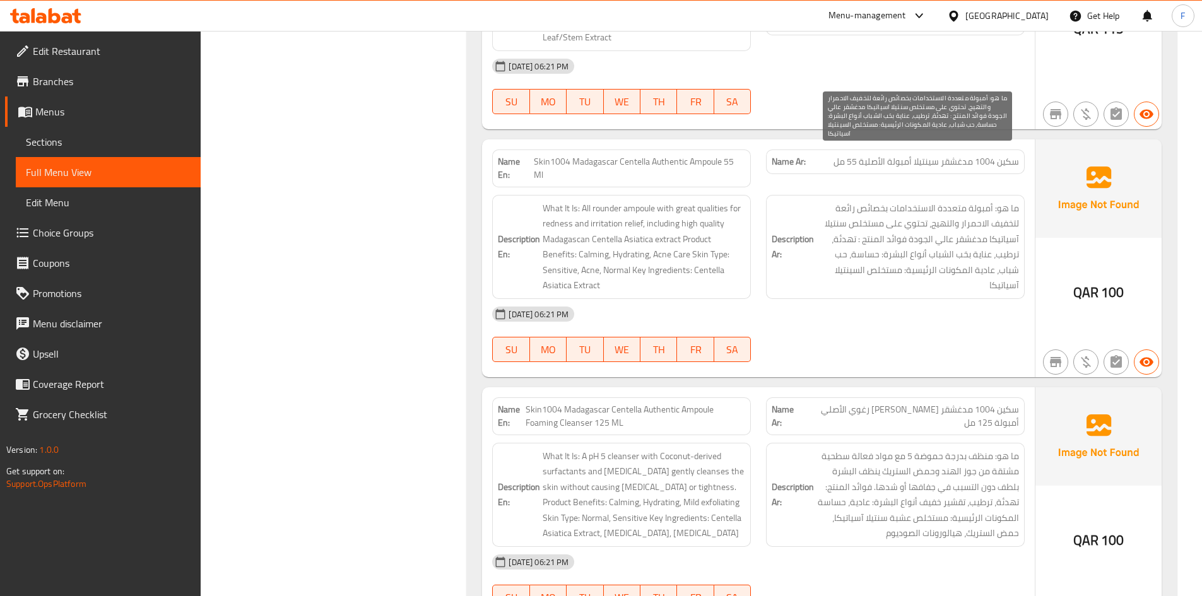
scroll to position [1521, 0]
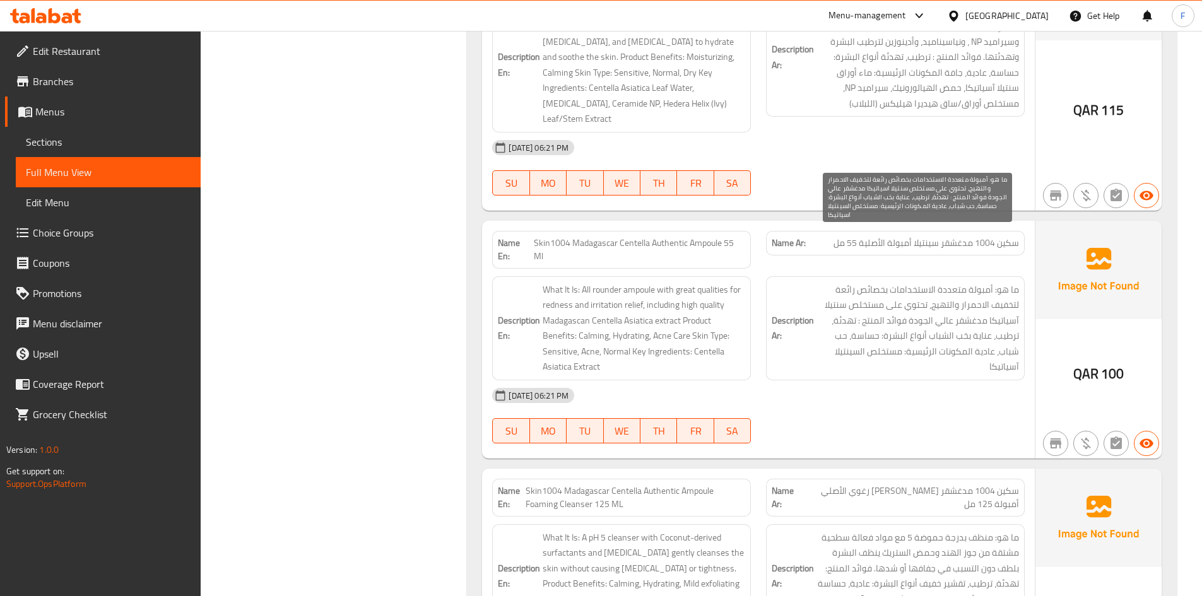
click at [960, 282] on span "ما هو: أمبولة متعددة الاستخدامات بخصائص رائعة لتخفيف الاحمرار والتهيج، تحتوي عل…" at bounding box center [917, 328] width 202 height 93
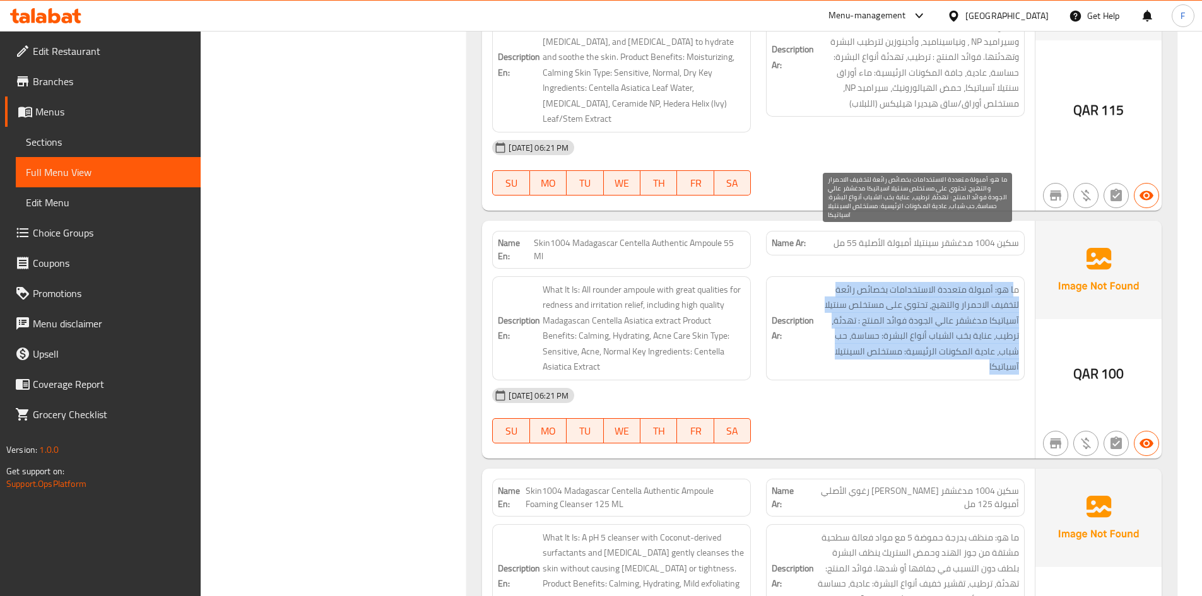
click at [960, 282] on span "ما هو: أمبولة متعددة الاستخدامات بخصائص رائعة لتخفيف الاحمرار والتهيج، تحتوي عل…" at bounding box center [917, 328] width 202 height 93
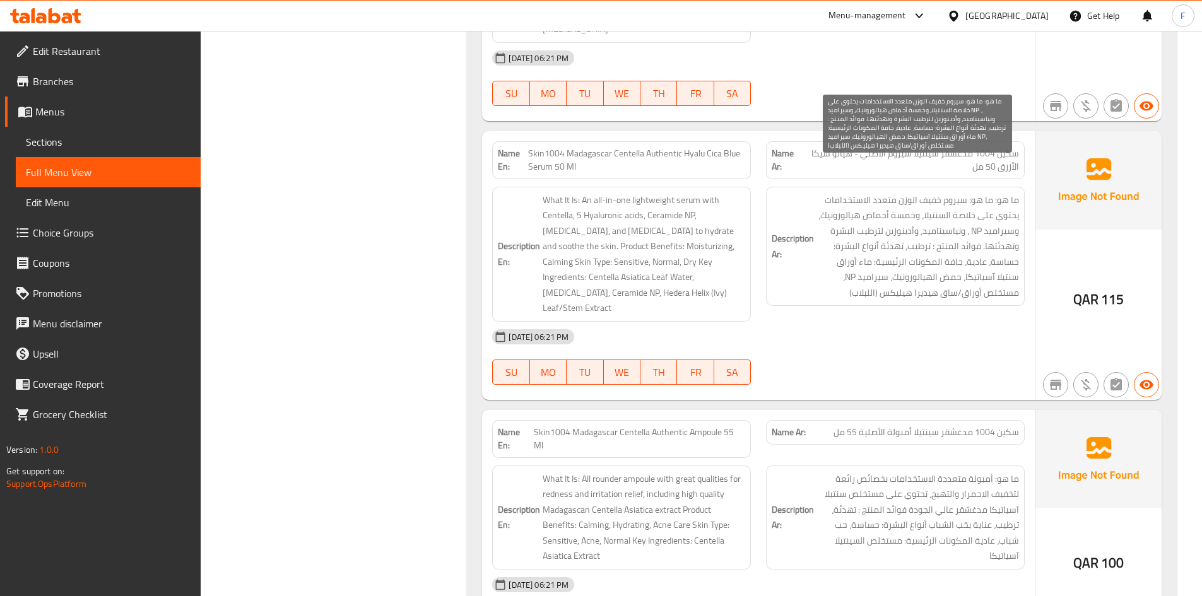
click at [963, 266] on span "ما هو: ما هو: سيروم خفيف الوزن متعدد الاستخدامات يحتوي على خلاصة السنتيلا، وخمس…" at bounding box center [917, 246] width 202 height 108
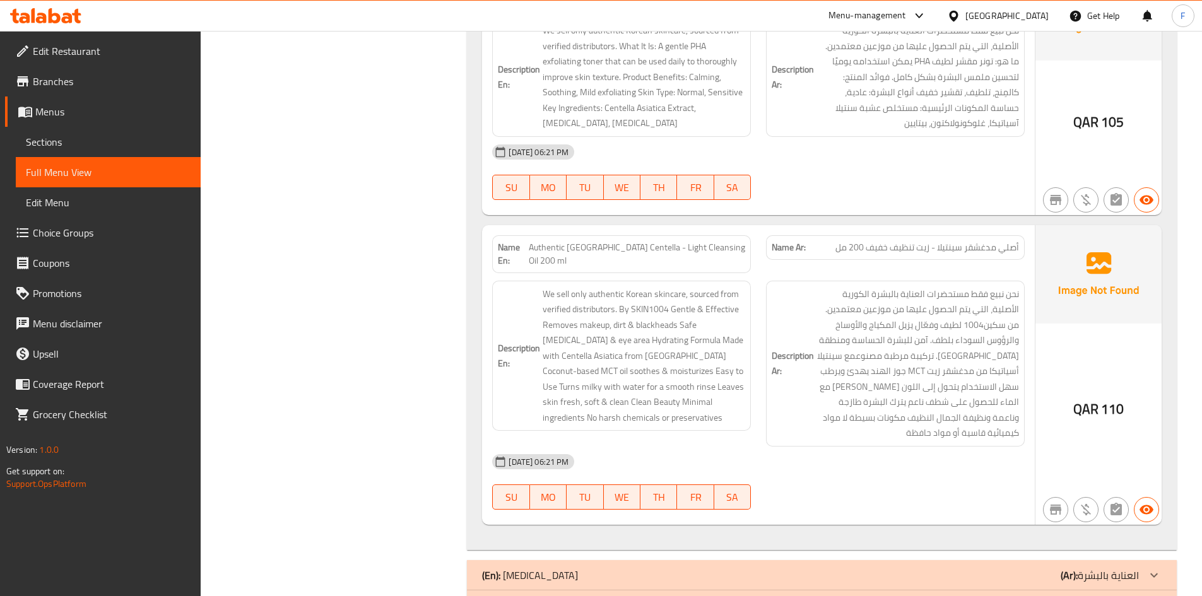
scroll to position [3287, 0]
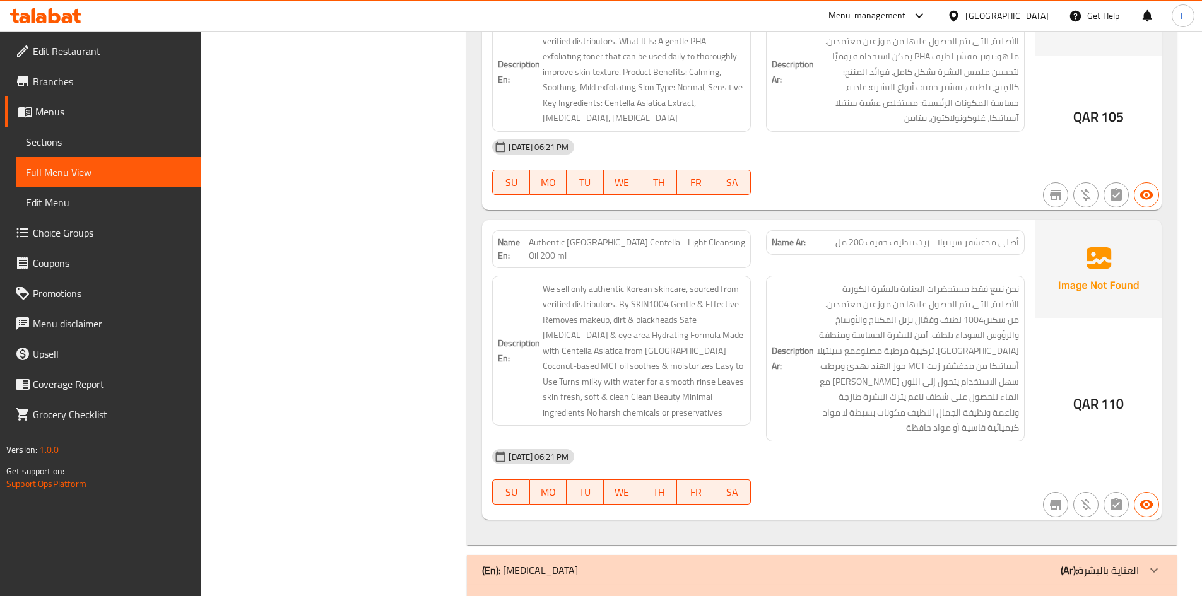
click at [807, 563] on div "(En): [MEDICAL_DATA] (Ar): العناية بالبشرة" at bounding box center [810, 570] width 657 height 15
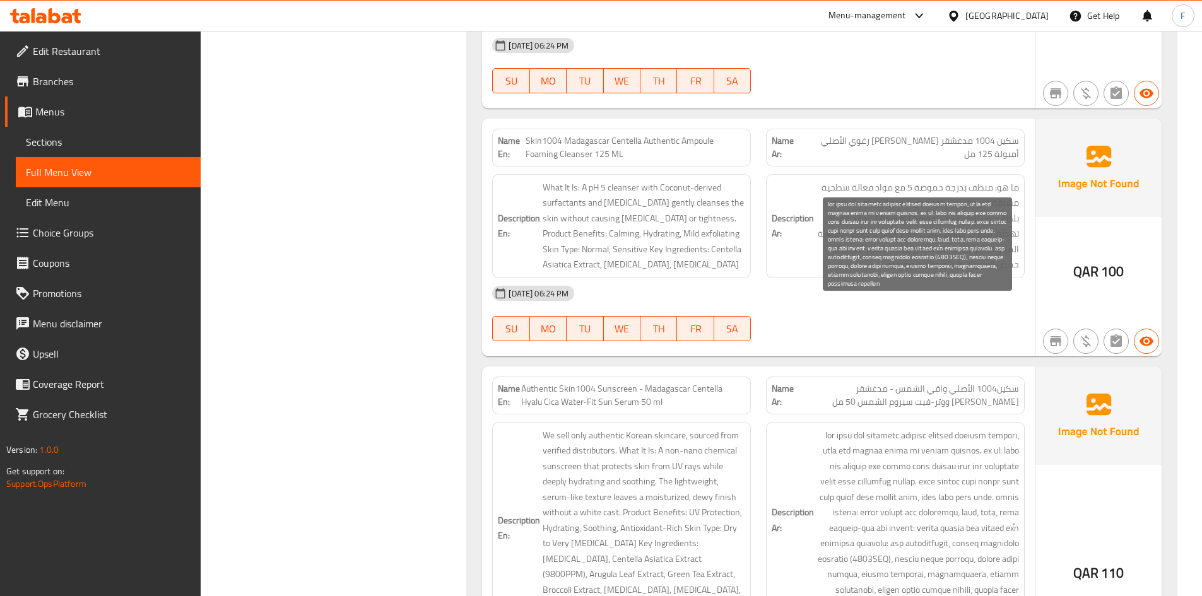
scroll to position [5495, 0]
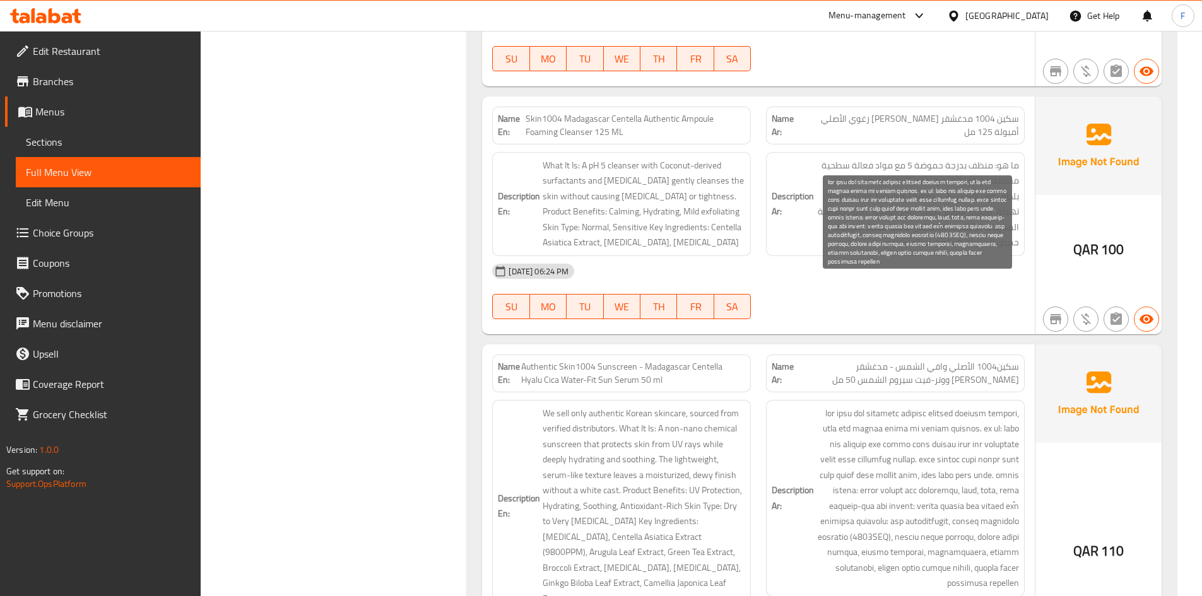
click at [915, 449] on span at bounding box center [917, 498] width 202 height 185
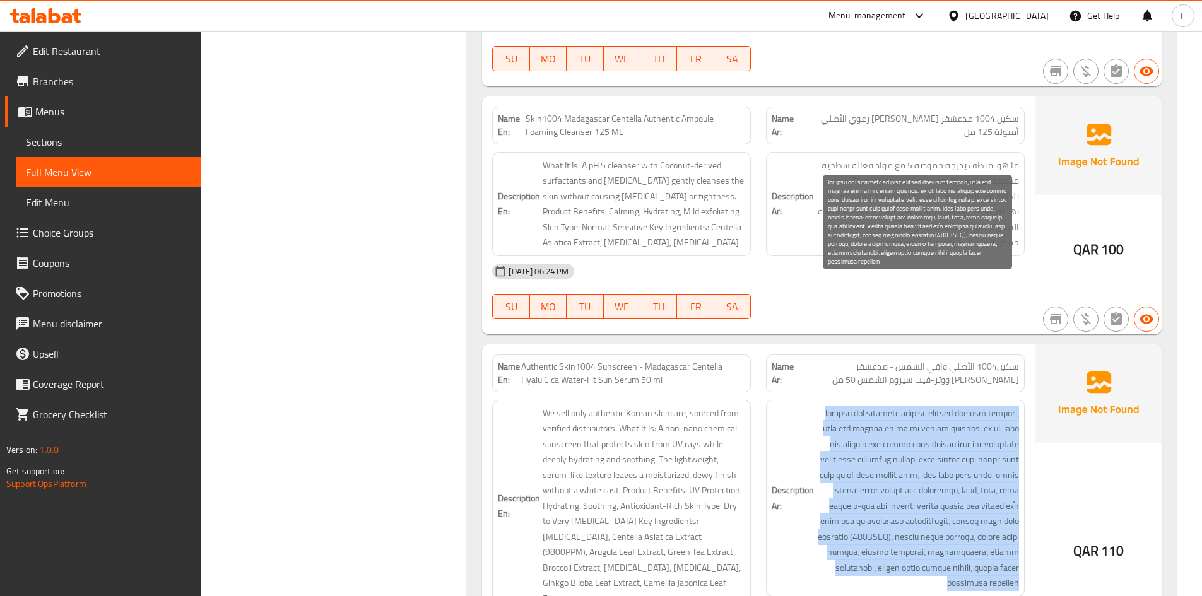
click at [915, 449] on span at bounding box center [917, 498] width 202 height 185
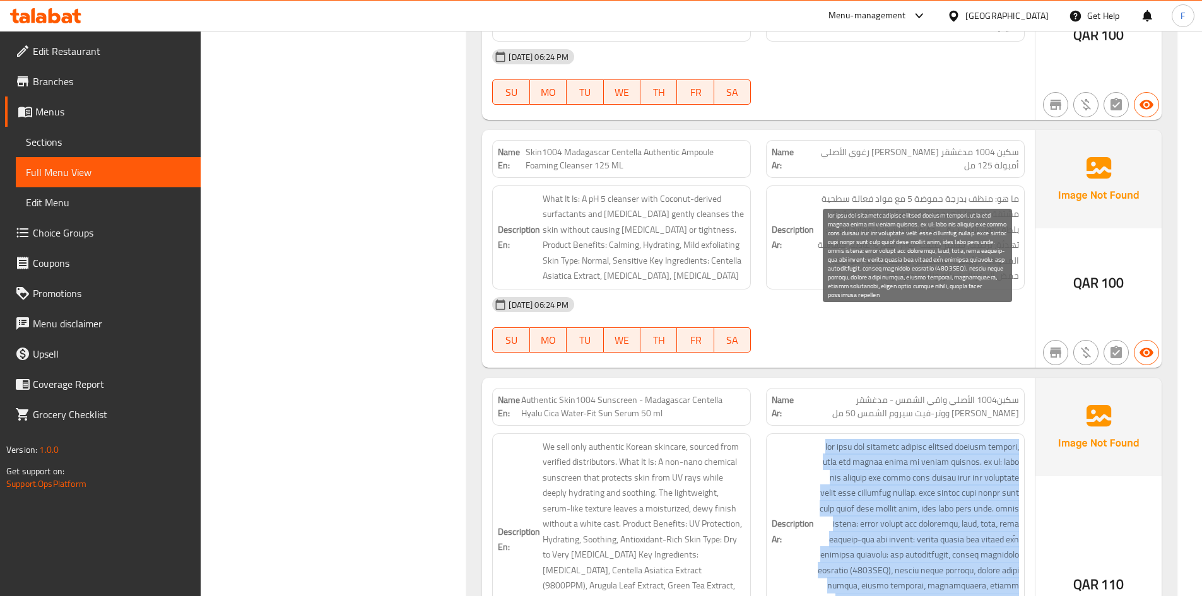
scroll to position [5432, 0]
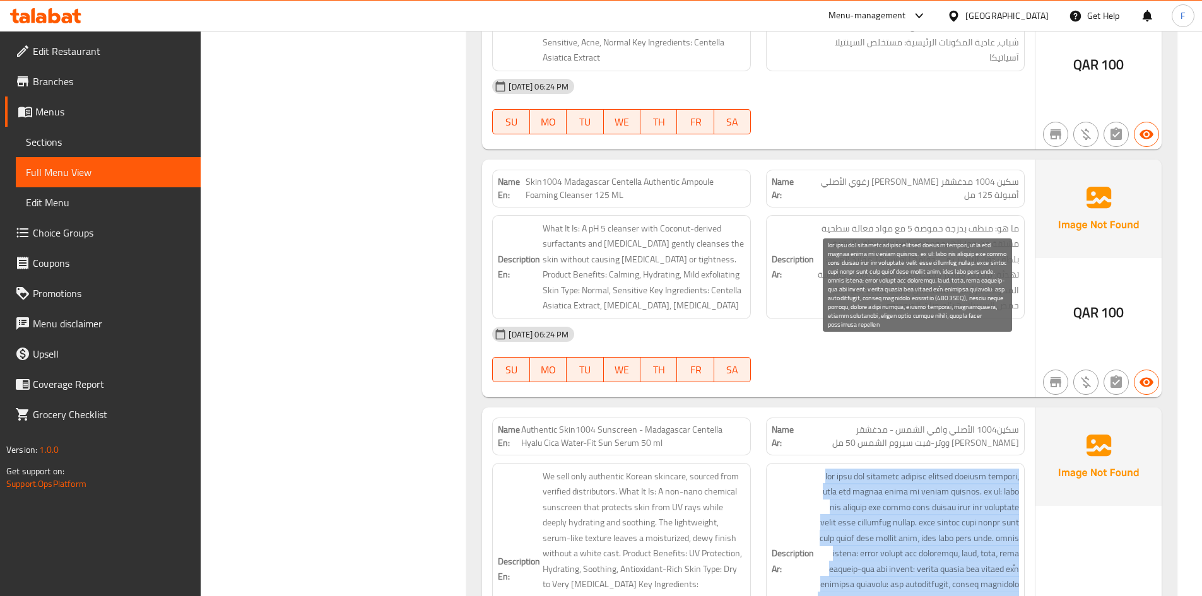
click at [899, 469] on span at bounding box center [917, 561] width 202 height 185
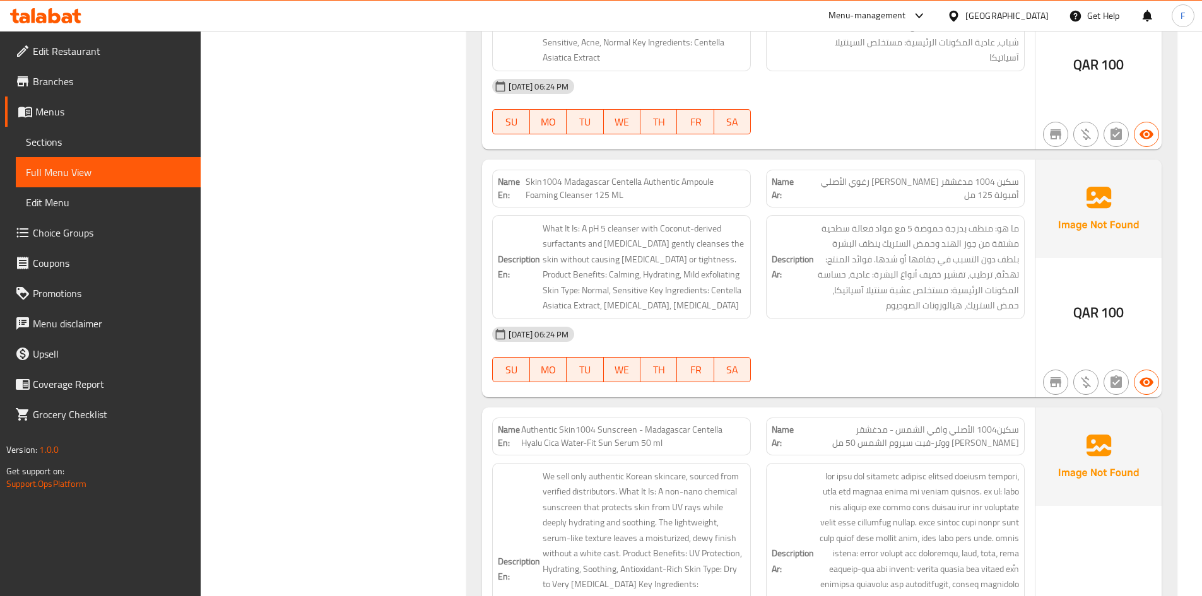
scroll to position [118, 0]
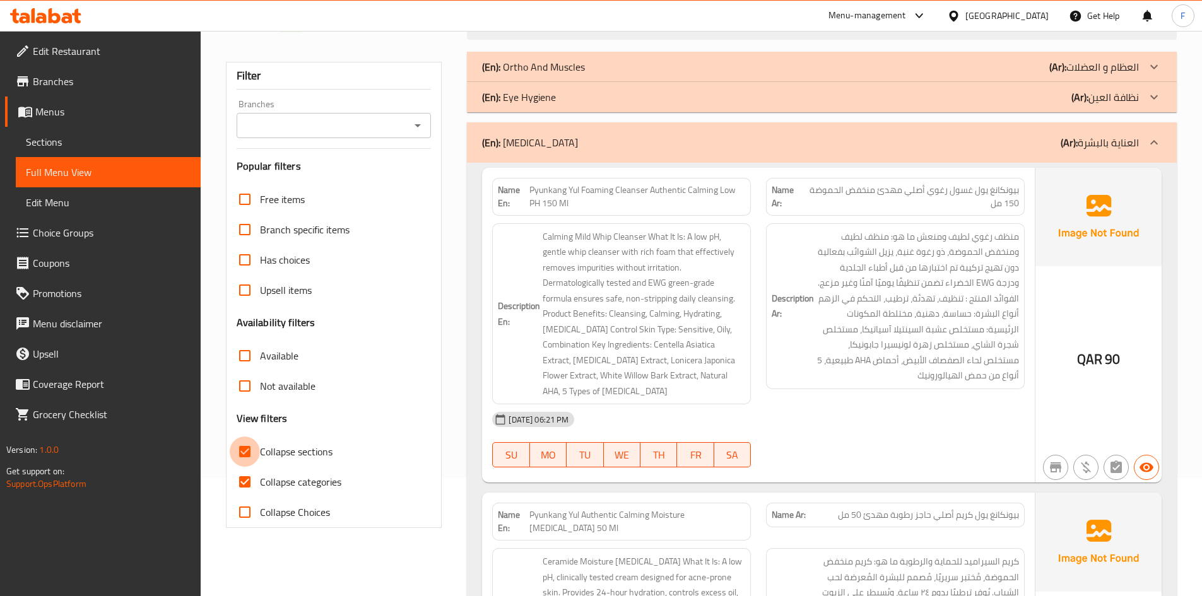
click at [246, 457] on input "Collapse sections" at bounding box center [245, 452] width 30 height 30
checkbox input "false"
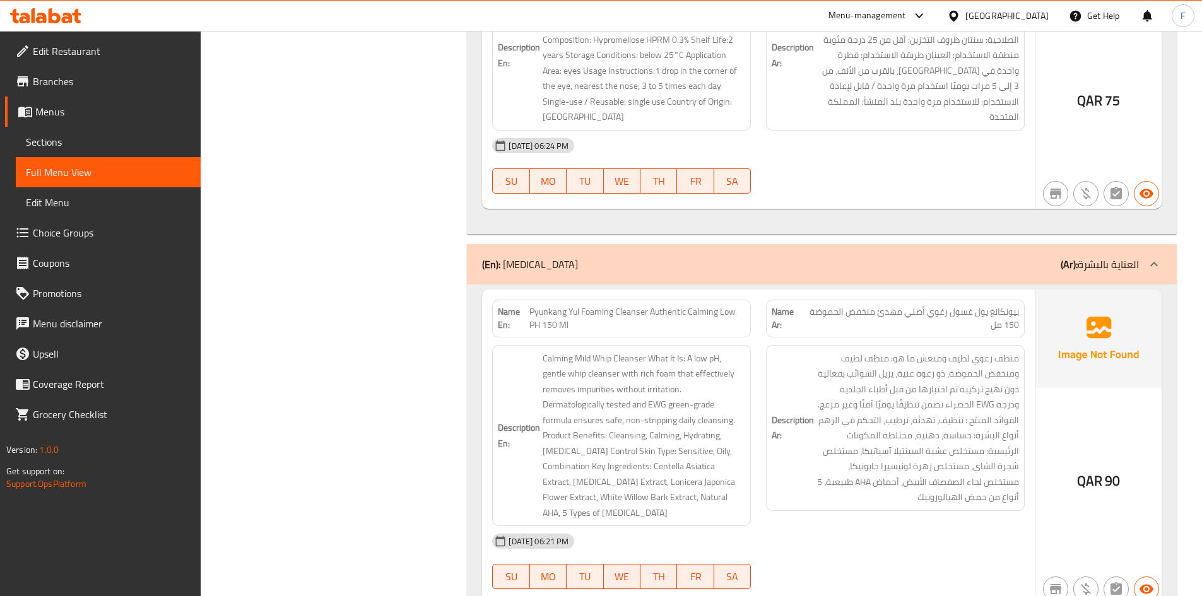
scroll to position [13122, 0]
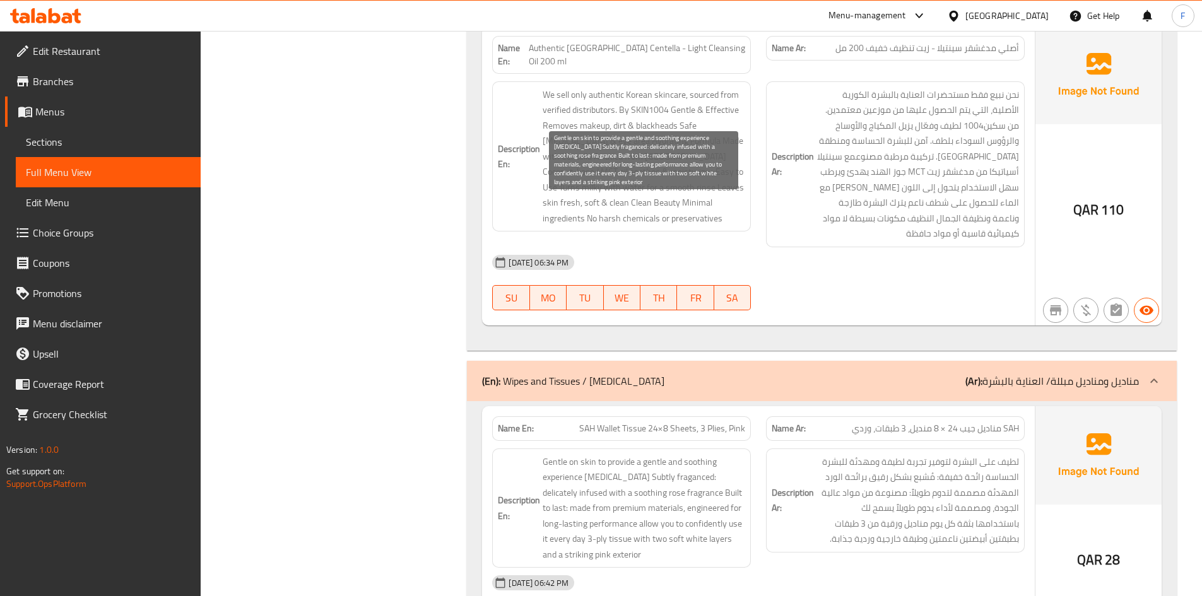
click at [650, 454] on span "Gentle on skin to provide a gentle and soothing experience [MEDICAL_DATA] Subtl…" at bounding box center [643, 508] width 202 height 108
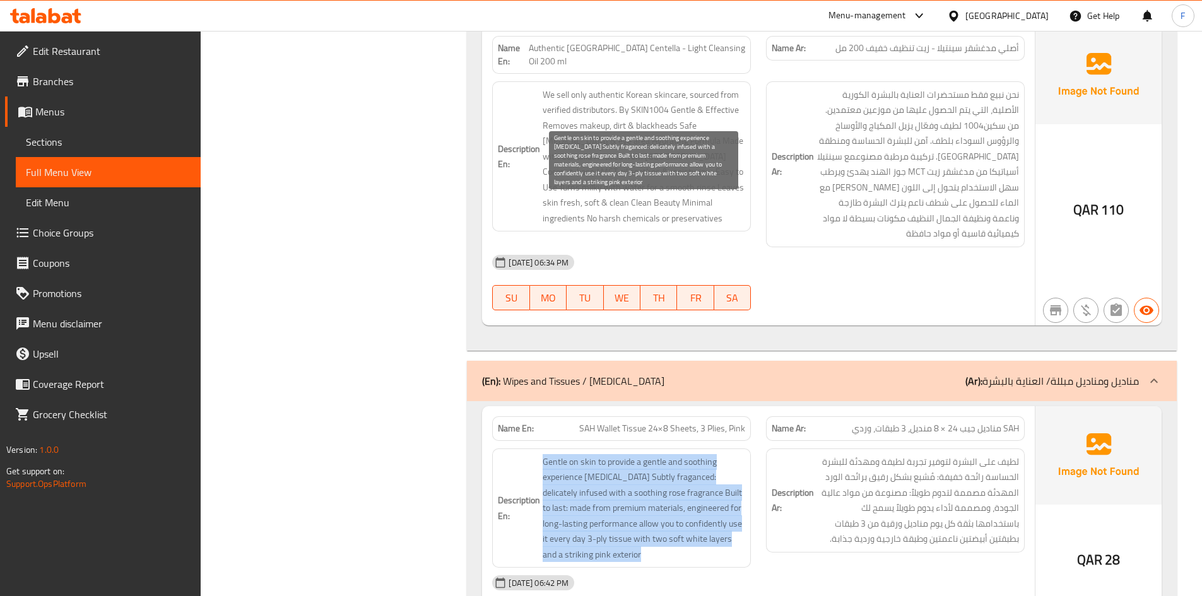
click at [650, 454] on span "Gentle on skin to provide a gentle and soothing experience [MEDICAL_DATA] Subtl…" at bounding box center [643, 508] width 202 height 108
click at [673, 454] on span "Gentle on skin to provide a gentle and soothing experience [MEDICAL_DATA] Subtl…" at bounding box center [643, 508] width 202 height 108
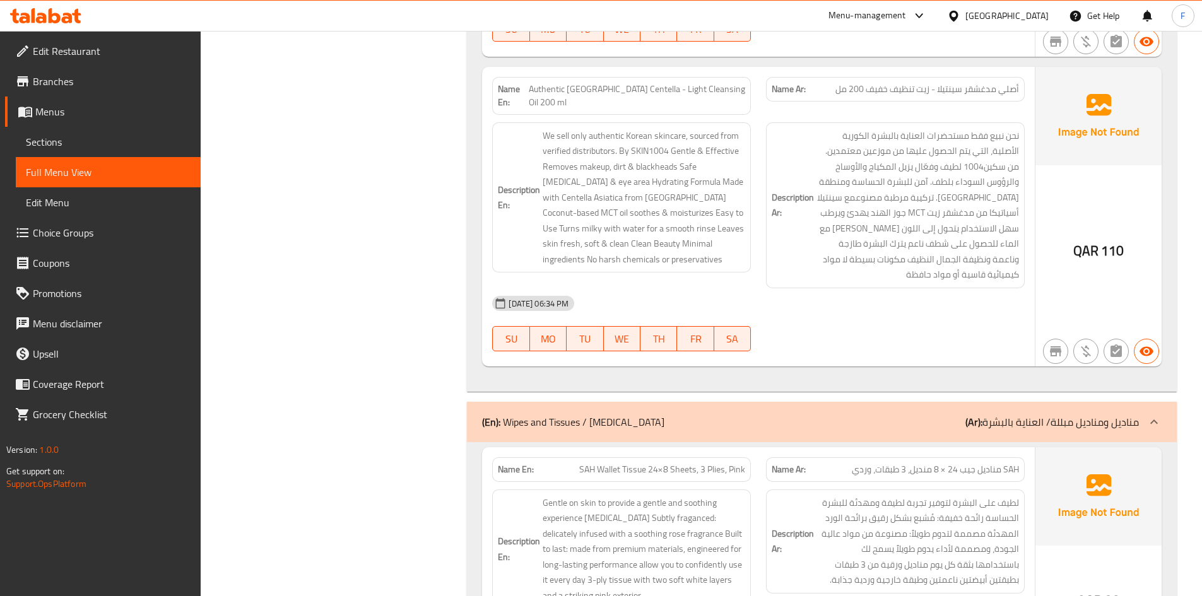
scroll to position [13059, 0]
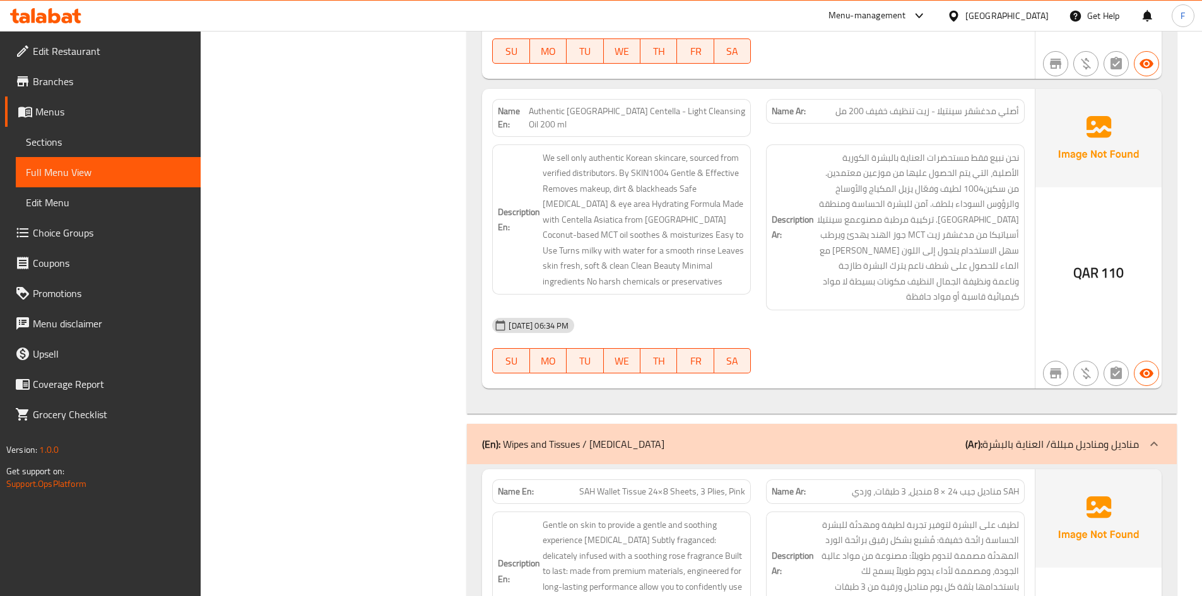
click at [640, 485] on span "SAH Wallet Tissue 24×8 Sheets, 3 Plies, Pink" at bounding box center [662, 491] width 166 height 13
click at [994, 485] on span "SAH مناديل جيب 24 × 8 منديل، 3 طبقات، وردي" at bounding box center [935, 491] width 167 height 13
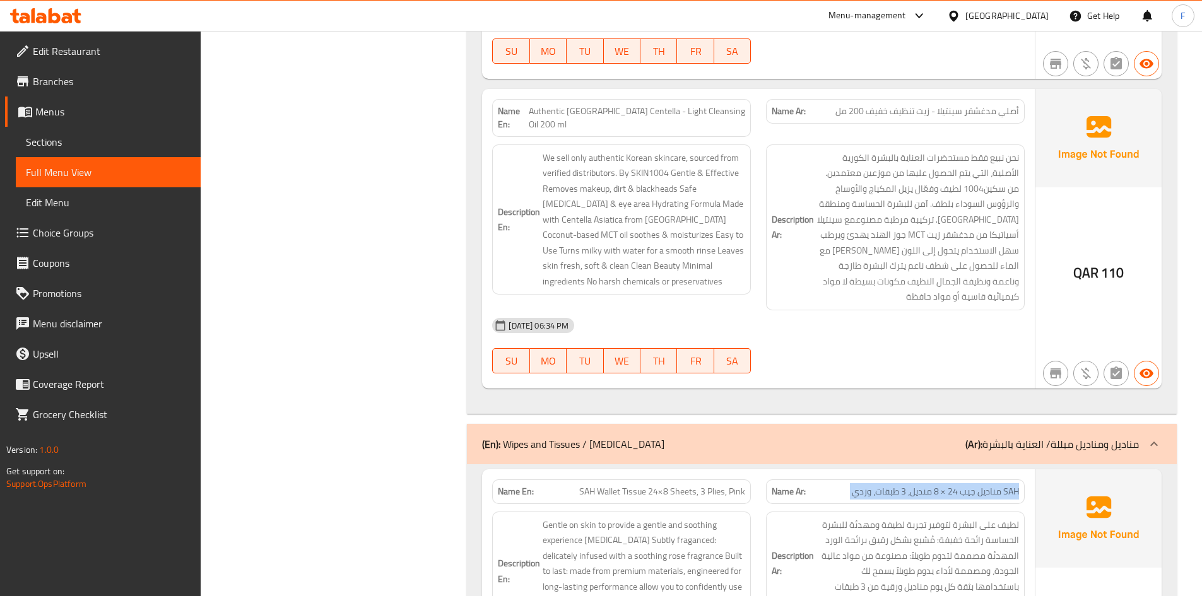
click at [994, 485] on span "SAH مناديل جيب 24 × 8 منديل، 3 طبقات، وردي" at bounding box center [935, 491] width 167 height 13
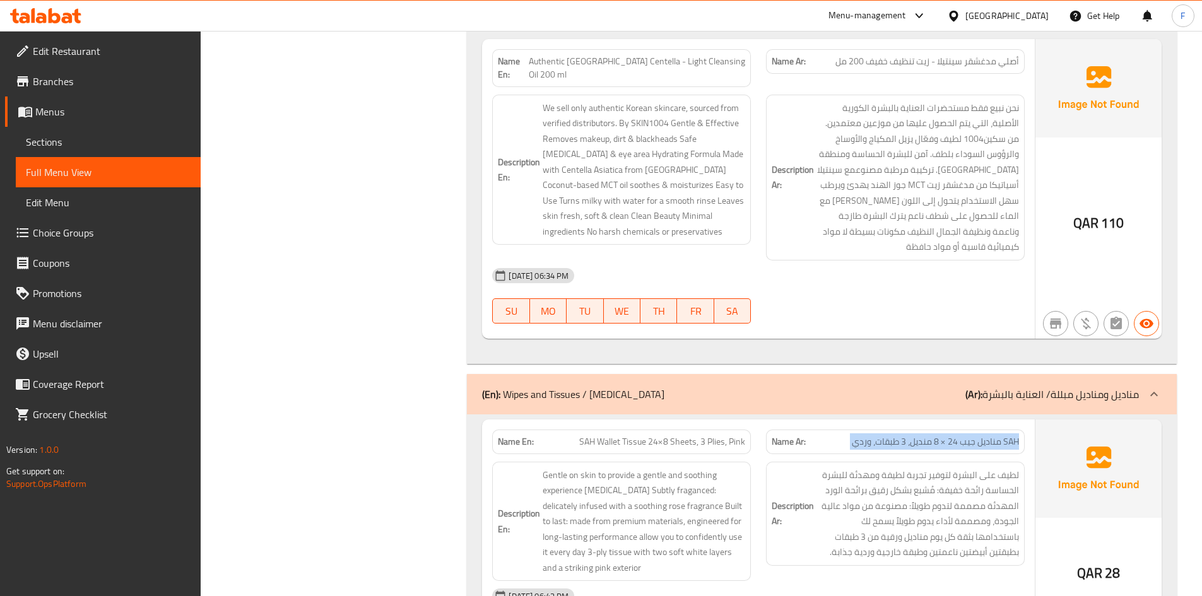
scroll to position [13185, 0]
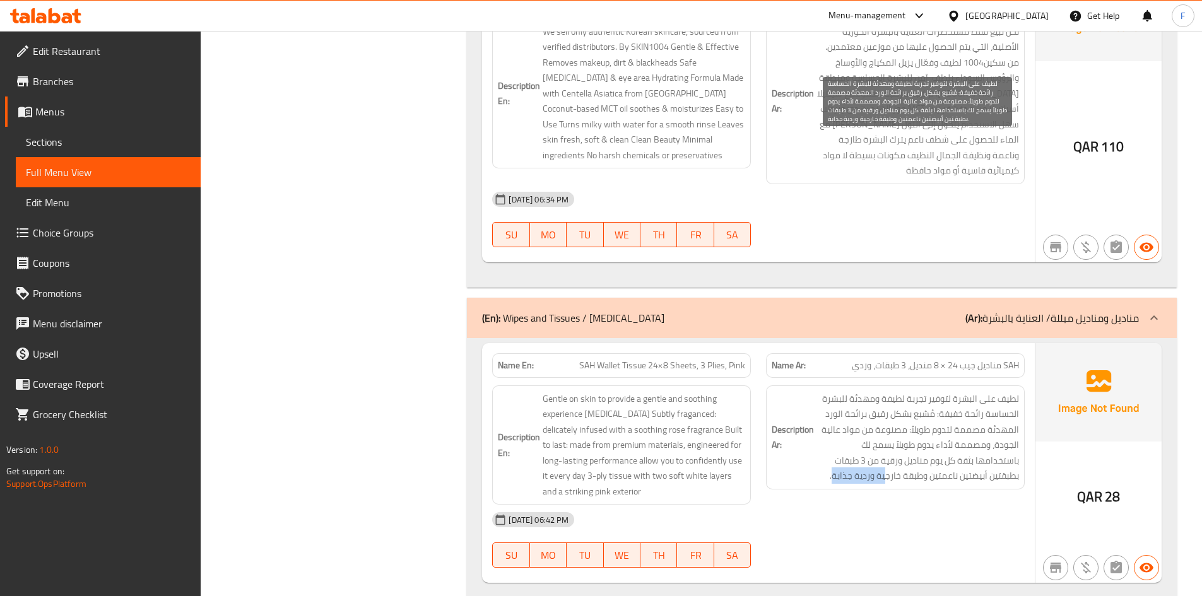
drag, startPoint x: 877, startPoint y: 221, endPoint x: 831, endPoint y: 221, distance: 46.0
click at [831, 391] on span "لطيف على البشرة لتوفير تجربة لطيفة ومهدئة للبشرة الحساسة رائحة خفيفة: مُشبع بشك…" at bounding box center [917, 437] width 202 height 93
click at [832, 391] on span "لطيف على البشرة لتوفير تجربة لطيفة ومهدئة للبشرة الحساسة رائحة خفيفة: مُشبع بشك…" at bounding box center [917, 437] width 202 height 93
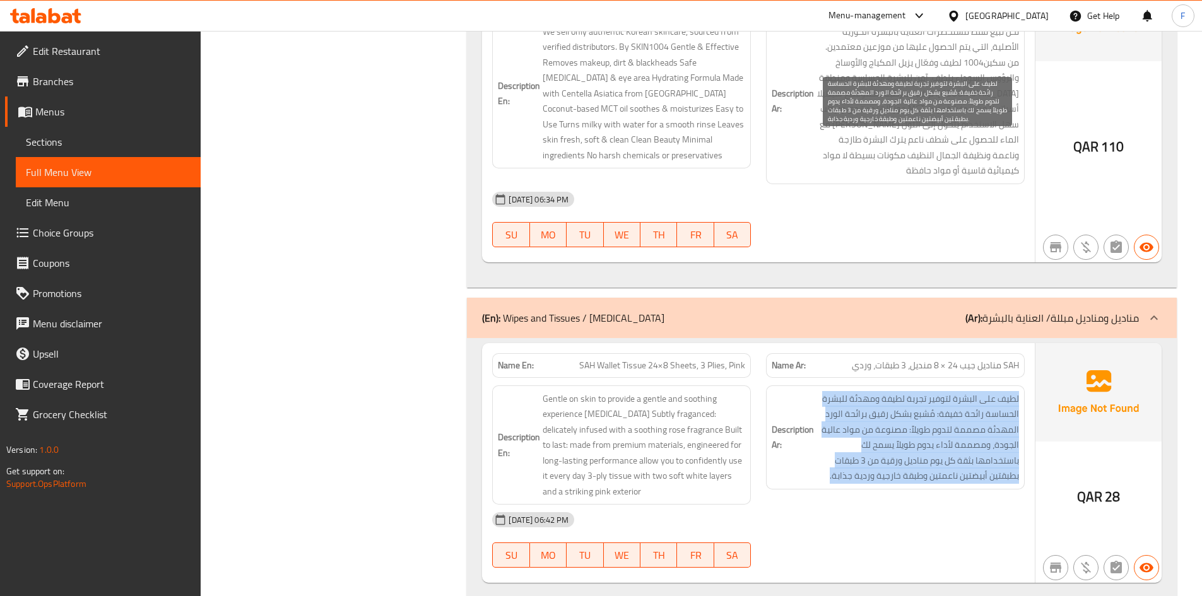
click at [832, 391] on span "لطيف على البشرة لتوفير تجربة لطيفة ومهدئة للبشرة الحساسة رائحة خفيفة: مُشبع بشك…" at bounding box center [917, 437] width 202 height 93
click at [910, 391] on span "لطيف على البشرة لتوفير تجربة لطيفة ومهدئة للبشرة الحساسة رائحة خفيفة: مُشبع بشك…" at bounding box center [917, 437] width 202 height 93
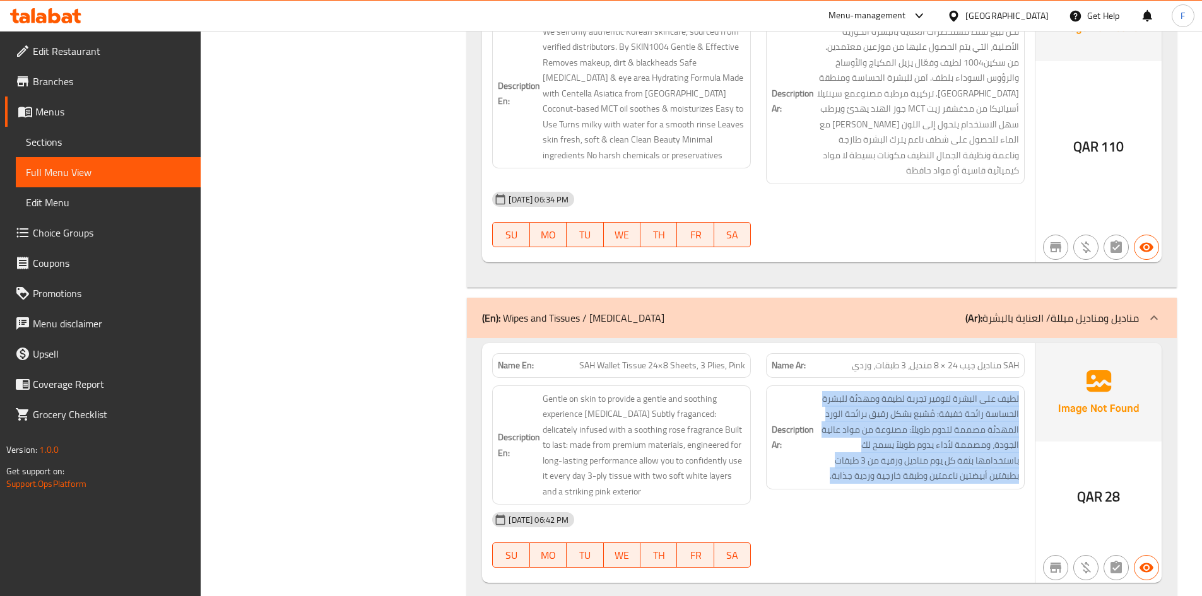
click at [998, 385] on div "Description Ar: لطيف على البشرة لتوفير تجربة لطيفة ومهدئة للبشرة الحساسة رائحة …" at bounding box center [895, 437] width 259 height 104
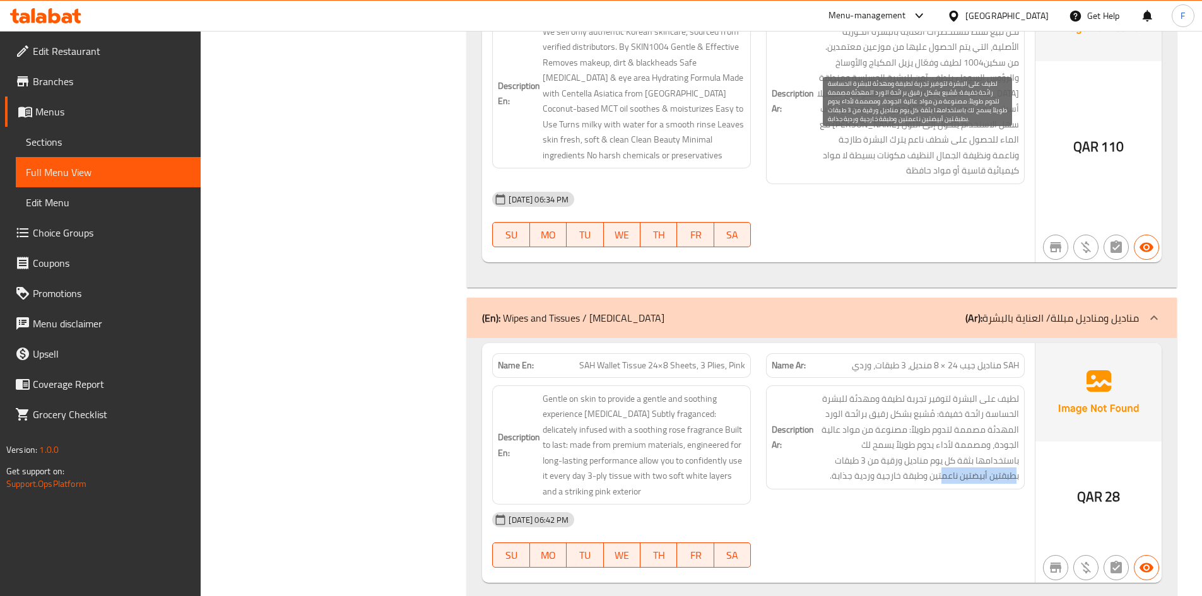
drag, startPoint x: 1013, startPoint y: 221, endPoint x: 942, endPoint y: 219, distance: 70.7
click at [942, 391] on span "لطيف على البشرة لتوفير تجربة لطيفة ومهدئة للبشرة الحساسة رائحة خفيفة: مُشبع بشك…" at bounding box center [917, 437] width 202 height 93
click at [970, 391] on span "لطيف على البشرة لتوفير تجربة لطيفة ومهدئة للبشرة الحساسة رائحة خفيفة: مُشبع بشك…" at bounding box center [917, 437] width 202 height 93
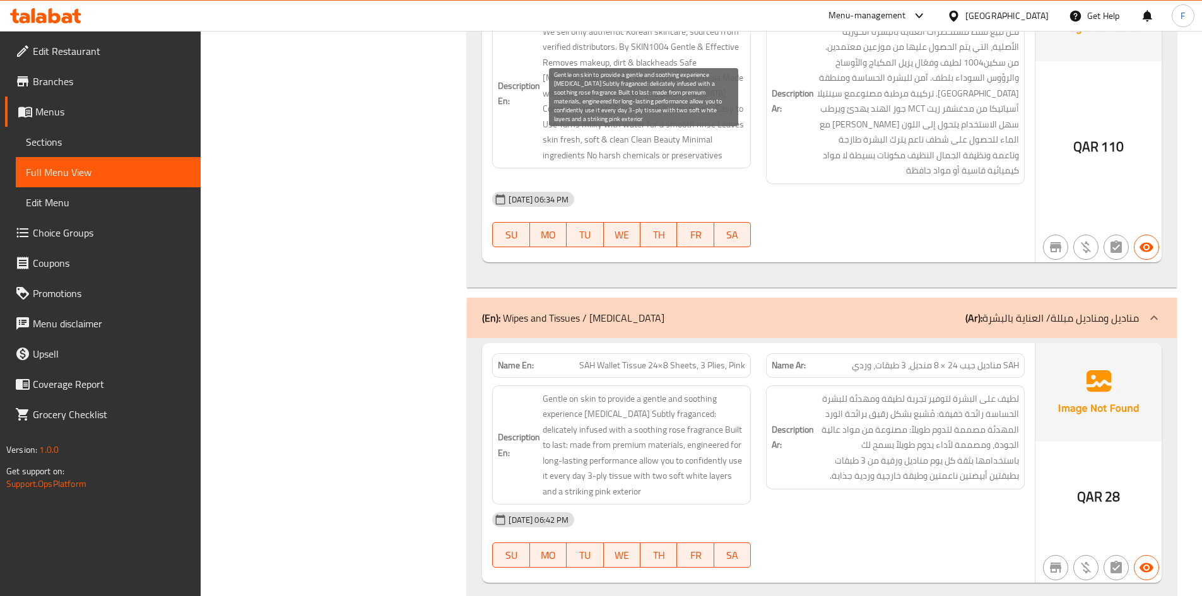
click at [606, 391] on span "Gentle on skin to provide a gentle and soothing experience [MEDICAL_DATA] Subtl…" at bounding box center [643, 445] width 202 height 108
click at [677, 391] on span "Gentle on skin to provide a gentle and soothing experience [MEDICAL_DATA] Subtl…" at bounding box center [643, 445] width 202 height 108
click at [714, 391] on span "Gentle on skin to provide a gentle and soothing experience [MEDICAL_DATA] Subtl…" at bounding box center [643, 445] width 202 height 108
click at [687, 391] on span "Gentle on skin to provide a gentle and soothing experience [MEDICAL_DATA] Subtl…" at bounding box center [643, 445] width 202 height 108
drag, startPoint x: 659, startPoint y: 220, endPoint x: 744, endPoint y: 227, distance: 85.4
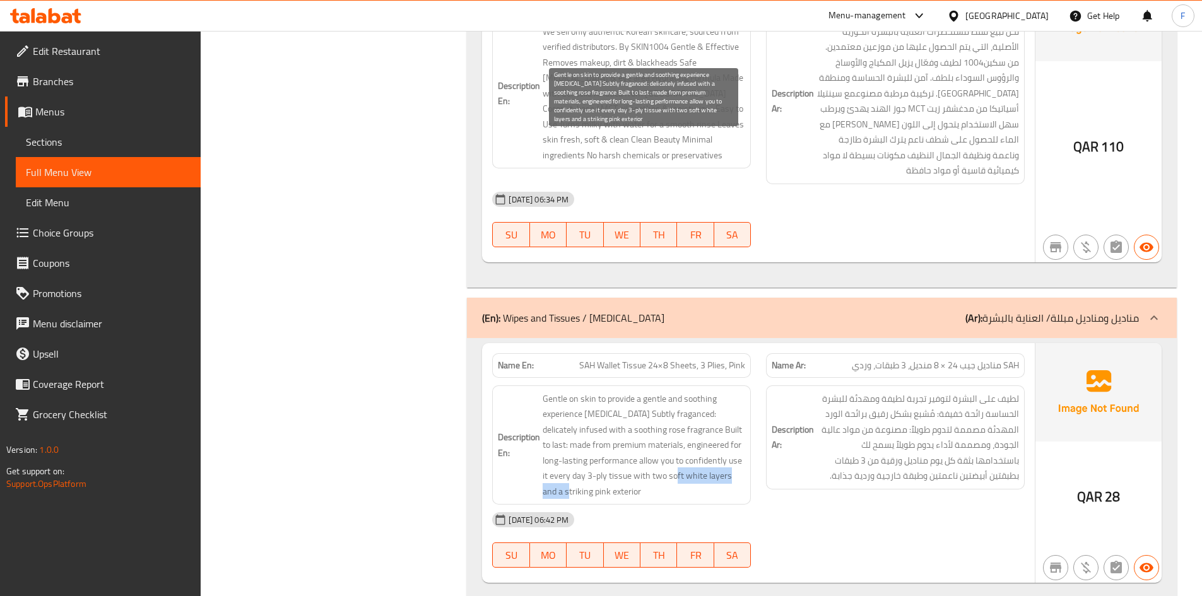
click at [744, 391] on span "Gentle on skin to provide a gentle and soothing experience [MEDICAL_DATA] Subtl…" at bounding box center [643, 445] width 202 height 108
click at [596, 391] on span "Gentle on skin to provide a gentle and soothing experience [MEDICAL_DATA] Subtl…" at bounding box center [643, 445] width 202 height 108
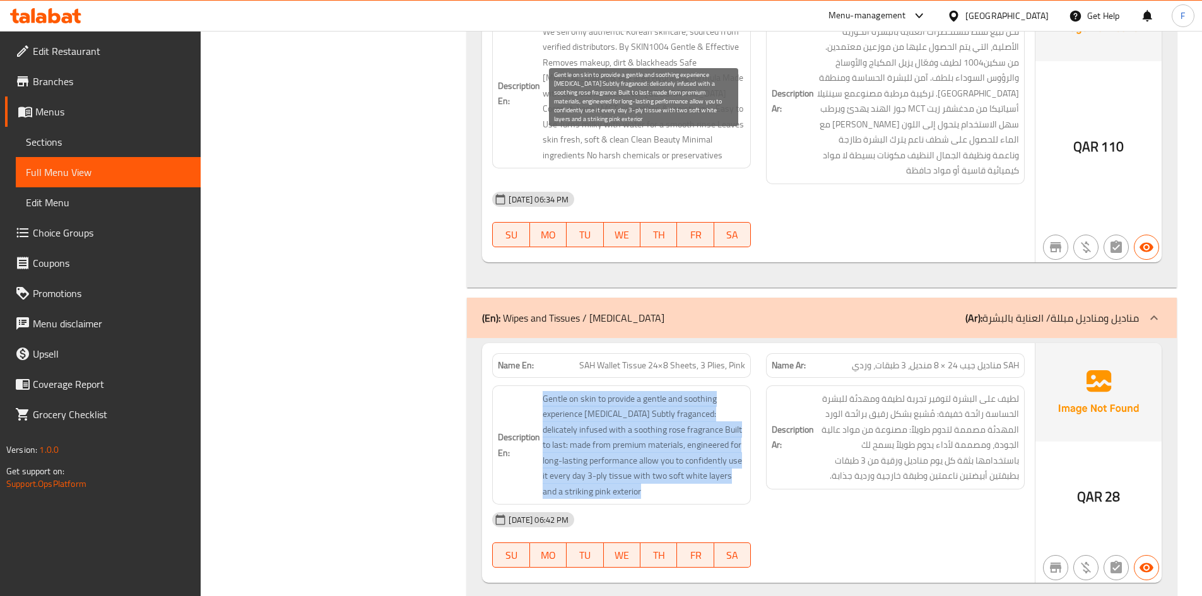
click at [596, 391] on span "Gentle on skin to provide a gentle and soothing experience [MEDICAL_DATA] Subtl…" at bounding box center [643, 445] width 202 height 108
click at [657, 391] on span "Gentle on skin to provide a gentle and soothing experience [MEDICAL_DATA] Subtl…" at bounding box center [643, 445] width 202 height 108
click at [626, 391] on span "Gentle on skin to provide a gentle and soothing experience [MEDICAL_DATA] Subtl…" at bounding box center [643, 445] width 202 height 108
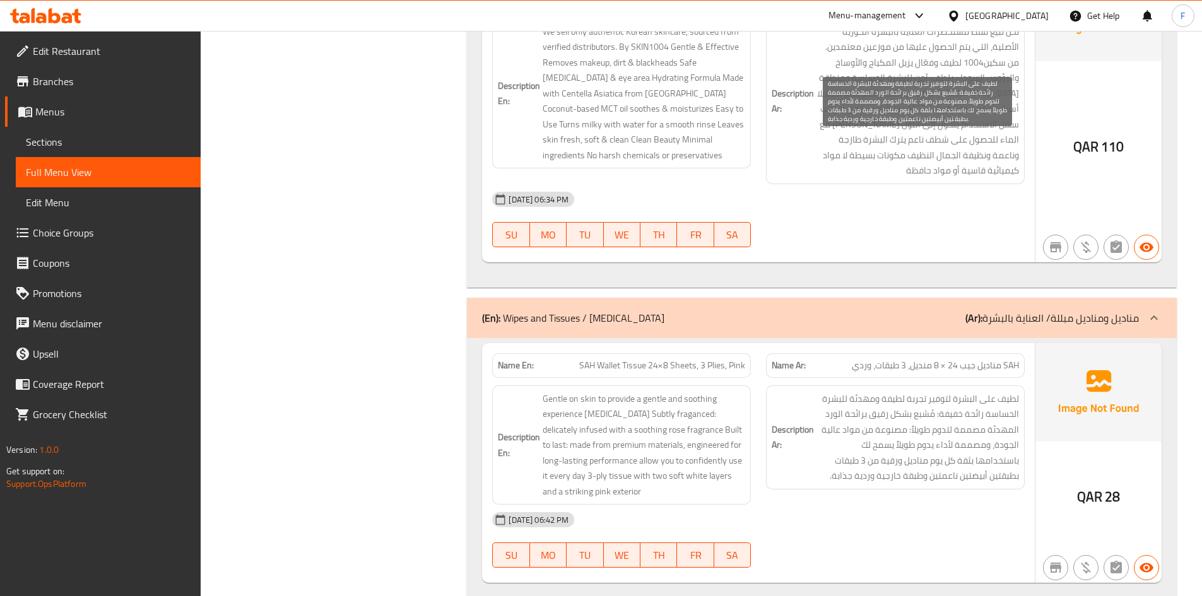
click at [873, 391] on span "لطيف على البشرة لتوفير تجربة لطيفة ومهدئة للبشرة الحساسة رائحة خفيفة: مُشبع بشك…" at bounding box center [917, 437] width 202 height 93
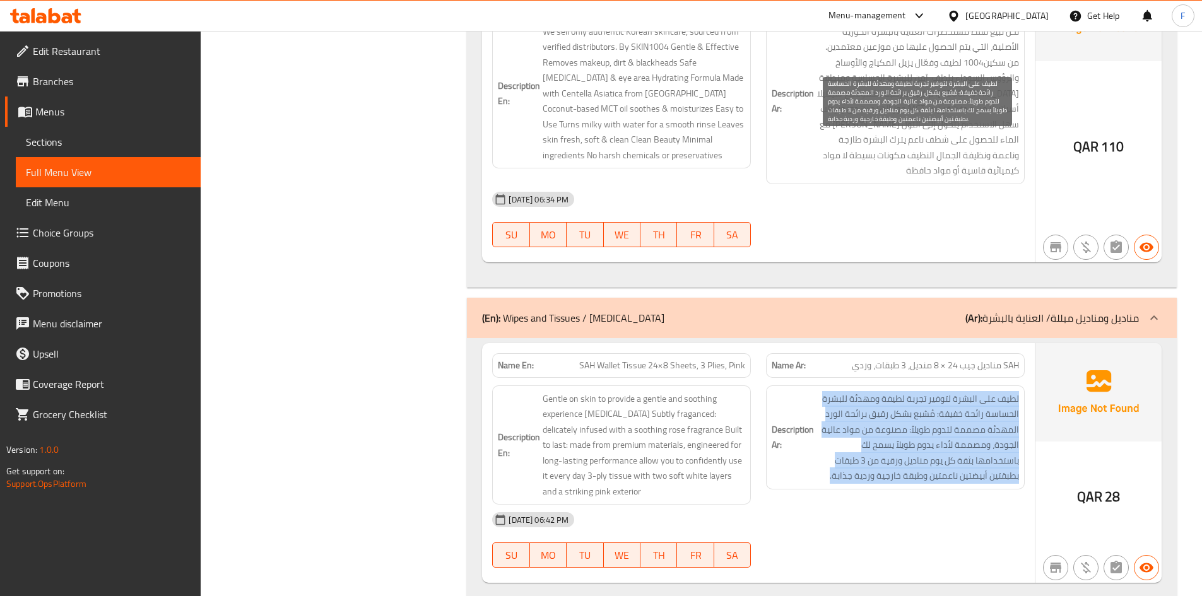
click at [873, 391] on span "لطيف على البشرة لتوفير تجربة لطيفة ومهدئة للبشرة الحساسة رائحة خفيفة: مُشبع بشك…" at bounding box center [917, 437] width 202 height 93
click at [859, 391] on span "لطيف على البشرة لتوفير تجربة لطيفة ومهدئة للبشرة الحساسة رائحة خفيفة: مُشبع بشك…" at bounding box center [917, 437] width 202 height 93
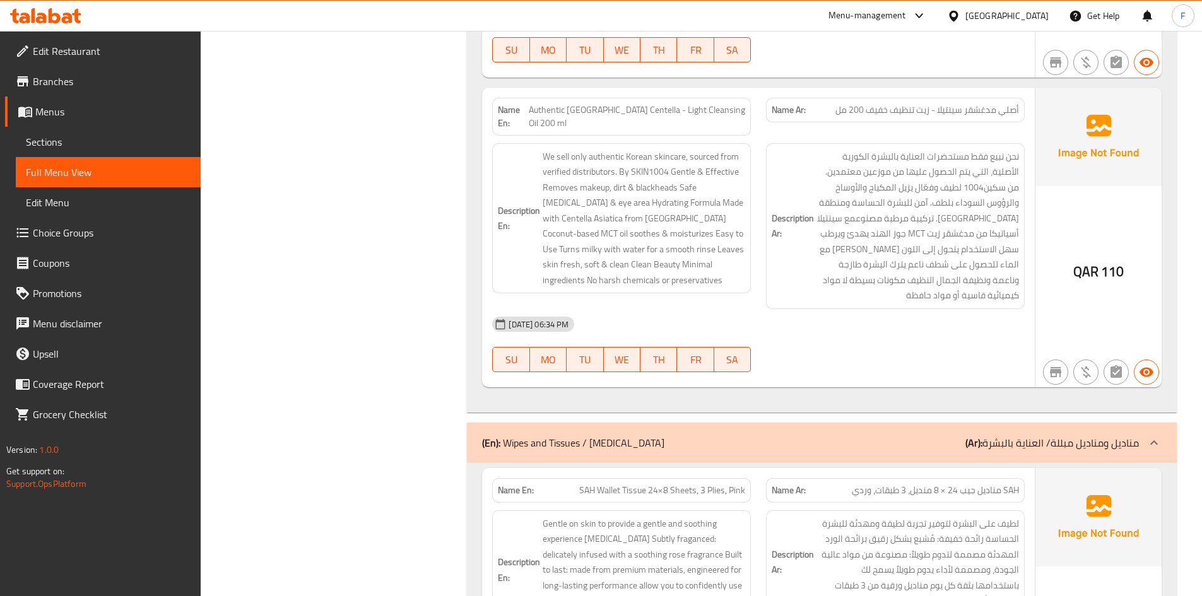
scroll to position [13059, 0]
click at [855, 485] on span "SAH مناديل جيب 24 × 8 منديل، 3 طبقات، وردي" at bounding box center [935, 491] width 167 height 13
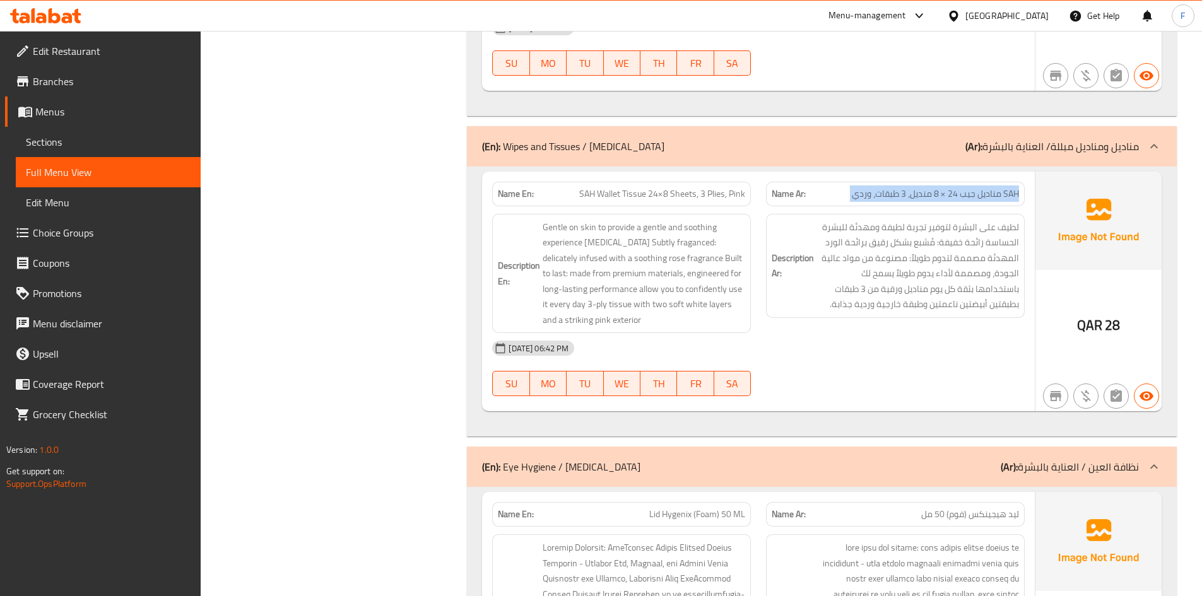
scroll to position [13374, 0]
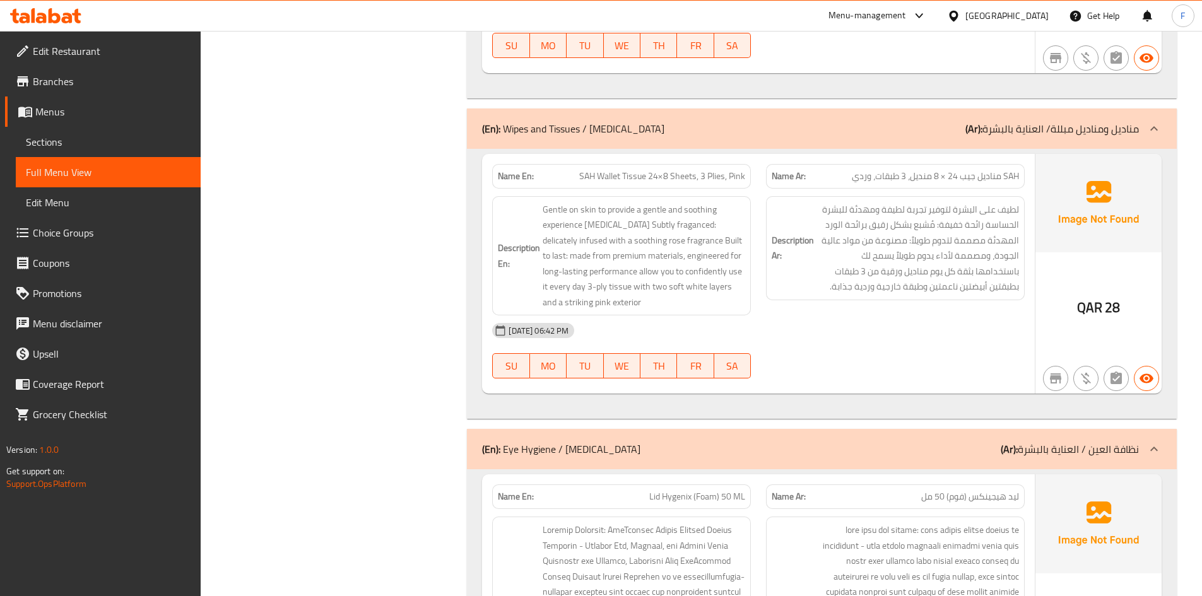
click at [948, 490] on span "ليد هيجينكس (فوم) 50 مل" at bounding box center [970, 496] width 98 height 13
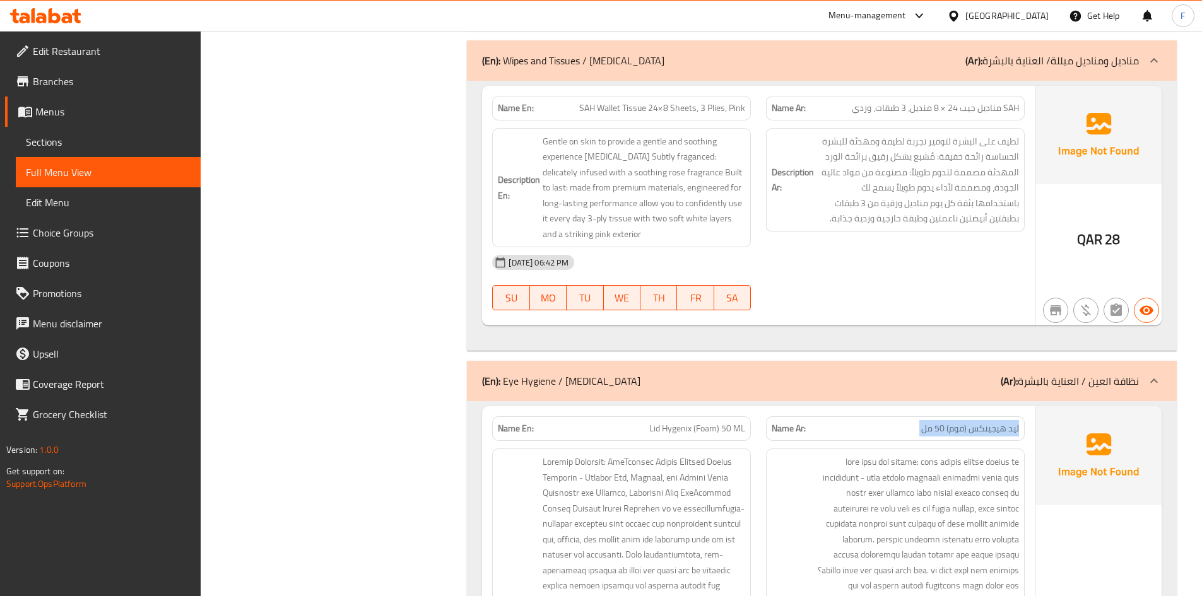
scroll to position [13438, 0]
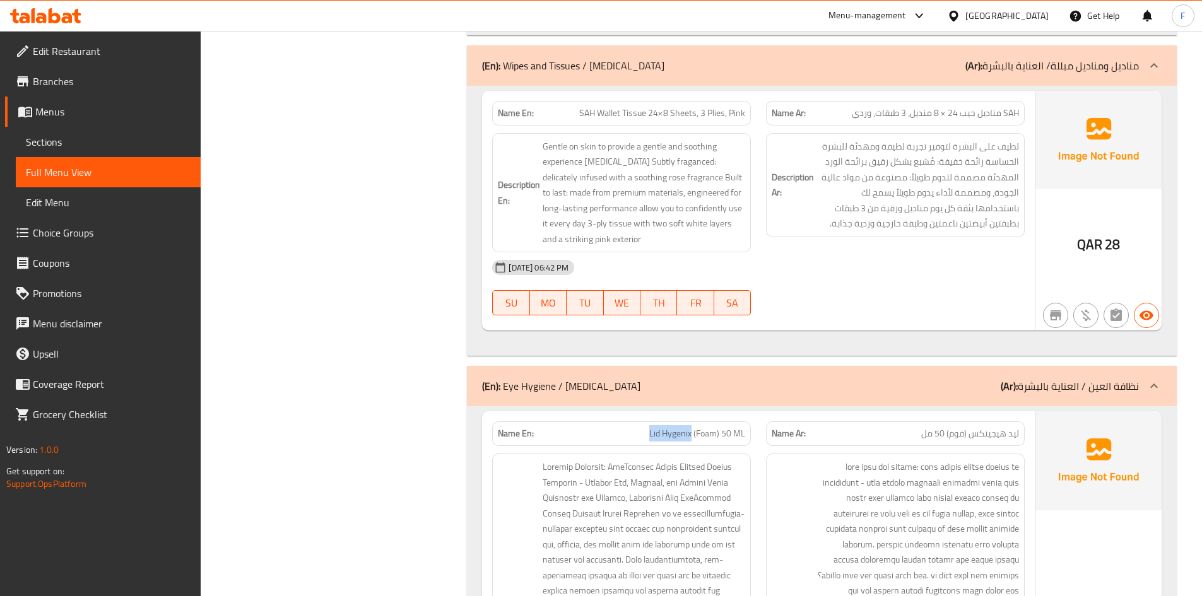
drag, startPoint x: 650, startPoint y: 177, endPoint x: 692, endPoint y: 183, distance: 42.7
click at [692, 427] on p "Name En: Lid Hygenix (Foam) 50 ML" at bounding box center [621, 433] width 247 height 13
copy span "Lid Hygenix"
